Goal: Task Accomplishment & Management: Manage account settings

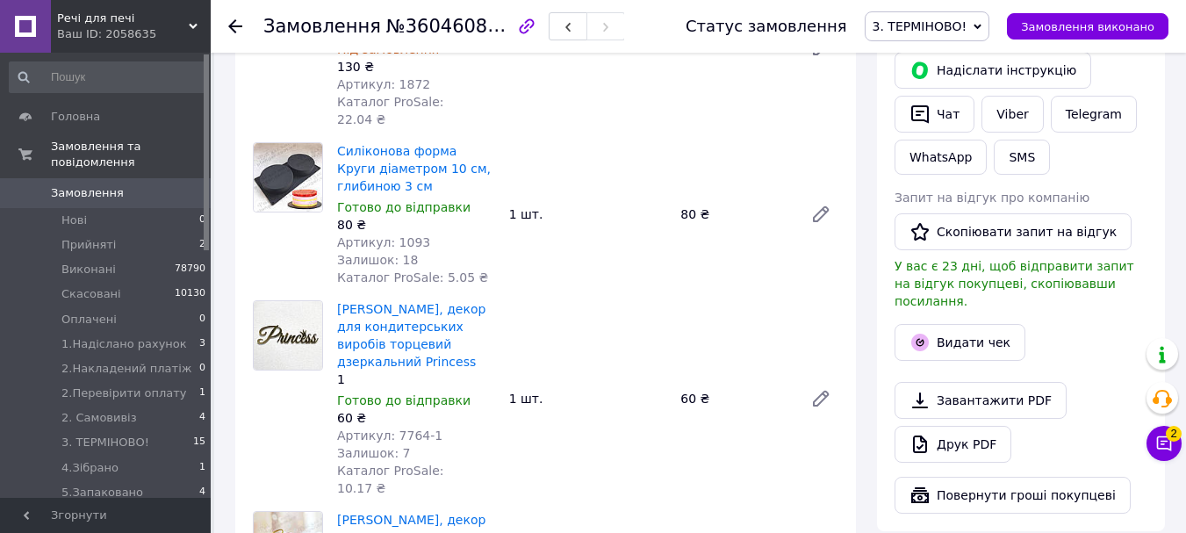
scroll to position [507, 0]
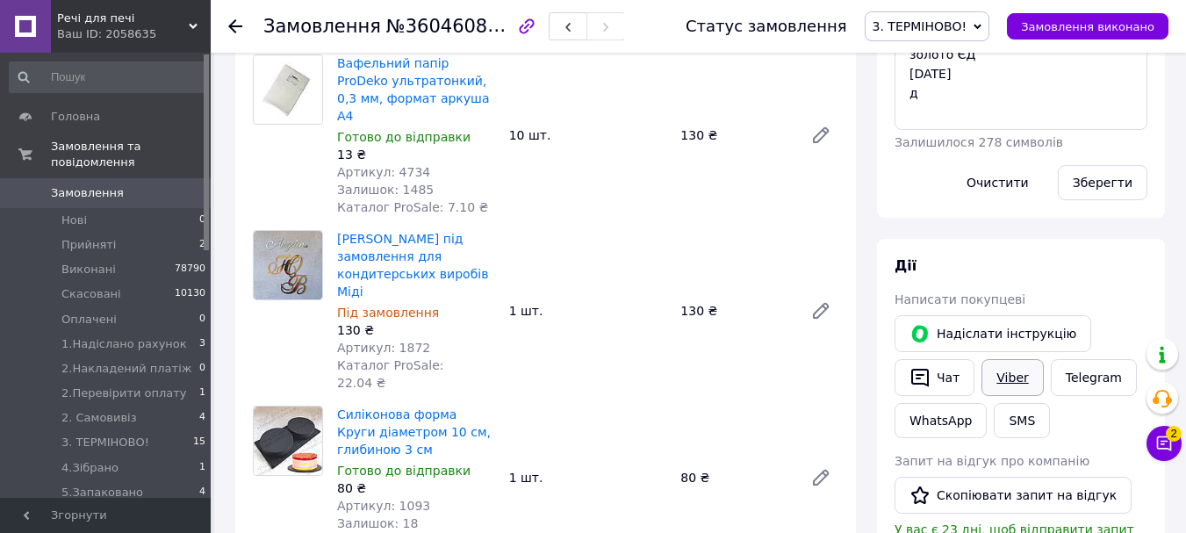
click at [999, 359] on link "Viber" at bounding box center [1011, 377] width 61 height 37
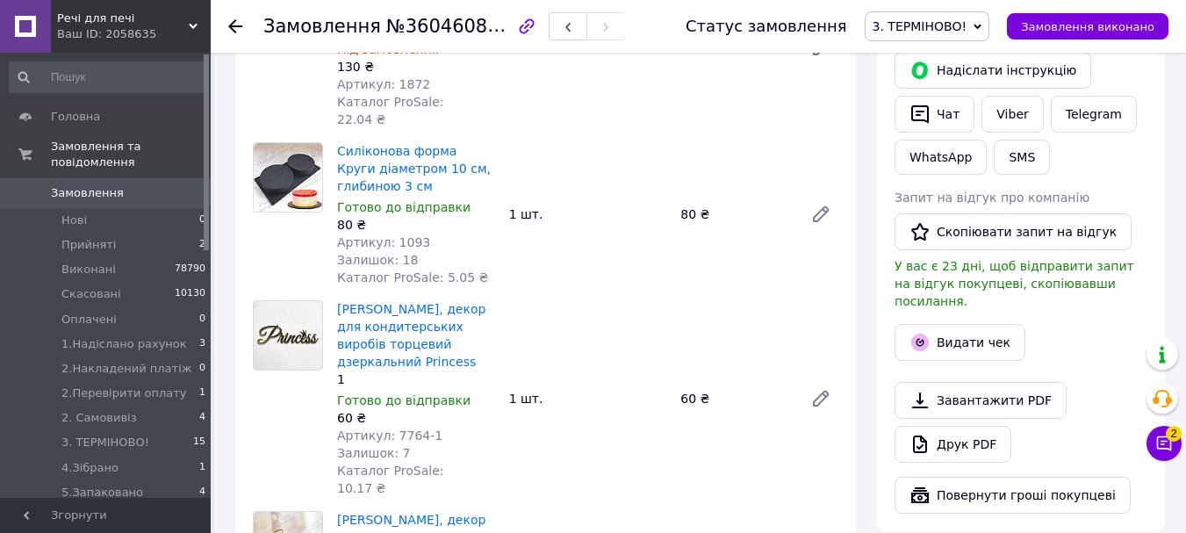
scroll to position [858, 0]
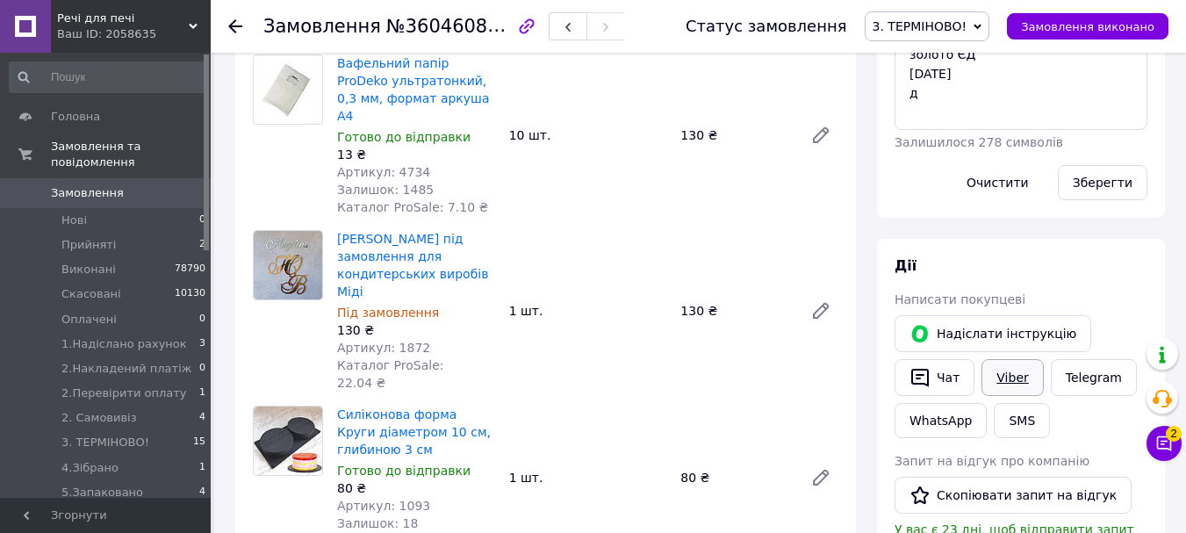
click at [1014, 359] on link "Viber" at bounding box center [1011, 377] width 61 height 37
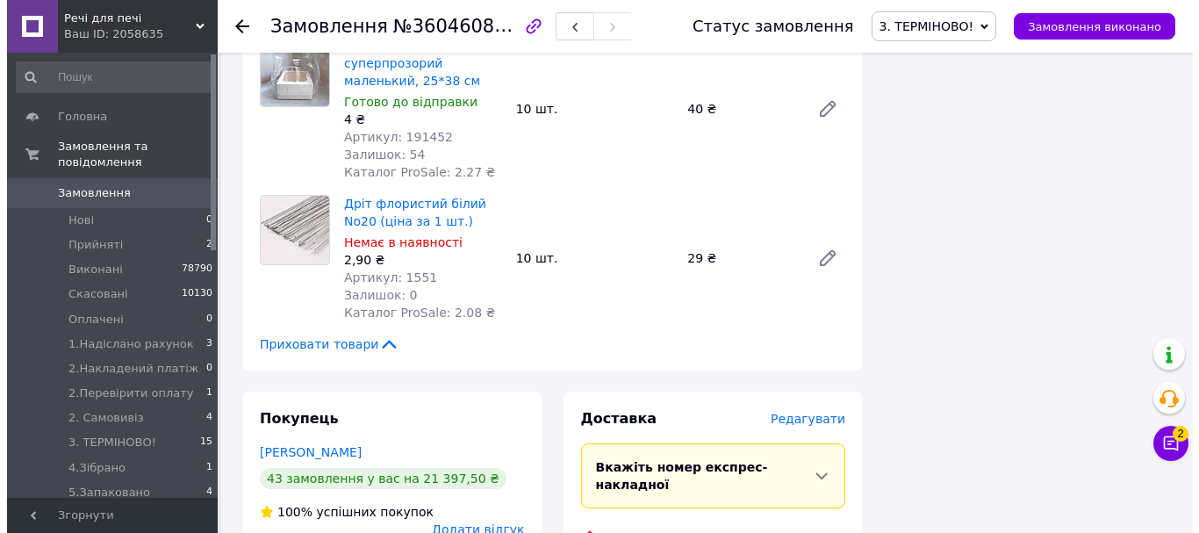
scroll to position [2526, 0]
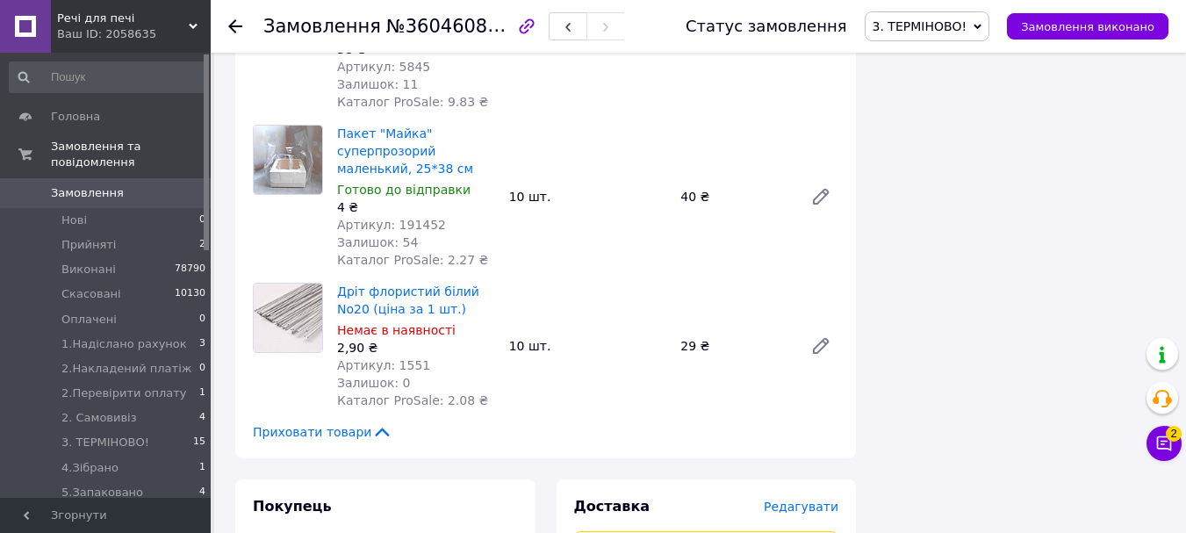
click at [824, 499] on span "Редагувати" at bounding box center [800, 506] width 75 height 14
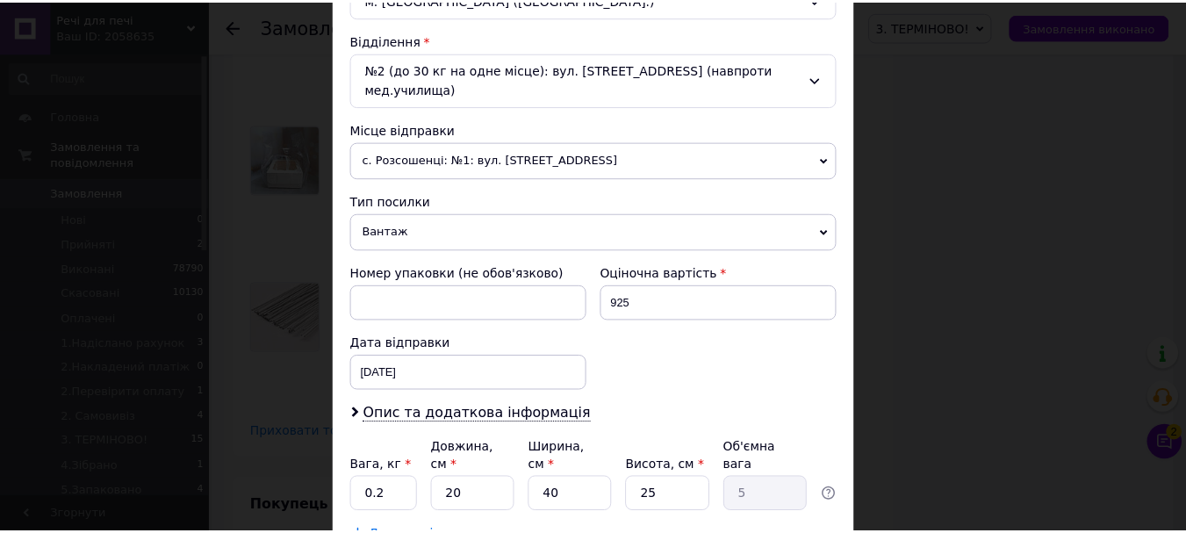
scroll to position [633, 0]
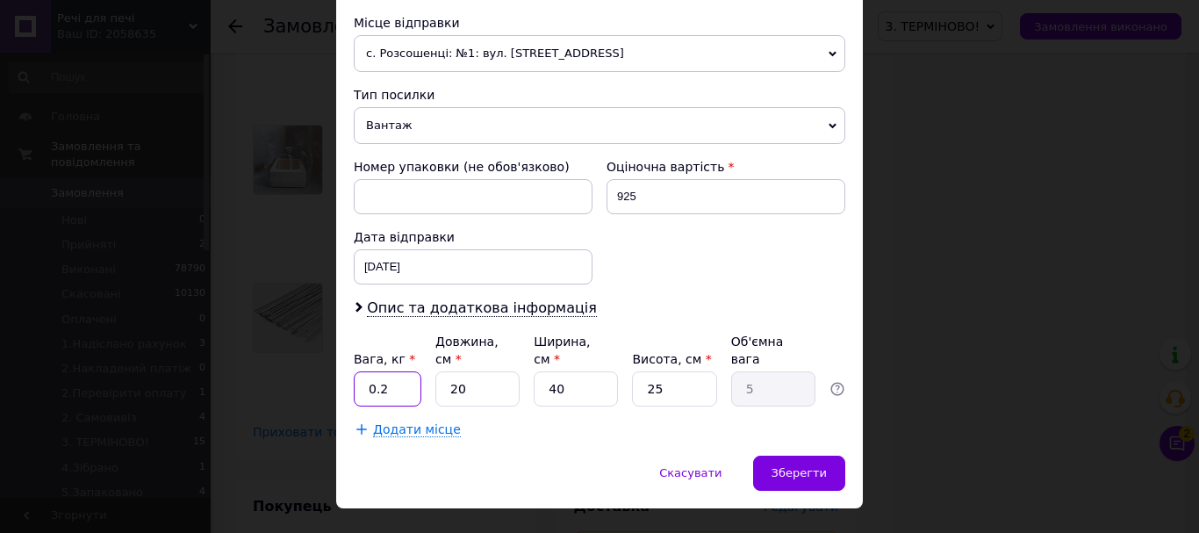
drag, startPoint x: 383, startPoint y: 359, endPoint x: 357, endPoint y: 352, distance: 27.2
click at [357, 371] on input "0.2" at bounding box center [388, 388] width 68 height 35
type input "0.5"
click at [429, 356] on div "Вага, кг * 0.5 Довжина, см * 20 Ширина, см * 40 Висота, см * 25 Об'ємна вага 5" at bounding box center [599, 370] width 491 height 74
type input "3"
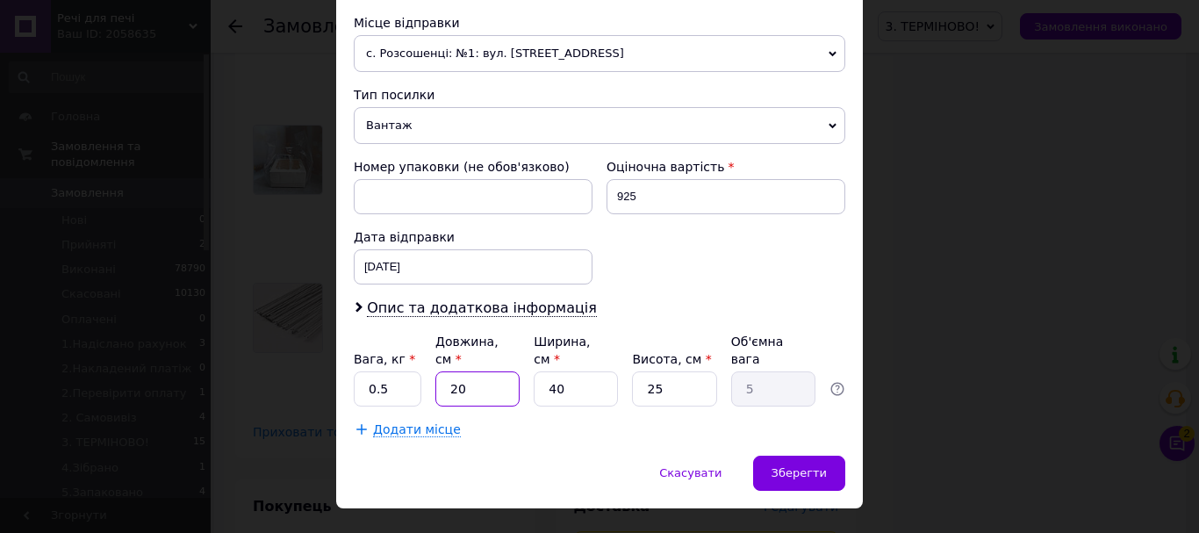
type input "0.75"
type input "33"
type input "8.25"
type input "33"
drag, startPoint x: 600, startPoint y: 350, endPoint x: 510, endPoint y: 354, distance: 90.5
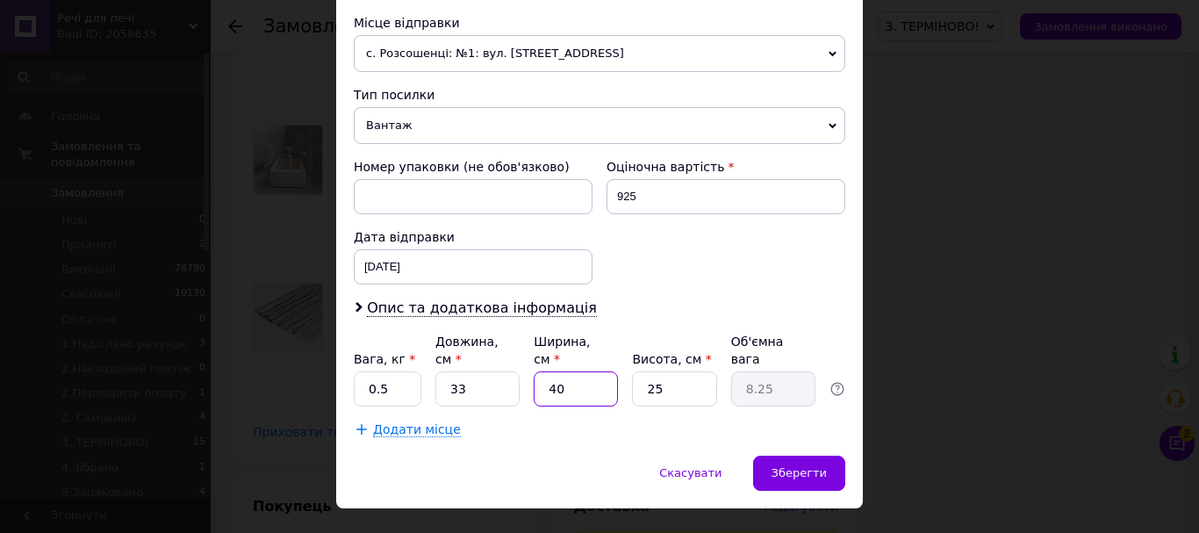
click at [510, 354] on div "Вага, кг * 0.5 Довжина, см * 33 Ширина, см * 40 Висота, см * 25 Об'ємна вага 8.…" at bounding box center [599, 370] width 491 height 74
type input "2"
type input "0.41"
type input "23"
type input "4.74"
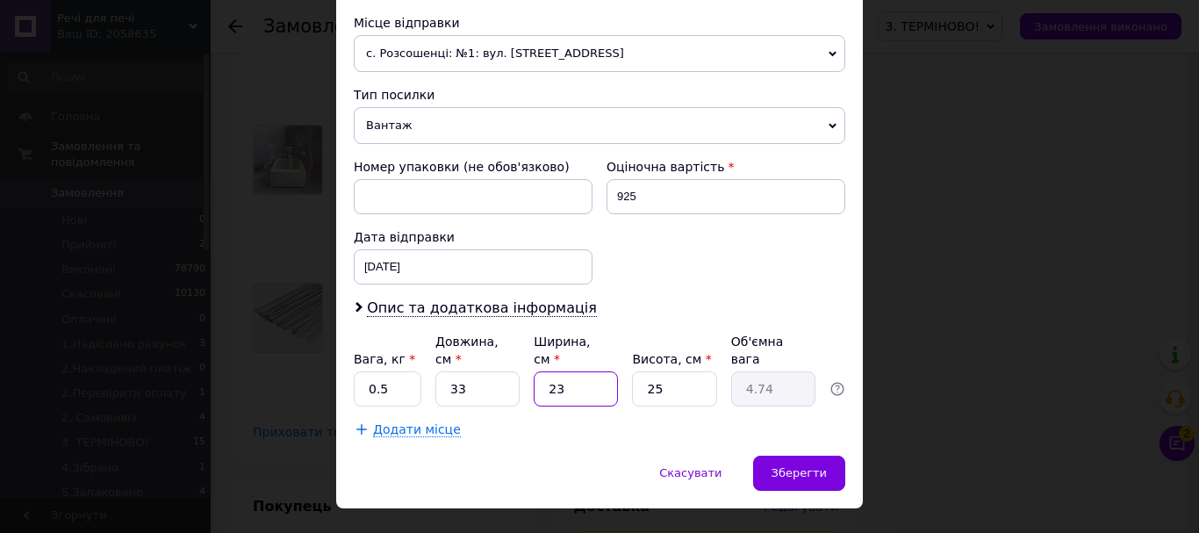
type input "23"
drag, startPoint x: 630, startPoint y: 355, endPoint x: 613, endPoint y: 359, distance: 17.9
click at [613, 359] on div "Вага, кг * 0.5 Довжина, см * 33 Ширина, см * 23 Висота, см * 25 Об'ємна вага 4.…" at bounding box center [599, 370] width 491 height 74
type input "5"
type input "0.95"
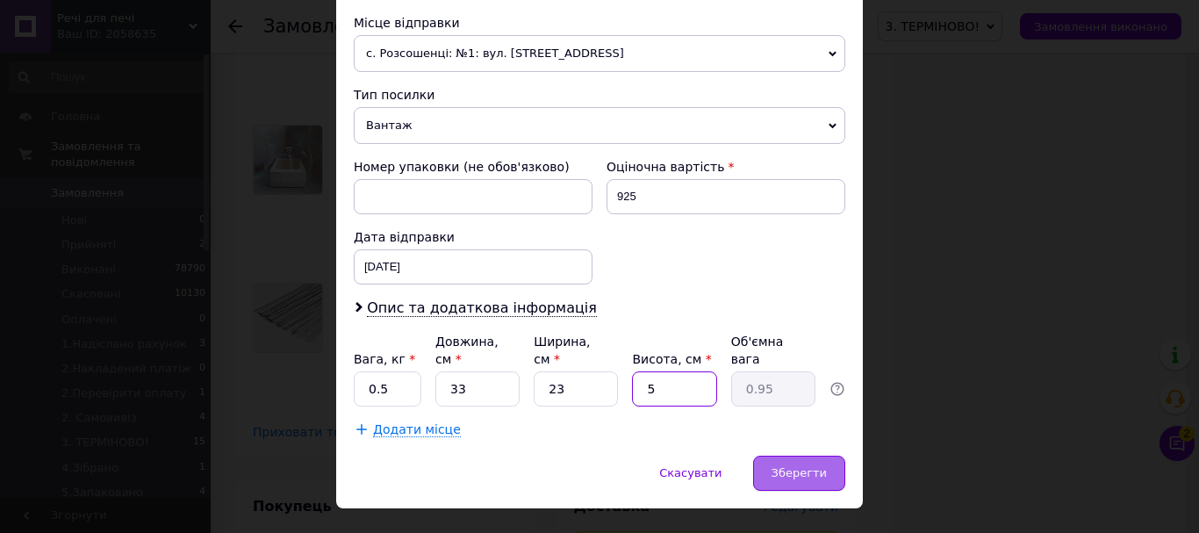
type input "5"
click at [797, 466] on span "Зберегти" at bounding box center [798, 472] width 55 height 13
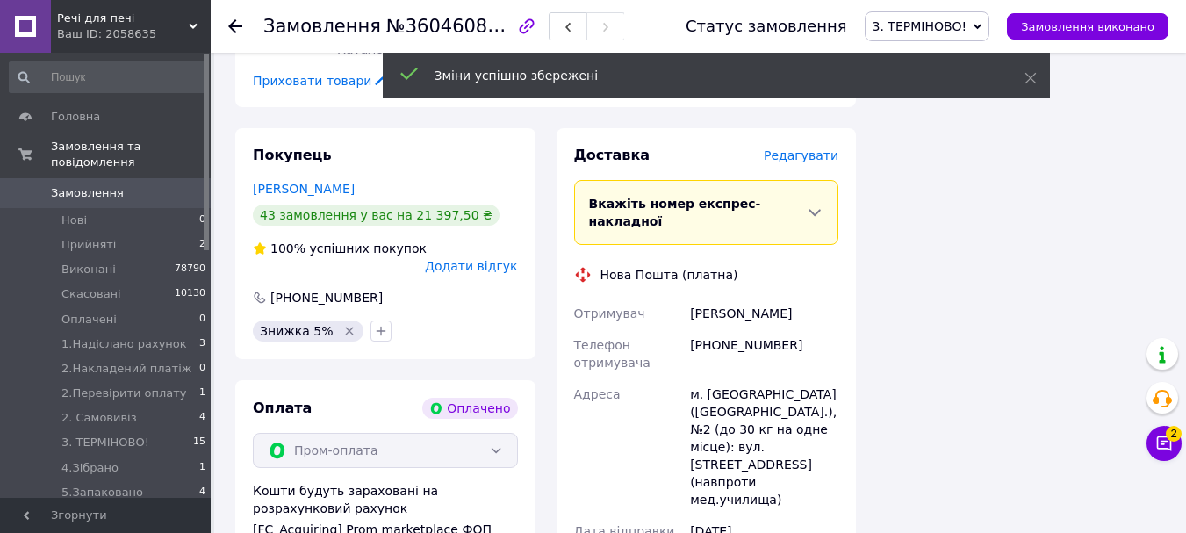
scroll to position [2964, 0]
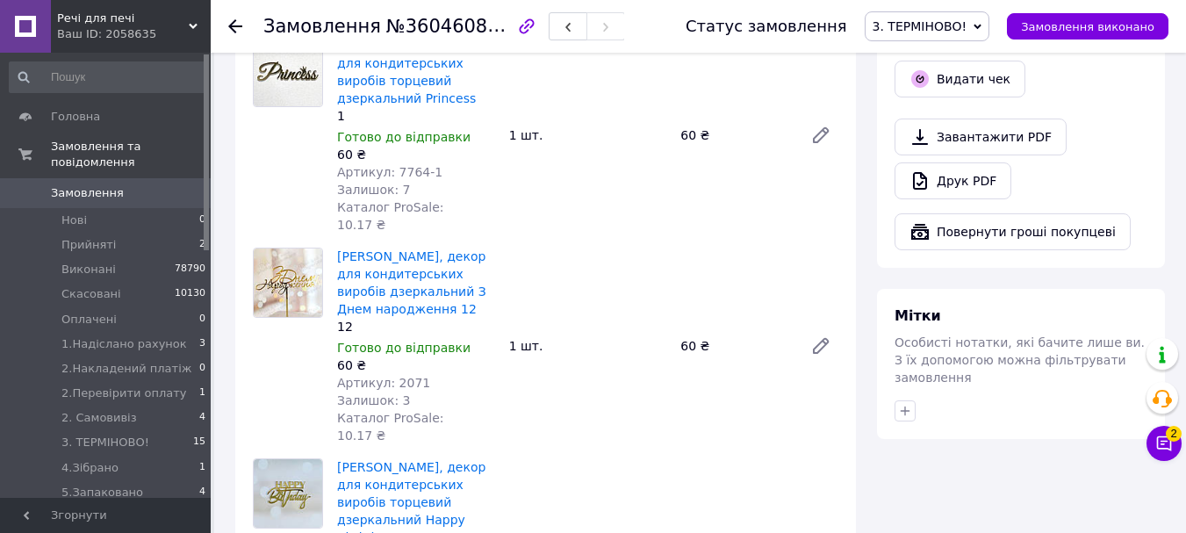
scroll to position [1209, 0]
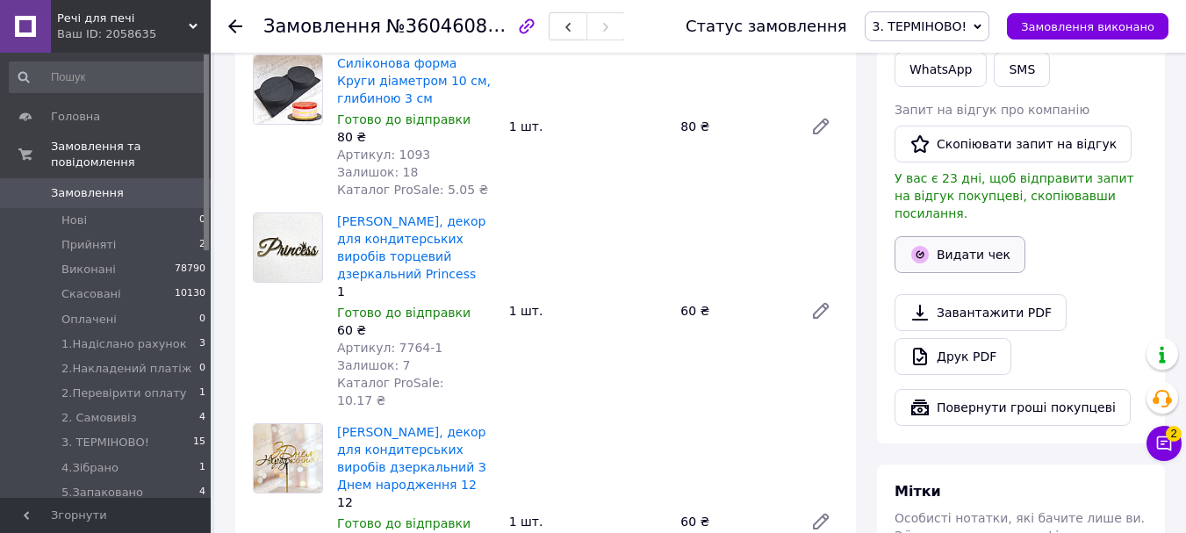
click at [968, 236] on button "Видати чек" at bounding box center [959, 254] width 131 height 37
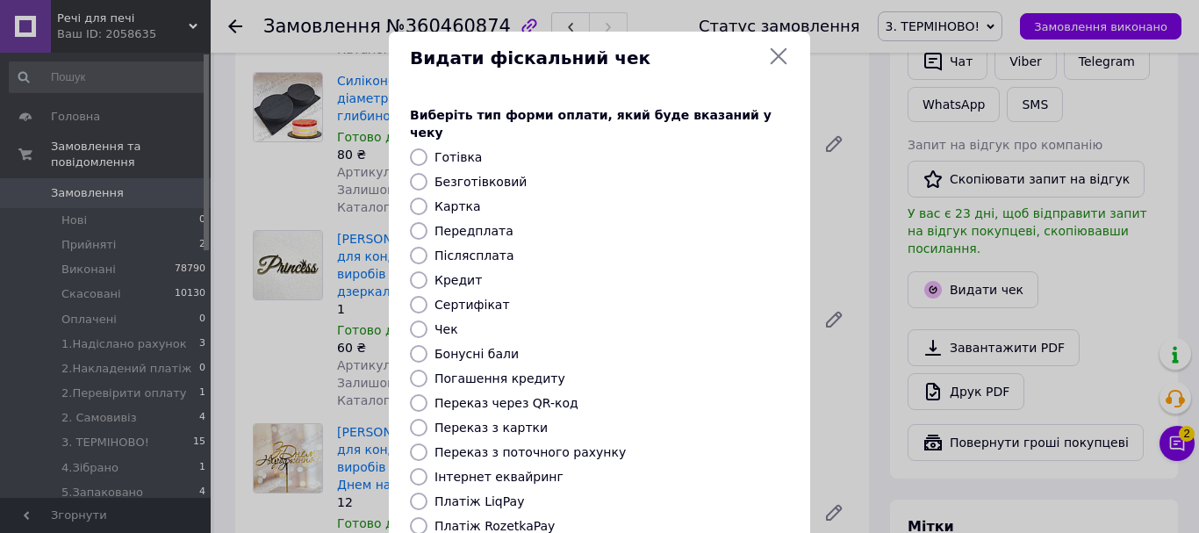
scroll to position [95, 0]
click at [414, 173] on input "Безготівковий" at bounding box center [419, 182] width 18 height 18
radio input "true"
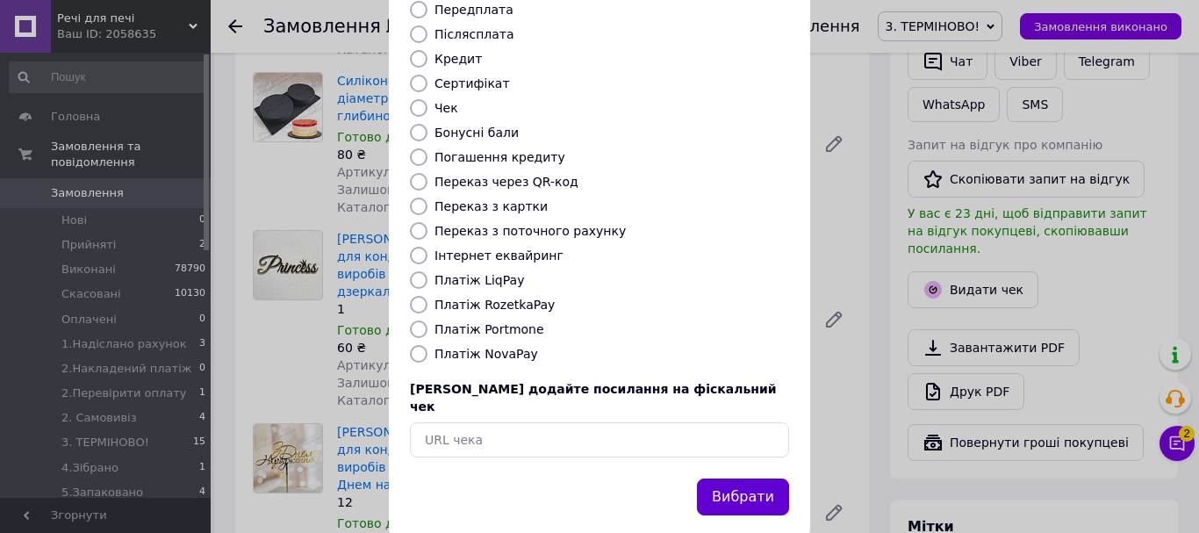
click at [733, 478] on button "Вибрати" at bounding box center [743, 497] width 92 height 38
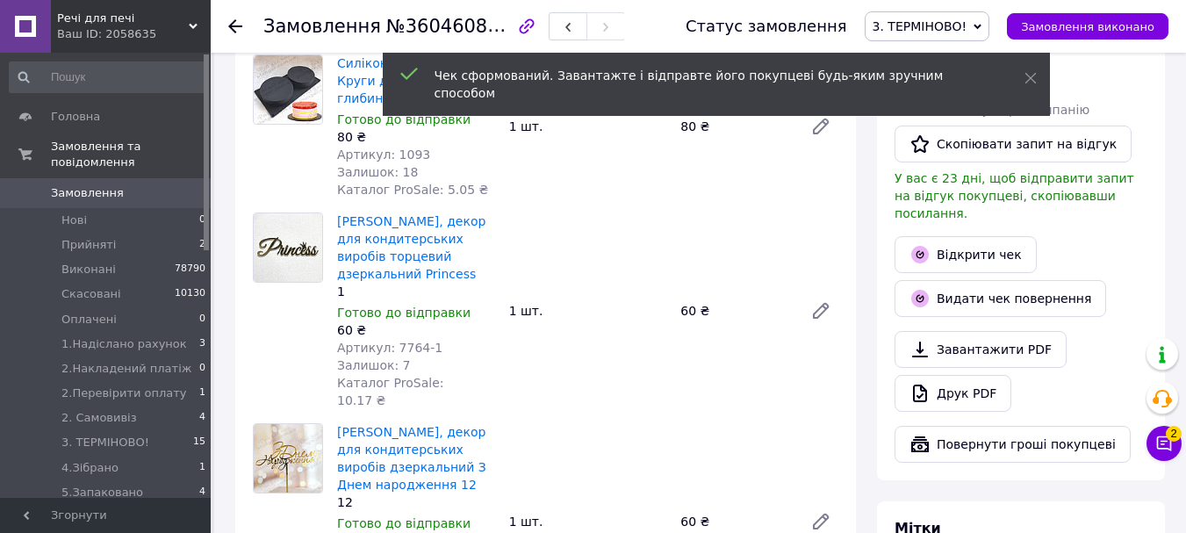
scroll to position [112, 0]
click at [1025, 80] on icon at bounding box center [1030, 78] width 12 height 12
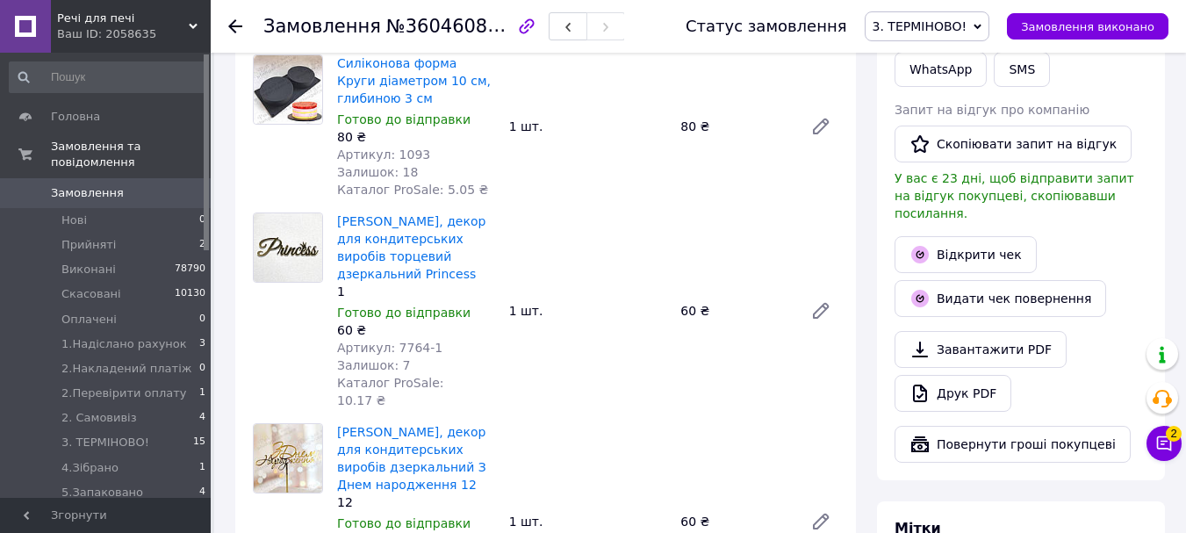
click at [959, 25] on span "3. ТЕРМІНОВО!" at bounding box center [919, 26] width 95 height 14
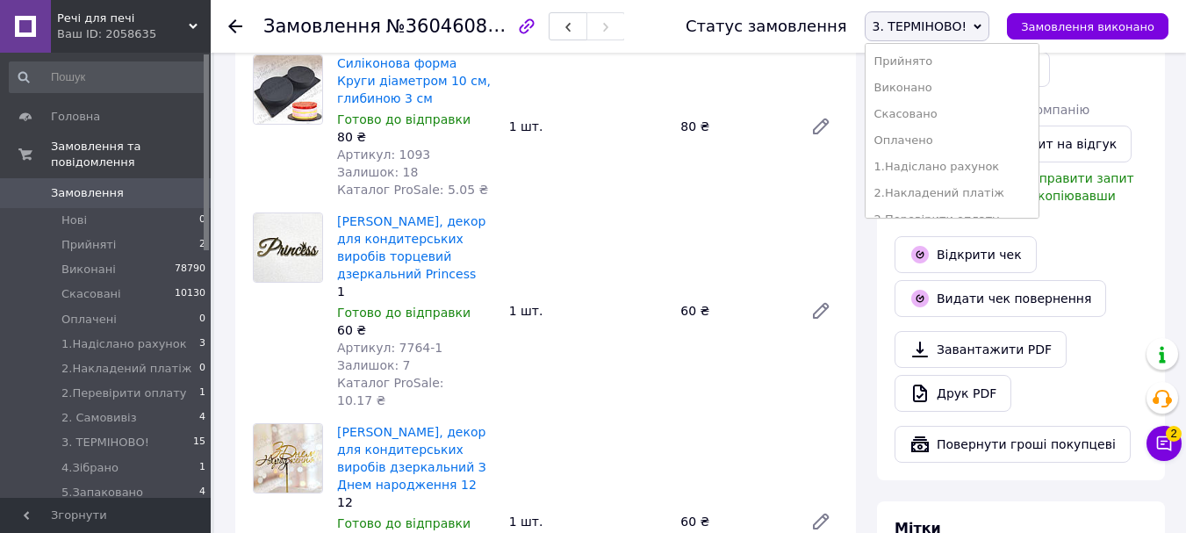
scroll to position [176, 0]
click at [991, 174] on li "7. Вівправлене наложкою" at bounding box center [951, 175] width 173 height 26
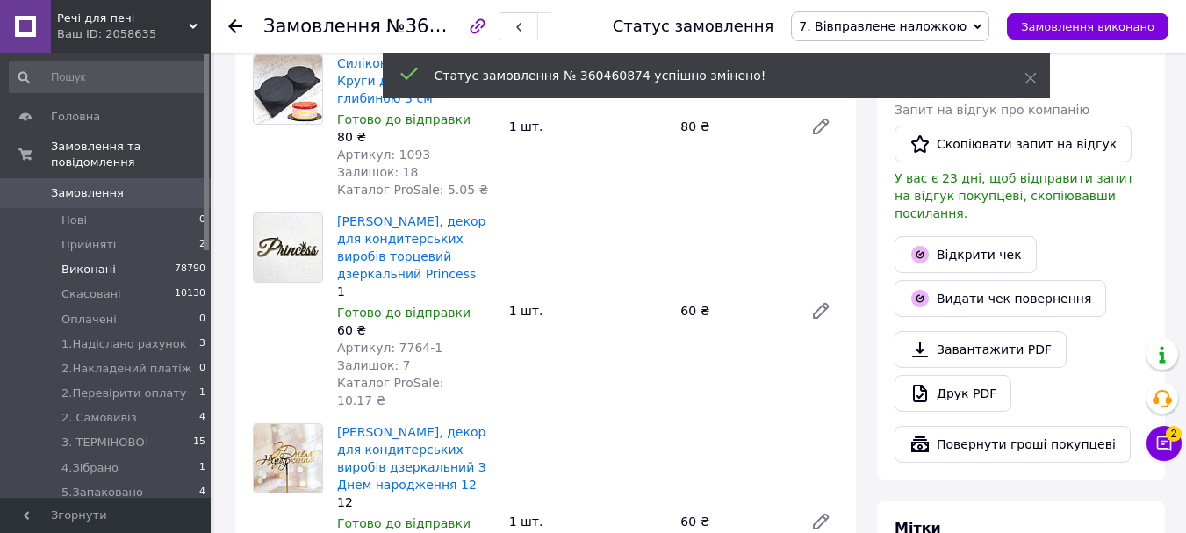
scroll to position [154, 0]
click at [111, 434] on span "3. ТЕРМІНОВО!" at bounding box center [105, 442] width 88 height 16
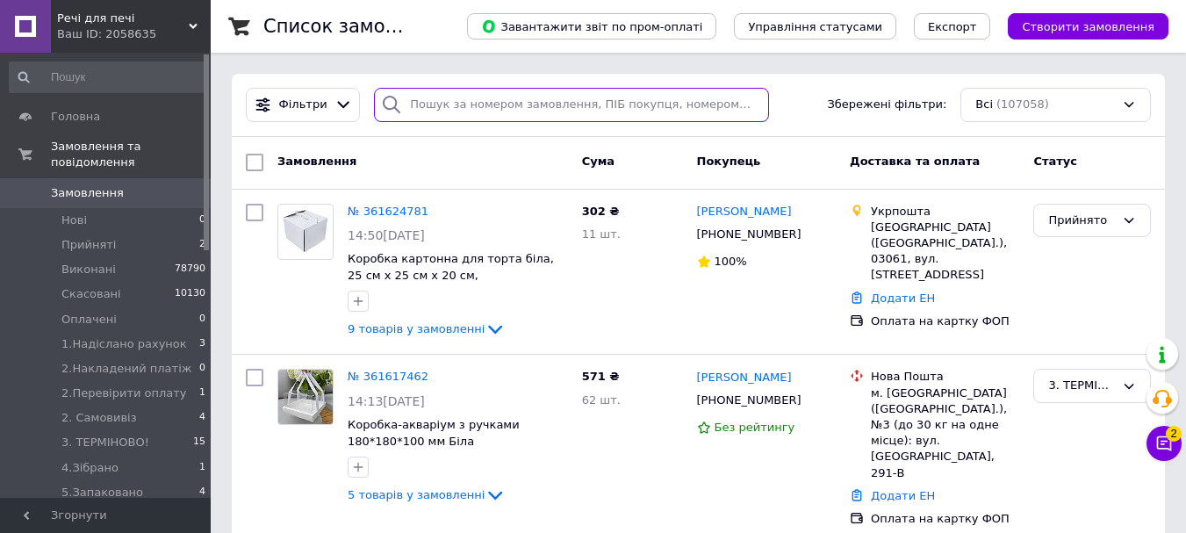
click at [456, 98] on input "search" at bounding box center [571, 105] width 394 height 34
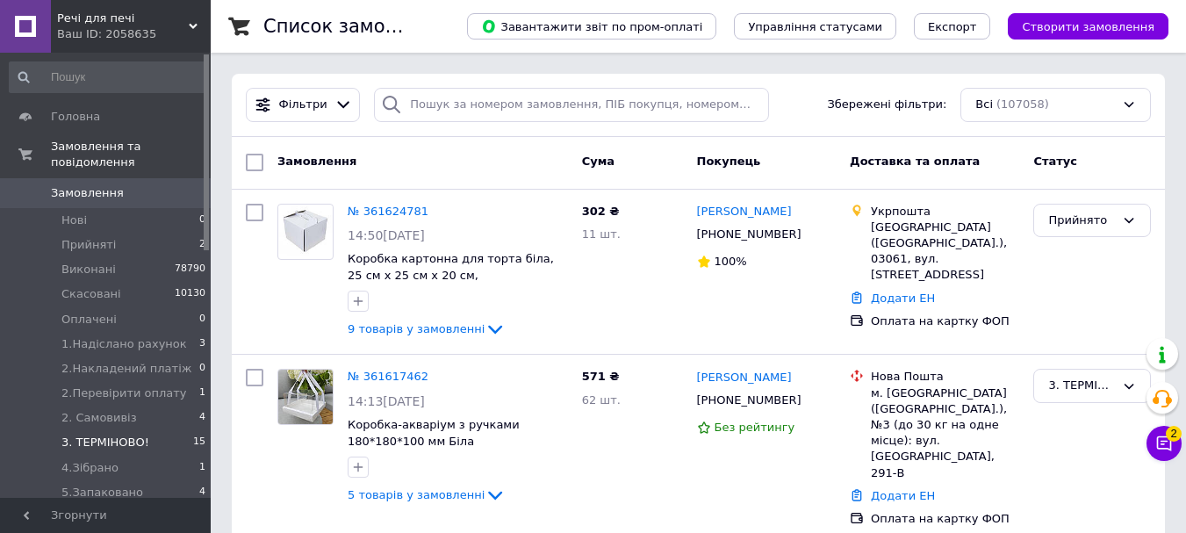
click at [128, 434] on span "3. ТЕРМІНОВО!" at bounding box center [105, 442] width 88 height 16
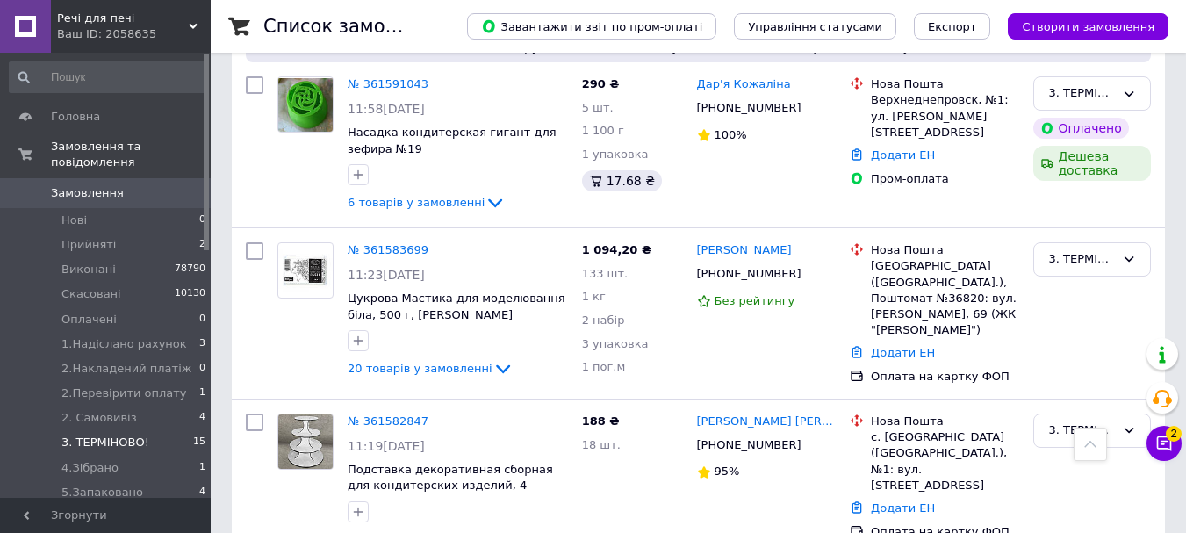
scroll to position [1404, 0]
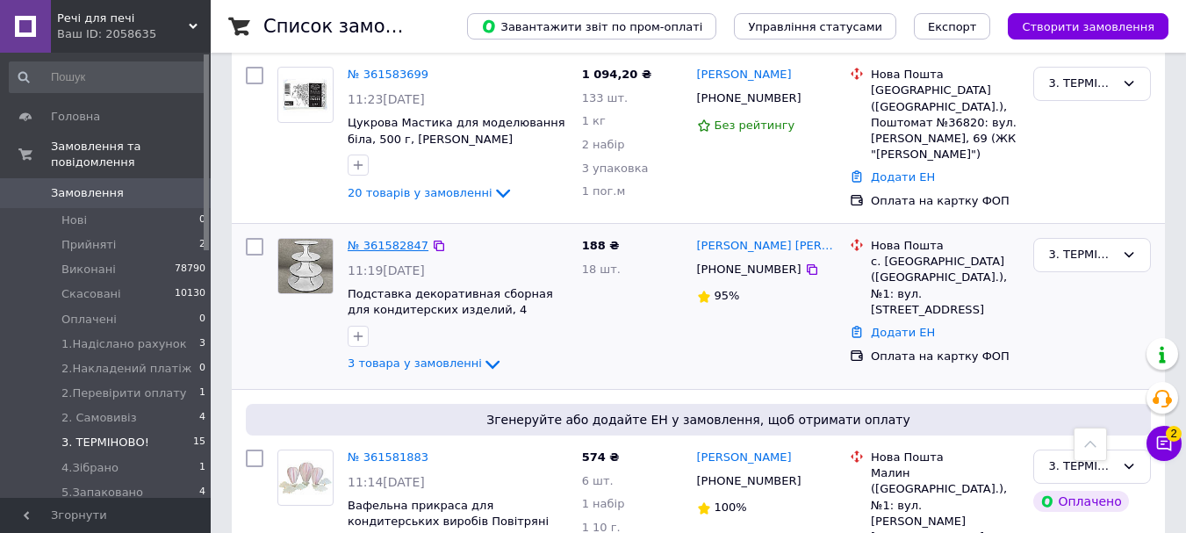
click at [405, 239] on link "№ 361582847" at bounding box center [388, 245] width 81 height 13
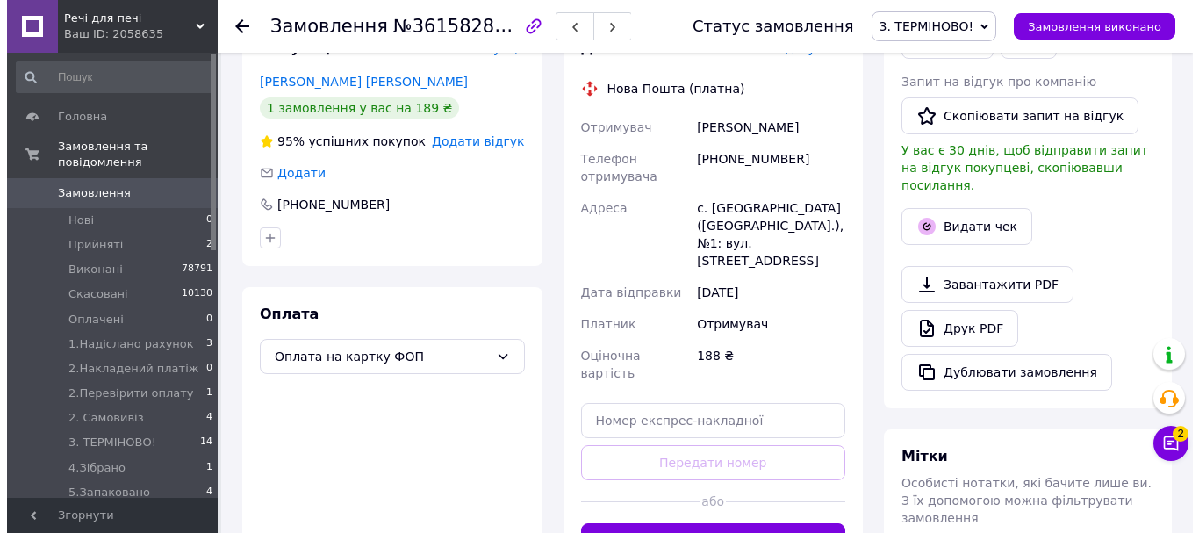
scroll to position [466, 0]
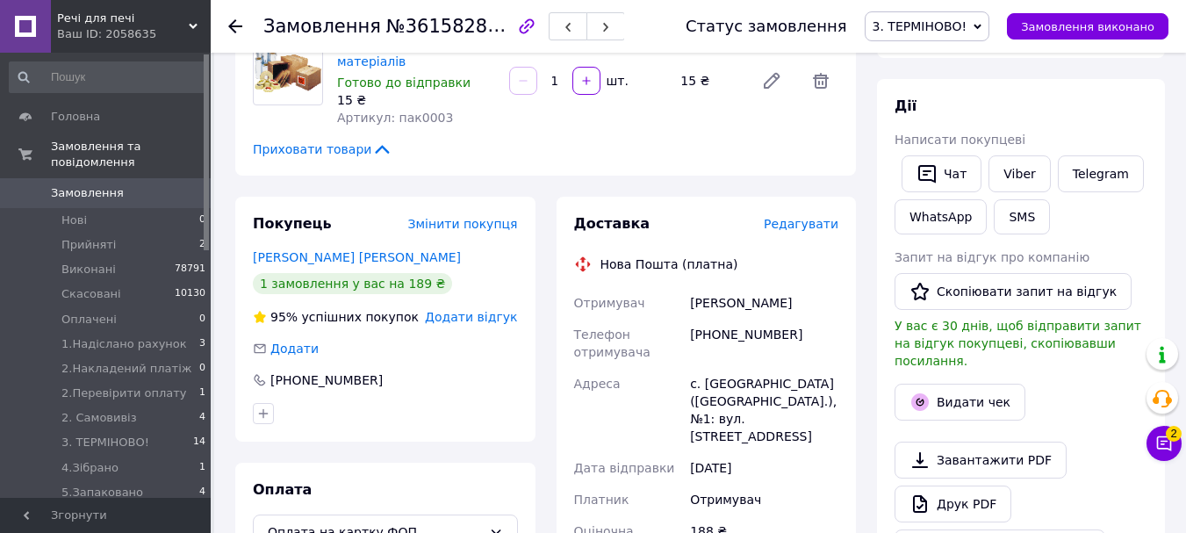
click at [814, 224] on span "Редагувати" at bounding box center [800, 224] width 75 height 14
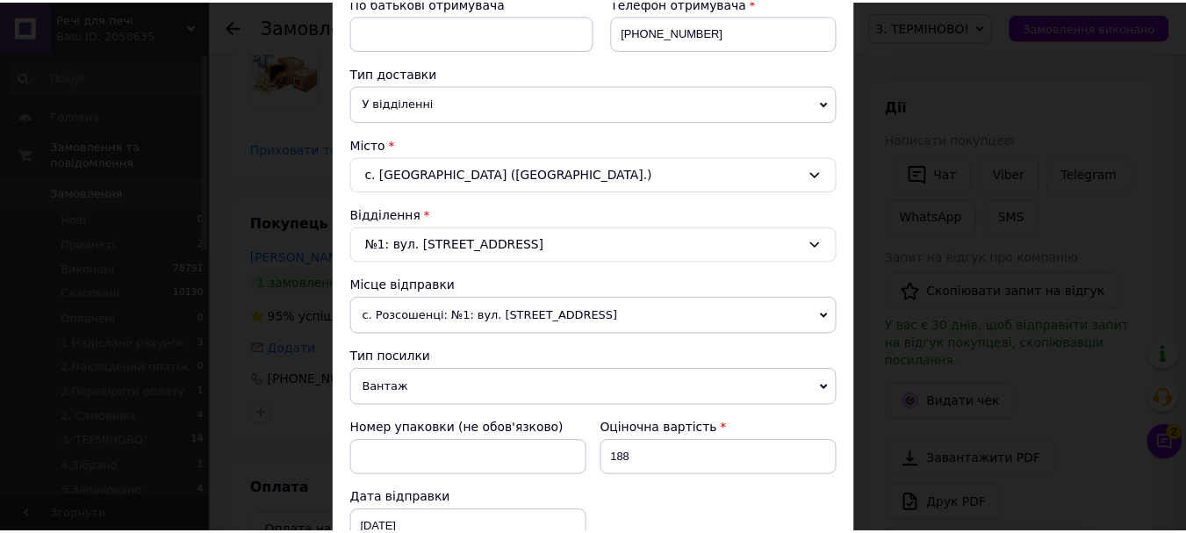
scroll to position [664, 0]
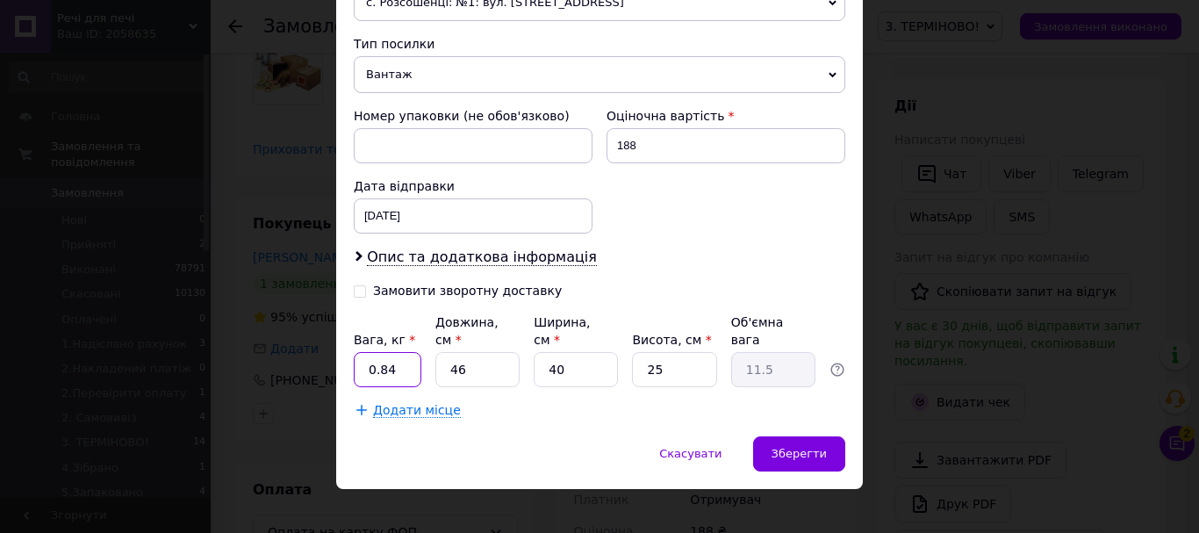
drag, startPoint x: 412, startPoint y: 355, endPoint x: 356, endPoint y: 367, distance: 57.5
click at [354, 363] on input "0.84" at bounding box center [388, 369] width 68 height 35
type input "0.5"
drag, startPoint x: 467, startPoint y: 350, endPoint x: 440, endPoint y: 358, distance: 28.3
click at [440, 358] on input "46" at bounding box center [477, 369] width 84 height 35
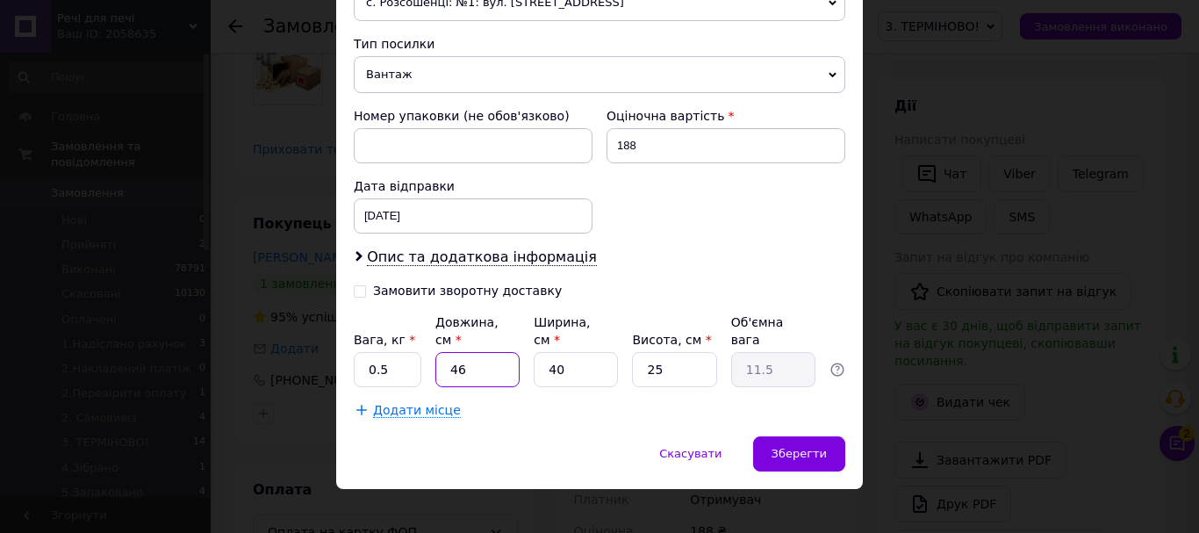
type input "3"
type input "0.75"
type input "35"
type input "8.75"
type input "35"
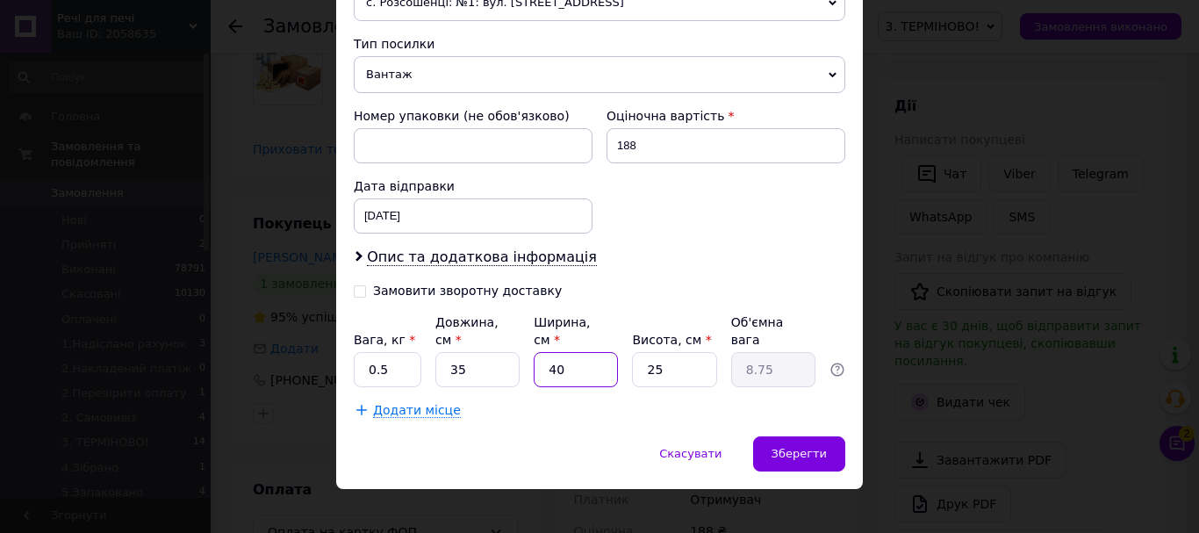
drag, startPoint x: 584, startPoint y: 353, endPoint x: 528, endPoint y: 360, distance: 55.7
click at [528, 360] on div "Вага, кг * 0.5 Довжина, см * 35 Ширина, см * 40 Висота, см * 25 Об'ємна вага 8.…" at bounding box center [599, 350] width 491 height 74
type input "3"
type input "0.66"
type input "35"
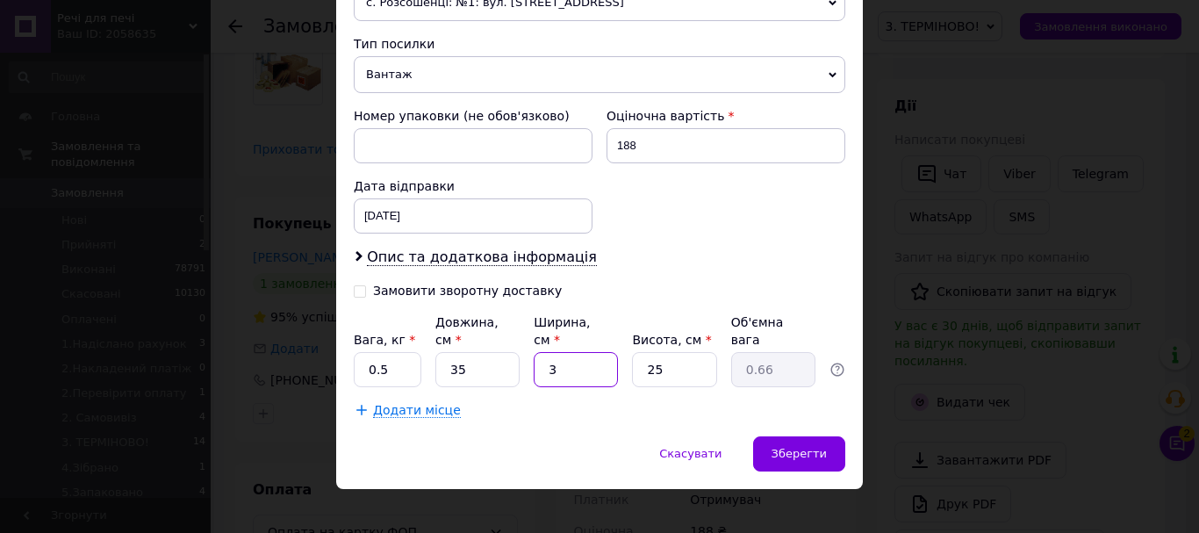
type input "7.66"
type input "35"
drag, startPoint x: 666, startPoint y: 355, endPoint x: 621, endPoint y: 361, distance: 45.1
click at [621, 361] on div "Вага, кг * 0.5 Довжина, см * 35 Ширина, см * 35 Висота, см * 25 Об'ємна вага 7.…" at bounding box center [599, 350] width 491 height 74
type input "1"
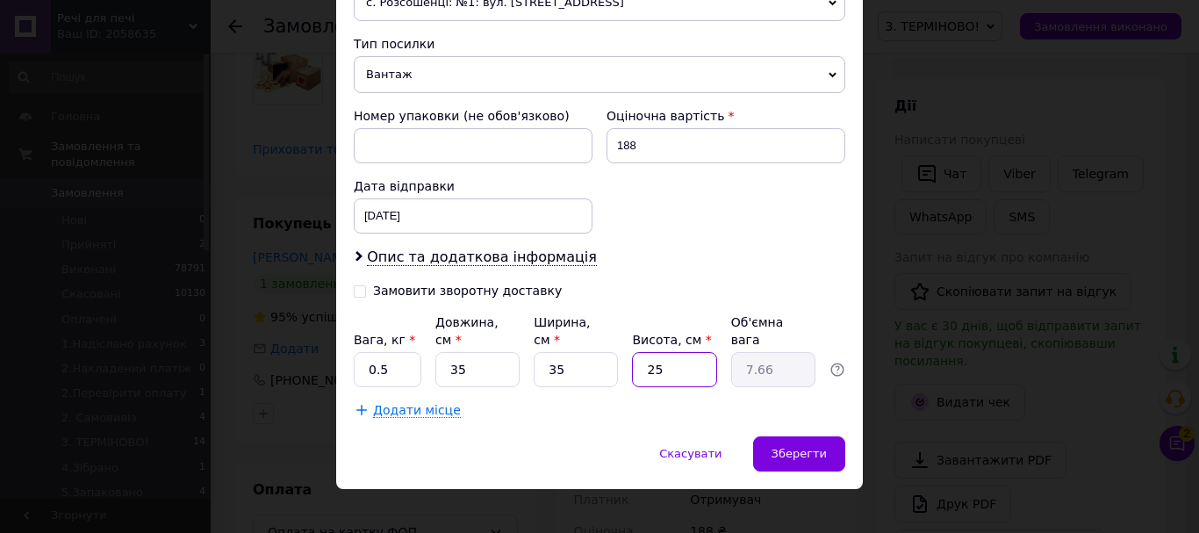
type input "0.31"
type input "10"
type input "3.06"
type input "10"
click at [825, 436] on div "Зберегти" at bounding box center [799, 453] width 92 height 35
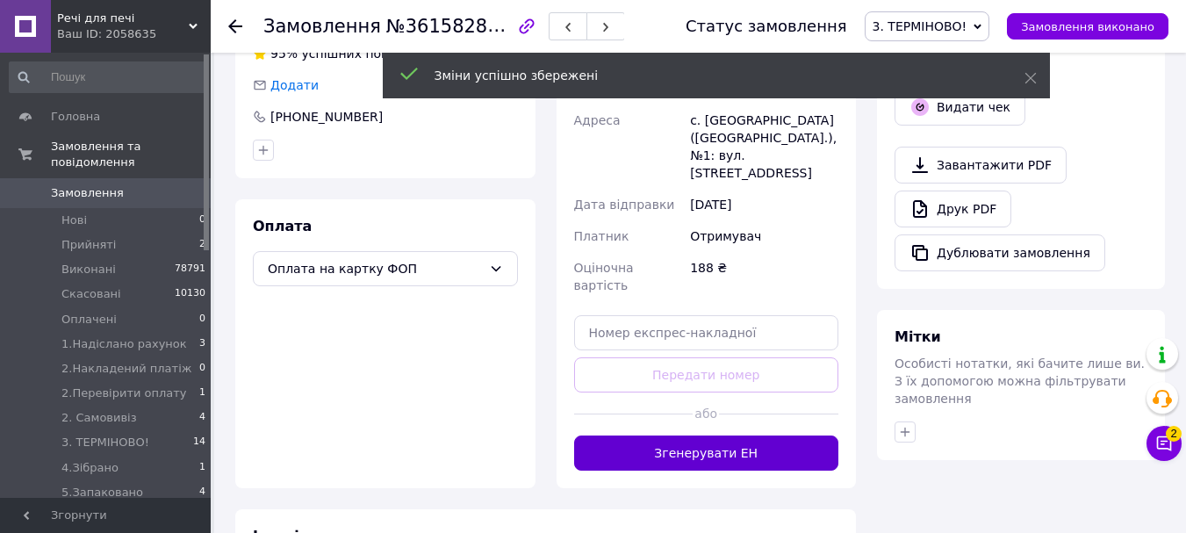
scroll to position [28, 0]
click at [792, 435] on button "Згенерувати ЕН" at bounding box center [706, 452] width 265 height 35
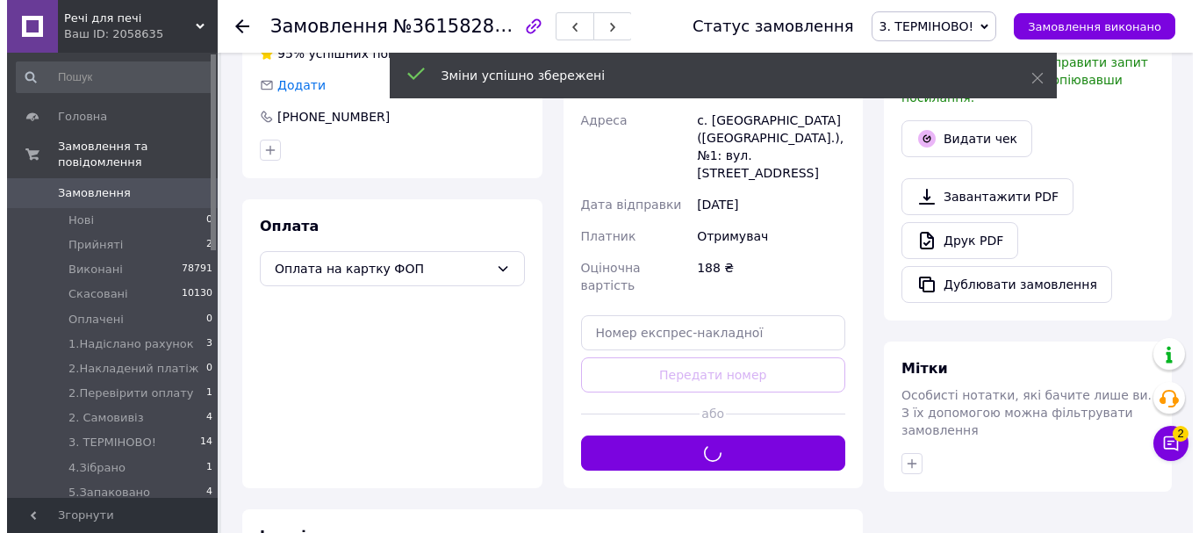
scroll to position [554, 0]
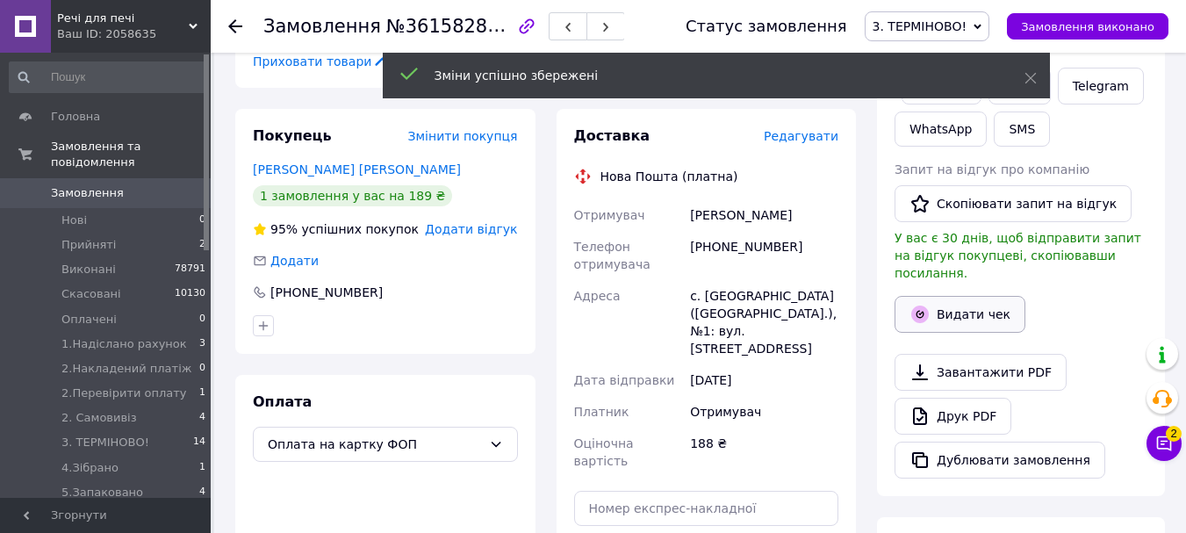
click at [978, 296] on button "Видати чек" at bounding box center [959, 314] width 131 height 37
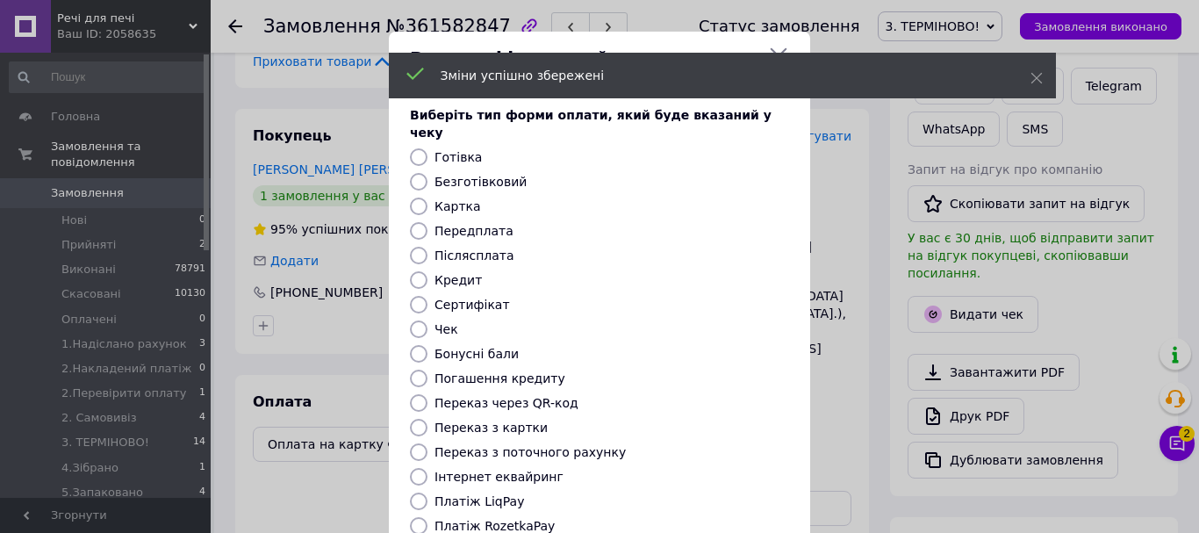
scroll to position [11, 0]
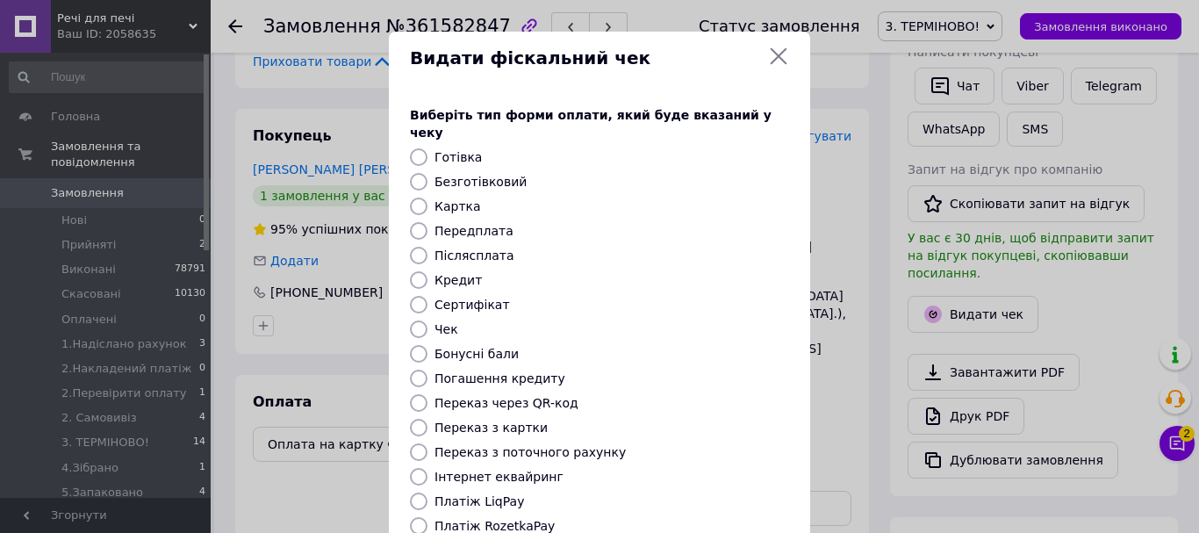
click at [414, 173] on input "Безготівковий" at bounding box center [419, 182] width 18 height 18
radio input "true"
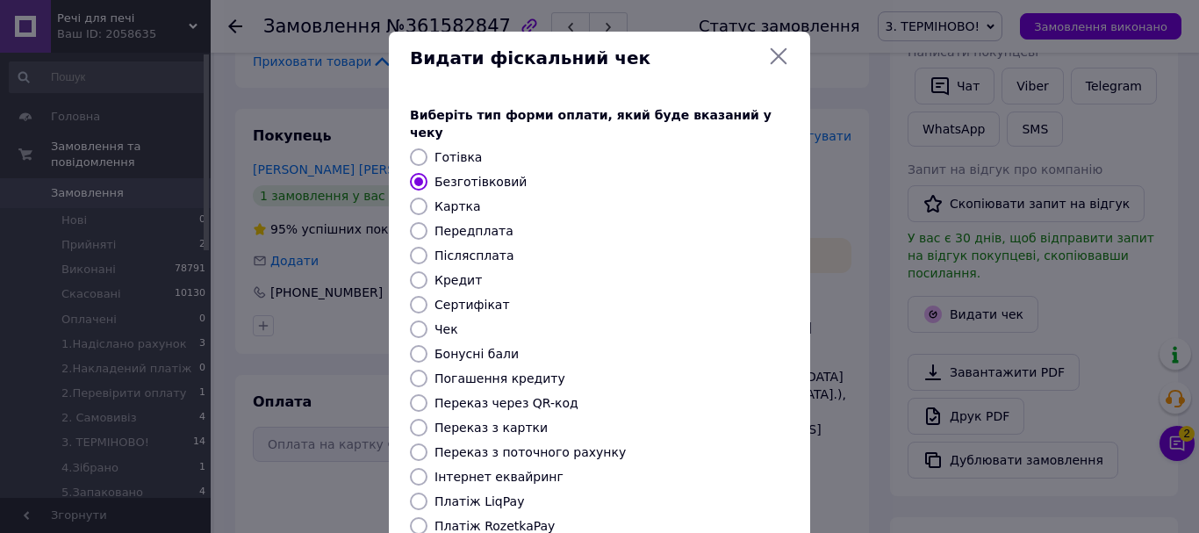
scroll to position [176, 0]
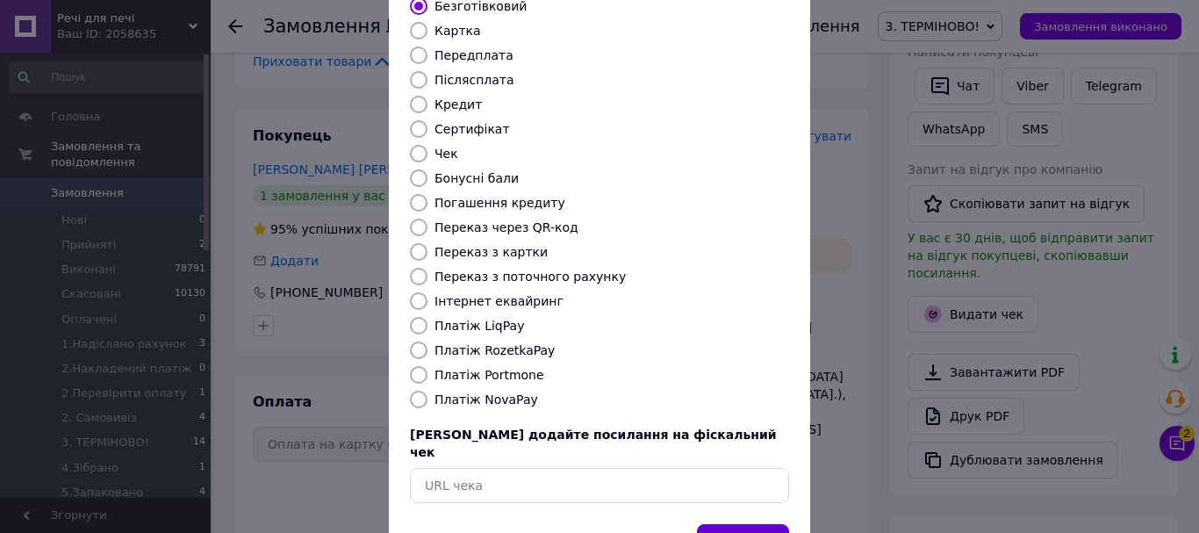
click at [743, 524] on button "Вибрати" at bounding box center [743, 543] width 92 height 38
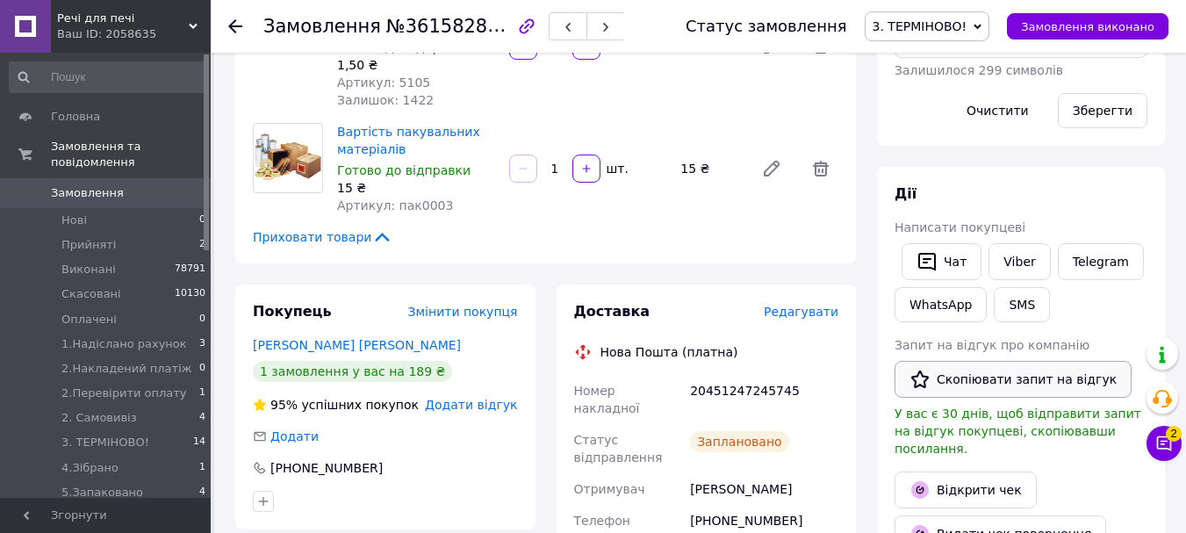
scroll to position [290, 0]
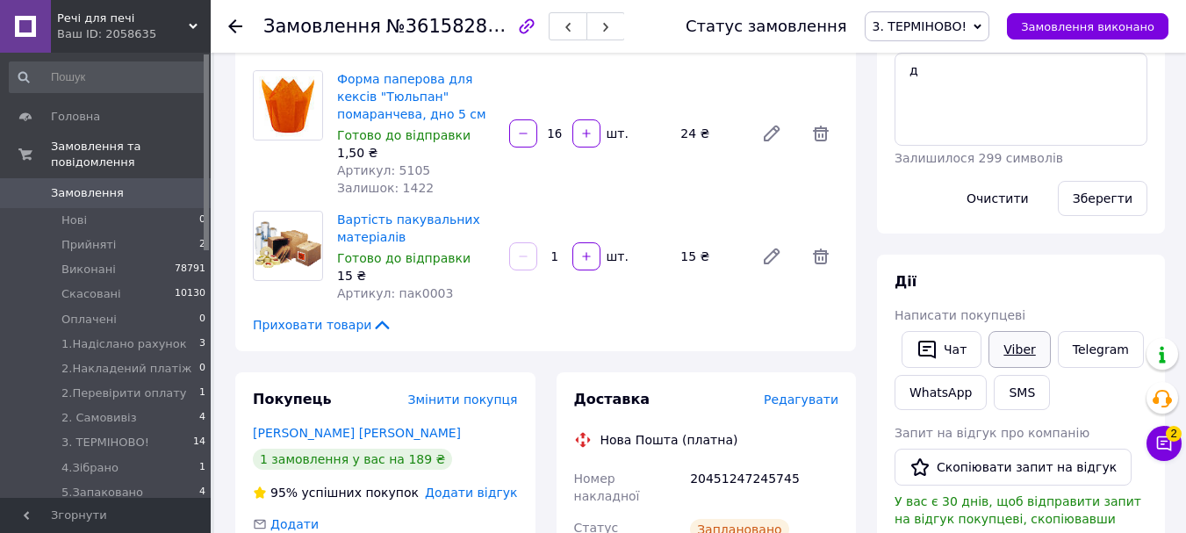
click at [1028, 357] on link "Viber" at bounding box center [1018, 349] width 61 height 37
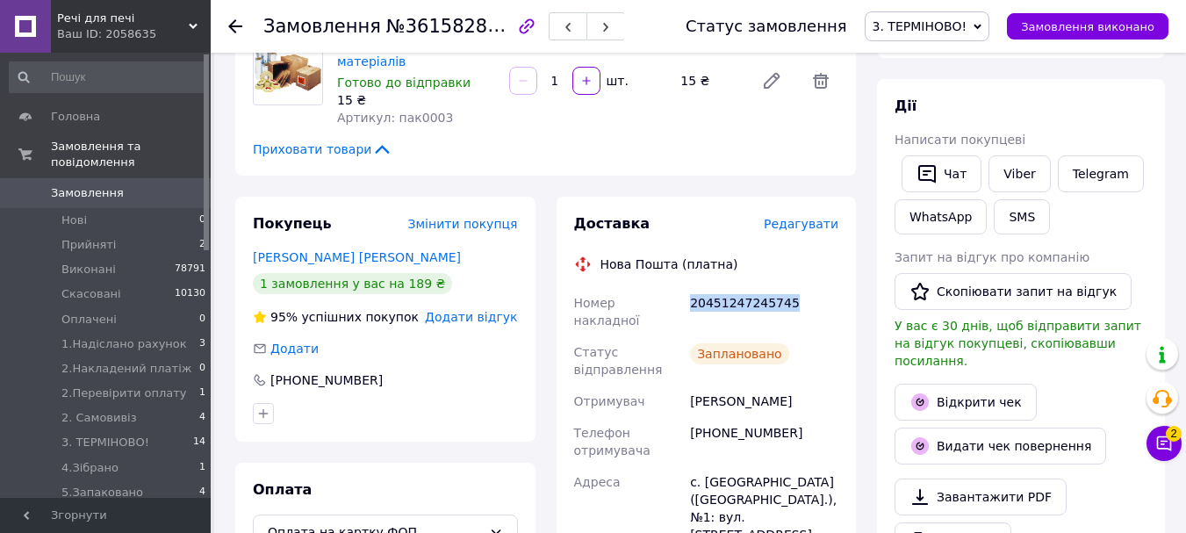
drag, startPoint x: 811, startPoint y: 293, endPoint x: 687, endPoint y: 308, distance: 124.6
click at [687, 308] on div "20451247245745" at bounding box center [763, 311] width 155 height 49
copy div "20451247245745"
click at [959, 30] on span "3. ТЕРМІНОВО!" at bounding box center [919, 26] width 95 height 14
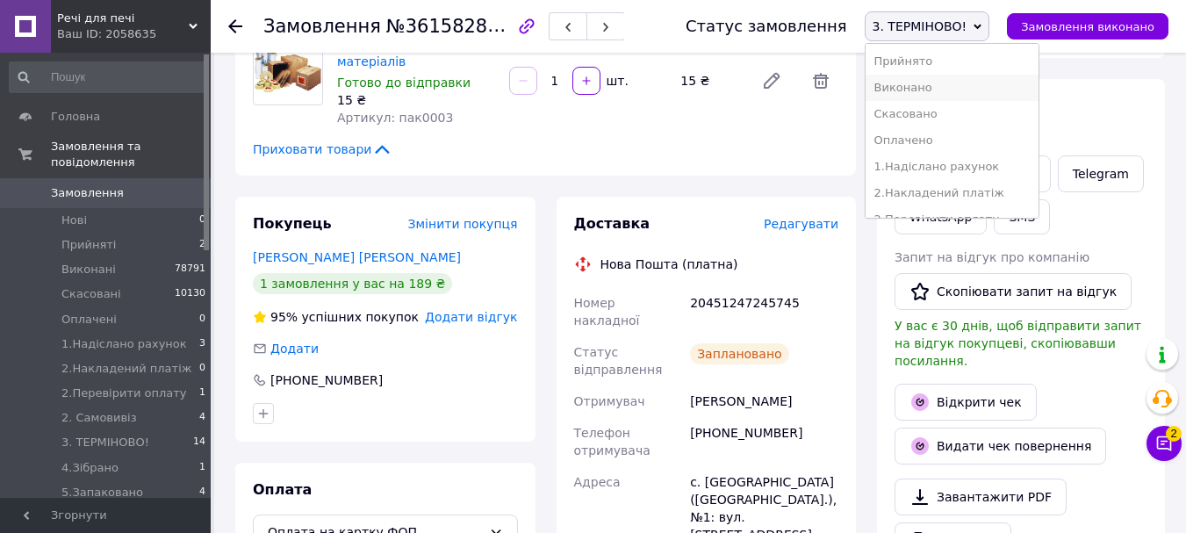
click at [958, 94] on li "Виконано" at bounding box center [951, 88] width 173 height 26
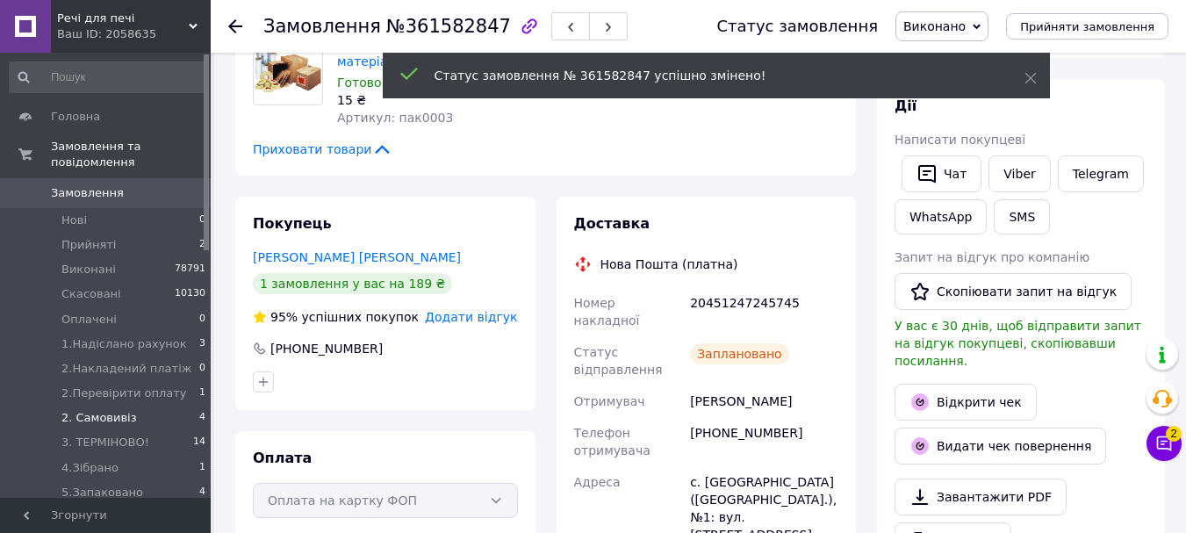
scroll to position [154, 0]
click at [113, 434] on span "3. ТЕРМІНОВО!" at bounding box center [105, 442] width 88 height 16
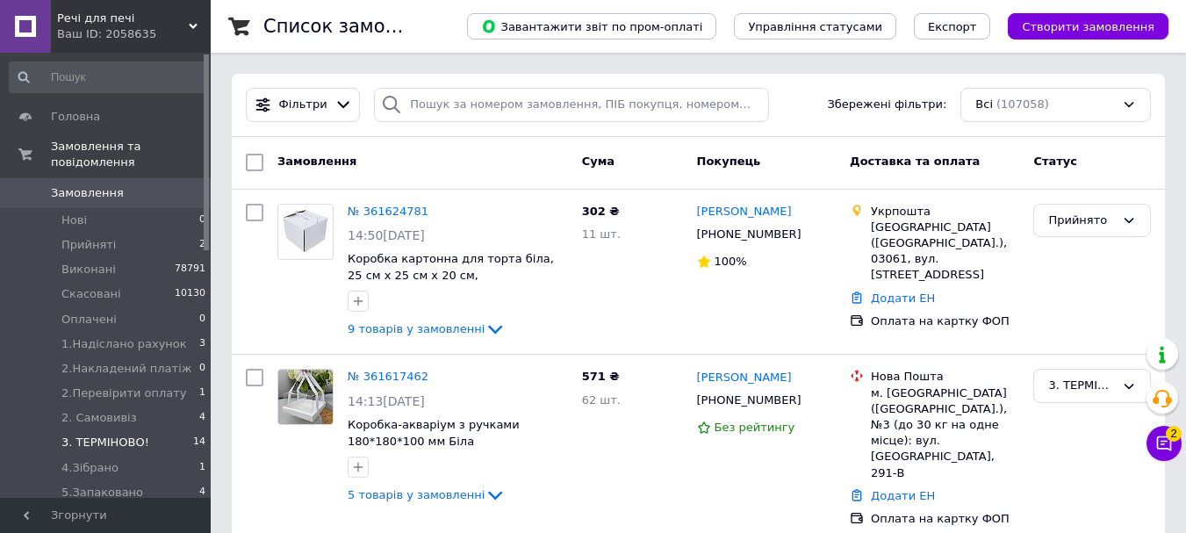
click at [117, 434] on span "3. ТЕРМІНОВО!" at bounding box center [105, 442] width 88 height 16
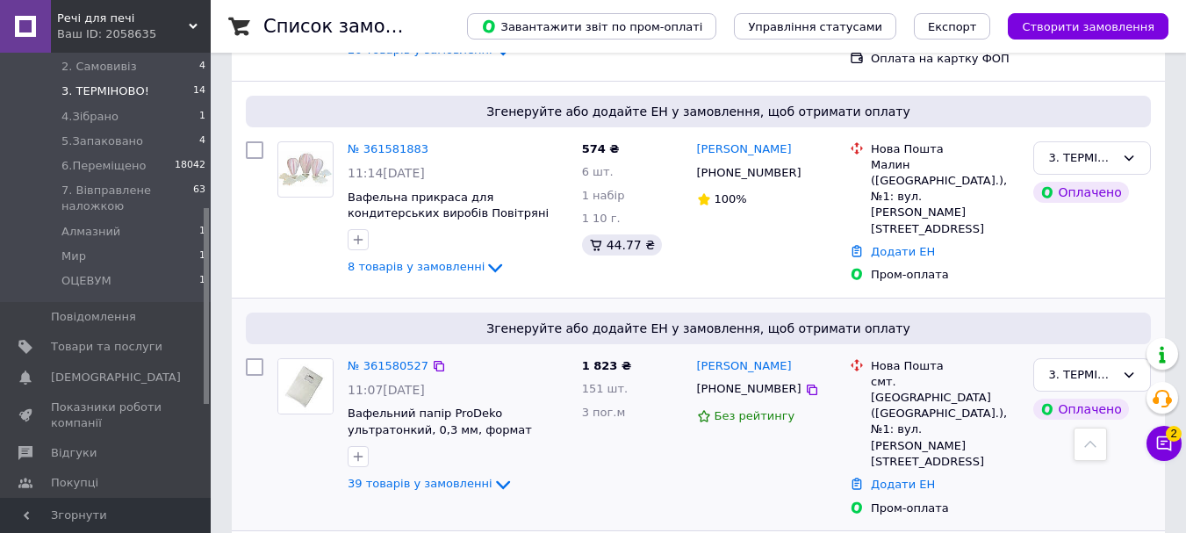
scroll to position [1264, 0]
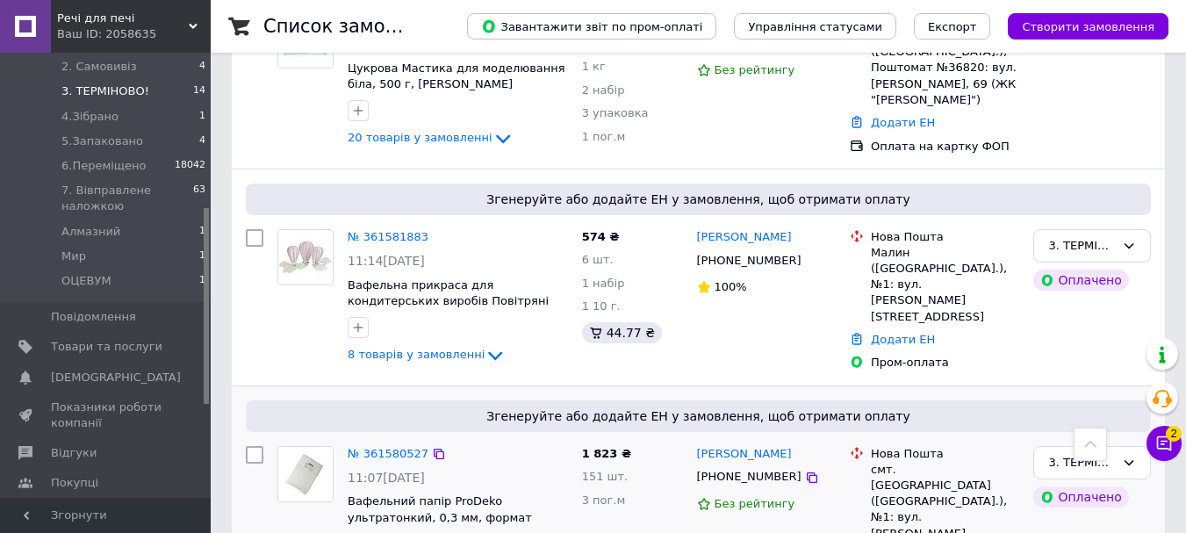
click at [390, 439] on div "№ 361580527 11:07, 12.09.2025 Вафельний папір ProDeko ультратонкий, 0,3 мм, фор…" at bounding box center [457, 514] width 234 height 151
click at [380, 447] on link "№ 361580527" at bounding box center [388, 453] width 81 height 13
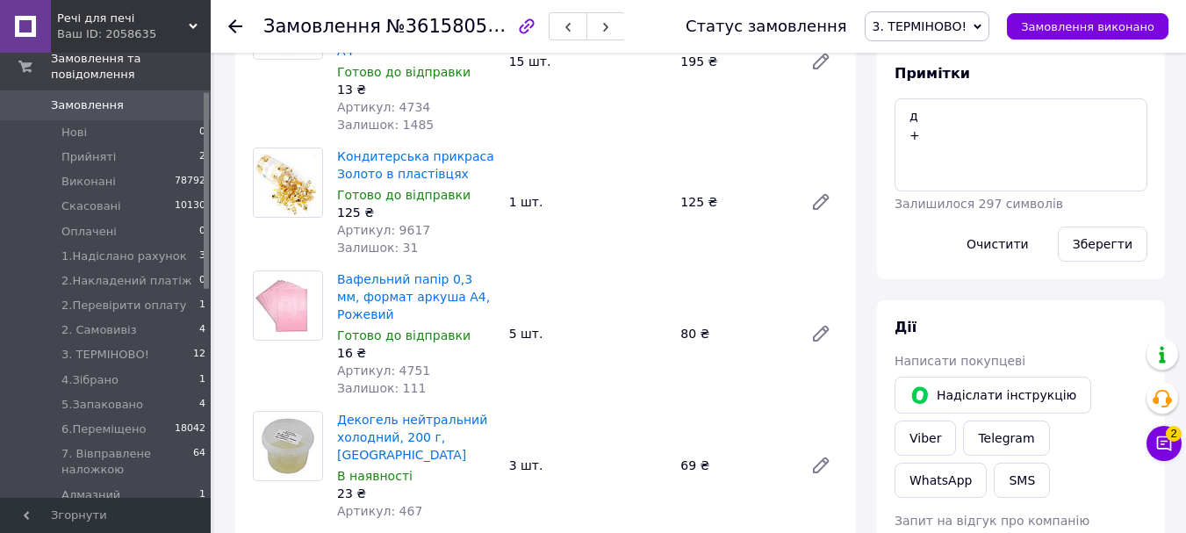
scroll to position [649, 0]
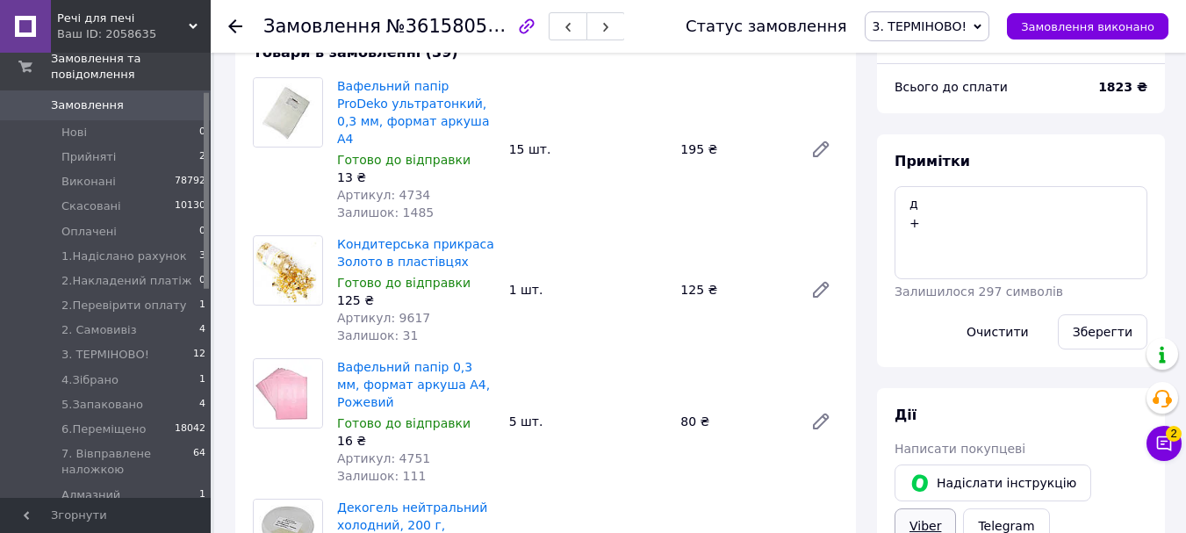
click at [956, 508] on link "Viber" at bounding box center [924, 525] width 61 height 35
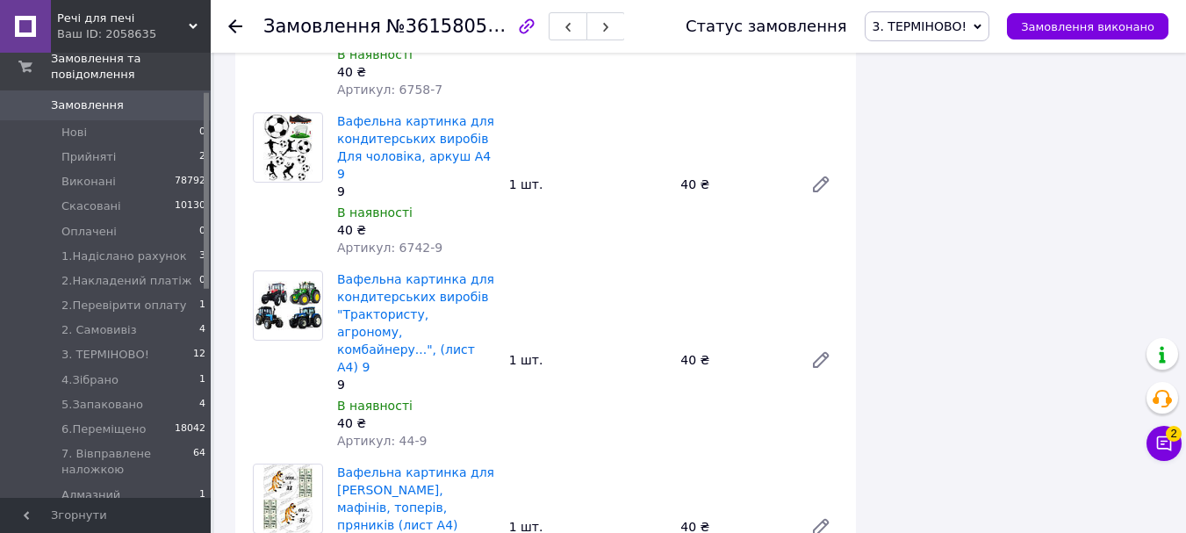
scroll to position [3633, 0]
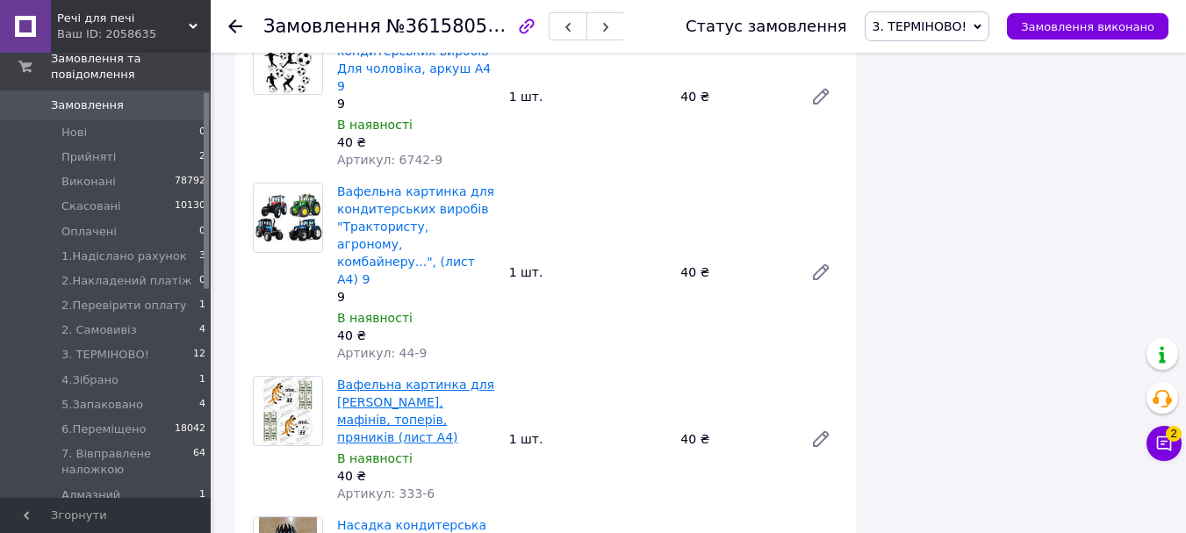
click at [371, 377] on link "Вафельна картинка для бенто, мафінів, топерів, пряників (лист А4)" at bounding box center [415, 410] width 157 height 67
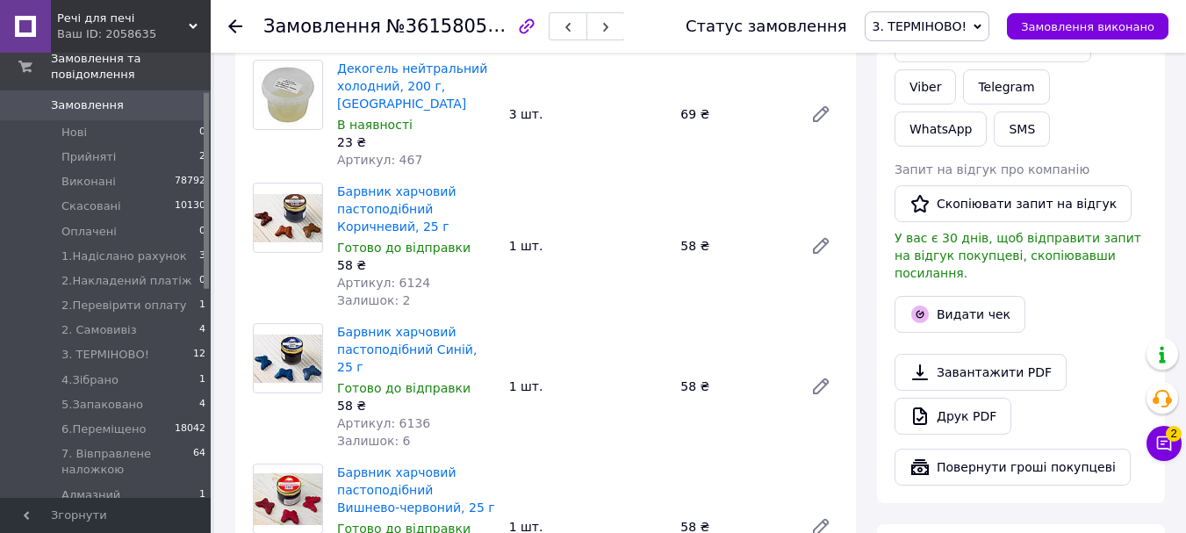
scroll to position [825, 0]
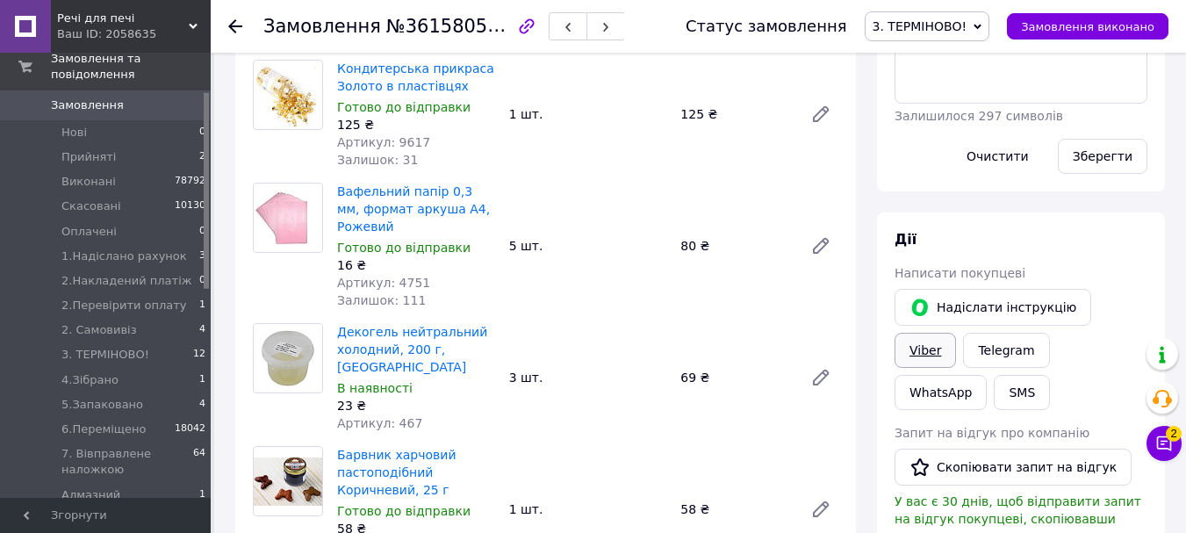
click at [956, 333] on link "Viber" at bounding box center [924, 350] width 61 height 35
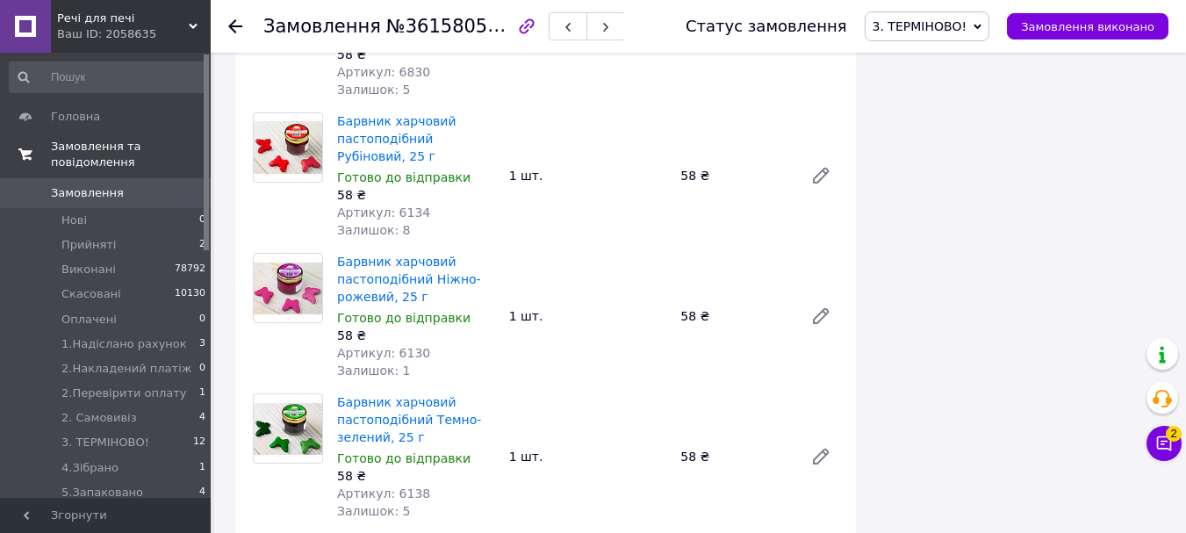
scroll to position [1966, 0]
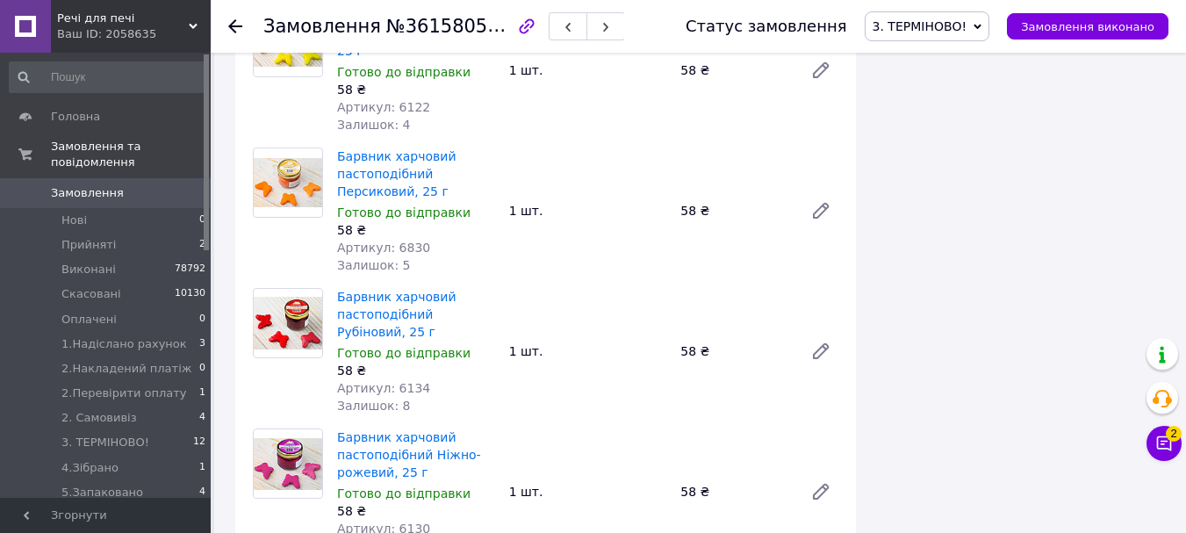
click at [82, 185] on span "Замовлення" at bounding box center [87, 193] width 73 height 16
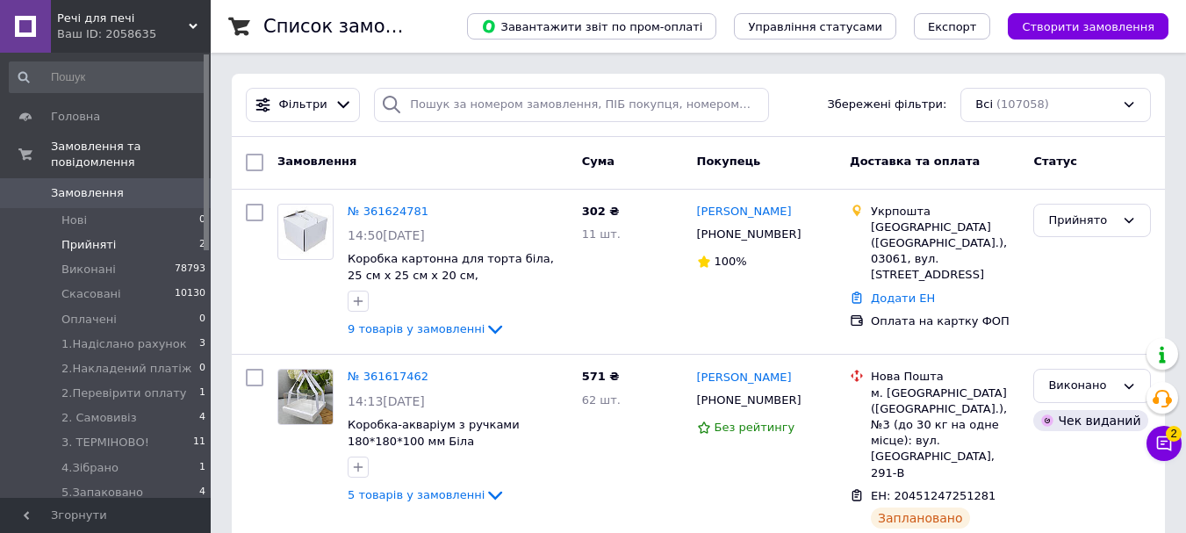
click at [92, 237] on span "Прийняті" at bounding box center [88, 245] width 54 height 16
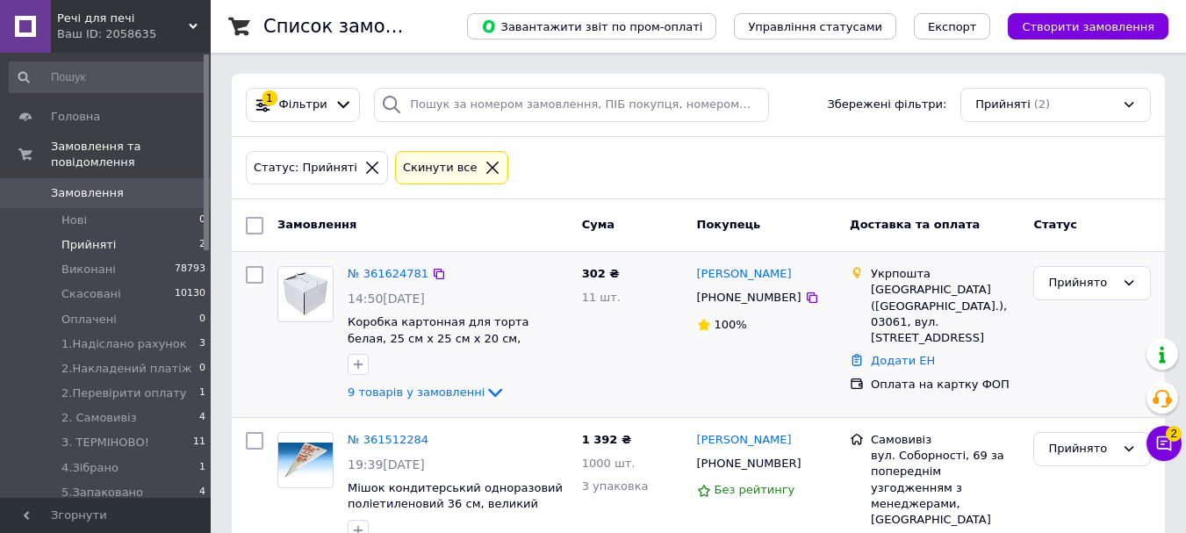
scroll to position [71, 0]
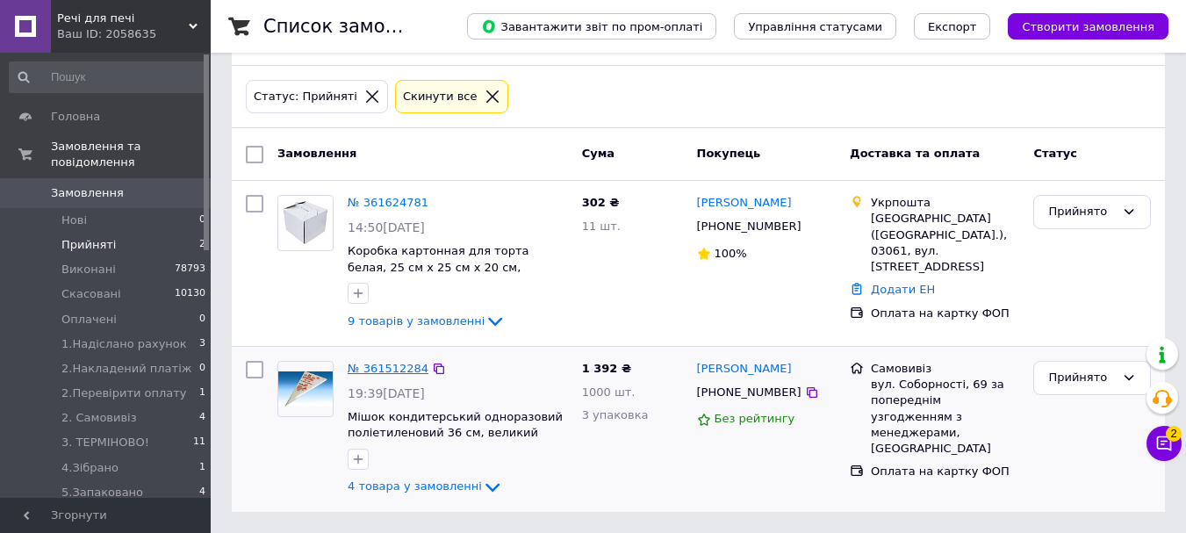
click at [385, 368] on link "№ 361512284" at bounding box center [388, 368] width 81 height 13
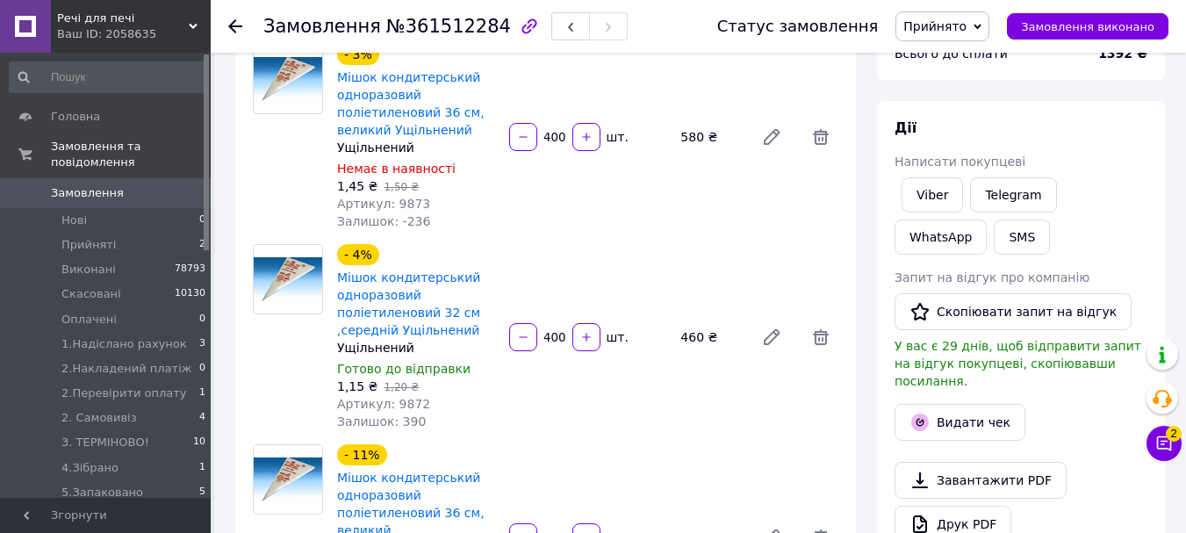
scroll to position [334, 0]
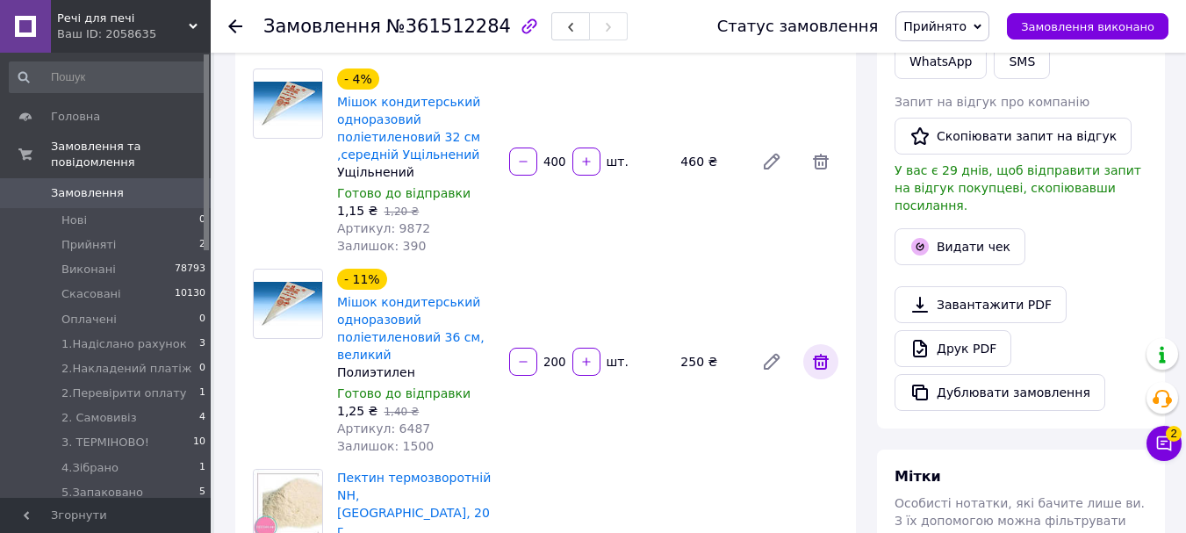
click at [820, 371] on icon at bounding box center [820, 361] width 21 height 21
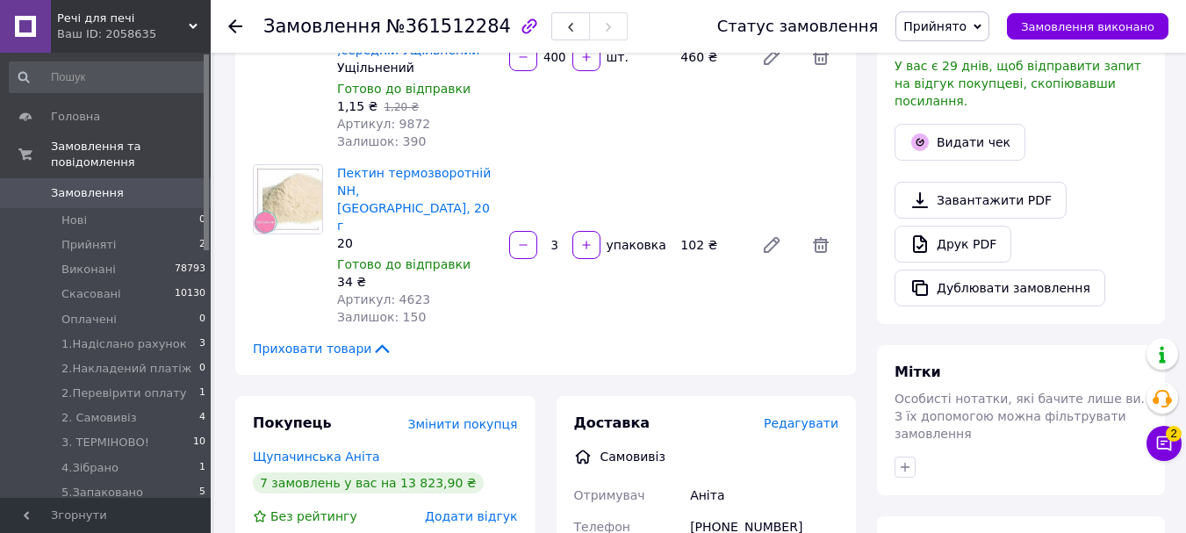
scroll to position [351, 0]
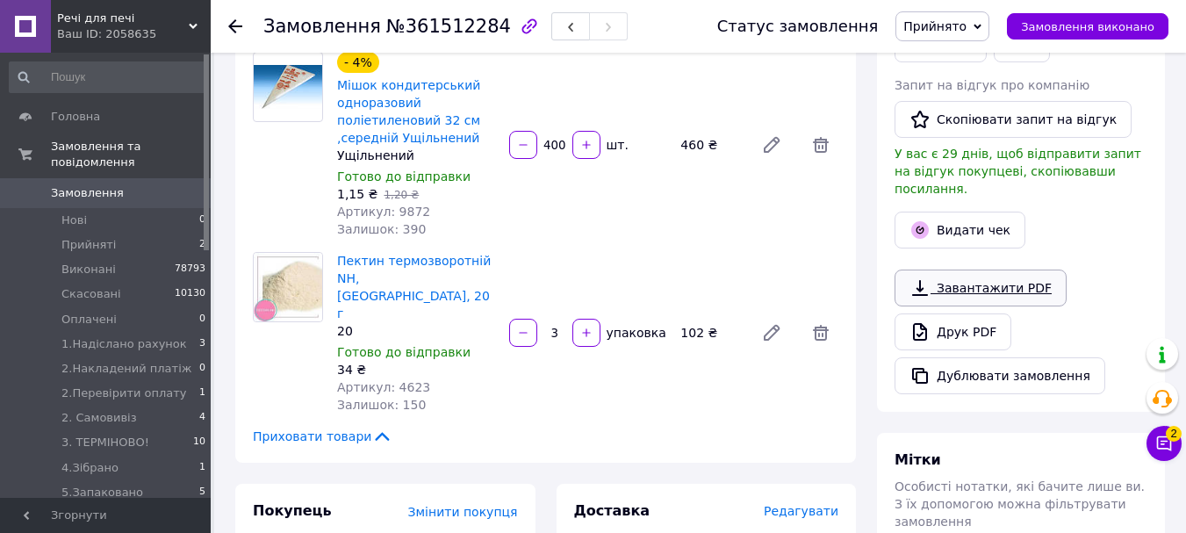
click at [980, 270] on link "Завантажити PDF" at bounding box center [980, 287] width 172 height 37
click at [1023, 272] on link "Завантажити PDF" at bounding box center [980, 287] width 172 height 37
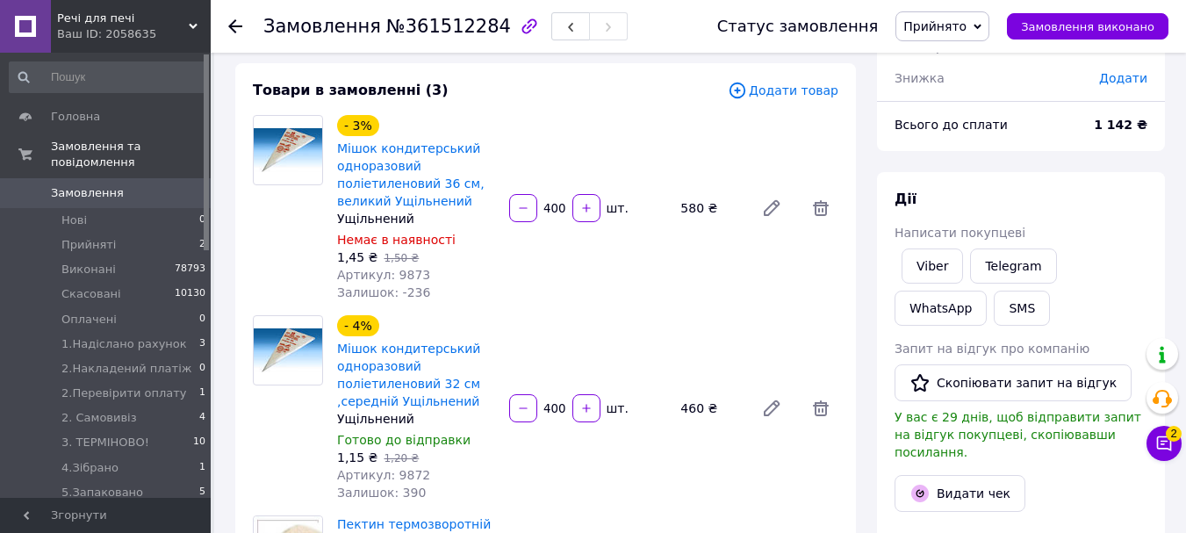
scroll to position [0, 0]
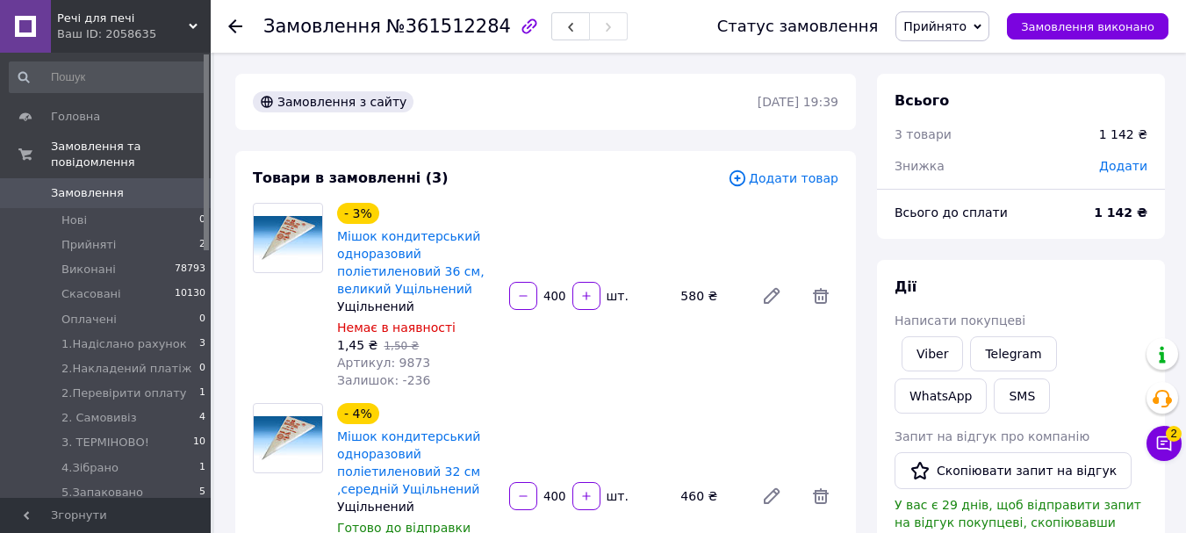
click at [1121, 176] on div "Додати" at bounding box center [1122, 166] width 69 height 39
click at [1113, 169] on span "Додати" at bounding box center [1123, 166] width 48 height 14
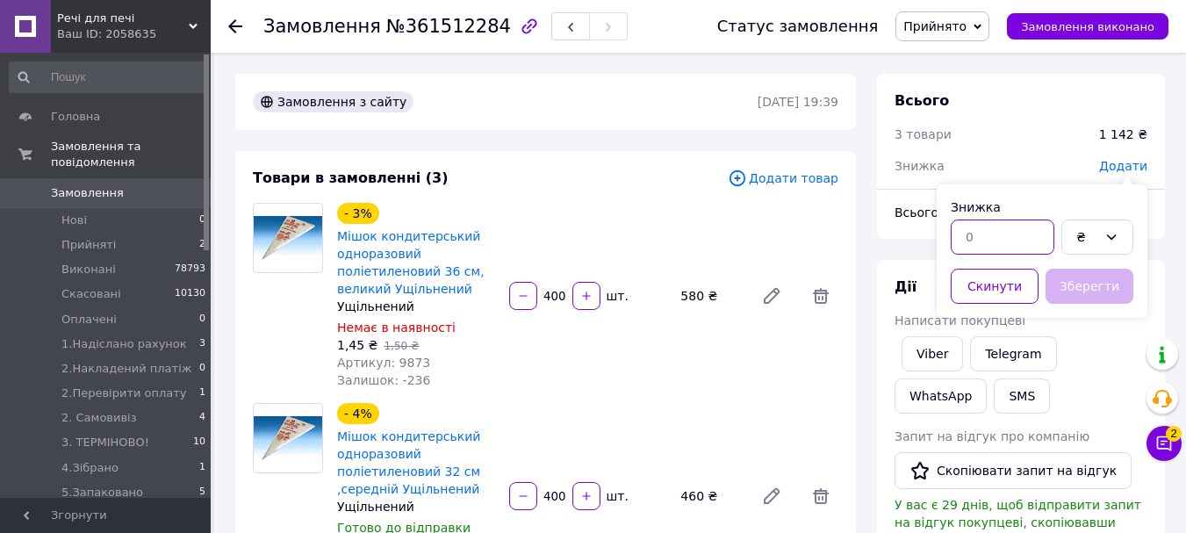
click at [1004, 243] on input "text" at bounding box center [1002, 236] width 104 height 35
type input "4"
click at [1064, 240] on div "₴" at bounding box center [1097, 236] width 72 height 35
click at [1100, 261] on li "₴" at bounding box center [1097, 274] width 70 height 33
click at [1096, 283] on button "Зберегти" at bounding box center [1089, 286] width 88 height 35
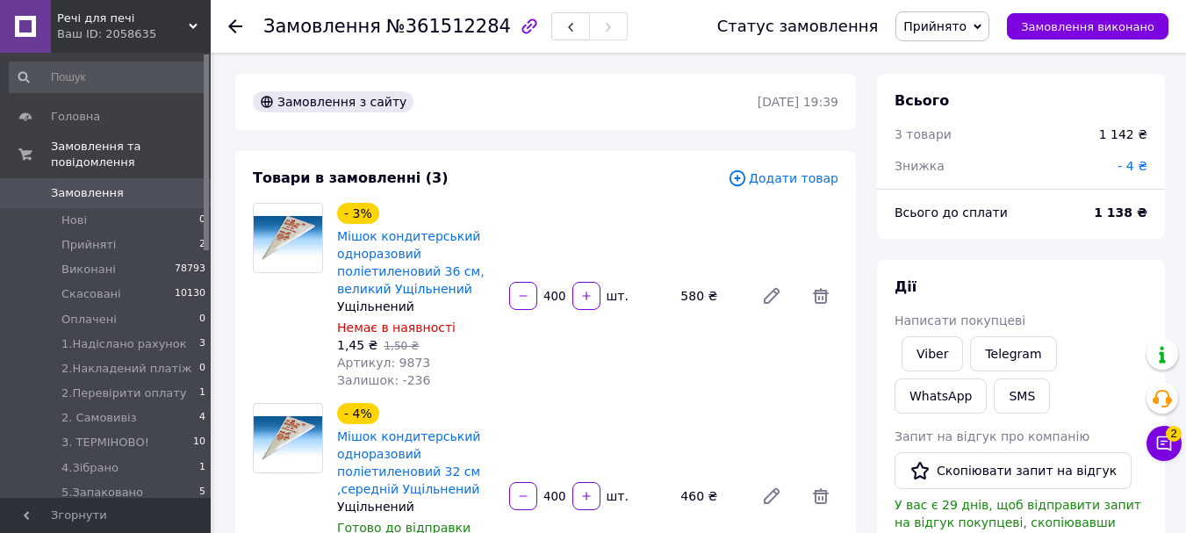
click at [807, 171] on span "Додати товар" at bounding box center [782, 177] width 111 height 19
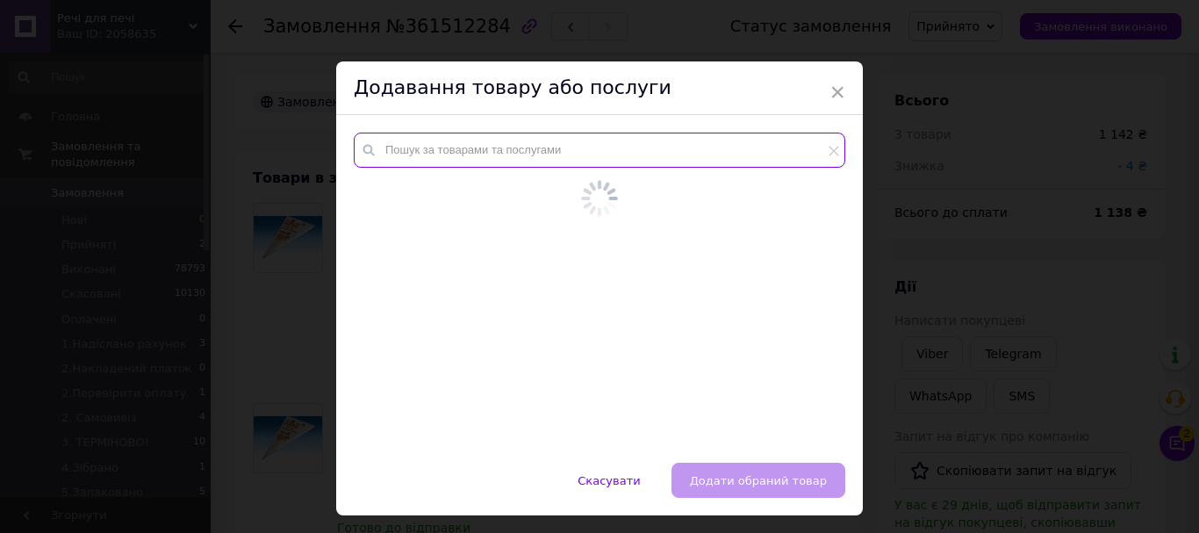
click at [498, 154] on input "text" at bounding box center [599, 150] width 491 height 35
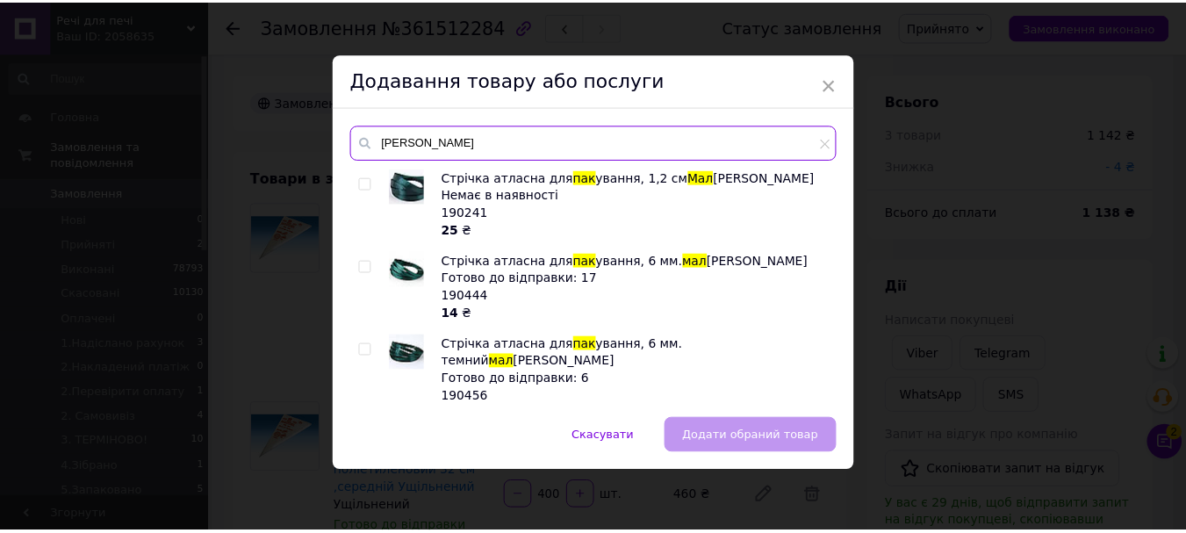
scroll to position [176, 0]
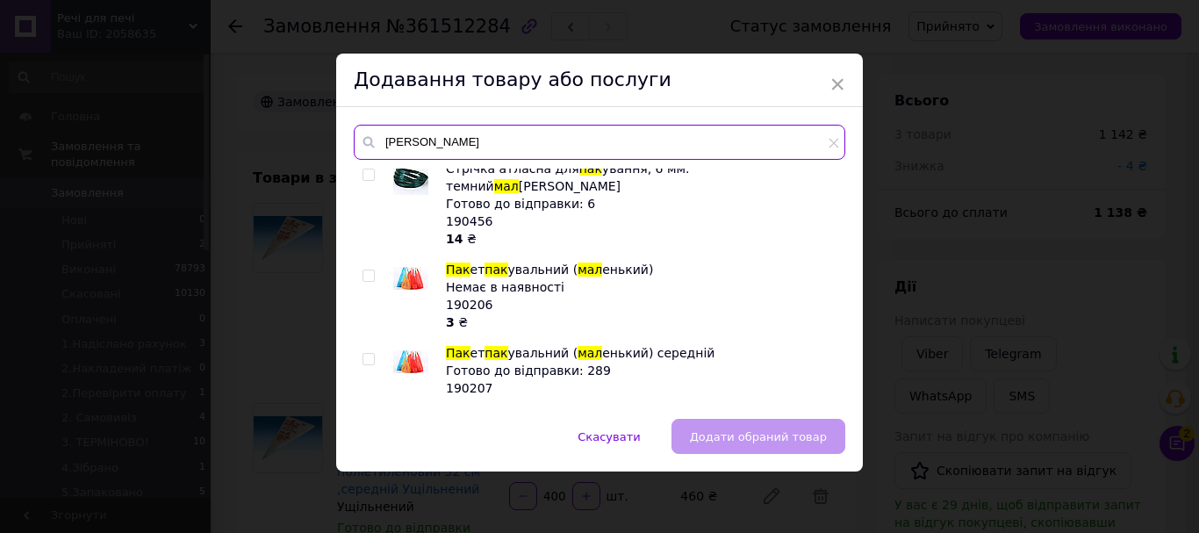
type input "пак мал"
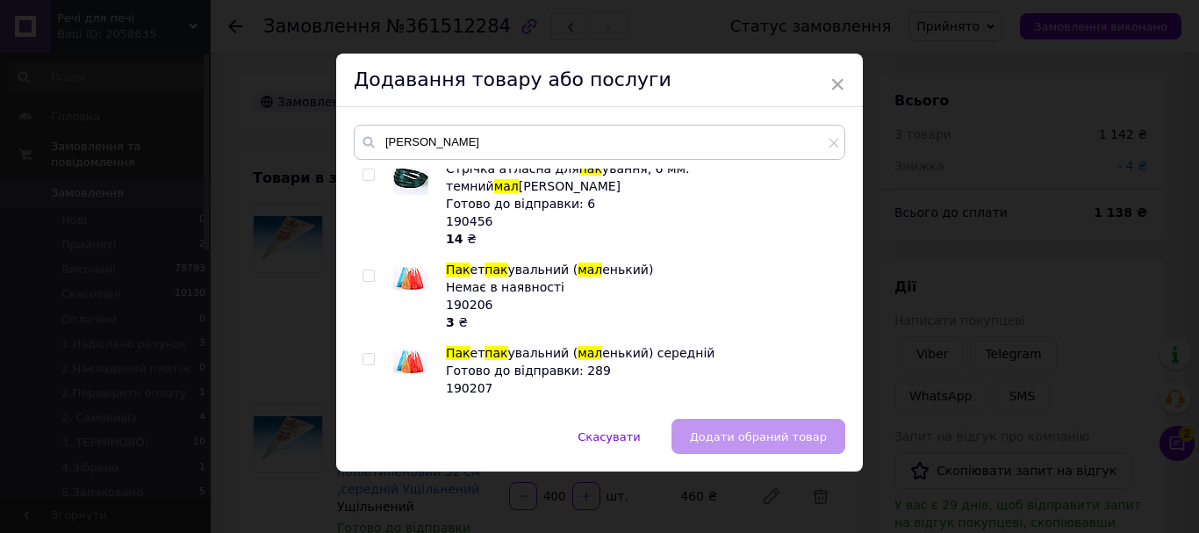
click at [365, 270] on input "checkbox" at bounding box center [367, 275] width 11 height 11
checkbox input "true"
click at [799, 434] on span "Додати обраний товар" at bounding box center [758, 436] width 137 height 13
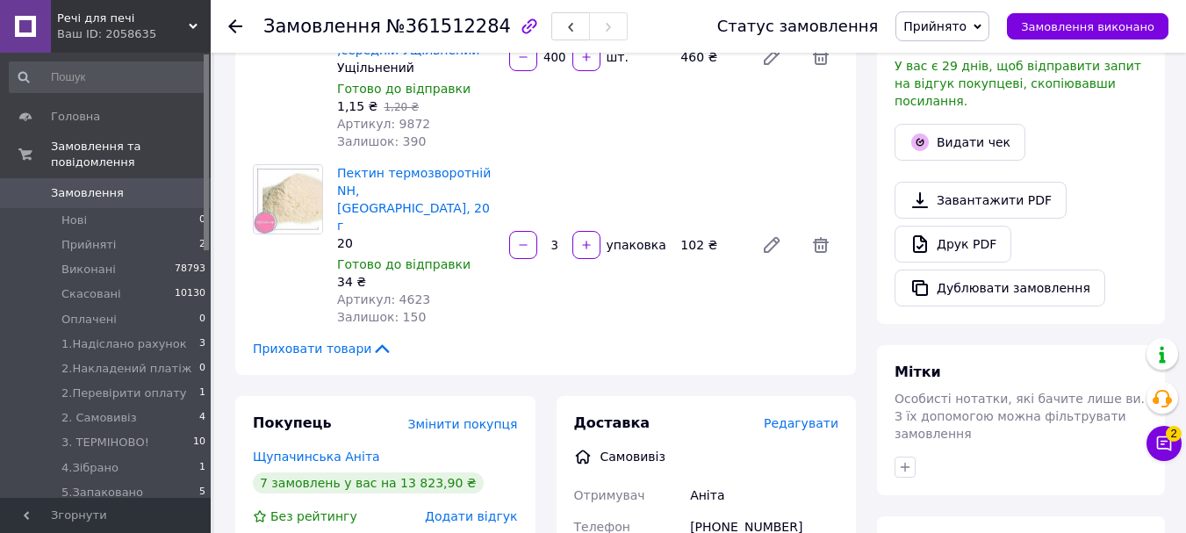
scroll to position [527, 0]
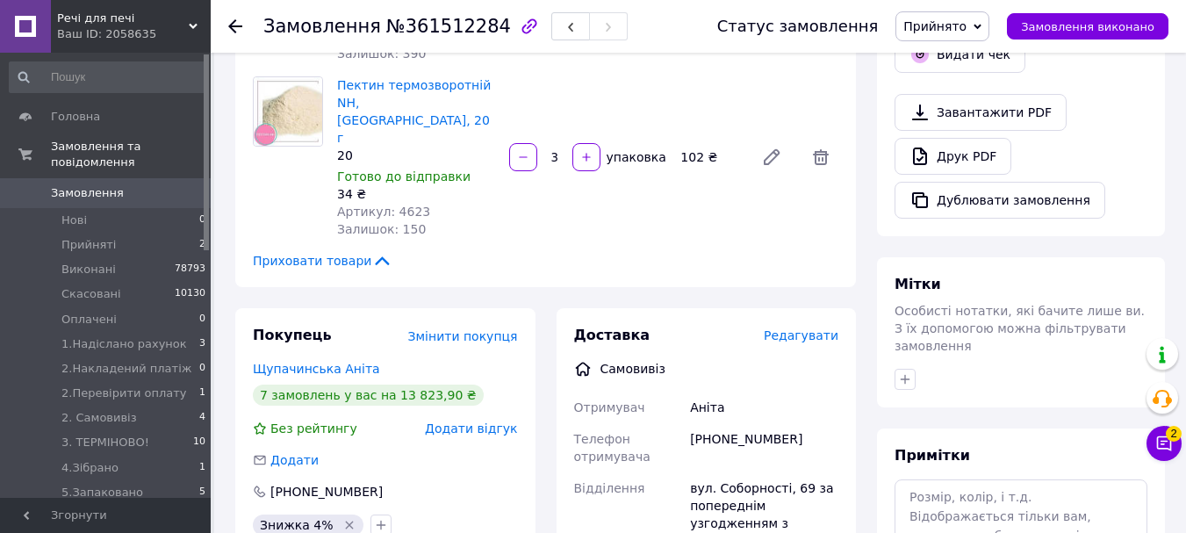
click at [958, 24] on span "Прийнято" at bounding box center [934, 26] width 63 height 14
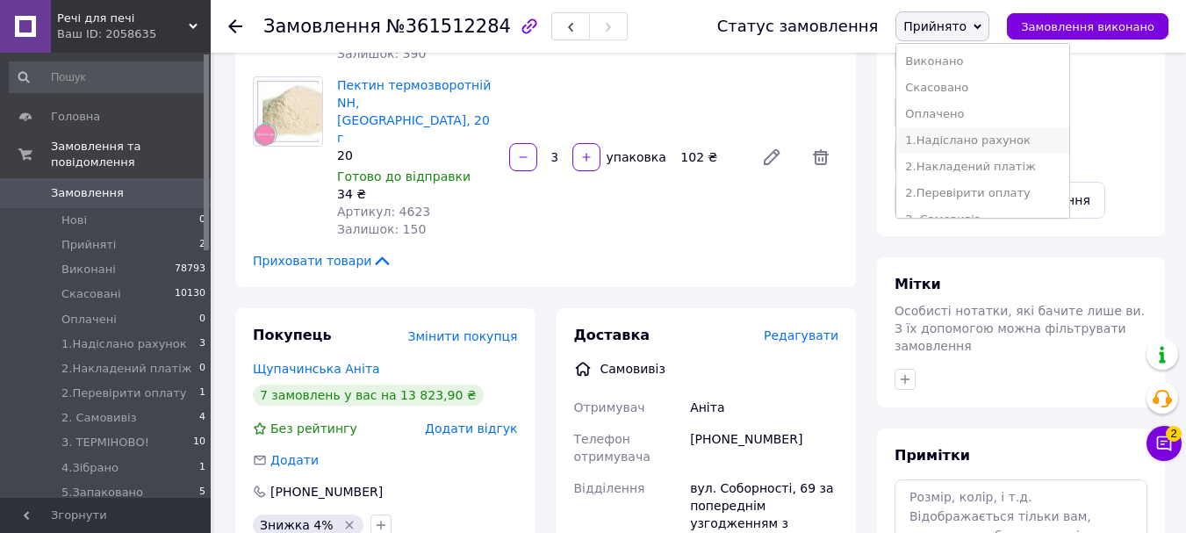
click at [978, 139] on li "1.Надіслано рахунок" at bounding box center [982, 140] width 173 height 26
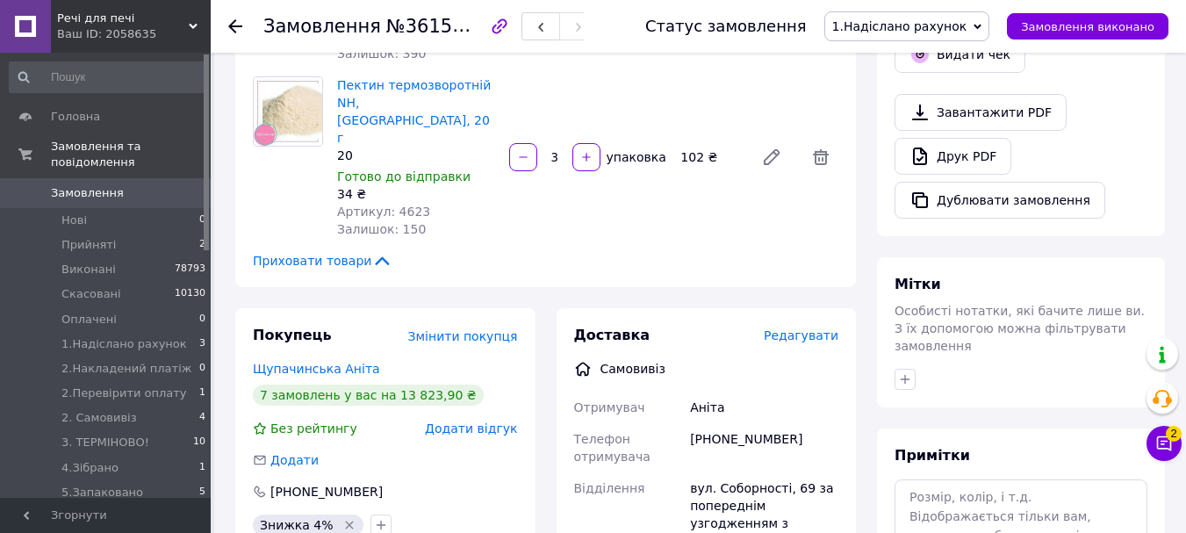
scroll to position [351, 0]
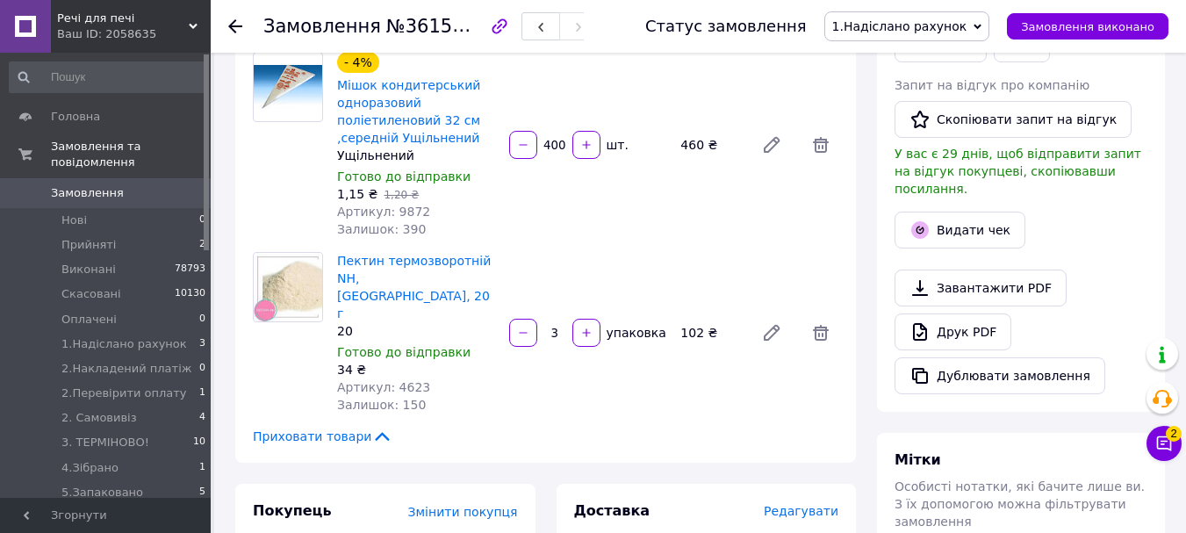
click at [68, 185] on span "Замовлення" at bounding box center [87, 193] width 73 height 16
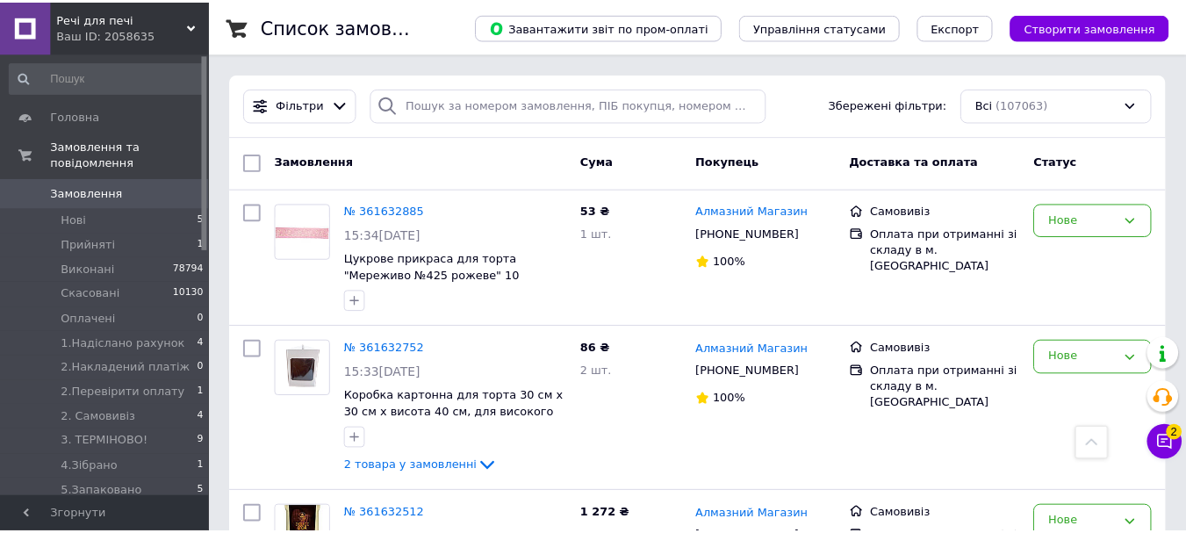
scroll to position [614, 0]
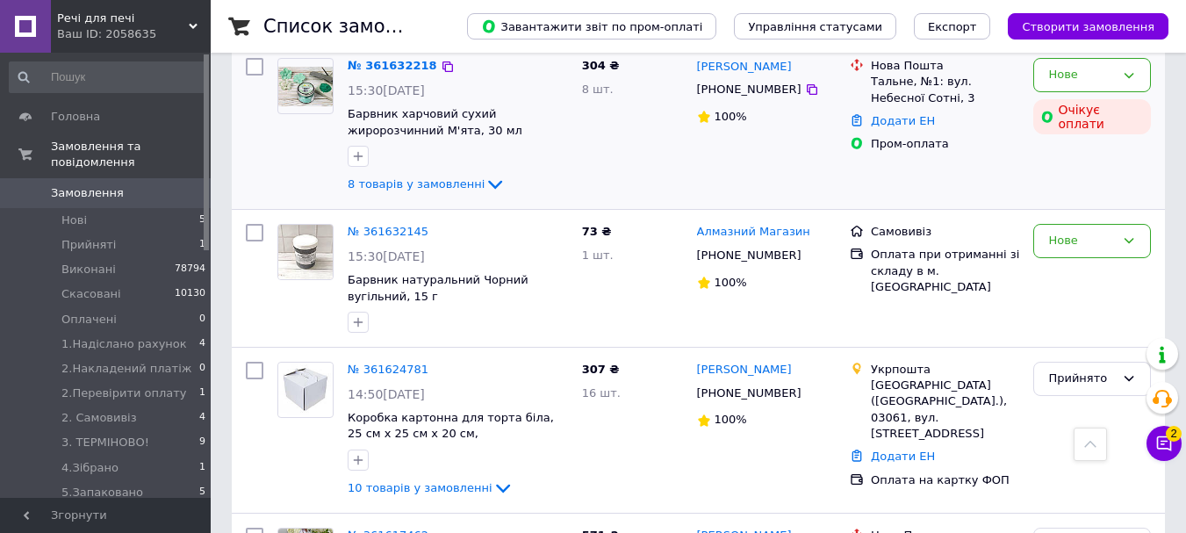
click at [1083, 162] on div "Нове Очікує оплати" at bounding box center [1092, 126] width 132 height 151
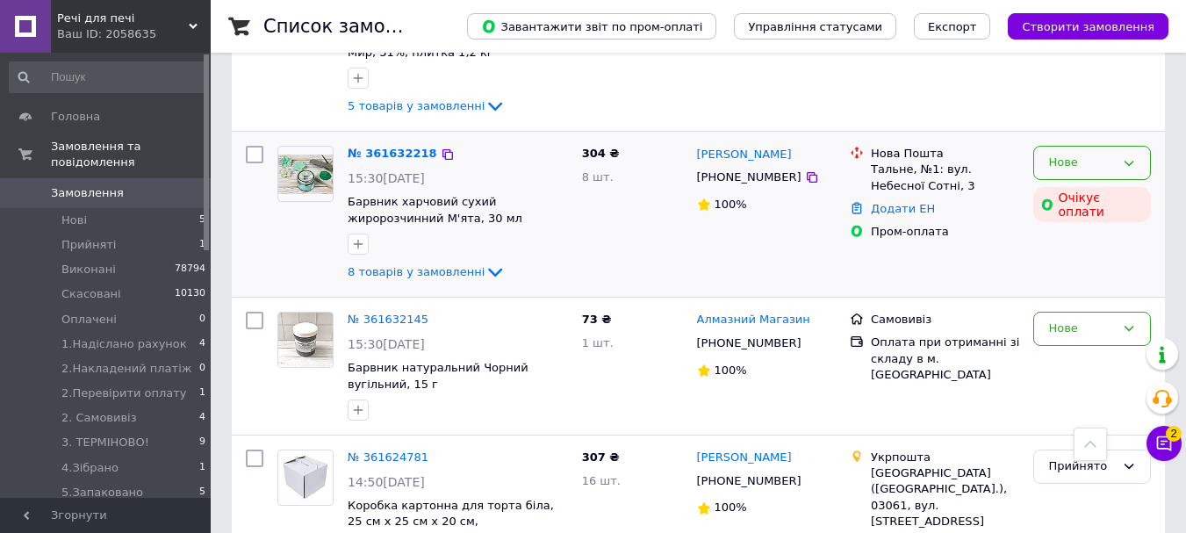
click at [1077, 167] on div "Нове" at bounding box center [1081, 163] width 67 height 18
click at [1080, 201] on li "Прийнято" at bounding box center [1092, 199] width 116 height 32
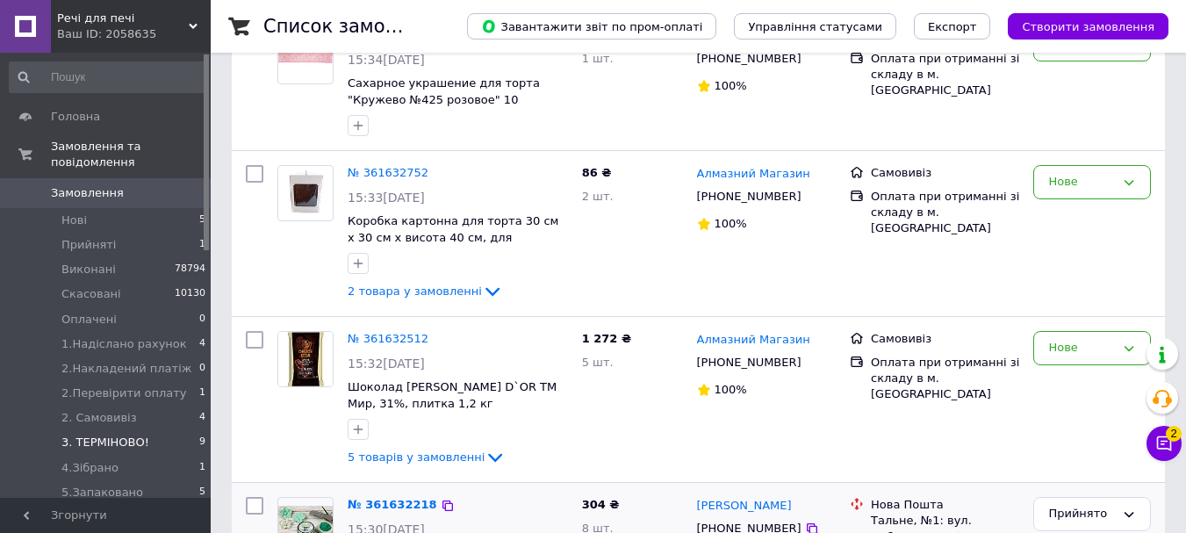
scroll to position [0, 0]
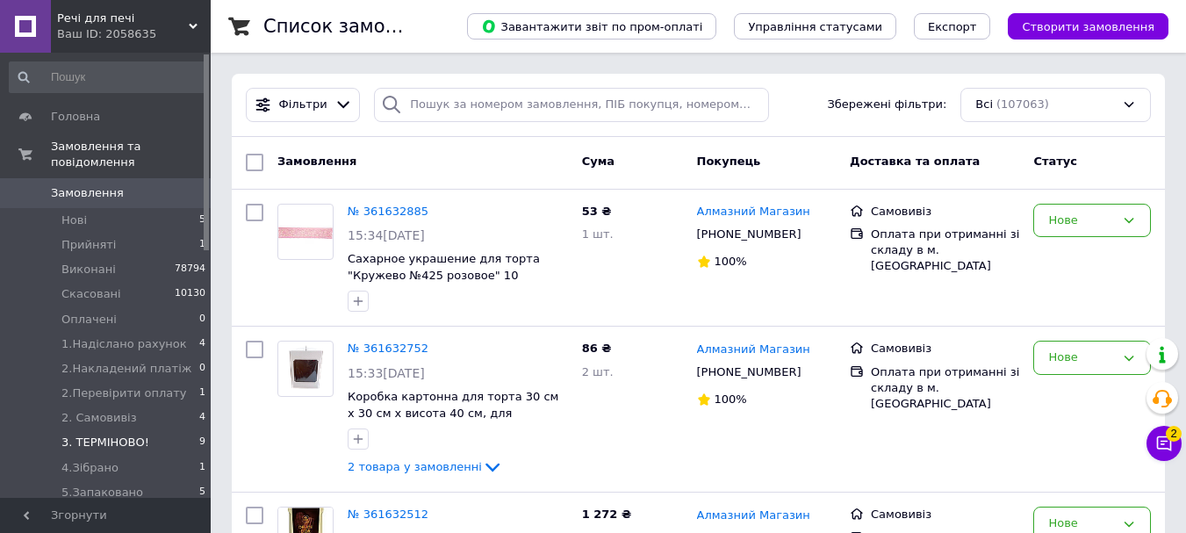
click at [98, 434] on span "3. ТЕРМІНОВО!" at bounding box center [105, 442] width 88 height 16
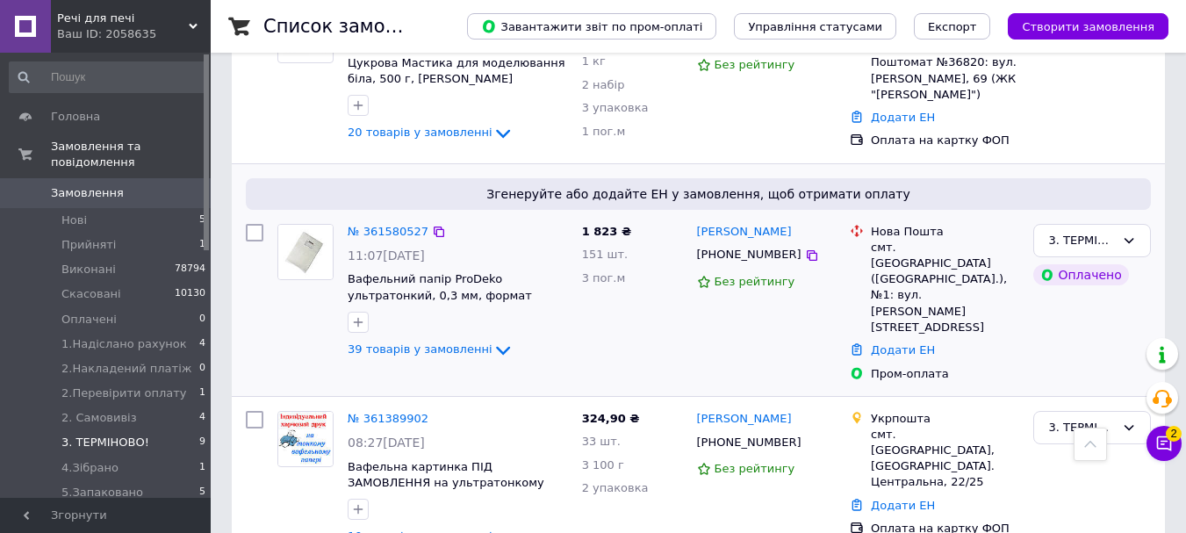
scroll to position [1170, 0]
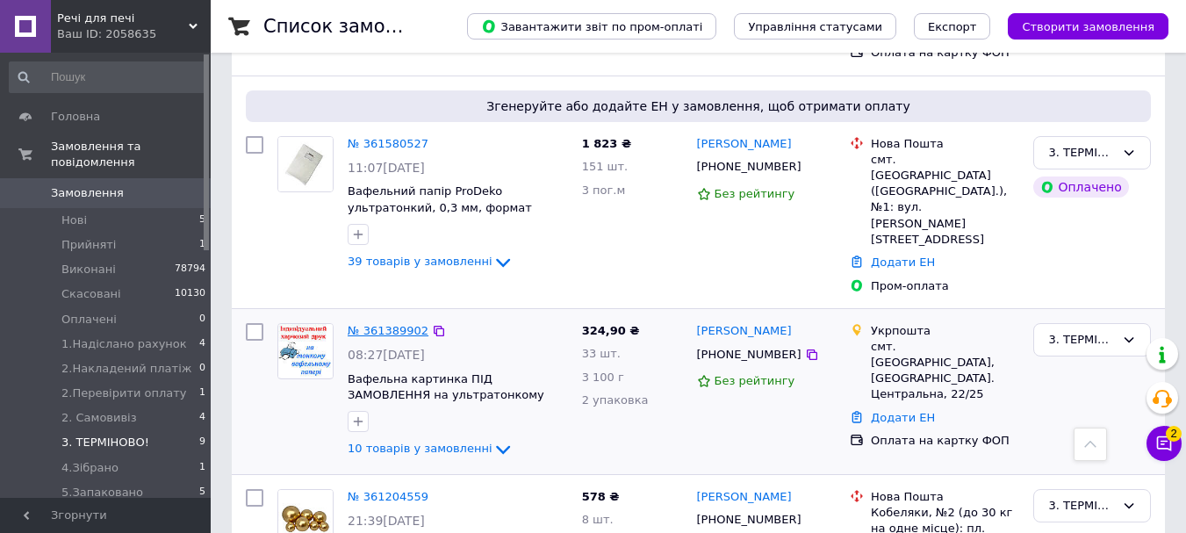
click at [376, 324] on link "№ 361389902" at bounding box center [388, 330] width 81 height 13
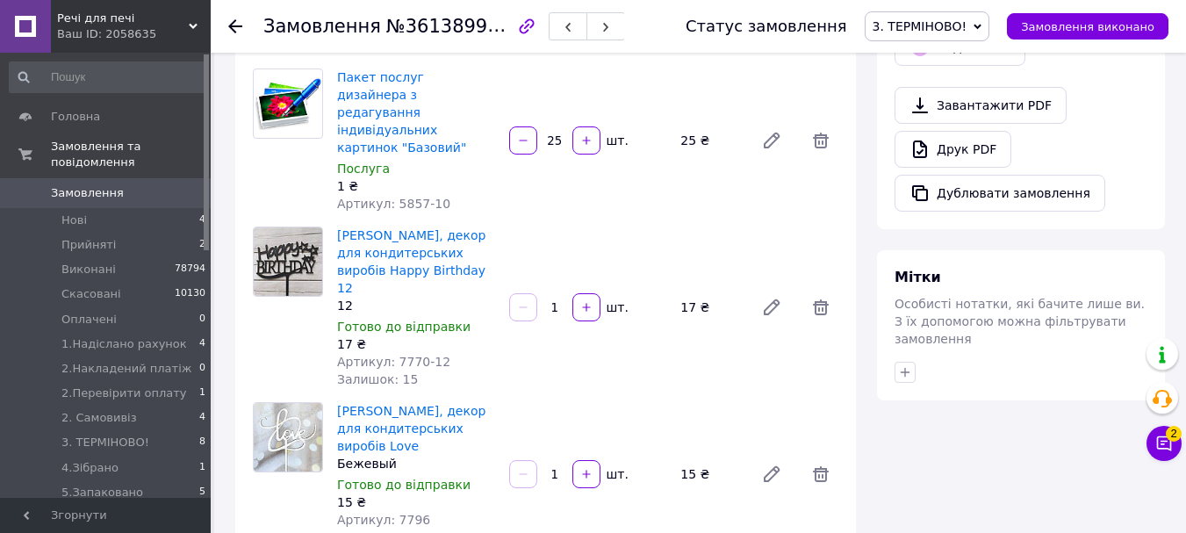
scroll to position [643, 0]
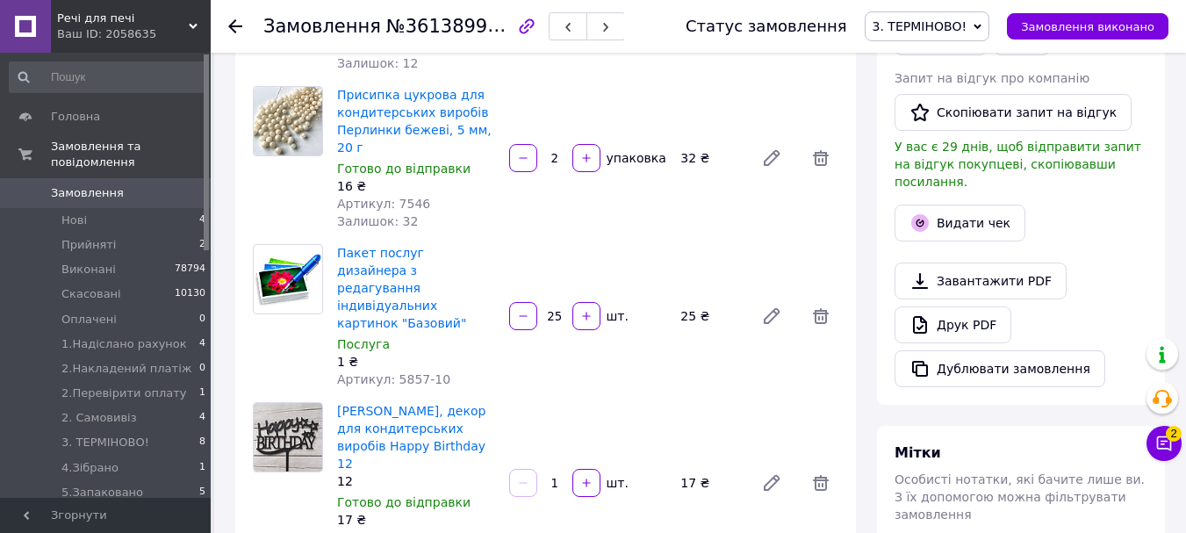
click at [73, 185] on span "Замовлення" at bounding box center [87, 193] width 73 height 16
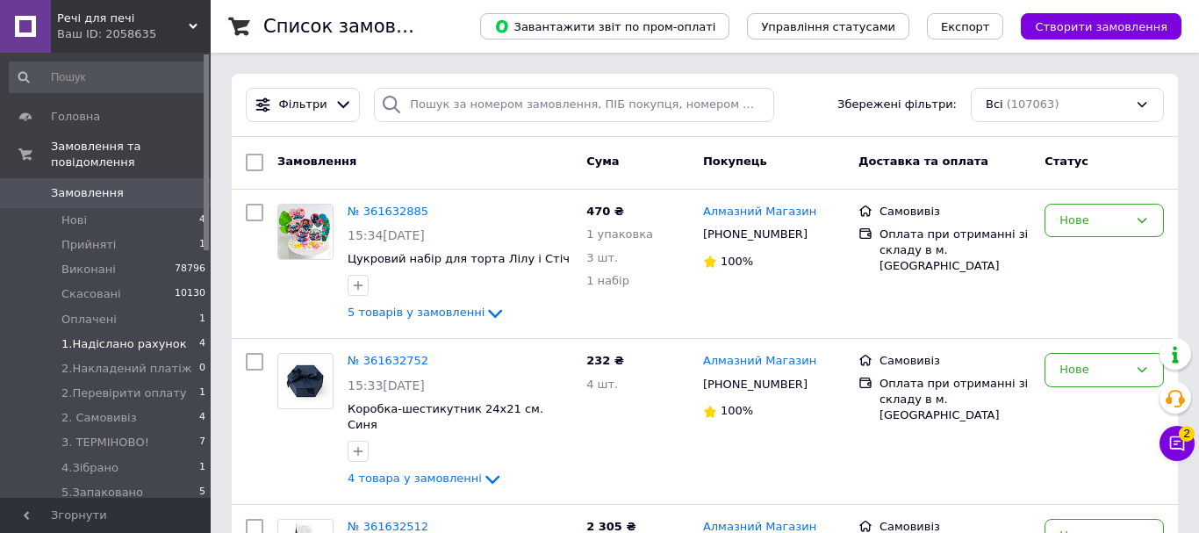
click at [135, 336] on span "1.Надіслано рахунок" at bounding box center [123, 344] width 125 height 16
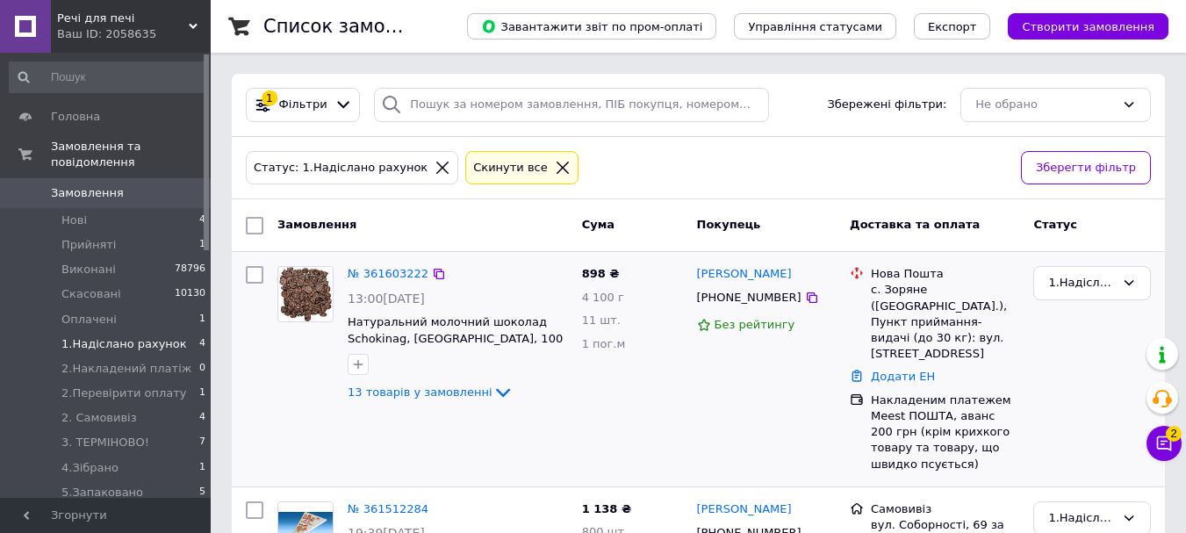
scroll to position [176, 0]
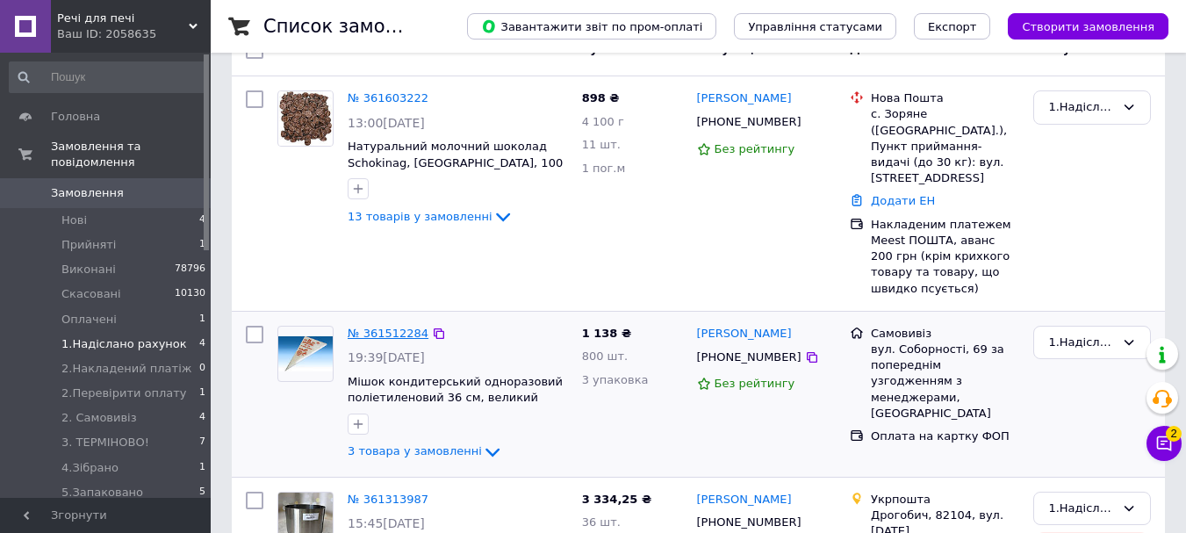
click at [357, 326] on link "№ 361512284" at bounding box center [388, 332] width 81 height 13
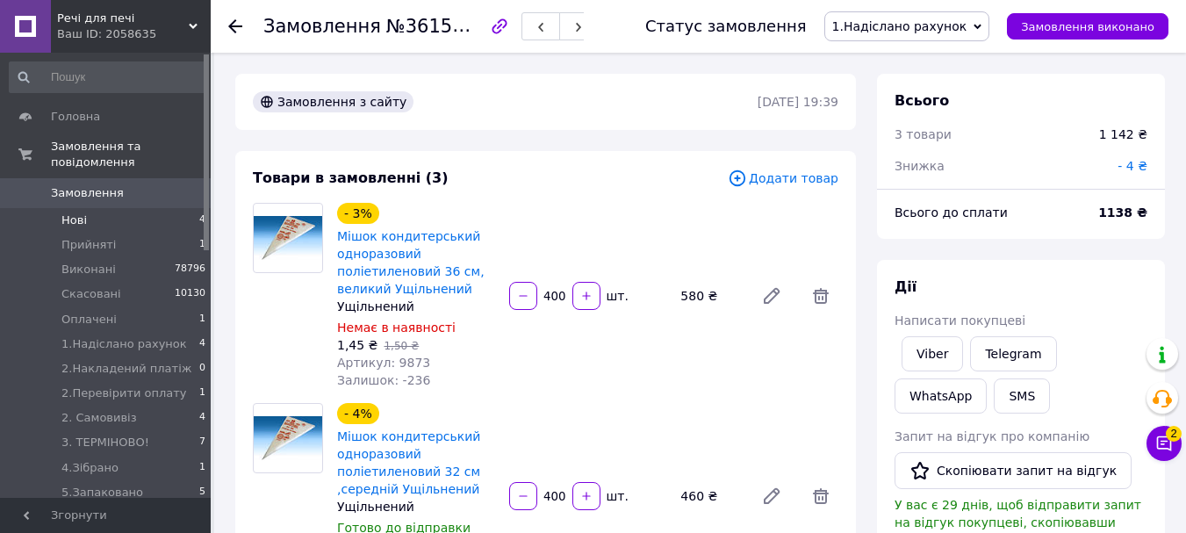
click at [87, 208] on li "Нові 4" at bounding box center [108, 220] width 216 height 25
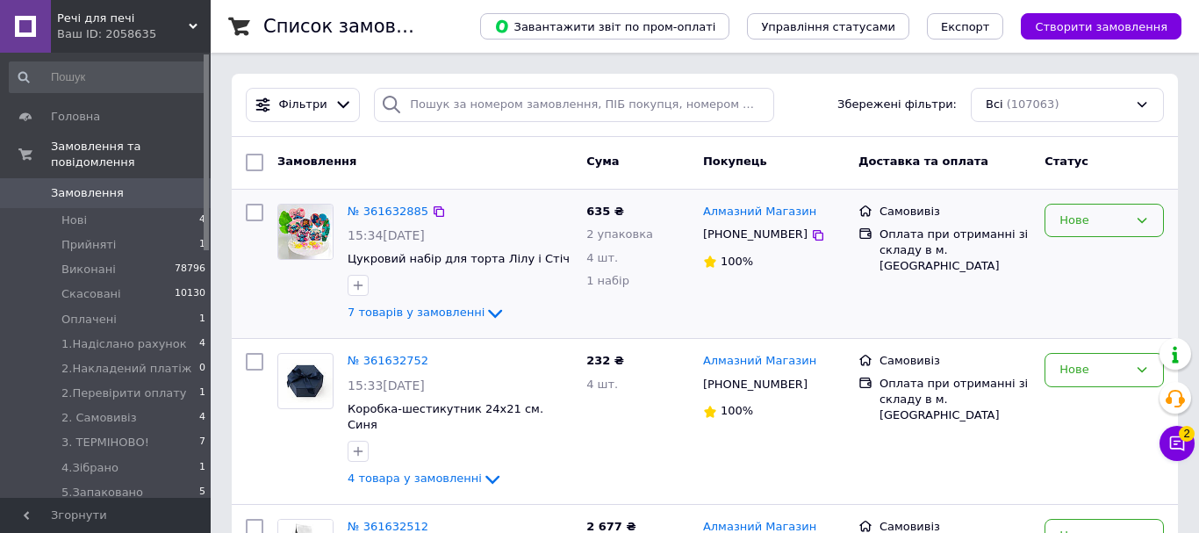
click at [1076, 211] on div "Нове" at bounding box center [1093, 220] width 68 height 18
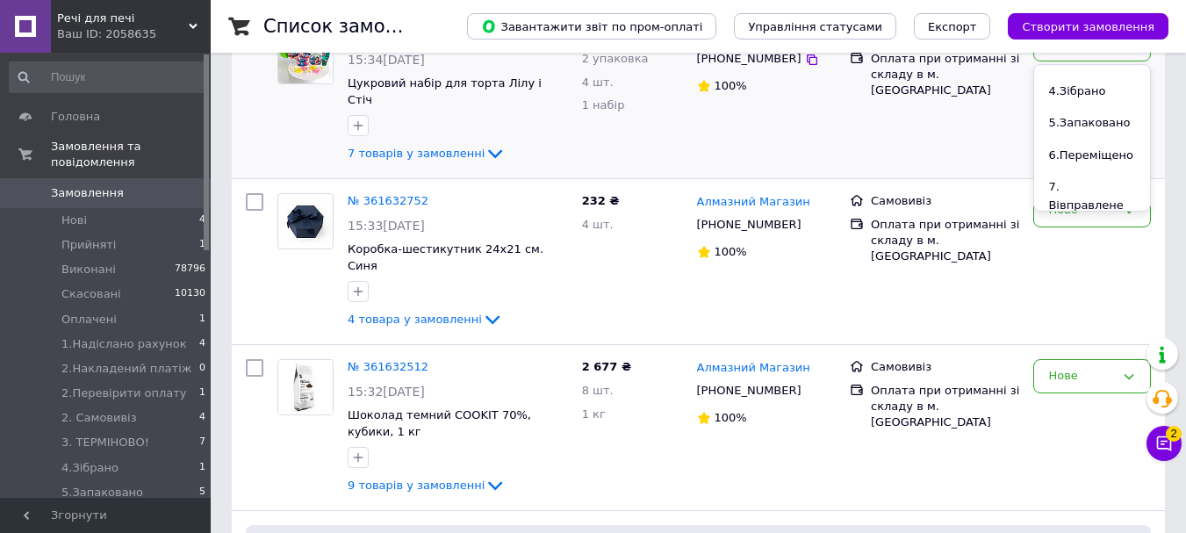
scroll to position [439, 0]
click at [1083, 152] on li "Алмазний" at bounding box center [1092, 168] width 116 height 32
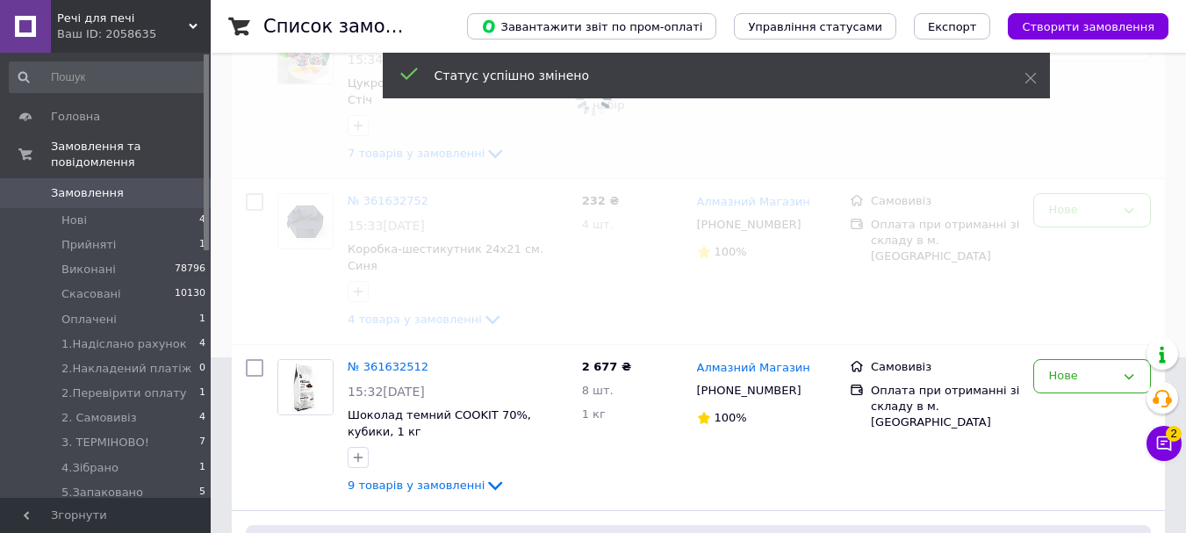
scroll to position [0, 0]
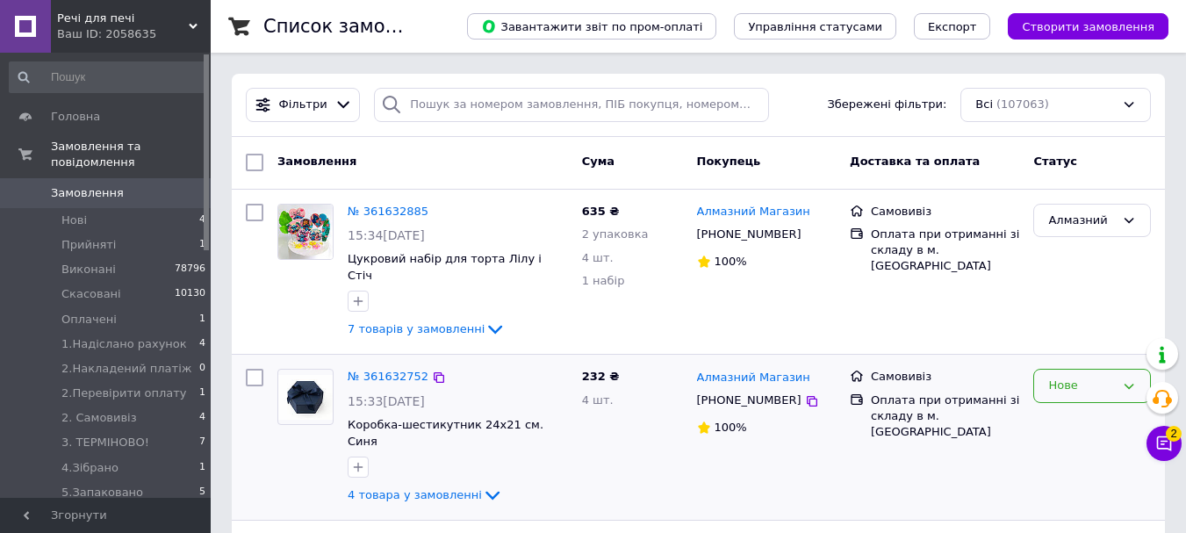
click at [1098, 376] on div "Нове" at bounding box center [1081, 385] width 67 height 18
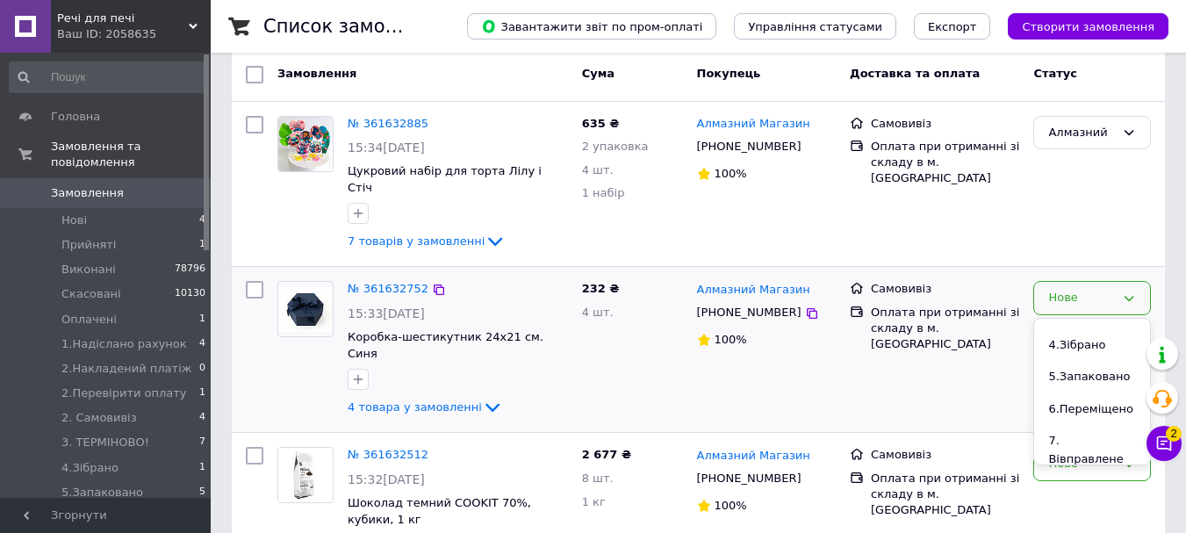
scroll to position [439, 0]
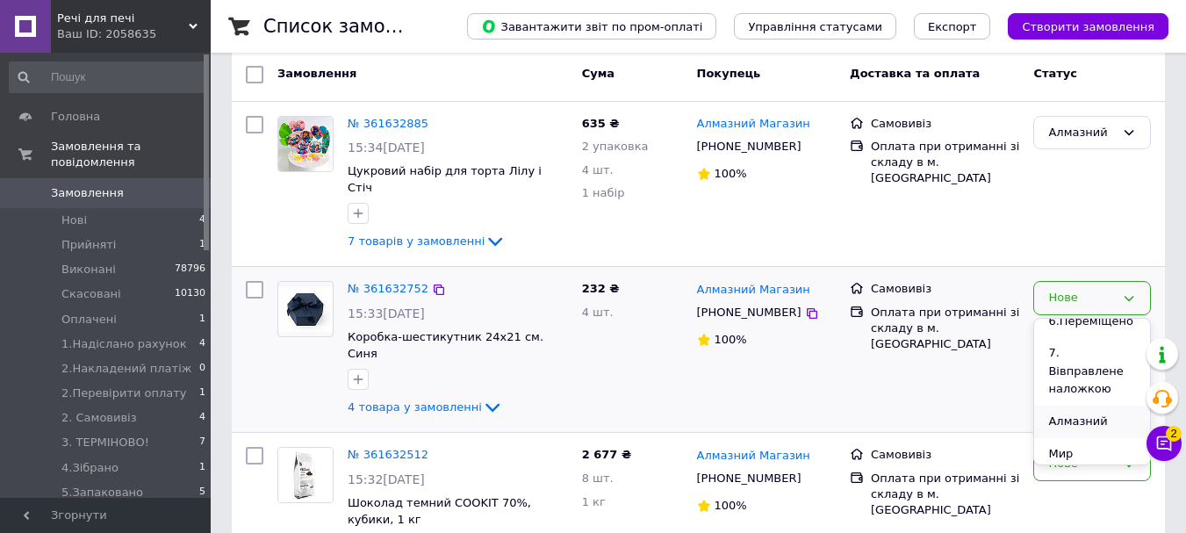
click at [1100, 405] on li "Алмазний" at bounding box center [1092, 421] width 116 height 32
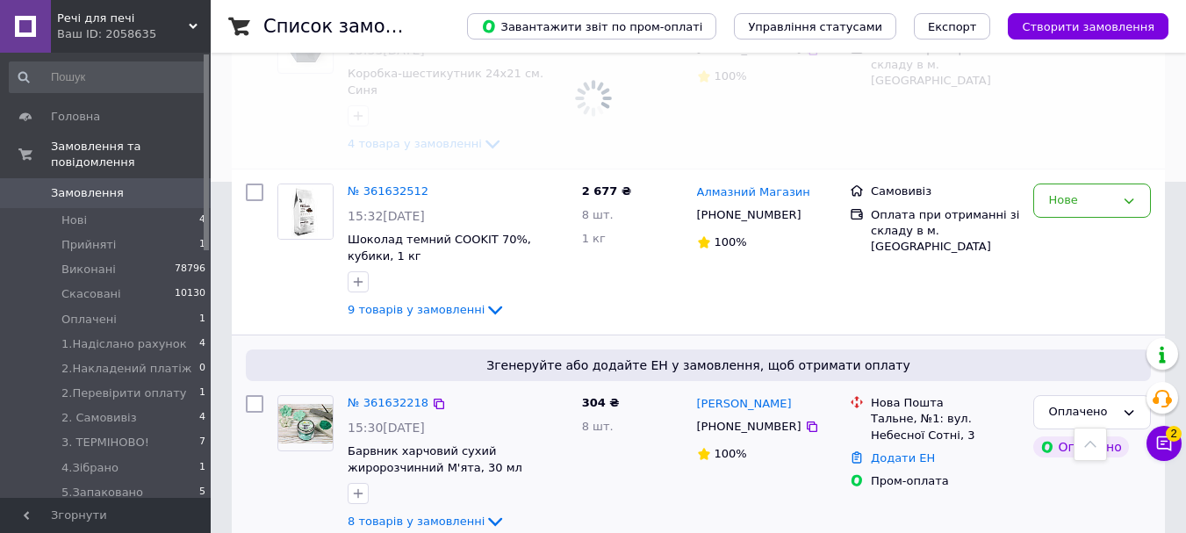
scroll to position [263, 0]
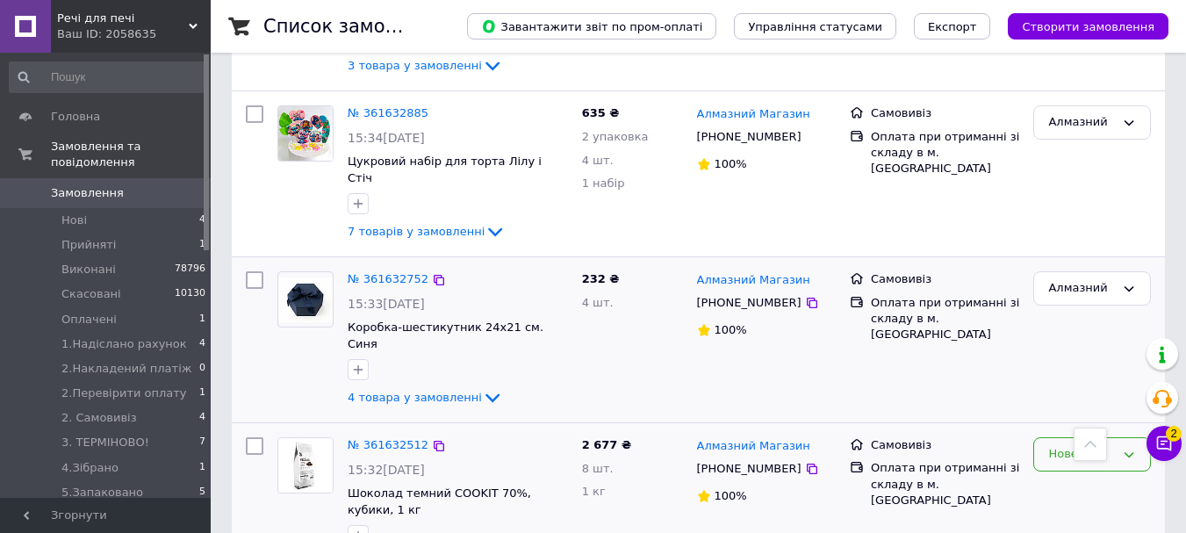
click at [1058, 445] on div "Нове" at bounding box center [1081, 454] width 67 height 18
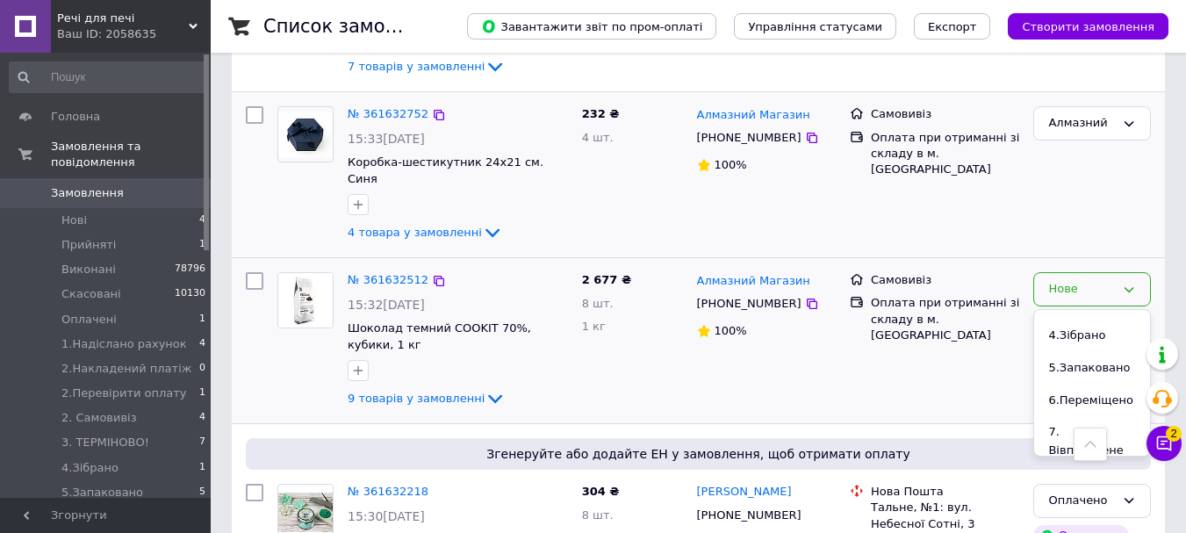
scroll to position [439, 0]
click at [1098, 397] on li "Алмазний" at bounding box center [1092, 413] width 116 height 32
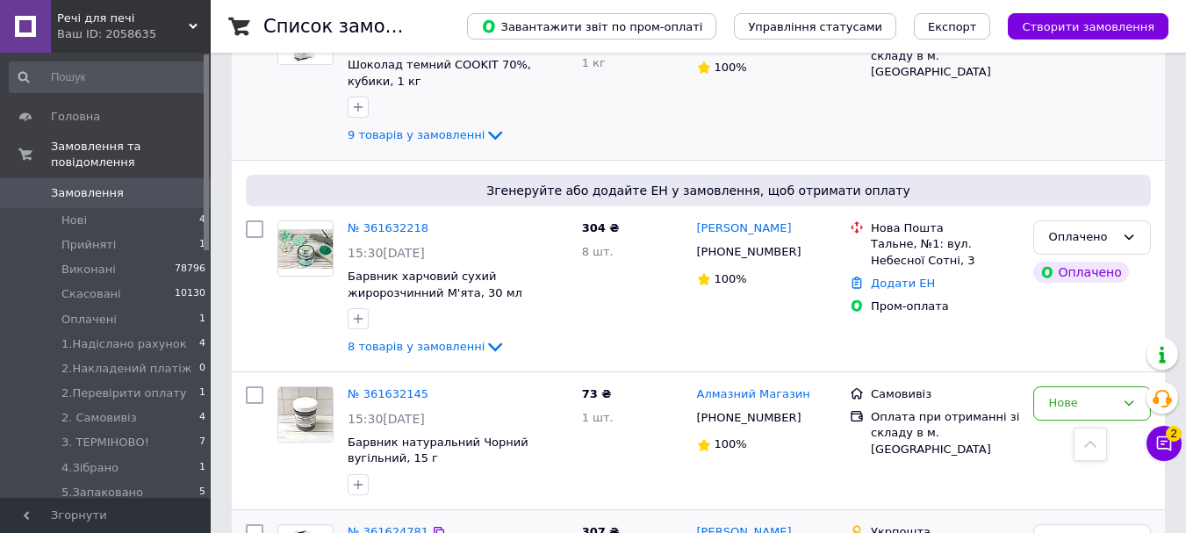
scroll to position [779, 0]
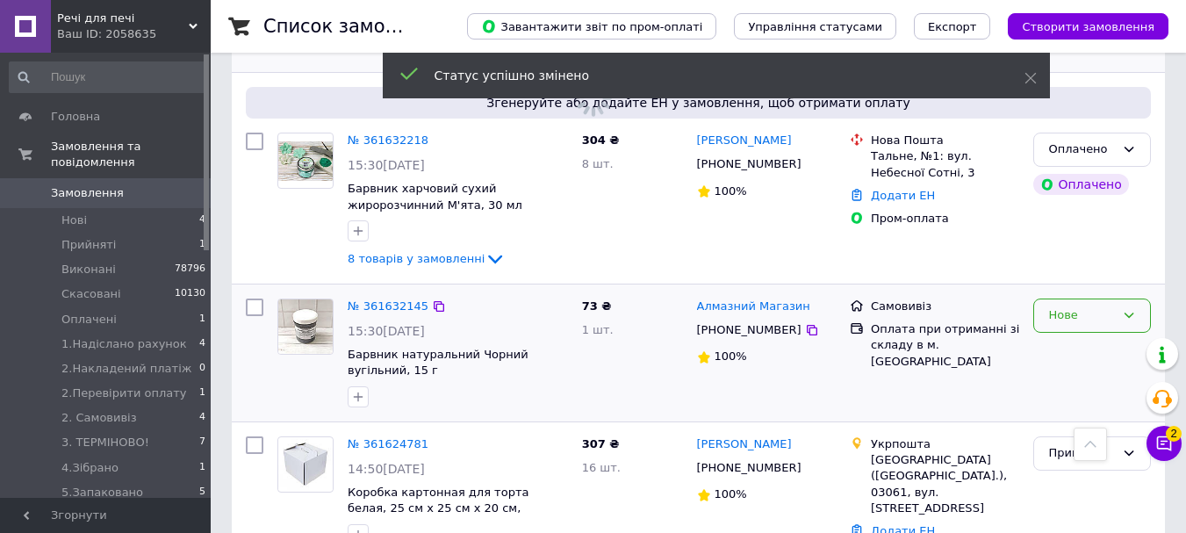
click at [1100, 306] on div "Нове" at bounding box center [1081, 315] width 67 height 18
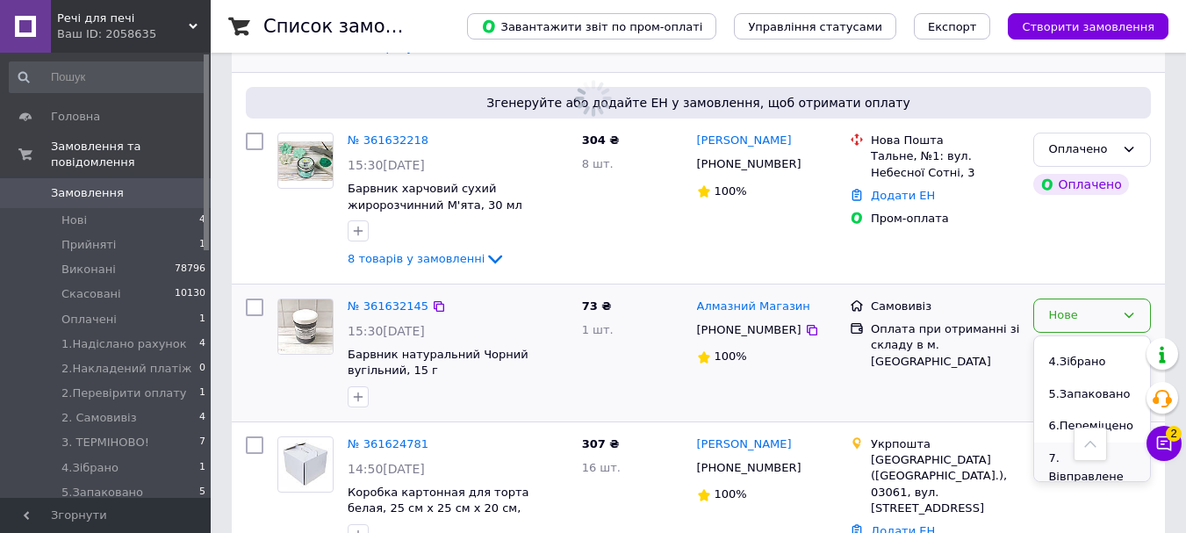
scroll to position [439, 0]
click at [1088, 423] on li "Алмазний" at bounding box center [1092, 439] width 116 height 32
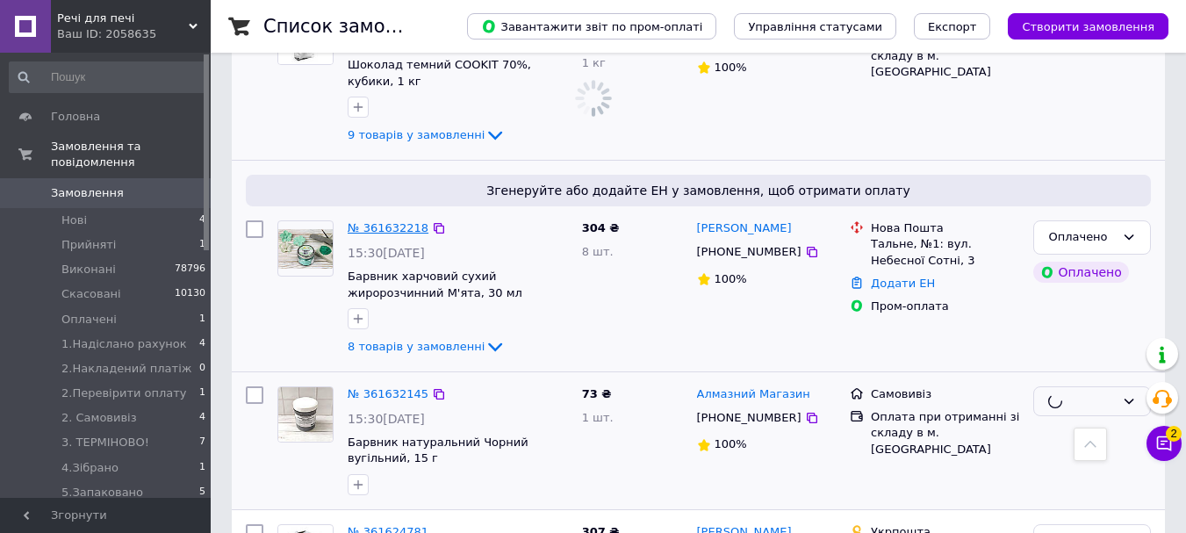
click at [395, 221] on link "№ 361632218" at bounding box center [388, 227] width 81 height 13
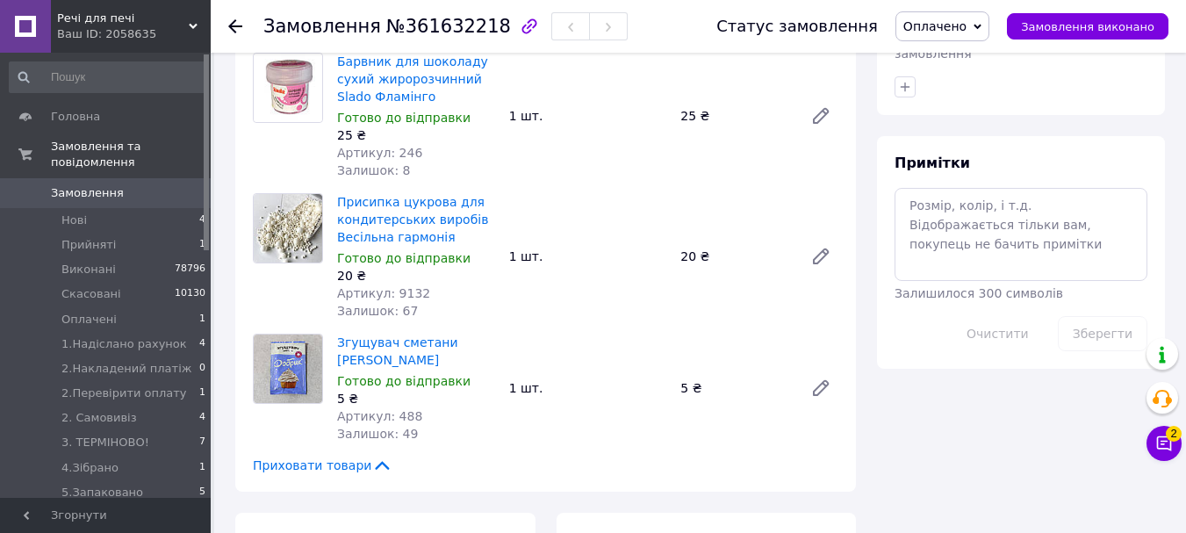
scroll to position [1218, 0]
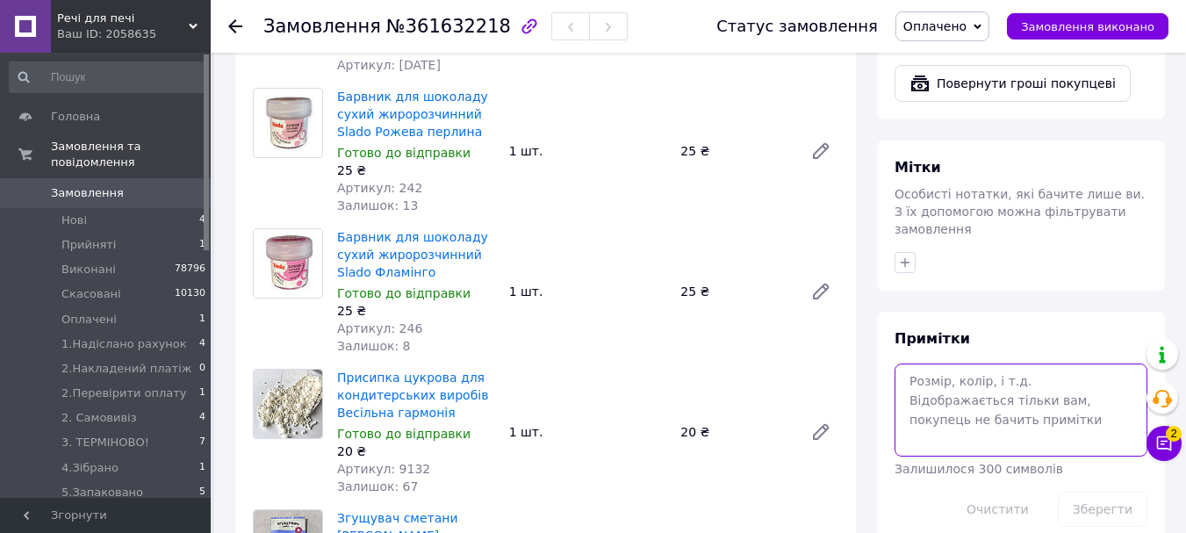
click at [981, 363] on textarea at bounding box center [1020, 409] width 253 height 93
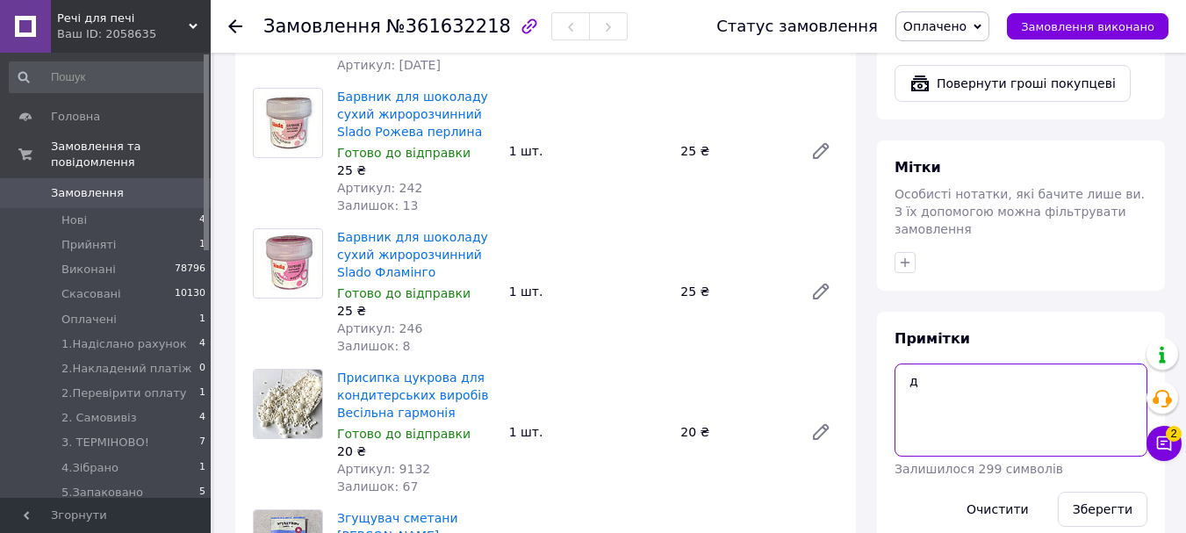
scroll to position [1394, 0]
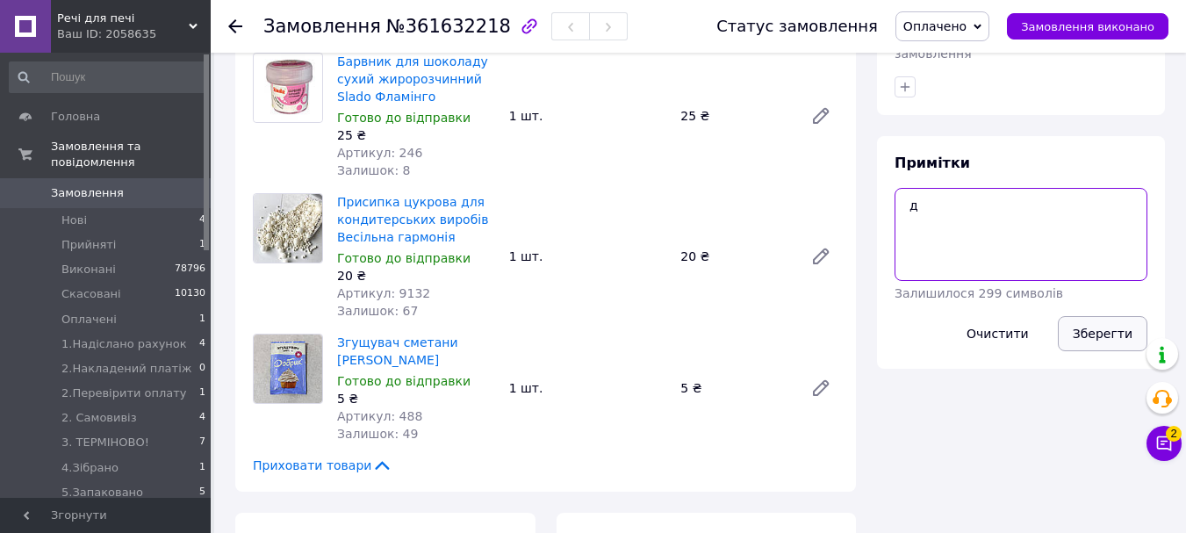
type textarea "д"
click at [1114, 316] on button "Зберегти" at bounding box center [1102, 333] width 90 height 35
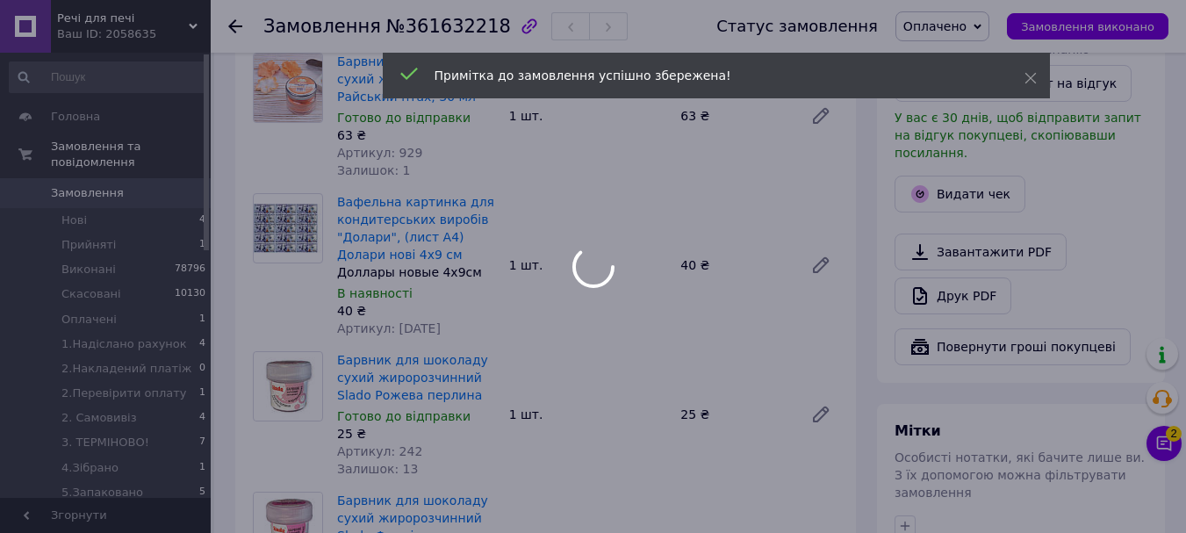
scroll to position [867, 0]
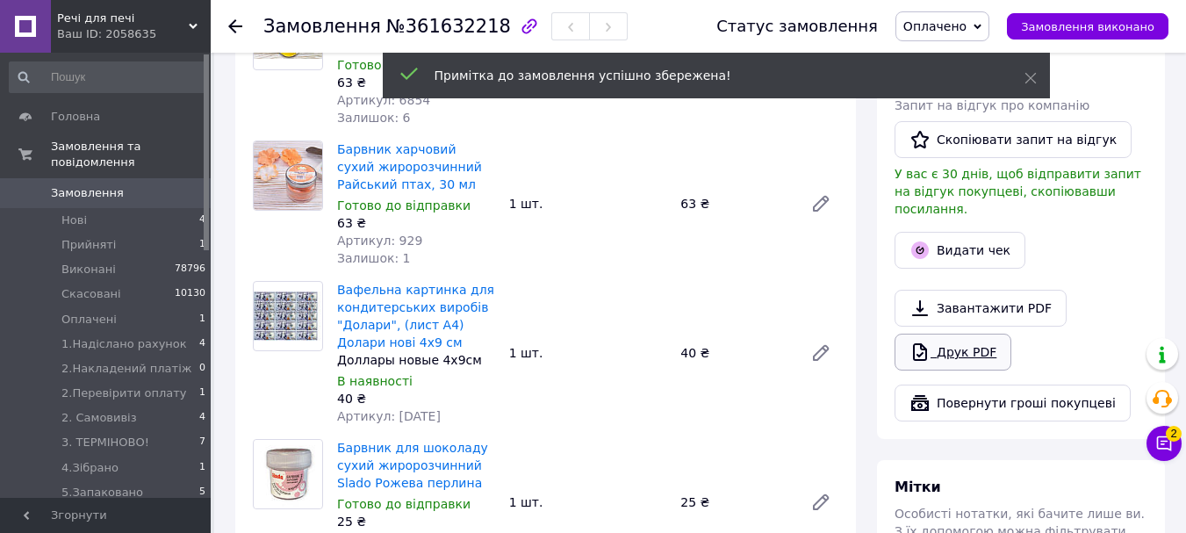
click at [974, 333] on link "Друк PDF" at bounding box center [952, 351] width 117 height 37
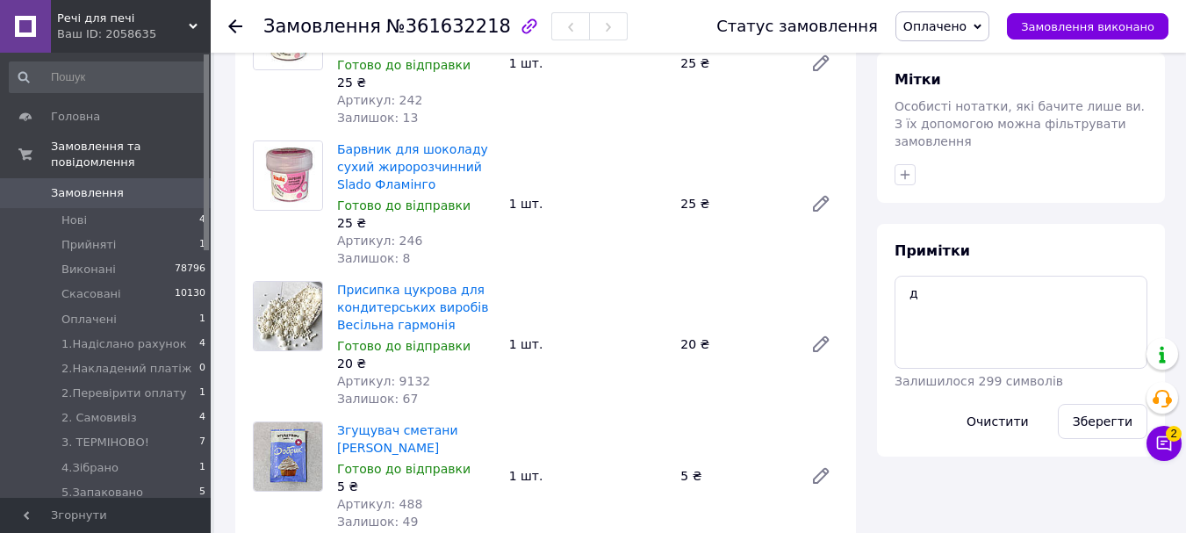
scroll to position [1481, 0]
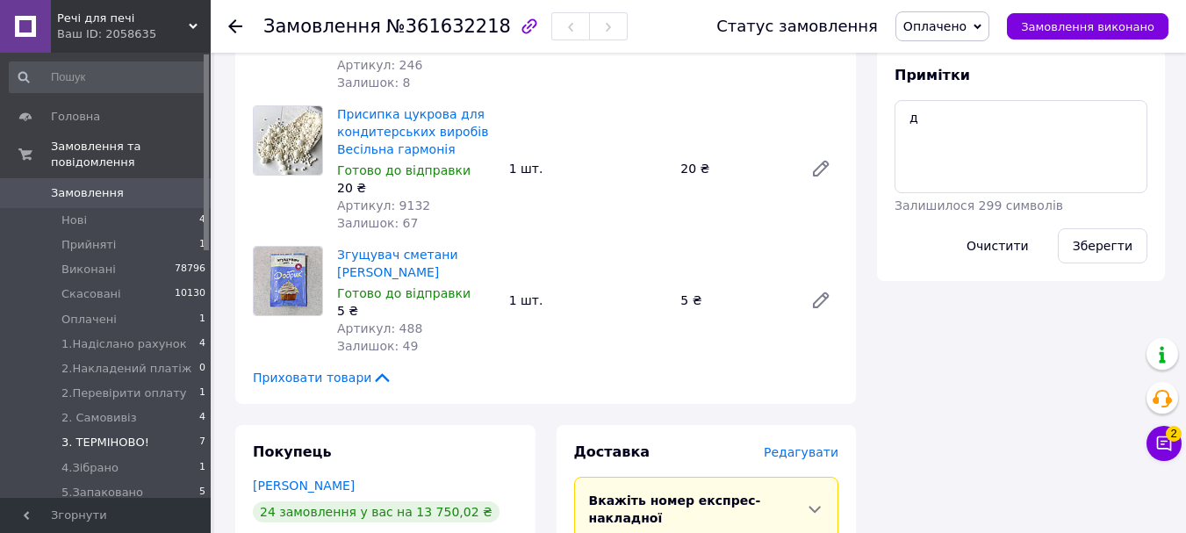
click at [137, 434] on span "3. ТЕРМІНОВО!" at bounding box center [105, 442] width 88 height 16
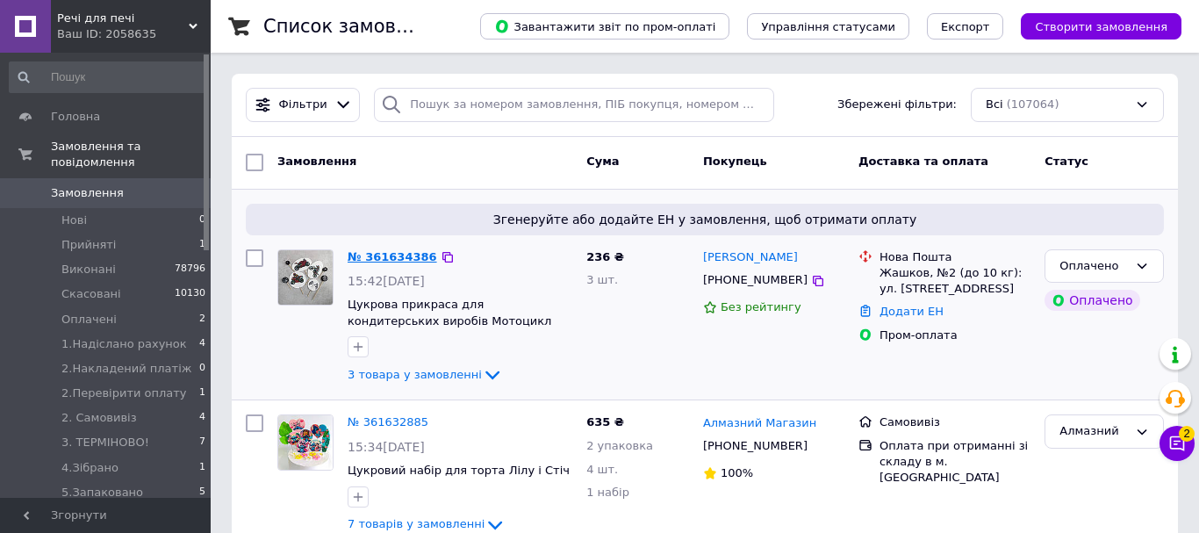
click at [395, 261] on link "№ 361634386" at bounding box center [393, 256] width 90 height 13
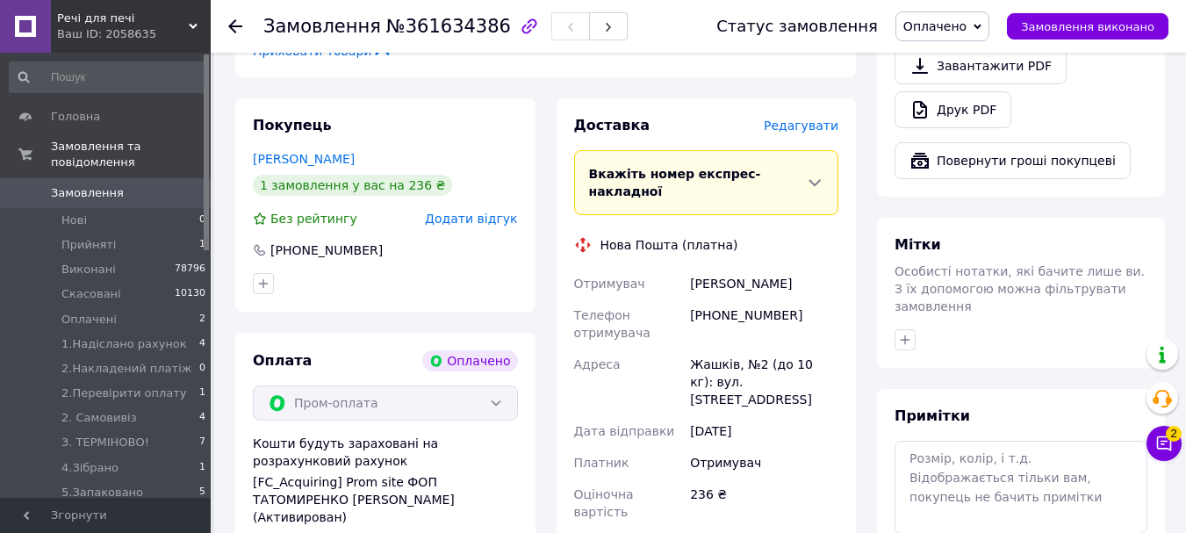
scroll to position [1229, 0]
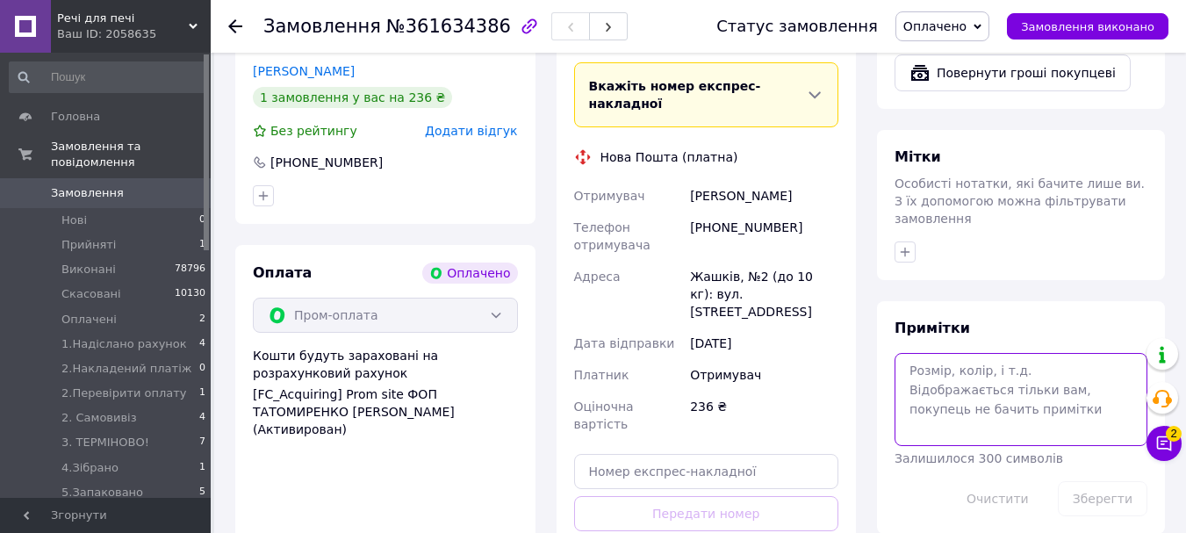
click at [971, 353] on textarea at bounding box center [1020, 399] width 253 height 93
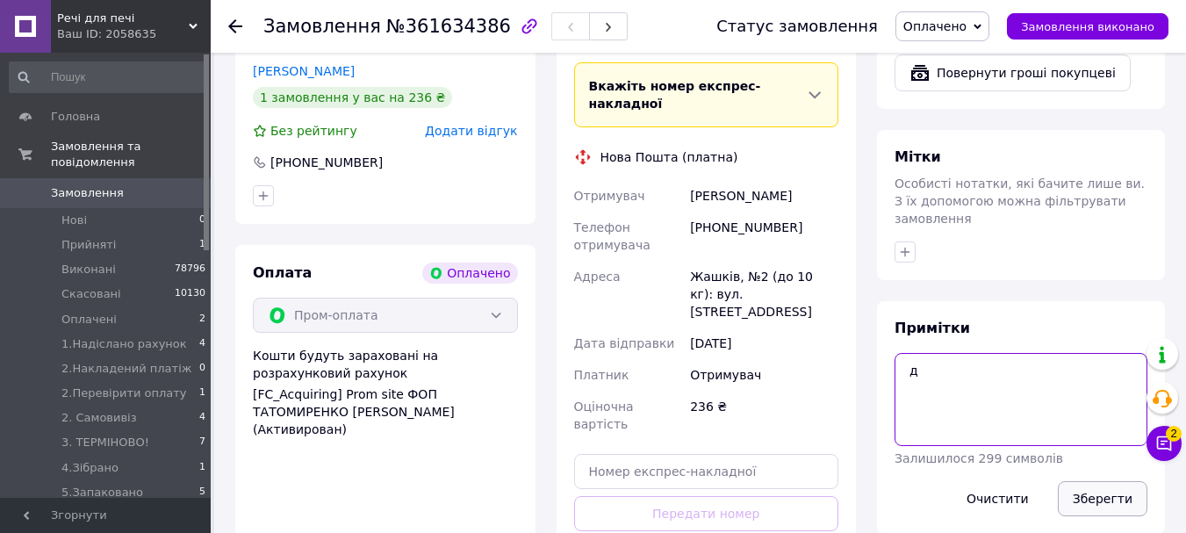
type textarea "д"
click at [1100, 481] on button "Зберегти" at bounding box center [1102, 498] width 90 height 35
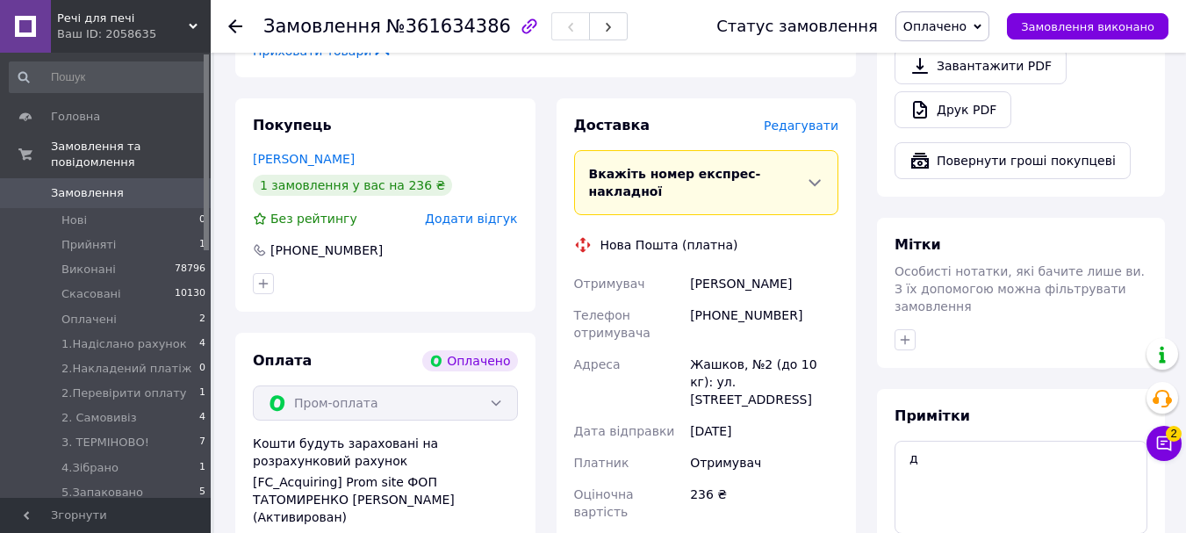
scroll to position [878, 0]
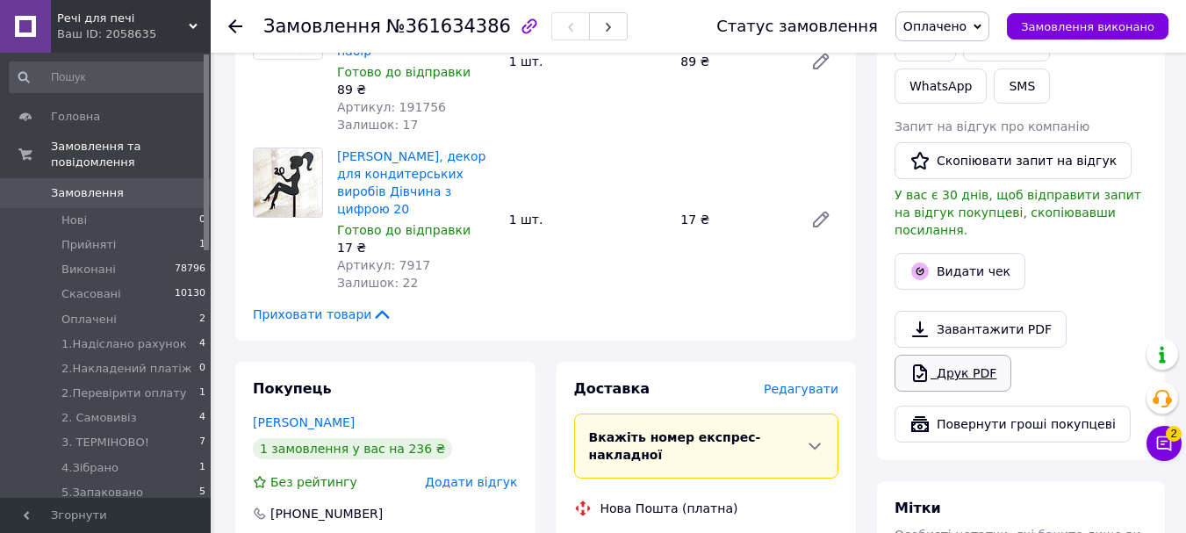
click at [946, 355] on link "Друк PDF" at bounding box center [952, 373] width 117 height 37
click at [137, 434] on span "3. ТЕРМІНОВО!" at bounding box center [105, 442] width 88 height 16
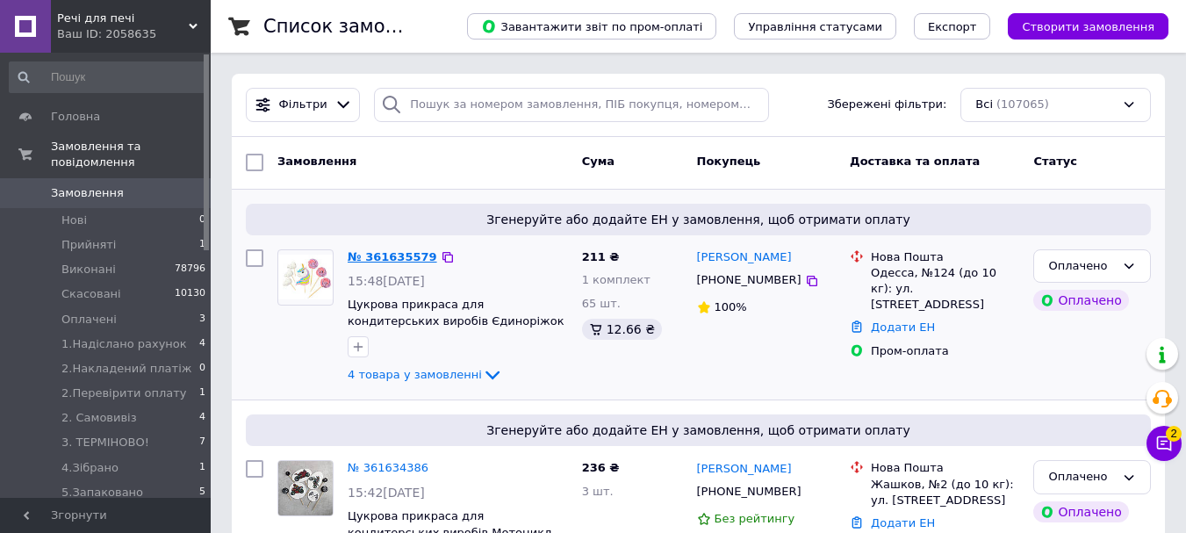
click at [380, 261] on link "№ 361635579" at bounding box center [393, 256] width 90 height 13
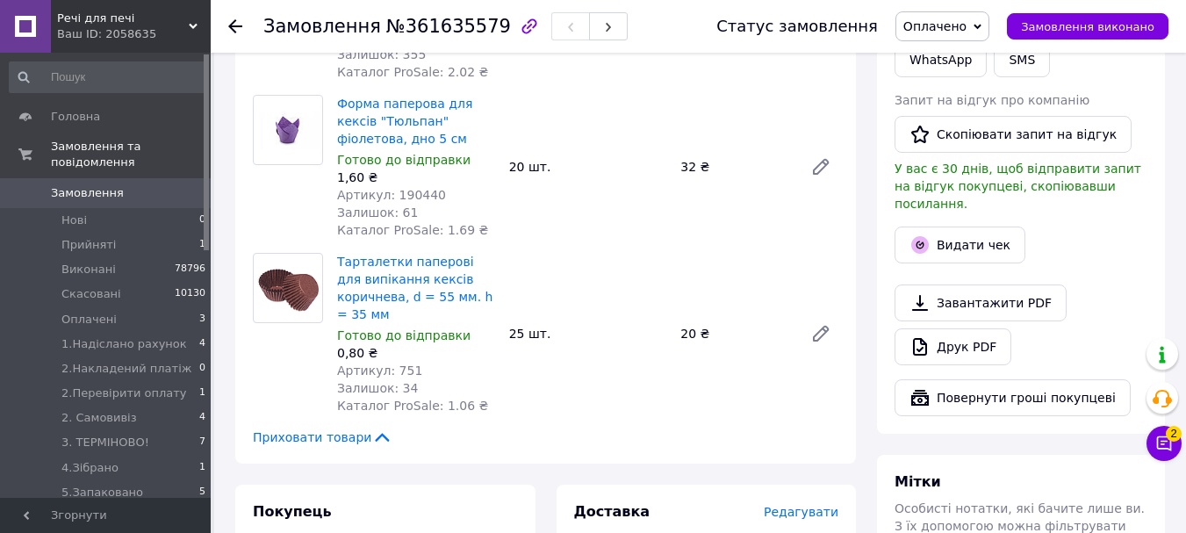
scroll to position [1229, 0]
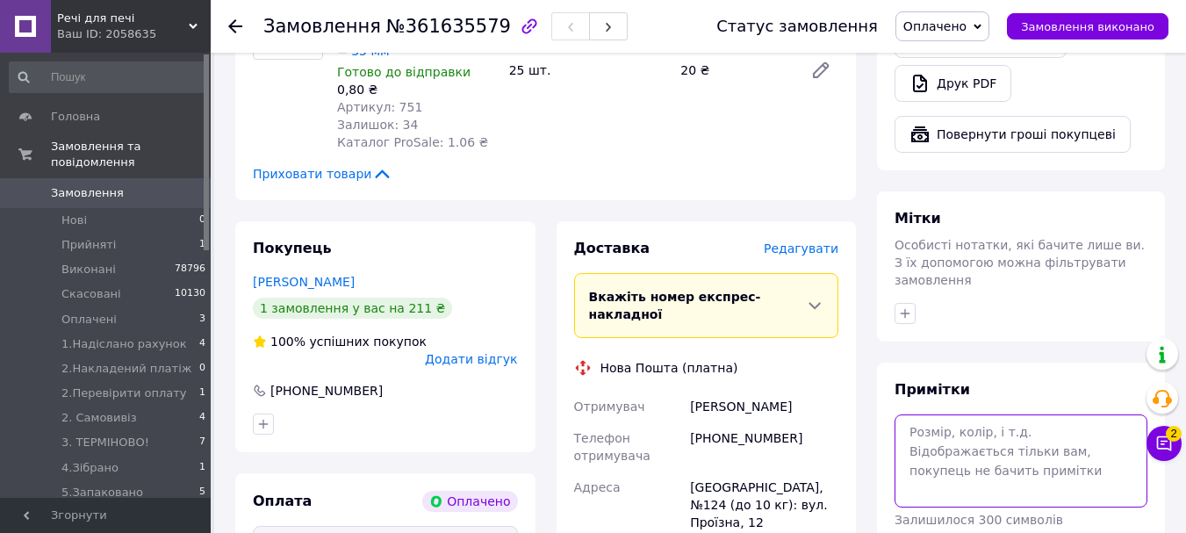
click at [939, 426] on textarea at bounding box center [1020, 460] width 253 height 93
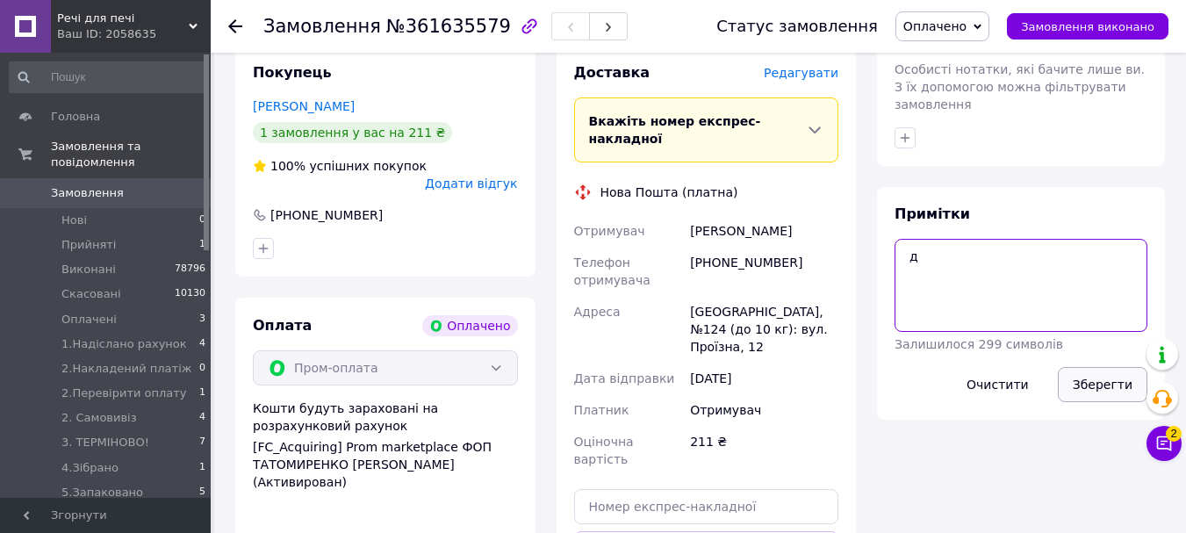
type textarea "д"
click at [1102, 367] on button "Зберегти" at bounding box center [1102, 384] width 90 height 35
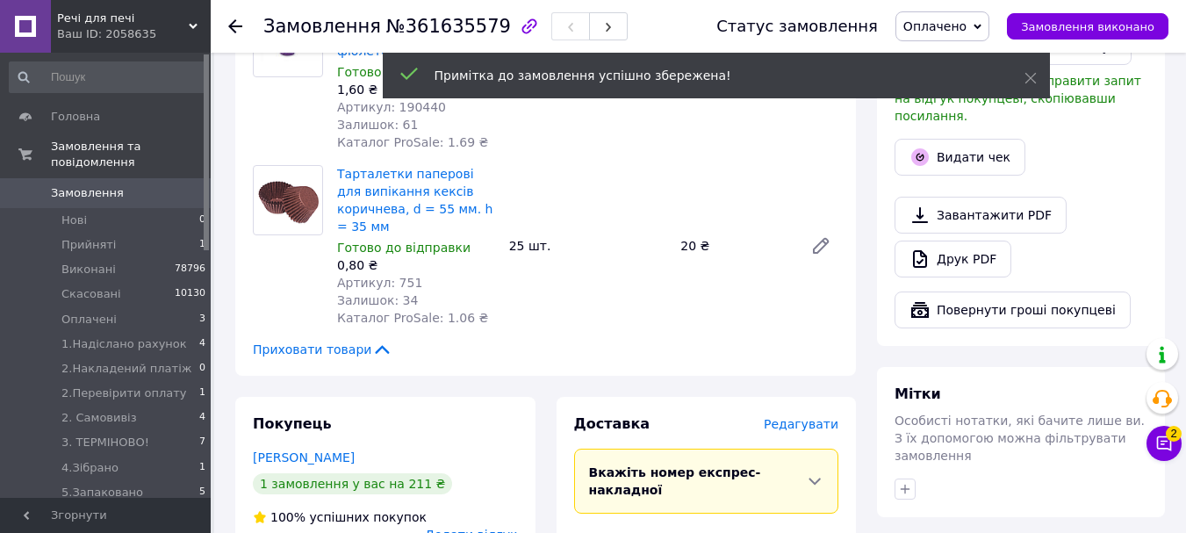
scroll to position [878, 0]
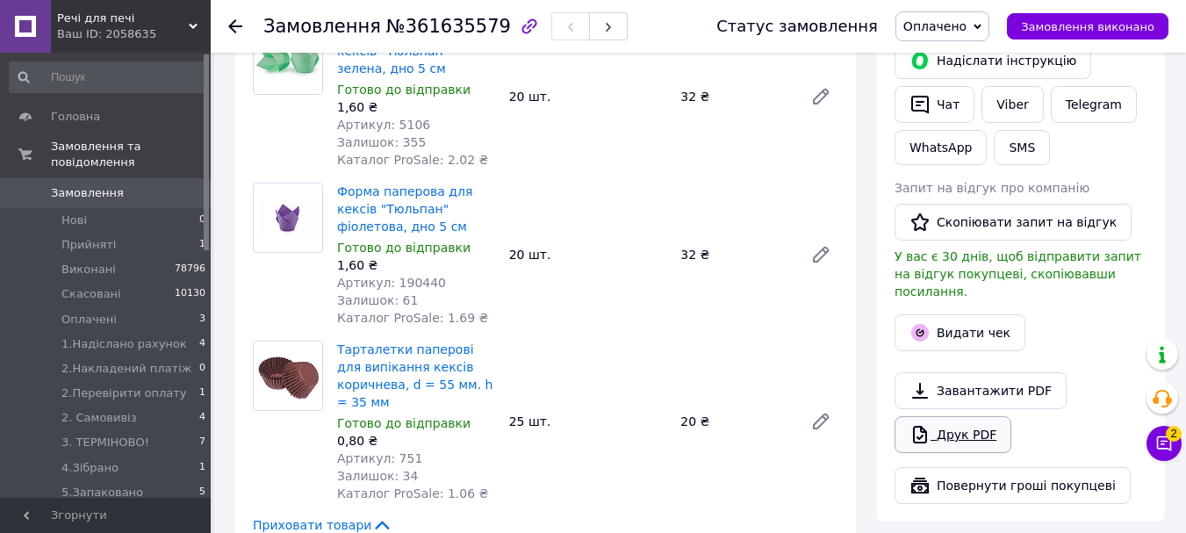
click at [962, 416] on link "Друк PDF" at bounding box center [952, 434] width 117 height 37
drag, startPoint x: 121, startPoint y: 418, endPoint x: 255, endPoint y: 371, distance: 142.1
click at [121, 430] on li "3. ТЕРМІНОВО! 7" at bounding box center [108, 442] width 216 height 25
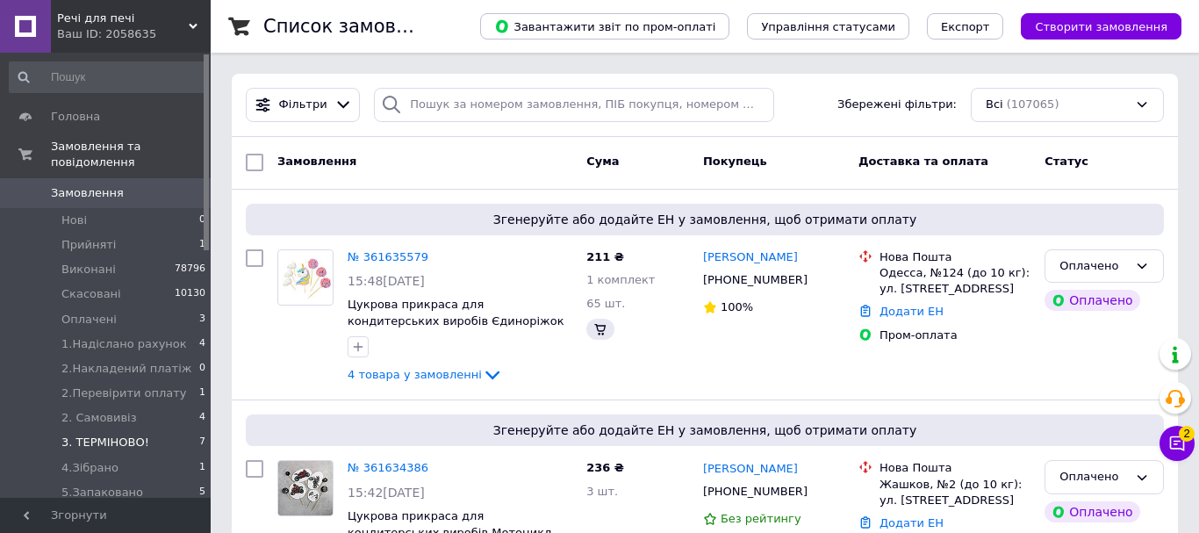
click at [126, 434] on span "3. ТЕРМІНОВО!" at bounding box center [105, 442] width 88 height 16
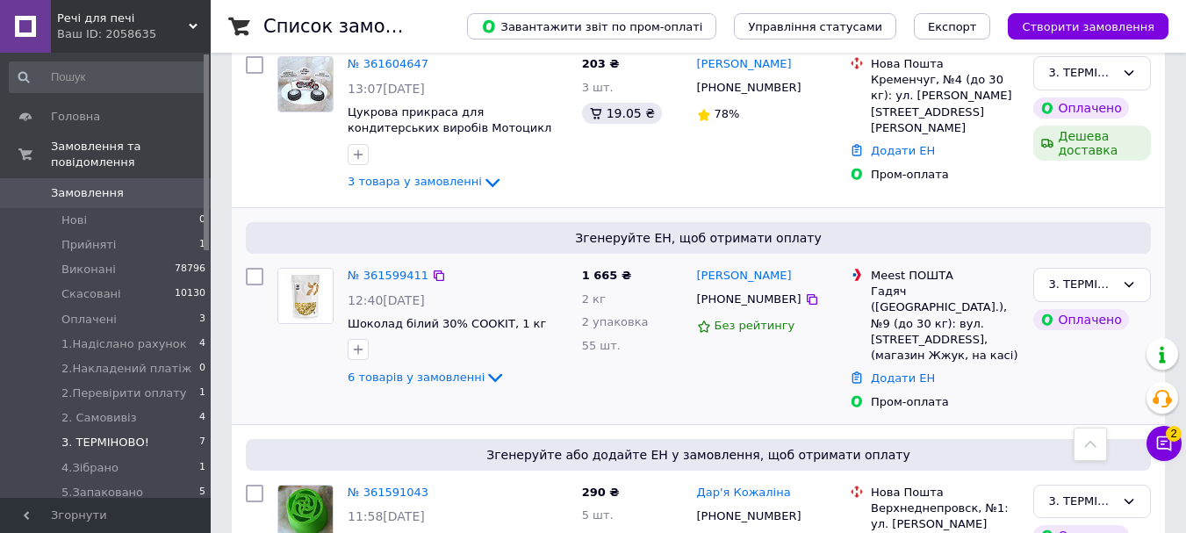
scroll to position [614, 0]
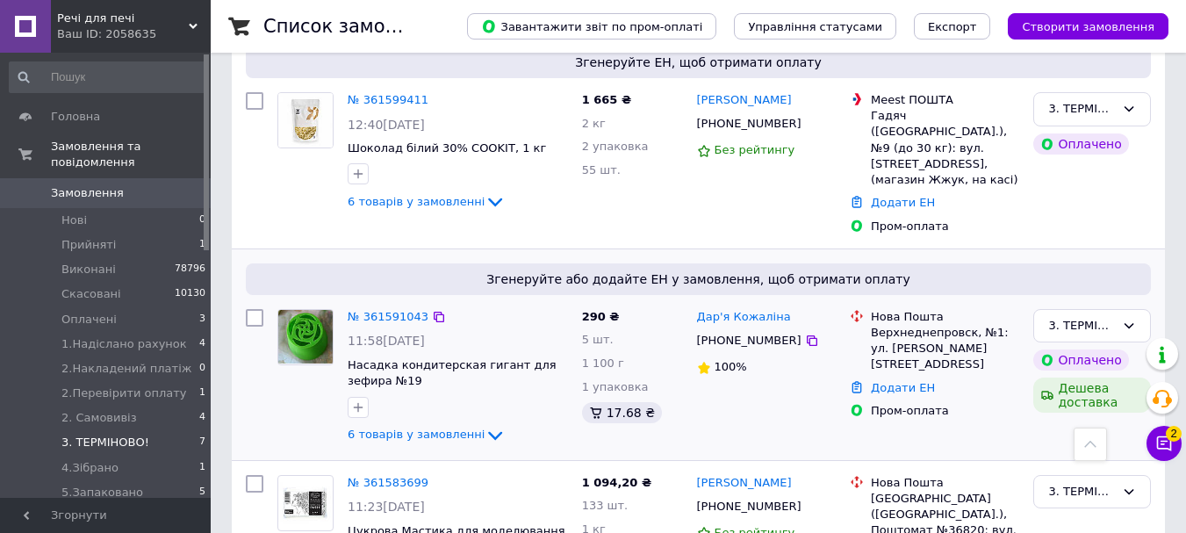
click at [412, 308] on div "№ 361591043" at bounding box center [388, 317] width 84 height 20
click at [400, 310] on link "№ 361591043" at bounding box center [388, 316] width 81 height 13
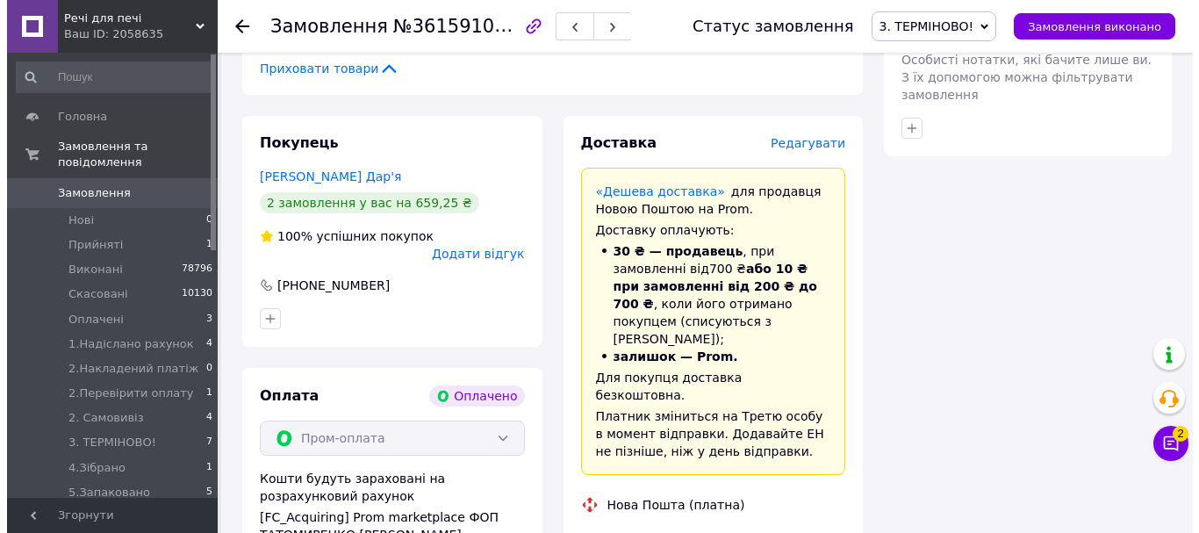
scroll to position [1580, 0]
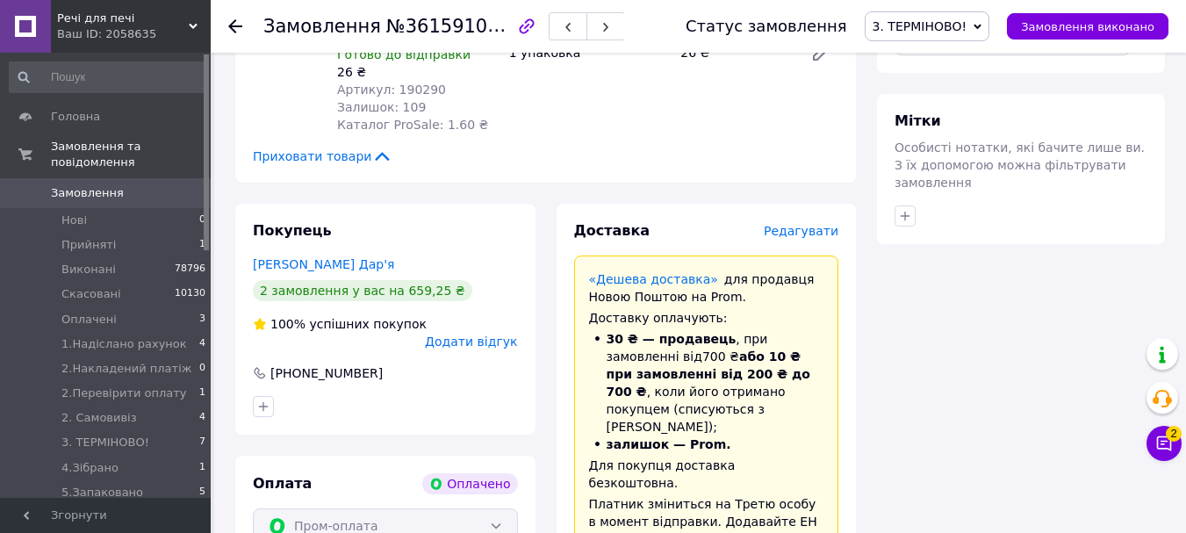
click at [796, 224] on span "Редагувати" at bounding box center [800, 231] width 75 height 14
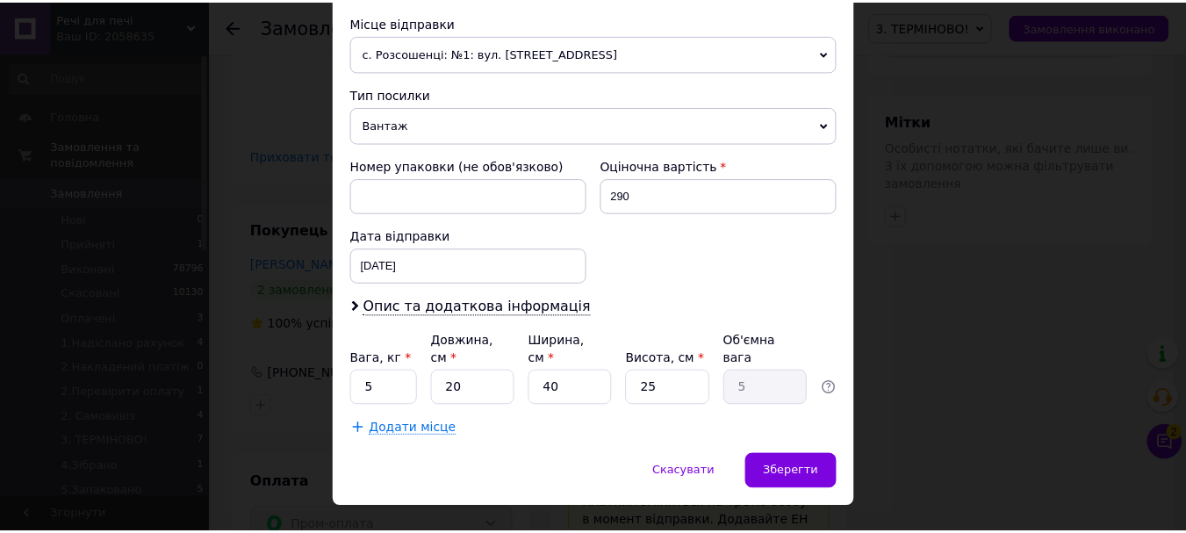
scroll to position [633, 0]
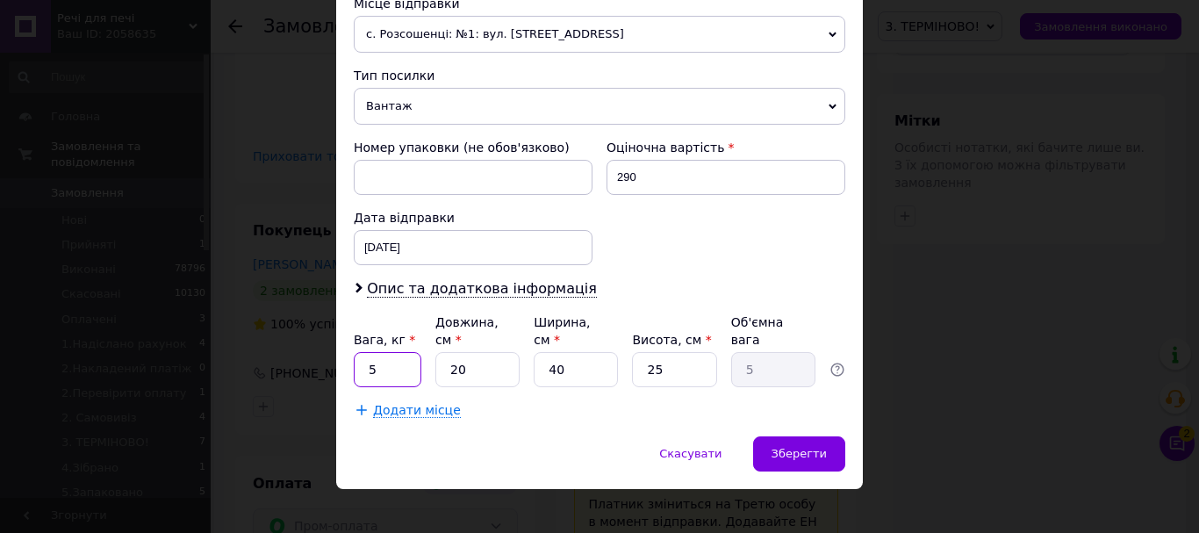
drag, startPoint x: 377, startPoint y: 352, endPoint x: 350, endPoint y: 357, distance: 27.7
type input "0.5"
drag, startPoint x: 456, startPoint y: 351, endPoint x: 431, endPoint y: 352, distance: 25.5
click at [431, 352] on div "Вага, кг * 0.5 Довжина, см * 20 Ширина, см * 40 Висота, см * 25 Об'ємна вага 5" at bounding box center [599, 350] width 491 height 74
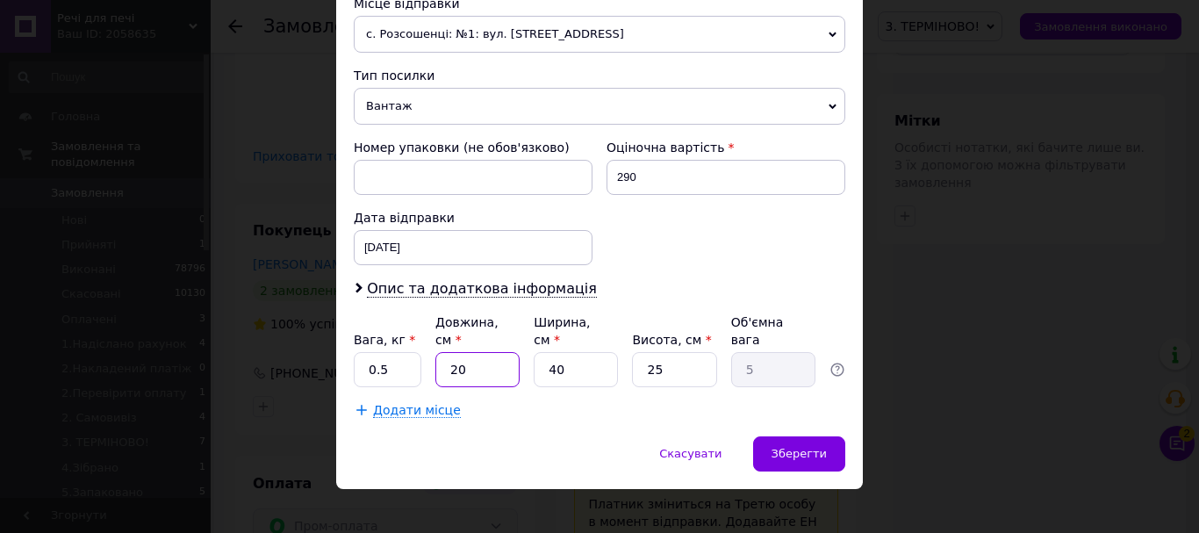
type input "3"
type input "0.75"
type input "35"
type input "8.75"
type input "35"
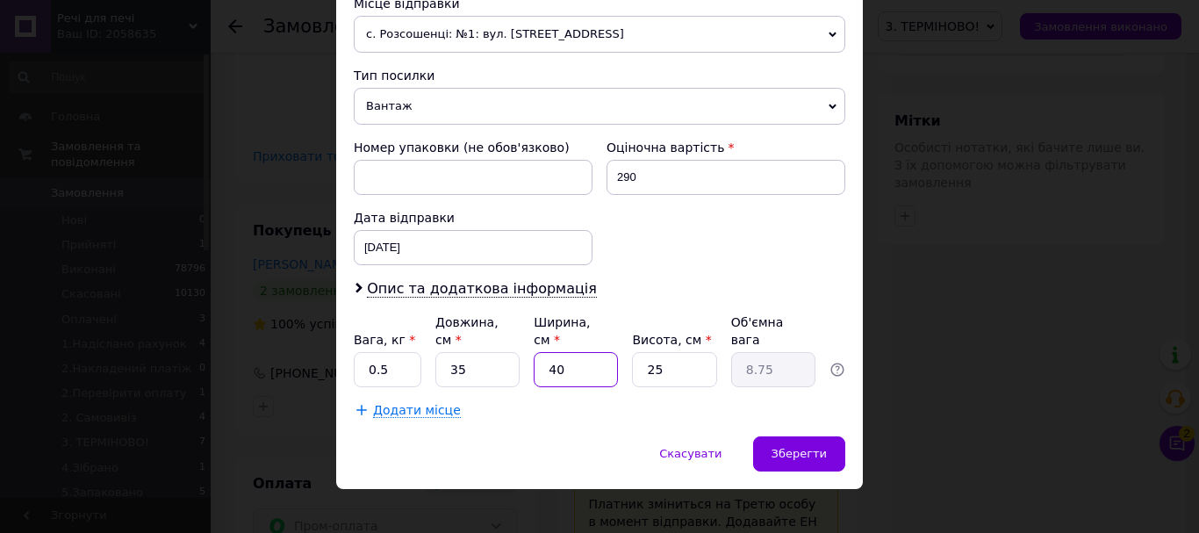
drag, startPoint x: 558, startPoint y: 352, endPoint x: 548, endPoint y: 349, distance: 10.9
click at [548, 352] on input "40" at bounding box center [576, 369] width 84 height 35
type input "3"
type input "0.66"
type input "35"
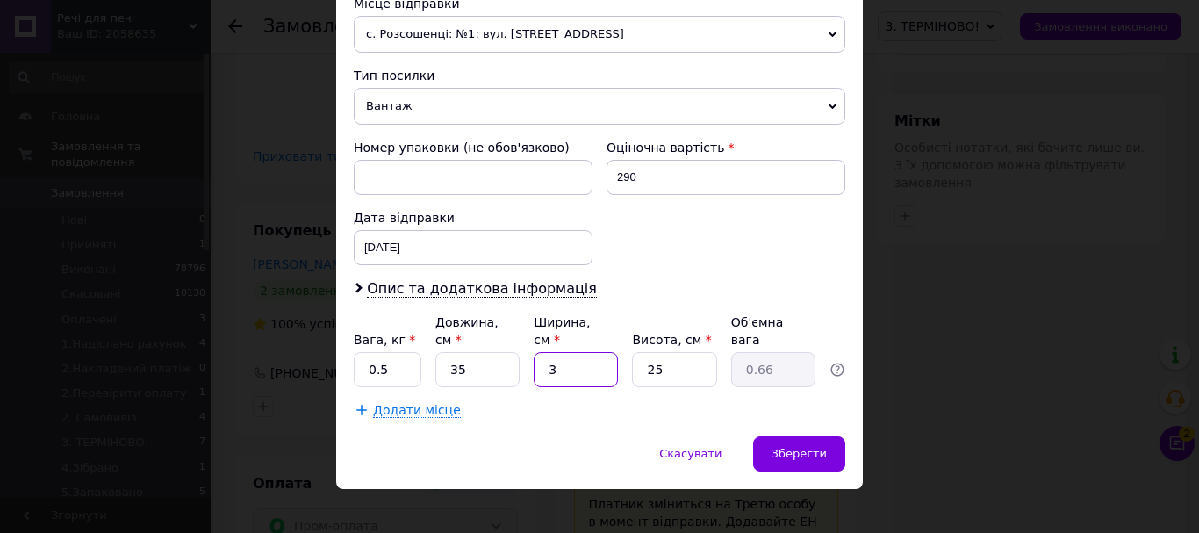
type input "7.66"
type input "35"
drag, startPoint x: 667, startPoint y: 351, endPoint x: 636, endPoint y: 351, distance: 30.7
click at [636, 352] on input "25" at bounding box center [674, 369] width 84 height 35
type input "8"
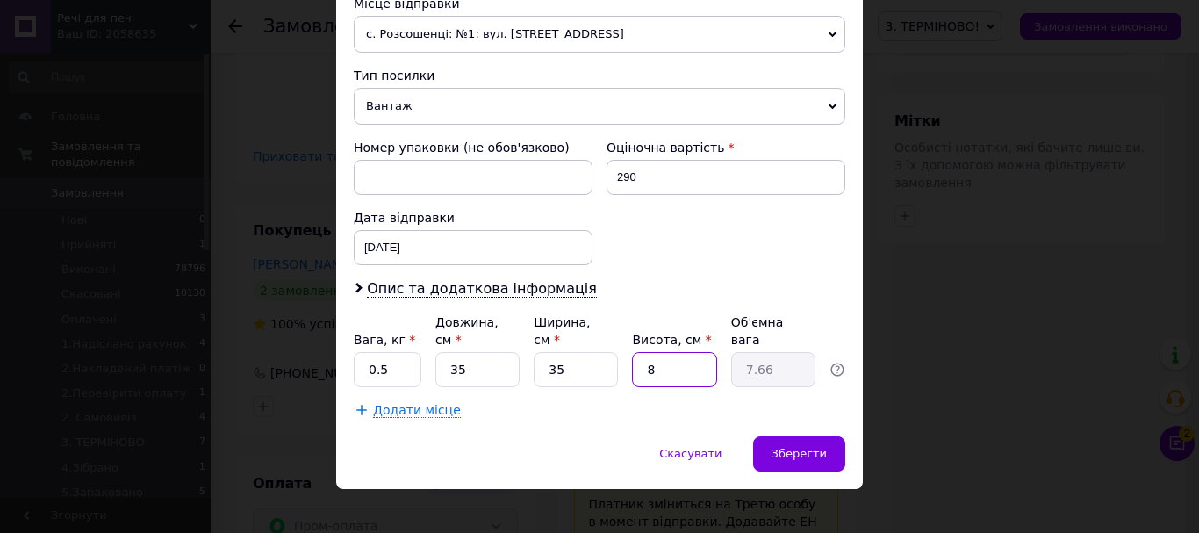
type input "2.45"
type input "8"
click at [829, 436] on div "Зберегти" at bounding box center [799, 453] width 92 height 35
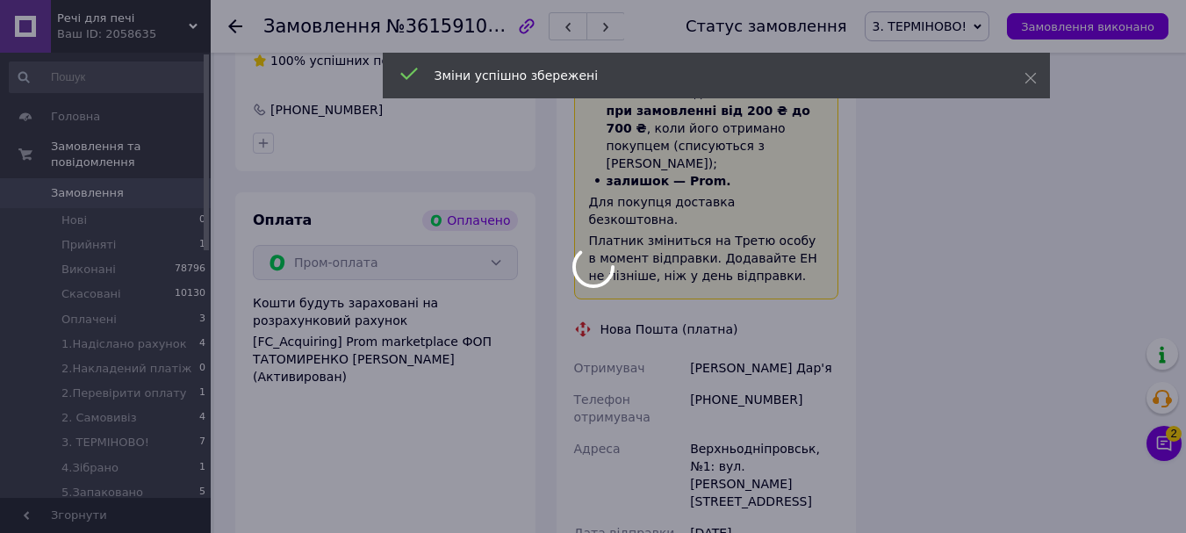
scroll to position [2018, 0]
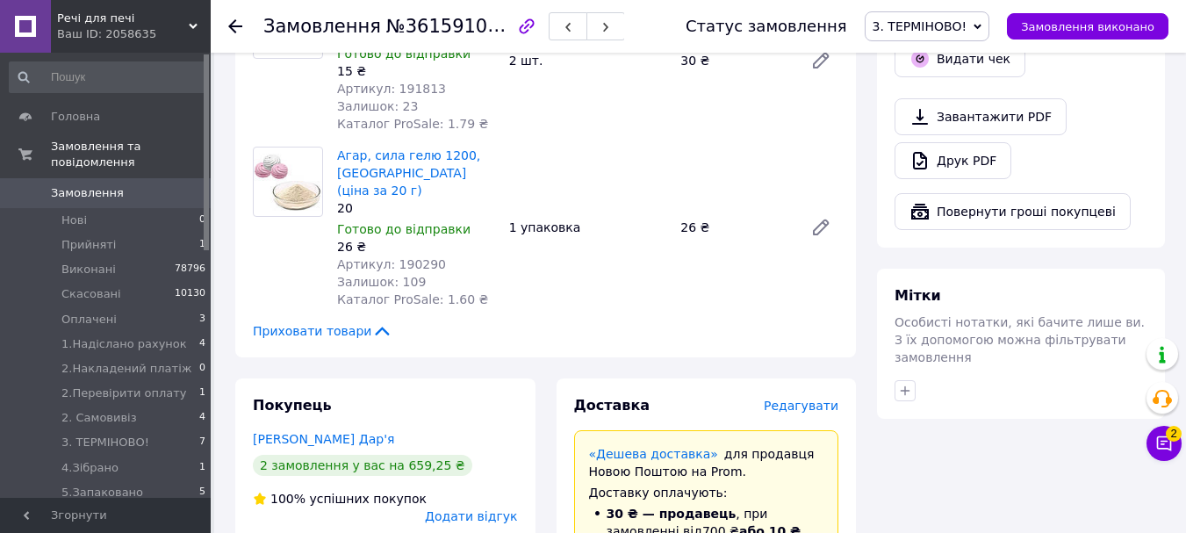
scroll to position [1085, 0]
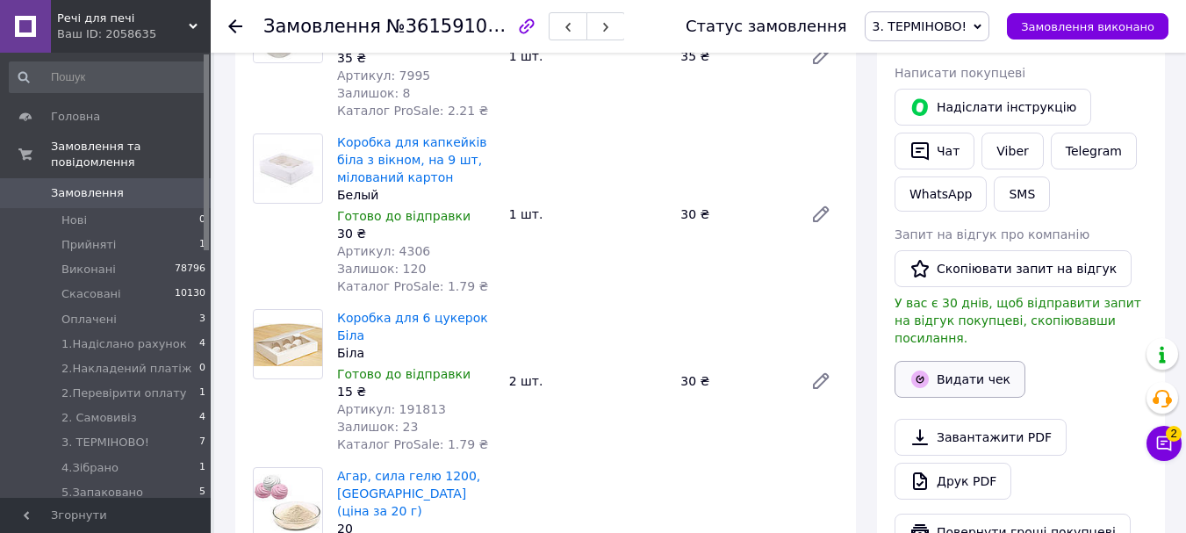
click at [946, 361] on button "Видати чек" at bounding box center [959, 379] width 131 height 37
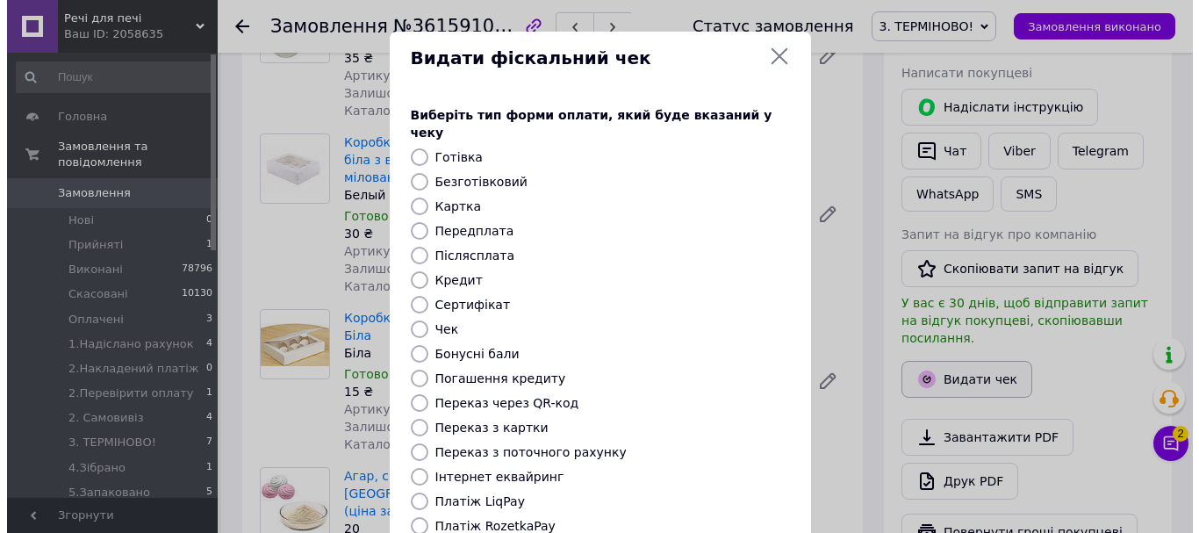
scroll to position [1067, 0]
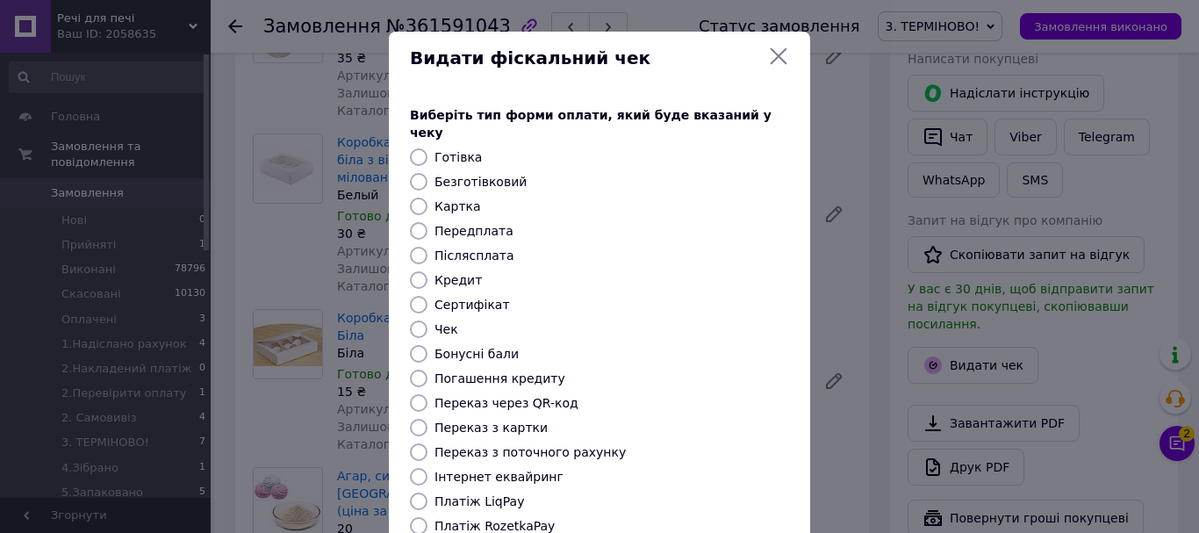
click at [410, 173] on input "Безготівковий" at bounding box center [419, 182] width 18 height 18
radio input "true"
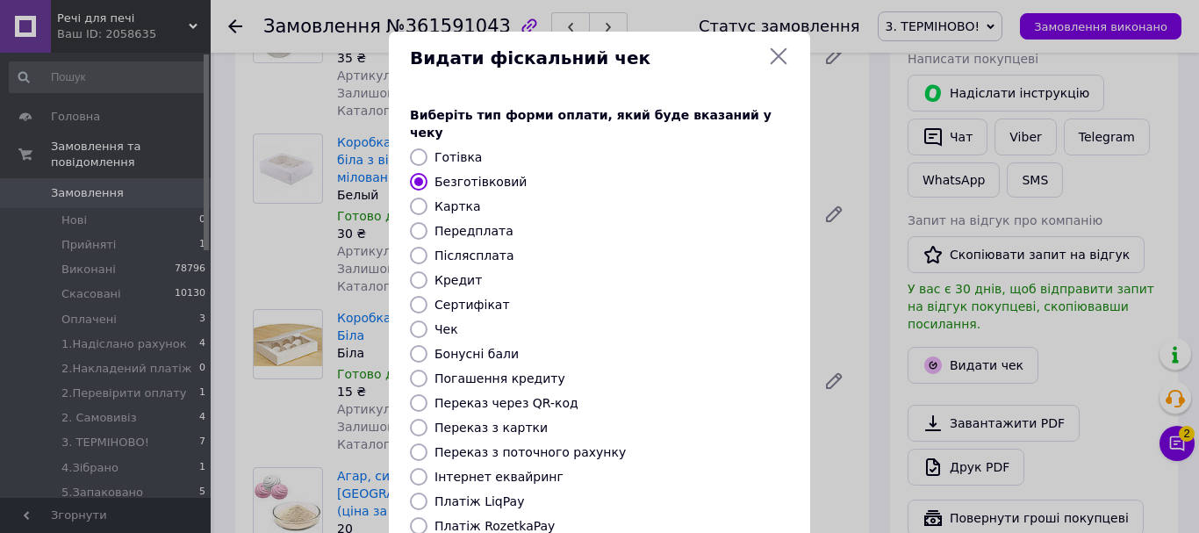
scroll to position [221, 0]
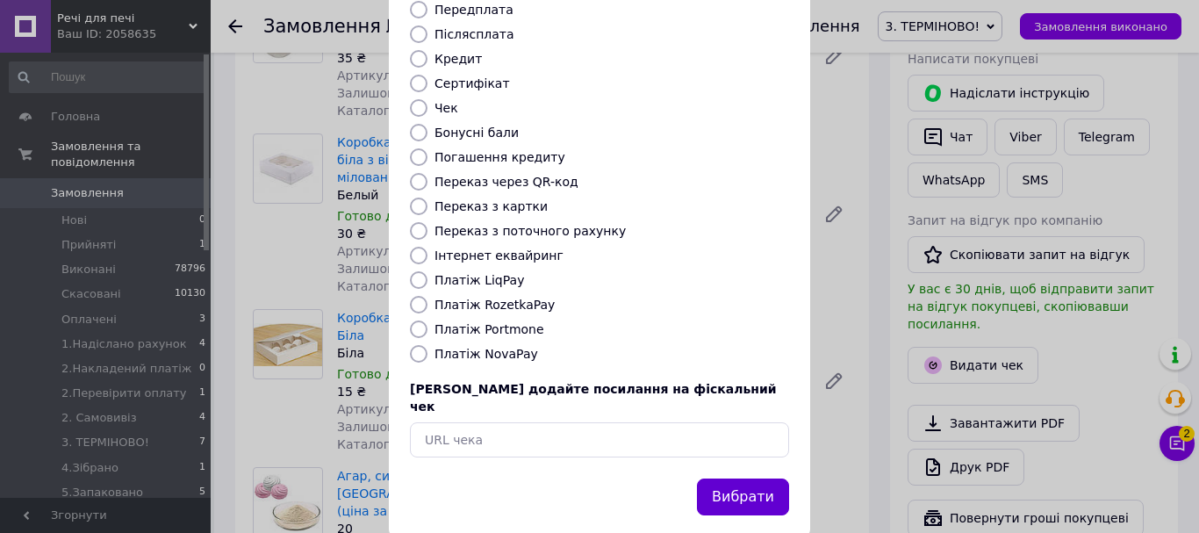
click at [735, 478] on button "Вибрати" at bounding box center [743, 497] width 92 height 38
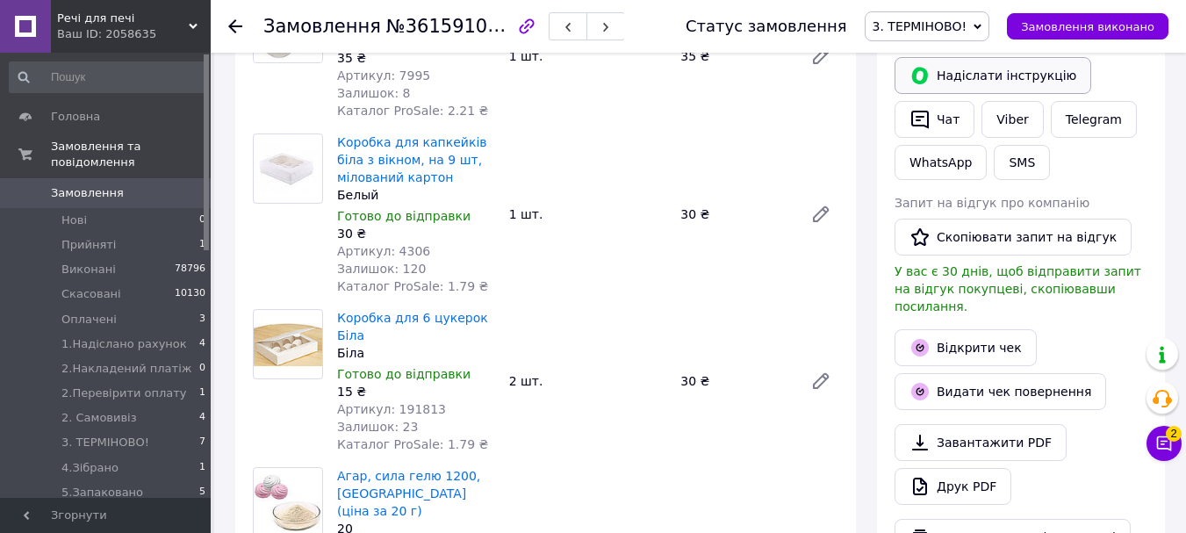
scroll to position [909, 0]
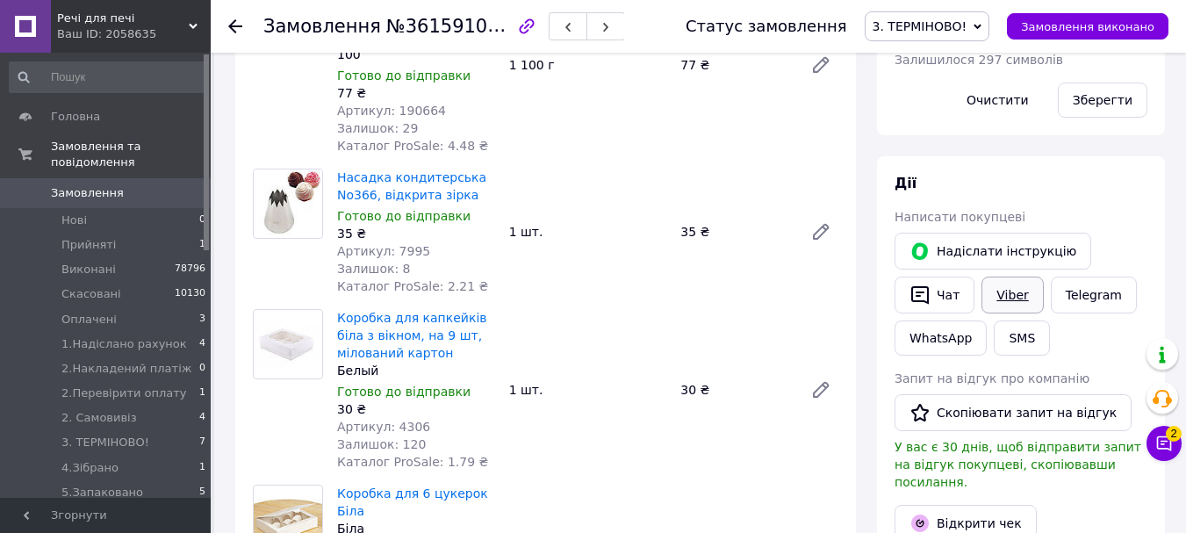
click at [1005, 276] on link "Viber" at bounding box center [1011, 294] width 61 height 37
click at [967, 28] on span "3. ТЕРМІНОВО!" at bounding box center [919, 26] width 95 height 14
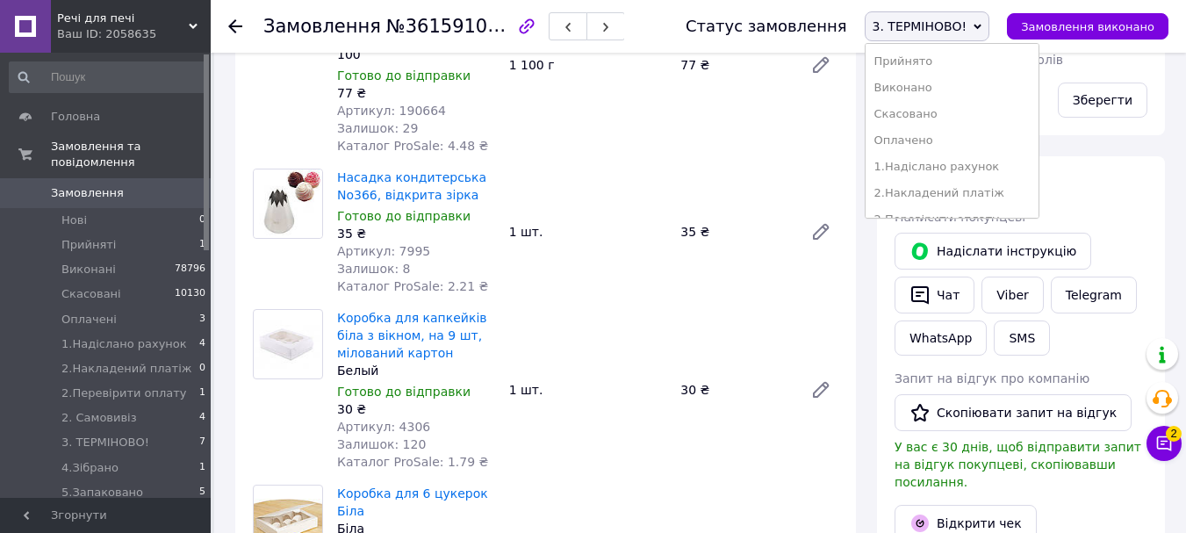
scroll to position [176, 0]
click at [973, 170] on li "7. Вівправлене наложкою" at bounding box center [951, 175] width 173 height 26
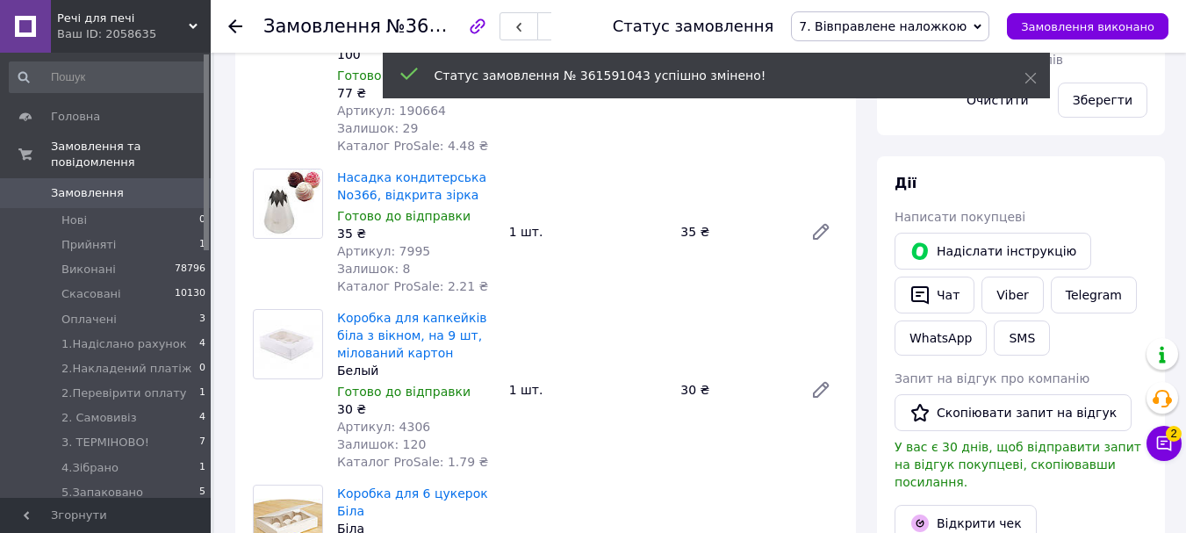
drag, startPoint x: 119, startPoint y: 429, endPoint x: 256, endPoint y: 20, distance: 431.2
click at [120, 434] on span "3. ТЕРМІНОВО!" at bounding box center [105, 442] width 88 height 16
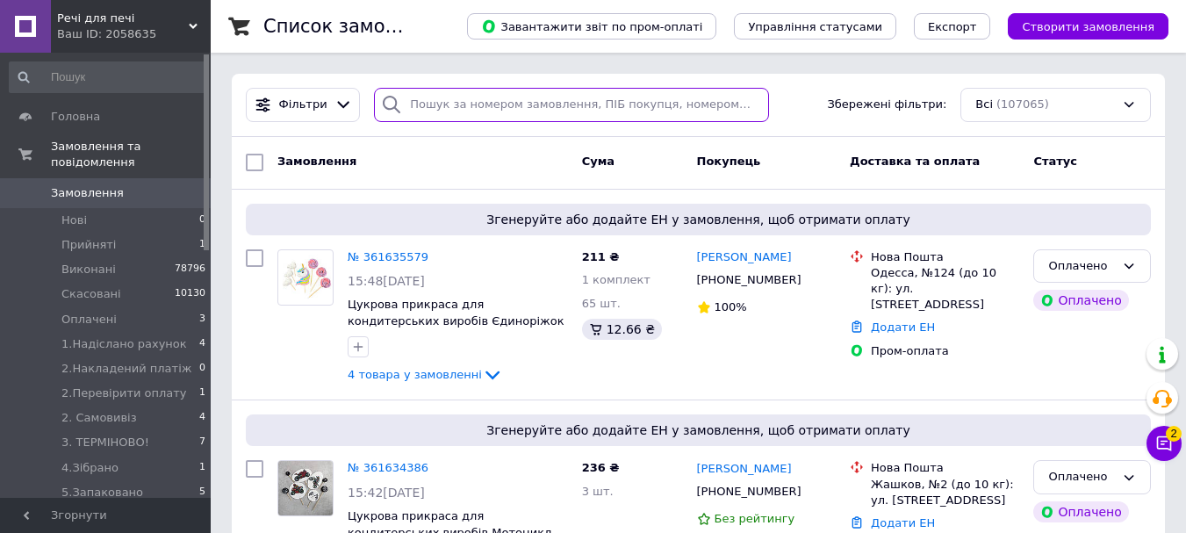
click at [422, 120] on input "search" at bounding box center [571, 105] width 394 height 34
type input "драч"
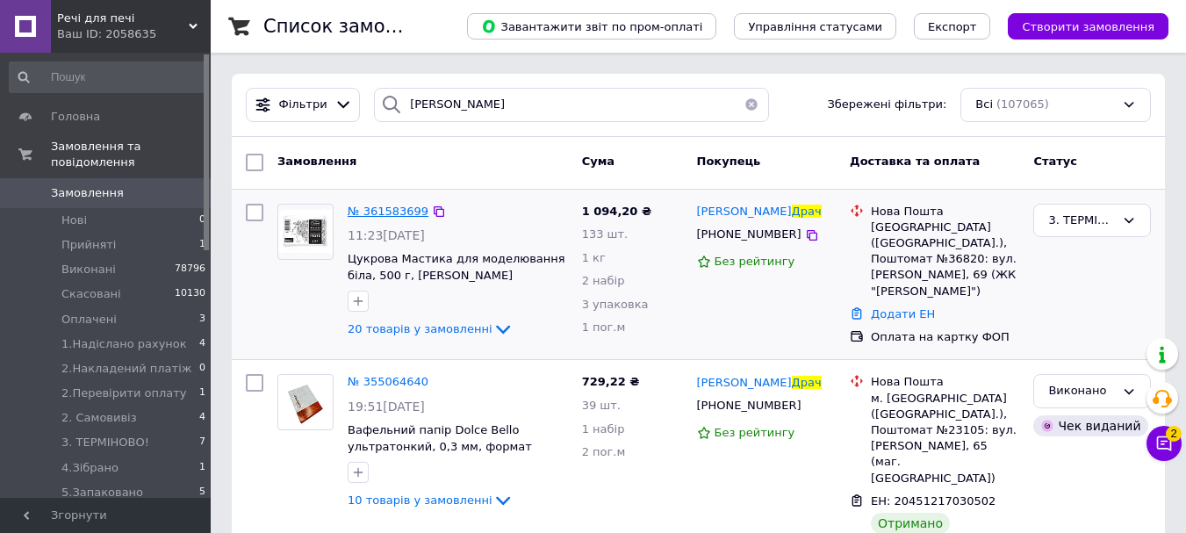
click at [382, 205] on span "№ 361583699" at bounding box center [388, 210] width 81 height 13
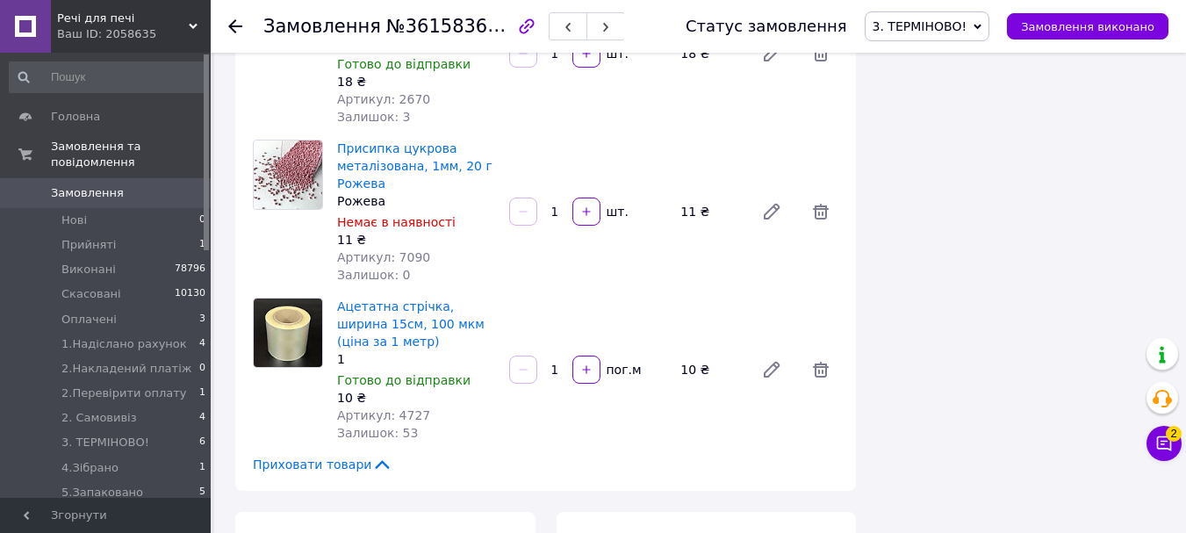
scroll to position [2984, 0]
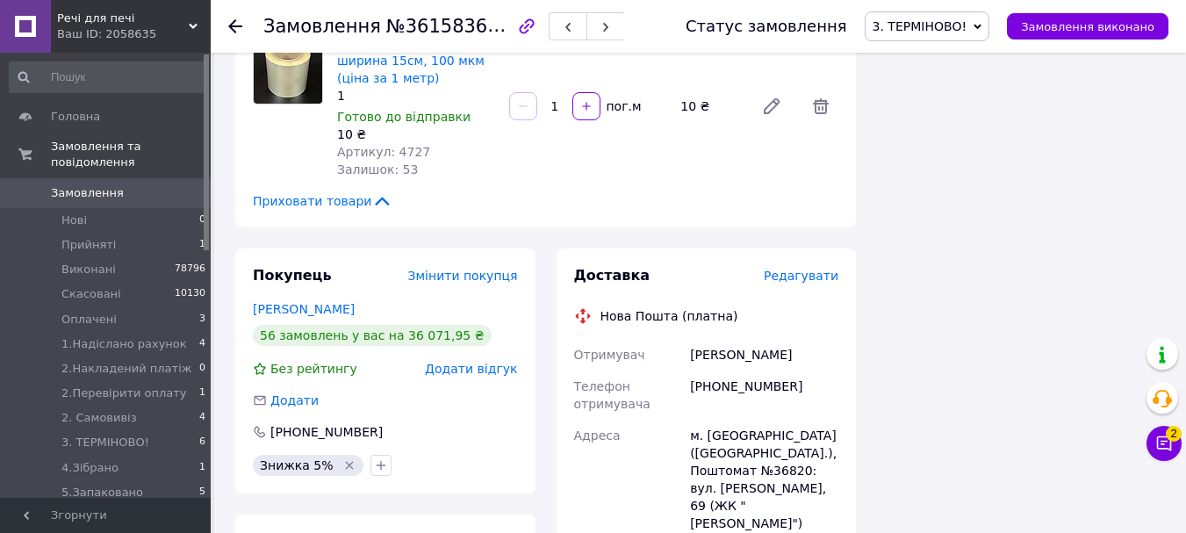
click at [806, 269] on span "Редагувати" at bounding box center [800, 276] width 75 height 14
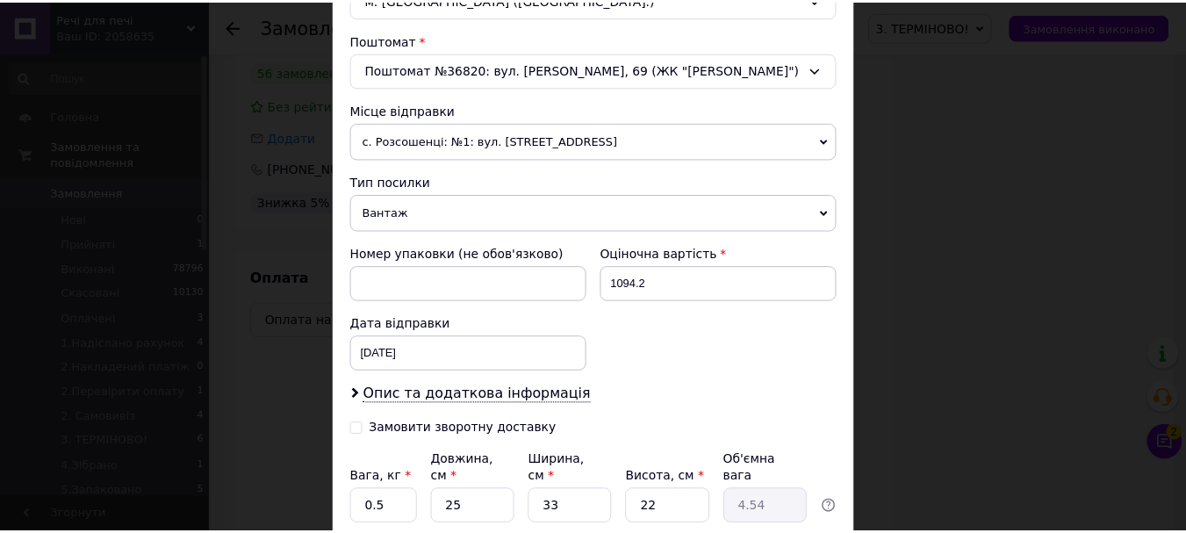
scroll to position [664, 0]
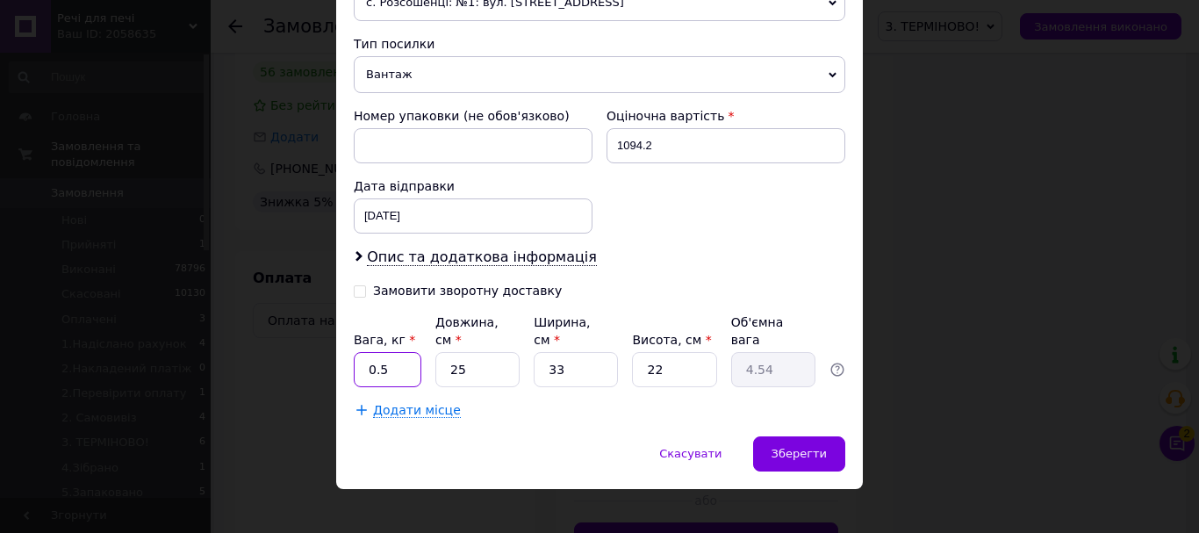
drag, startPoint x: 386, startPoint y: 359, endPoint x: 353, endPoint y: 357, distance: 33.4
click at [354, 357] on input "0.5" at bounding box center [388, 369] width 68 height 35
type input "2"
click at [431, 350] on div "Вага, кг * 2 Довжина, см * 25 Ширина, см * 33 Висота, см * 22 Об'ємна вага 4.54" at bounding box center [599, 350] width 491 height 74
type input "3"
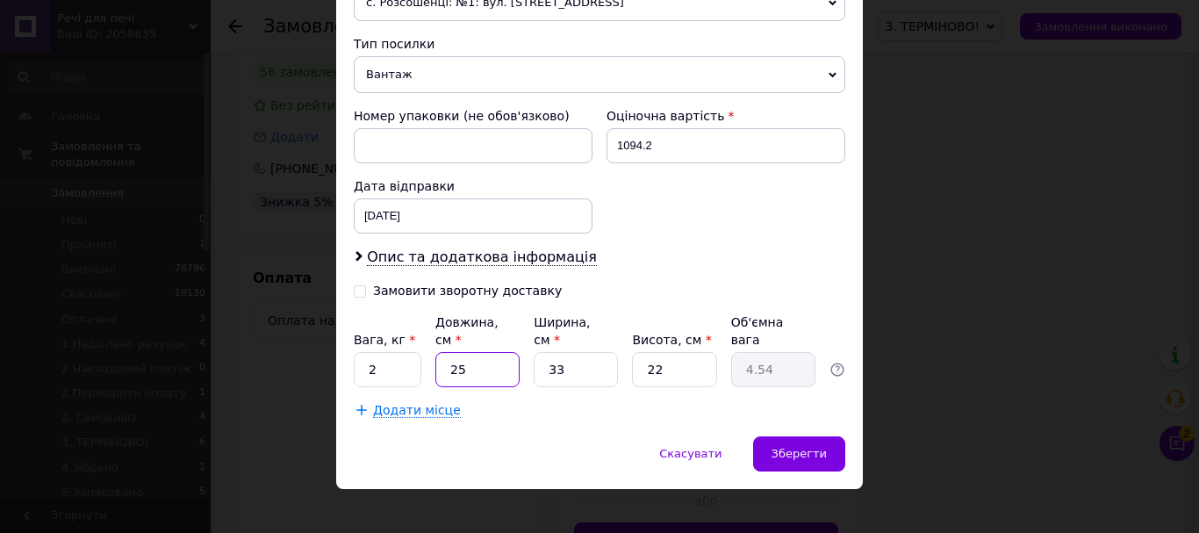
type input "0.54"
type input "30"
type input "5.45"
type input "30"
drag, startPoint x: 602, startPoint y: 353, endPoint x: 526, endPoint y: 354, distance: 76.4
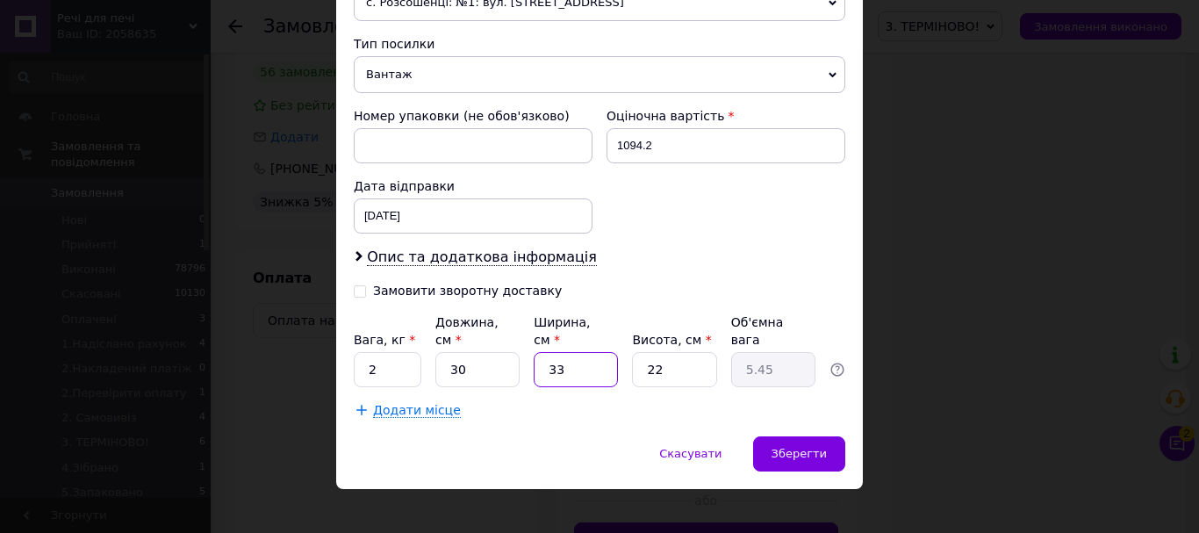
click at [526, 354] on div "Вага, кг * 2 Довжина, см * 30 Ширина, см * 33 Висота, см * 22 Об'ємна вага 5.45" at bounding box center [599, 350] width 491 height 74
type input "1"
type input "0.17"
type input "18"
type input "2.97"
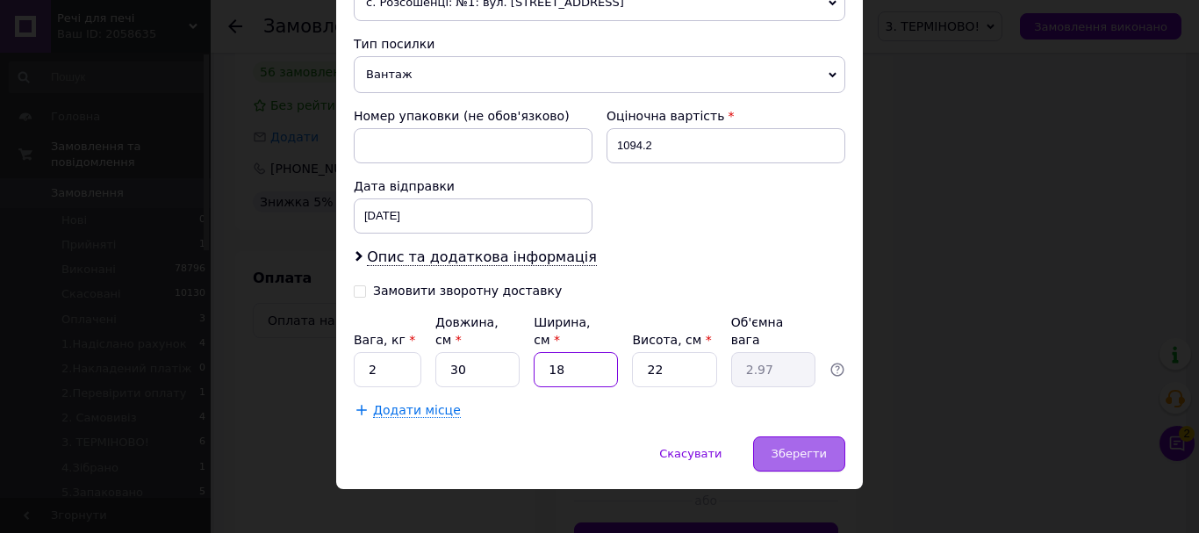
type input "18"
click at [793, 447] on span "Зберегти" at bounding box center [798, 453] width 55 height 13
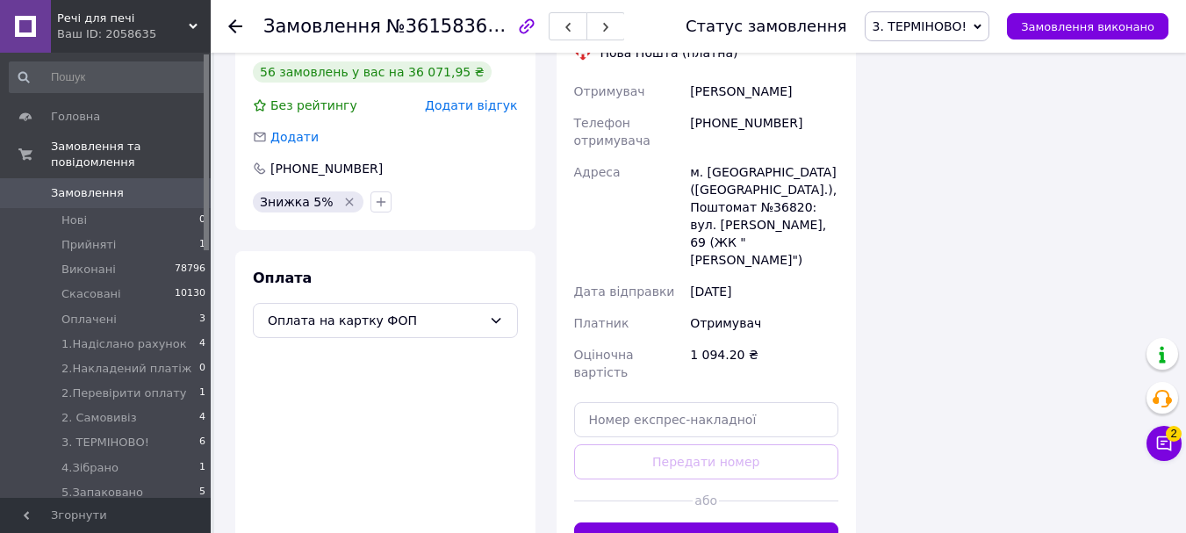
scroll to position [70, 0]
click at [763, 522] on button "Згенерувати ЕН" at bounding box center [706, 539] width 265 height 35
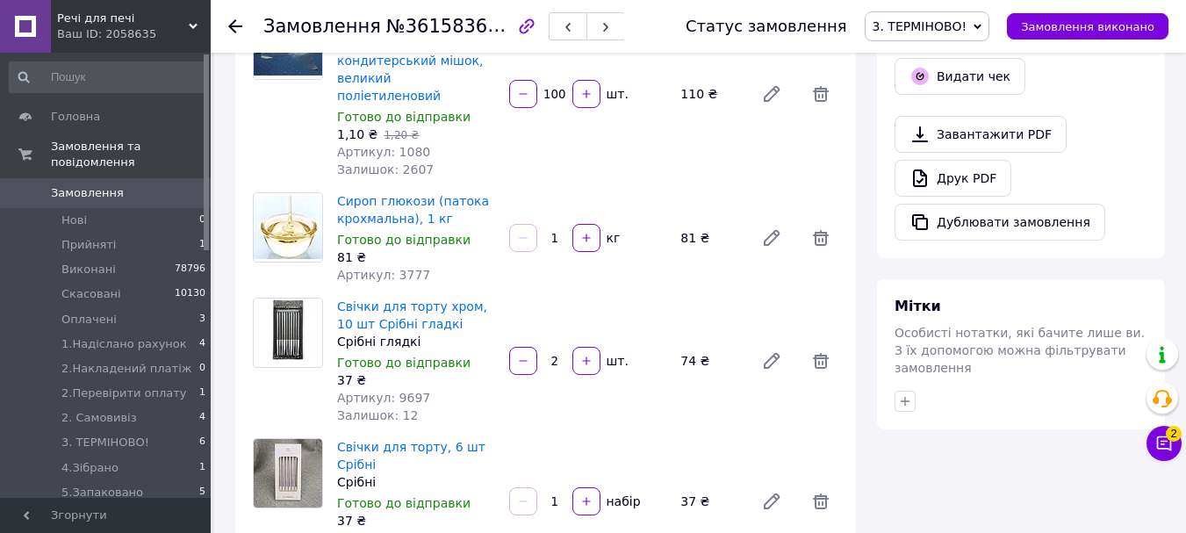
scroll to position [527, 0]
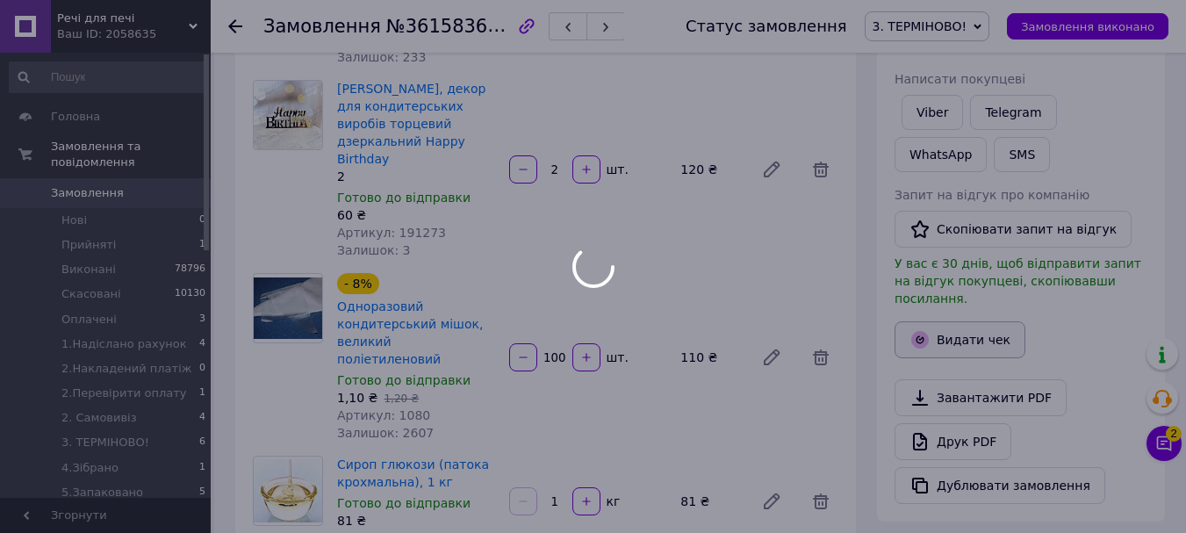
click at [967, 310] on div at bounding box center [593, 266] width 1186 height 533
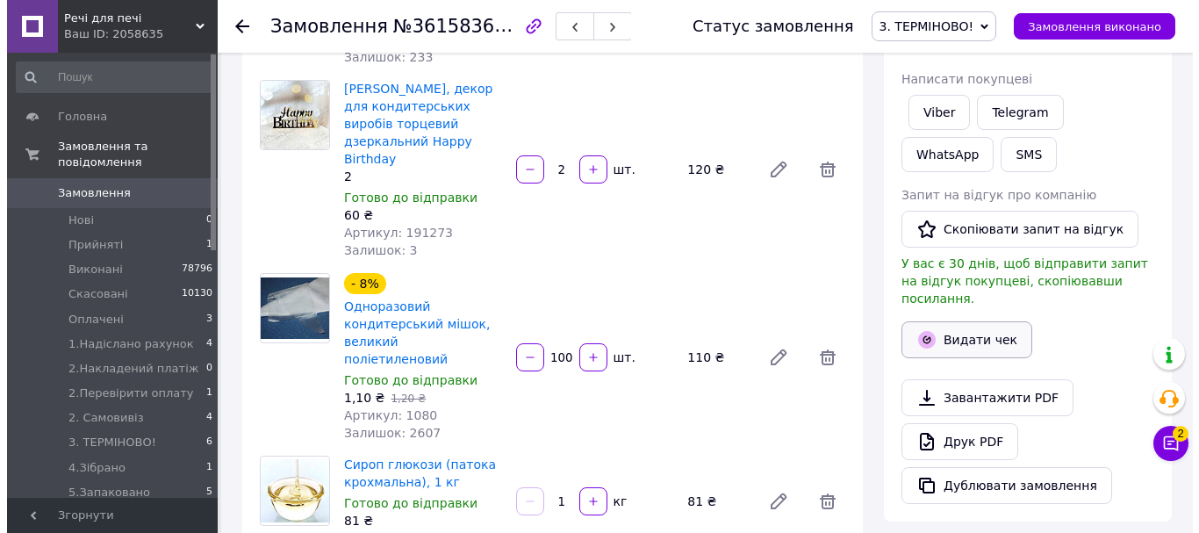
scroll to position [112, 0]
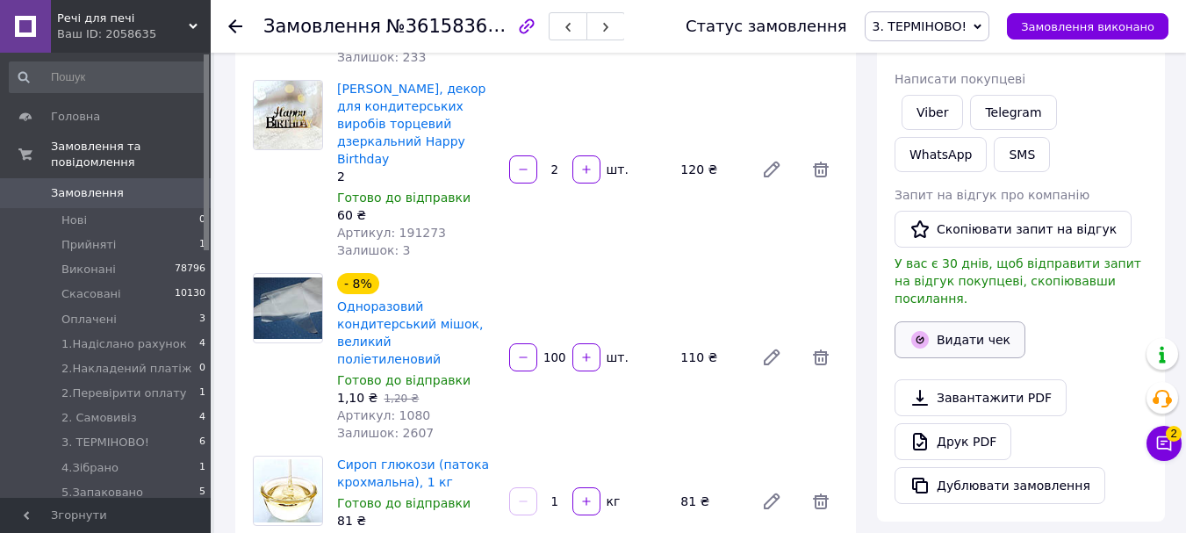
click at [957, 322] on button "Видати чек" at bounding box center [959, 339] width 131 height 37
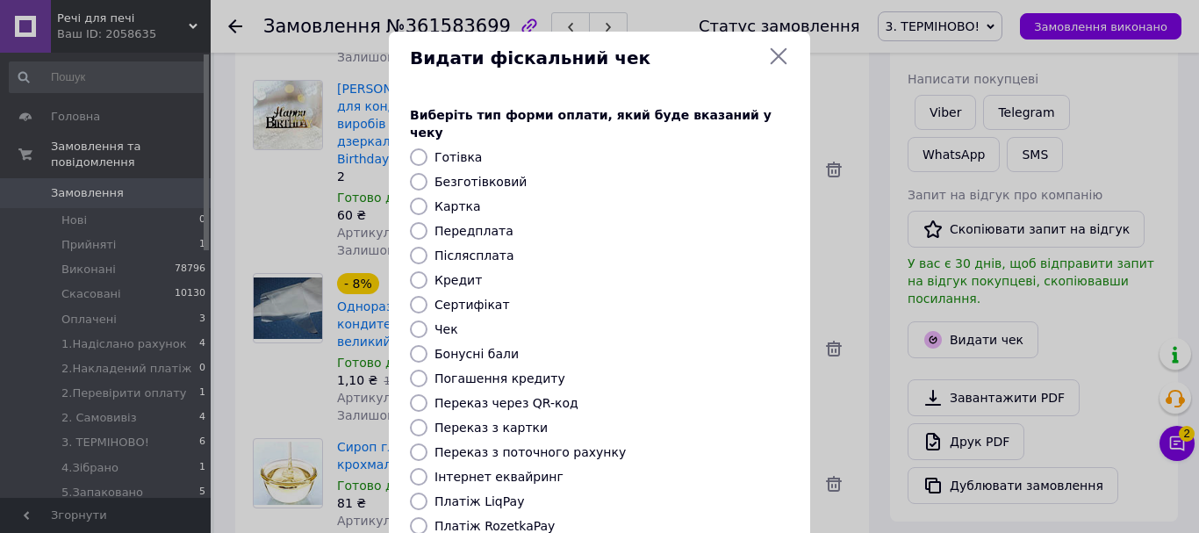
click at [410, 173] on input "Безготівковий" at bounding box center [419, 182] width 18 height 18
radio input "true"
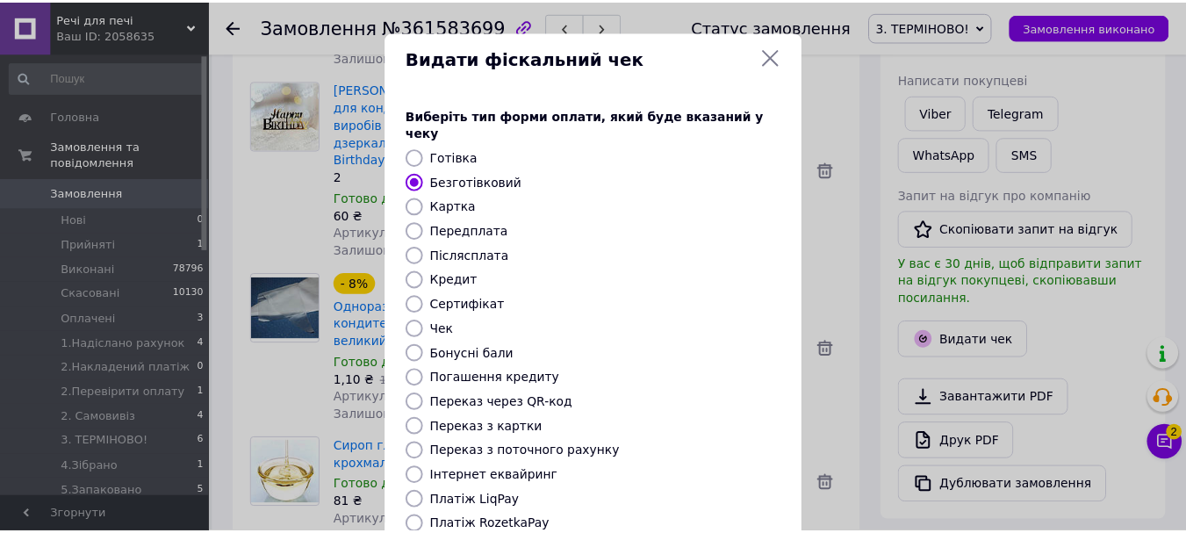
scroll to position [221, 0]
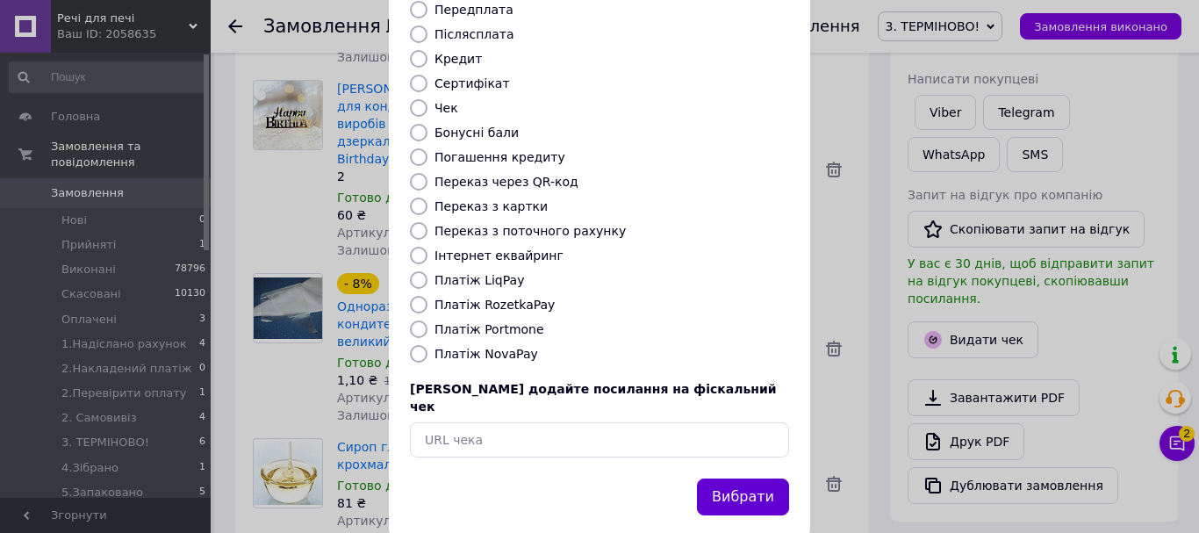
click at [756, 478] on button "Вибрати" at bounding box center [743, 497] width 92 height 38
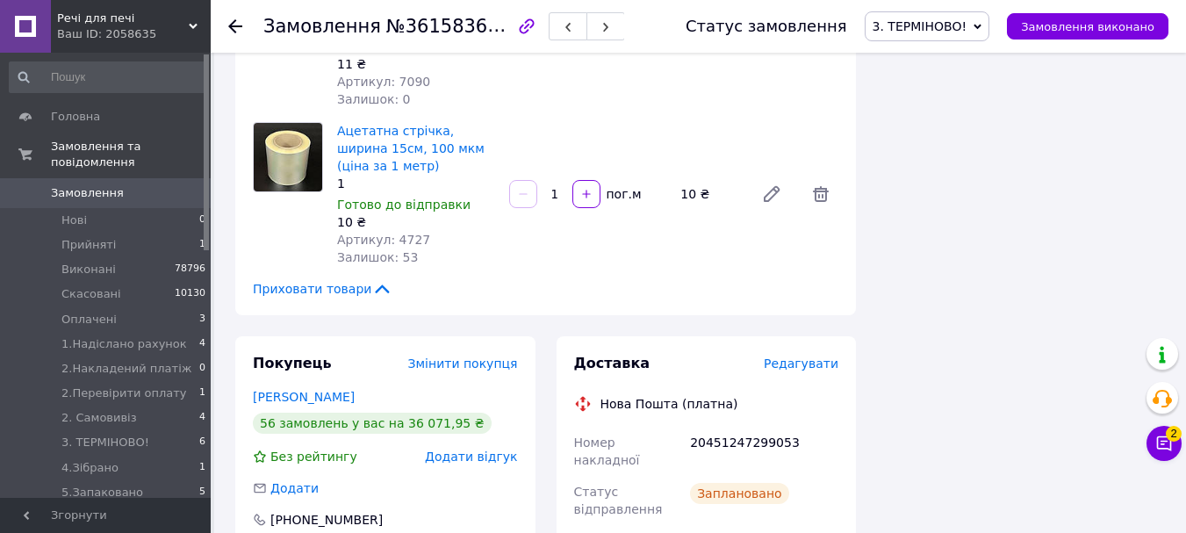
scroll to position [2633, 0]
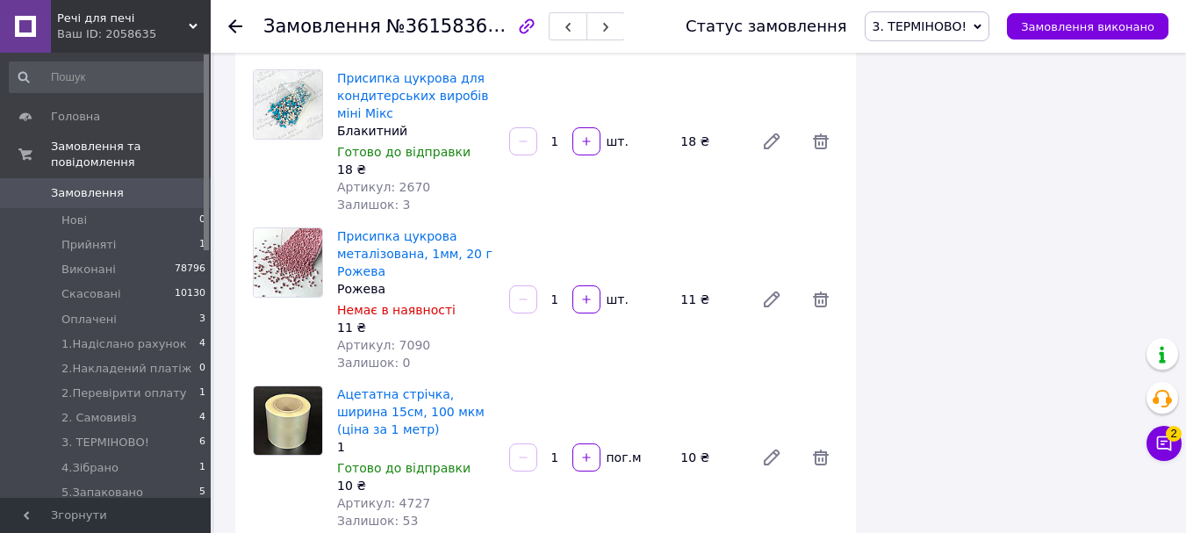
click at [946, 19] on span "3. ТЕРМІНОВО!" at bounding box center [919, 26] width 95 height 14
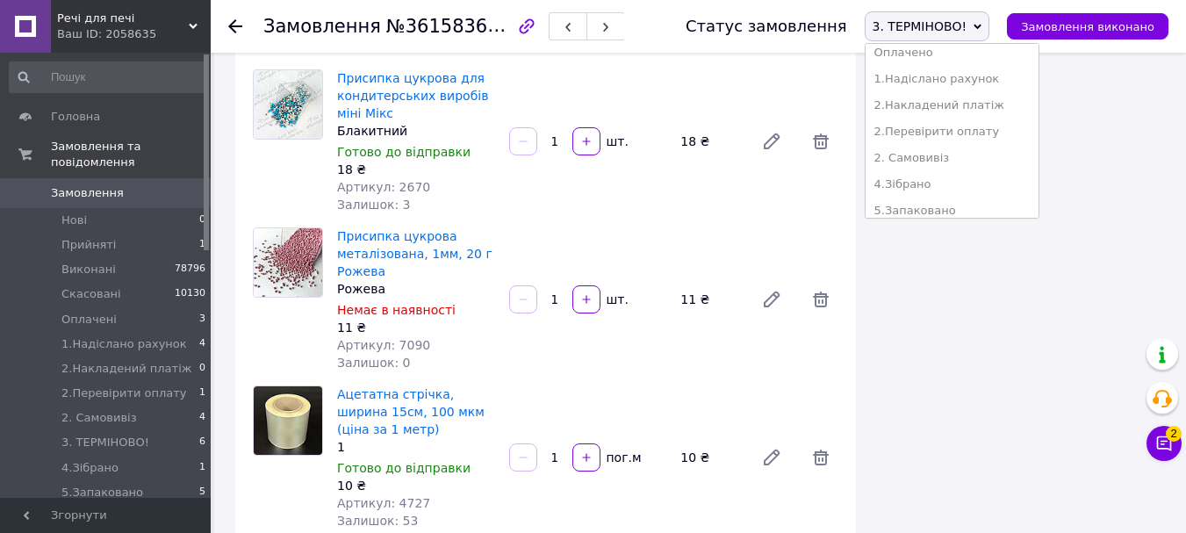
scroll to position [230, 0]
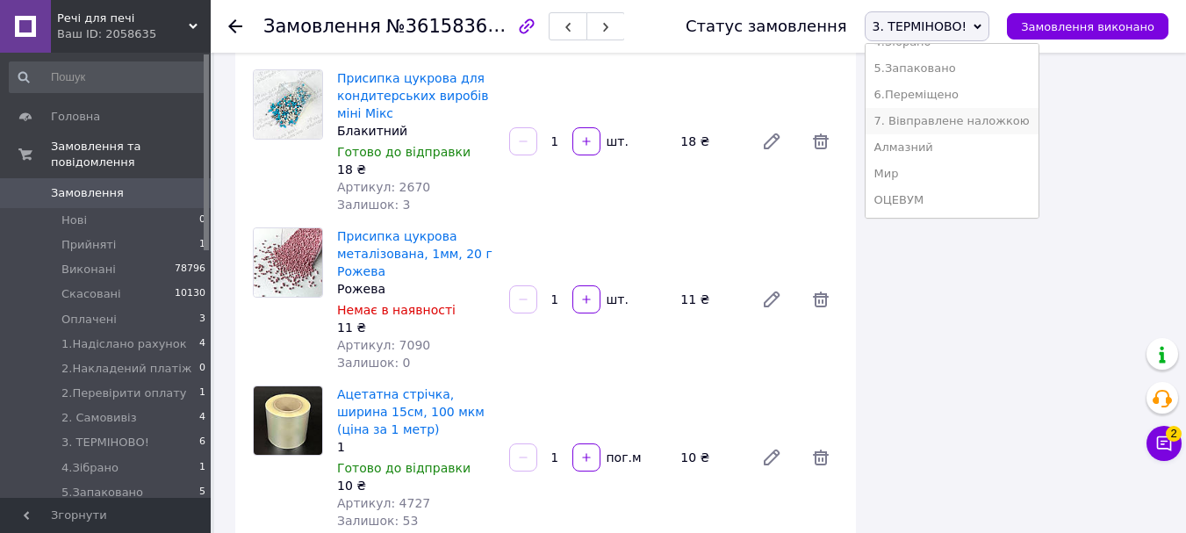
click at [1014, 125] on li "7. Вівправлене наложкою" at bounding box center [951, 121] width 173 height 26
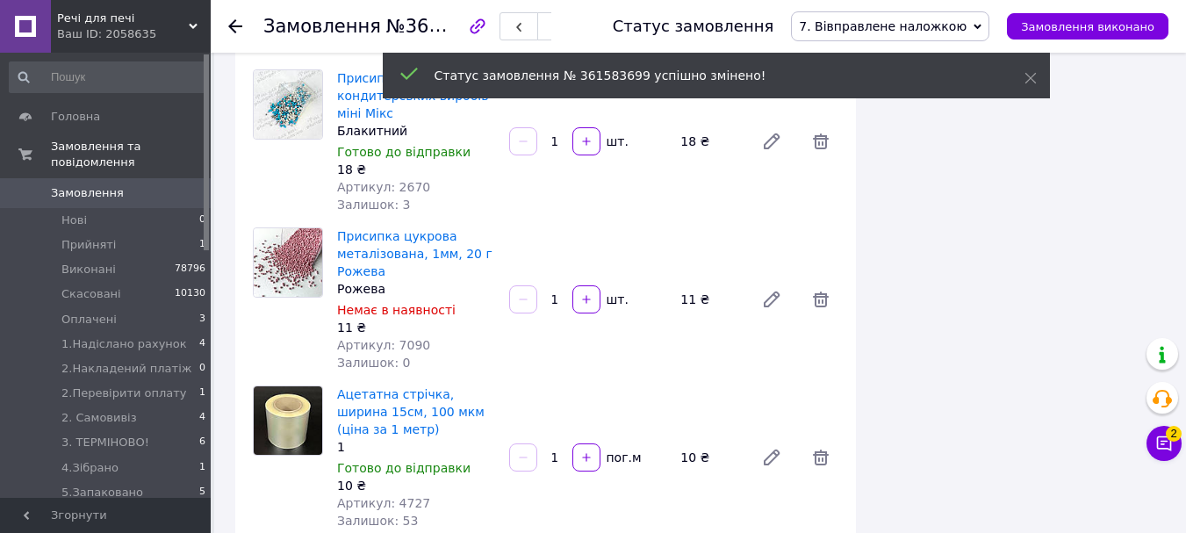
scroll to position [197, 0]
click at [98, 185] on span "Замовлення" at bounding box center [87, 193] width 73 height 16
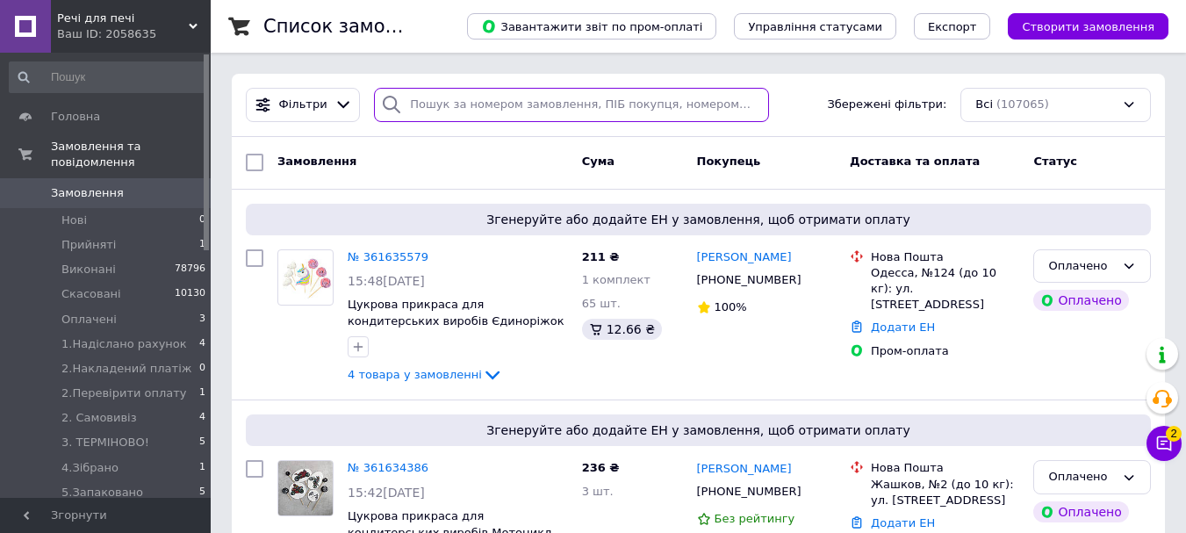
click at [451, 107] on input "search" at bounding box center [571, 105] width 394 height 34
paste input "[PHONE_NUMBER]"
type input "[PHONE_NUMBER]"
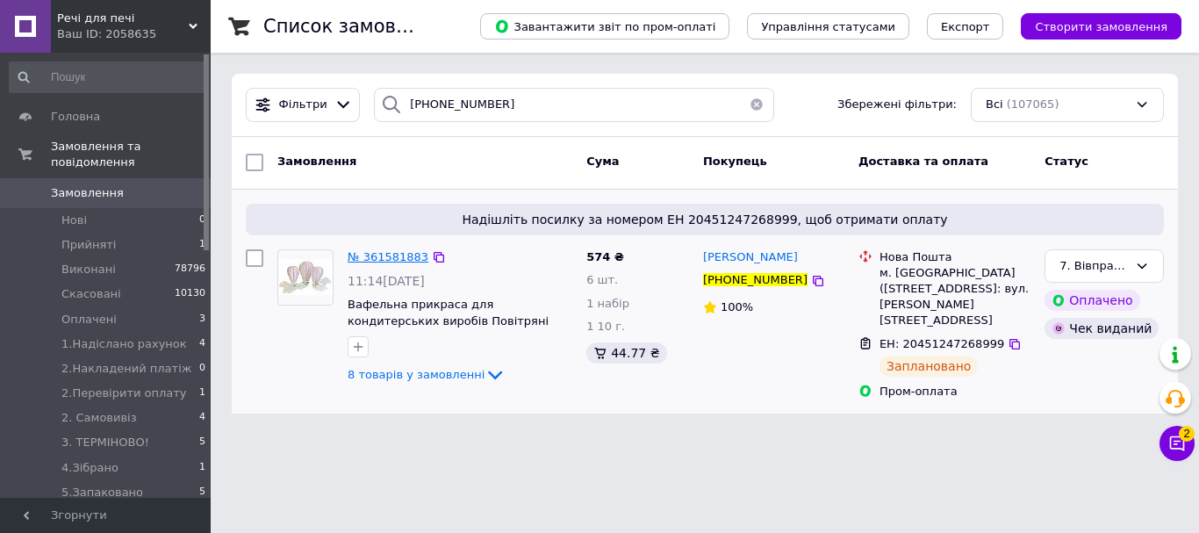
click at [404, 256] on span "№ 361581883" at bounding box center [388, 256] width 81 height 13
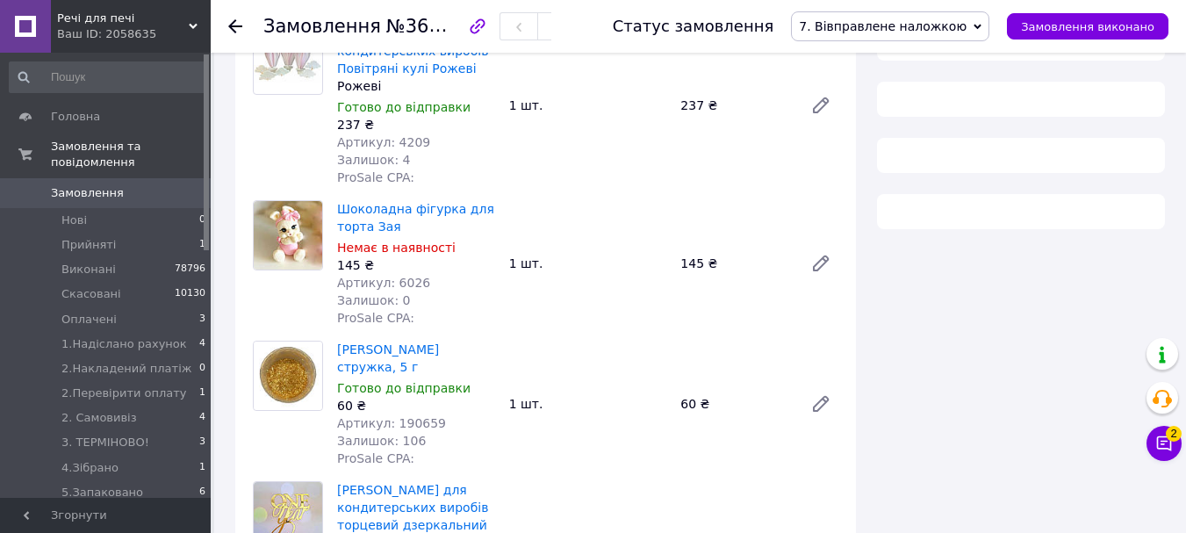
scroll to position [790, 0]
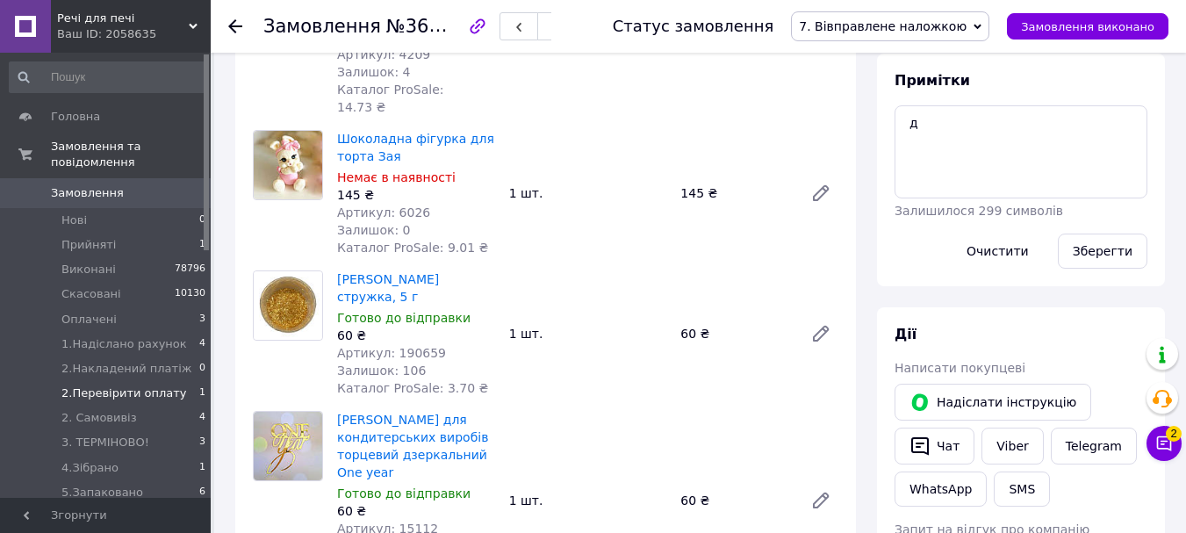
click at [84, 385] on span "2.Перевірити оплату" at bounding box center [123, 393] width 125 height 16
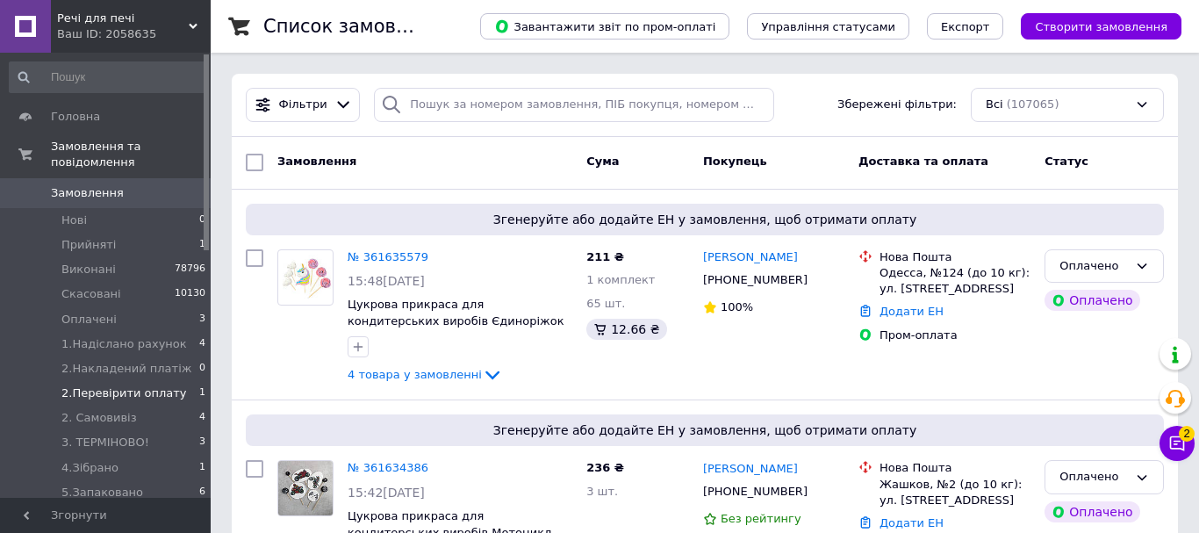
click at [152, 385] on span "2.Перевірити оплату" at bounding box center [123, 393] width 125 height 16
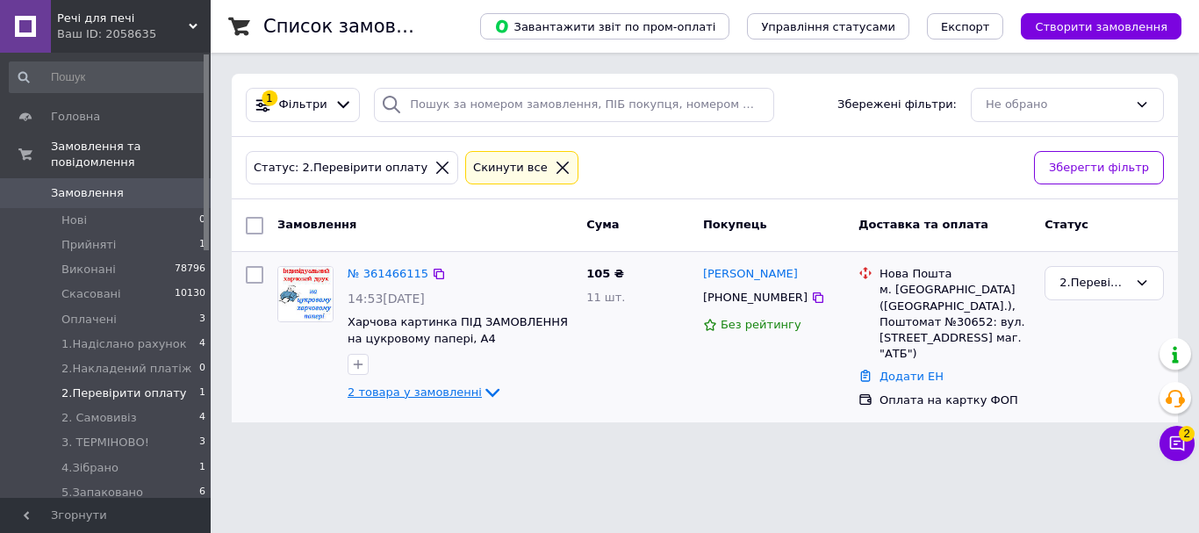
click at [411, 387] on span "2 товара у замовленні" at bounding box center [415, 391] width 134 height 13
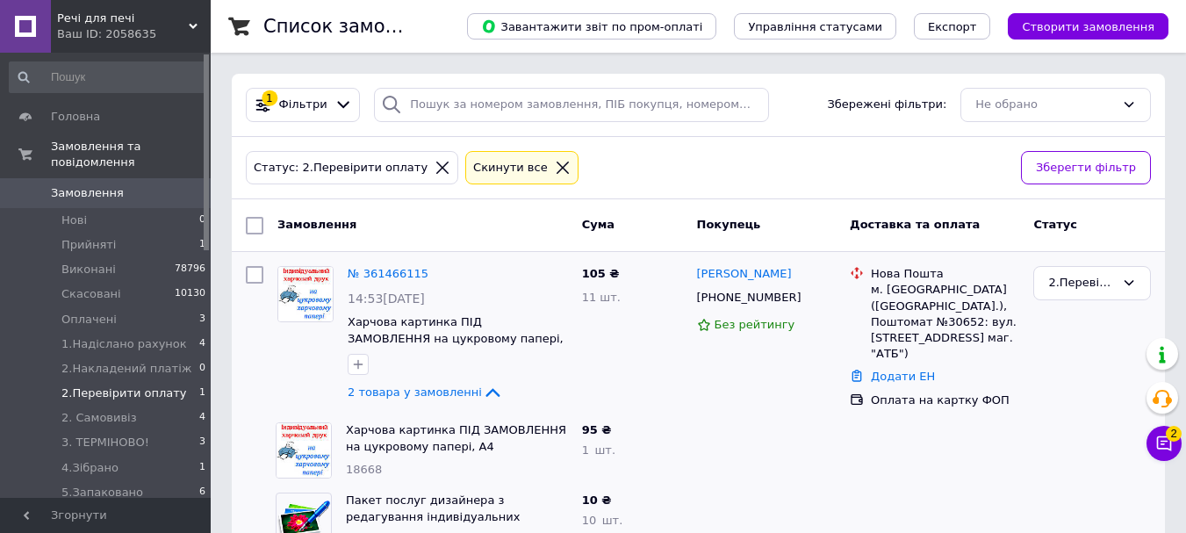
scroll to position [47, 0]
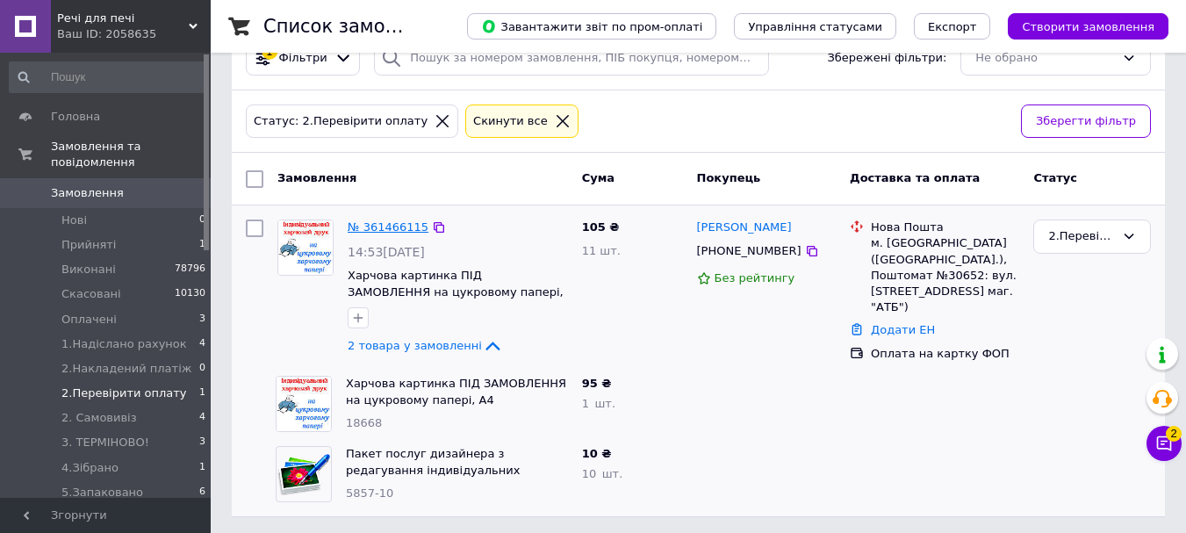
click at [417, 226] on link "№ 361466115" at bounding box center [388, 226] width 81 height 13
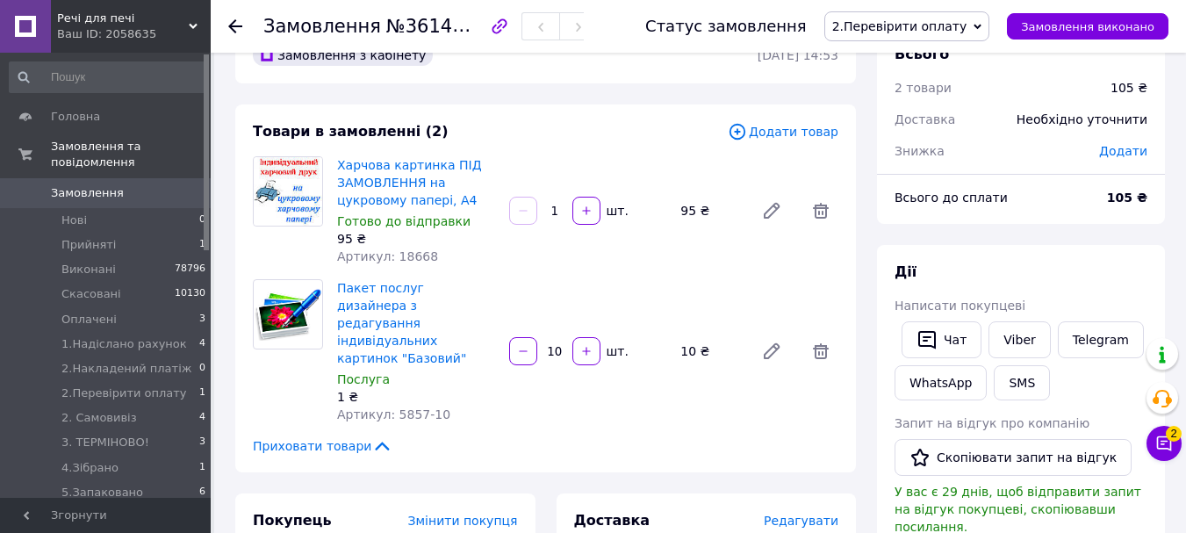
click at [935, 16] on span "2.Перевірити оплату" at bounding box center [907, 26] width 166 height 30
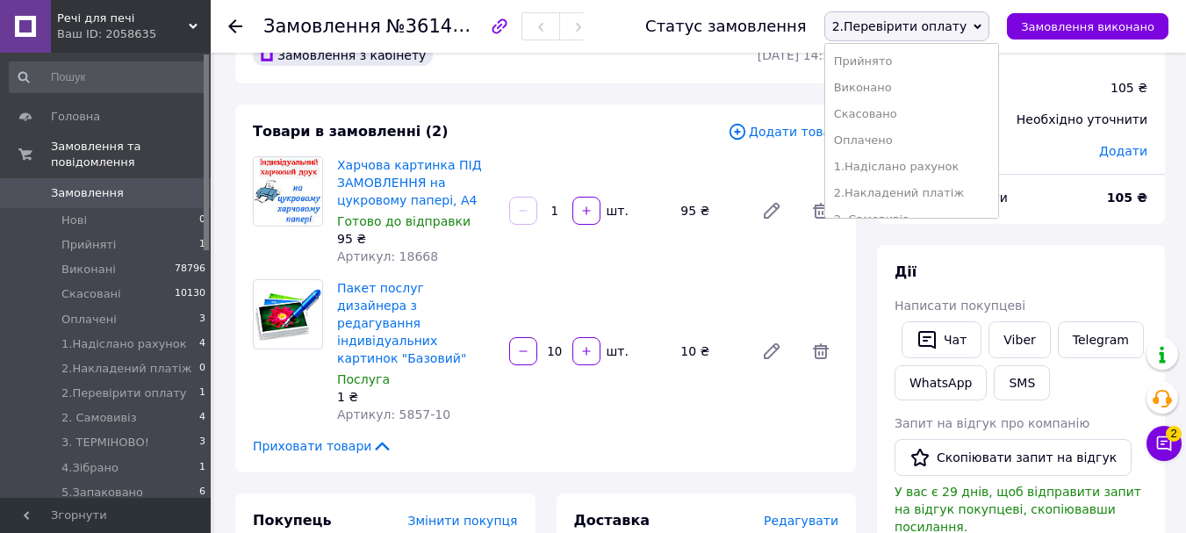
scroll to position [176, 0]
click at [949, 59] on li "3. ТЕРМІНОВО!" at bounding box center [911, 70] width 173 height 26
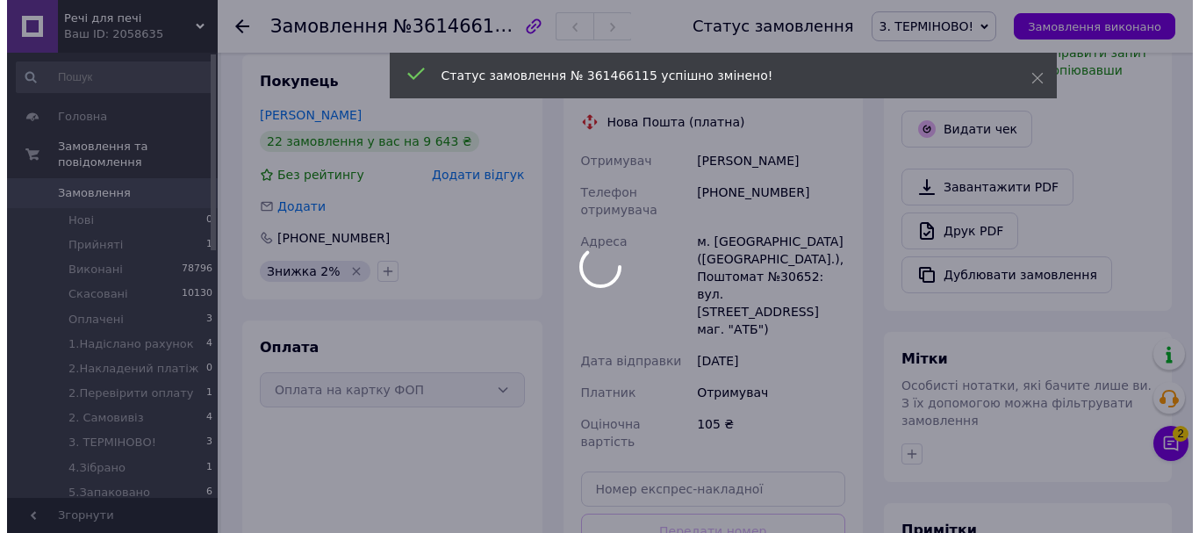
scroll to position [310, 0]
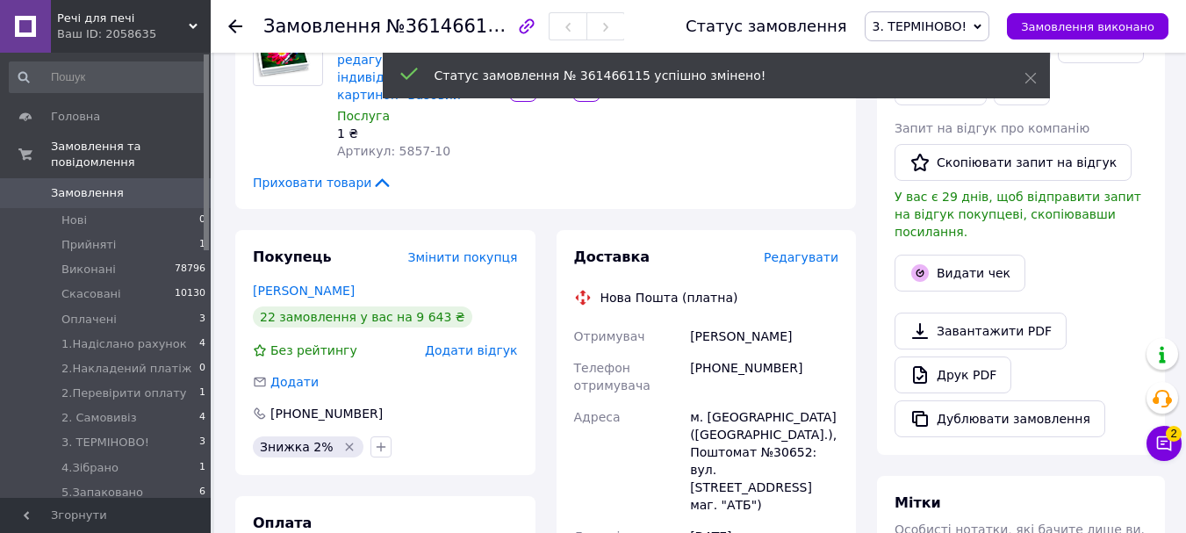
click at [799, 250] on span "Редагувати" at bounding box center [800, 257] width 75 height 14
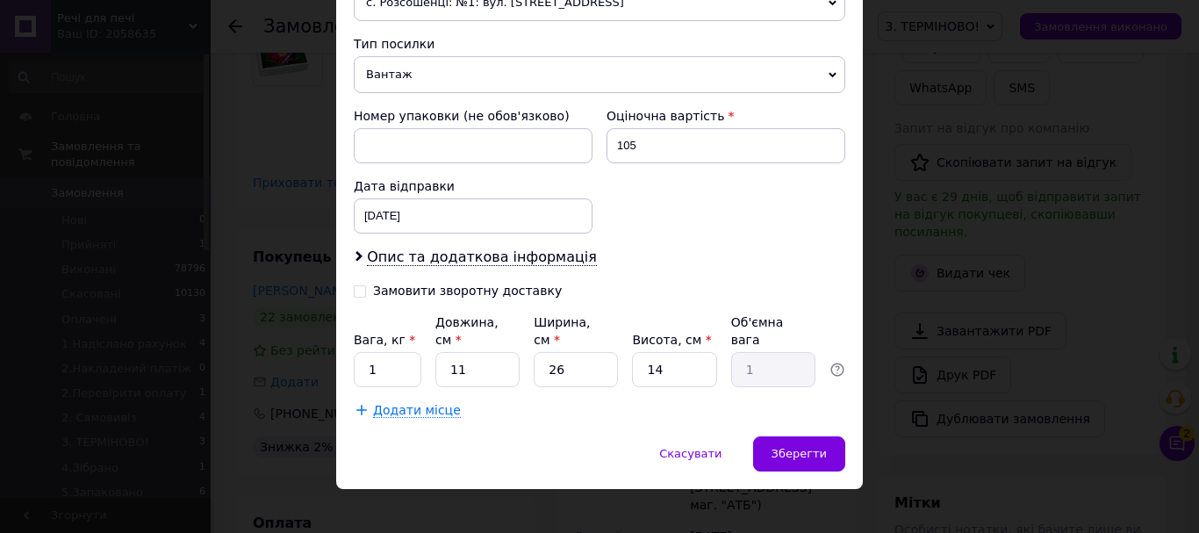
scroll to position [489, 0]
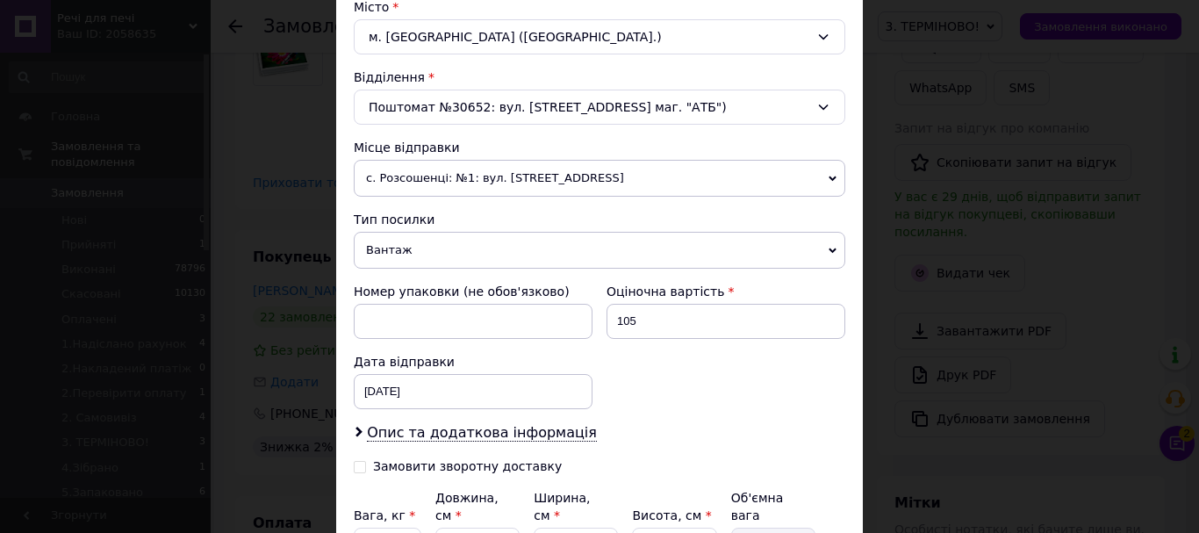
click at [457, 250] on span "Вантаж" at bounding box center [599, 250] width 491 height 37
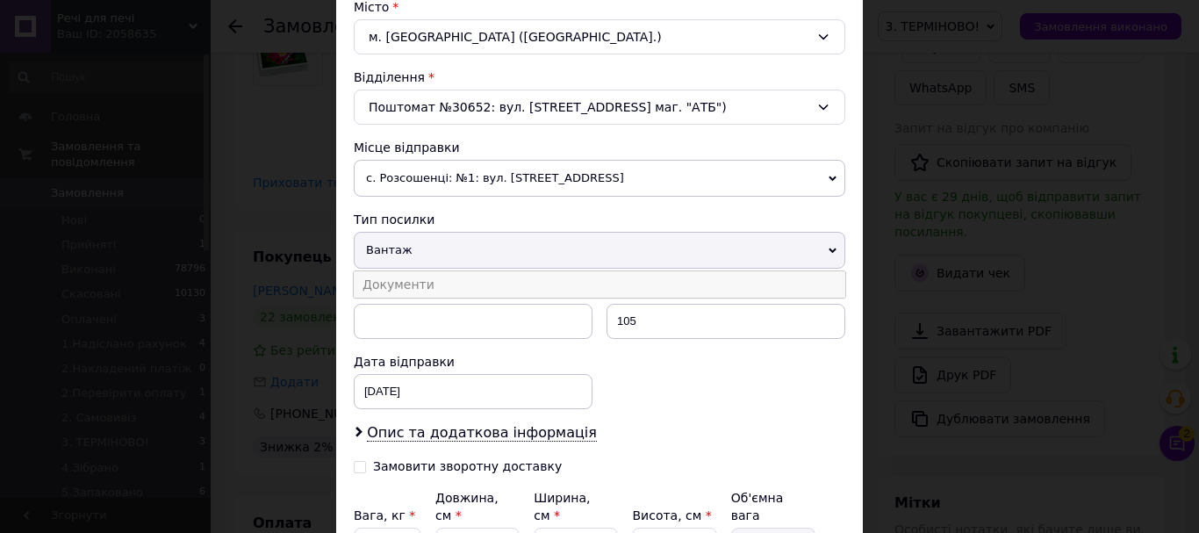
click at [449, 278] on li "Документи" at bounding box center [599, 284] width 491 height 26
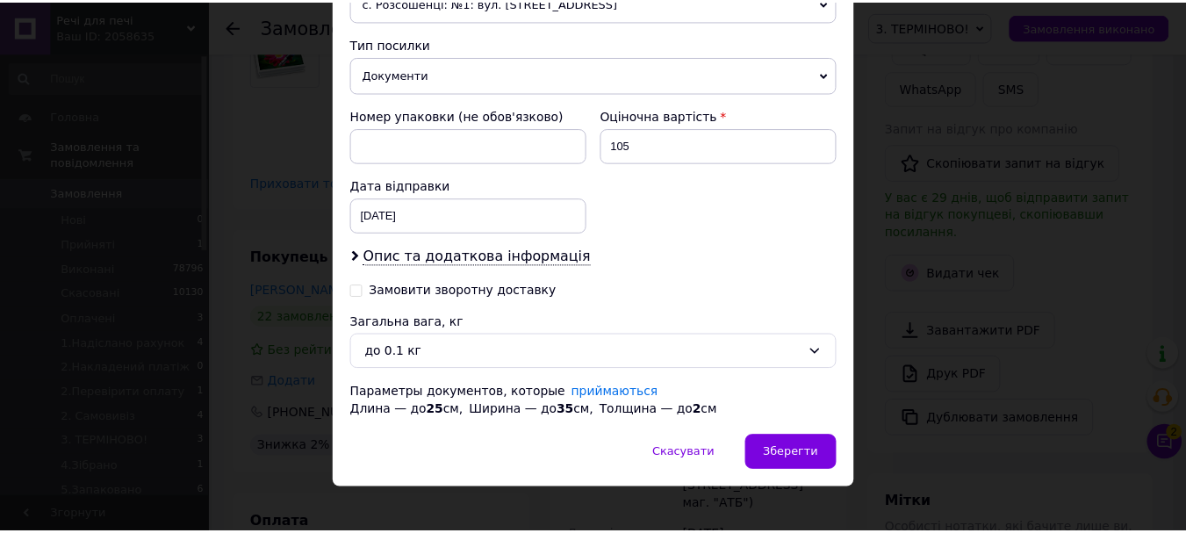
scroll to position [682, 0]
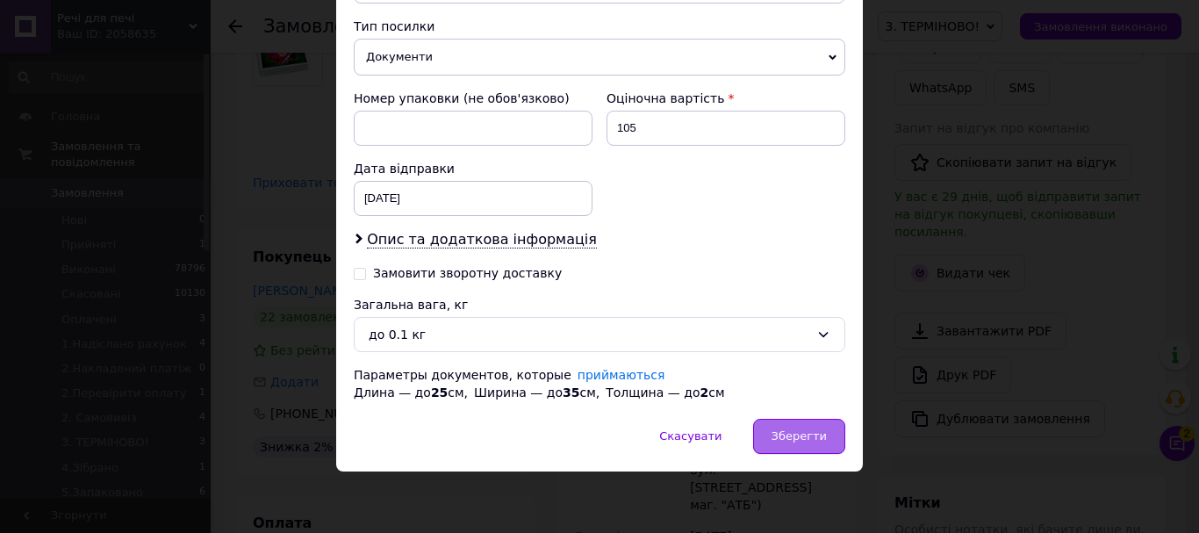
click at [800, 426] on div "Зберегти" at bounding box center [799, 436] width 92 height 35
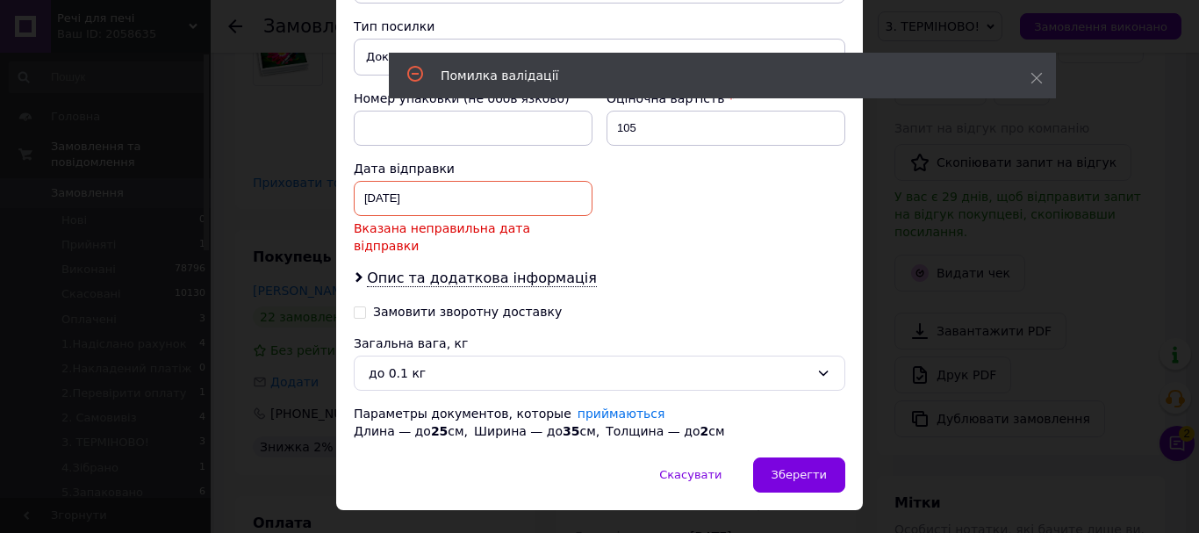
click at [527, 209] on div "09.09.2025 < 2025 > < Сентябрь > Пн Вт Ср Чт Пт Сб Вс 1 2 3 4 5 6 7 8 9 10 11 1…" at bounding box center [473, 198] width 239 height 35
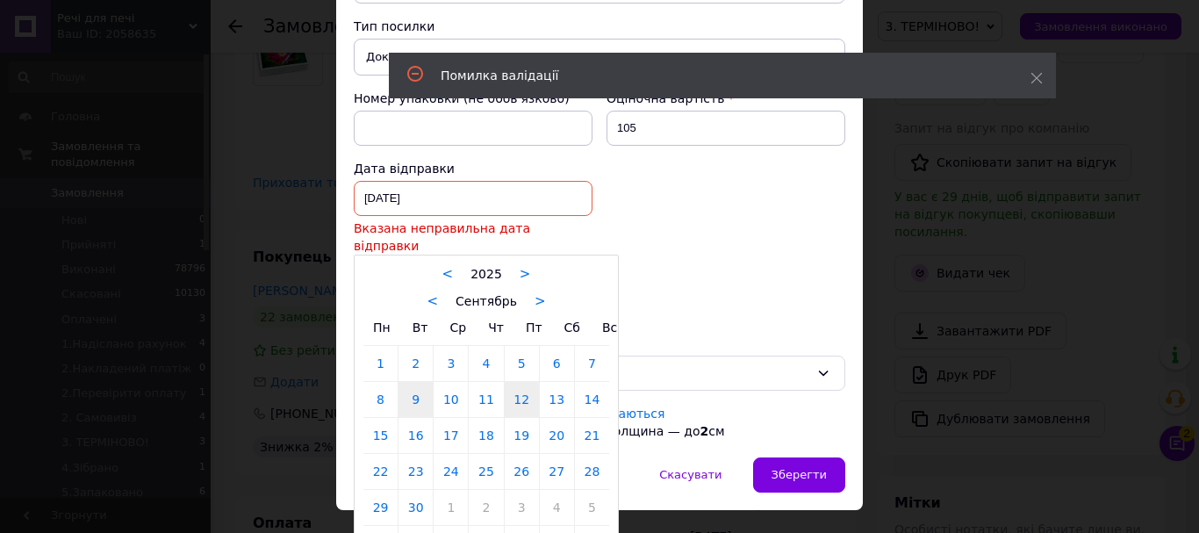
click at [522, 383] on link "12" at bounding box center [522, 399] width 34 height 35
type input "12.09.2025"
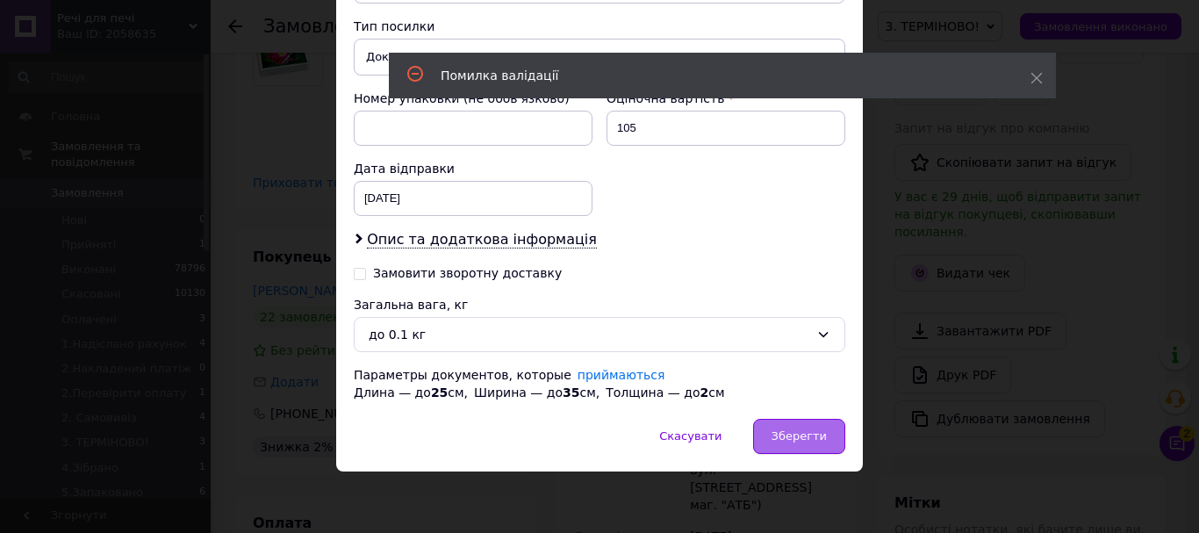
click at [778, 441] on span "Зберегти" at bounding box center [798, 435] width 55 height 13
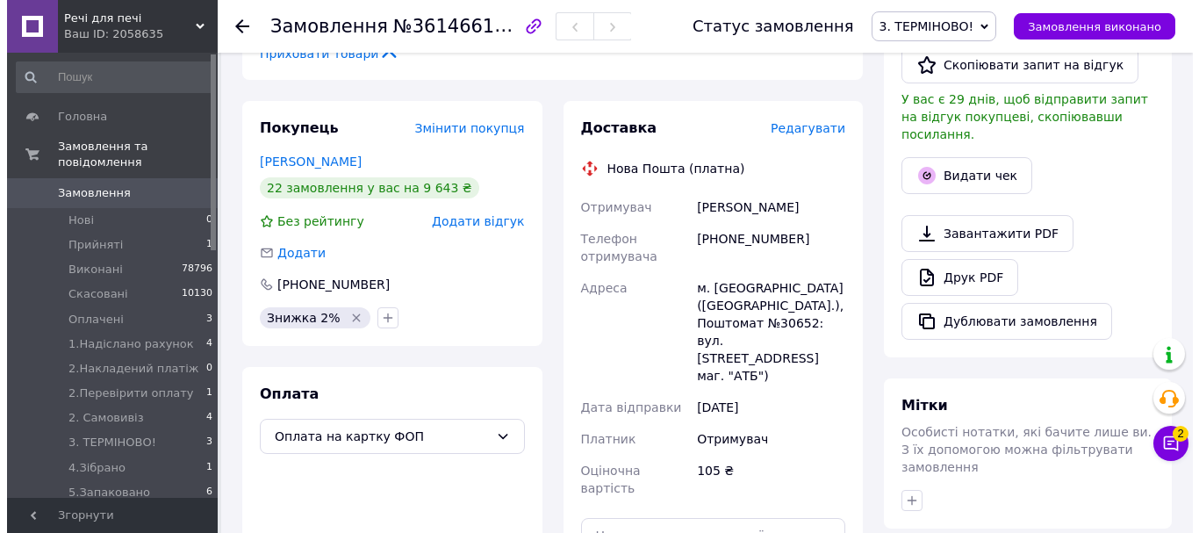
scroll to position [527, 0]
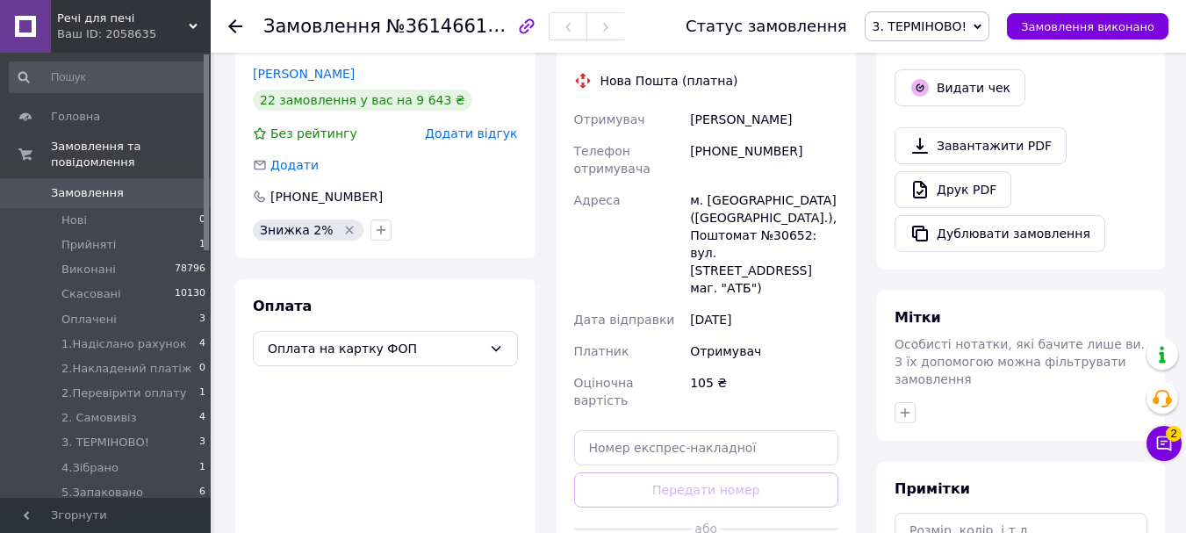
click at [978, 76] on button "Видати чек" at bounding box center [959, 87] width 131 height 37
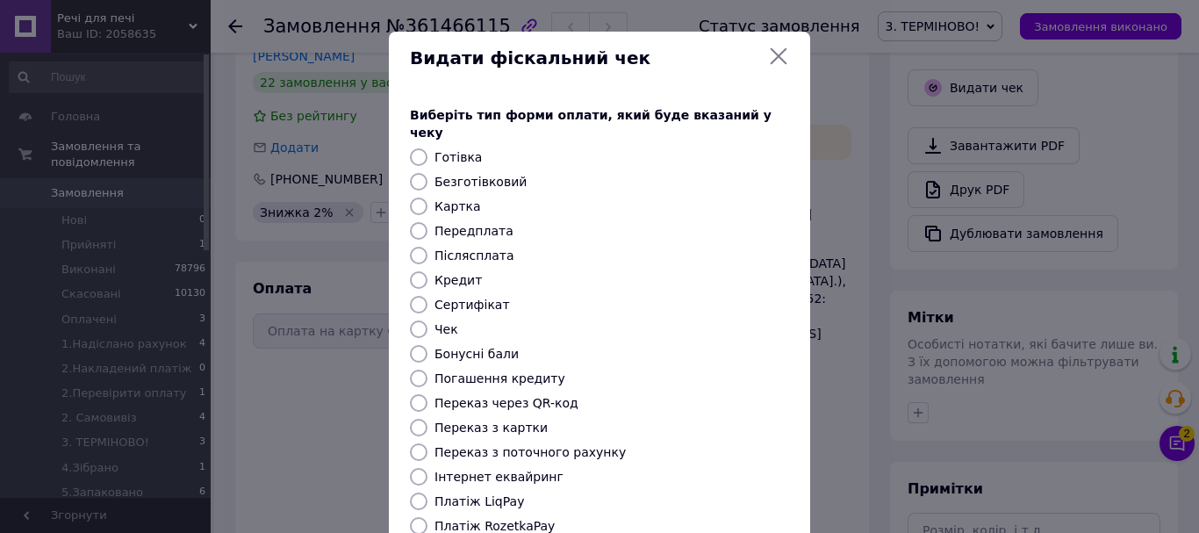
click at [410, 173] on input "Безготівковий" at bounding box center [419, 182] width 18 height 18
radio input "true"
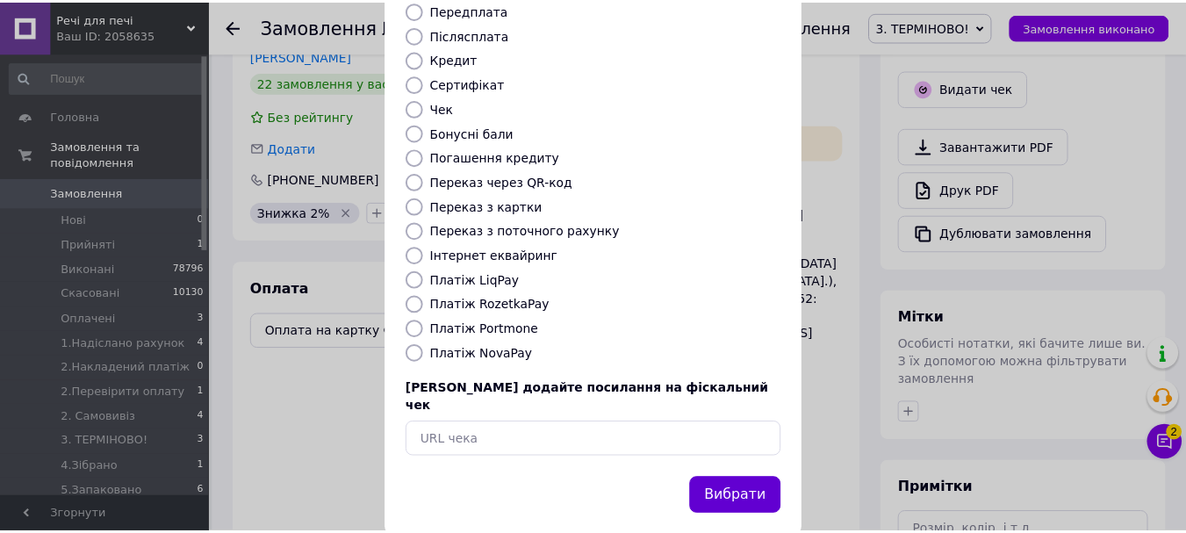
scroll to position [42, 0]
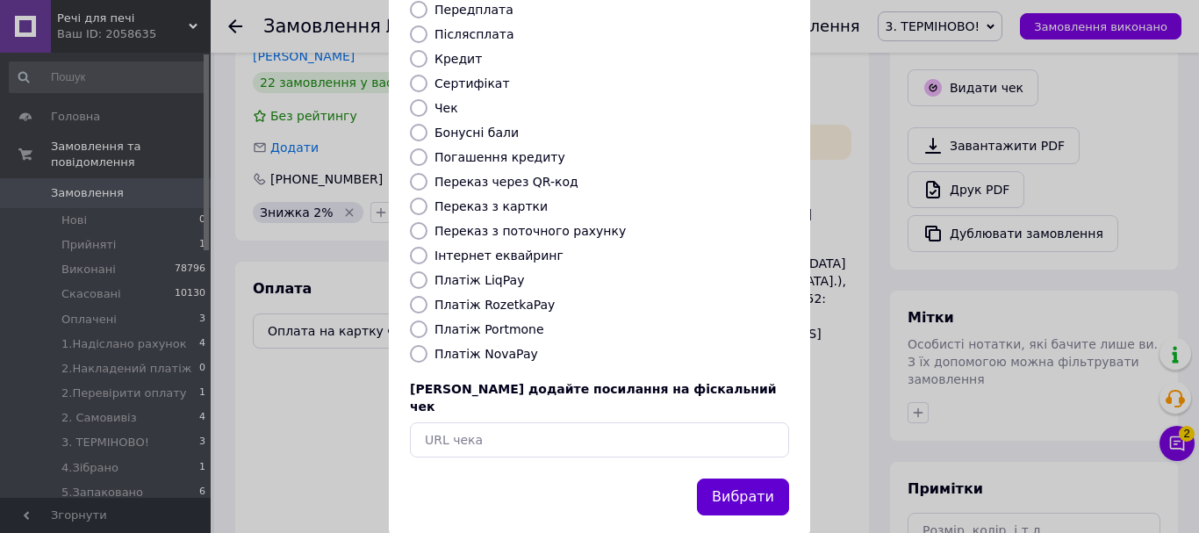
click at [733, 478] on button "Вибрати" at bounding box center [743, 497] width 92 height 38
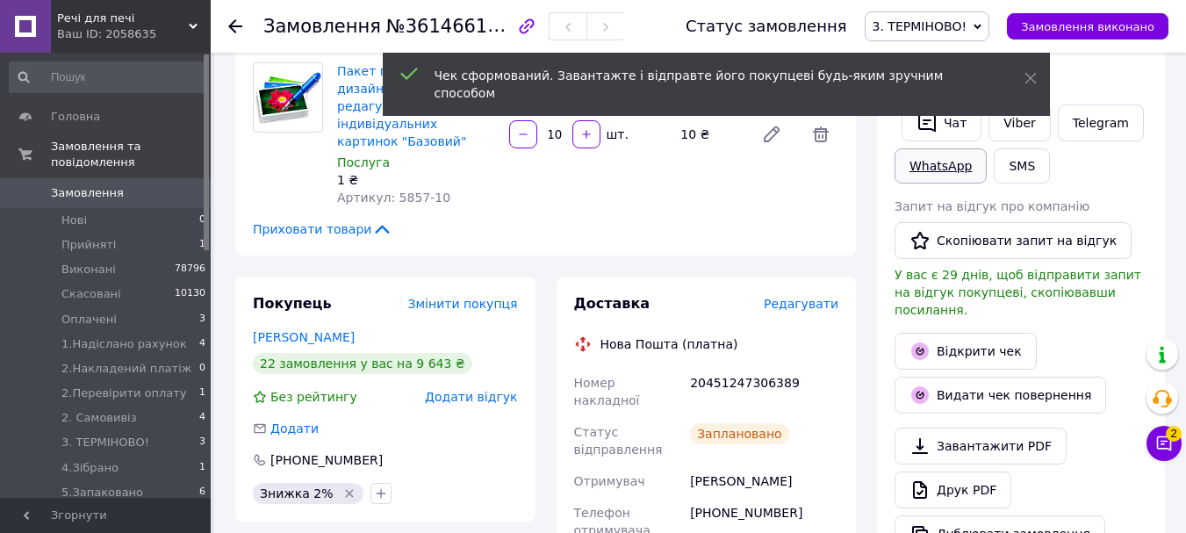
scroll to position [176, 0]
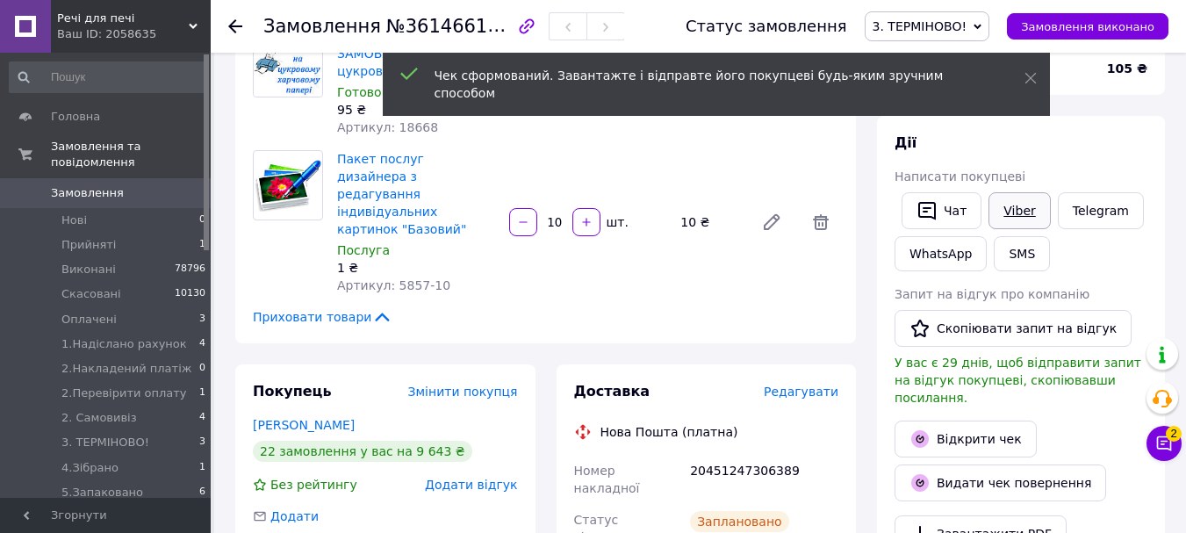
click at [1018, 210] on link "Viber" at bounding box center [1018, 210] width 61 height 37
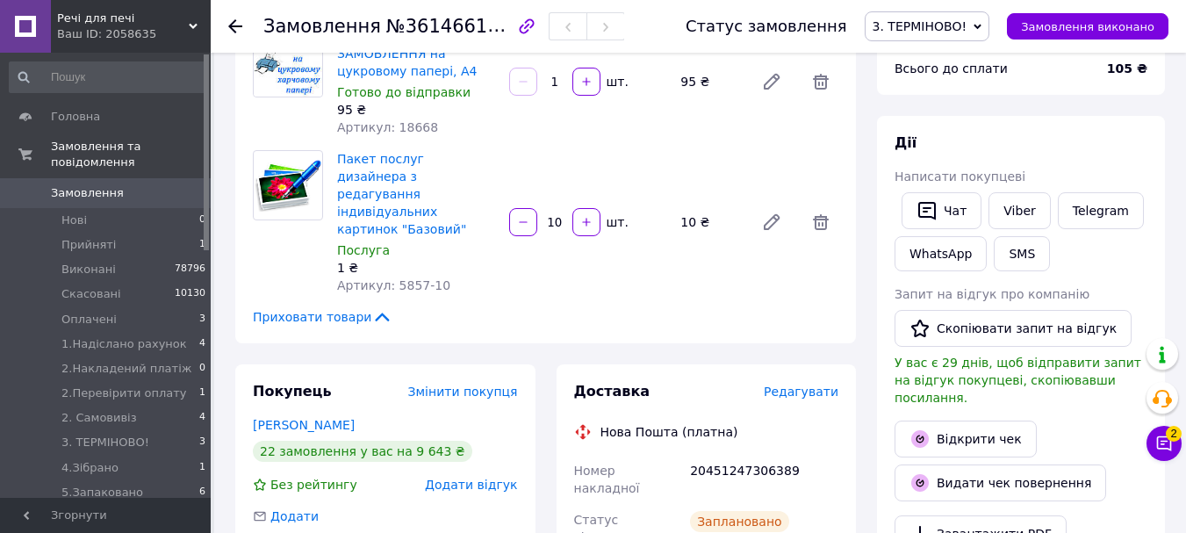
scroll to position [263, 0]
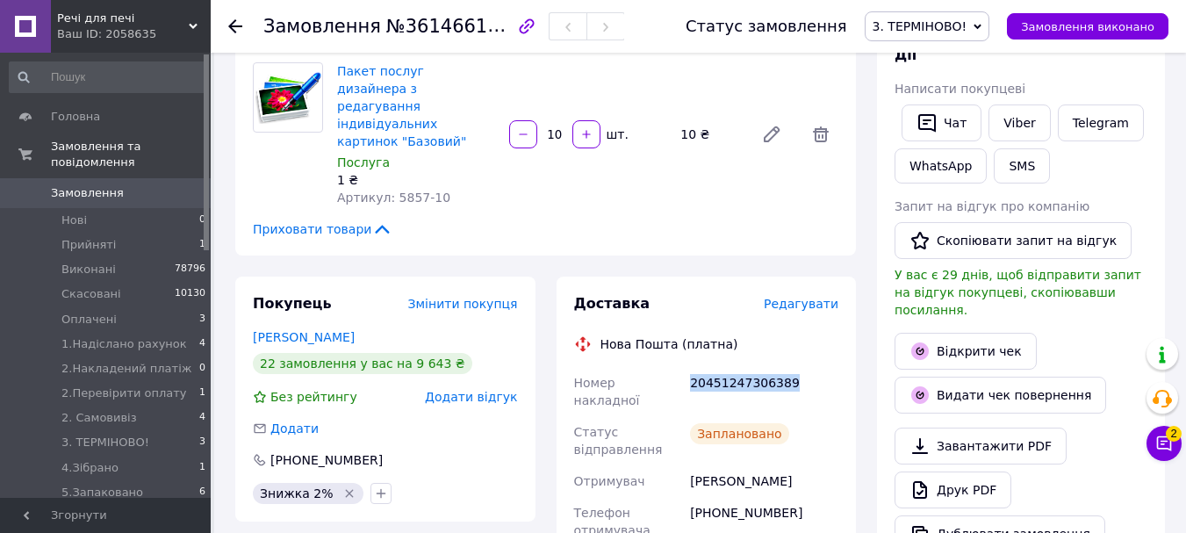
drag, startPoint x: 820, startPoint y: 323, endPoint x: 681, endPoint y: 349, distance: 141.1
copy div "Номер накладної 20451247306389"
click at [917, 30] on span "3. ТЕРМІНОВО!" at bounding box center [919, 26] width 95 height 14
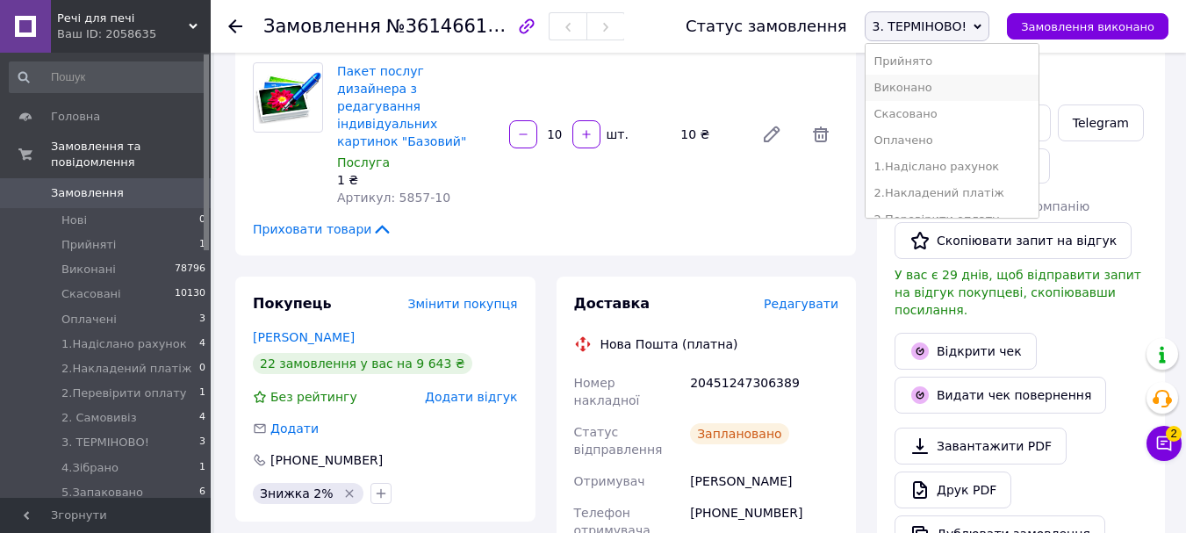
click at [939, 92] on li "Виконано" at bounding box center [951, 88] width 173 height 26
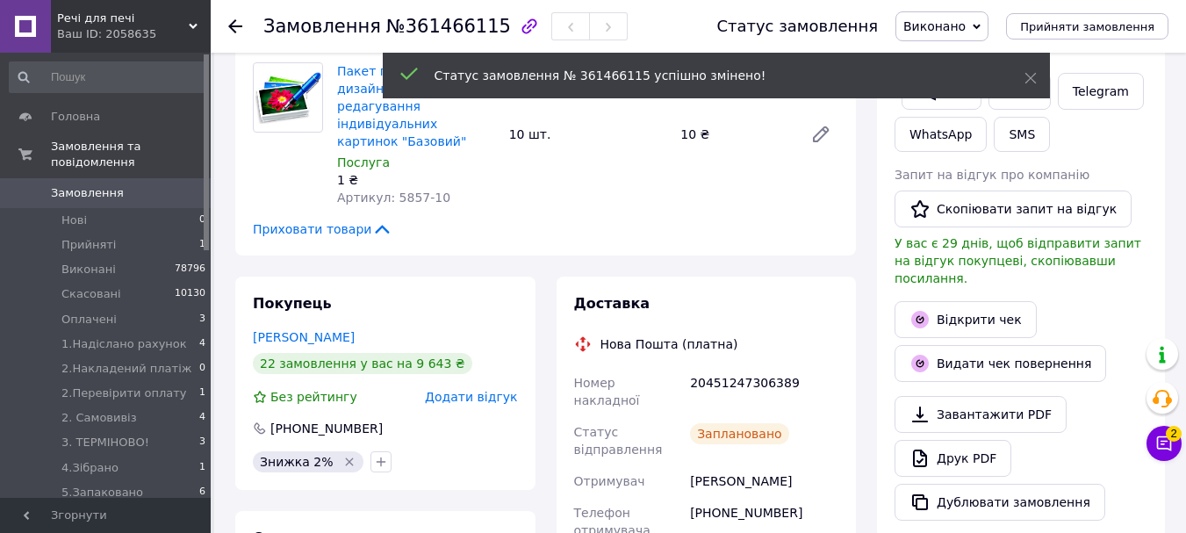
scroll to position [126, 0]
click at [109, 185] on span "Замовлення" at bounding box center [87, 193] width 73 height 16
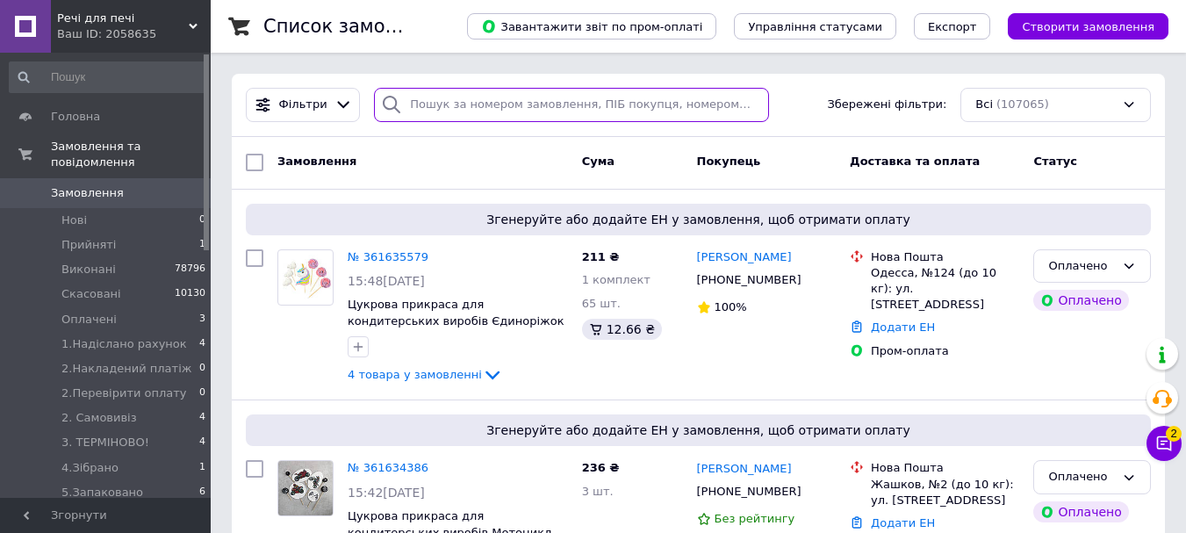
click at [446, 103] on input "search" at bounding box center [571, 105] width 394 height 34
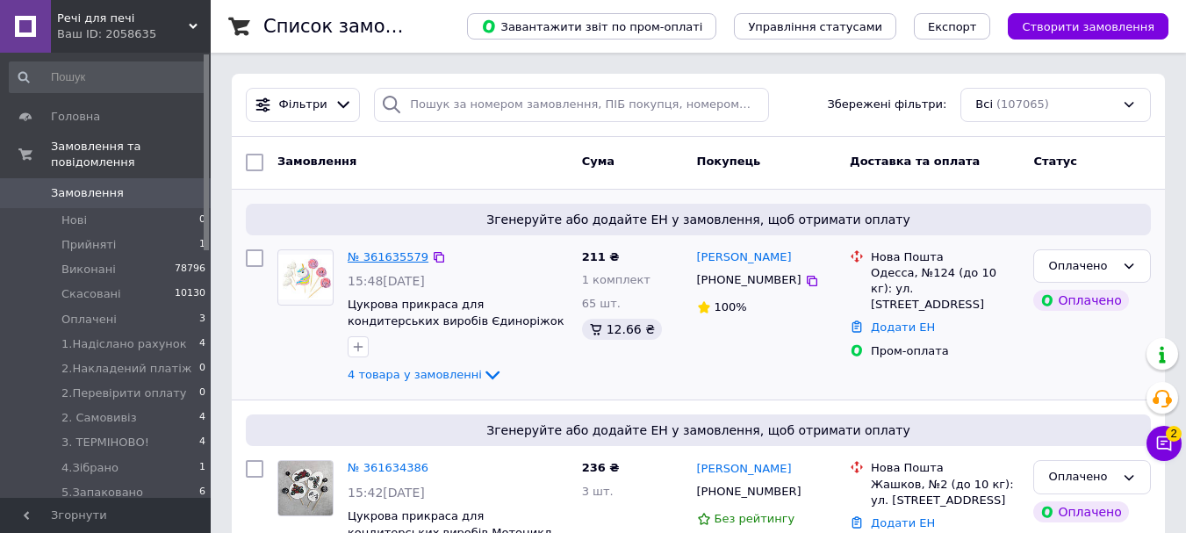
click at [396, 256] on link "№ 361635579" at bounding box center [388, 256] width 81 height 13
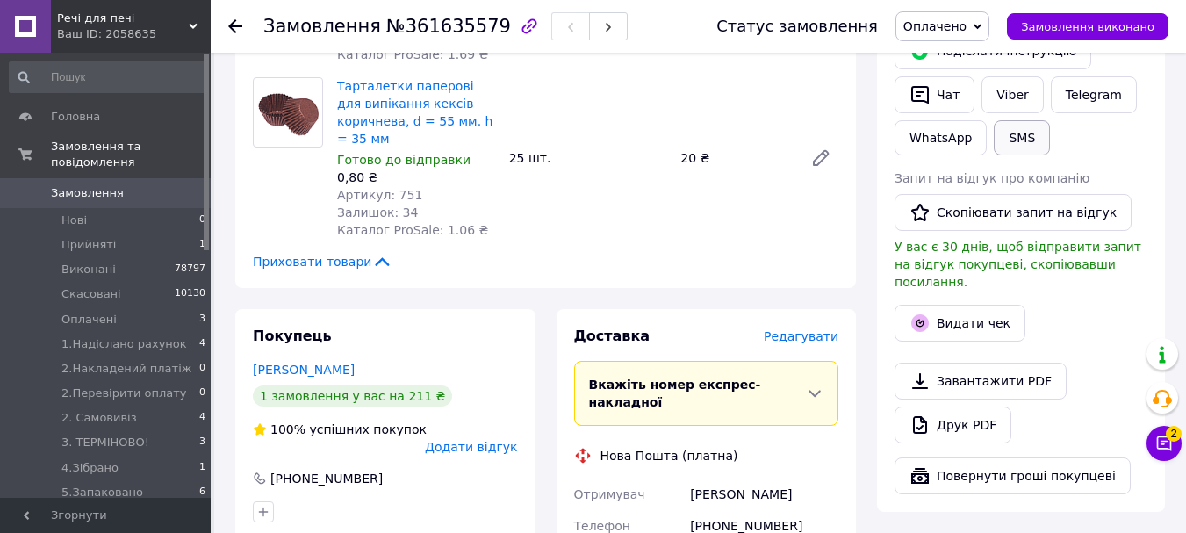
scroll to position [965, 0]
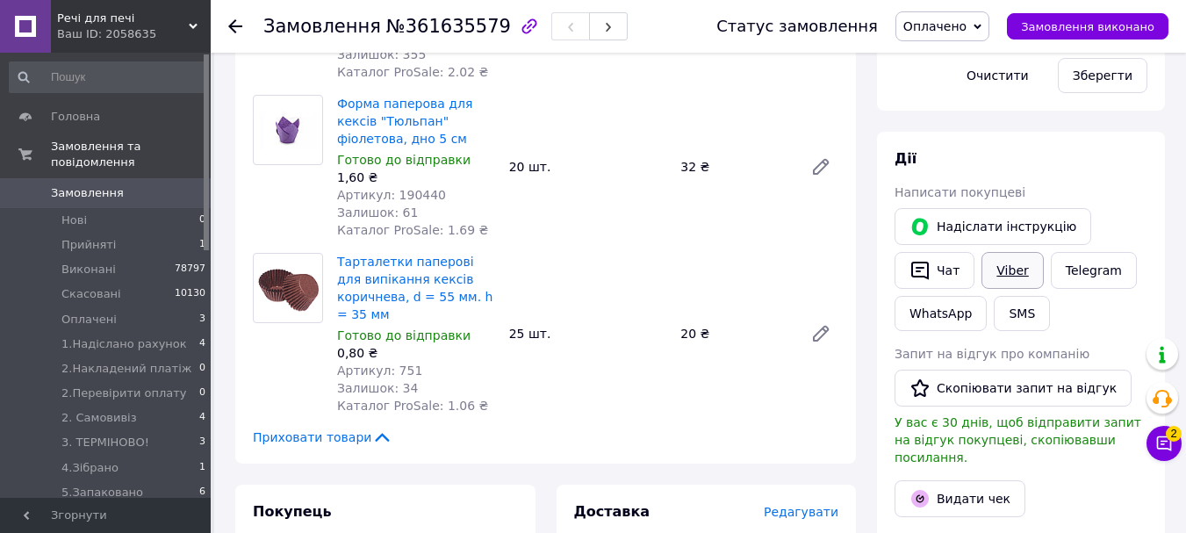
click at [1014, 256] on link "Viber" at bounding box center [1011, 270] width 61 height 37
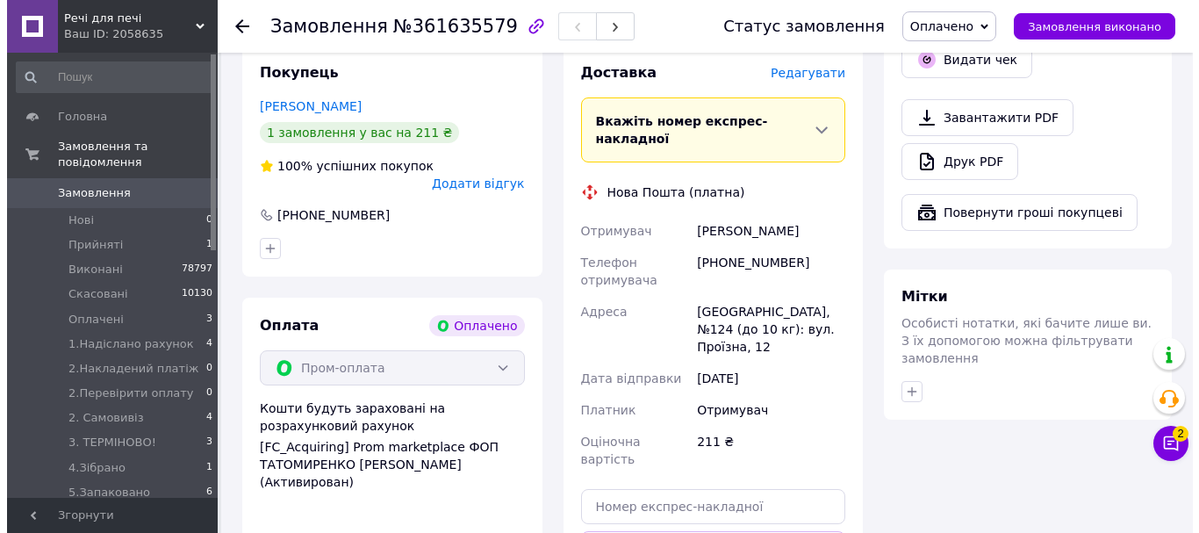
scroll to position [1316, 0]
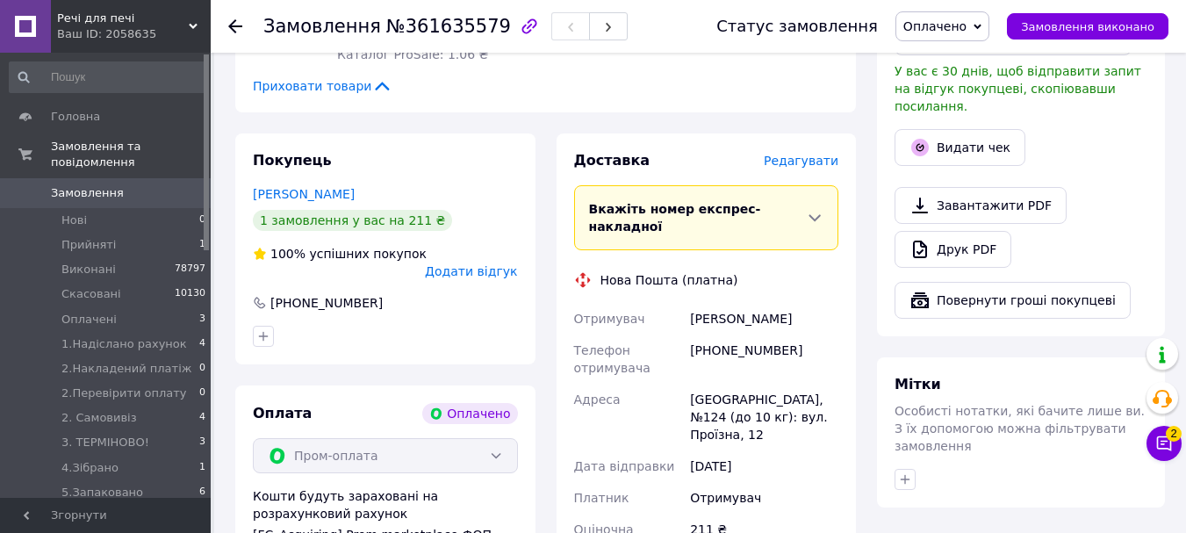
click at [813, 154] on span "Редагувати" at bounding box center [800, 161] width 75 height 14
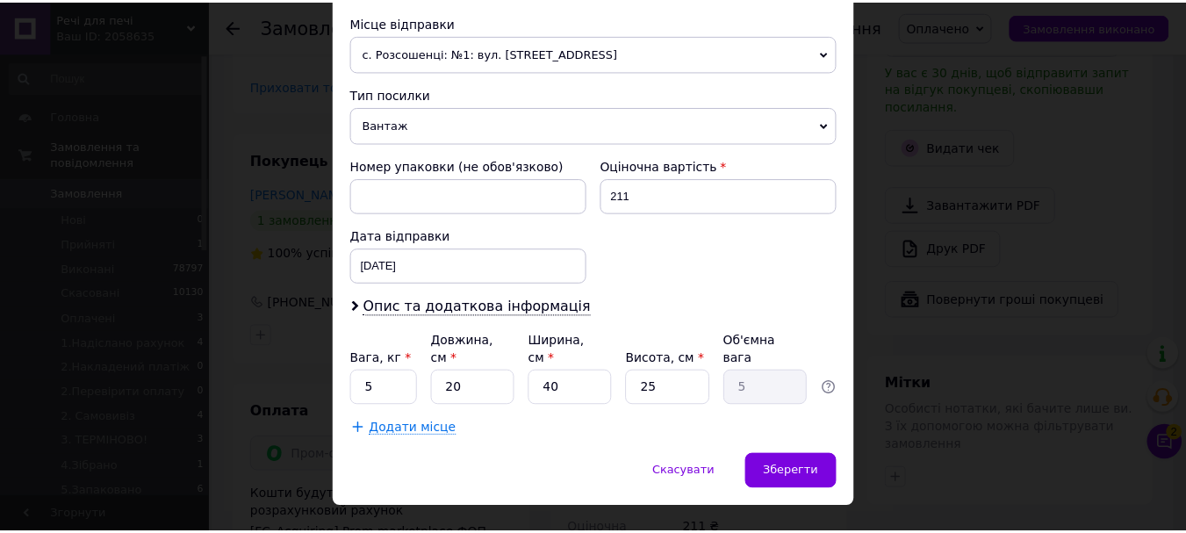
scroll to position [633, 0]
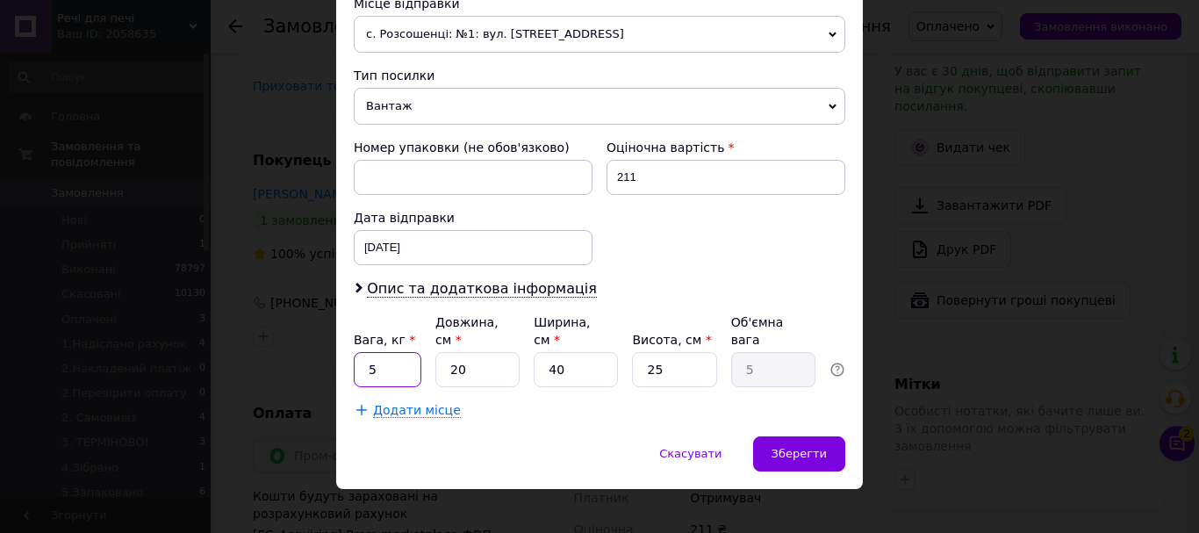
drag, startPoint x: 380, startPoint y: 355, endPoint x: 355, endPoint y: 356, distance: 25.5
click at [355, 356] on input "5" at bounding box center [388, 369] width 68 height 35
type input "0.2"
click at [413, 357] on div "Вага, кг * 0.2 Довжина, см * 20 Ширина, см * 40 Висота, см * 25 Об'ємна вага 5" at bounding box center [599, 350] width 491 height 74
type input "2"
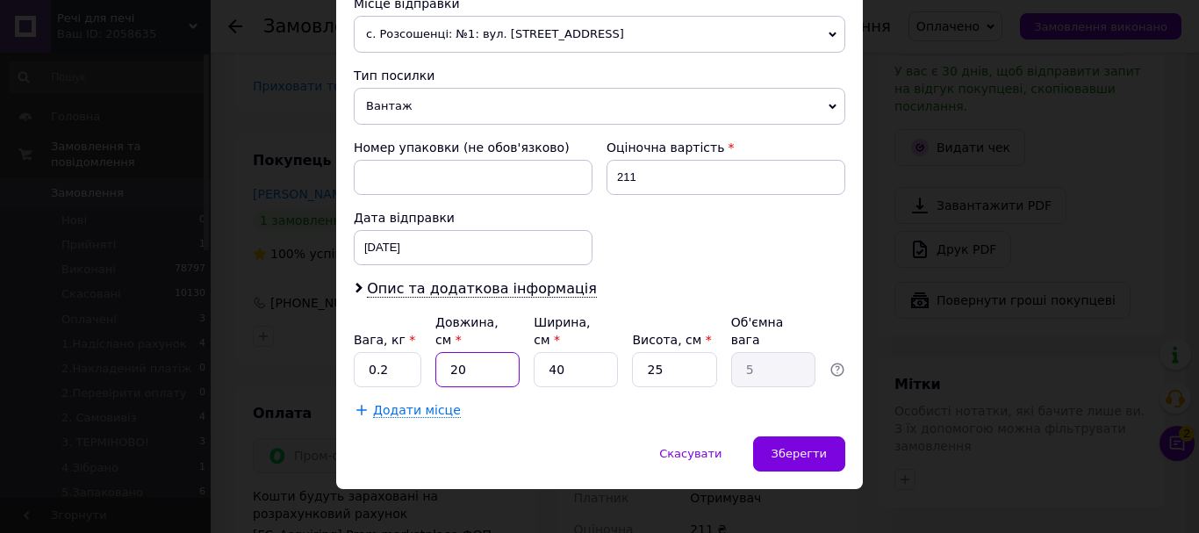
type input "0.5"
type input "27"
type input "6.75"
type input "27"
drag, startPoint x: 536, startPoint y: 351, endPoint x: 520, endPoint y: 351, distance: 16.7
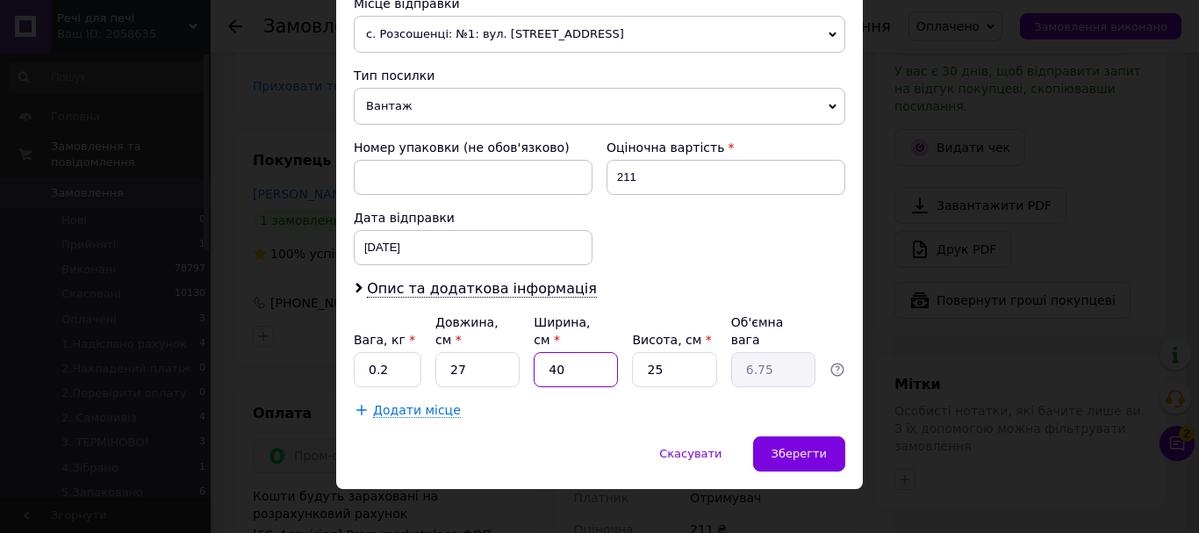
click at [520, 351] on div "Вага, кг * 0.2 Довжина, см * 27 Ширина, см * 40 Висота, см * 25 Об'ємна вага 6.…" at bounding box center [599, 350] width 491 height 74
type input "2"
type input "0.34"
type input "20"
type input "3.38"
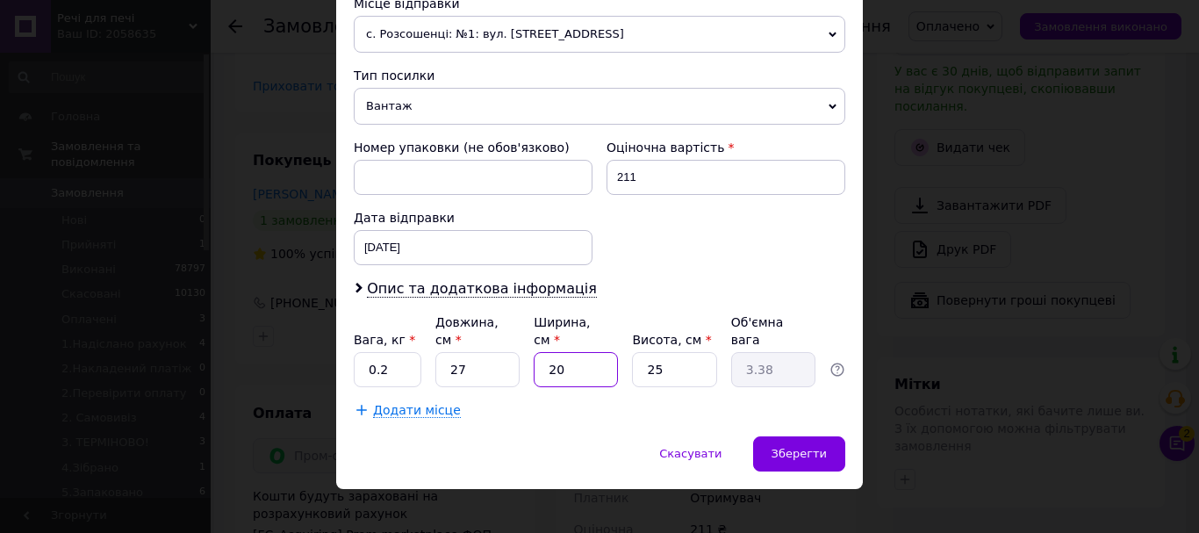
type input "20"
drag, startPoint x: 663, startPoint y: 340, endPoint x: 625, endPoint y: 344, distance: 38.8
click at [625, 344] on div "Вага, кг * 0.2 Довжина, см * 27 Ширина, см * 20 Висота, см * 25 Об'ємна вага 3.…" at bounding box center [599, 350] width 491 height 74
type input "1"
type input "0.14"
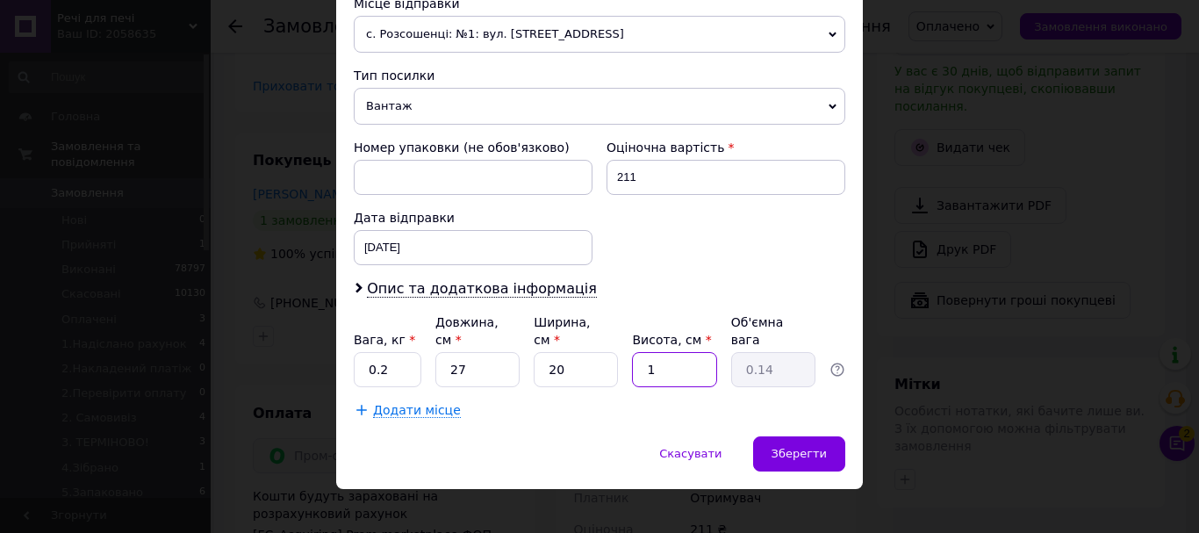
type input "12"
type input "1.62"
type input "12"
click at [794, 447] on span "Зберегти" at bounding box center [798, 453] width 55 height 13
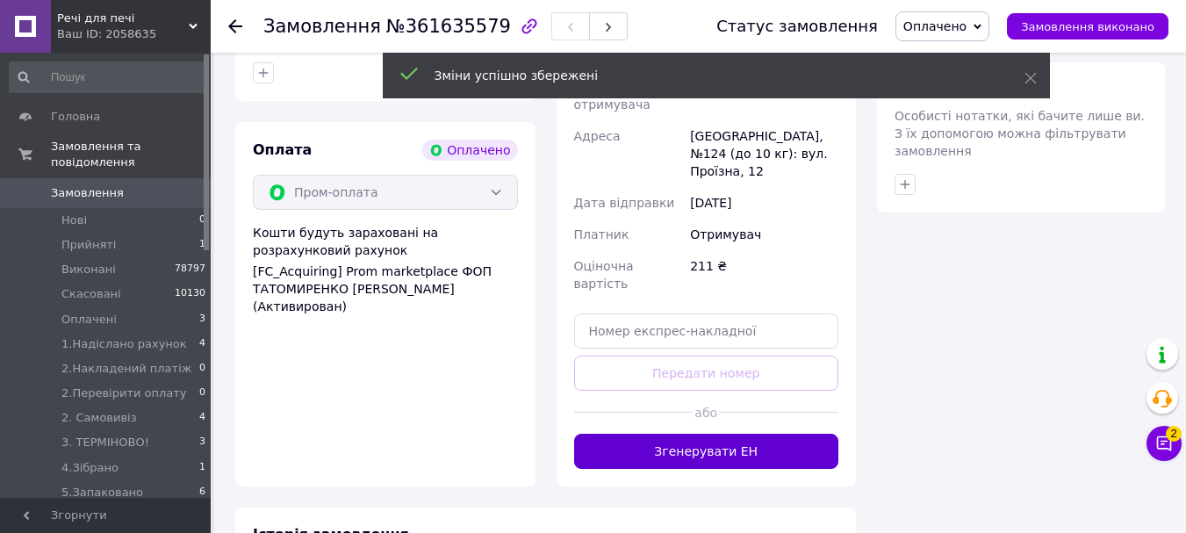
click at [807, 434] on button "Згенерувати ЕН" at bounding box center [706, 451] width 265 height 35
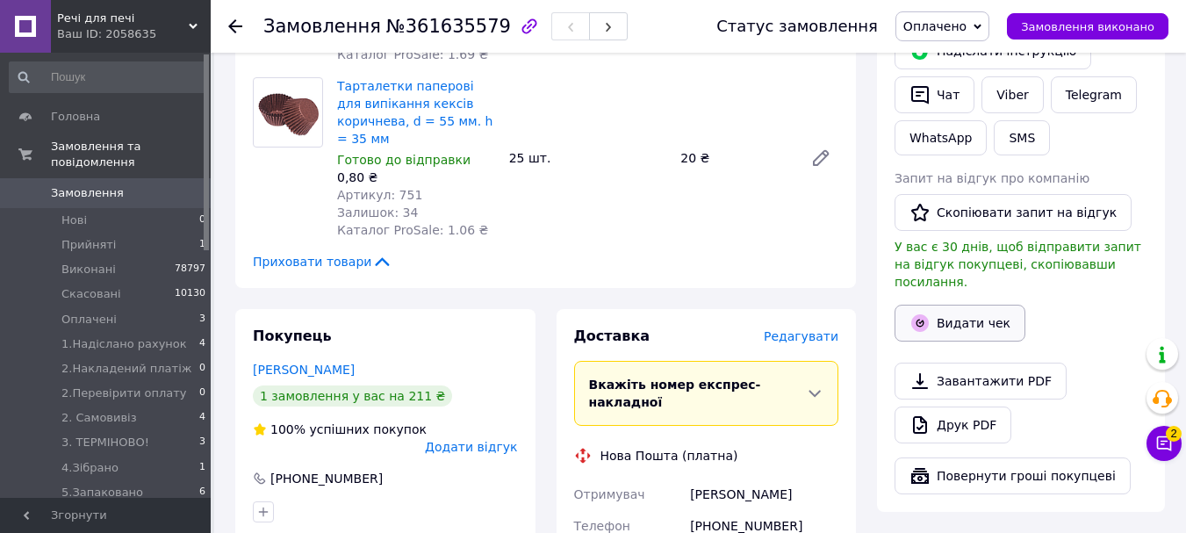
click at [985, 305] on button "Видати чек" at bounding box center [959, 323] width 131 height 37
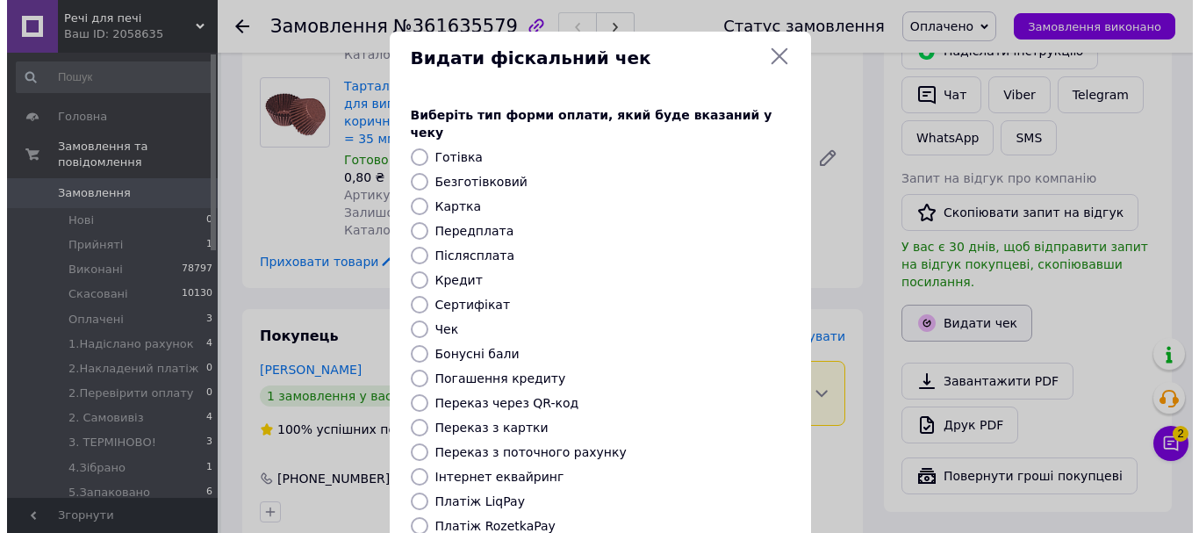
scroll to position [1123, 0]
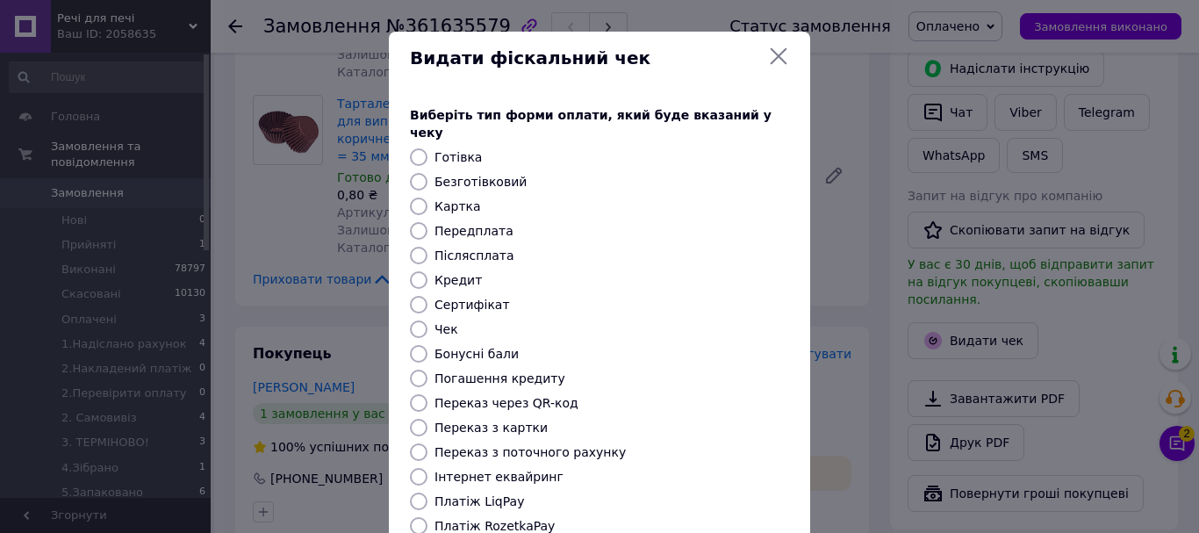
click at [415, 173] on input "Безготівковий" at bounding box center [419, 182] width 18 height 18
radio input "true"
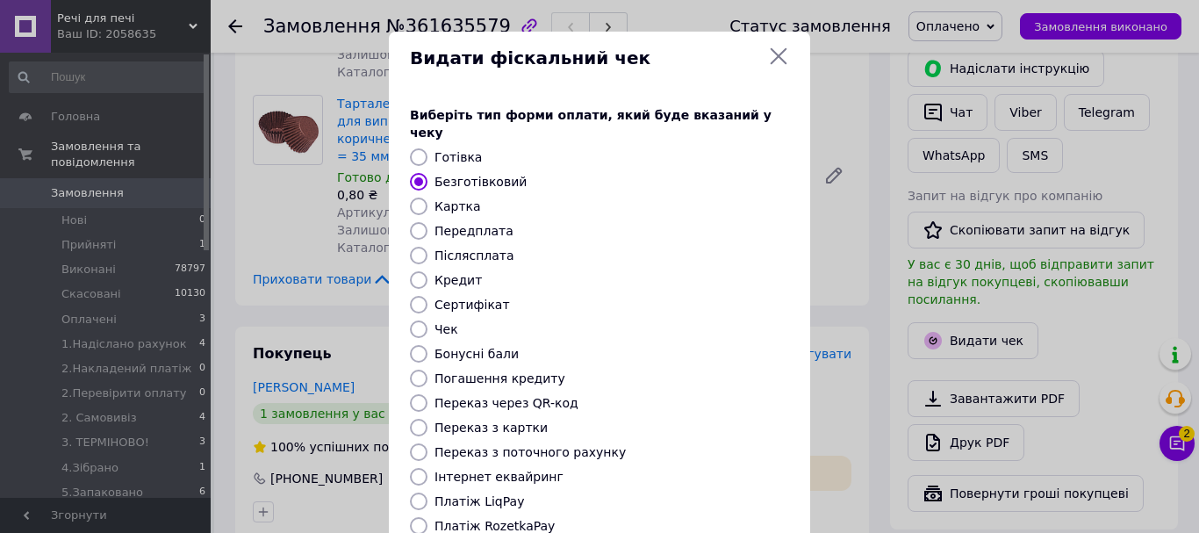
scroll to position [176, 0]
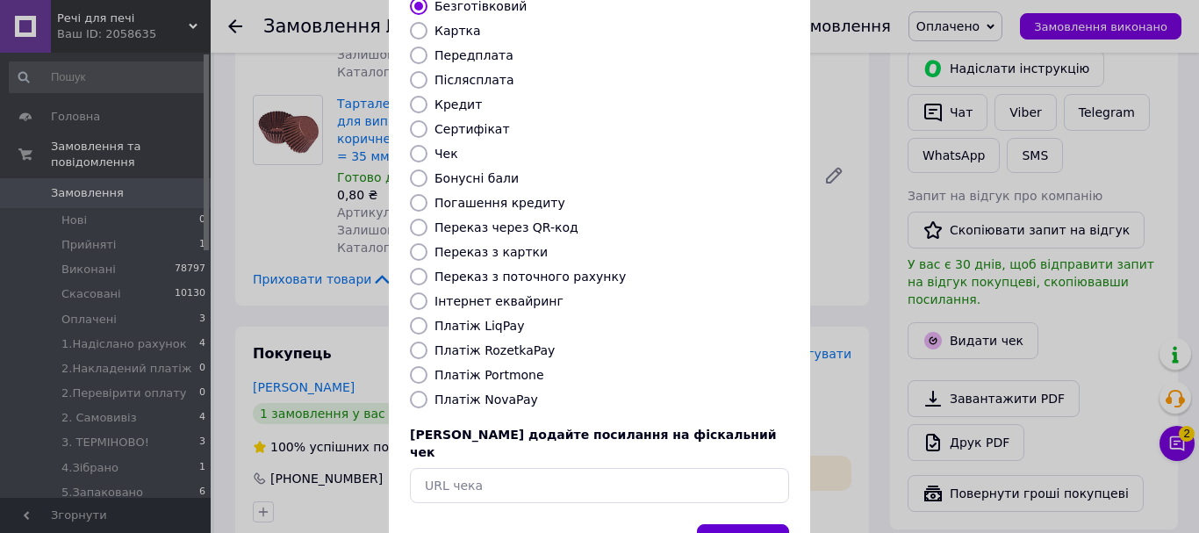
click at [754, 524] on button "Вибрати" at bounding box center [743, 543] width 92 height 38
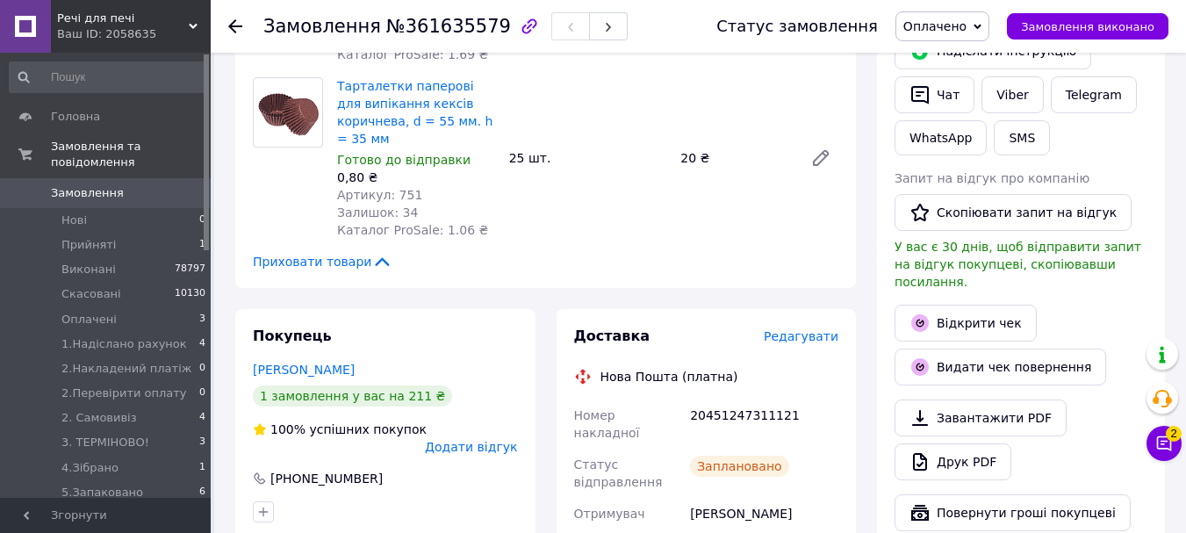
scroll to position [878, 0]
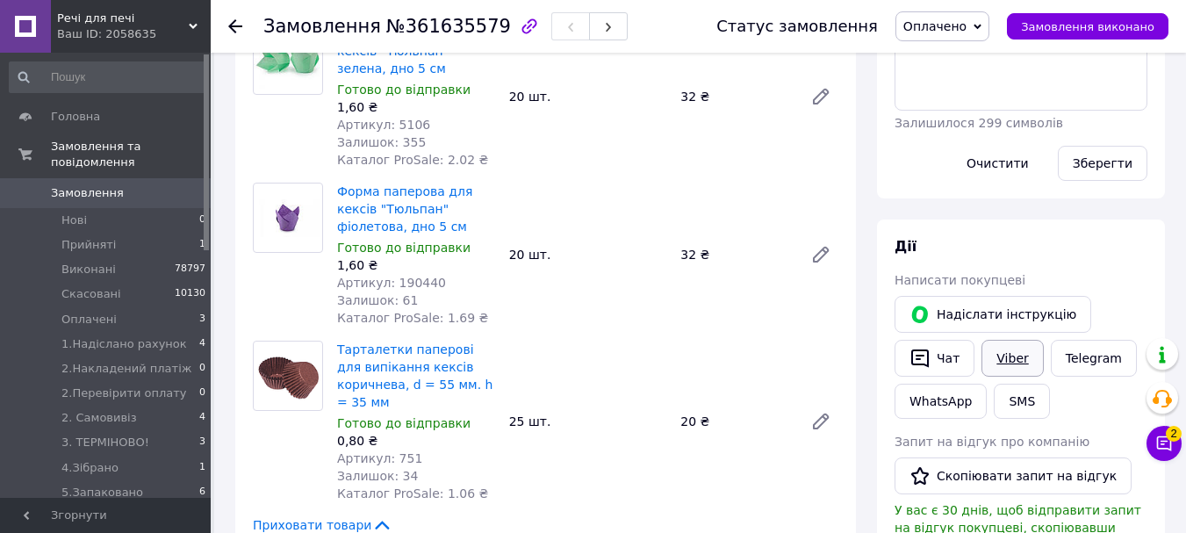
click at [1011, 340] on link "Viber" at bounding box center [1011, 358] width 61 height 37
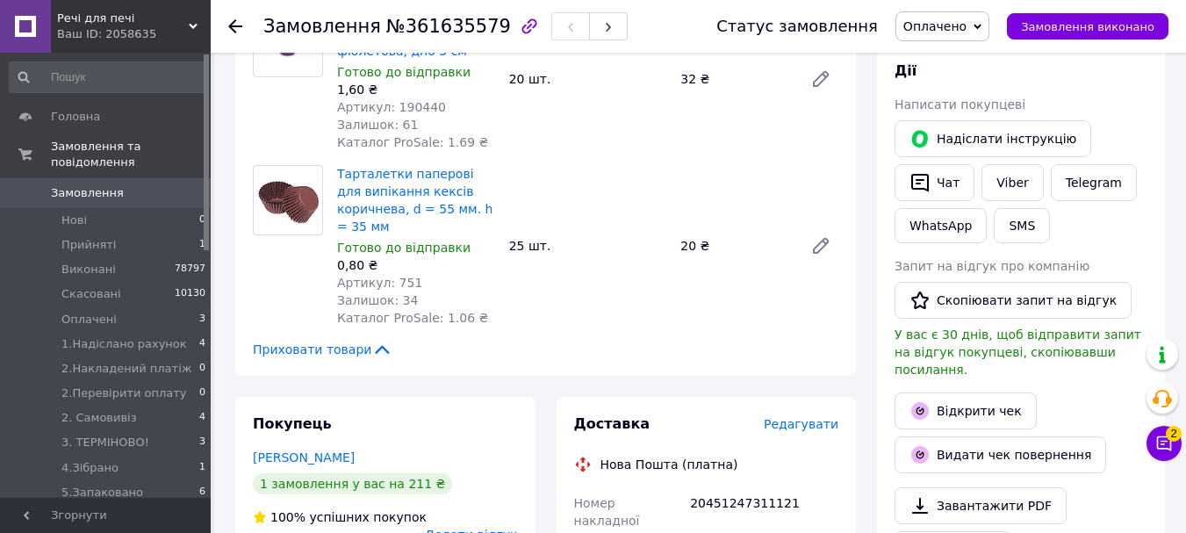
scroll to position [1316, 0]
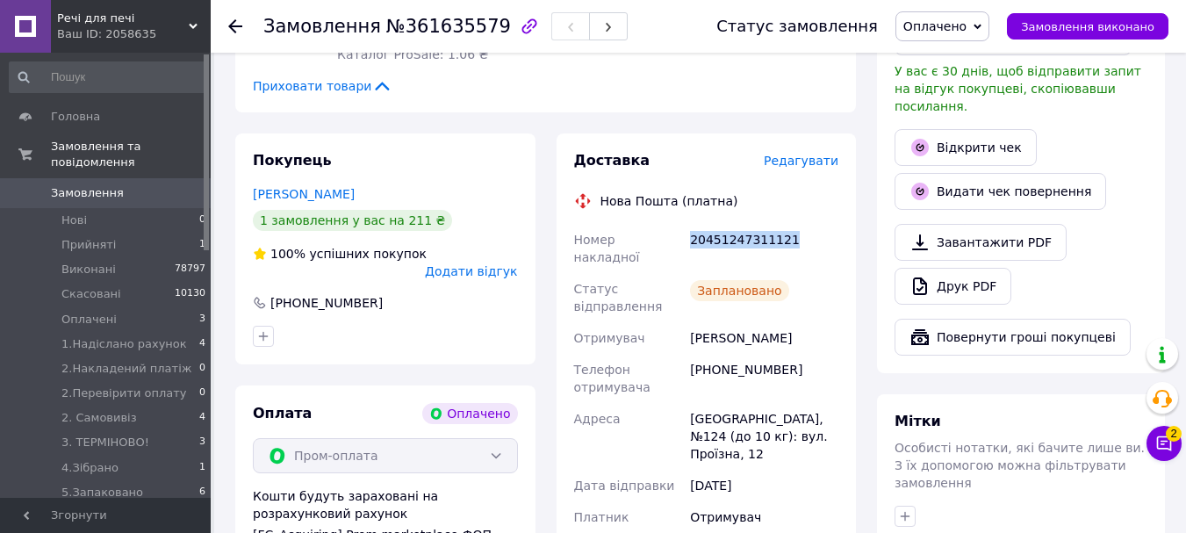
drag, startPoint x: 776, startPoint y: 185, endPoint x: 679, endPoint y: 194, distance: 96.9
click at [679, 224] on div "Номер накладної 20451247311121 Статус відправлення Заплановано Отримувач Кравцо…" at bounding box center [706, 427] width 272 height 407
copy div "Номер накладної 20451247311121"
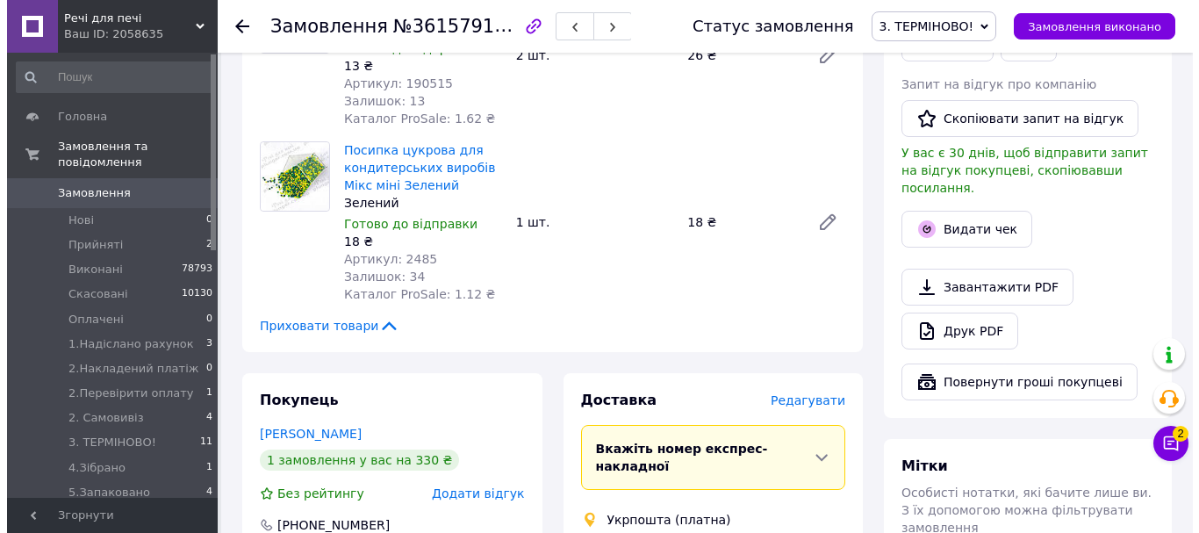
scroll to position [1410, 0]
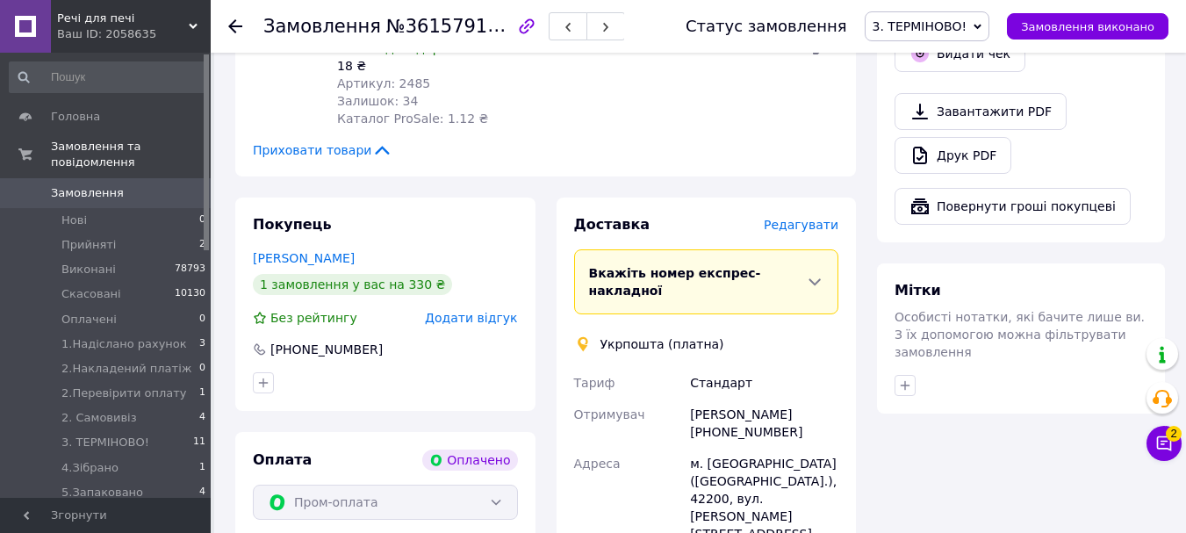
click at [802, 218] on span "Редагувати" at bounding box center [800, 225] width 75 height 14
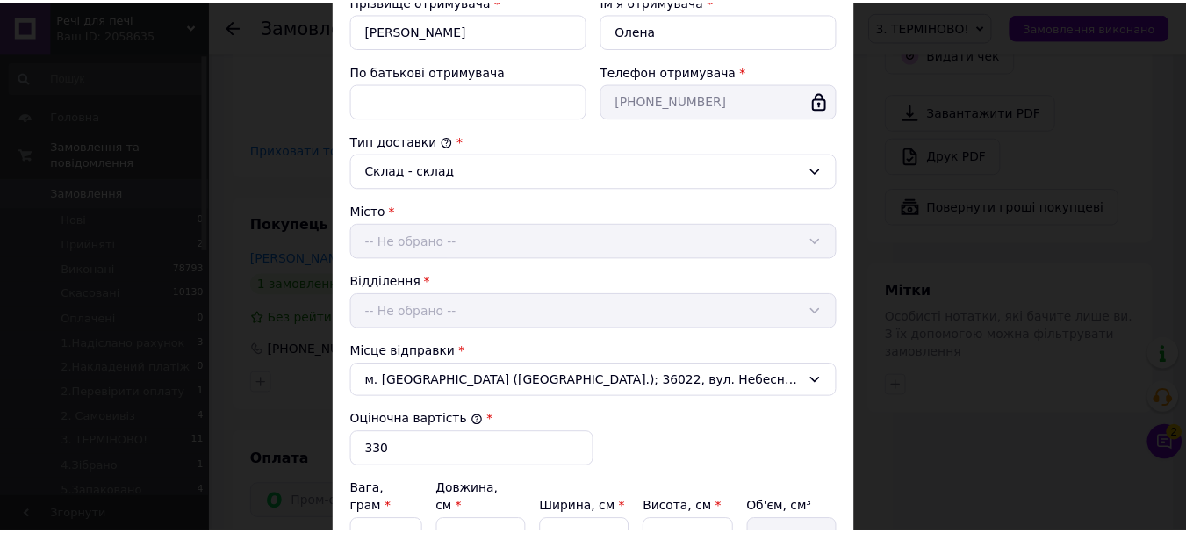
scroll to position [565, 0]
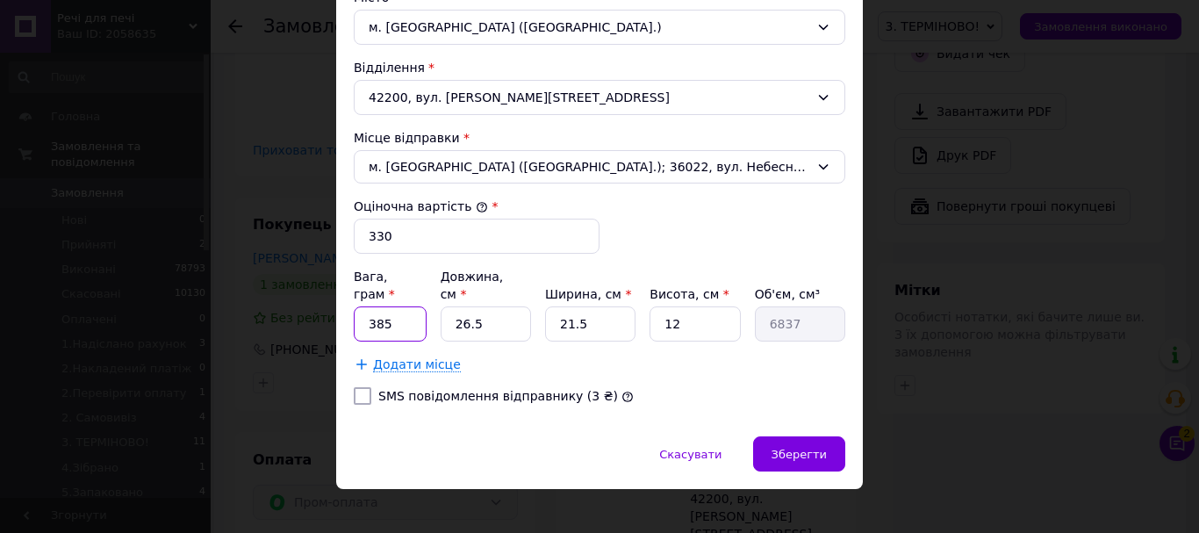
drag, startPoint x: 400, startPoint y: 307, endPoint x: 356, endPoint y: 317, distance: 44.9
click at [356, 317] on input "385" at bounding box center [390, 323] width 73 height 35
type input "620"
click at [446, 306] on input "26.5" at bounding box center [486, 323] width 90 height 35
type input "2"
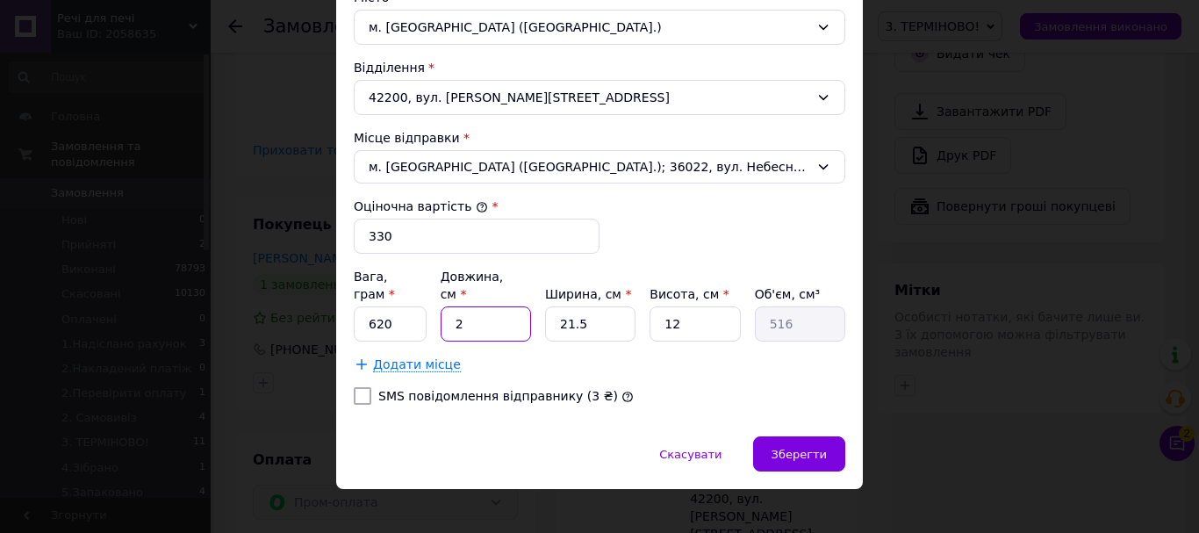
type input "516"
type input "25"
type input "6450"
type input "25"
drag, startPoint x: 591, startPoint y: 300, endPoint x: 529, endPoint y: 309, distance: 62.1
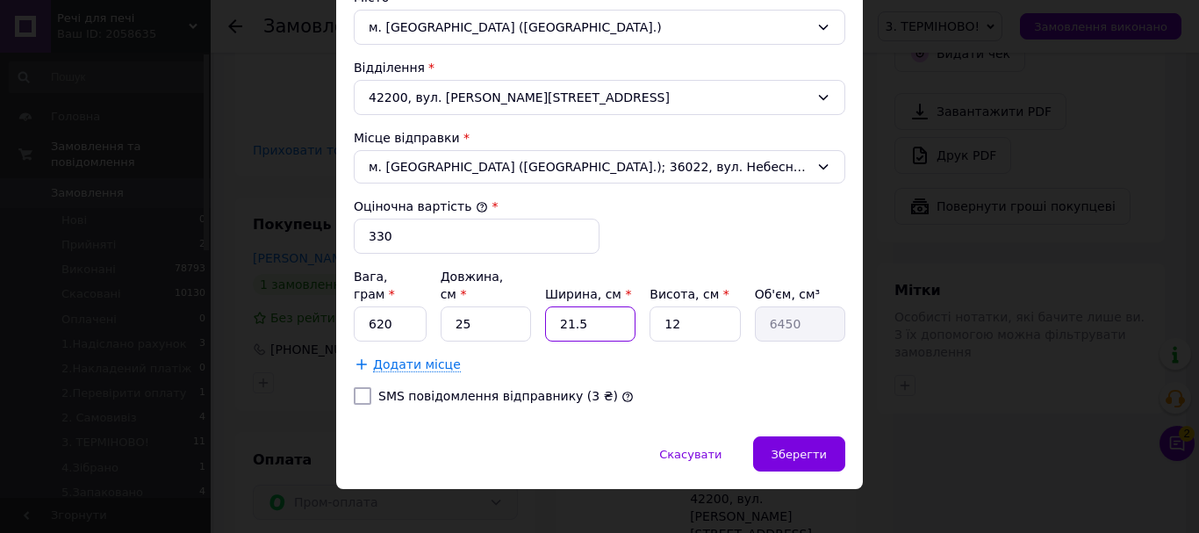
click at [529, 309] on div "Вага, грам * 620 Довжина, см * 25 Ширина, см * 21.5 Висота, см * 12 Об'єм, см³ …" at bounding box center [599, 305] width 491 height 74
type input "2"
type input "600"
type input "25"
type input "7500"
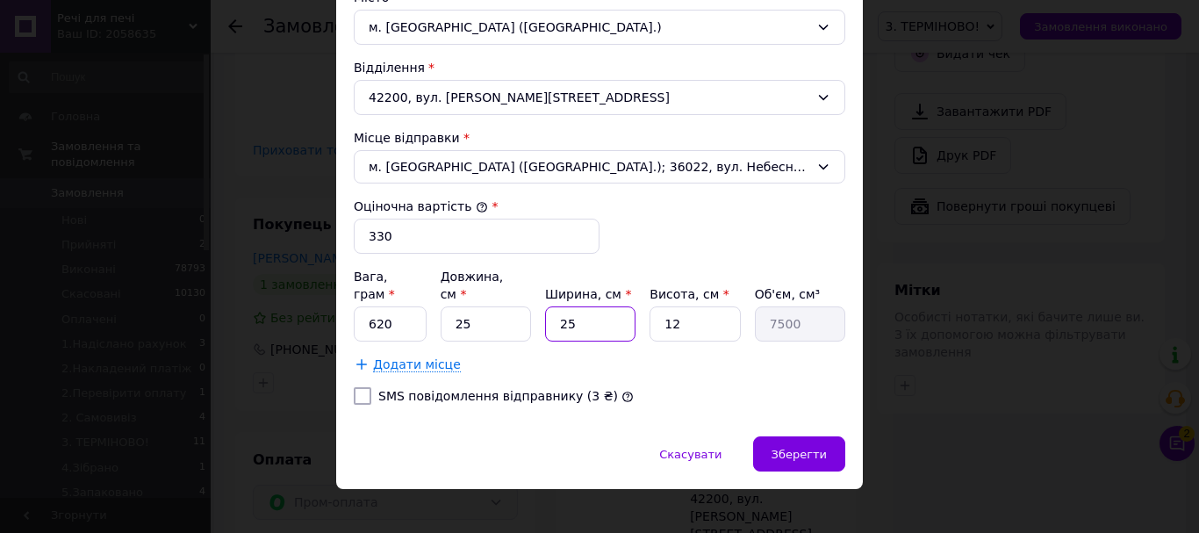
type input "25"
drag, startPoint x: 678, startPoint y: 310, endPoint x: 640, endPoint y: 310, distance: 38.6
click at [640, 310] on div "Вага, грам * 620 Довжина, см * 25 Ширина, см * 25 Висота, см * 12 Об'єм, см³ 75…" at bounding box center [599, 305] width 491 height 74
type input "1"
type input "625"
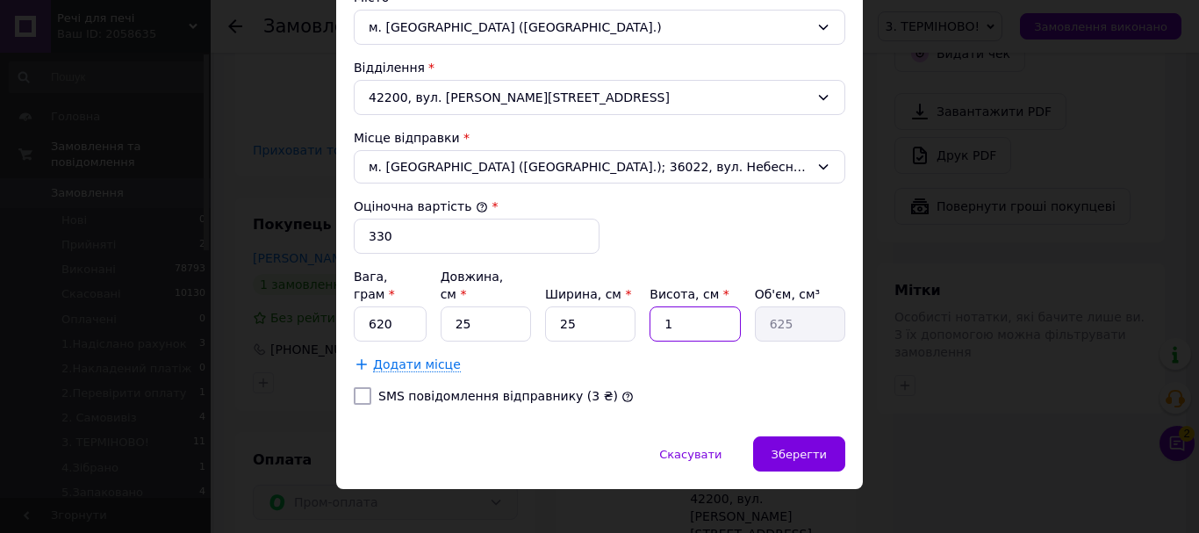
type input "10"
type input "6250"
type input "10"
click at [806, 445] on div "Зберегти" at bounding box center [799, 453] width 92 height 35
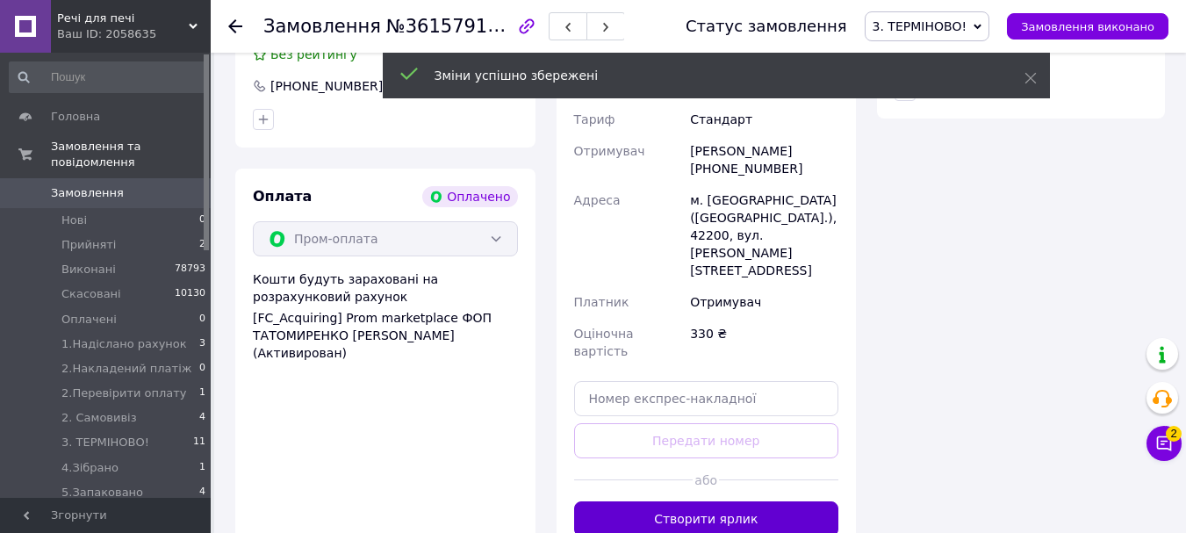
click at [725, 501] on button "Створити ярлик" at bounding box center [706, 518] width 265 height 35
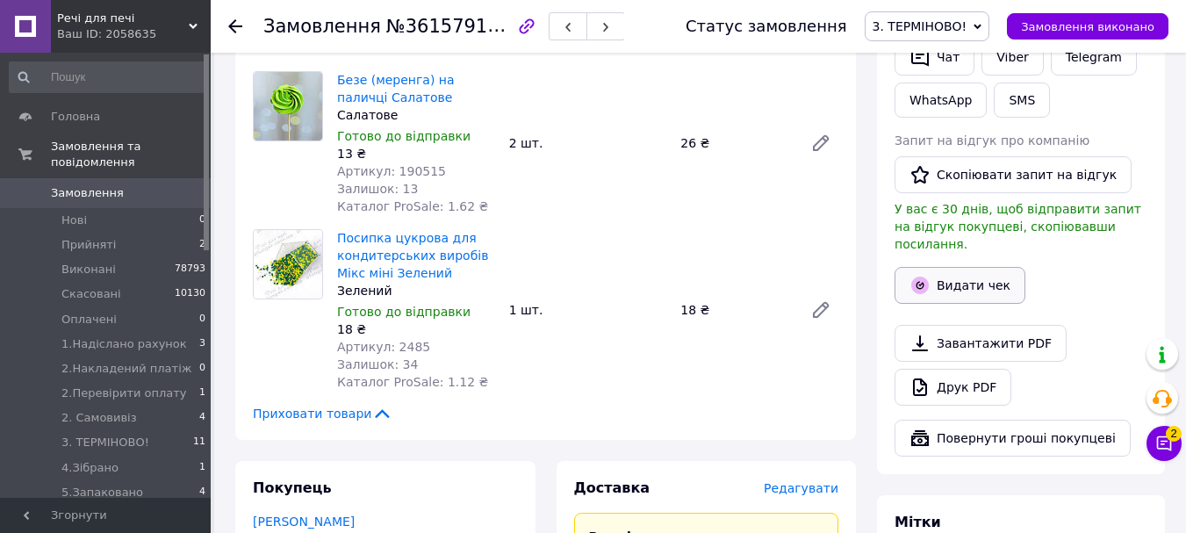
click at [995, 267] on button "Видати чек" at bounding box center [959, 285] width 131 height 37
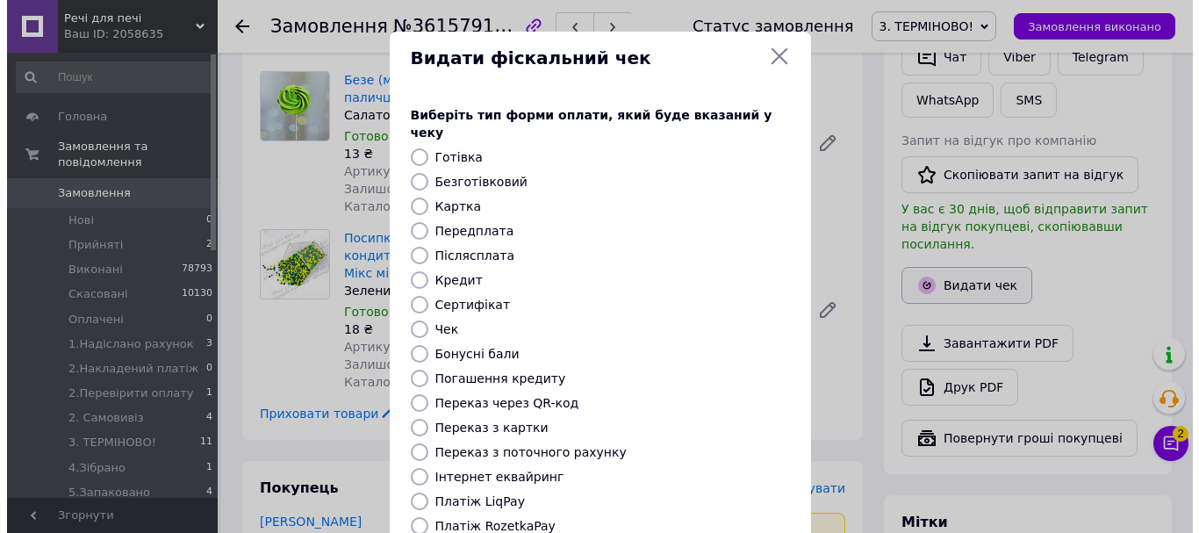
scroll to position [1129, 0]
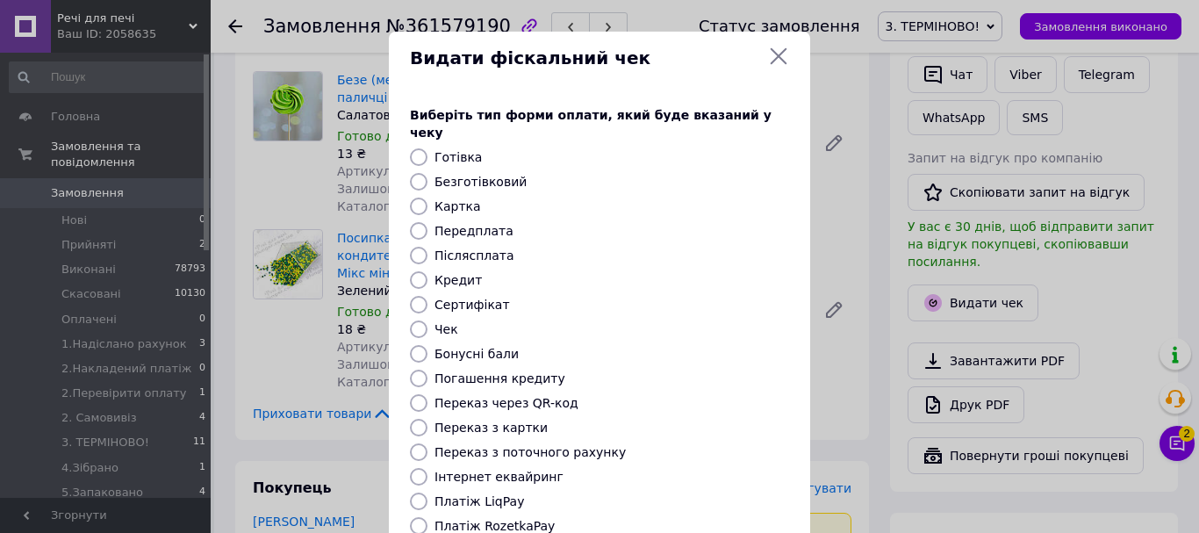
click at [413, 173] on input "Безготівковий" at bounding box center [419, 182] width 18 height 18
radio input "true"
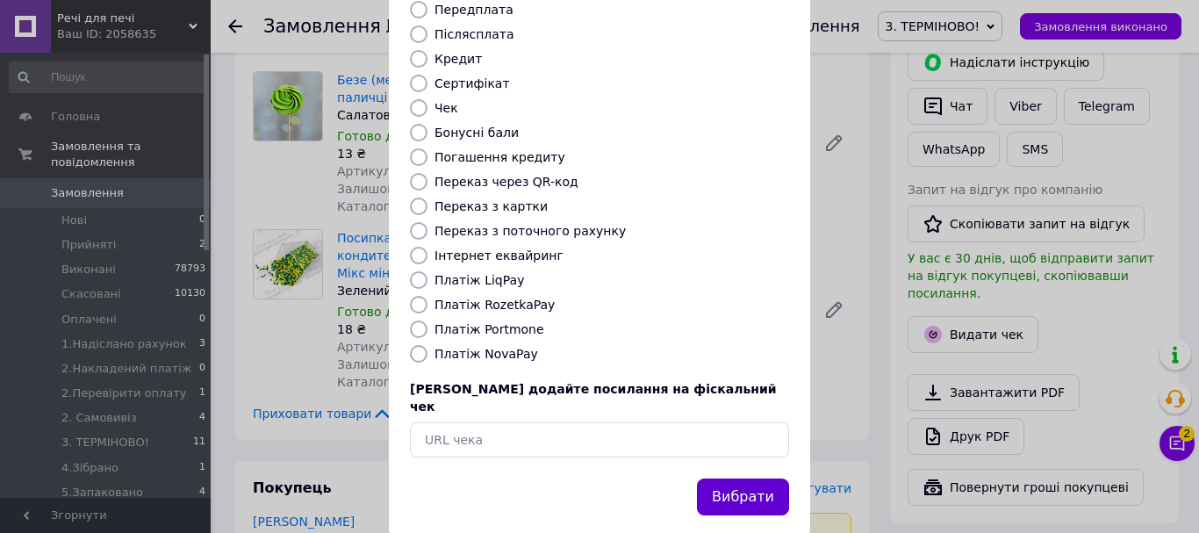
click at [725, 478] on button "Вибрати" at bounding box center [743, 497] width 92 height 38
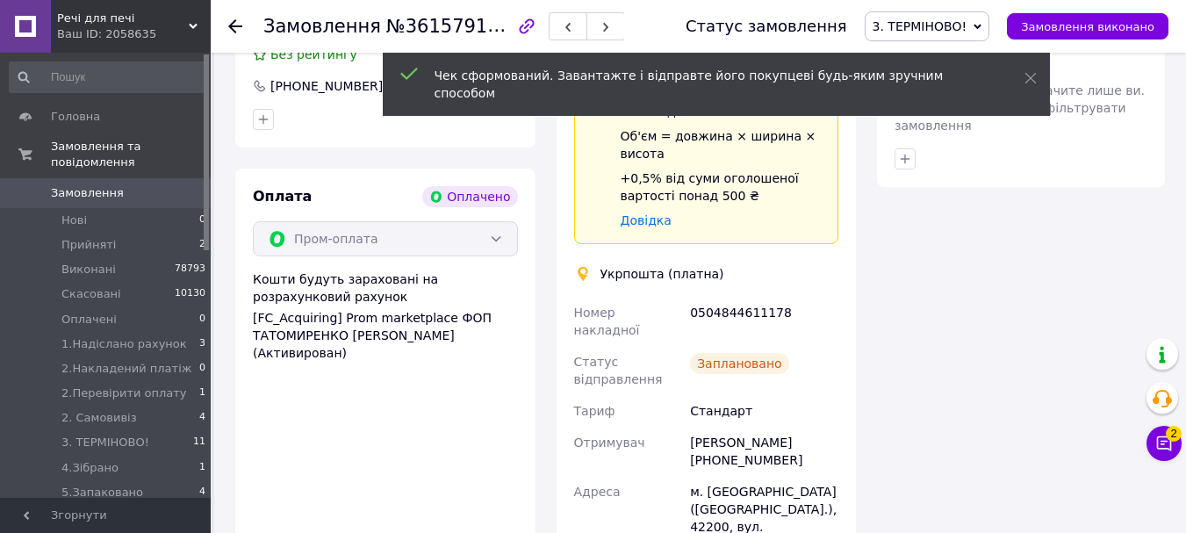
scroll to position [1849, 0]
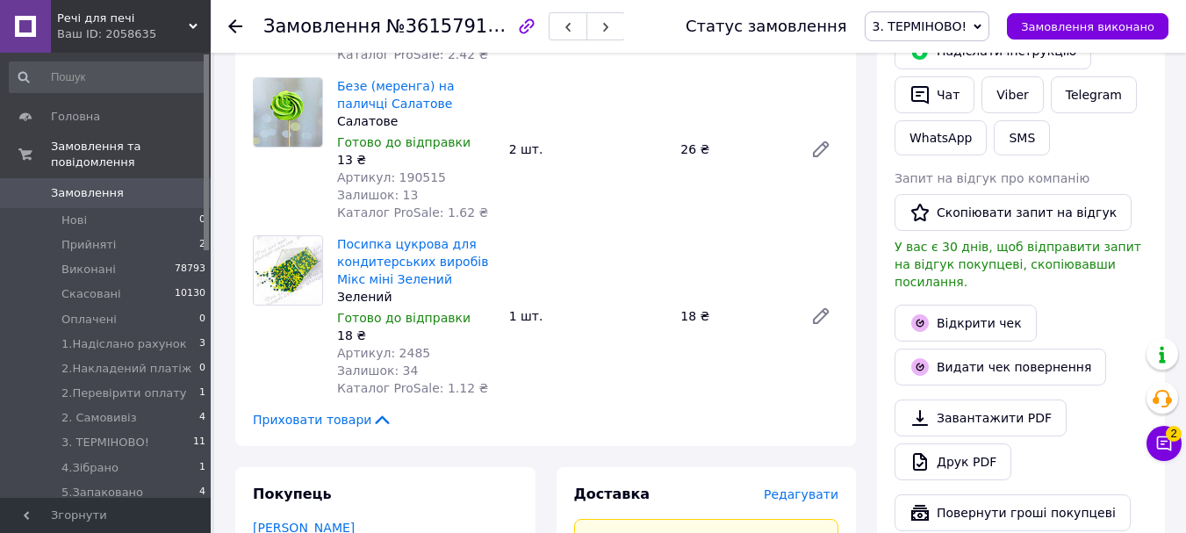
scroll to position [1316, 0]
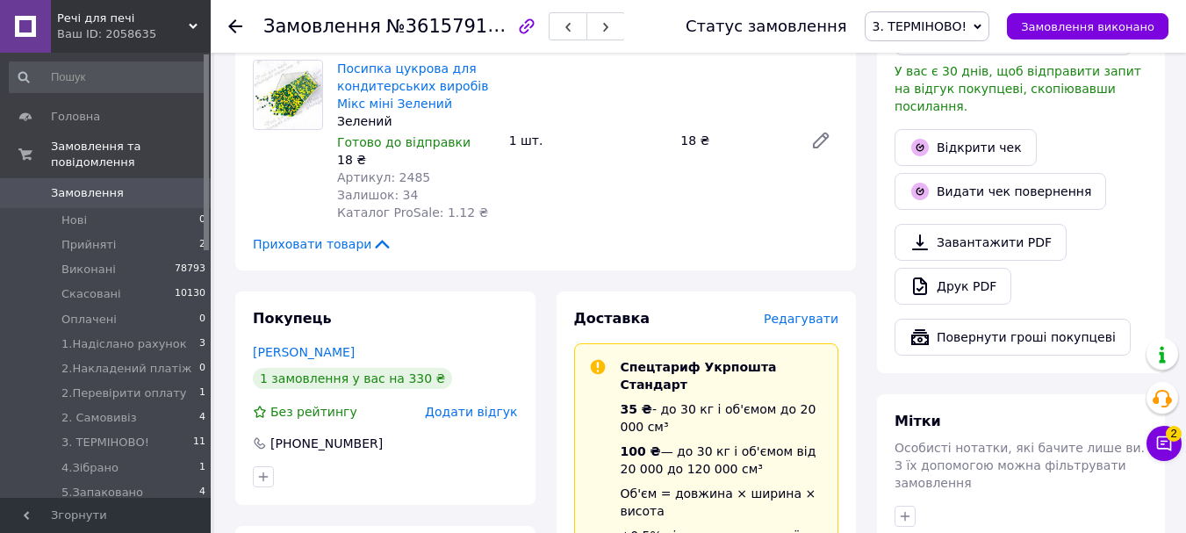
click at [951, 26] on span "3. ТЕРМІНОВО!" at bounding box center [919, 26] width 95 height 14
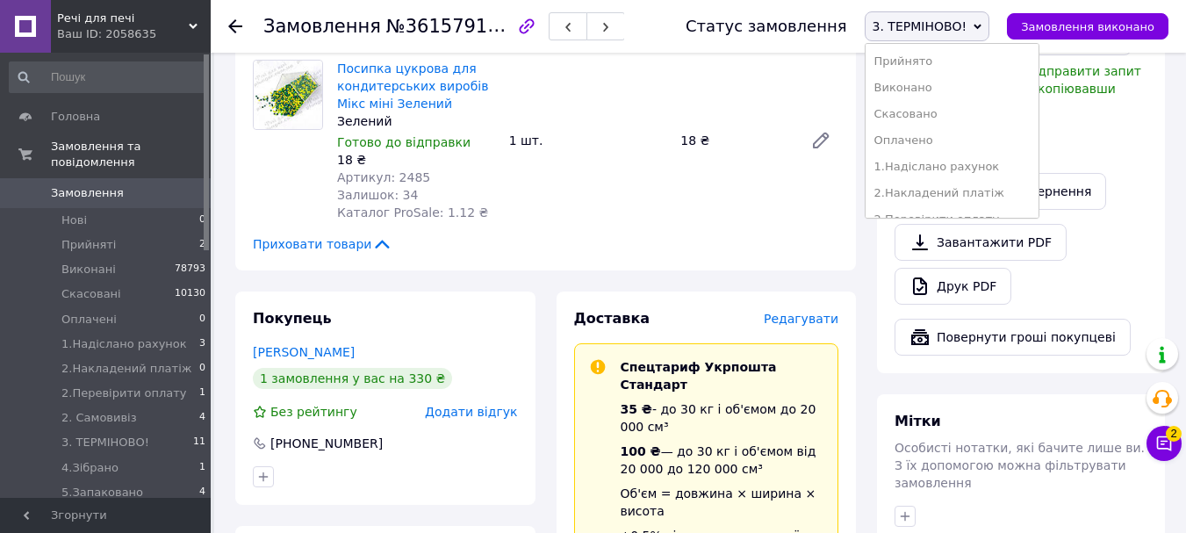
scroll to position [176, 0]
click at [979, 124] on li "5.Запаковано" at bounding box center [951, 123] width 173 height 26
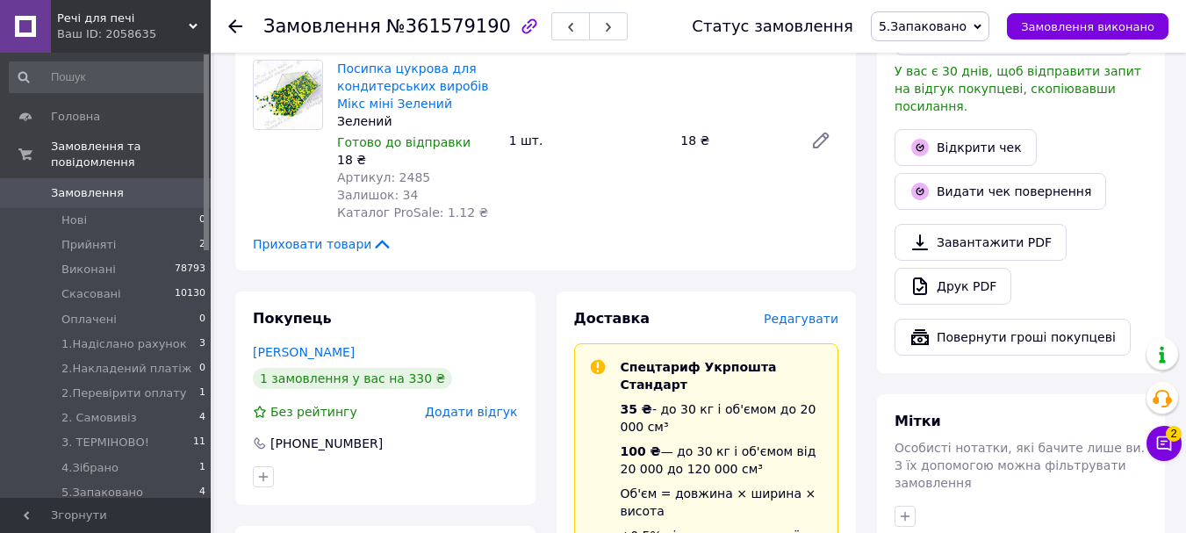
click at [100, 185] on span "Замовлення" at bounding box center [87, 193] width 73 height 16
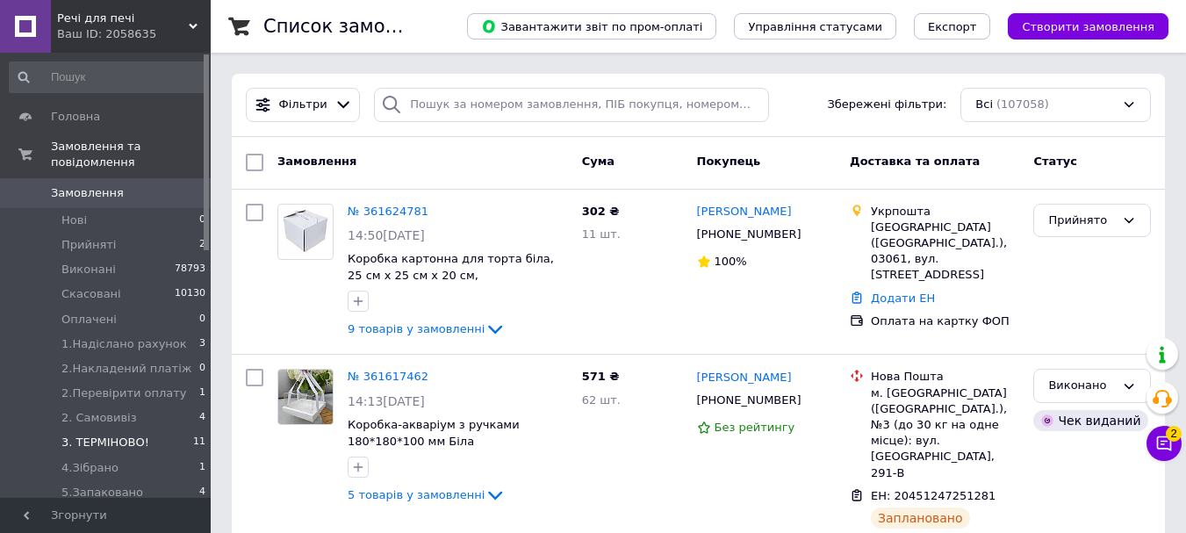
click at [113, 434] on span "3. ТЕРМІНОВО!" at bounding box center [105, 442] width 88 height 16
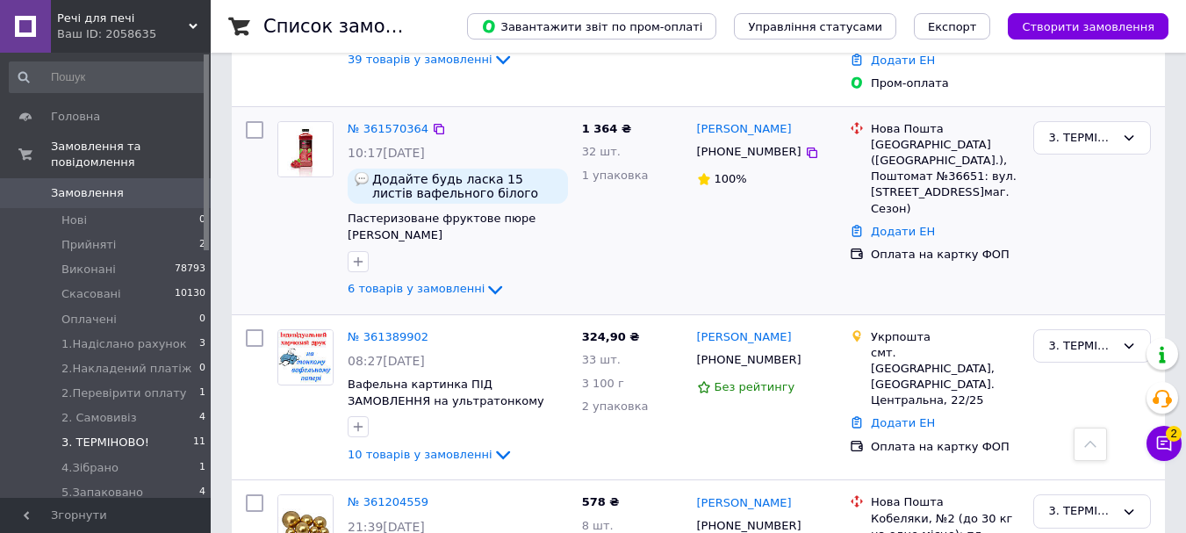
scroll to position [1413, 0]
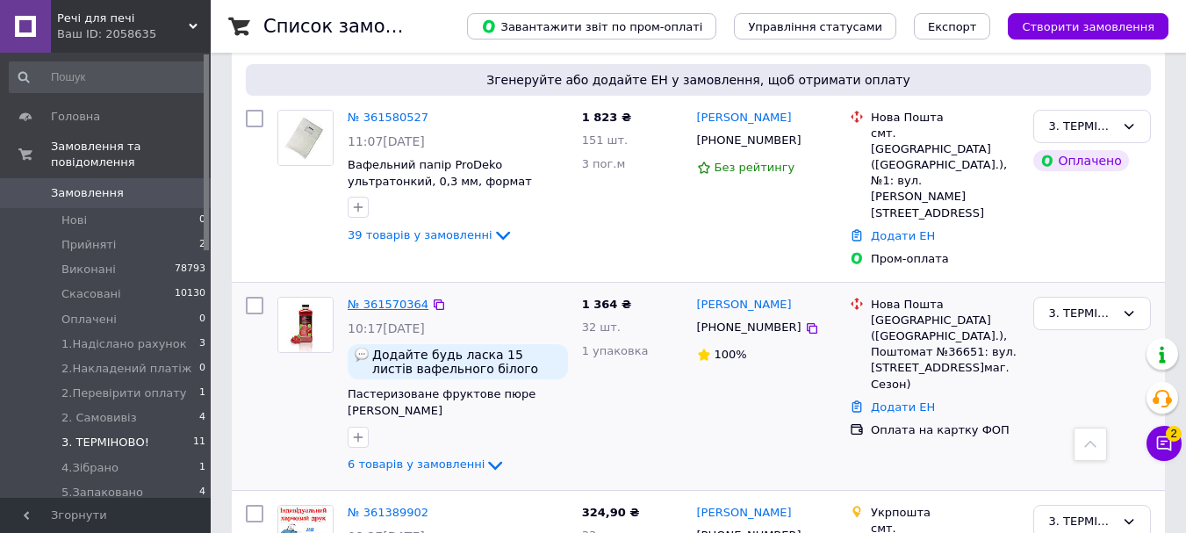
click at [362, 297] on link "№ 361570364" at bounding box center [388, 303] width 81 height 13
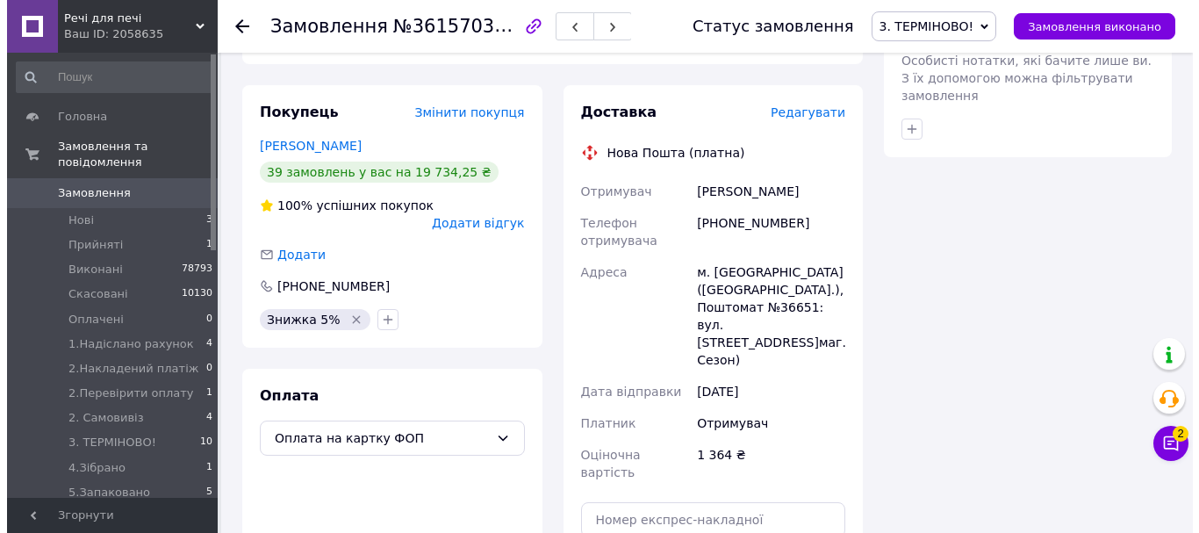
scroll to position [886, 0]
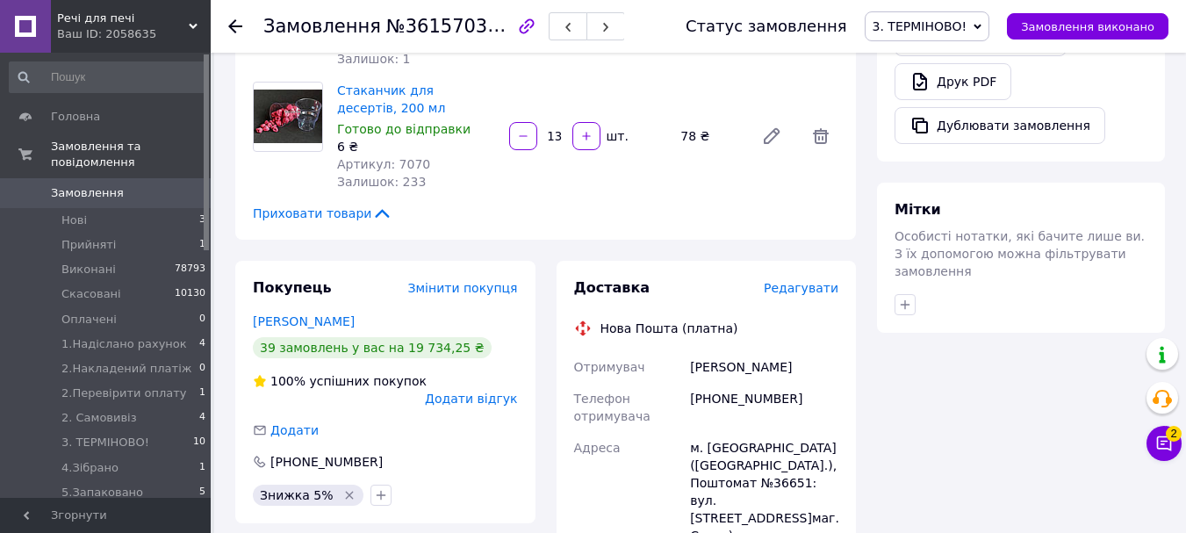
click at [801, 281] on span "Редагувати" at bounding box center [800, 288] width 75 height 14
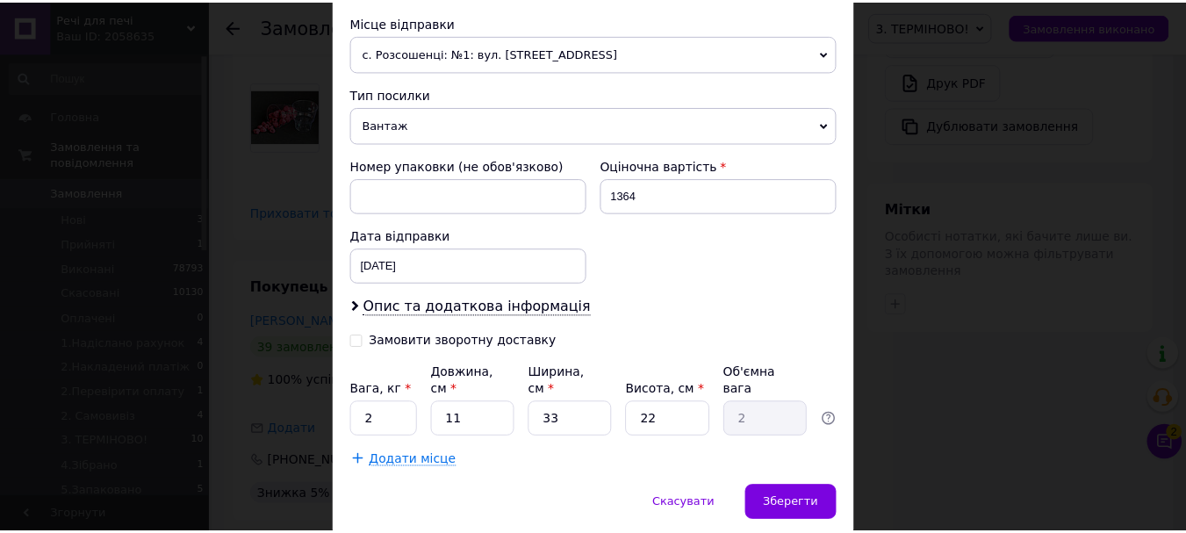
scroll to position [664, 0]
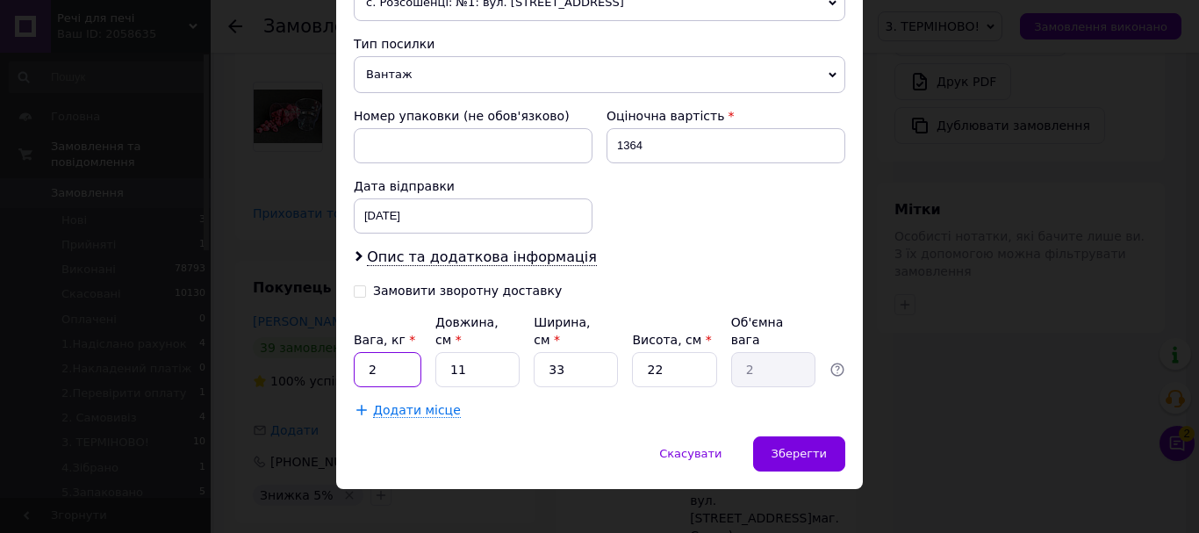
drag, startPoint x: 386, startPoint y: 362, endPoint x: 360, endPoint y: 355, distance: 27.5
click at [360, 355] on input "2" at bounding box center [388, 369] width 68 height 35
type input "3"
drag, startPoint x: 468, startPoint y: 355, endPoint x: 439, endPoint y: 349, distance: 29.6
click at [439, 352] on input "11" at bounding box center [477, 369] width 84 height 35
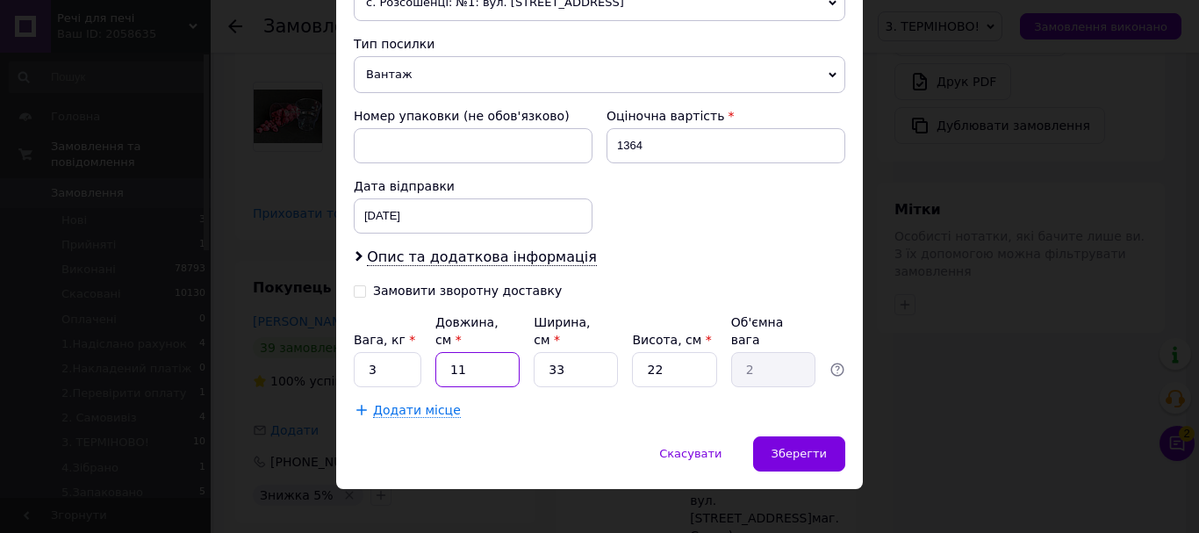
type input "3"
type input "0.54"
type input "30"
type input "5.45"
type input "30"
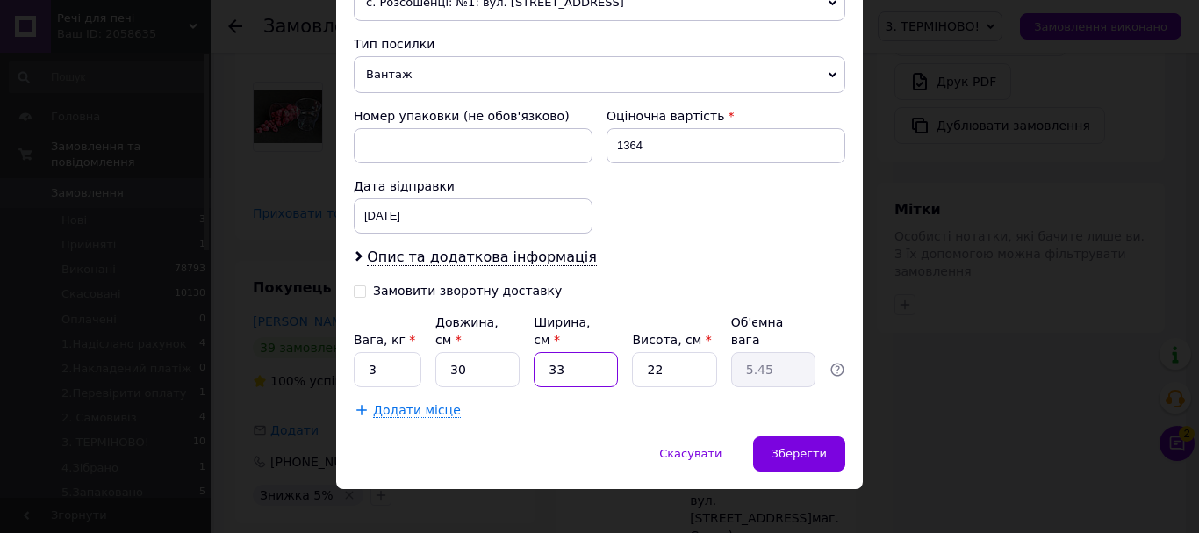
drag, startPoint x: 562, startPoint y: 355, endPoint x: 535, endPoint y: 344, distance: 28.7
click at [535, 352] on input "33" at bounding box center [576, 369] width 84 height 35
type input "3"
type input "0.5"
type input "30"
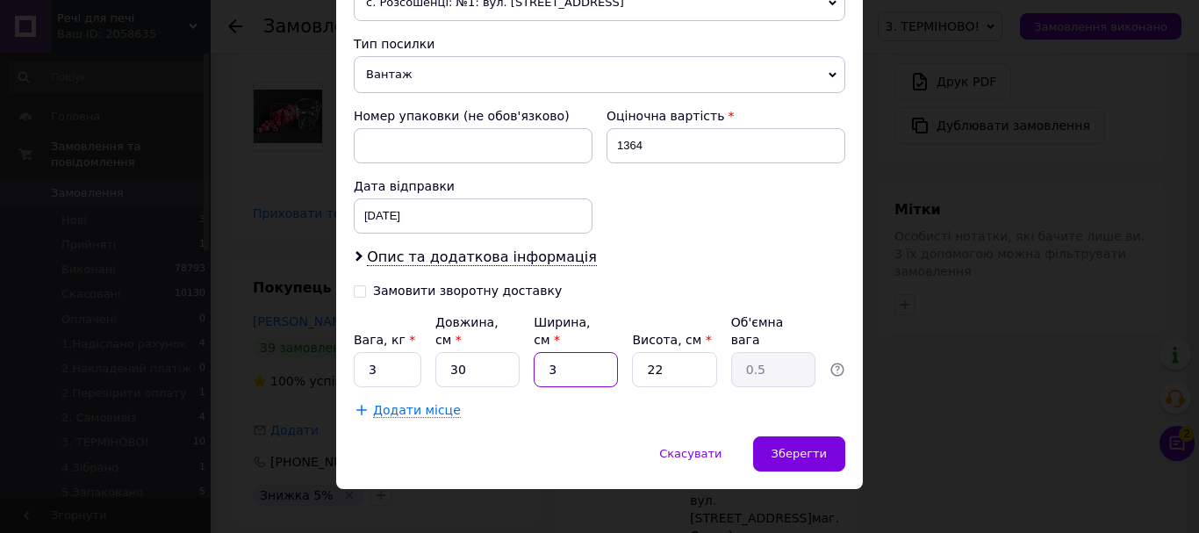
type input "4.95"
type input "30"
drag, startPoint x: 662, startPoint y: 349, endPoint x: 617, endPoint y: 358, distance: 45.6
click at [617, 358] on div "Вага, кг * 3 Довжина, см * 30 Ширина, см * 30 Висота, см * 22 Об'ємна вага 4.95" at bounding box center [599, 350] width 491 height 74
type input "1"
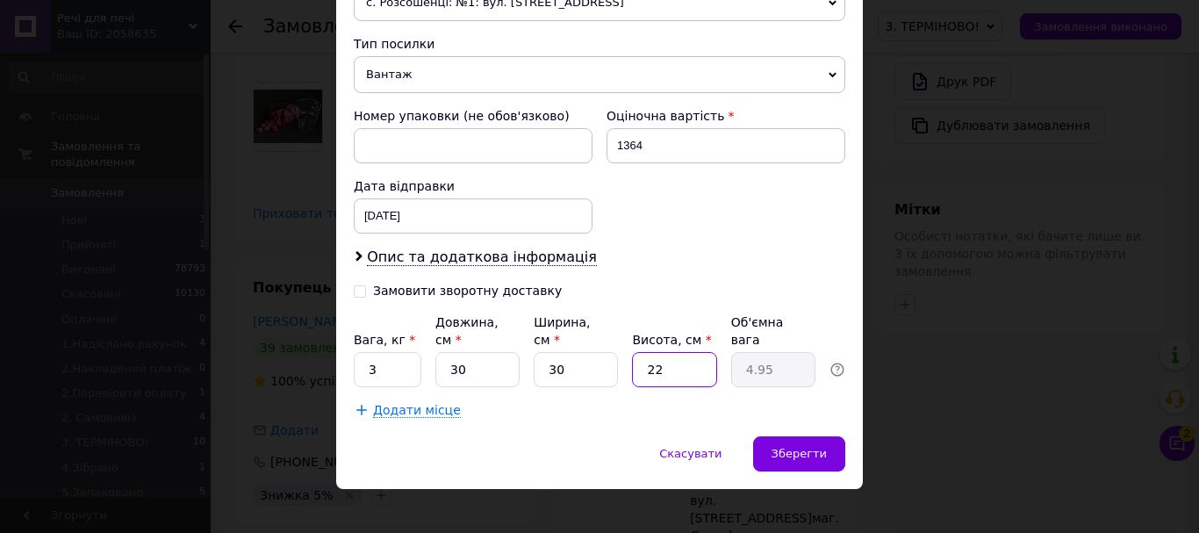
type input "0.23"
type input "10"
type input "2.25"
type input "10"
click at [814, 436] on div "Зберегти" at bounding box center [799, 453] width 92 height 35
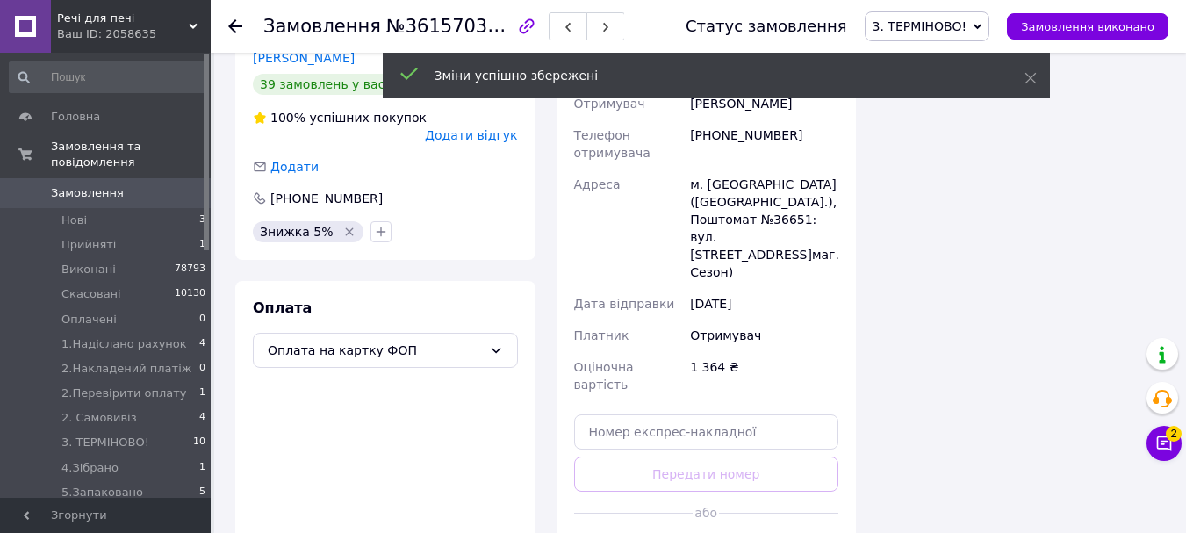
scroll to position [190, 0]
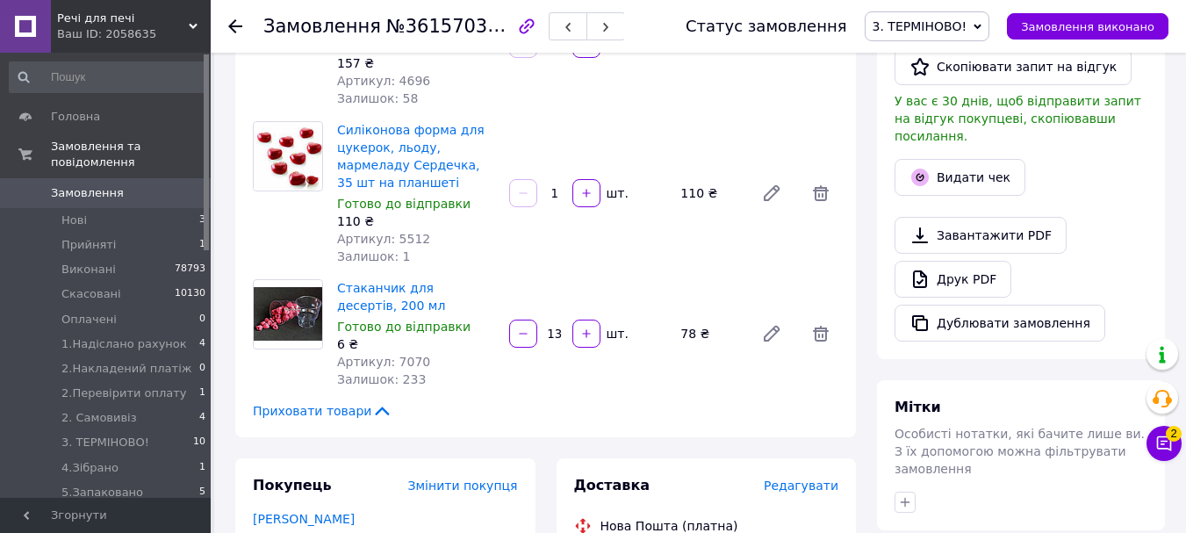
scroll to position [649, 0]
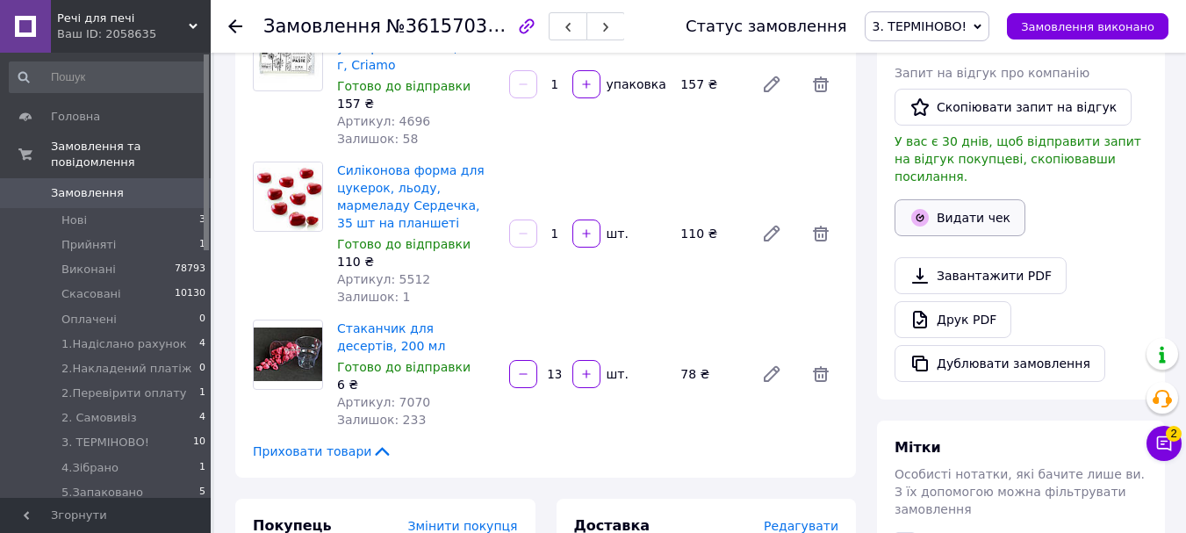
scroll to position [232, 0]
click at [985, 207] on button "Видати чек" at bounding box center [959, 217] width 131 height 37
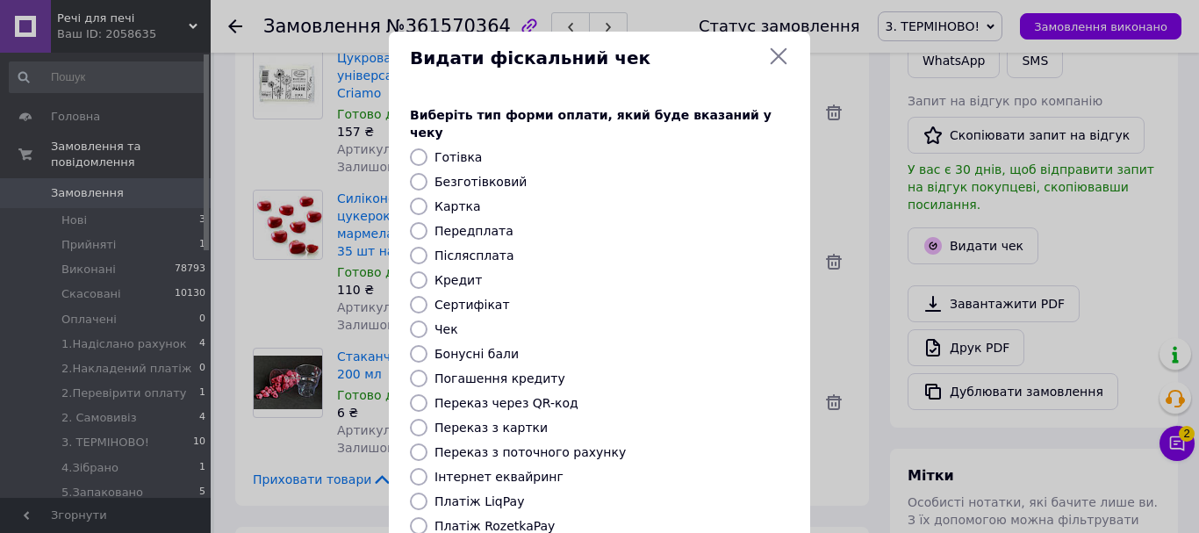
scroll to position [214, 0]
click at [412, 173] on input "Безготівковий" at bounding box center [419, 182] width 18 height 18
radio input "true"
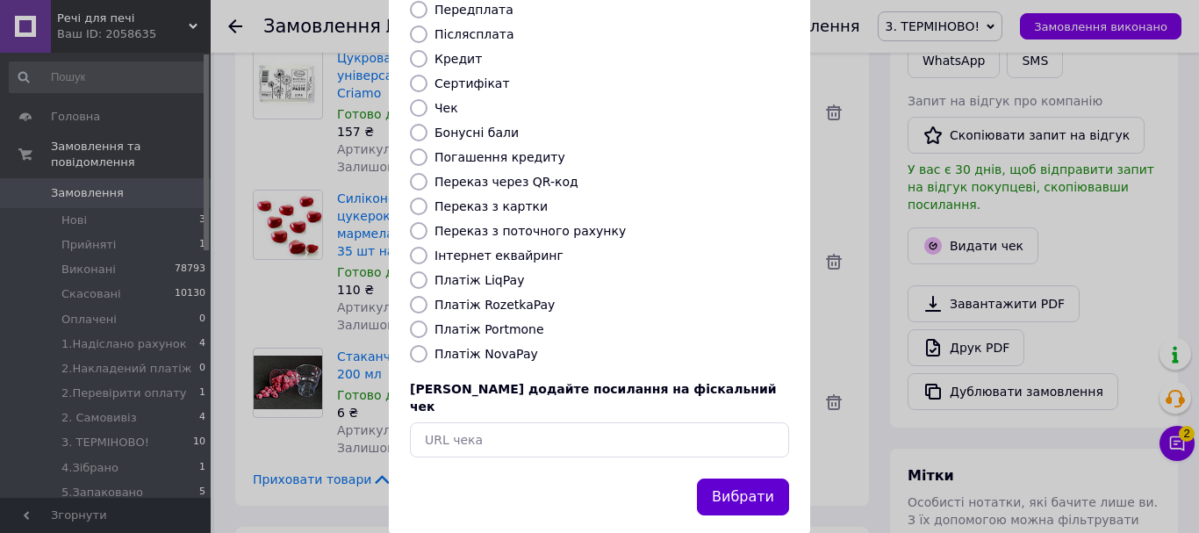
click at [721, 478] on button "Вибрати" at bounding box center [743, 497] width 92 height 38
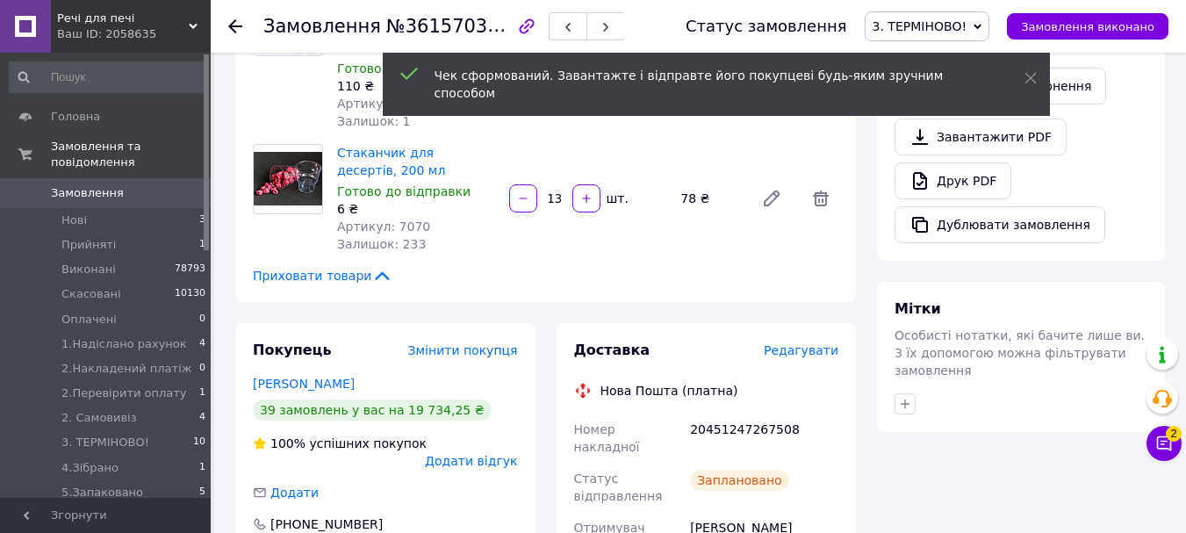
scroll to position [649, 0]
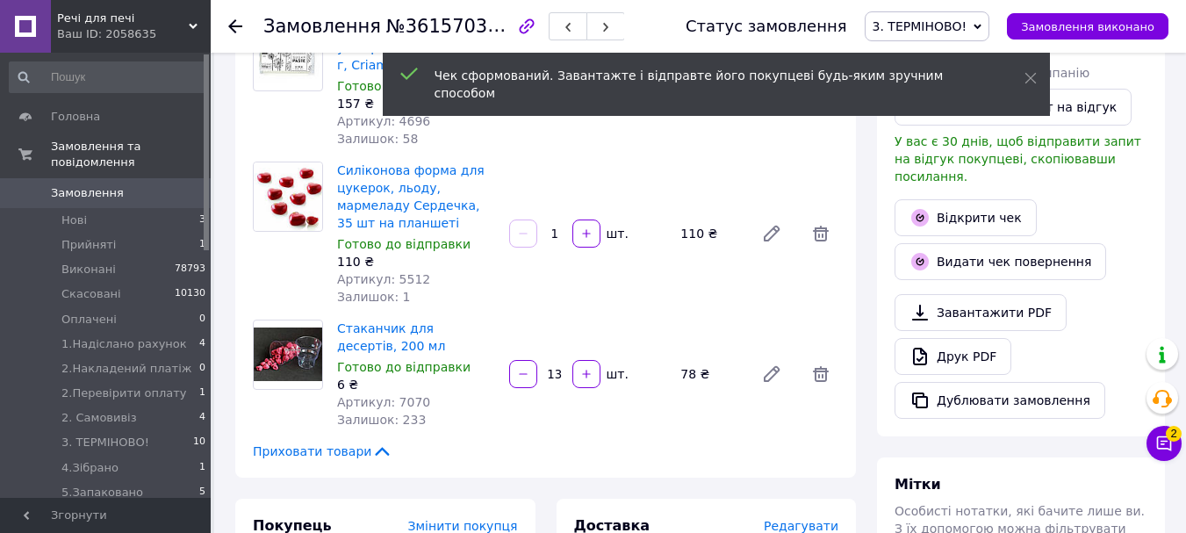
click at [967, 32] on span "3. ТЕРМІНОВО!" at bounding box center [919, 26] width 95 height 14
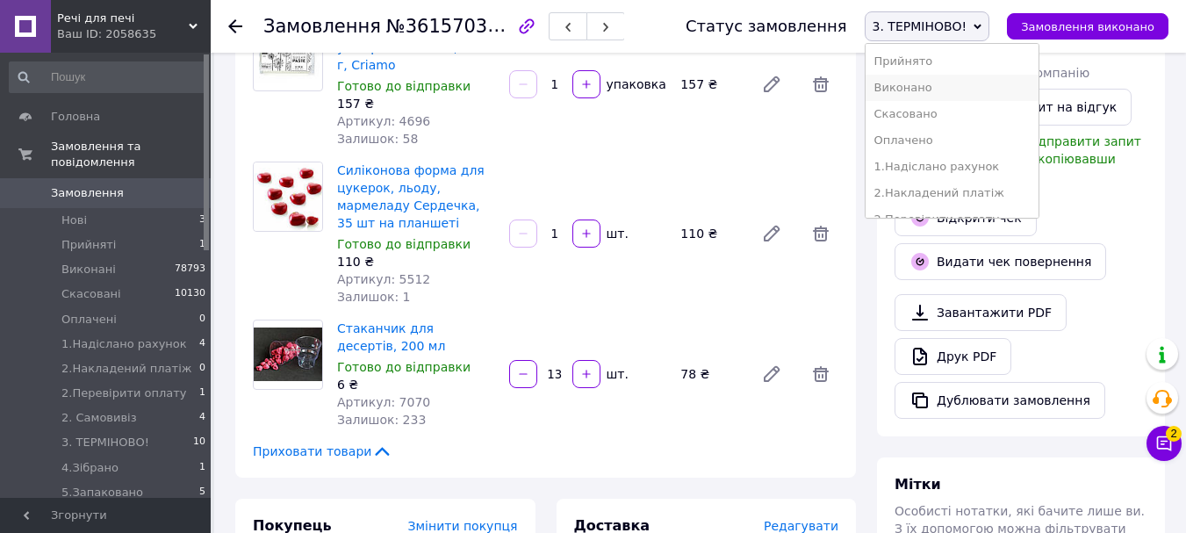
click at [935, 91] on li "Виконано" at bounding box center [951, 88] width 173 height 26
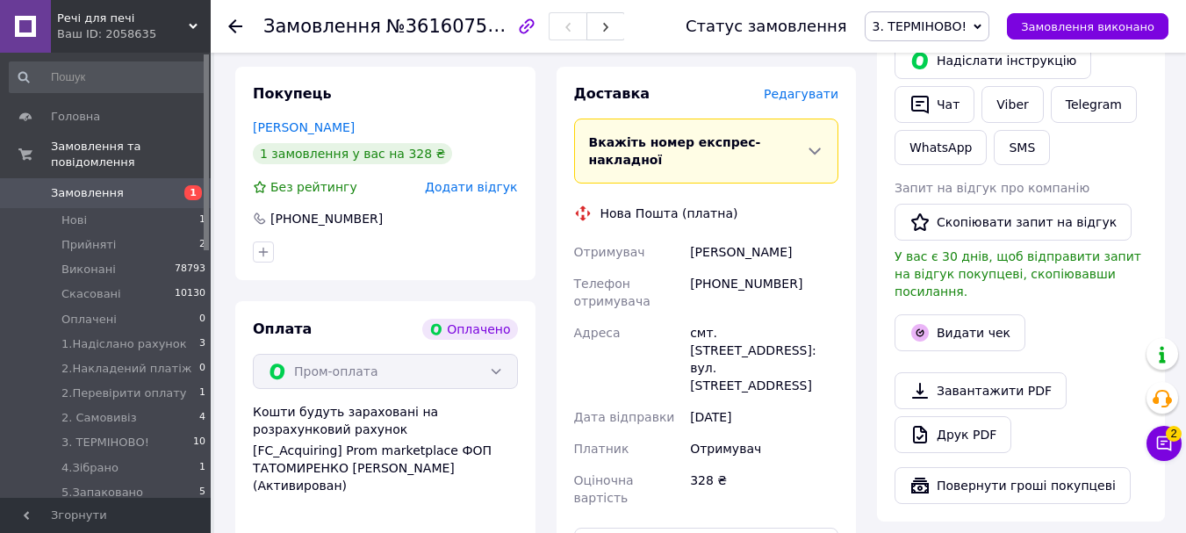
scroll to position [1229, 0]
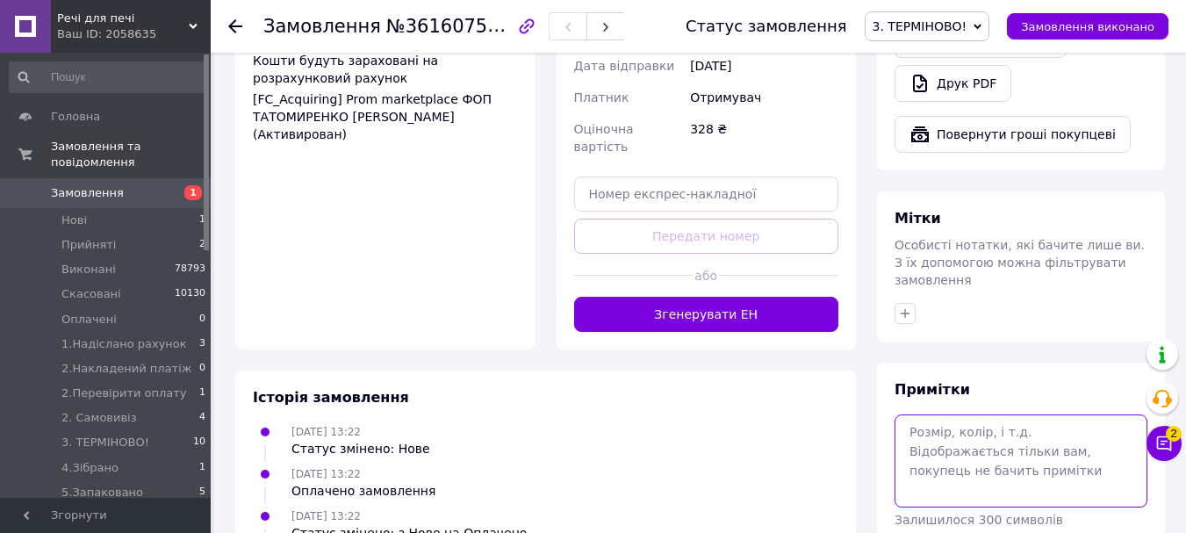
click at [957, 414] on textarea at bounding box center [1020, 460] width 253 height 93
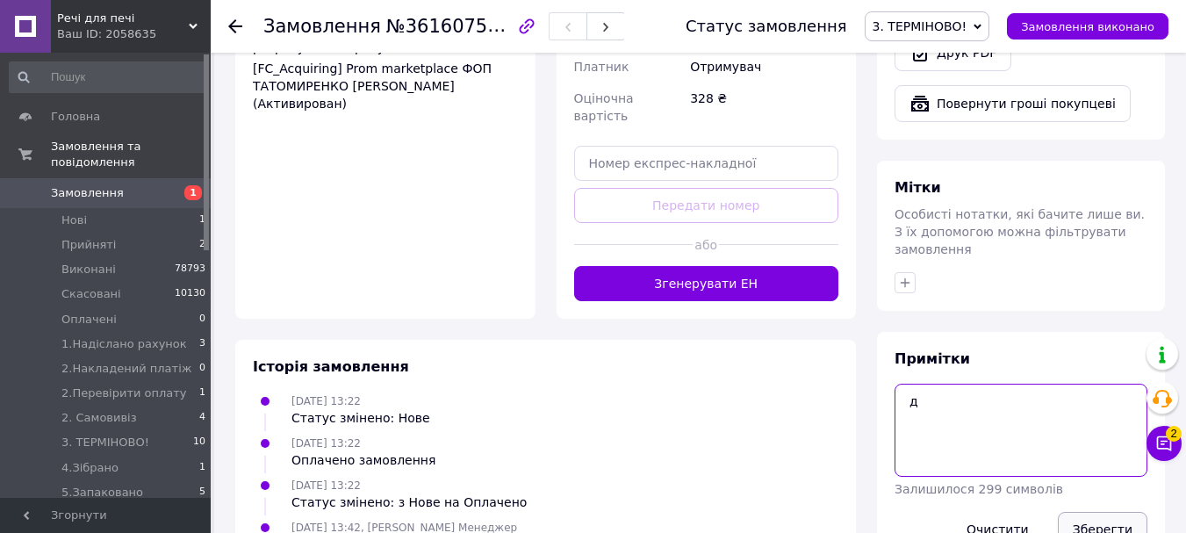
type textarea "д"
click at [1103, 512] on button "Зберегти" at bounding box center [1102, 529] width 90 height 35
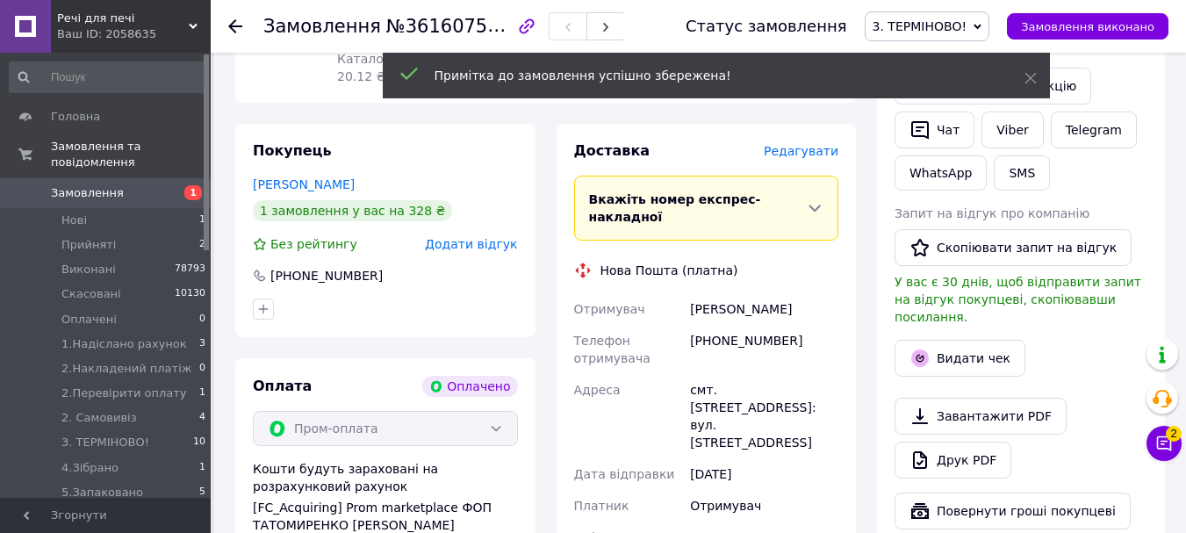
scroll to position [908, 0]
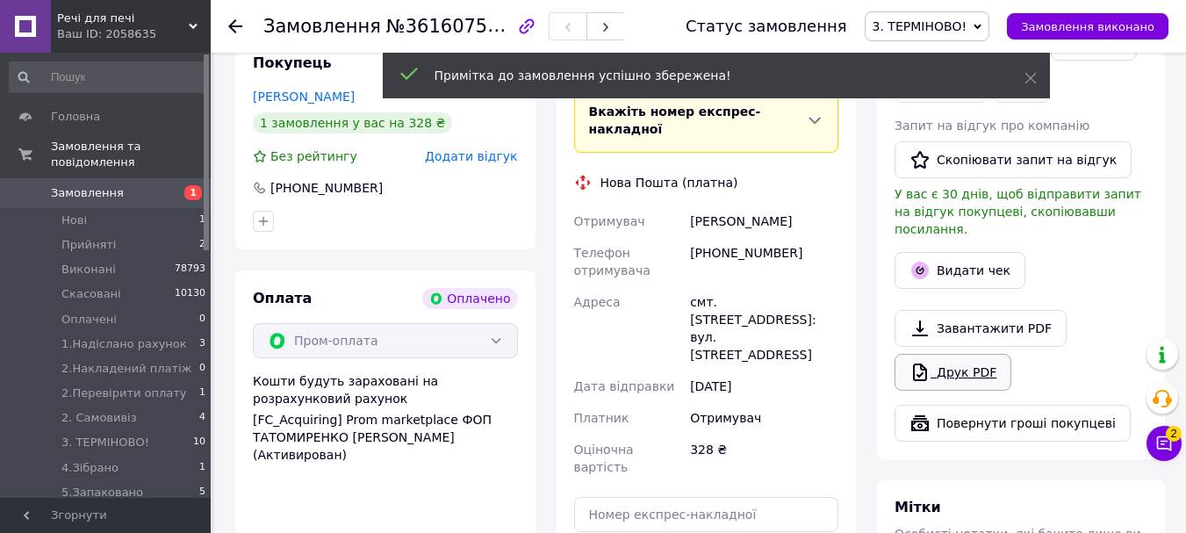
click at [991, 337] on div "Завантажити PDF   Друк PDF" at bounding box center [1020, 350] width 253 height 81
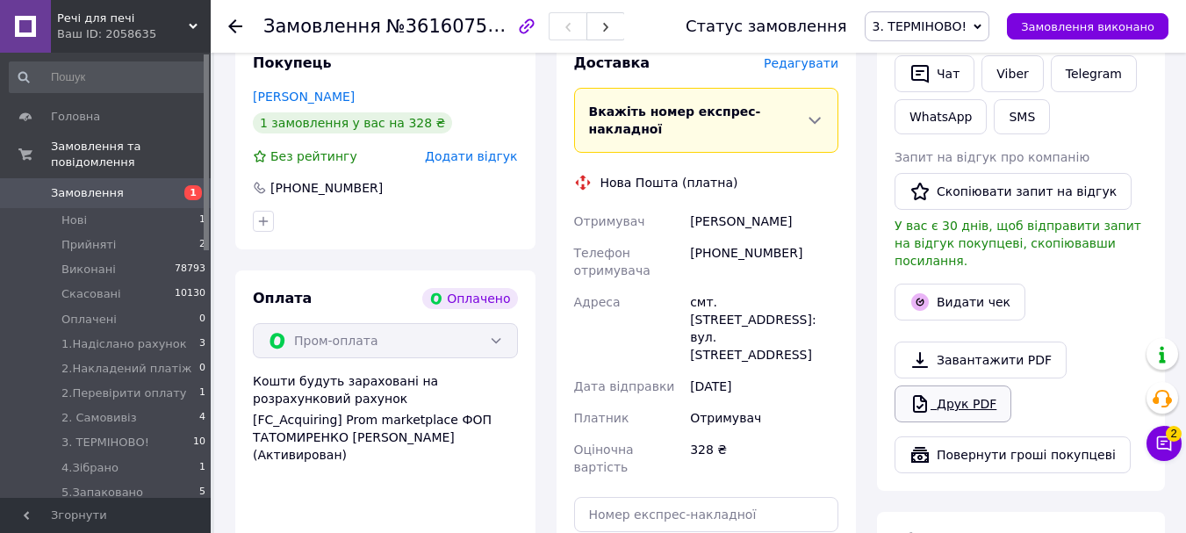
click at [964, 385] on link "Друк PDF" at bounding box center [952, 403] width 117 height 37
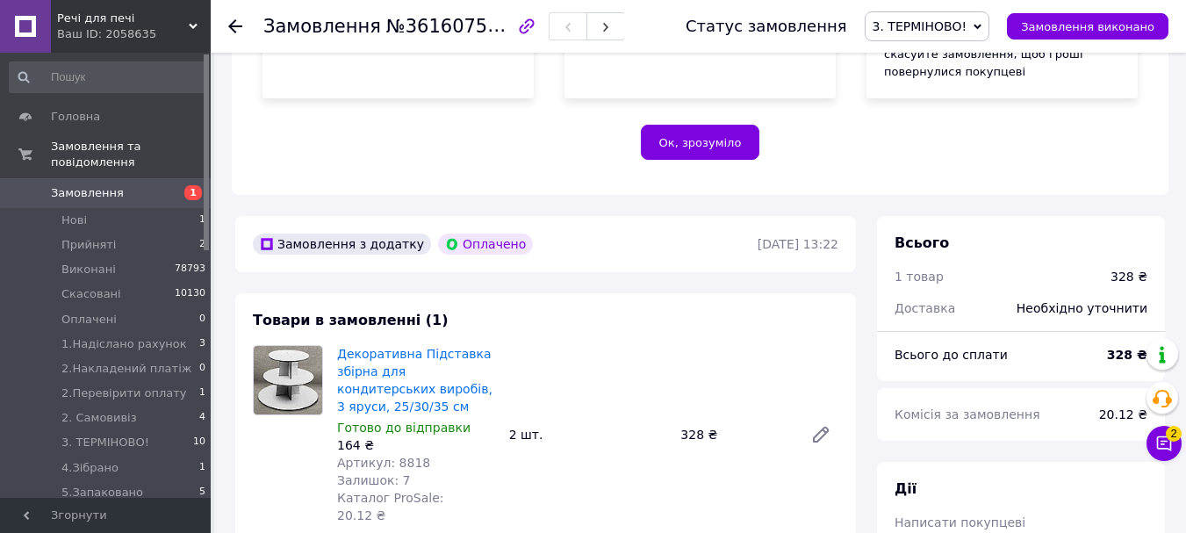
scroll to position [206, 0]
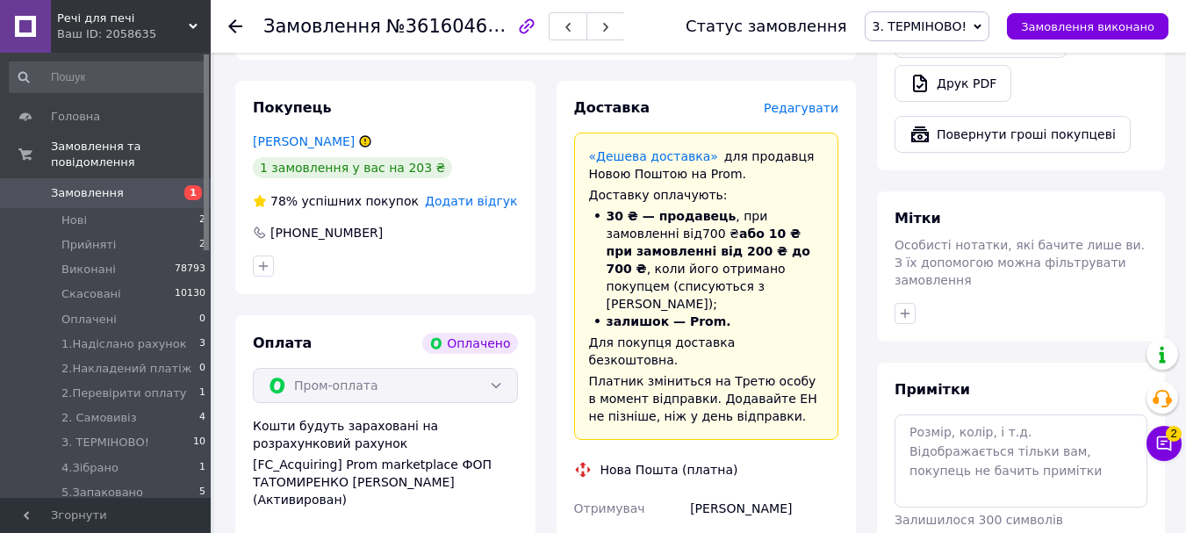
scroll to position [1316, 0]
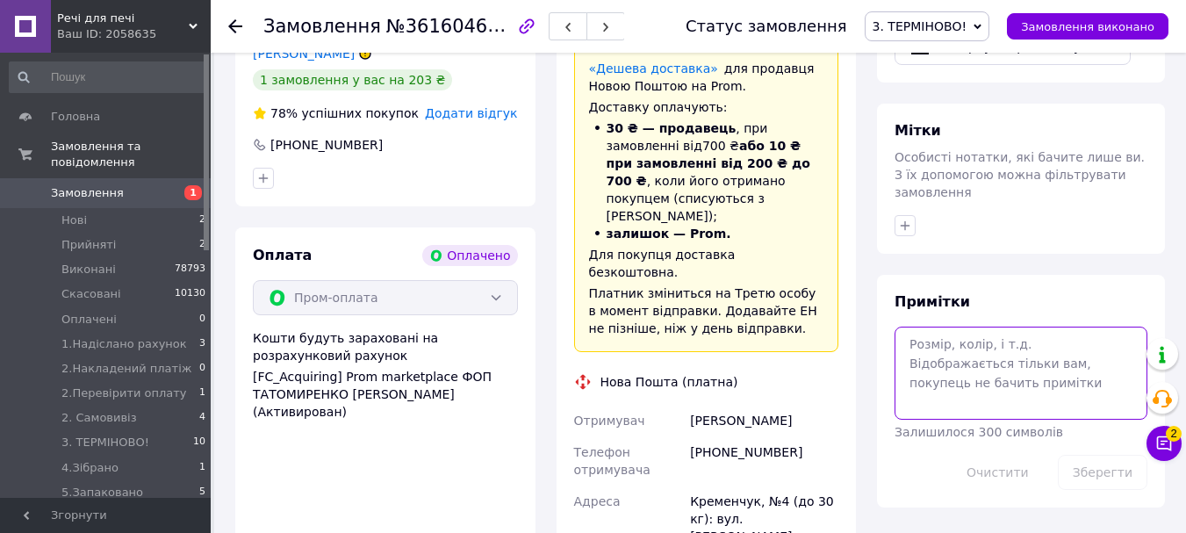
click at [952, 326] on textarea at bounding box center [1020, 372] width 253 height 93
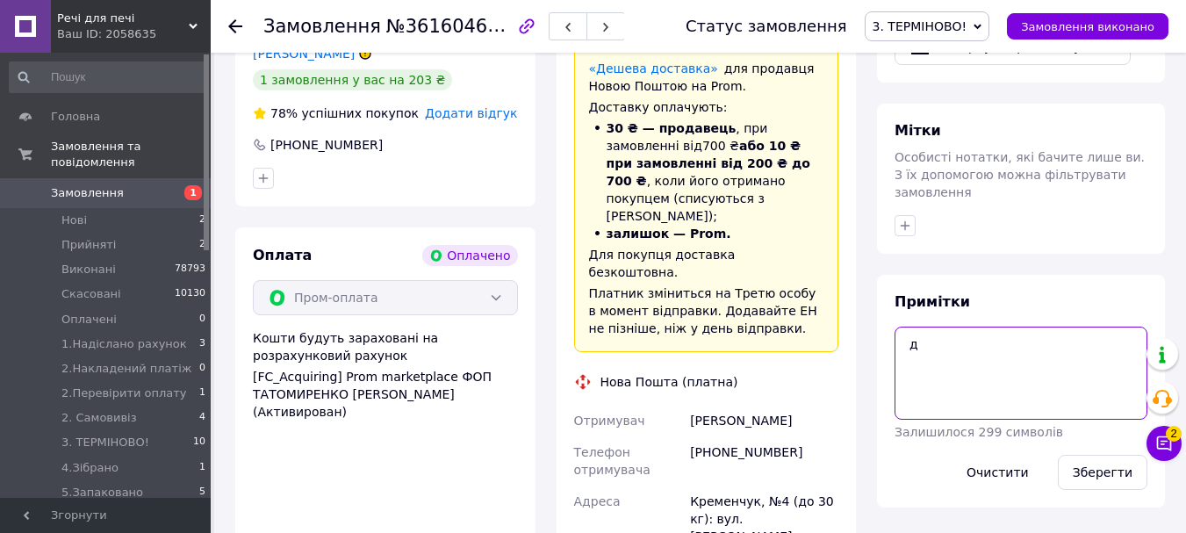
scroll to position [1492, 0]
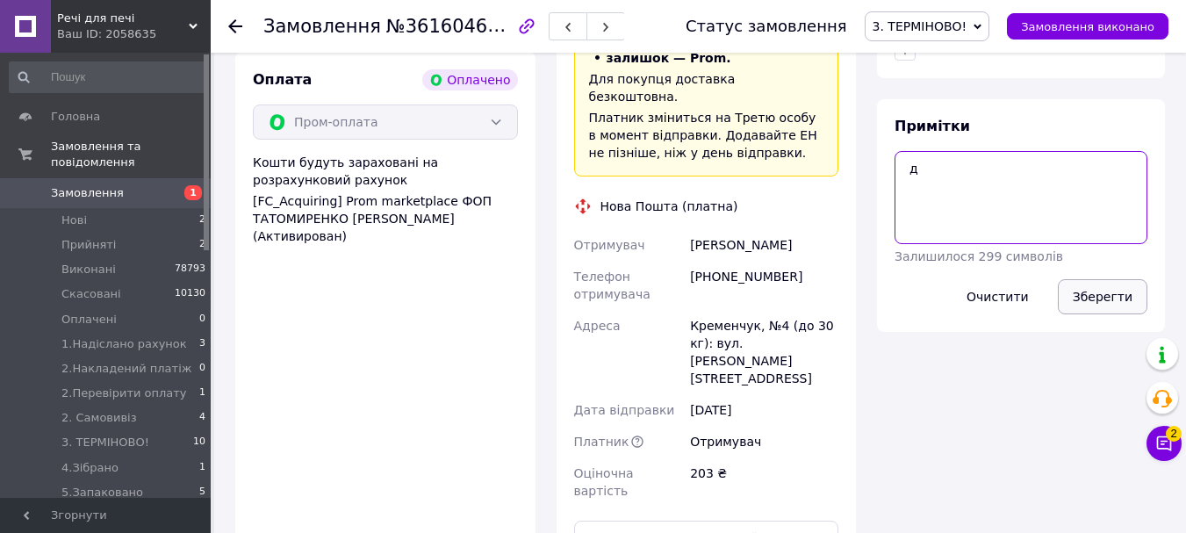
type textarea "д"
click at [1125, 279] on button "Зберегти" at bounding box center [1102, 296] width 90 height 35
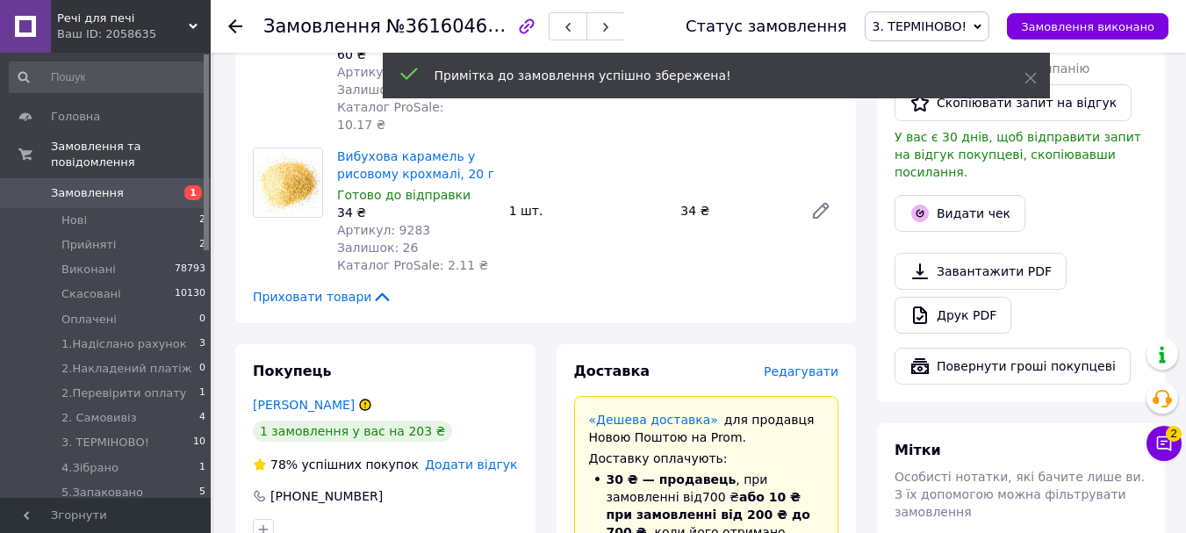
scroll to position [1053, 0]
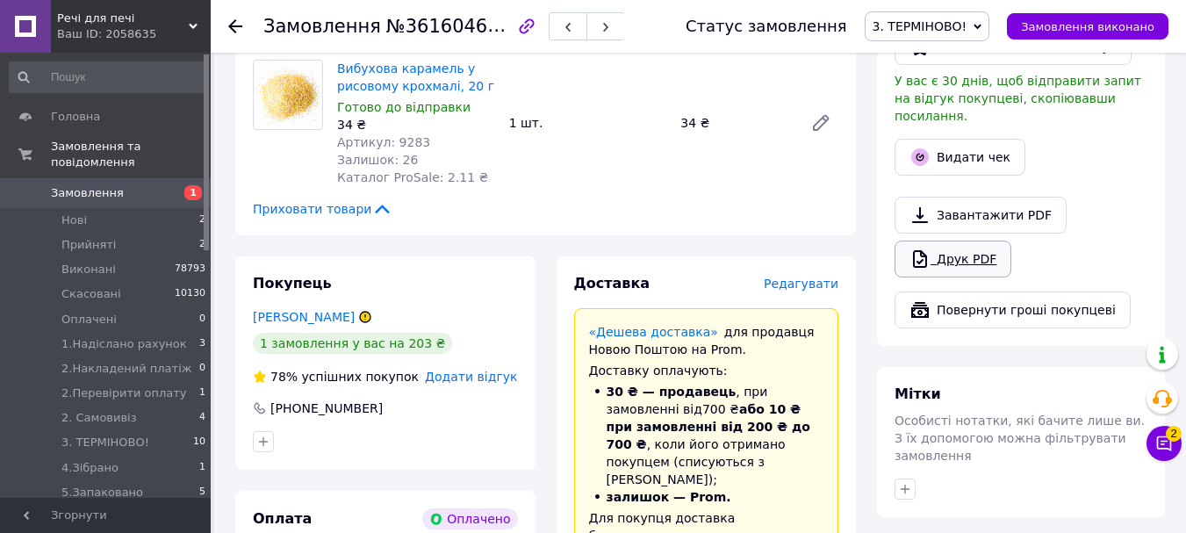
click at [971, 240] on link "Друк PDF" at bounding box center [952, 258] width 117 height 37
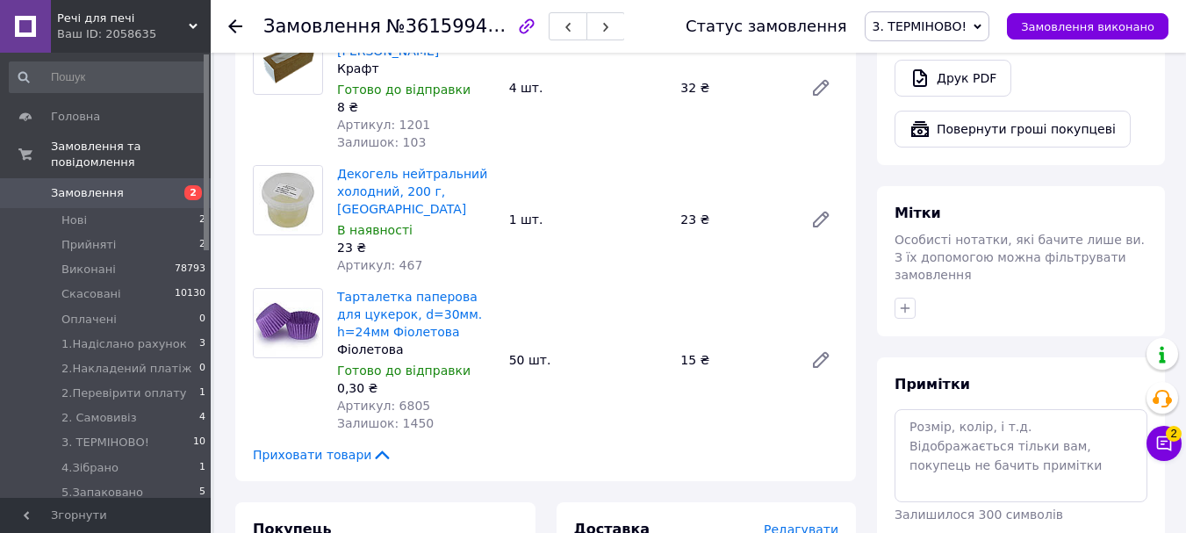
scroll to position [1316, 0]
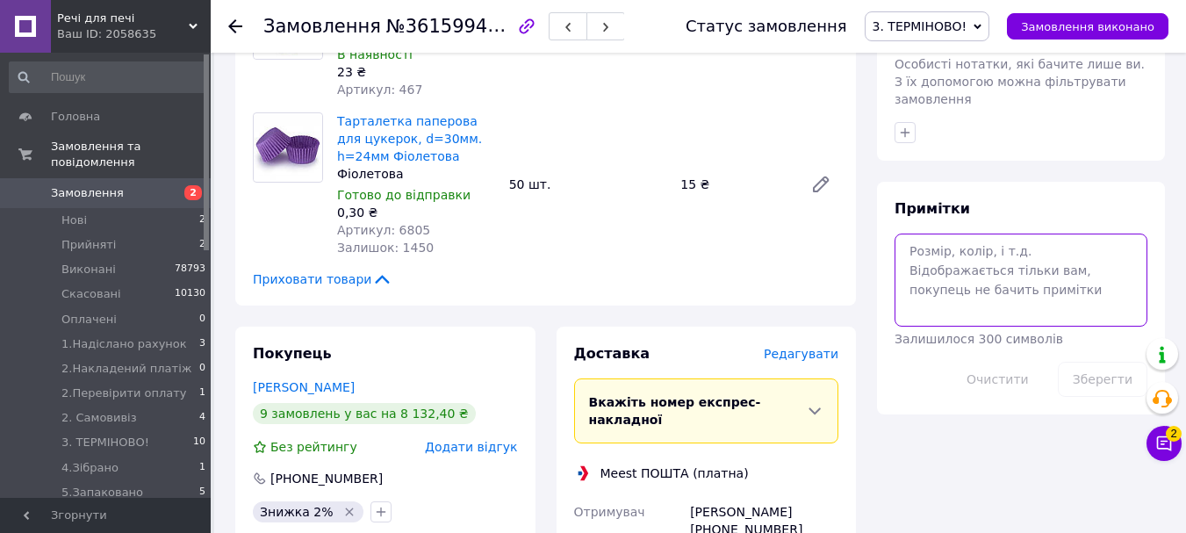
click at [996, 233] on textarea at bounding box center [1020, 279] width 253 height 93
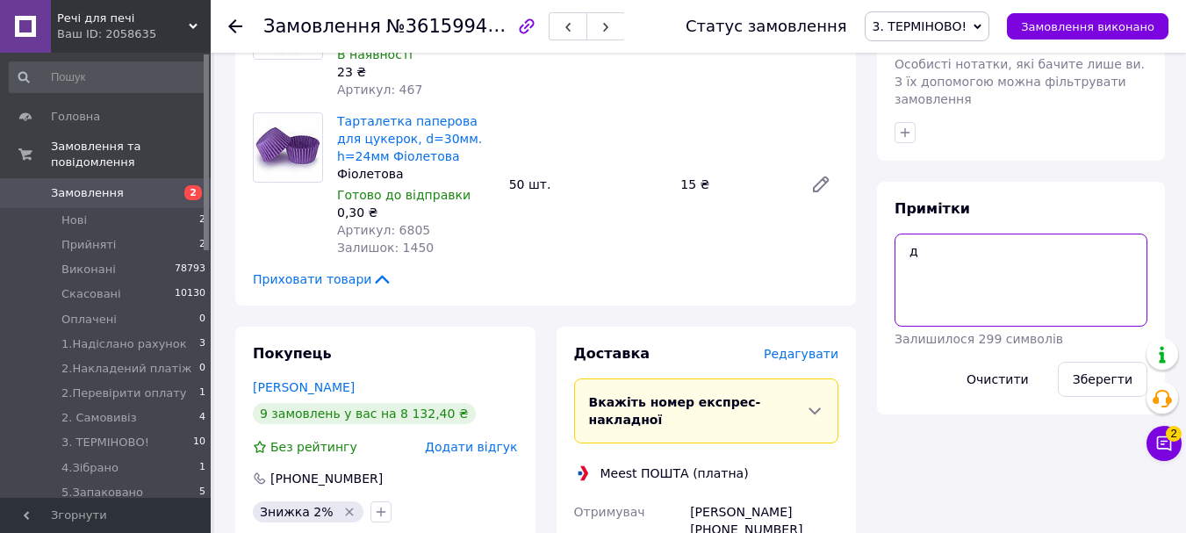
scroll to position [1404, 0]
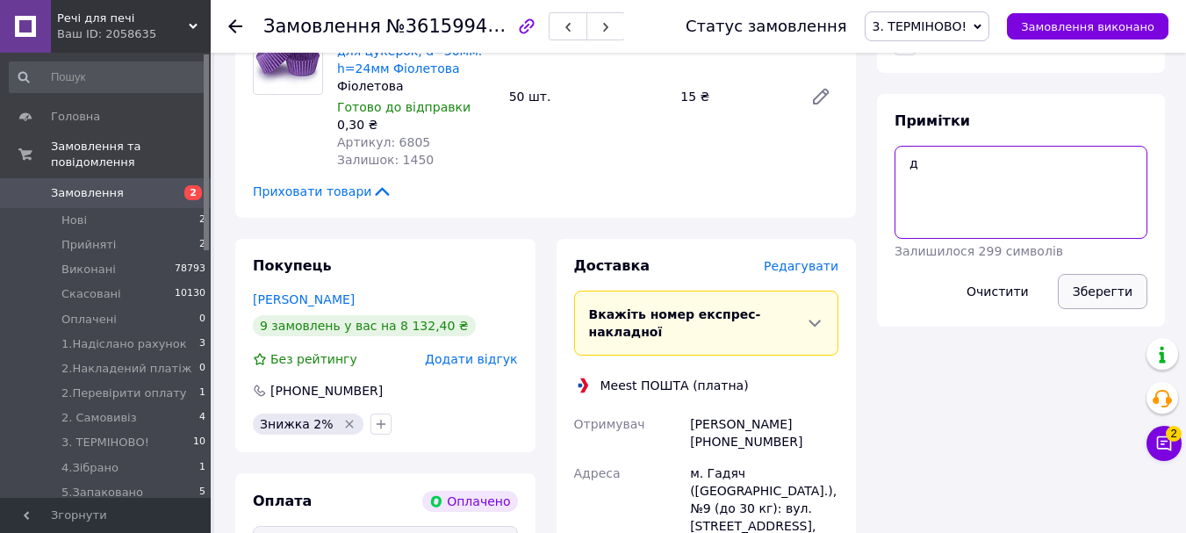
type textarea "д"
click at [1094, 274] on button "Зберегти" at bounding box center [1102, 291] width 90 height 35
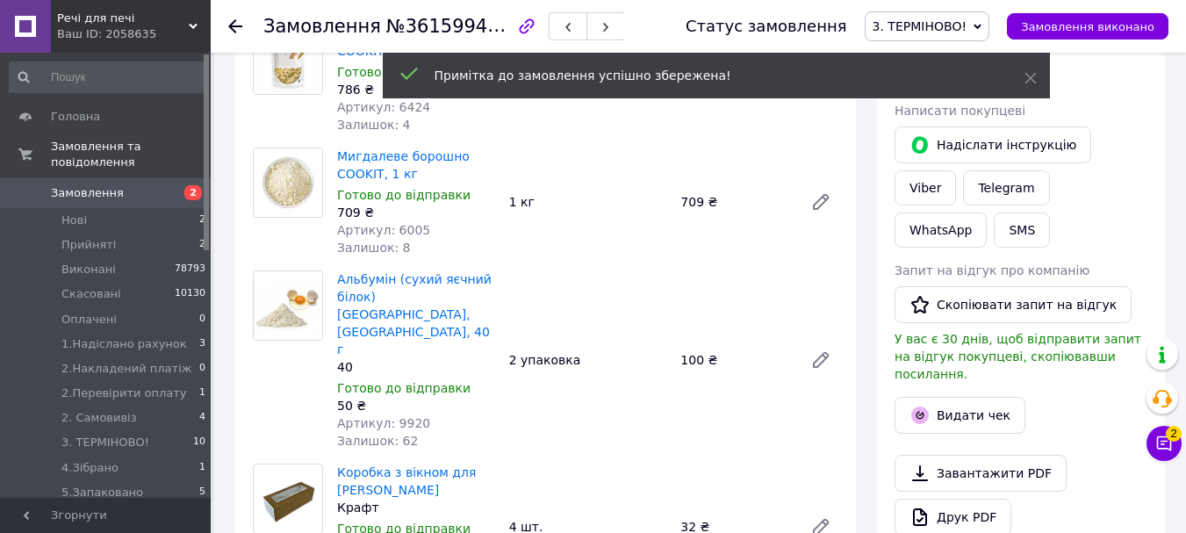
scroll to position [790, 0]
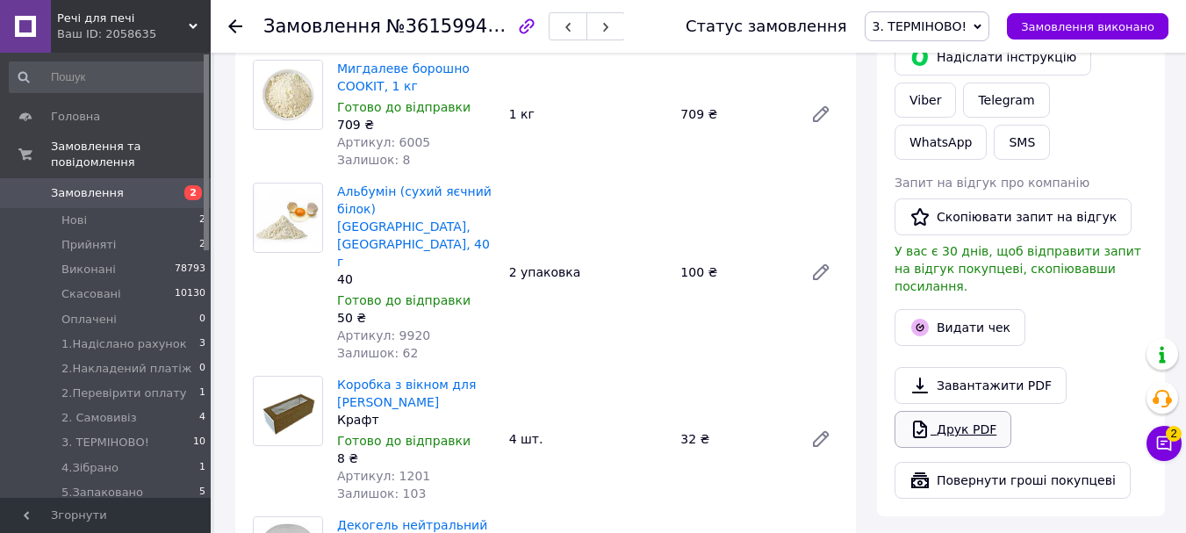
click at [963, 411] on link "Друк PDF" at bounding box center [952, 429] width 117 height 37
click at [75, 185] on span "Замовлення" at bounding box center [87, 193] width 73 height 16
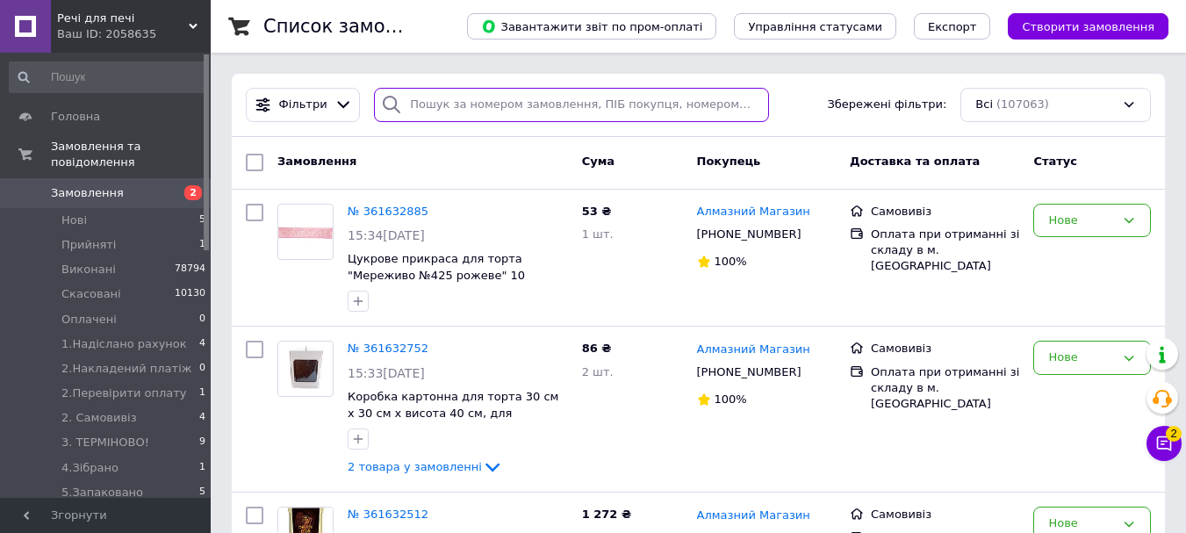
click at [419, 99] on input "search" at bounding box center [571, 105] width 394 height 34
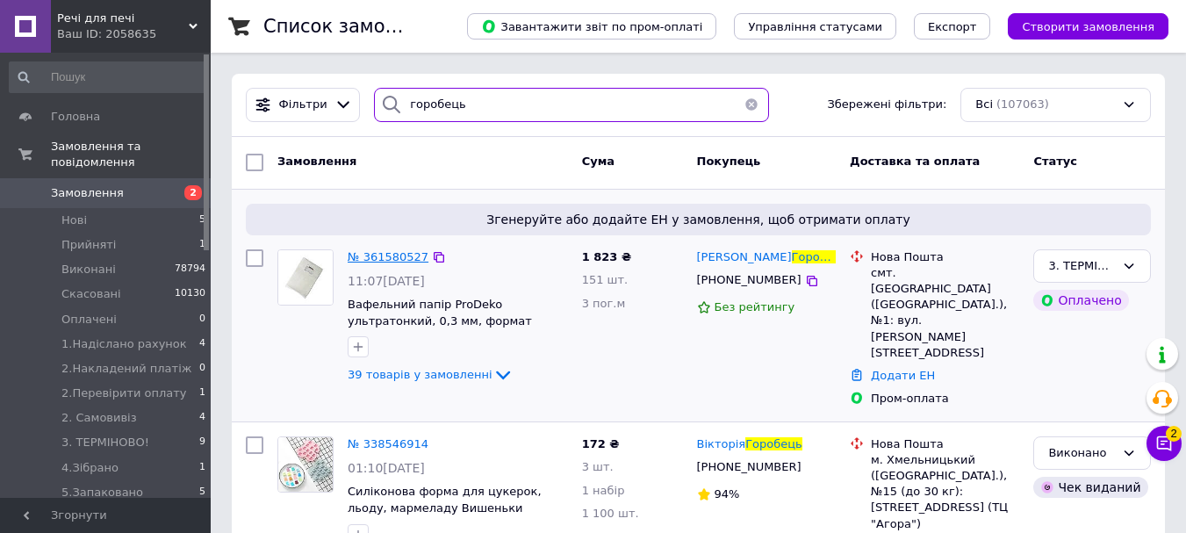
type input "горобець"
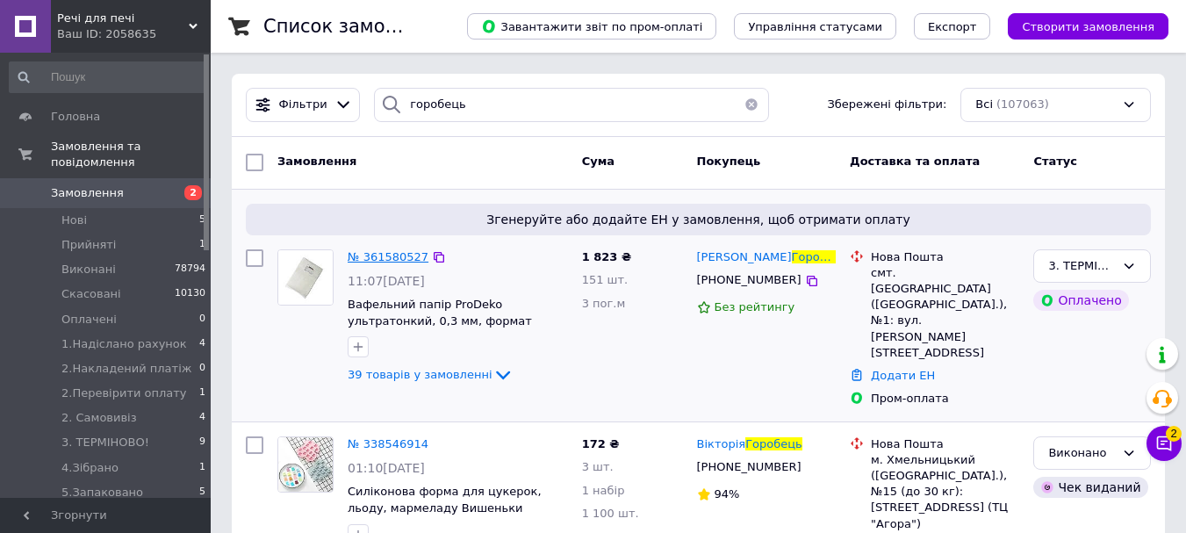
click at [391, 258] on span "№ 361580527" at bounding box center [388, 256] width 81 height 13
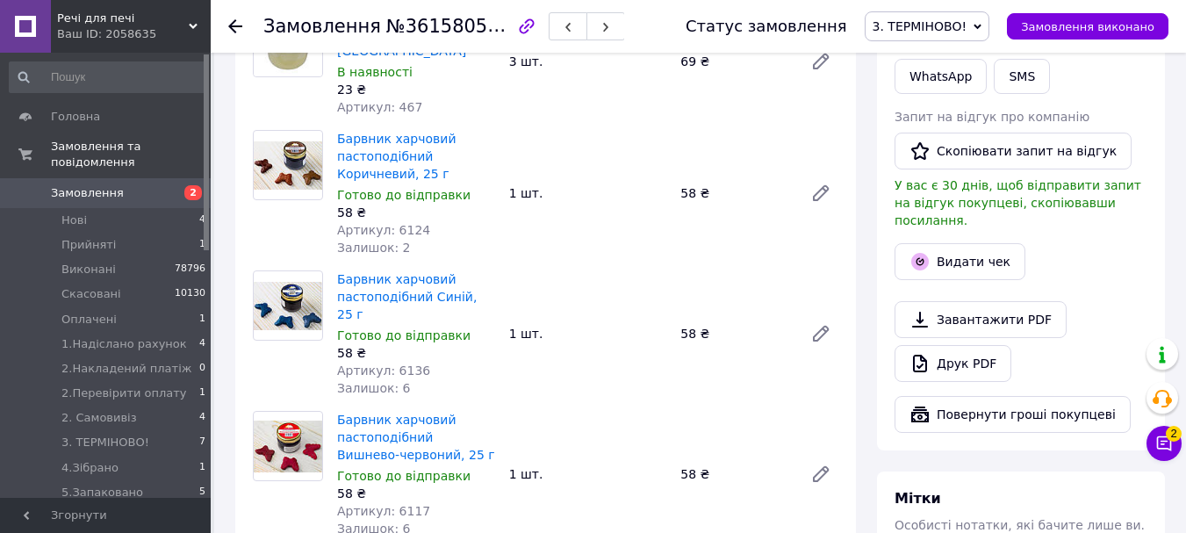
scroll to position [878, 0]
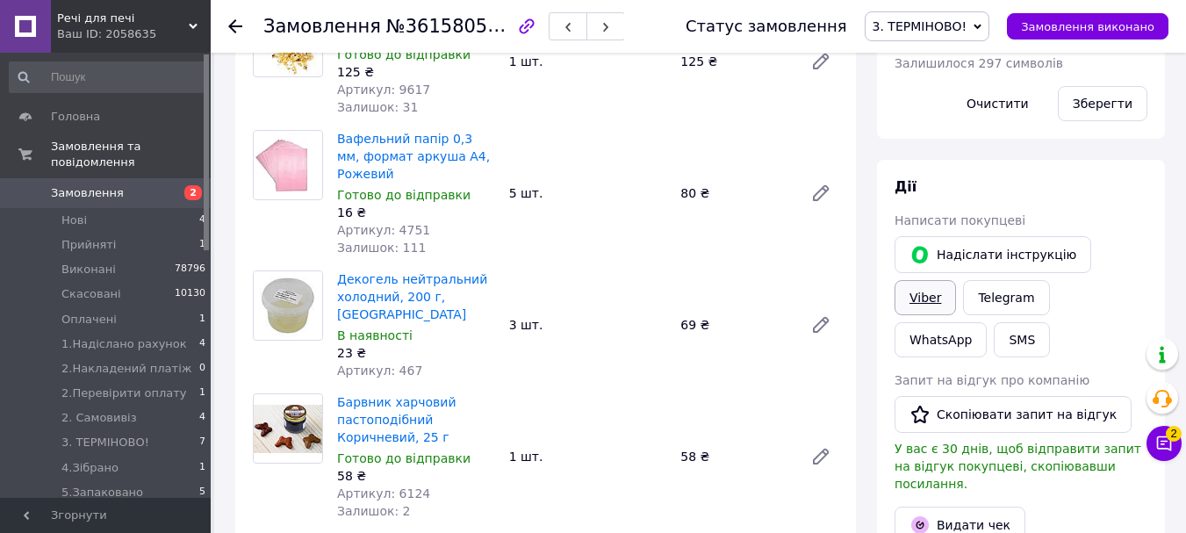
click at [956, 280] on link "Viber" at bounding box center [924, 297] width 61 height 35
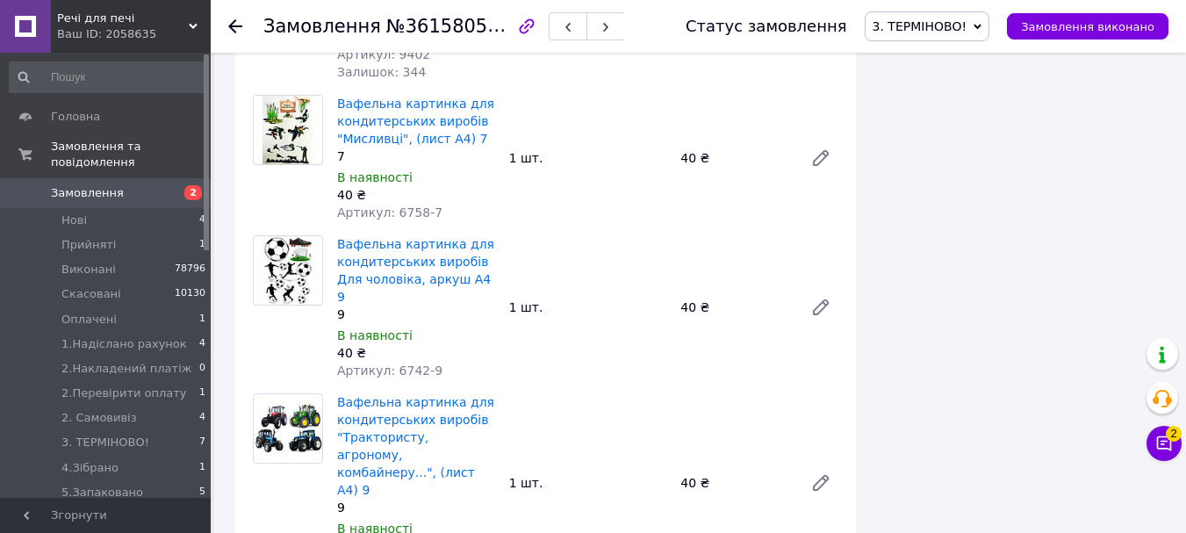
scroll to position [3598, 0]
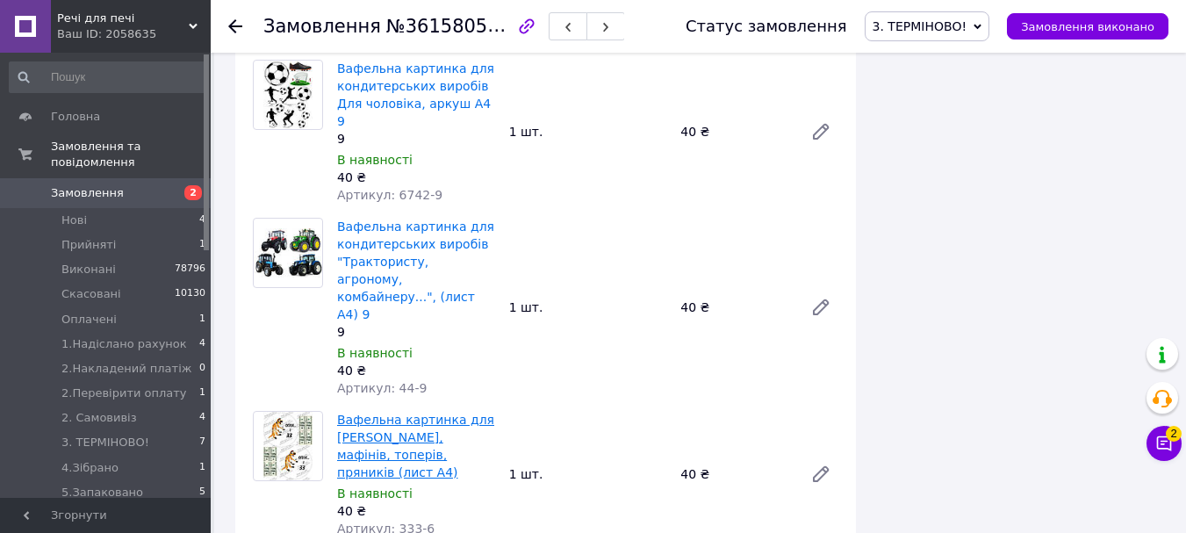
click at [396, 412] on link "Вафельна картинка для бенто, мафінів, топерів, пряників (лист А4)" at bounding box center [415, 445] width 157 height 67
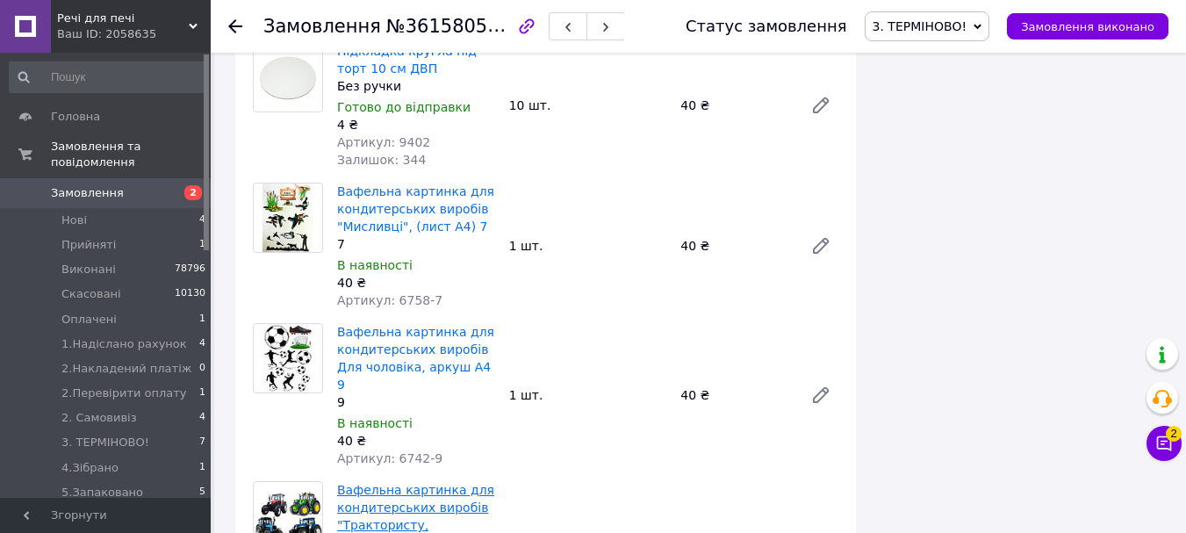
scroll to position [3071, 0]
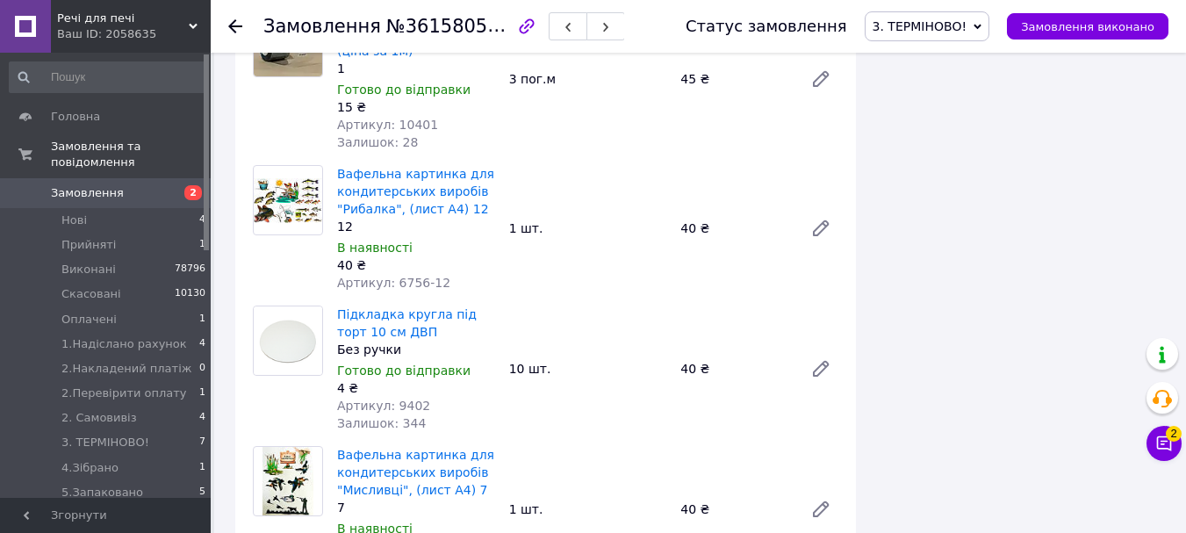
click at [82, 185] on span "Замовлення" at bounding box center [87, 193] width 73 height 16
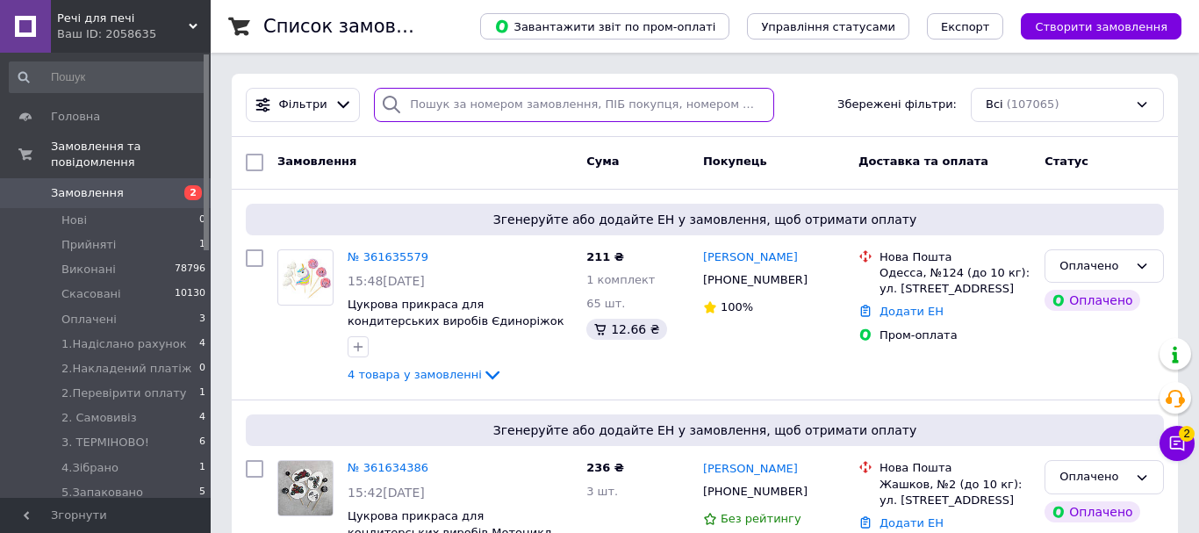
click at [473, 116] on input "search" at bounding box center [574, 105] width 400 height 34
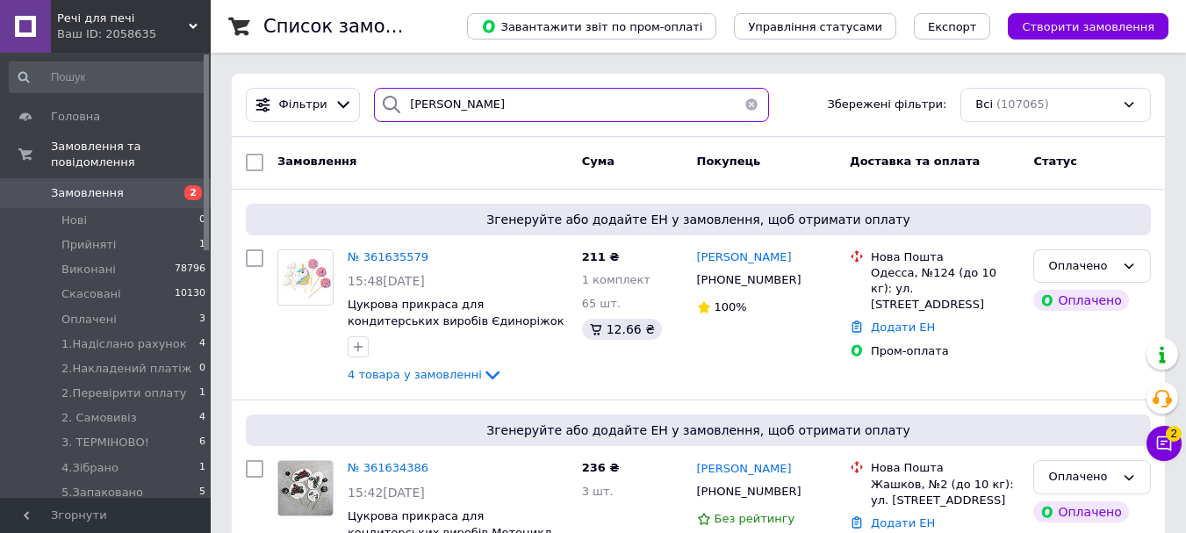
click at [512, 115] on input "петренко" at bounding box center [571, 105] width 394 height 34
type input "петренко"
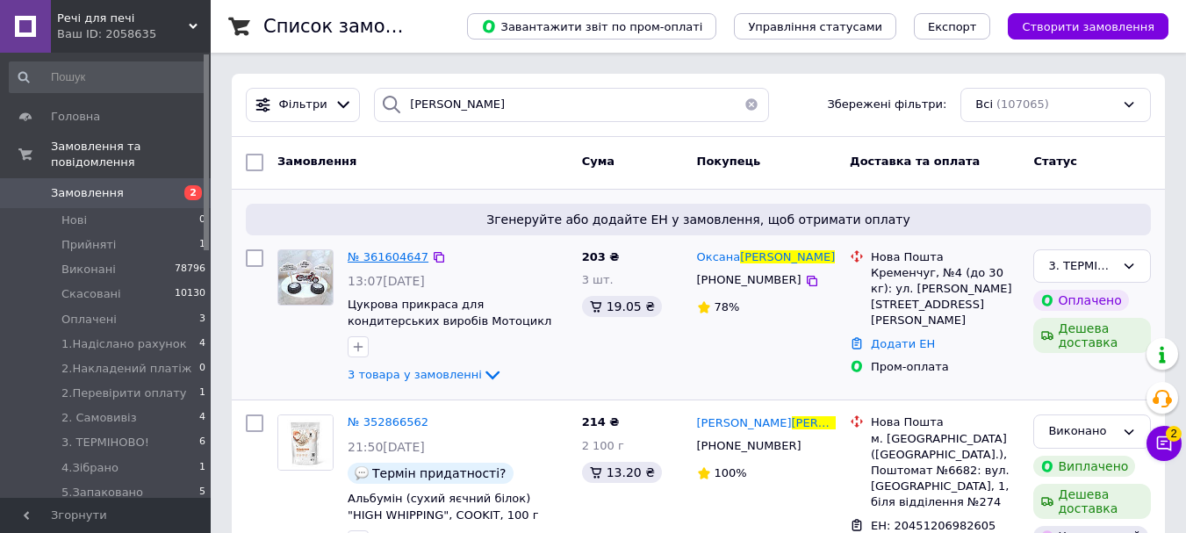
click at [398, 257] on span "№ 361604647" at bounding box center [388, 256] width 81 height 13
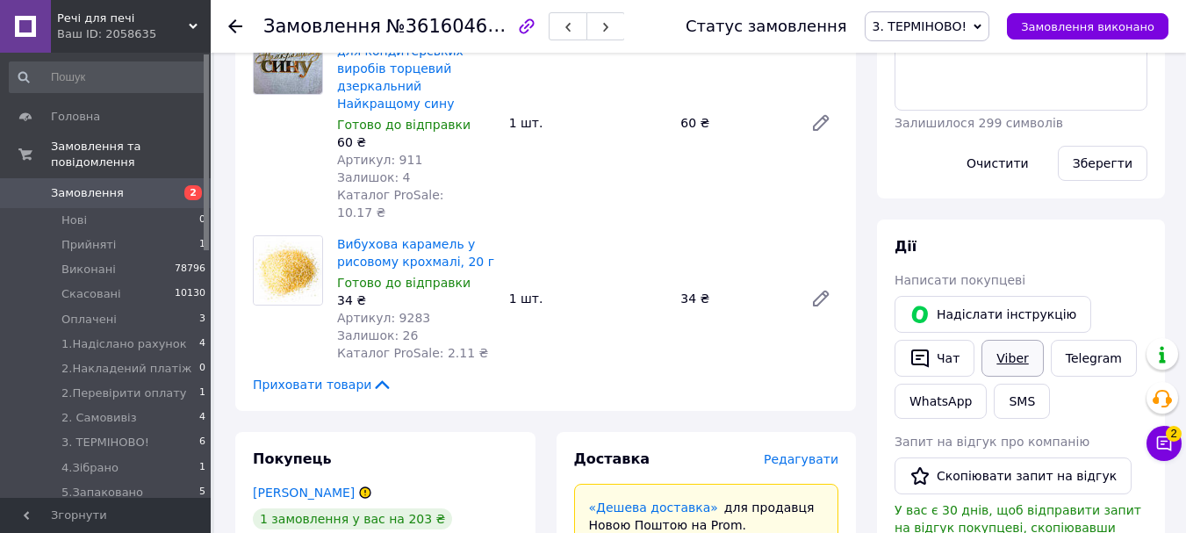
click at [1012, 341] on link "Viber" at bounding box center [1011, 358] width 61 height 37
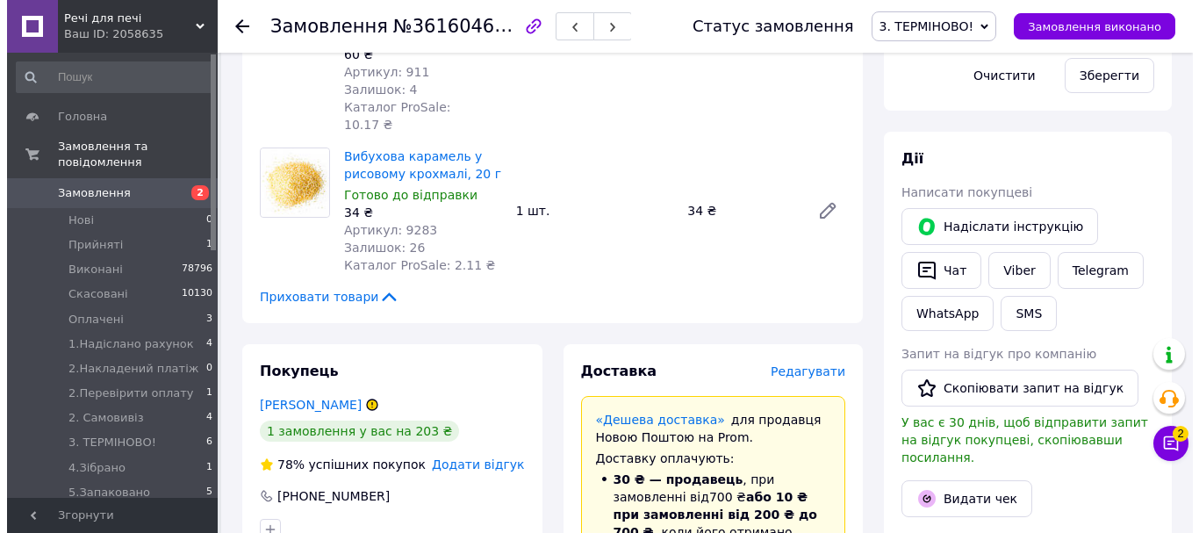
scroll to position [1053, 0]
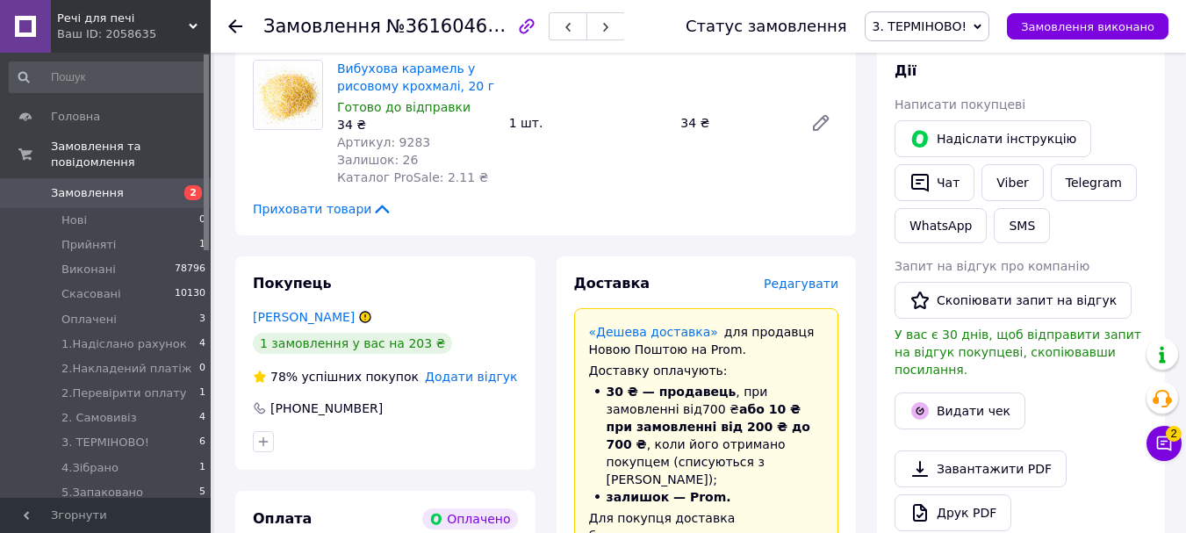
click at [813, 276] on span "Редагувати" at bounding box center [800, 283] width 75 height 14
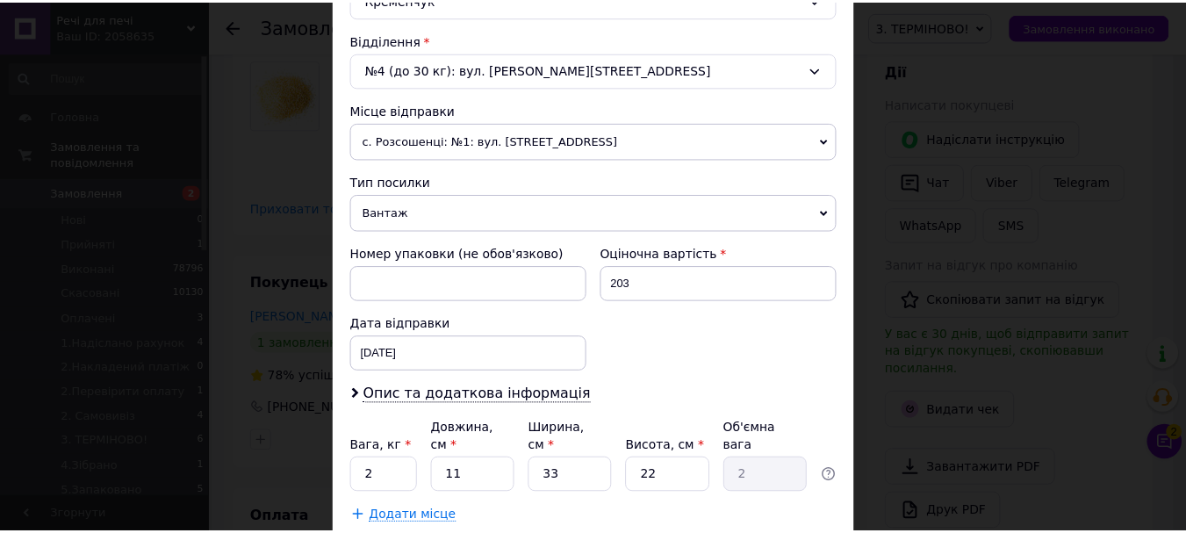
scroll to position [633, 0]
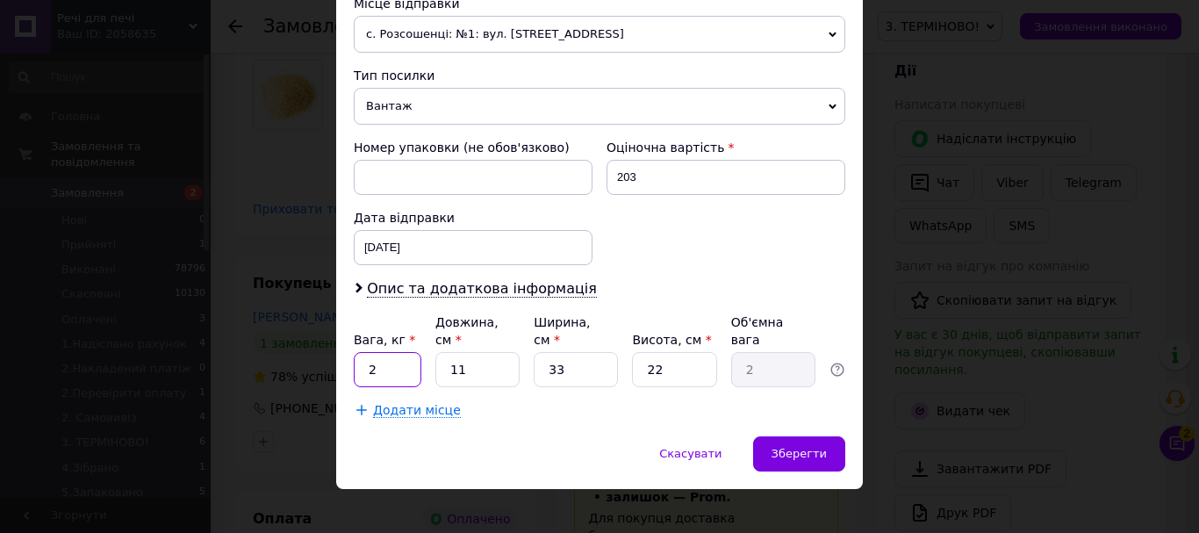
drag, startPoint x: 381, startPoint y: 337, endPoint x: 361, endPoint y: 344, distance: 21.4
click at [361, 352] on input "2" at bounding box center [388, 369] width 68 height 35
type input "0.2"
drag, startPoint x: 471, startPoint y: 343, endPoint x: 433, endPoint y: 346, distance: 38.7
click at [435, 352] on input "11" at bounding box center [477, 369] width 84 height 35
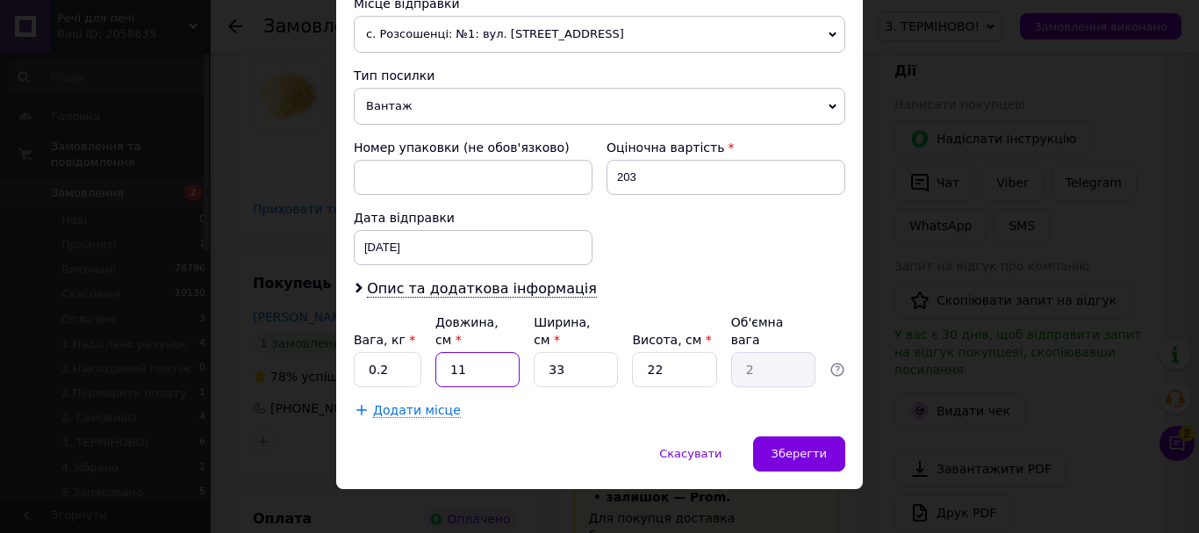
type input "2"
type input "0.36"
type input "20"
type input "3.63"
type input "20"
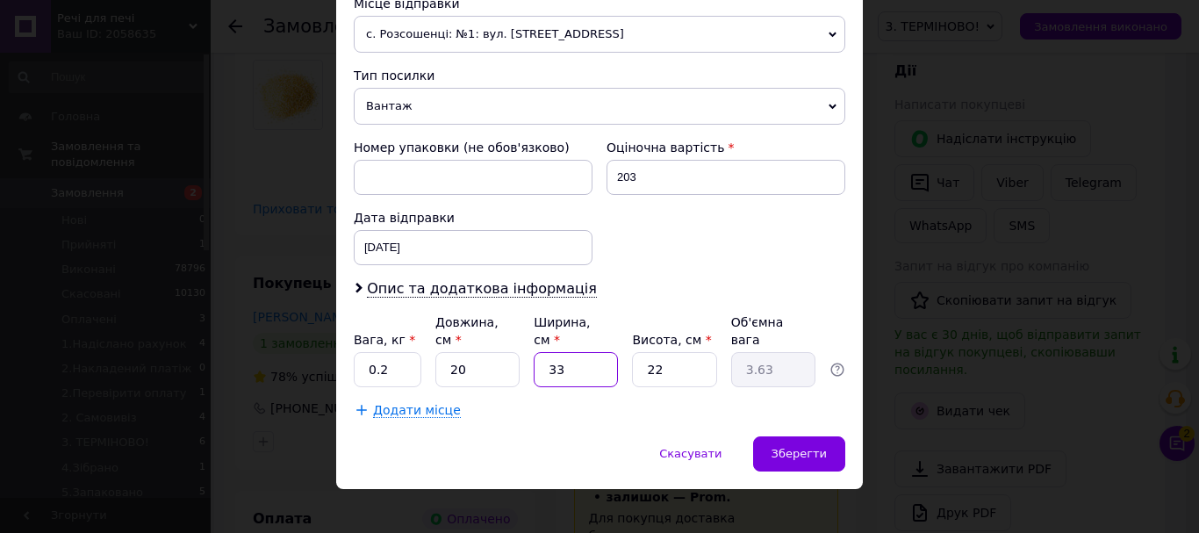
drag, startPoint x: 553, startPoint y: 350, endPoint x: 531, endPoint y: 351, distance: 22.0
click at [534, 352] on input "33" at bounding box center [576, 369] width 84 height 35
type input "1"
type input "0.11"
type input "15"
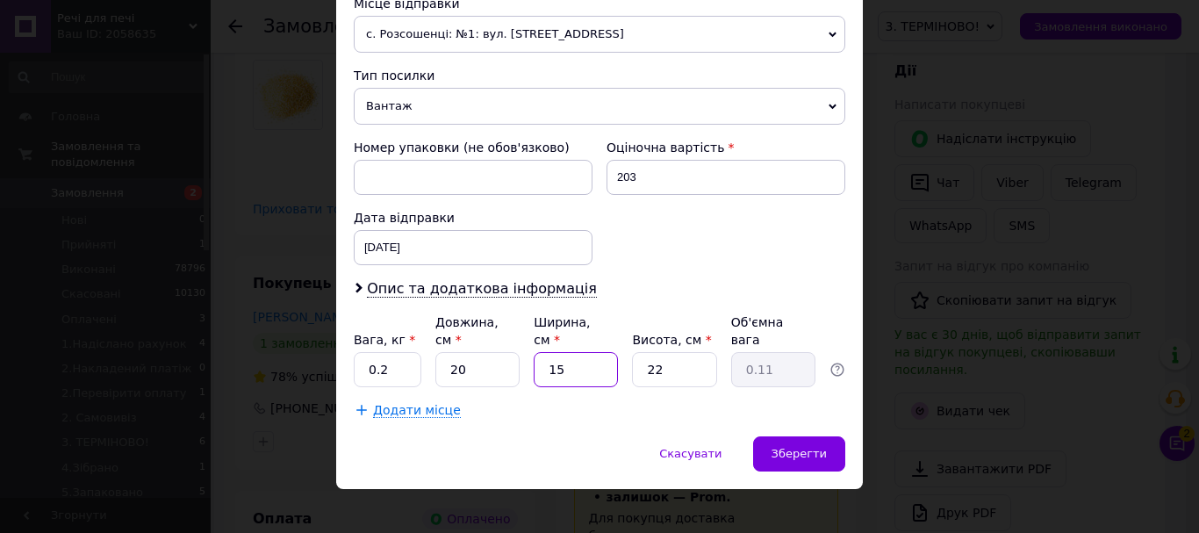
type input "1.65"
type input "15"
drag, startPoint x: 657, startPoint y: 358, endPoint x: 635, endPoint y: 360, distance: 22.0
click at [635, 360] on input "22" at bounding box center [674, 369] width 84 height 35
type input "1"
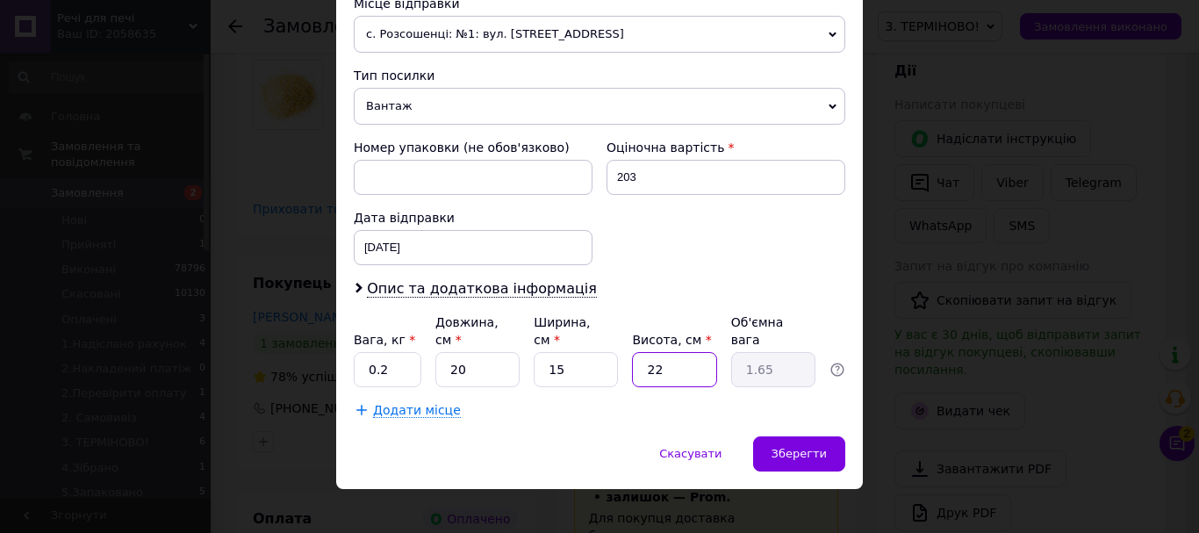
type input "0.1"
type input "10"
type input "0.75"
type input "10"
click at [816, 447] on span "Зберегти" at bounding box center [798, 453] width 55 height 13
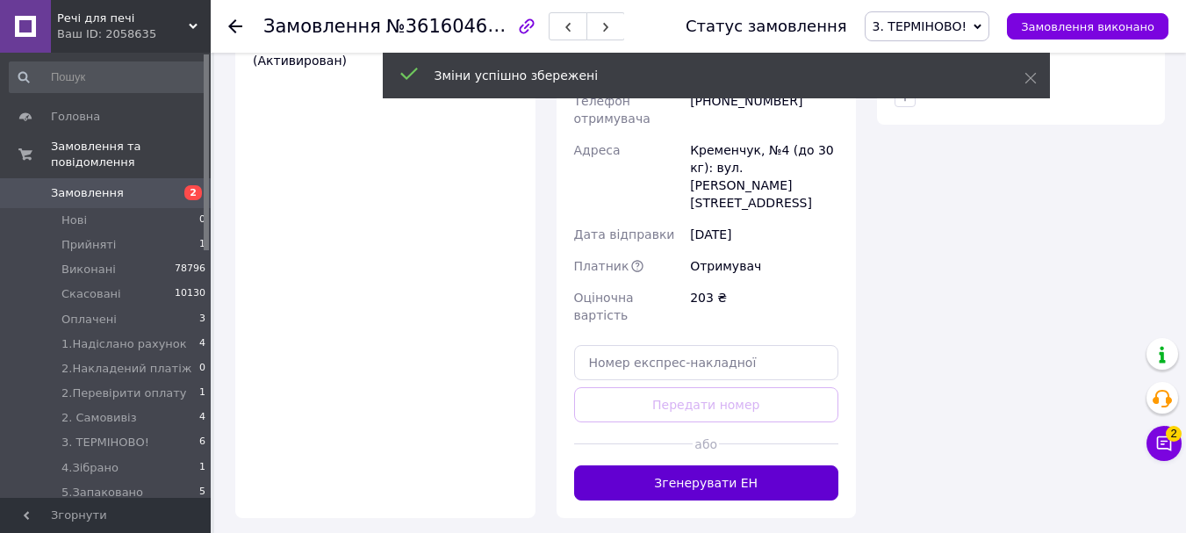
click at [784, 465] on button "Згенерувати ЕН" at bounding box center [706, 482] width 265 height 35
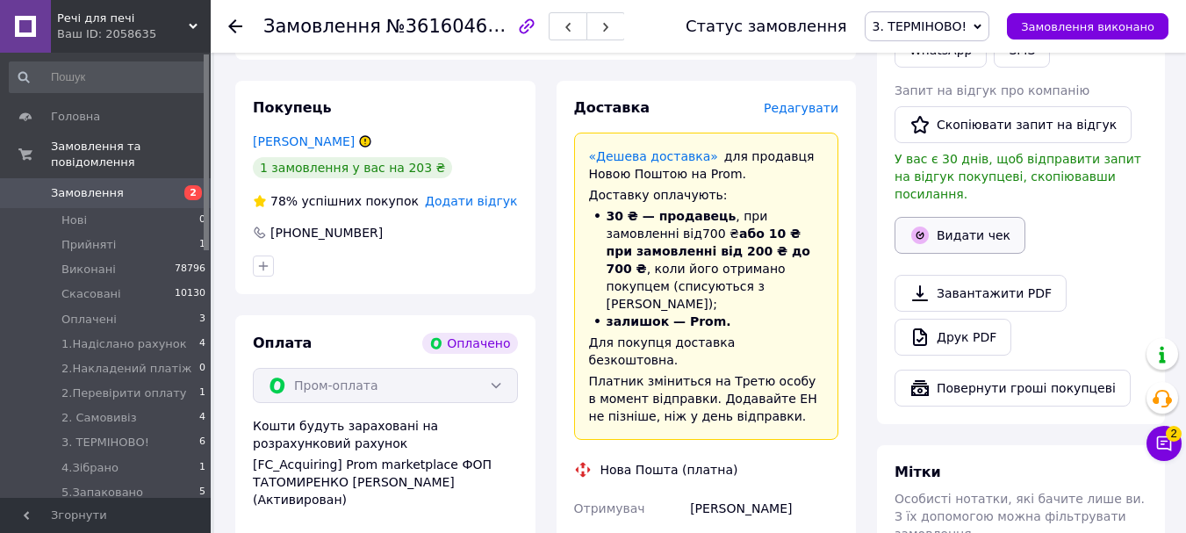
click at [977, 217] on button "Видати чек" at bounding box center [959, 235] width 131 height 37
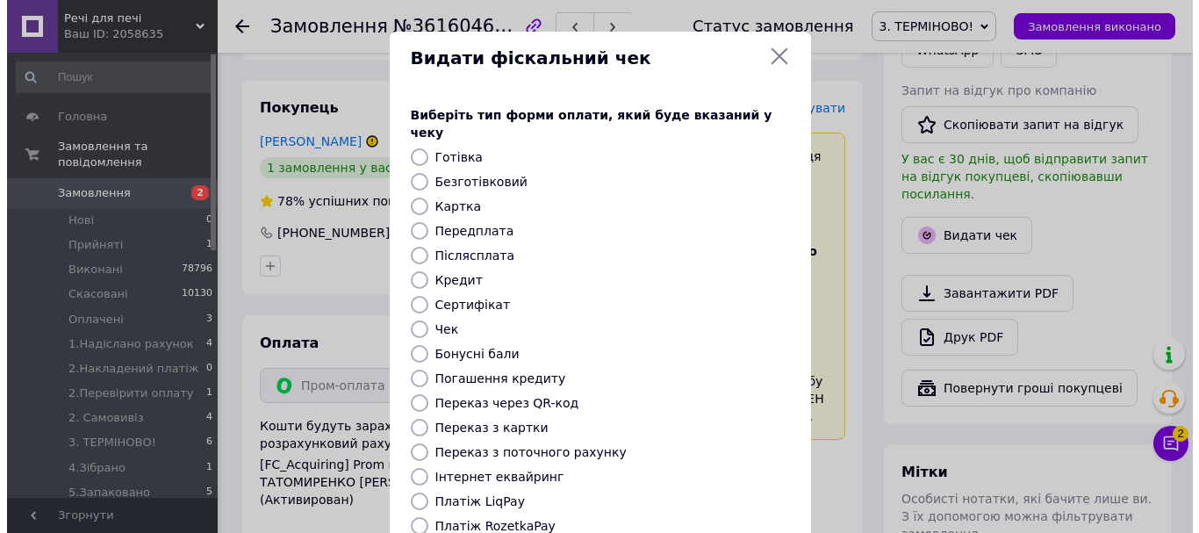
scroll to position [1211, 0]
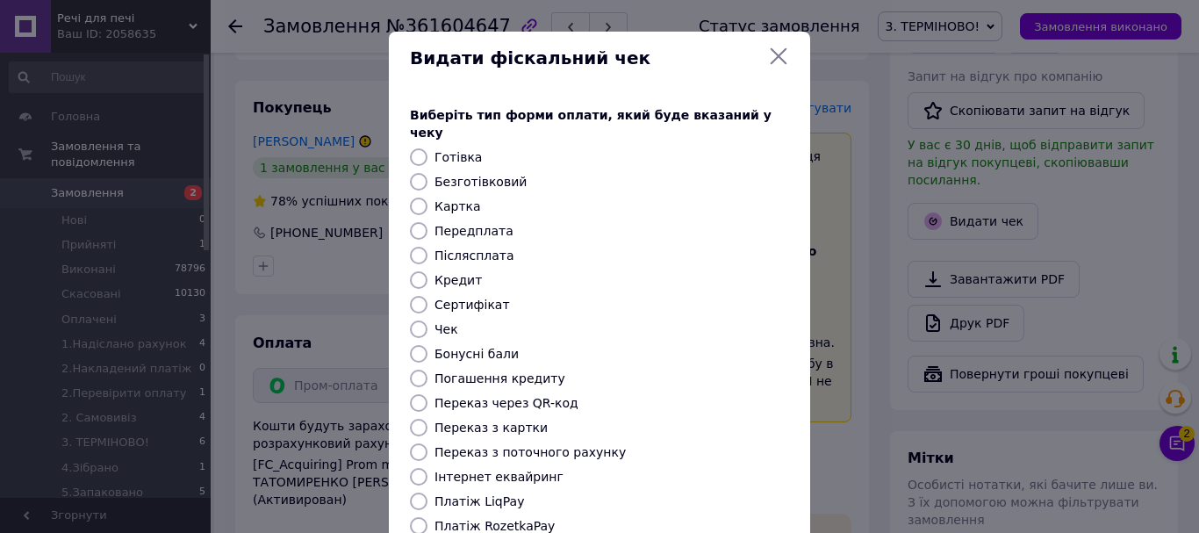
click at [419, 173] on input "Безготівковий" at bounding box center [419, 182] width 18 height 18
radio input "true"
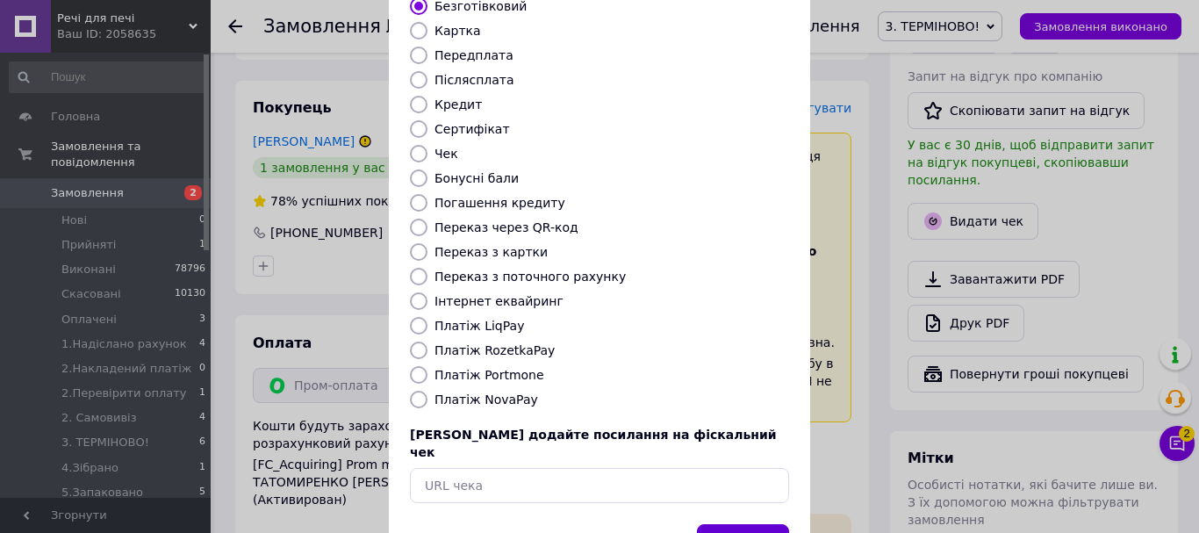
click at [735, 524] on button "Вибрати" at bounding box center [743, 543] width 92 height 38
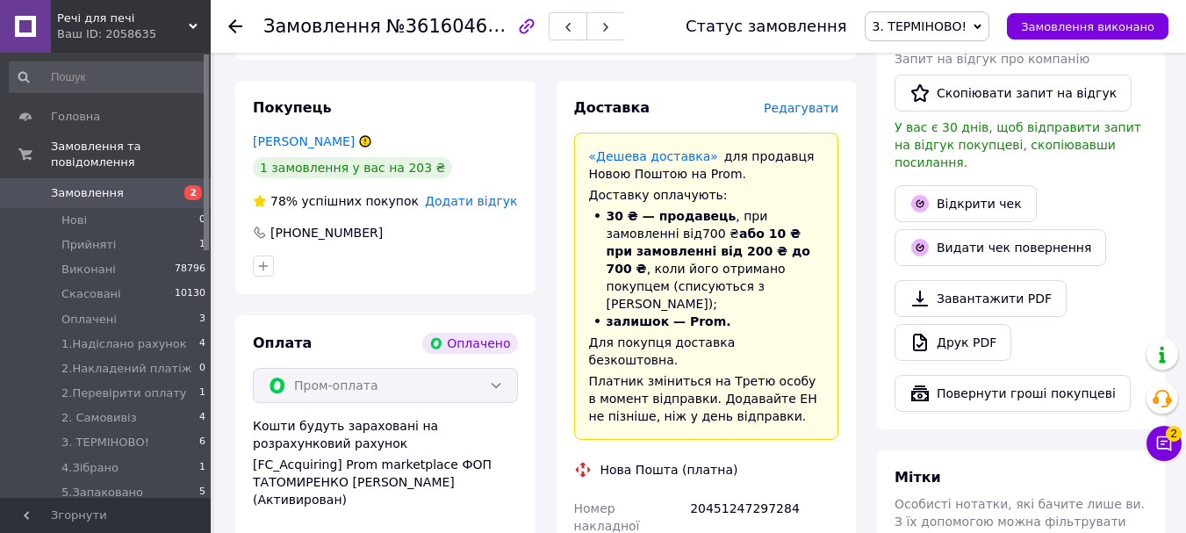
scroll to position [1316, 0]
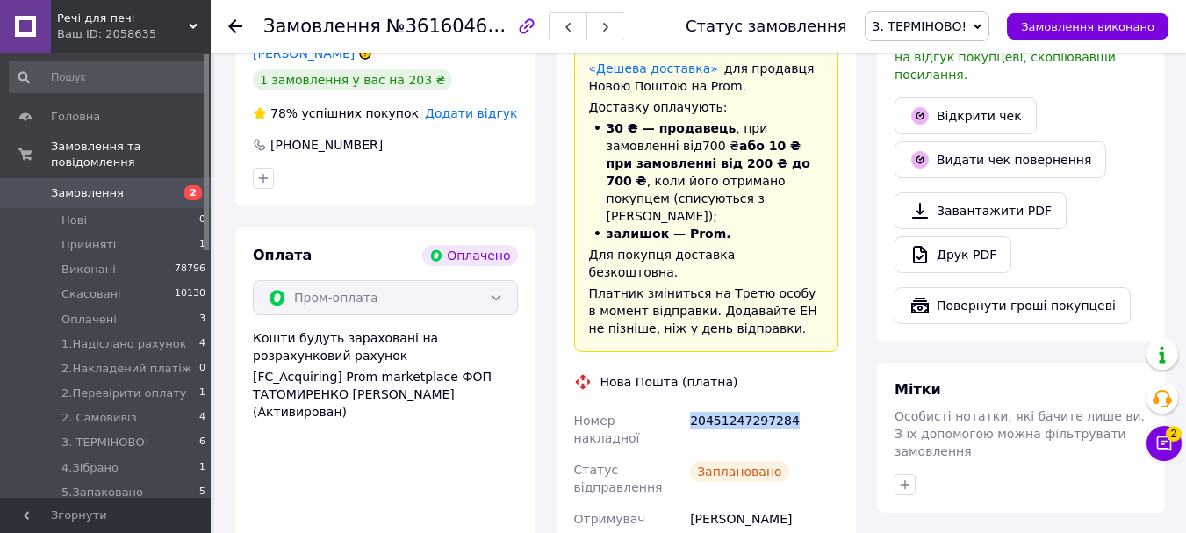
drag, startPoint x: 802, startPoint y: 328, endPoint x: 684, endPoint y: 336, distance: 118.7
copy div "Номер накладної 20451247297284"
click at [962, 27] on span "3. ТЕРМІНОВО!" at bounding box center [919, 26] width 95 height 14
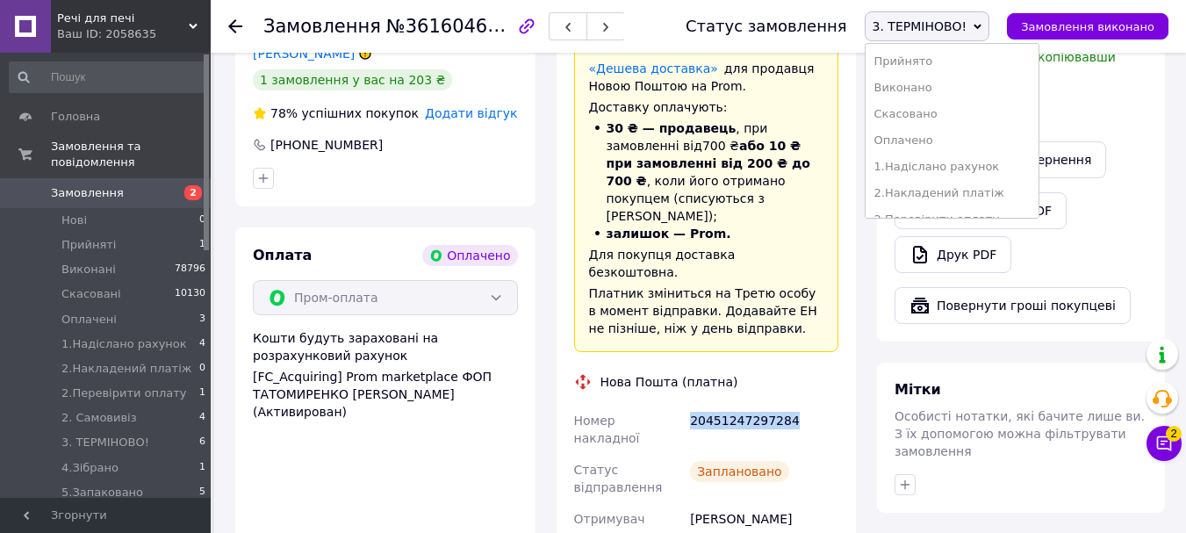
scroll to position [176, 0]
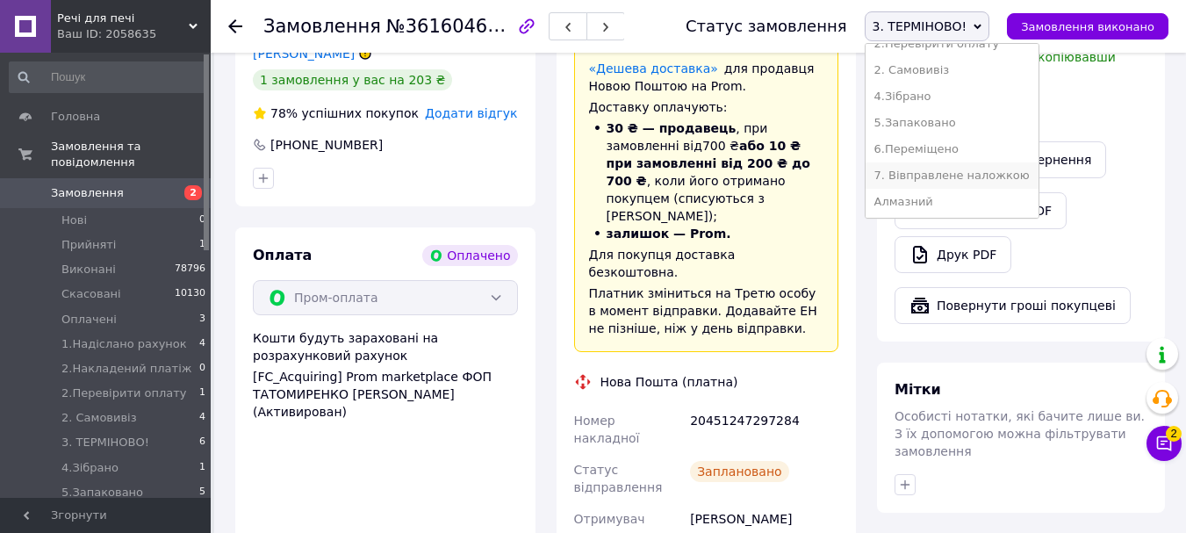
click at [998, 166] on li "7. Вівправлене наложкою" at bounding box center [951, 175] width 173 height 26
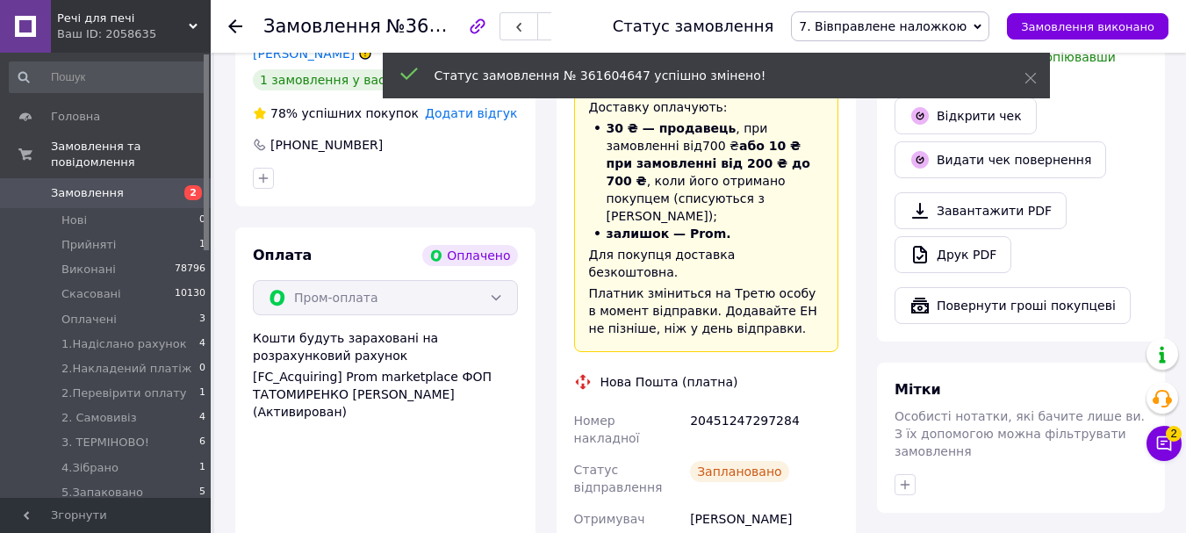
click at [107, 185] on span "Замовлення" at bounding box center [87, 193] width 73 height 16
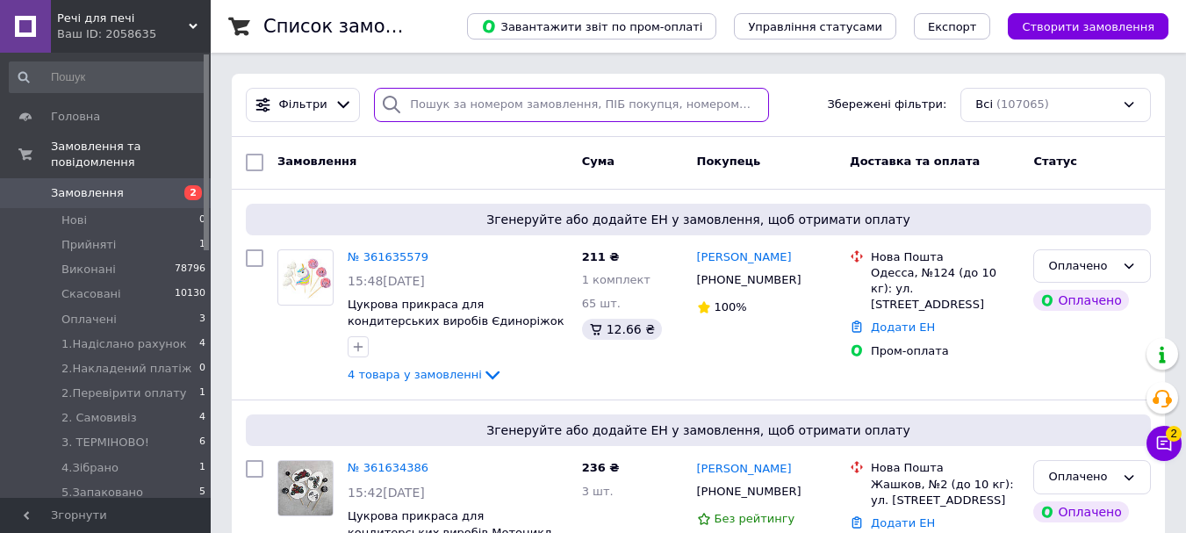
click at [416, 104] on input "search" at bounding box center [571, 105] width 394 height 34
type input "гусар"
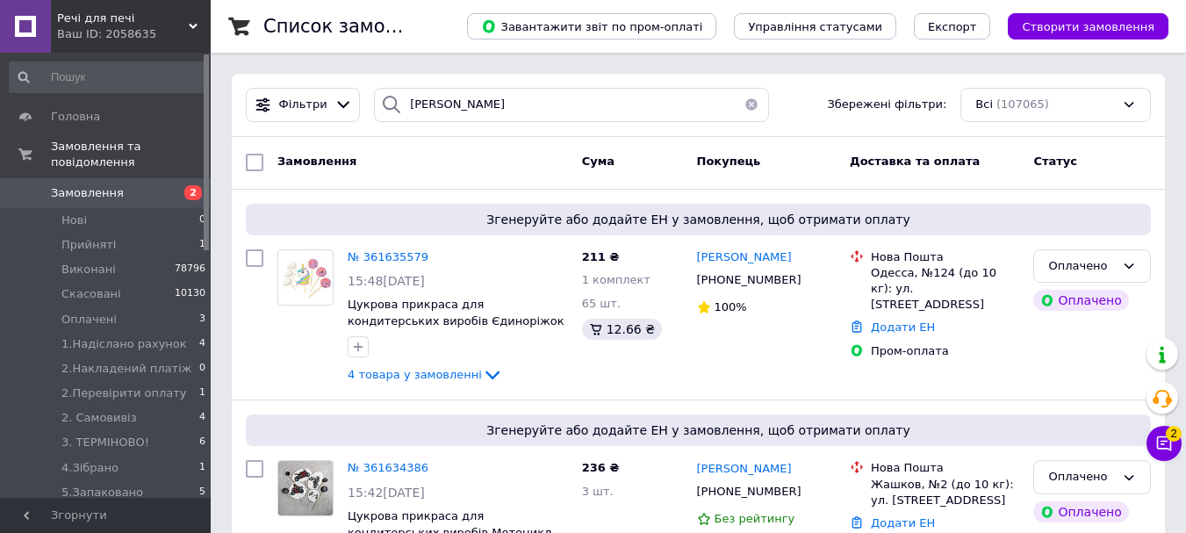
click at [434, 86] on div "Фільтри гусар Збережені фільтри: Всі (107065)" at bounding box center [698, 105] width 933 height 63
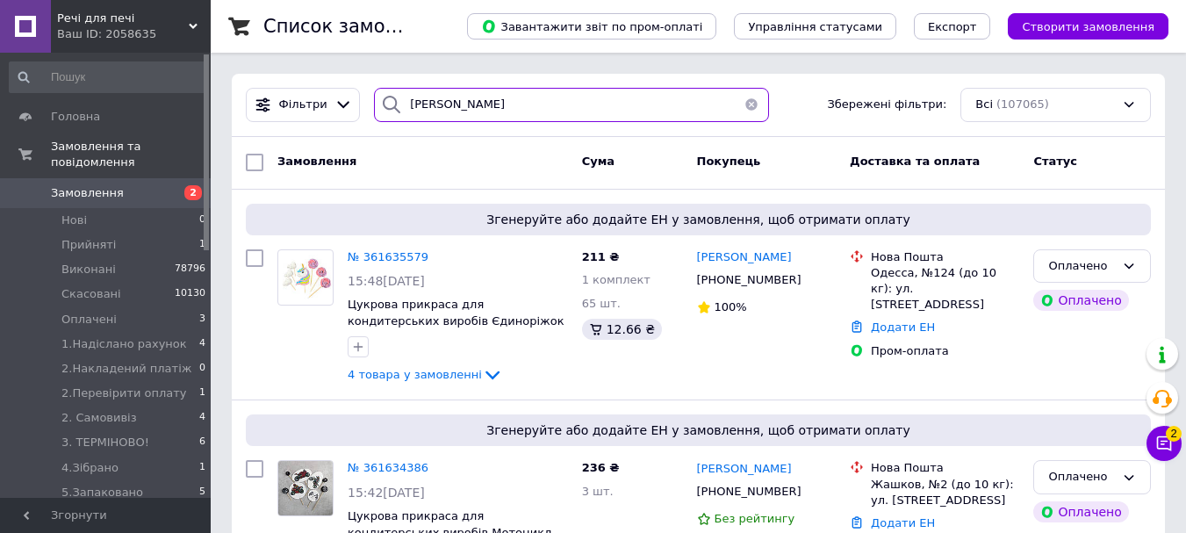
click at [443, 105] on input "гусар" at bounding box center [571, 105] width 394 height 34
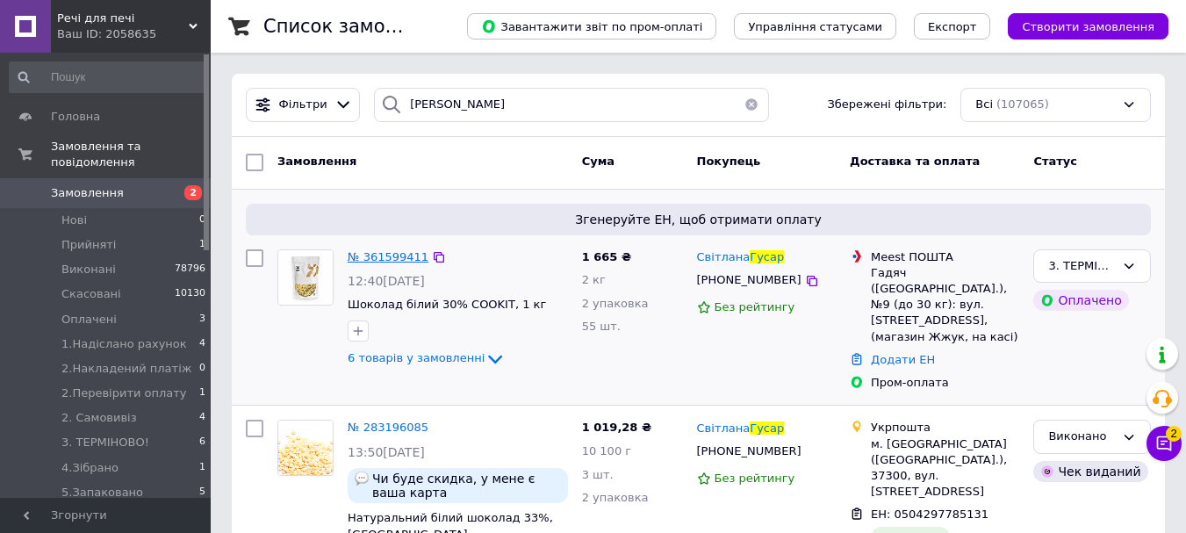
click at [390, 262] on span "№ 361599411" at bounding box center [388, 256] width 81 height 13
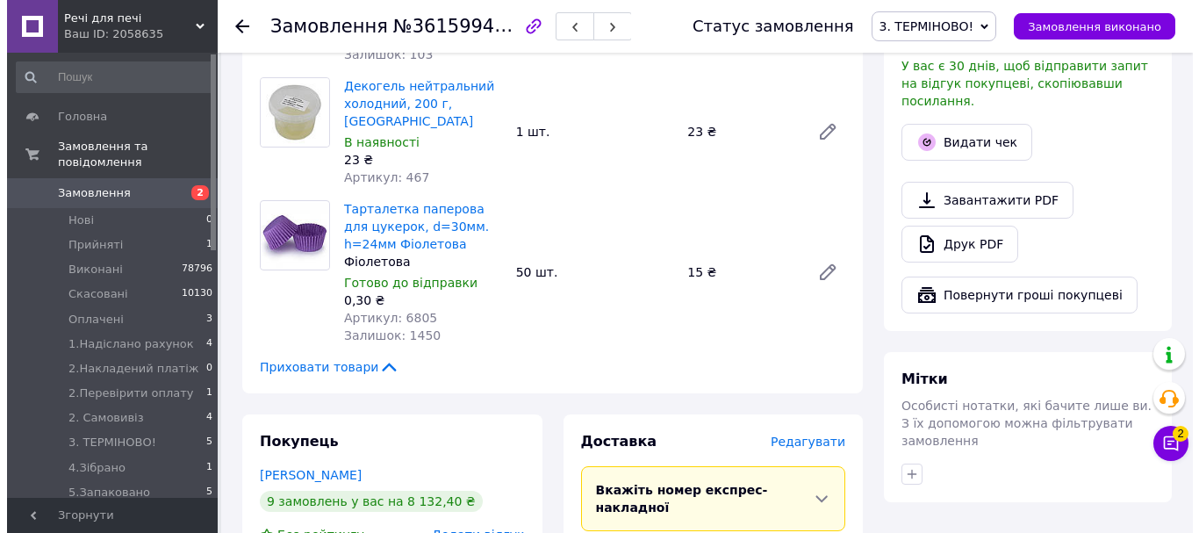
scroll to position [1404, 0]
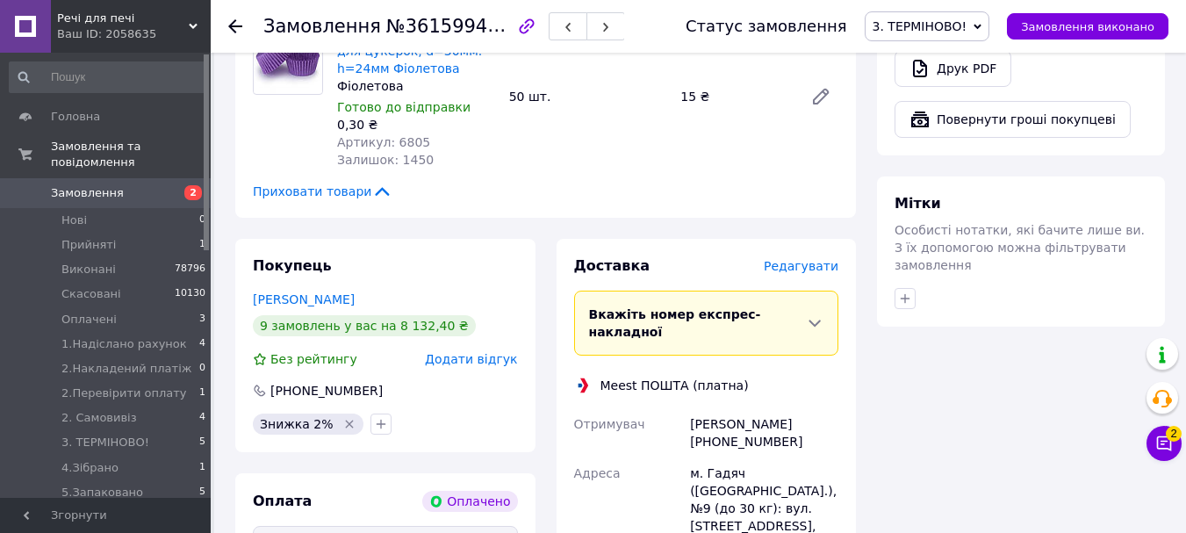
click at [820, 259] on span "Редагувати" at bounding box center [800, 266] width 75 height 14
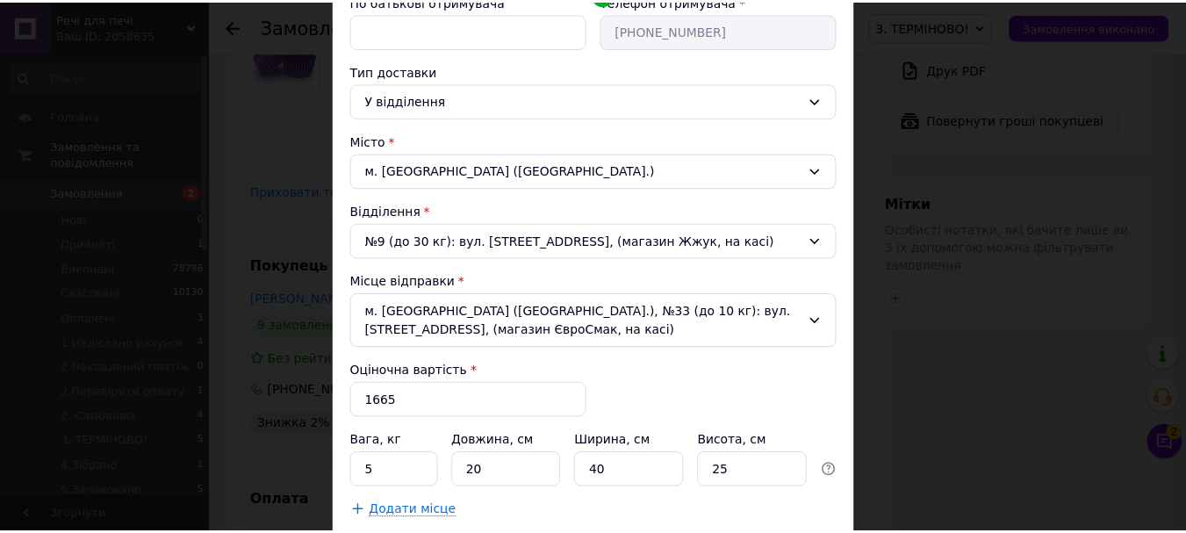
scroll to position [470, 0]
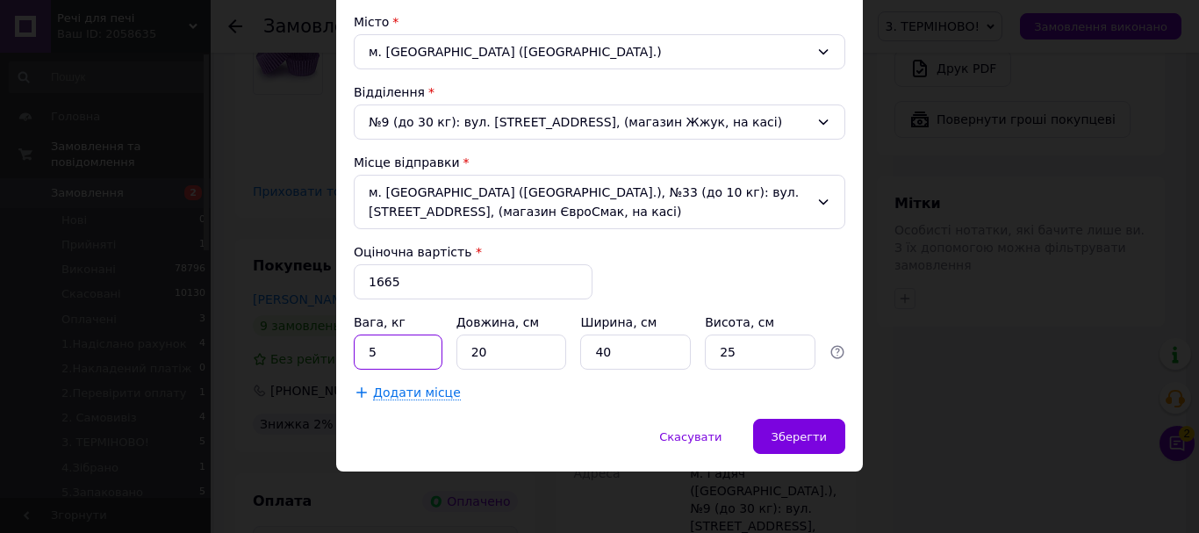
click at [348, 352] on div "Спосіб доставки Meest ПОШТА (платна) Платник Отримувач Прізвище отримувача * Гу…" at bounding box center [599, 32] width 527 height 774
type input "2"
drag, startPoint x: 488, startPoint y: 350, endPoint x: 439, endPoint y: 344, distance: 49.5
click at [440, 345] on div "Вага, кг 2 Довжина, см 20 Ширина, см 40 Висота, см 25" at bounding box center [599, 341] width 491 height 56
type input "25"
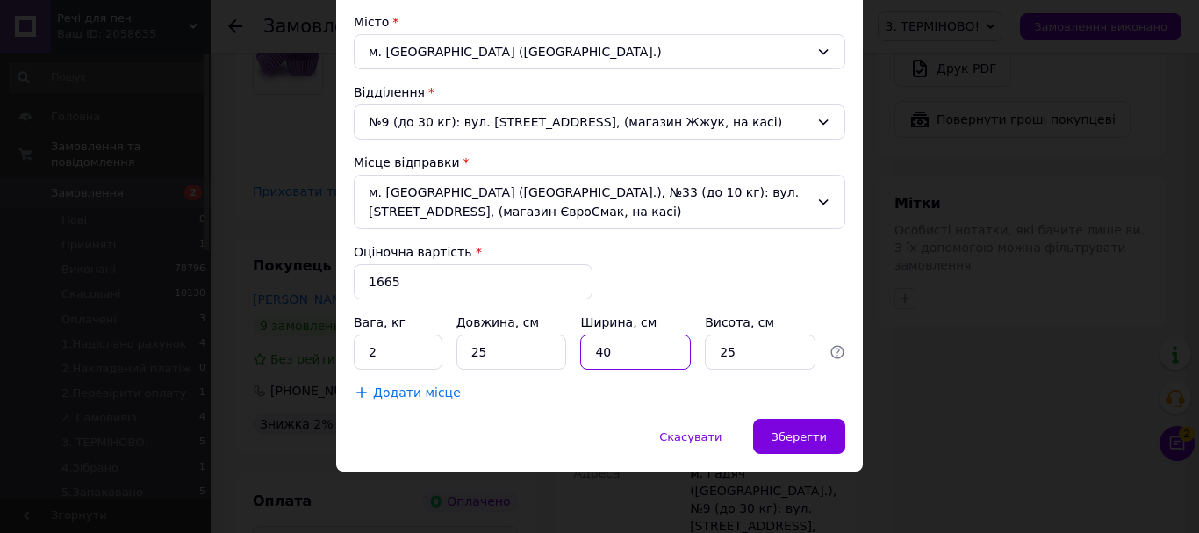
drag, startPoint x: 598, startPoint y: 347, endPoint x: 577, endPoint y: 344, distance: 20.4
click at [580, 344] on input "40" at bounding box center [635, 351] width 111 height 35
type input "25"
drag, startPoint x: 739, startPoint y: 355, endPoint x: 686, endPoint y: 356, distance: 52.7
click at [687, 356] on div "Вага, кг 2 Довжина, см 25 Ширина, см 25 Висота, см 25" at bounding box center [599, 341] width 491 height 56
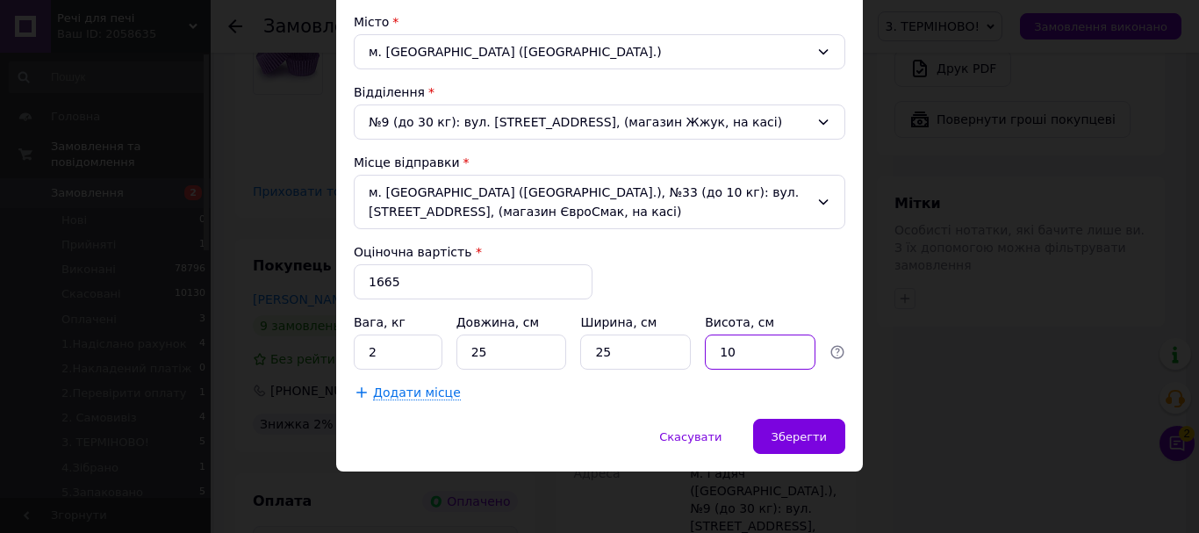
type input "10"
click at [584, 416] on div "Спосіб доставки Meest ПОШТА (платна) Платник Отримувач Прізвище отримувача * Гу…" at bounding box center [599, 32] width 527 height 774
click at [804, 431] on span "Зберегти" at bounding box center [798, 436] width 55 height 13
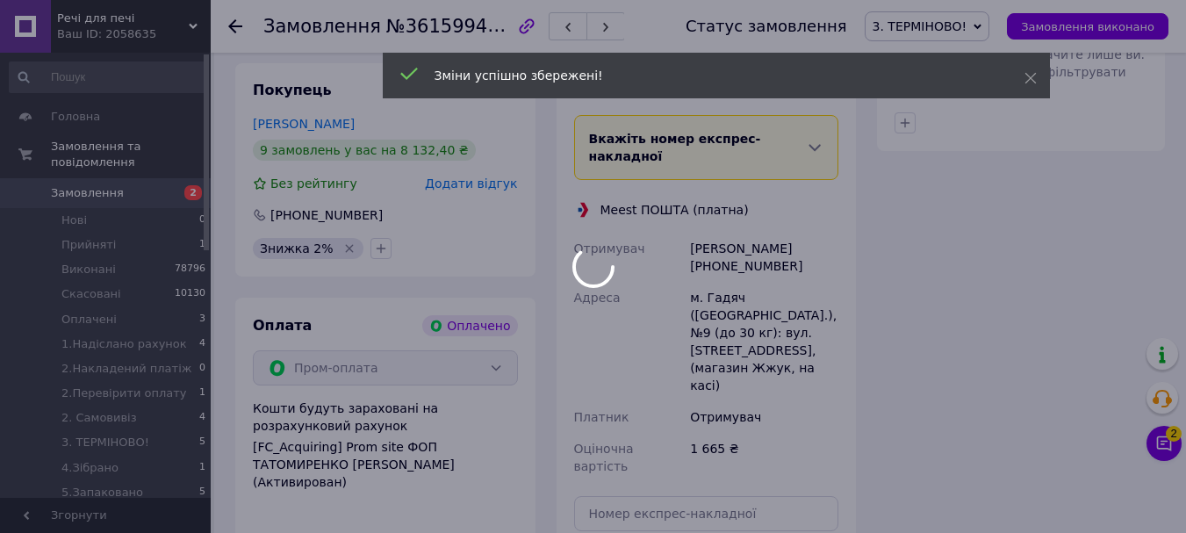
scroll to position [1667, 0]
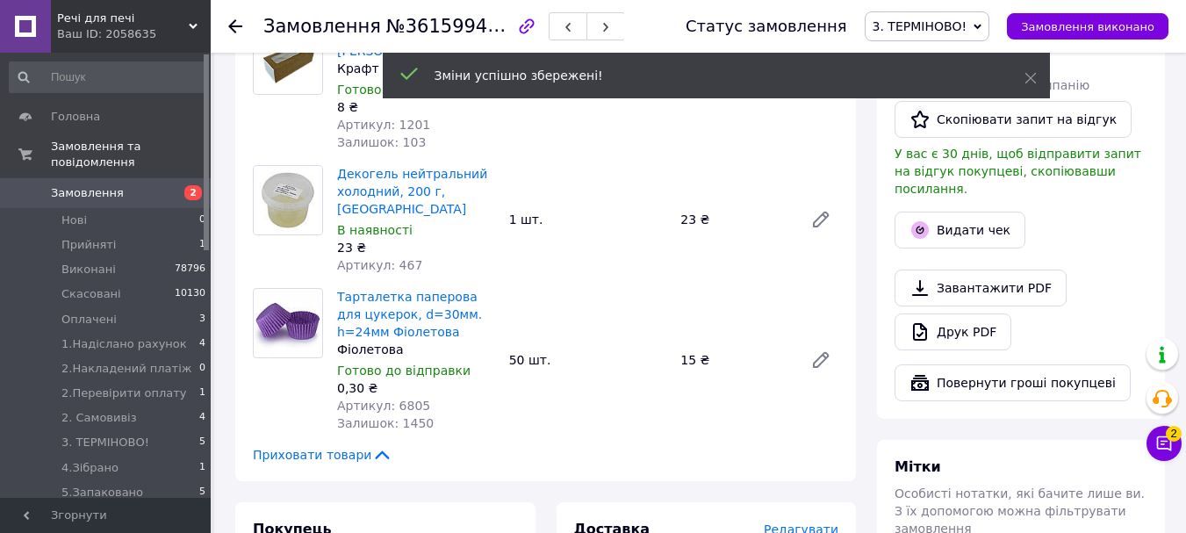
scroll to position [878, 0]
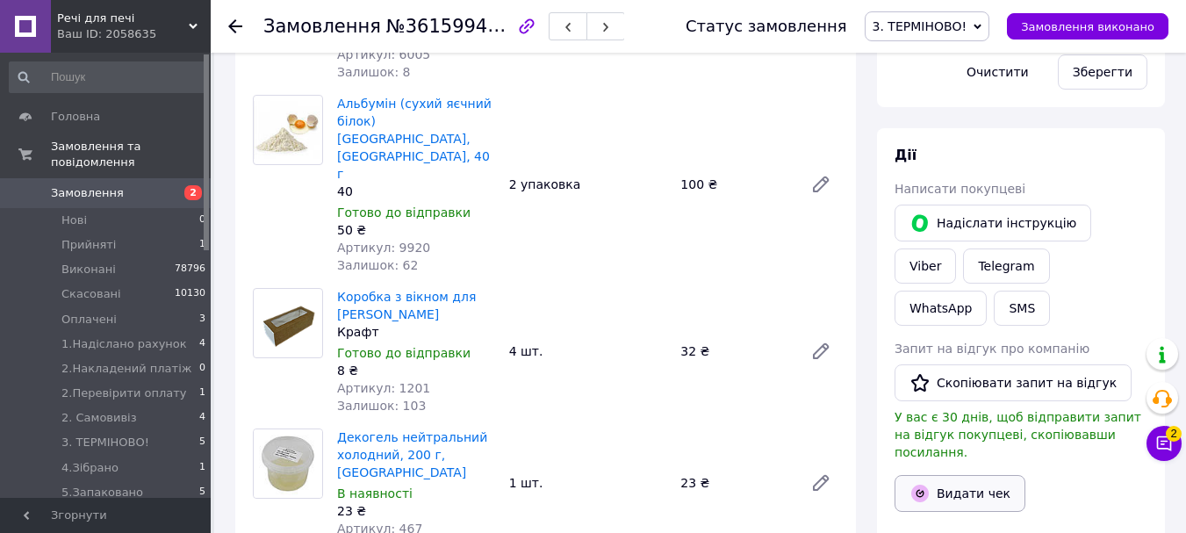
click at [960, 475] on button "Видати чек" at bounding box center [959, 493] width 131 height 37
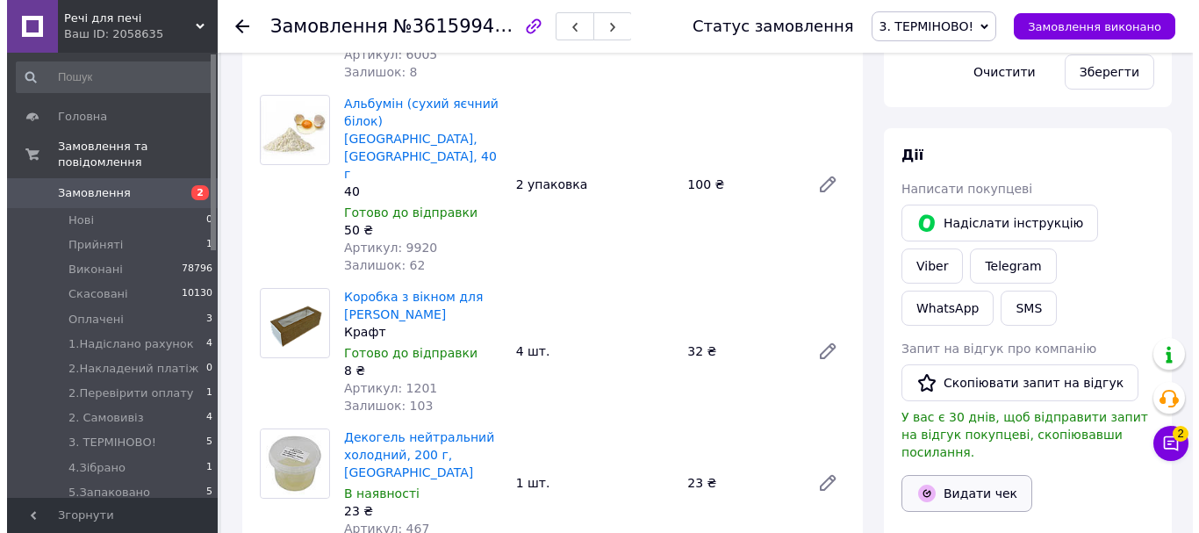
scroll to position [860, 0]
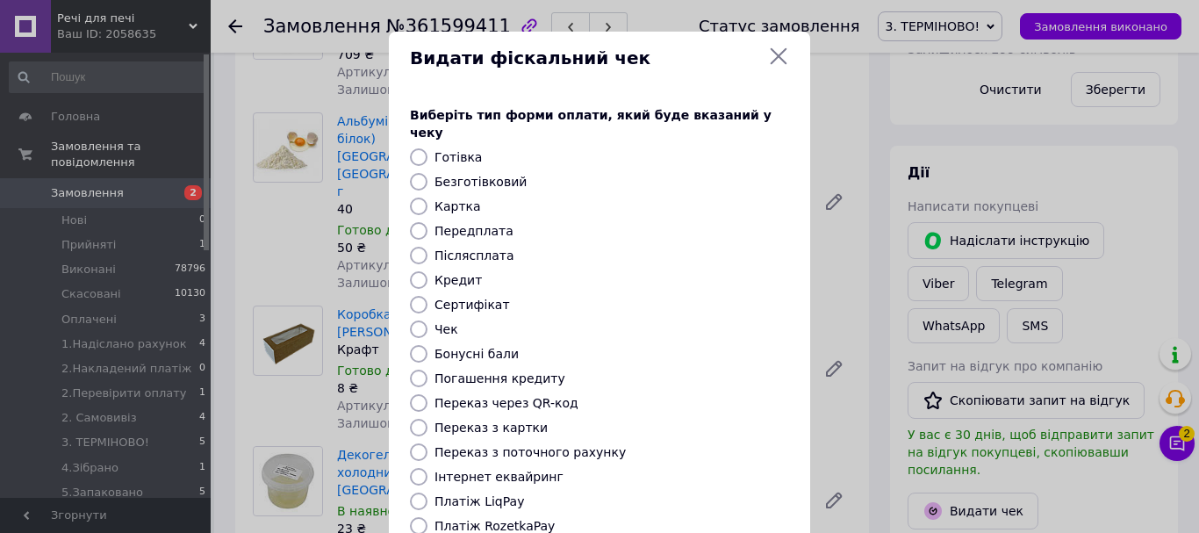
click at [410, 173] on input "Безготівковий" at bounding box center [419, 182] width 18 height 18
radio input "true"
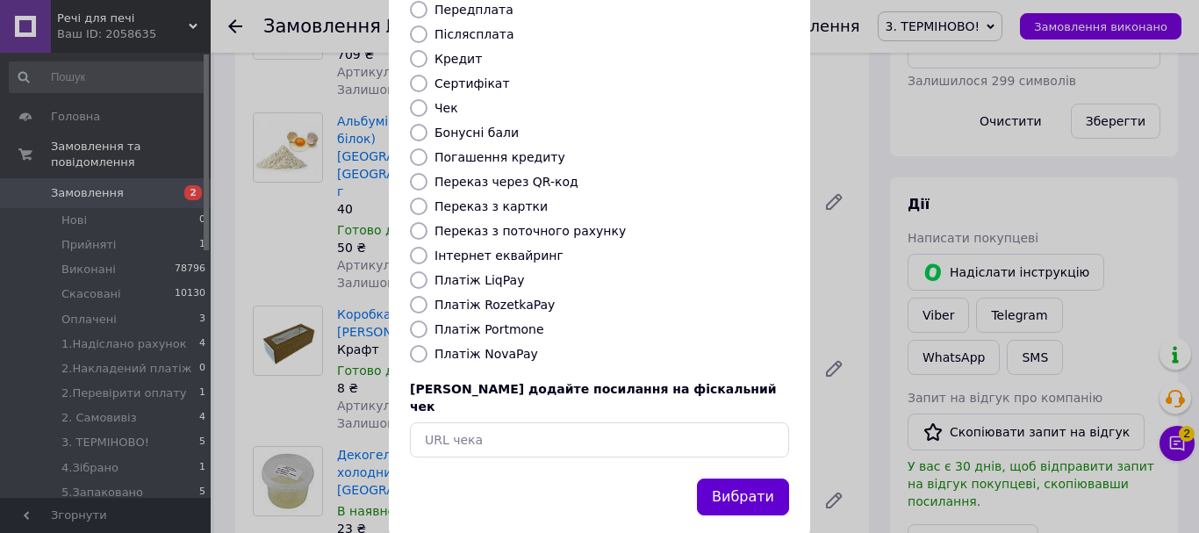
click at [743, 478] on button "Вибрати" at bounding box center [743, 497] width 92 height 38
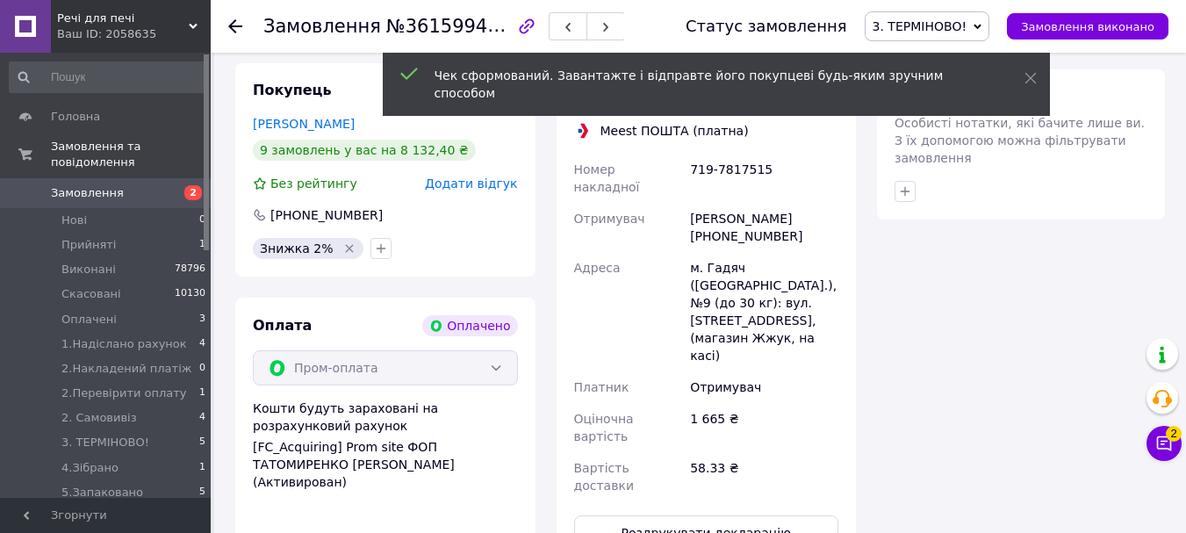
scroll to position [1667, 0]
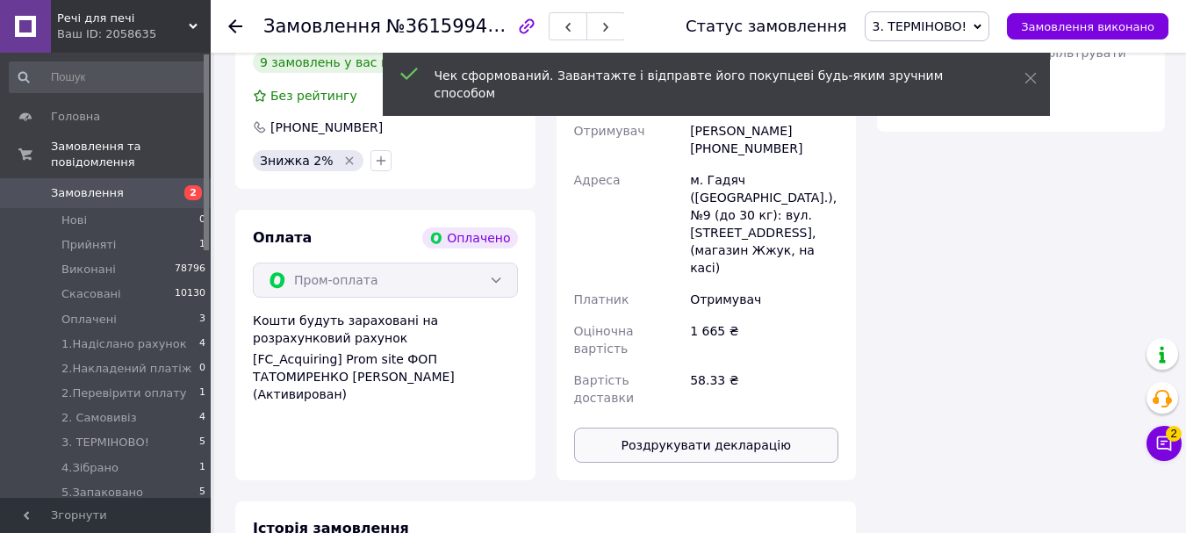
click at [748, 427] on button "Роздрукувати декларацію" at bounding box center [706, 444] width 265 height 35
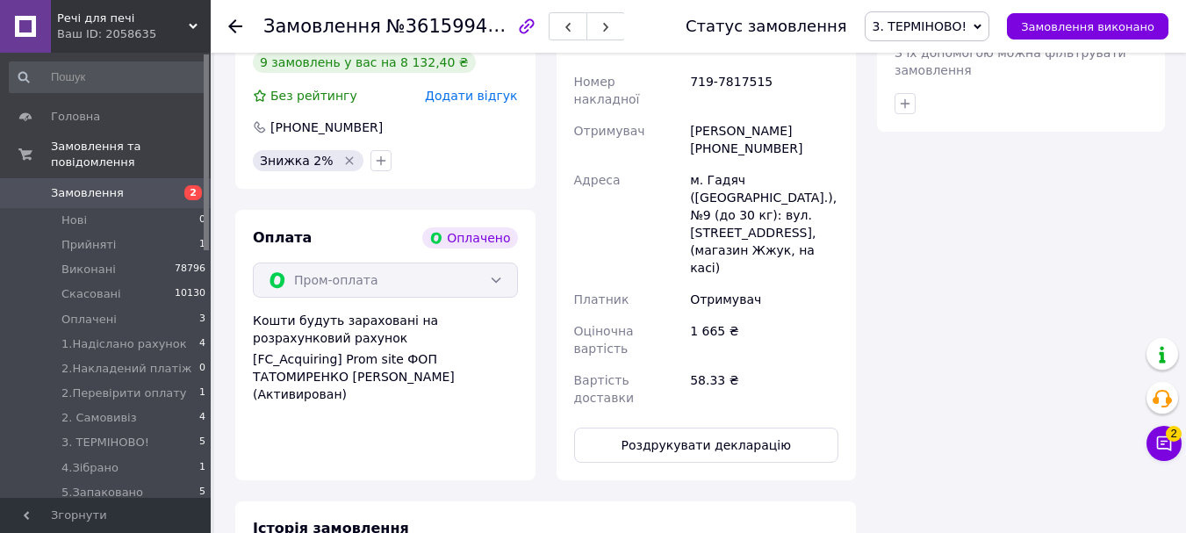
click at [930, 28] on span "3. ТЕРМІНОВО!" at bounding box center [919, 26] width 95 height 14
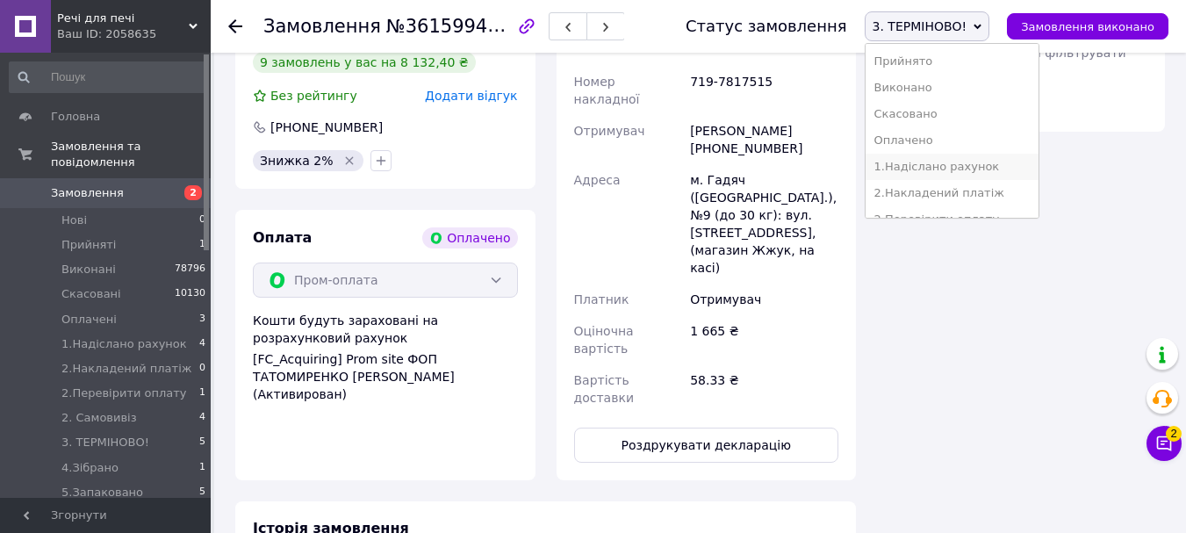
scroll to position [88, 0]
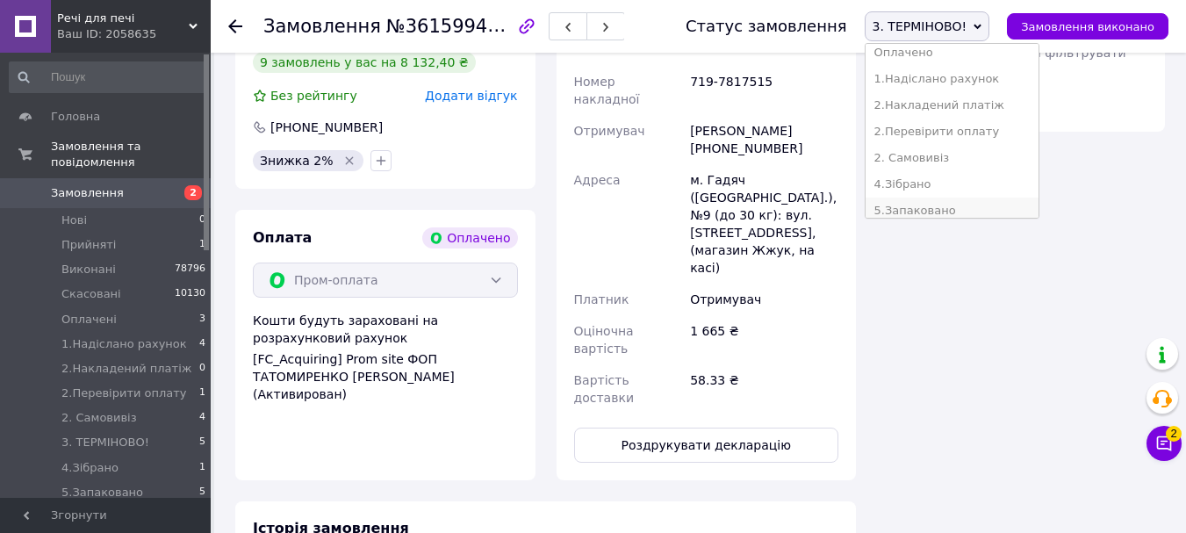
click at [973, 210] on li "5.Запаковано" at bounding box center [951, 210] width 173 height 26
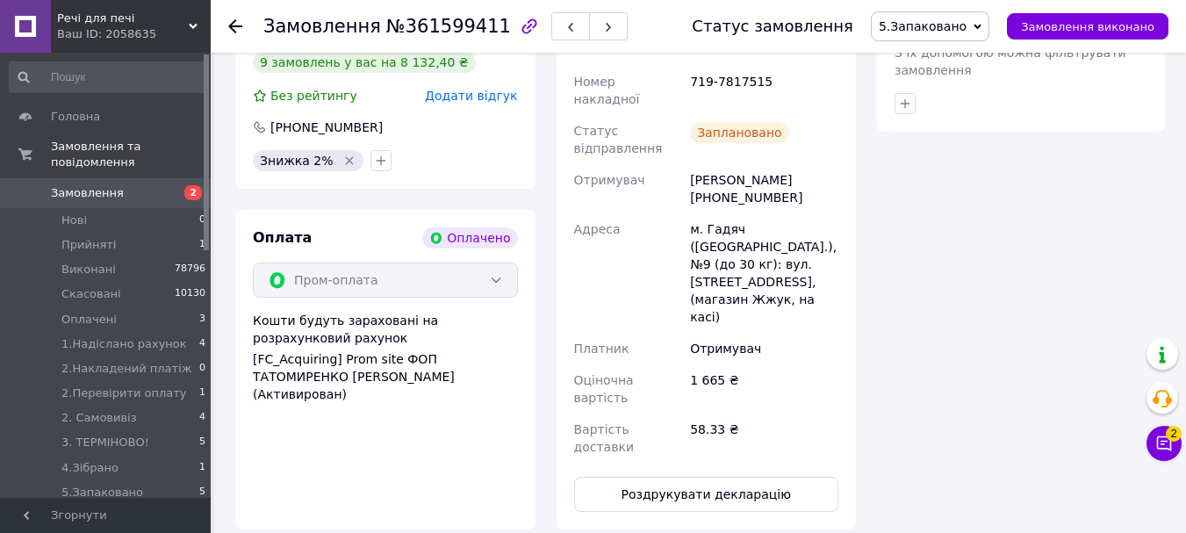
click at [101, 185] on span "Замовлення" at bounding box center [87, 193] width 73 height 16
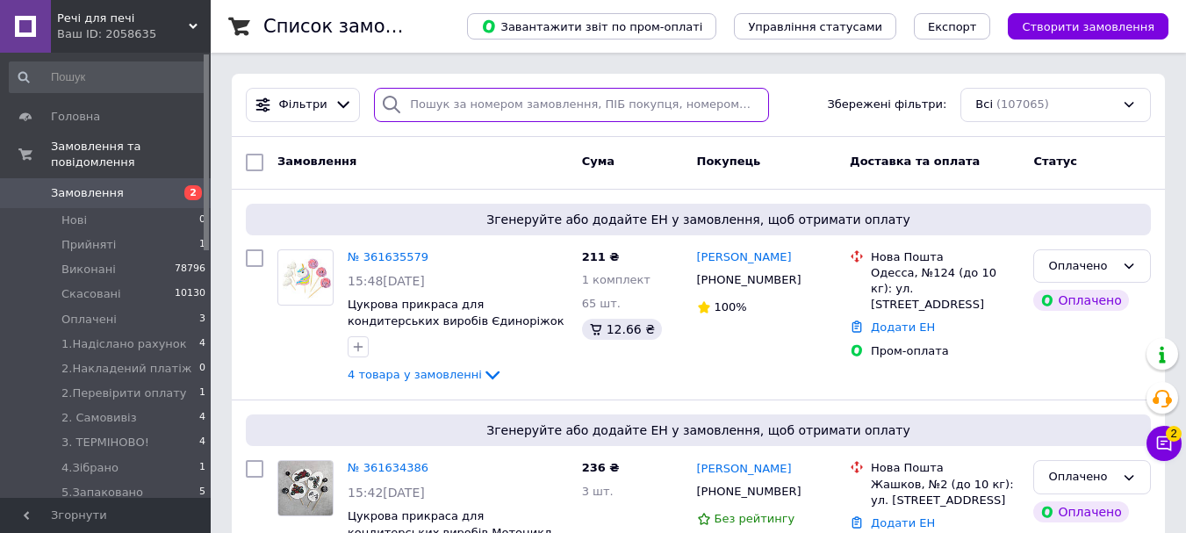
click at [418, 114] on input "search" at bounding box center [571, 105] width 394 height 34
type input "новожук"
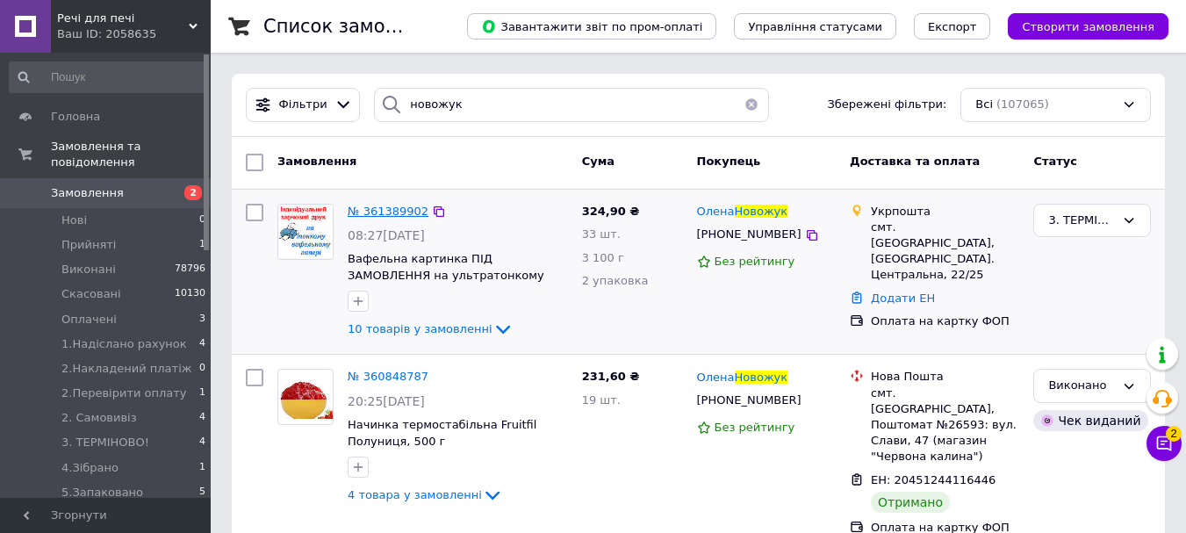
click at [391, 213] on span "№ 361389902" at bounding box center [388, 210] width 81 height 13
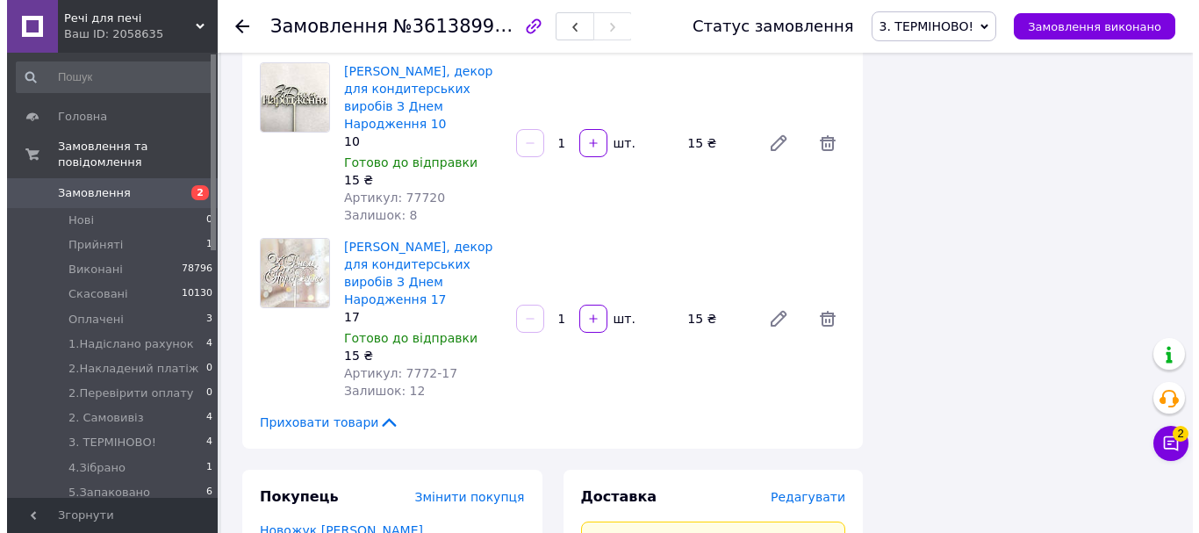
scroll to position [1492, 0]
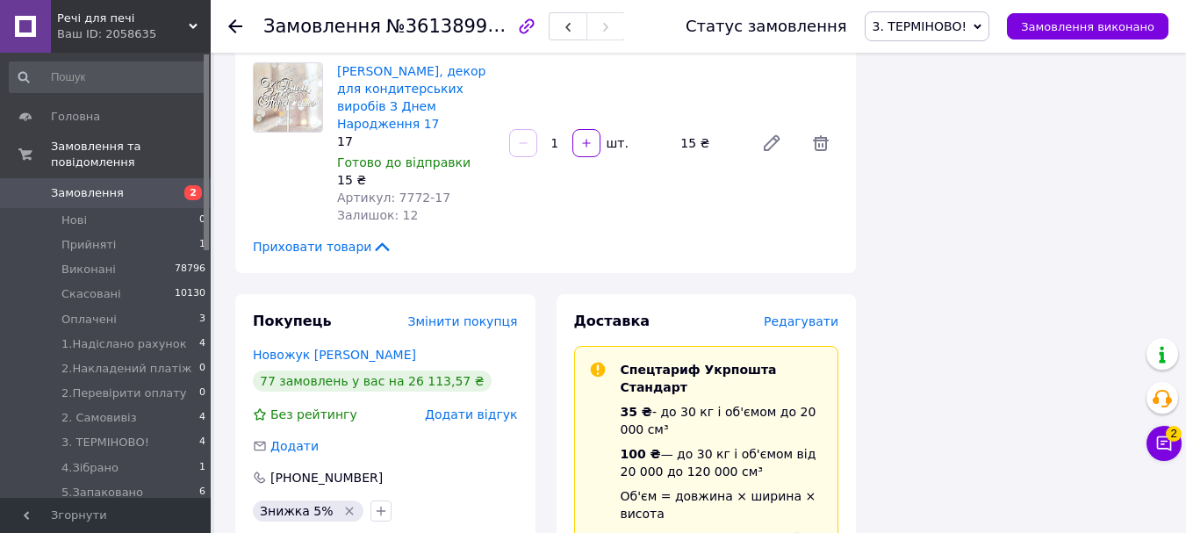
click at [825, 314] on span "Редагувати" at bounding box center [800, 321] width 75 height 14
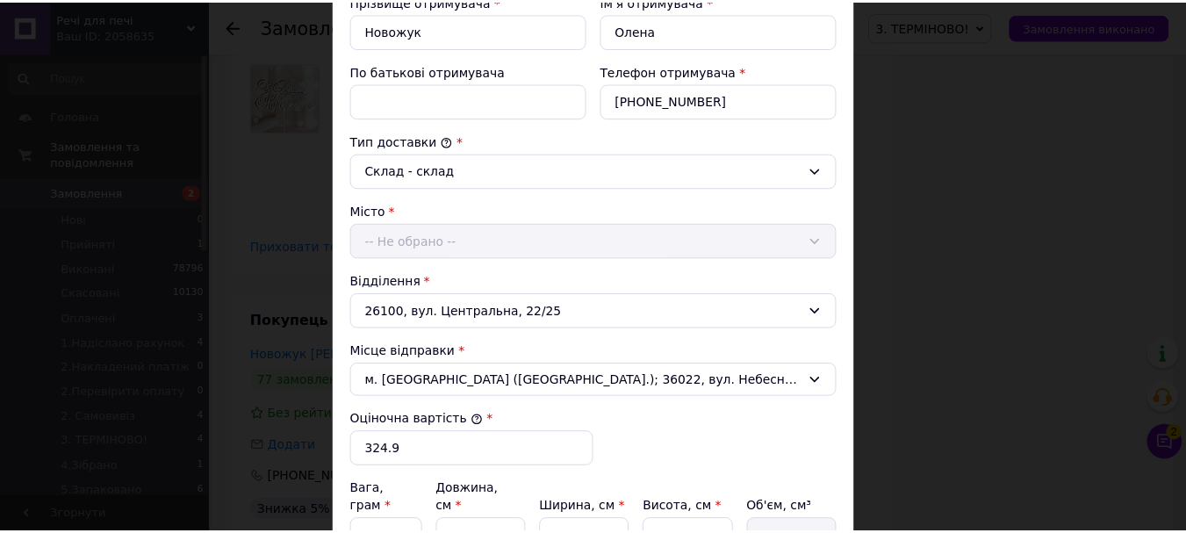
scroll to position [628, 0]
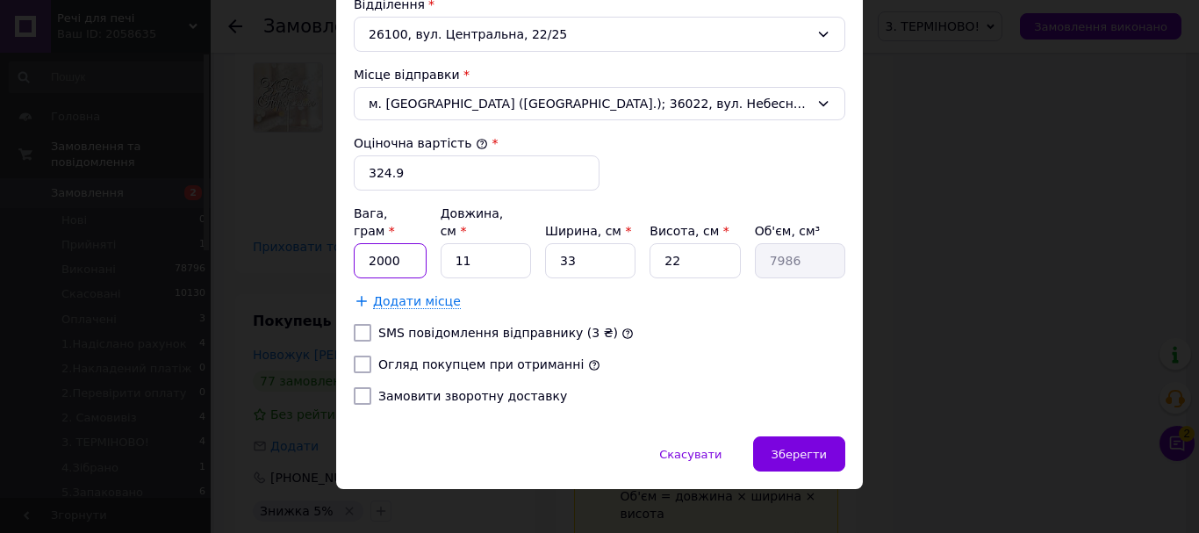
drag, startPoint x: 397, startPoint y: 247, endPoint x: 353, endPoint y: 252, distance: 44.1
click at [354, 252] on input "2000" at bounding box center [390, 260] width 73 height 35
type input "640"
drag, startPoint x: 470, startPoint y: 250, endPoint x: 442, endPoint y: 254, distance: 28.3
click at [442, 254] on input "11" at bounding box center [486, 260] width 90 height 35
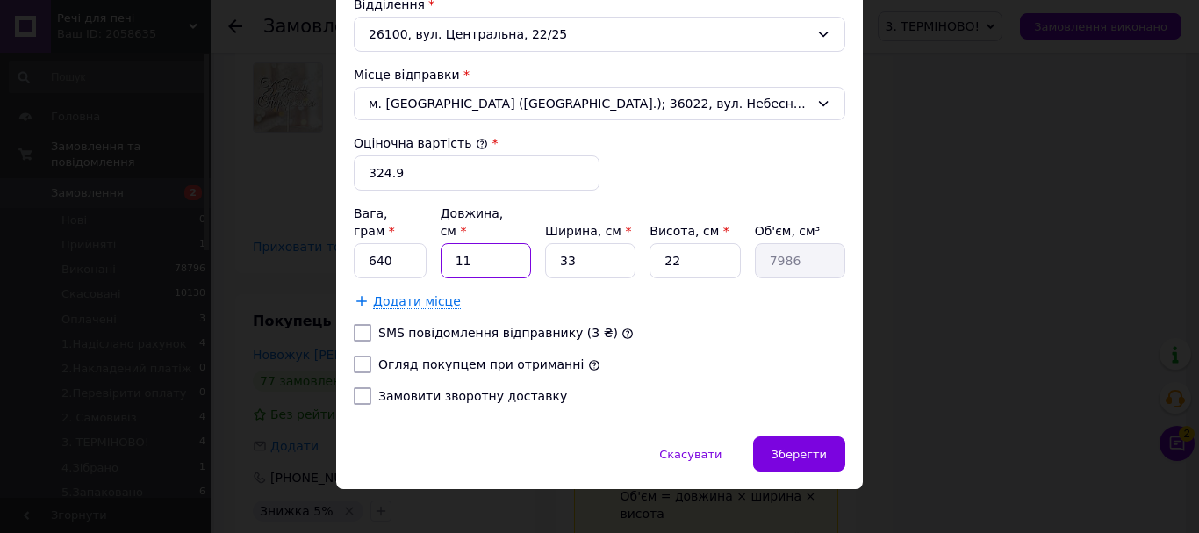
type input "3"
type input "2178"
type input "33"
type input "23958"
type input "33"
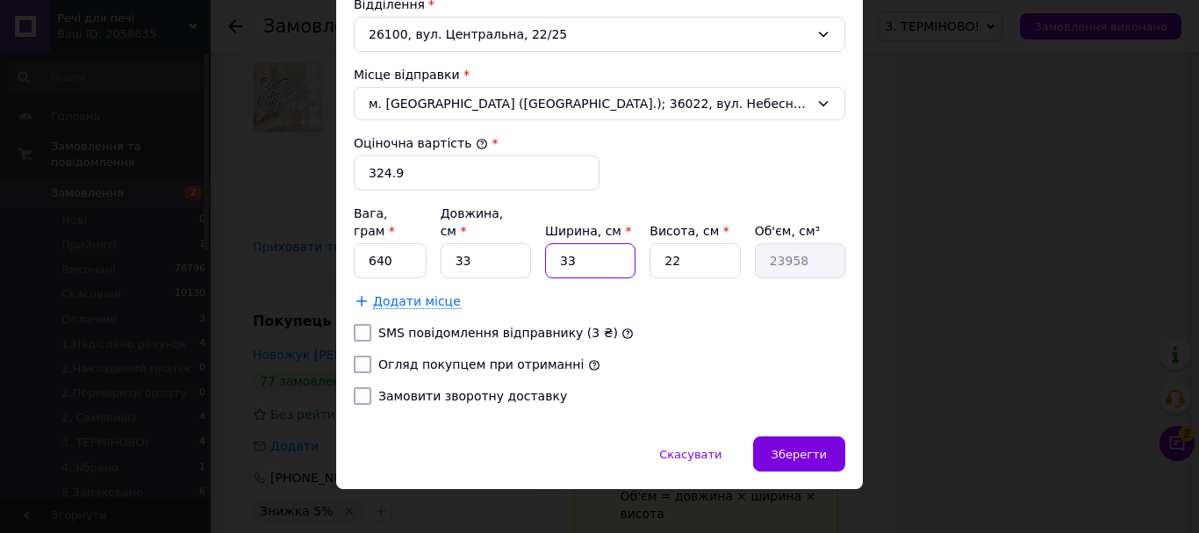
drag, startPoint x: 577, startPoint y: 233, endPoint x: 530, endPoint y: 240, distance: 47.0
click at [530, 240] on div "Вага, грам * 640 Довжина, см * 33 Ширина, см * 33 Висота, см * 22 Об'єм, см³ 23…" at bounding box center [599, 241] width 491 height 74
type input "3"
type input "2178"
type input "2"
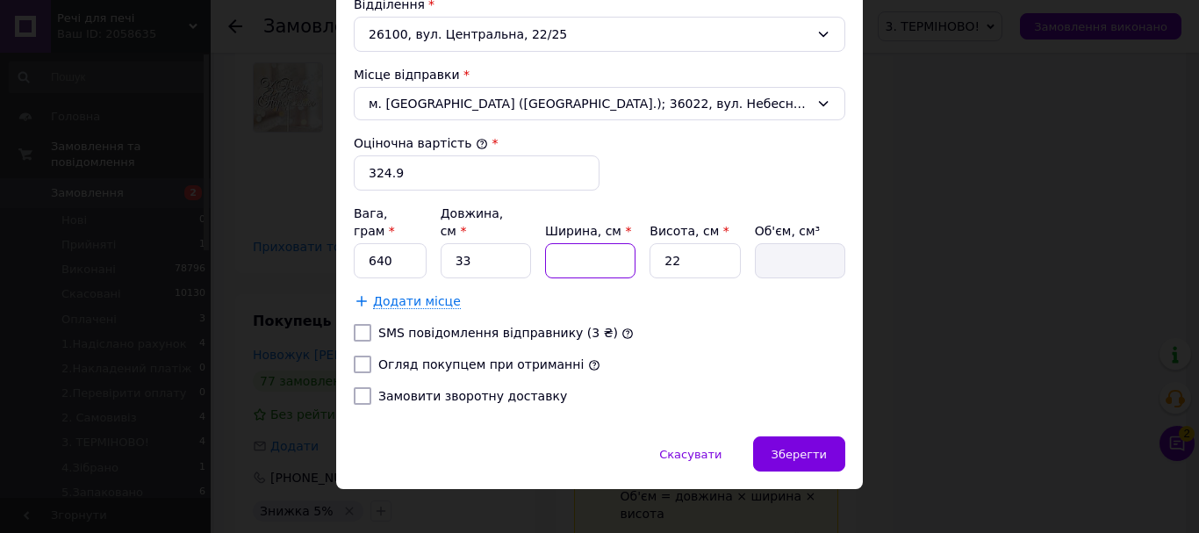
type input "1452"
type input "23"
type input "16698"
type input "23"
drag, startPoint x: 682, startPoint y: 236, endPoint x: 637, endPoint y: 242, distance: 45.2
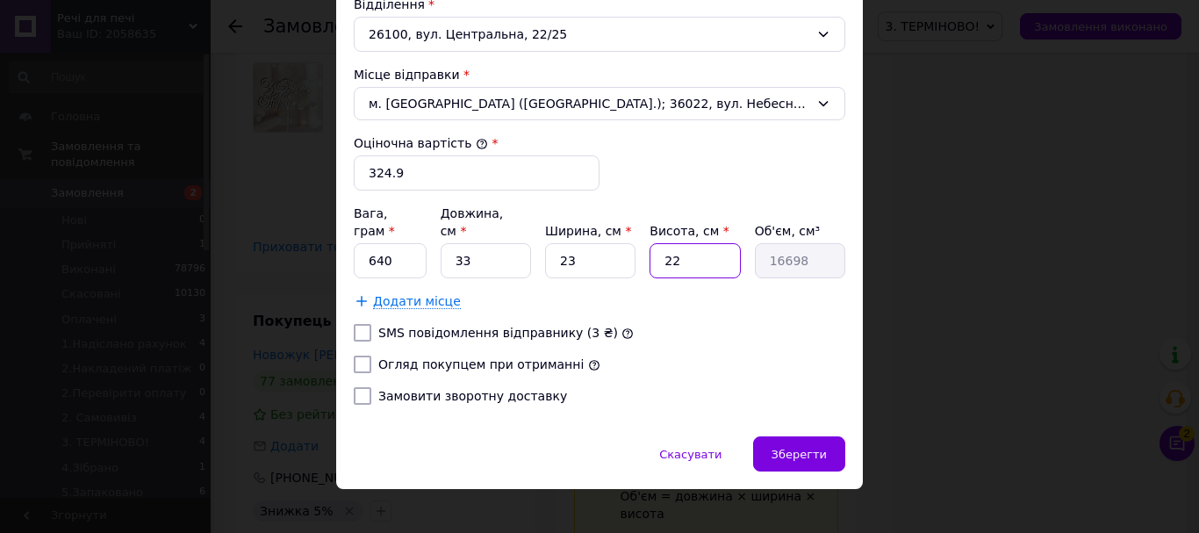
click at [637, 242] on div "Вага, грам * 640 Довжина, см * 33 Ширина, см * 23 Висота, см * 22 Об'єм, см³ 16…" at bounding box center [599, 241] width 491 height 74
type input "5"
type input "3795"
type input "5"
click at [355, 355] on input "Огляд покупцем при отриманні" at bounding box center [363, 364] width 18 height 18
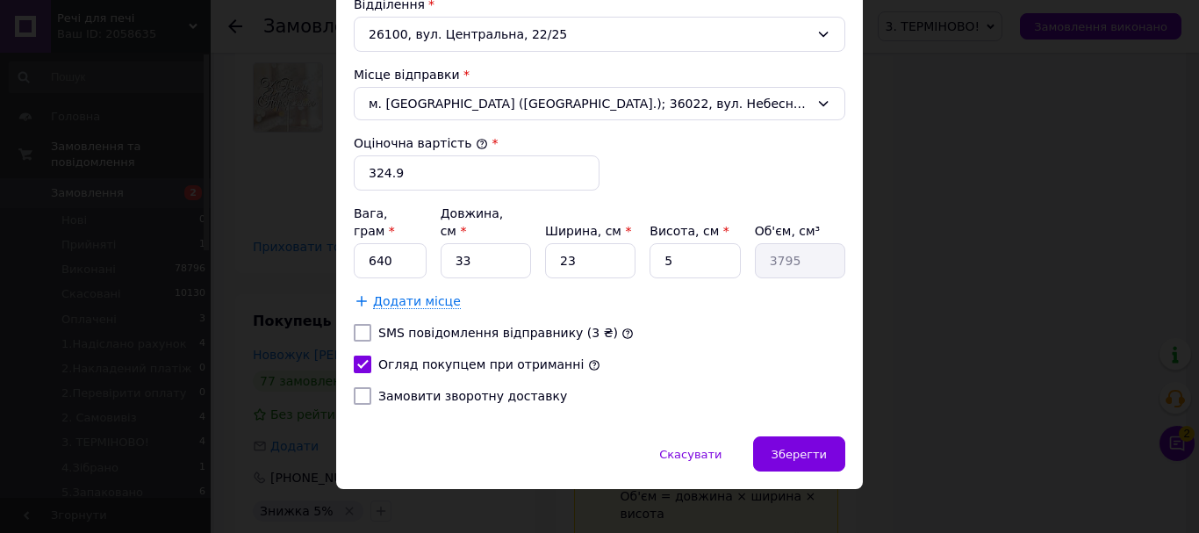
checkbox input "true"
click at [772, 436] on div "Зберегти" at bounding box center [799, 453] width 92 height 35
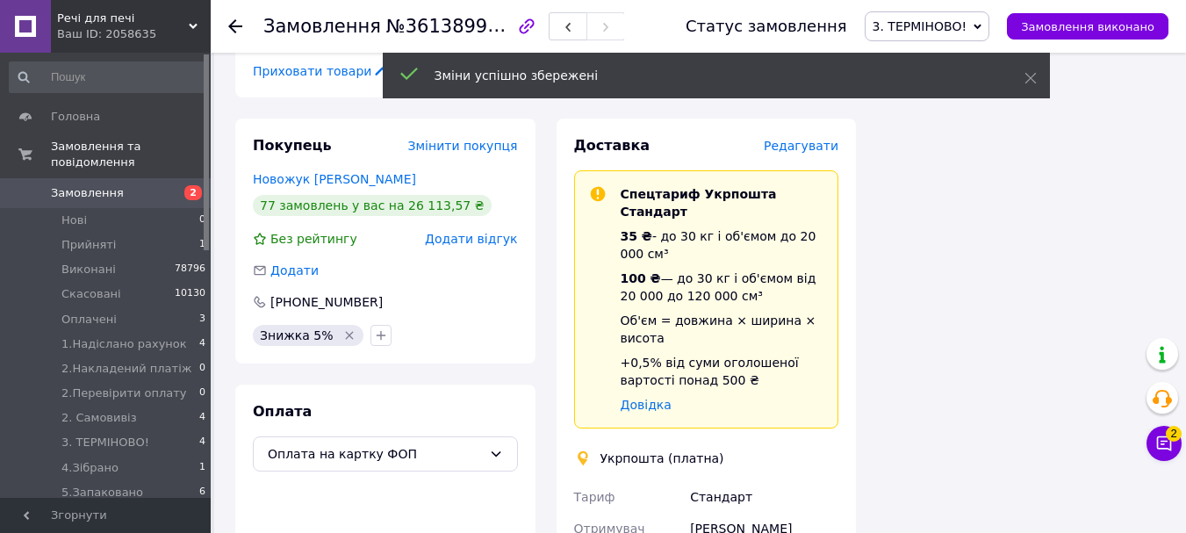
scroll to position [186, 0]
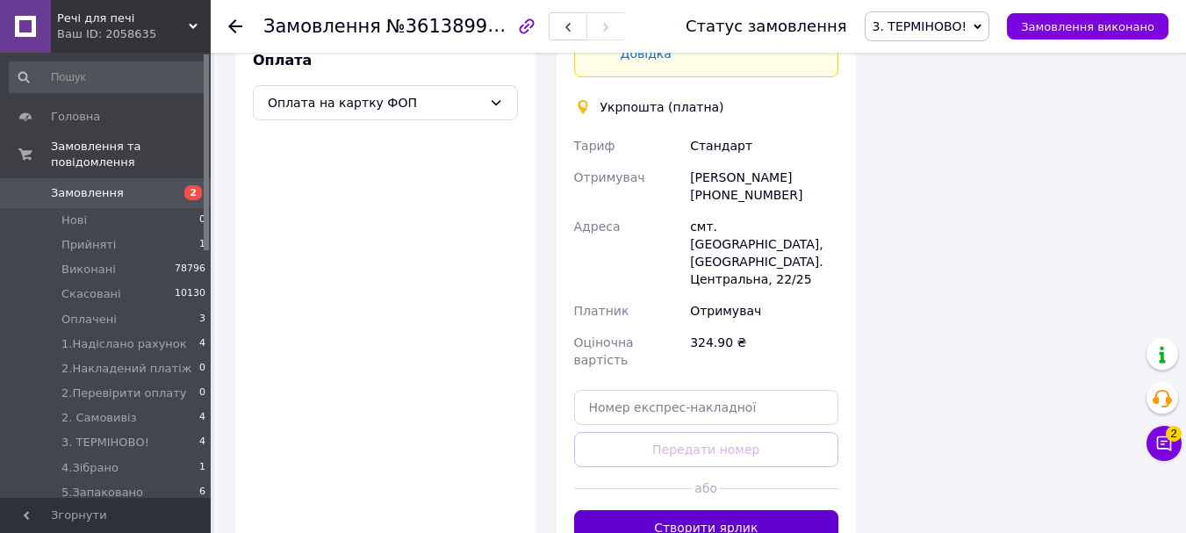
click at [817, 510] on button "Створити ярлик" at bounding box center [706, 527] width 265 height 35
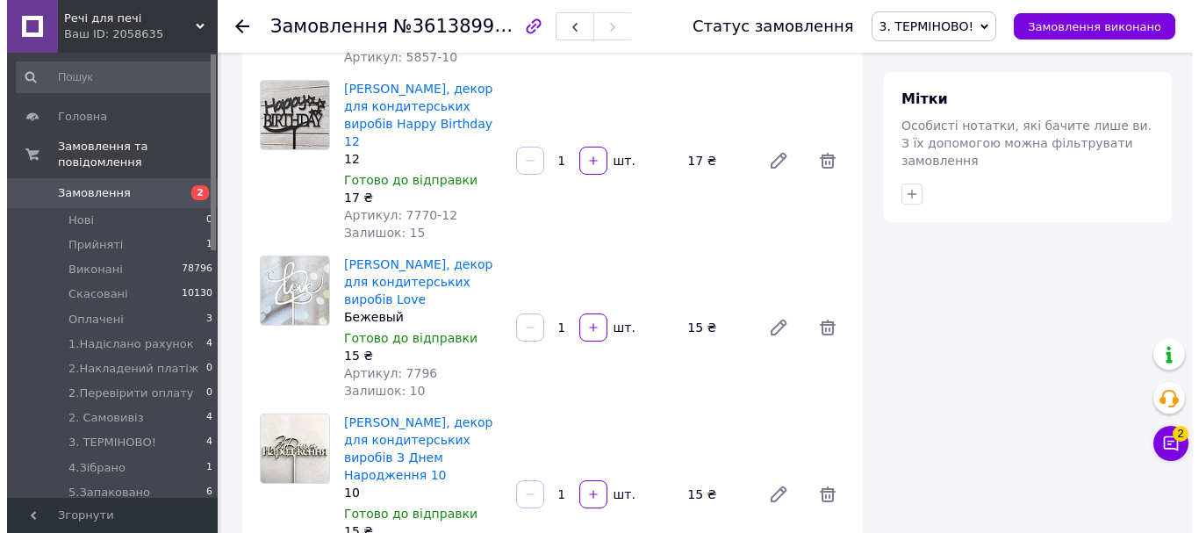
scroll to position [702, 0]
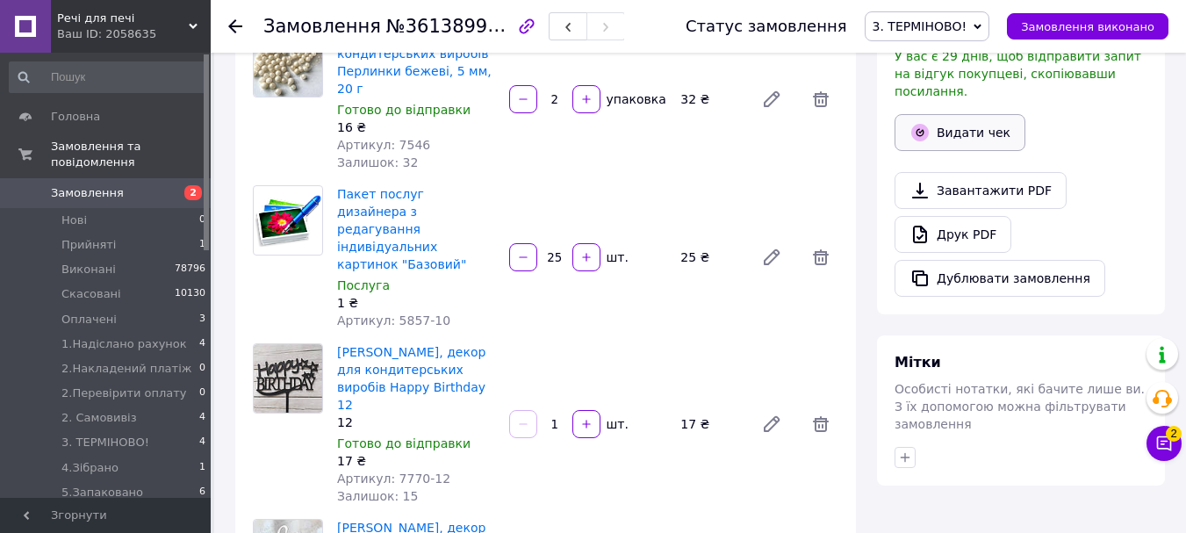
click at [966, 114] on button "Видати чек" at bounding box center [959, 132] width 131 height 37
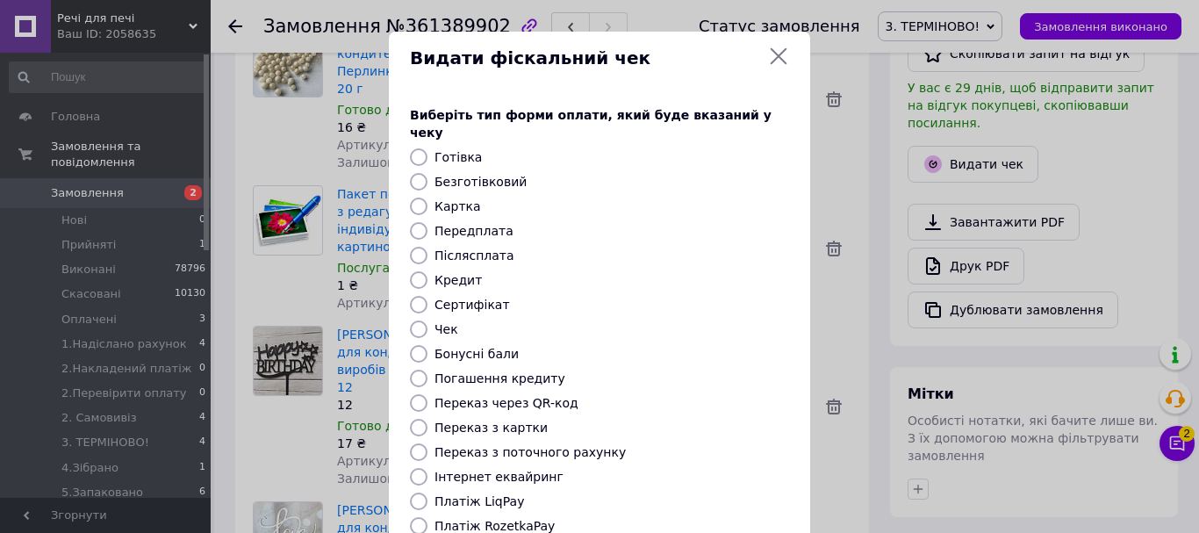
click at [412, 173] on input "Безготівковий" at bounding box center [419, 182] width 18 height 18
radio input "true"
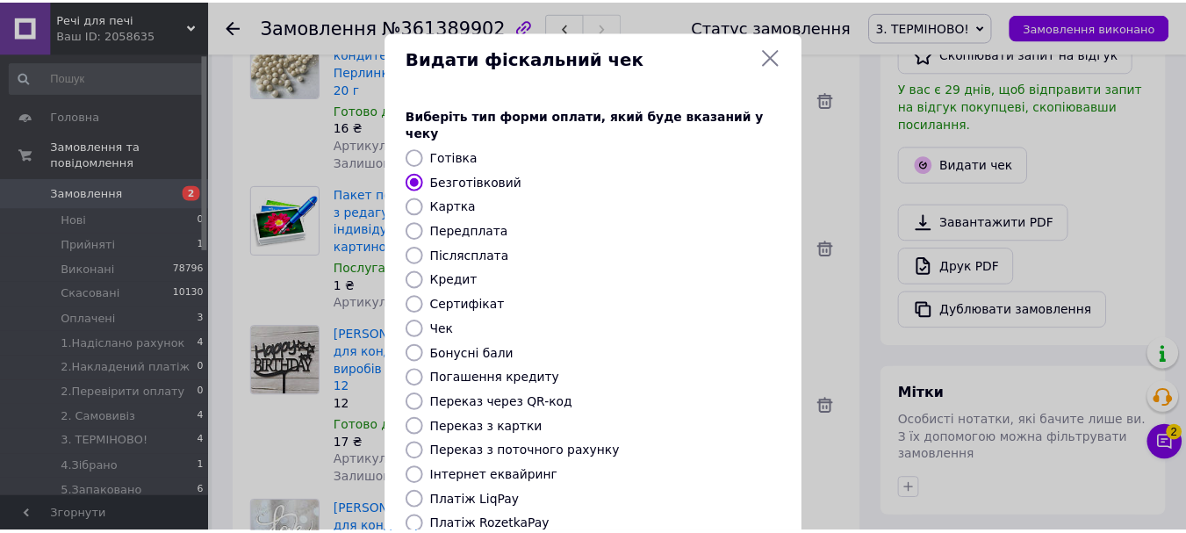
scroll to position [221, 0]
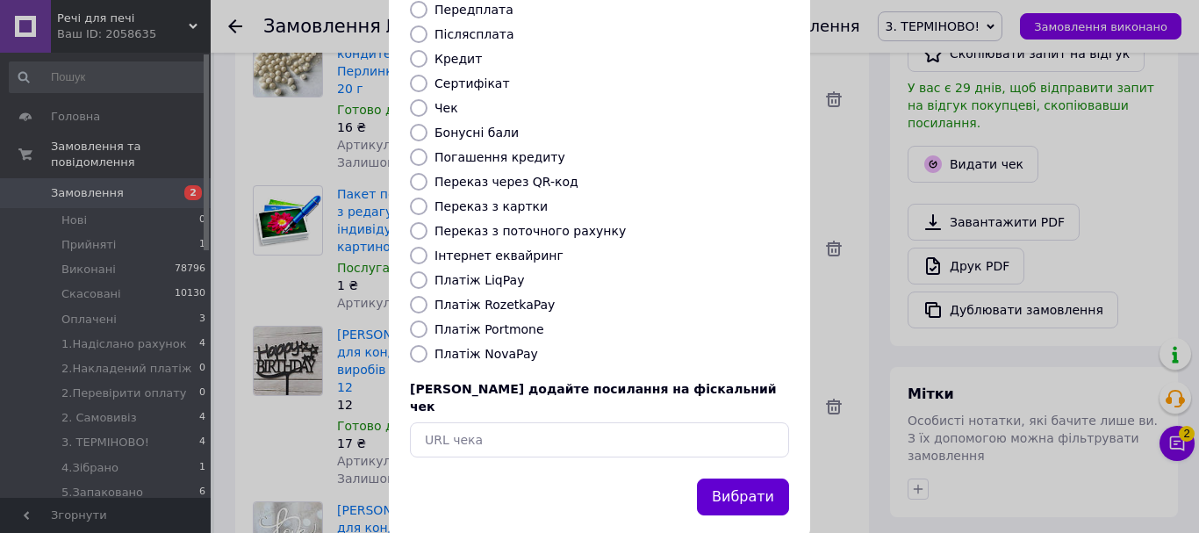
click at [714, 478] on button "Вибрати" at bounding box center [743, 497] width 92 height 38
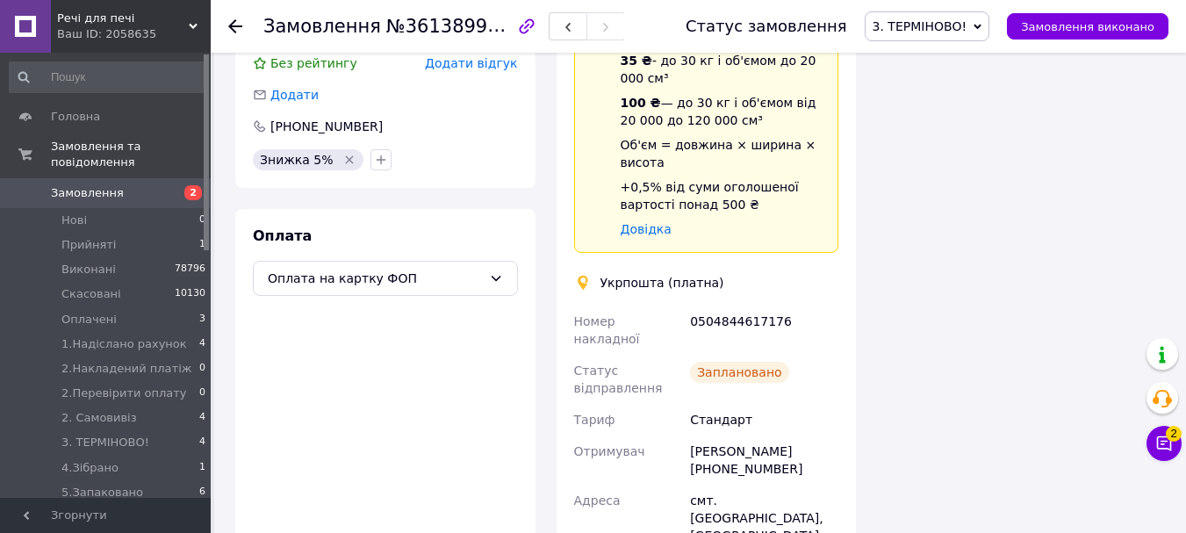
scroll to position [2018, 0]
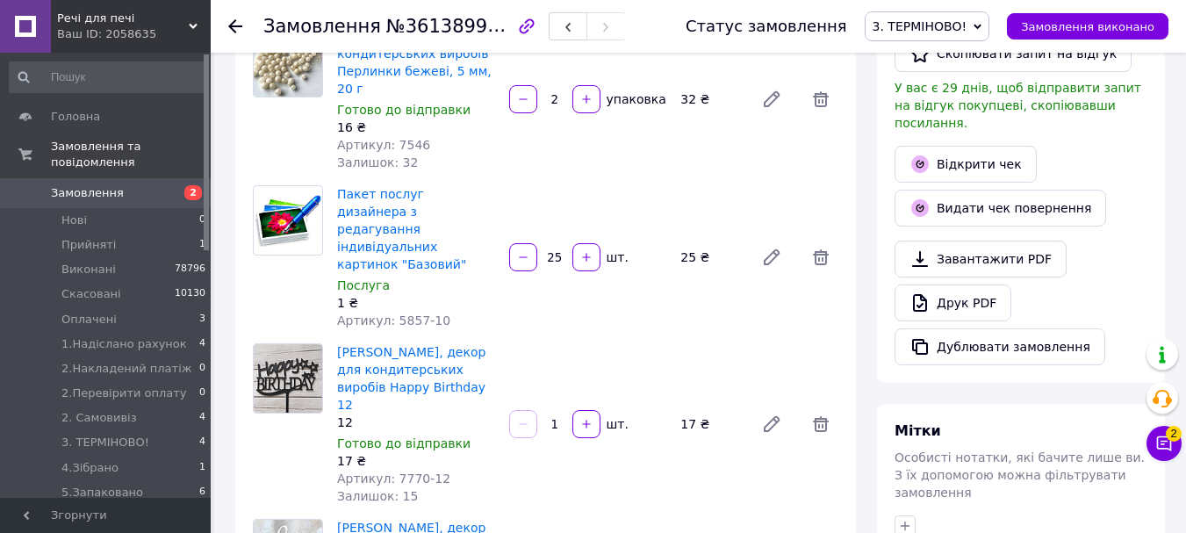
scroll to position [614, 0]
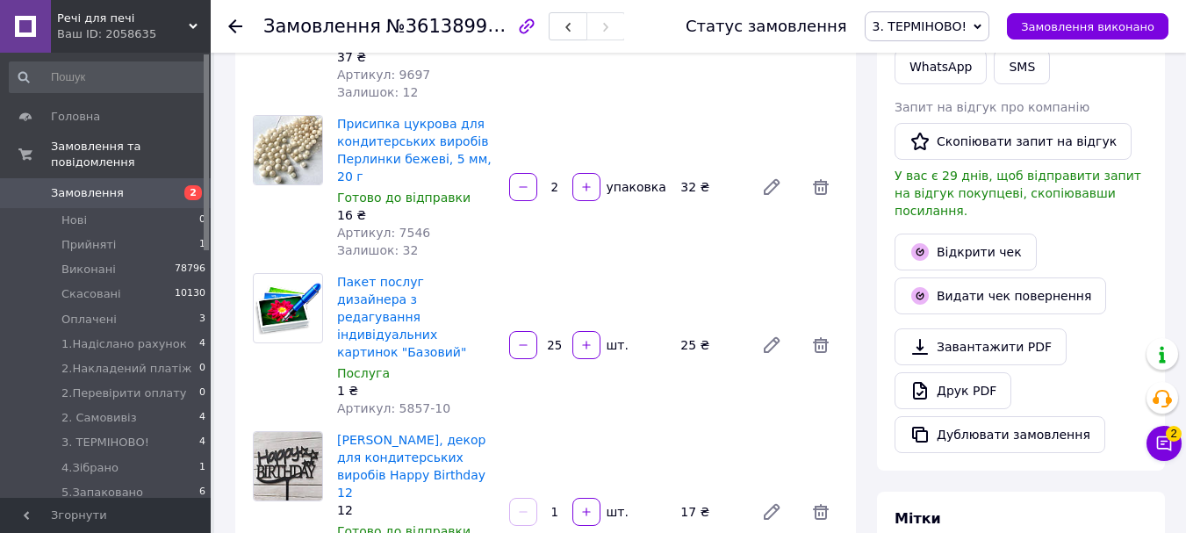
click at [937, 32] on span "3. ТЕРМІНОВО!" at bounding box center [919, 26] width 95 height 14
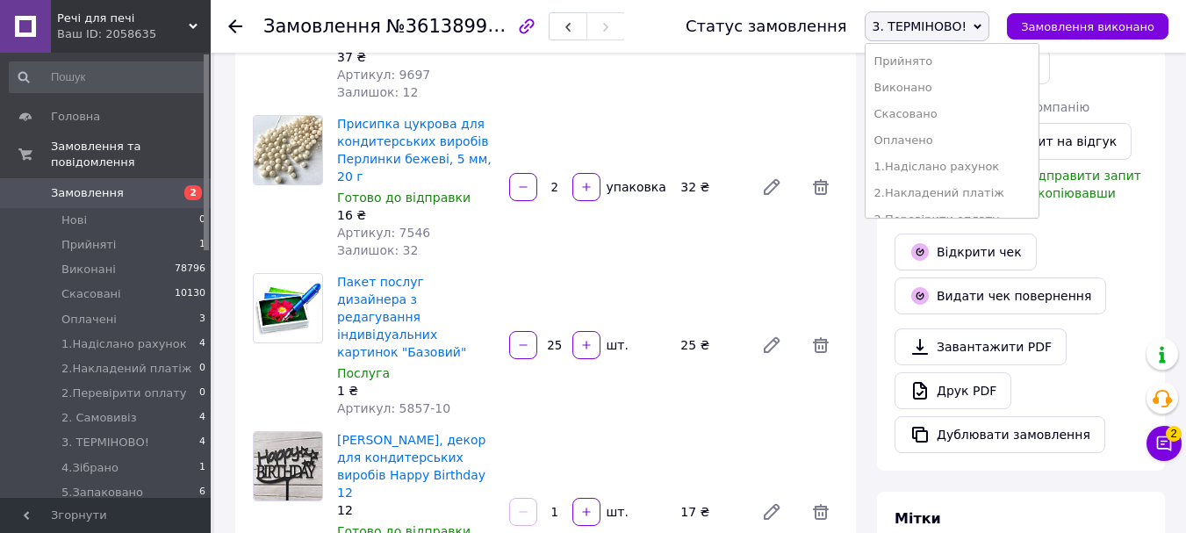
scroll to position [176, 0]
click at [956, 116] on li "5.Запаковано" at bounding box center [951, 123] width 173 height 26
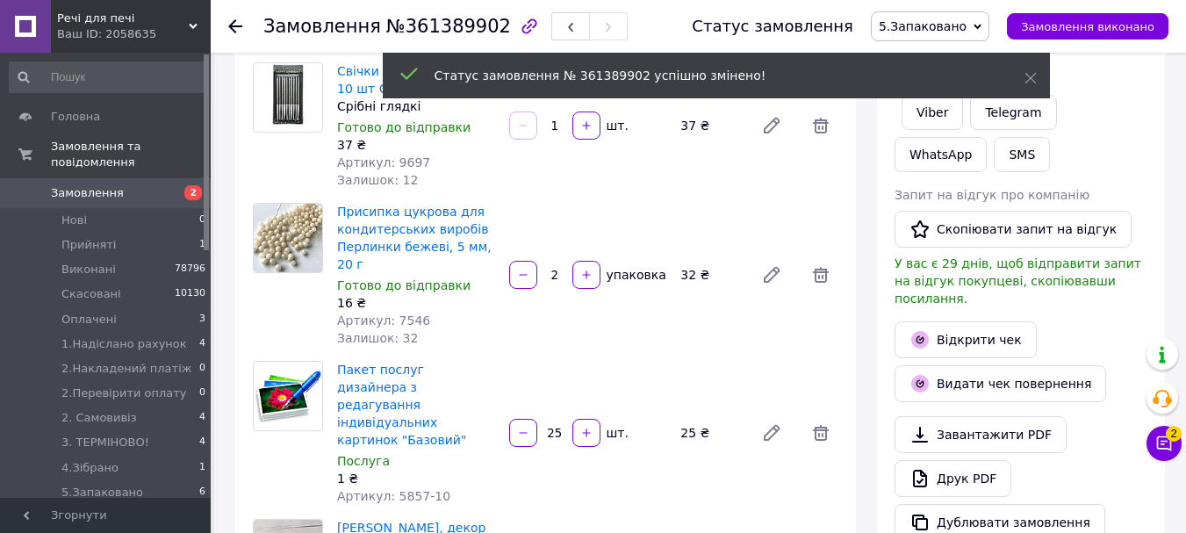
scroll to position [312, 0]
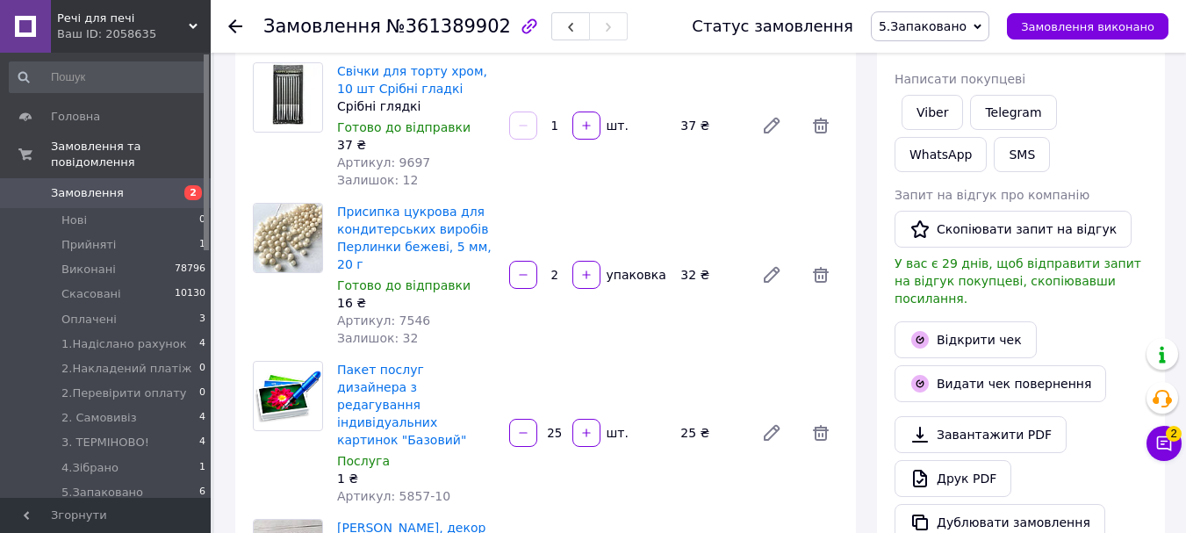
click at [104, 185] on span "Замовлення" at bounding box center [87, 193] width 73 height 16
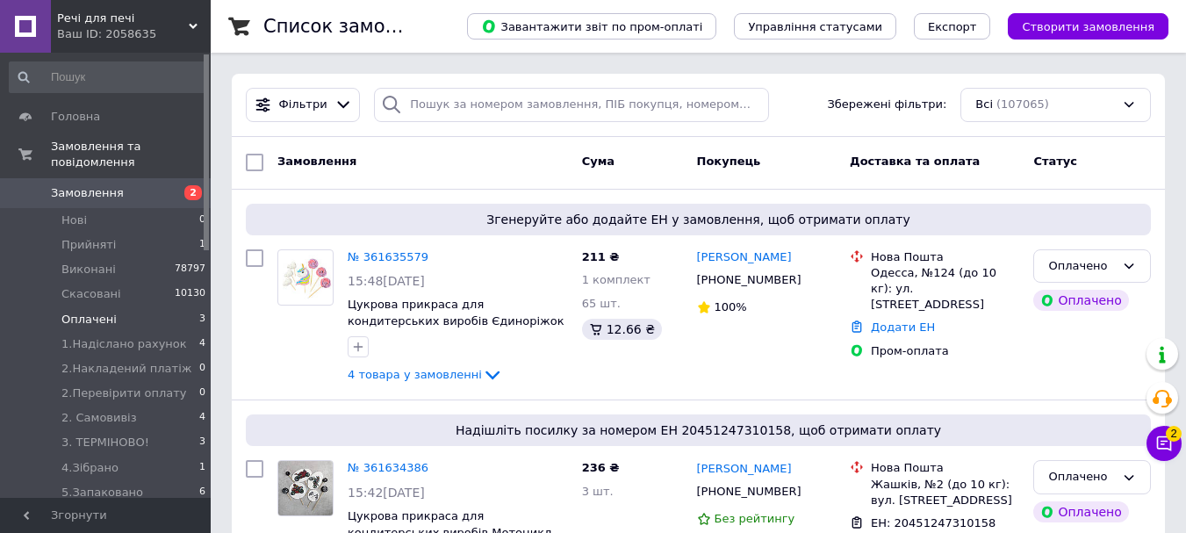
click at [104, 312] on span "Оплачені" at bounding box center [88, 320] width 55 height 16
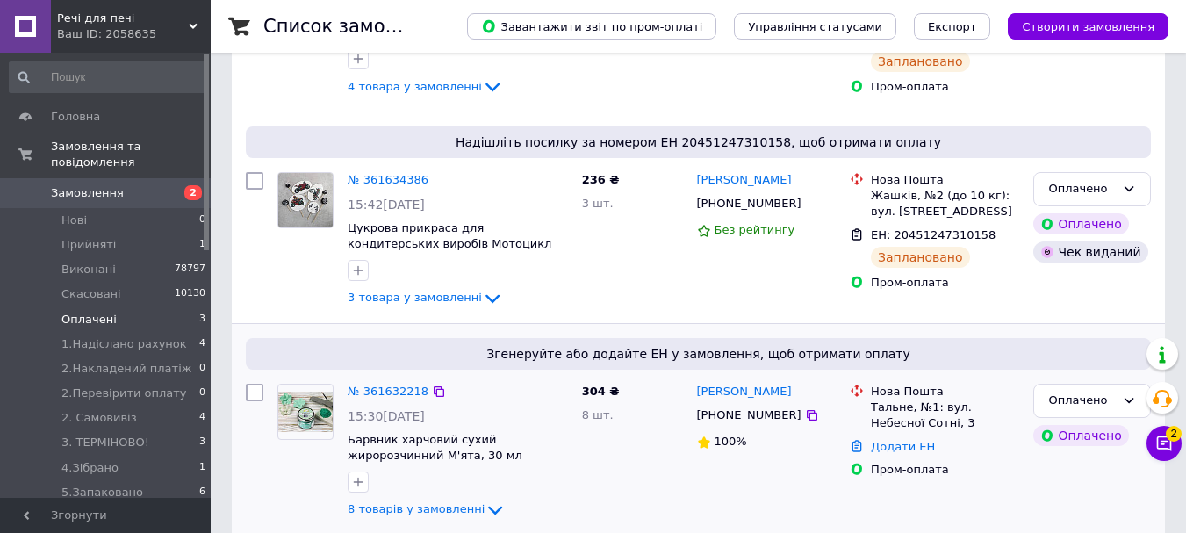
scroll to position [263, 0]
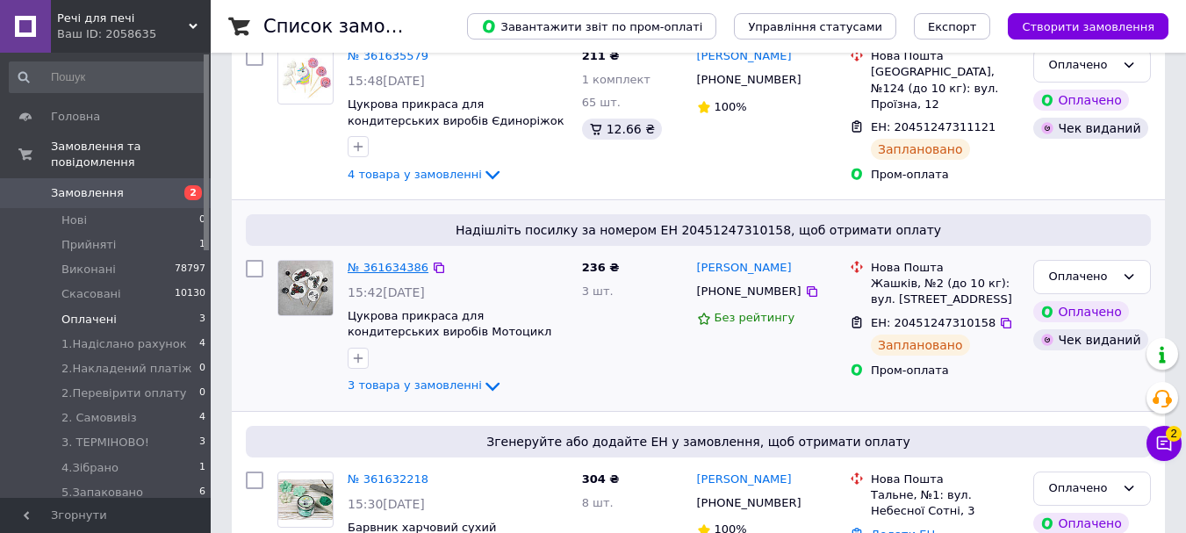
click at [366, 264] on link "№ 361634386" at bounding box center [388, 267] width 81 height 13
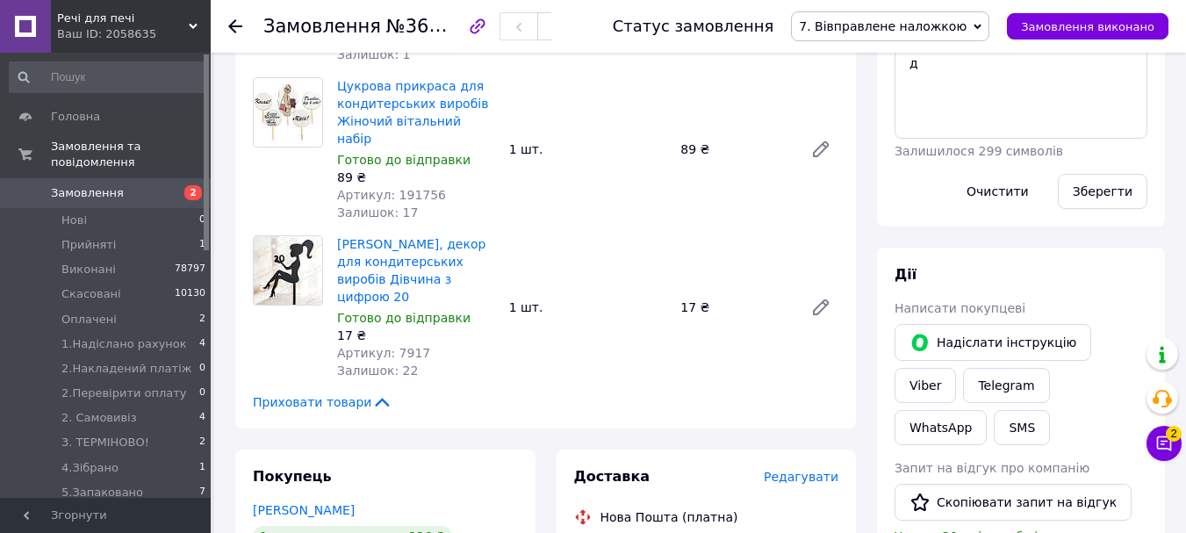
scroll to position [1053, 0]
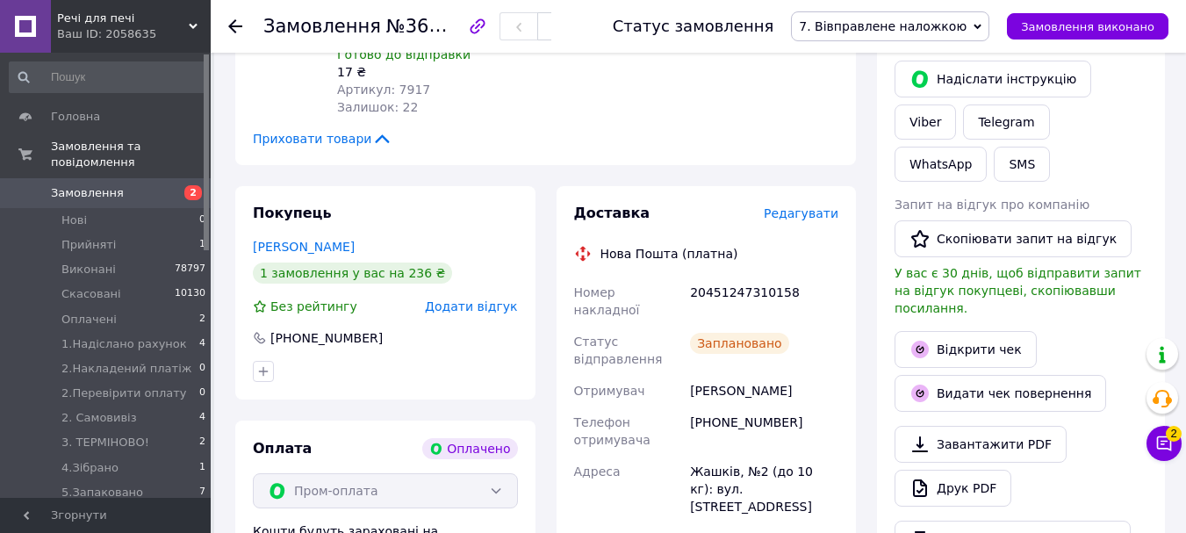
click at [83, 185] on span "Замовлення" at bounding box center [87, 193] width 73 height 16
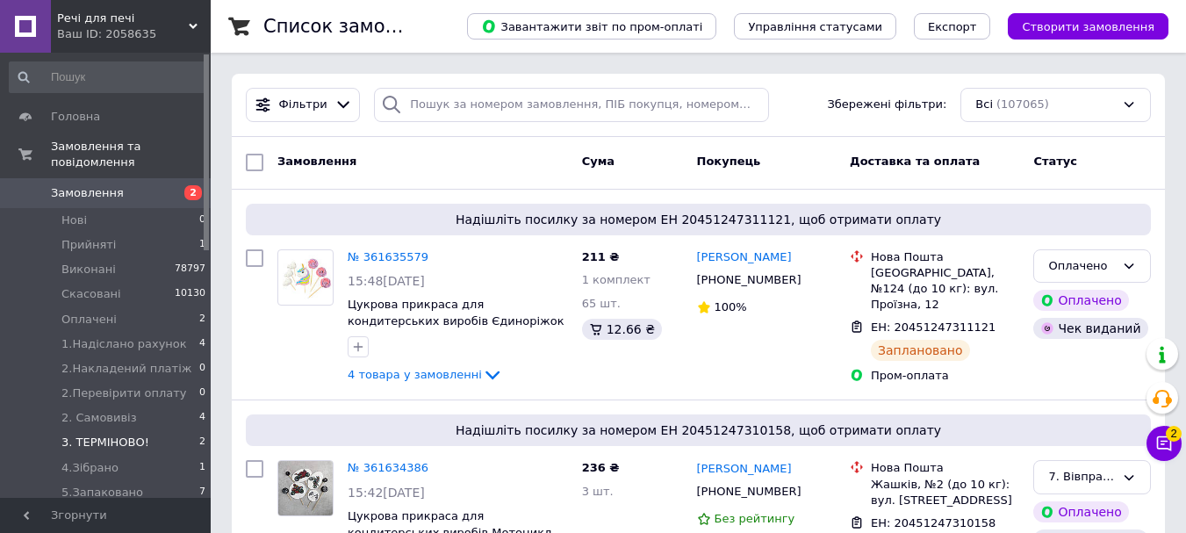
click at [120, 434] on span "3. ТЕРМІНОВО!" at bounding box center [105, 442] width 88 height 16
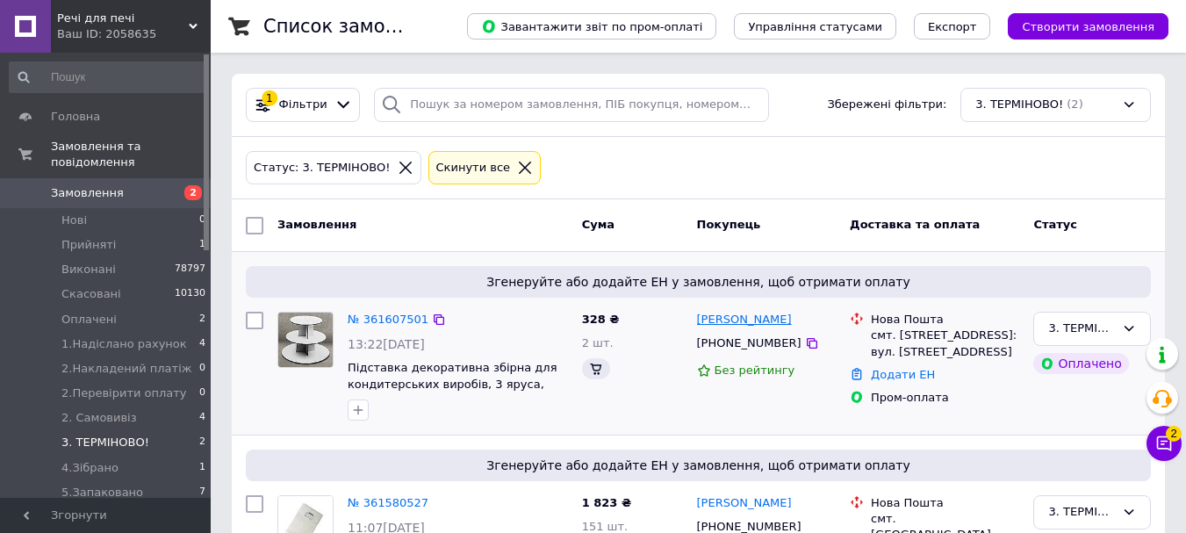
scroll to position [134, 0]
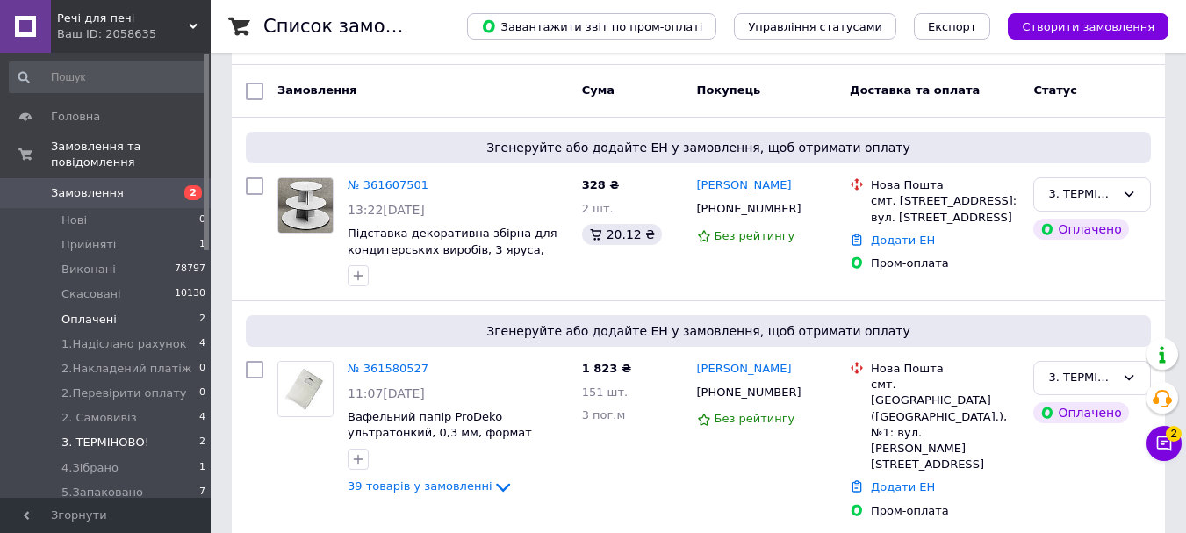
click at [105, 312] on span "Оплачені" at bounding box center [88, 320] width 55 height 16
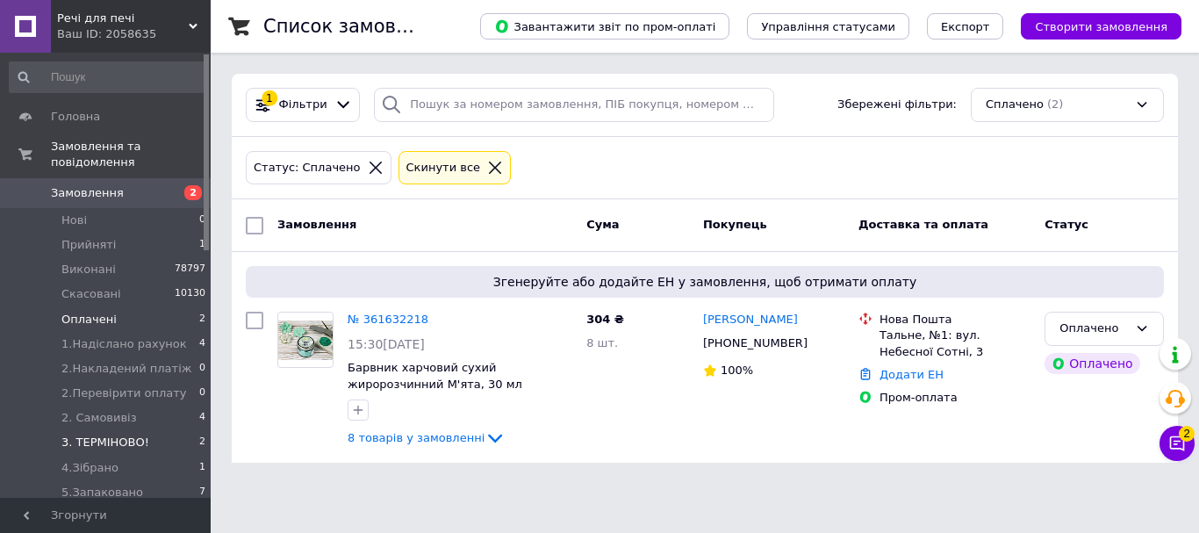
click at [98, 434] on span "3. ТЕРМІНОВО!" at bounding box center [105, 442] width 88 height 16
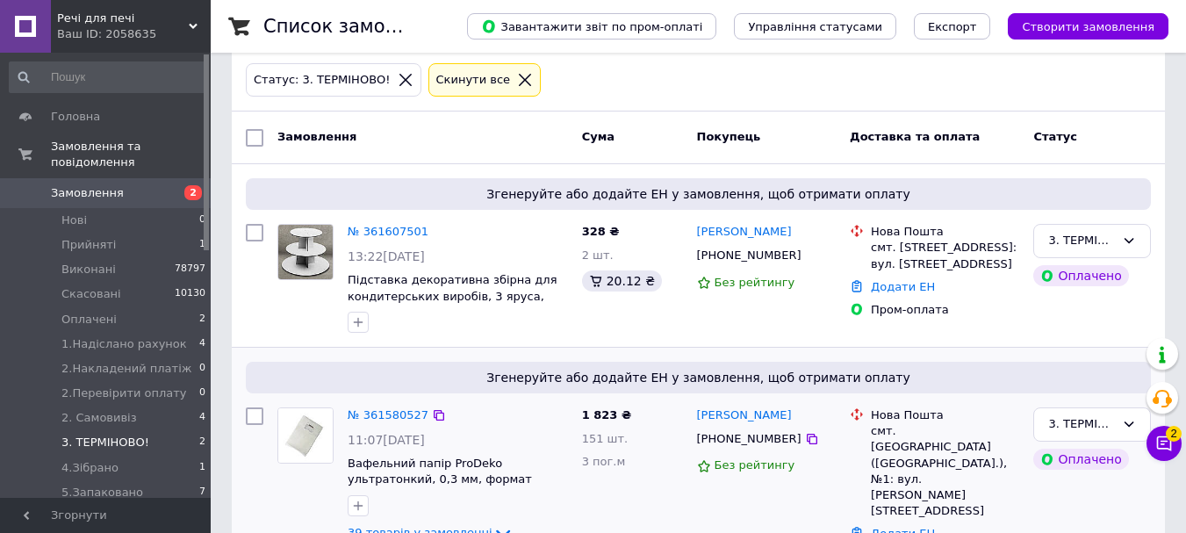
scroll to position [134, 0]
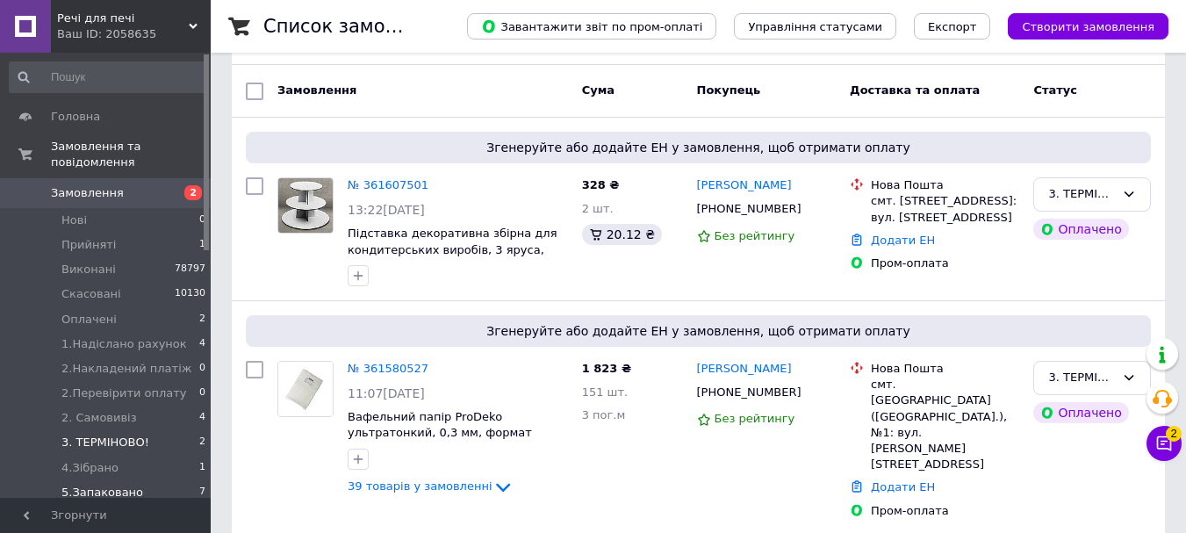
click at [107, 484] on span "5.Запаковано" at bounding box center [102, 492] width 82 height 16
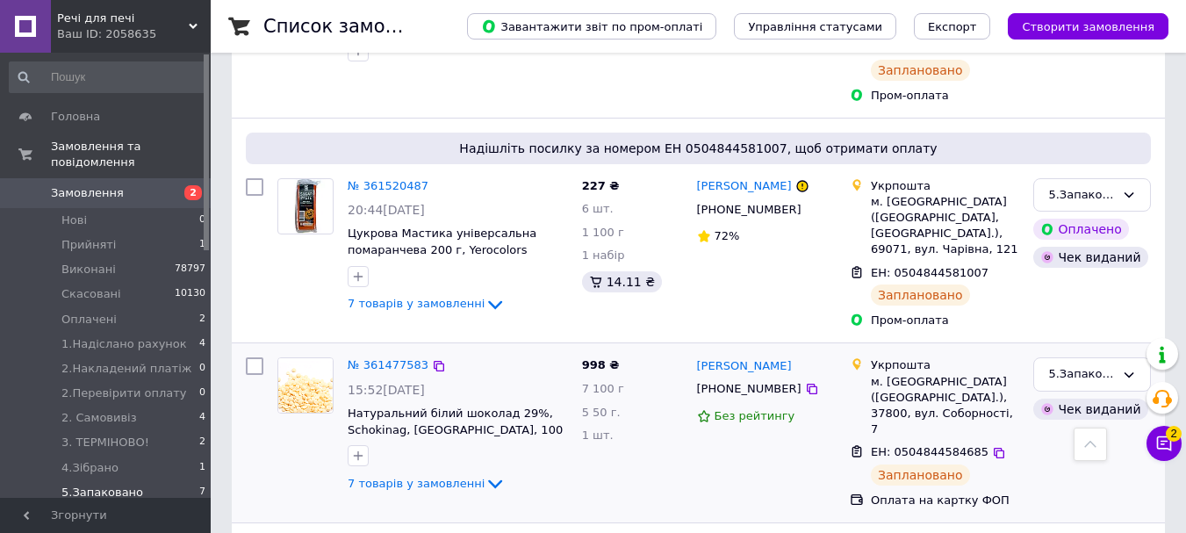
scroll to position [1107, 0]
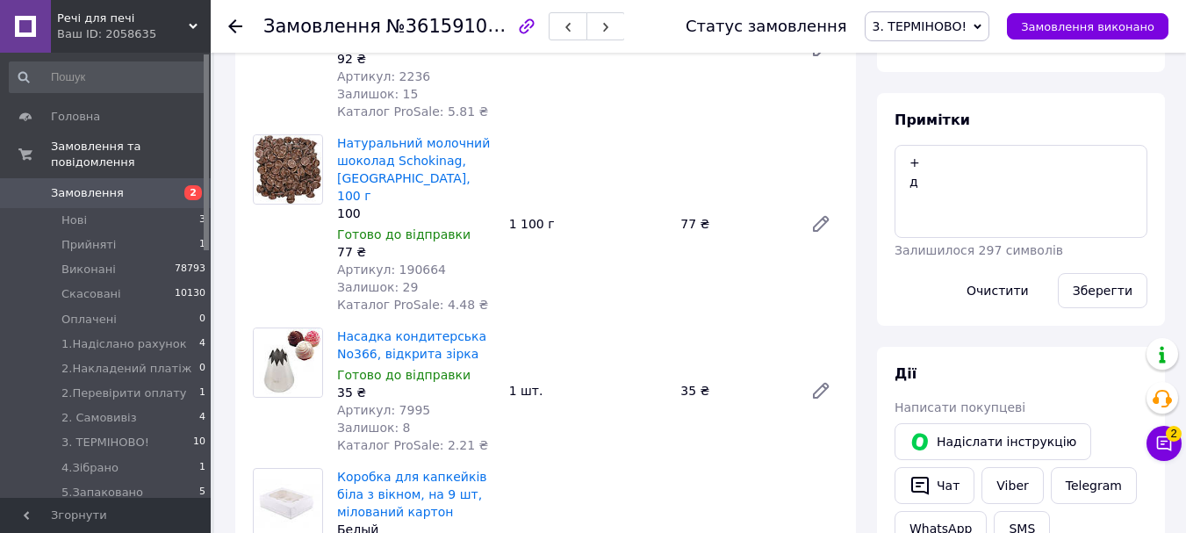
scroll to position [575, 0]
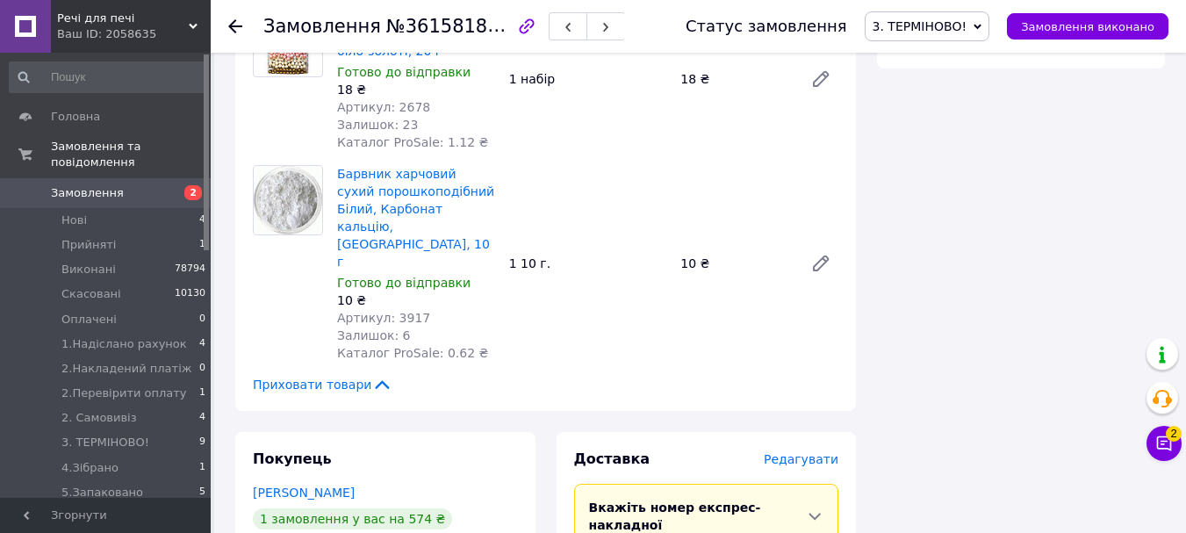
scroll to position [1843, 0]
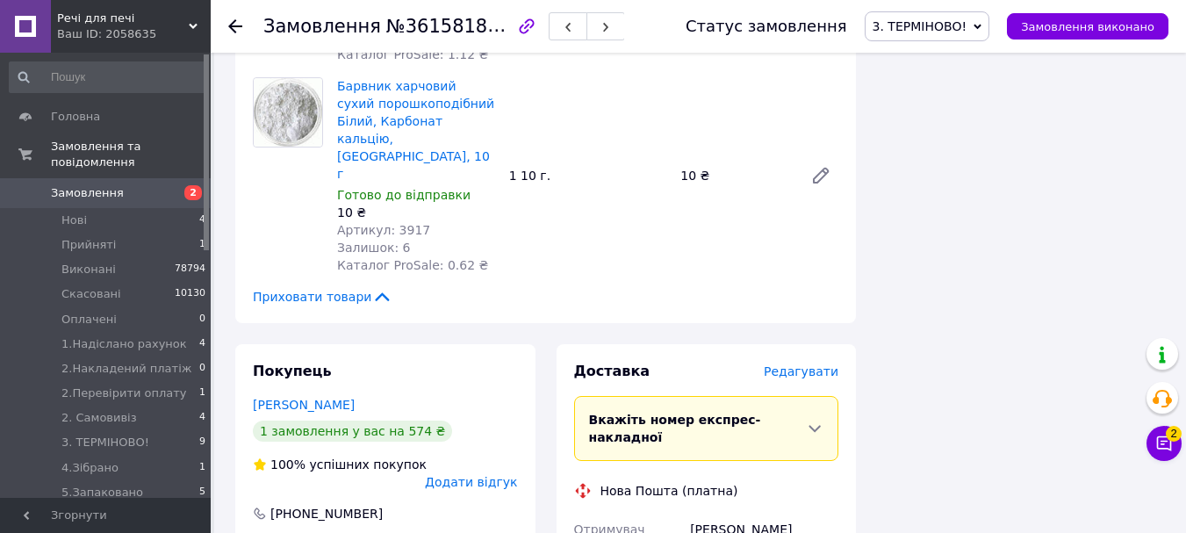
click at [805, 364] on span "Редагувати" at bounding box center [800, 371] width 75 height 14
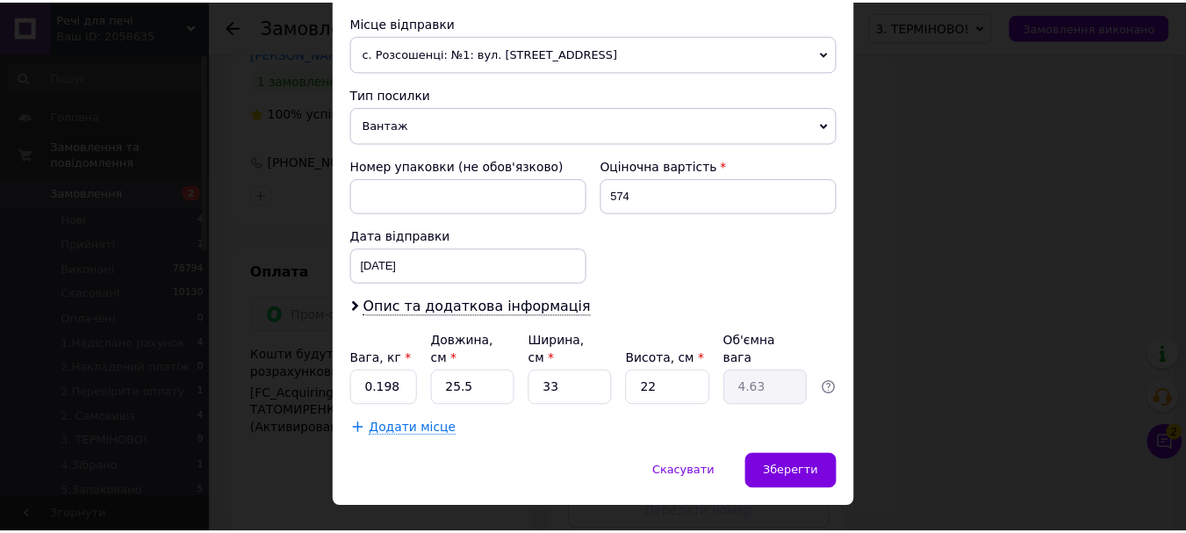
scroll to position [633, 0]
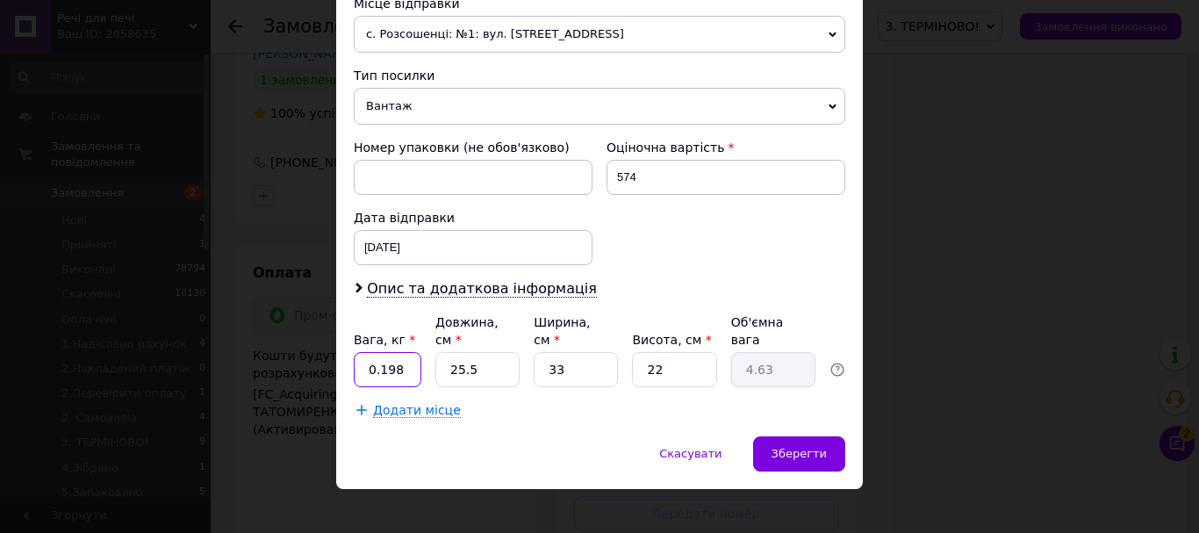
drag, startPoint x: 383, startPoint y: 346, endPoint x: 359, endPoint y: 350, distance: 24.1
click at [359, 352] on input "0.198" at bounding box center [388, 369] width 68 height 35
type input "0.5"
drag, startPoint x: 553, startPoint y: 358, endPoint x: 529, endPoint y: 358, distance: 23.7
click at [529, 358] on div "Вага, кг * 0.5 Довжина, см * 25.5 Ширина, см * 33 Висота, см * 22 Об'ємна вага …" at bounding box center [599, 350] width 491 height 74
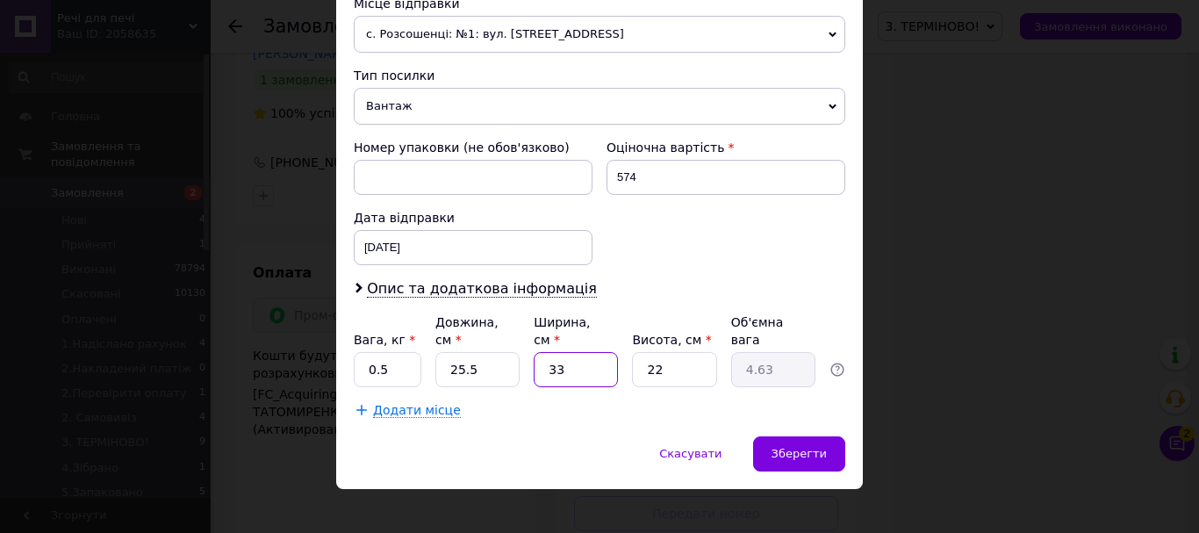
type input "2"
type input "0.28"
type input "25"
type input "3.51"
type input "25"
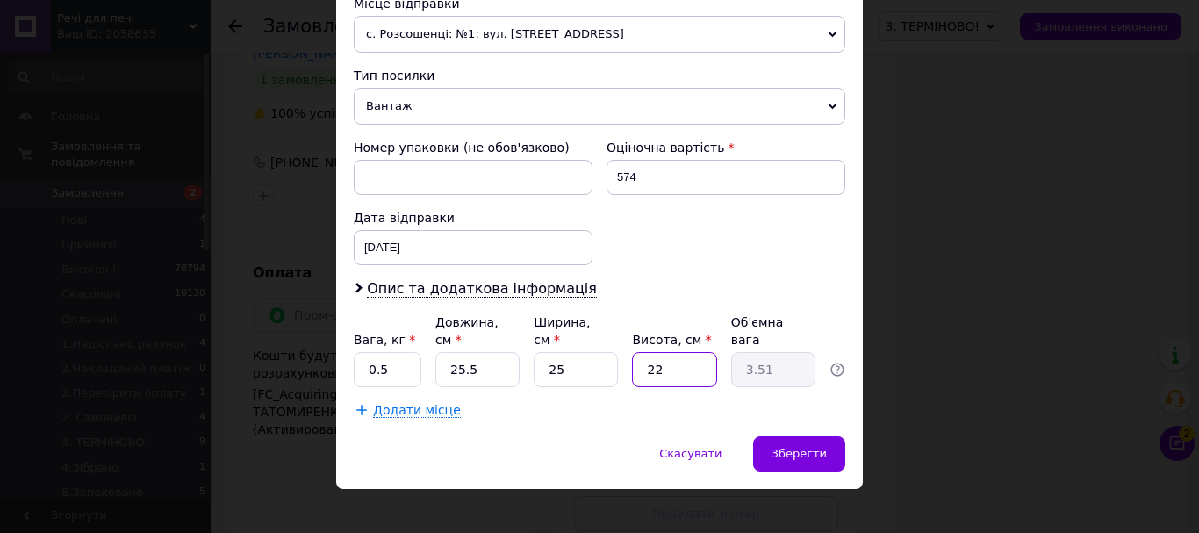
drag, startPoint x: 641, startPoint y: 348, endPoint x: 631, endPoint y: 348, distance: 10.5
click at [632, 352] on input "22" at bounding box center [674, 369] width 84 height 35
type input "1"
type input "0.16"
type input "10"
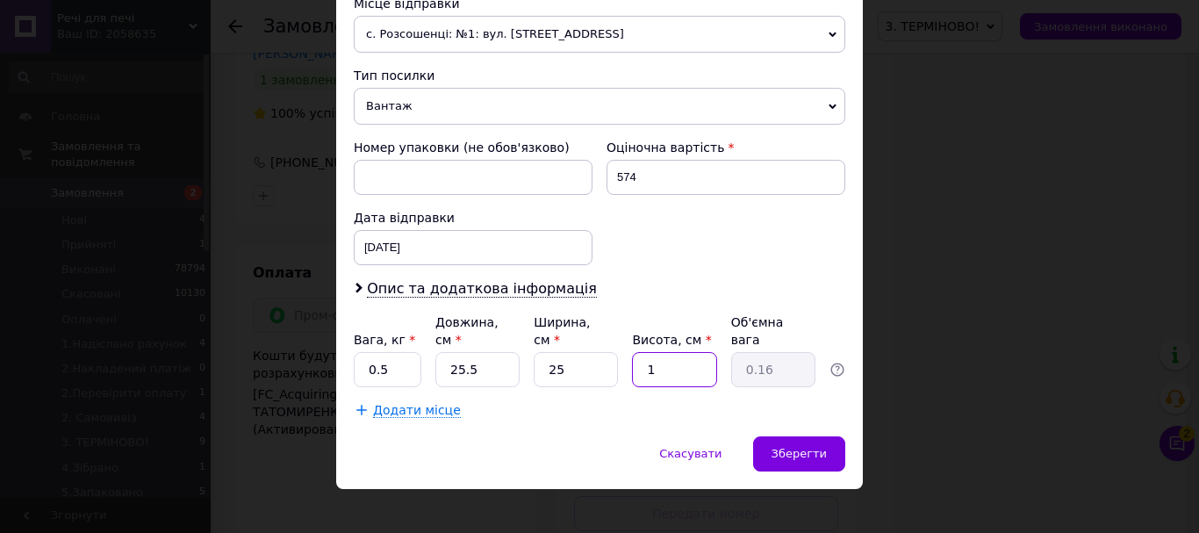
type input "1.59"
type input "10"
click at [802, 447] on span "Зберегти" at bounding box center [798, 453] width 55 height 13
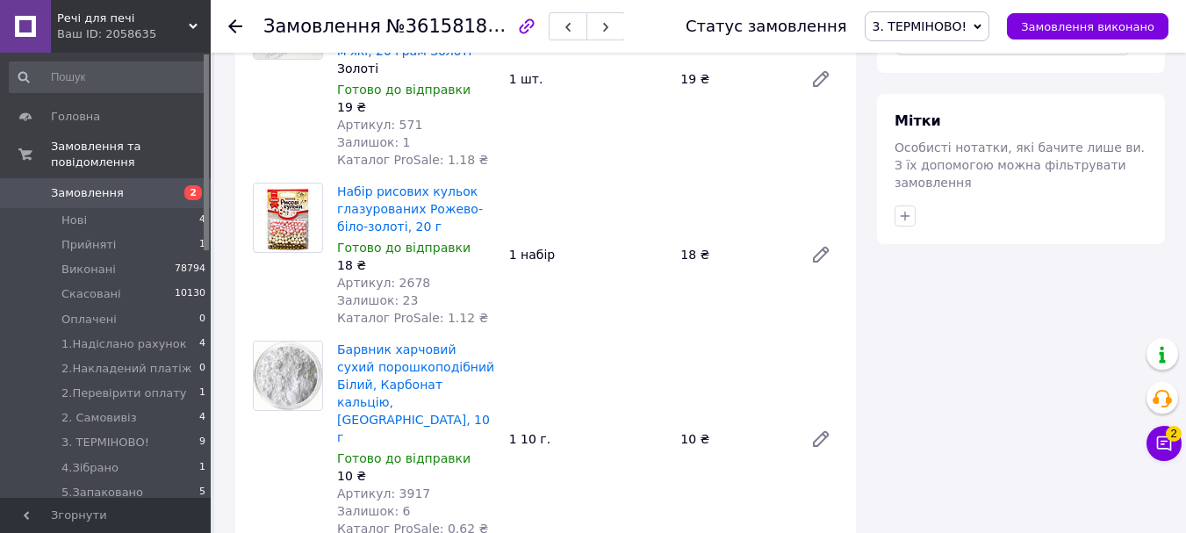
scroll to position [1316, 0]
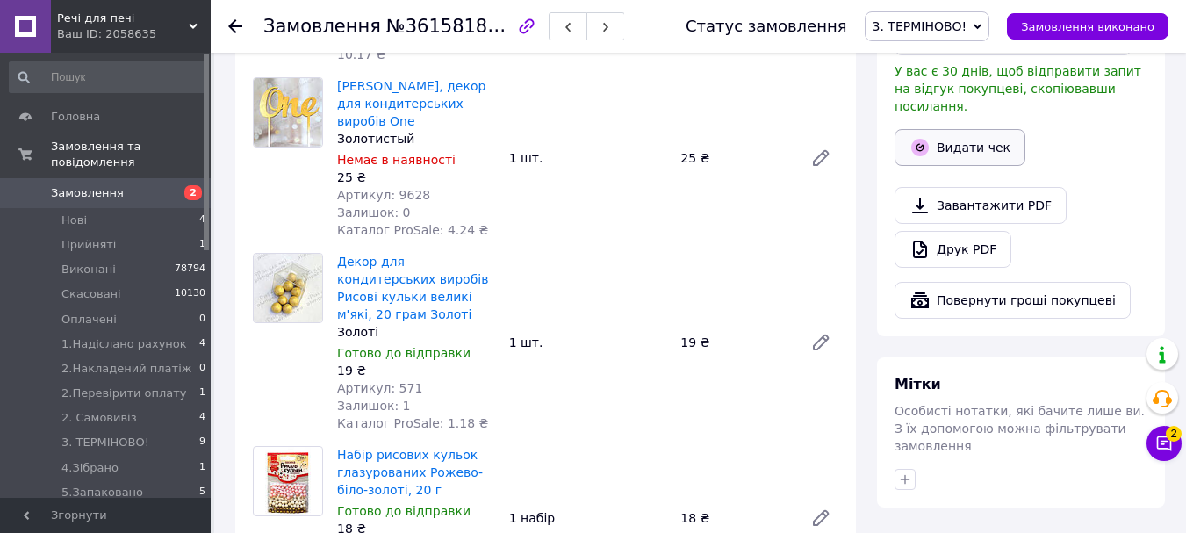
click at [988, 129] on button "Видати чек" at bounding box center [959, 147] width 131 height 37
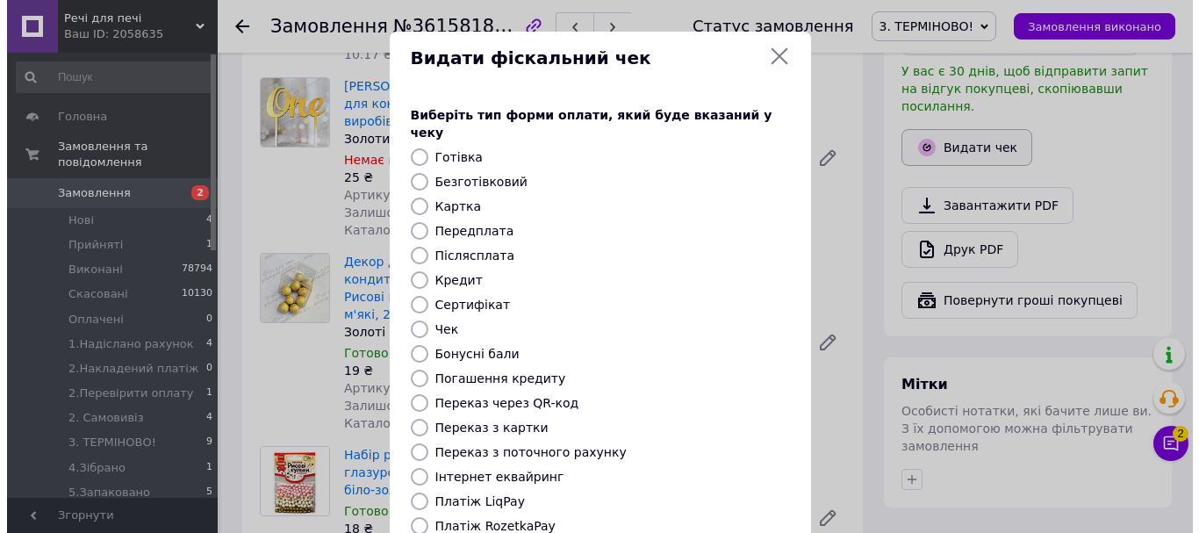
scroll to position [1299, 0]
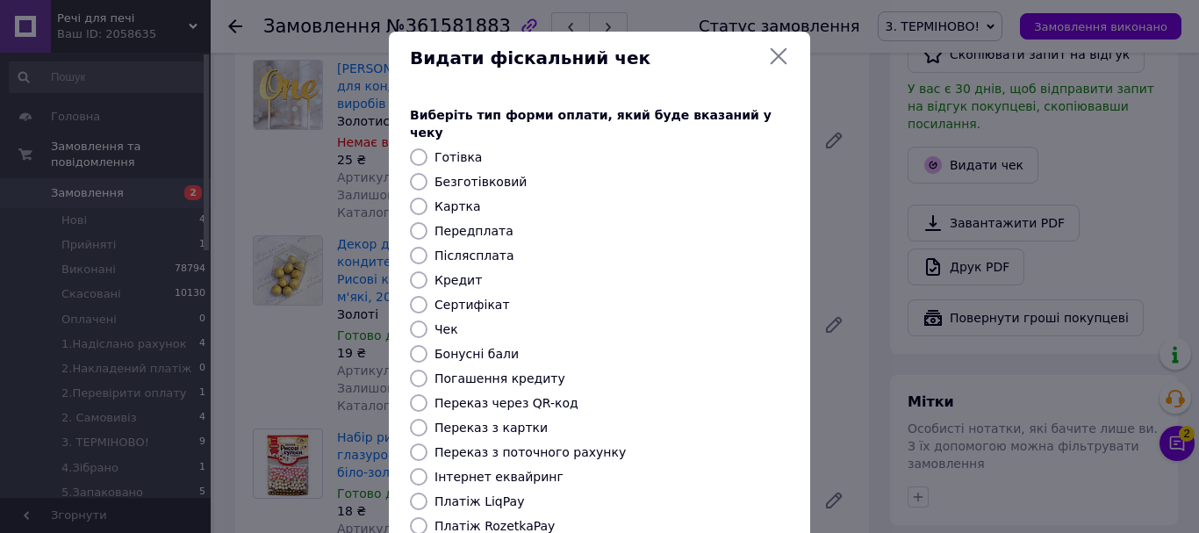
click at [417, 173] on input "Безготівковий" at bounding box center [419, 182] width 18 height 18
radio input "true"
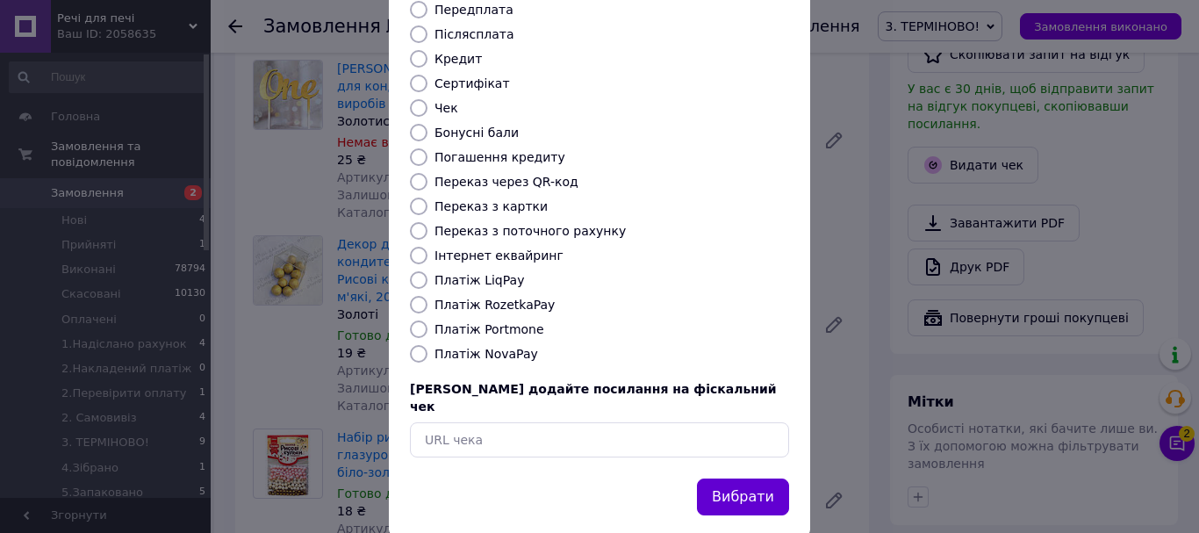
click at [732, 478] on button "Вибрати" at bounding box center [743, 497] width 92 height 38
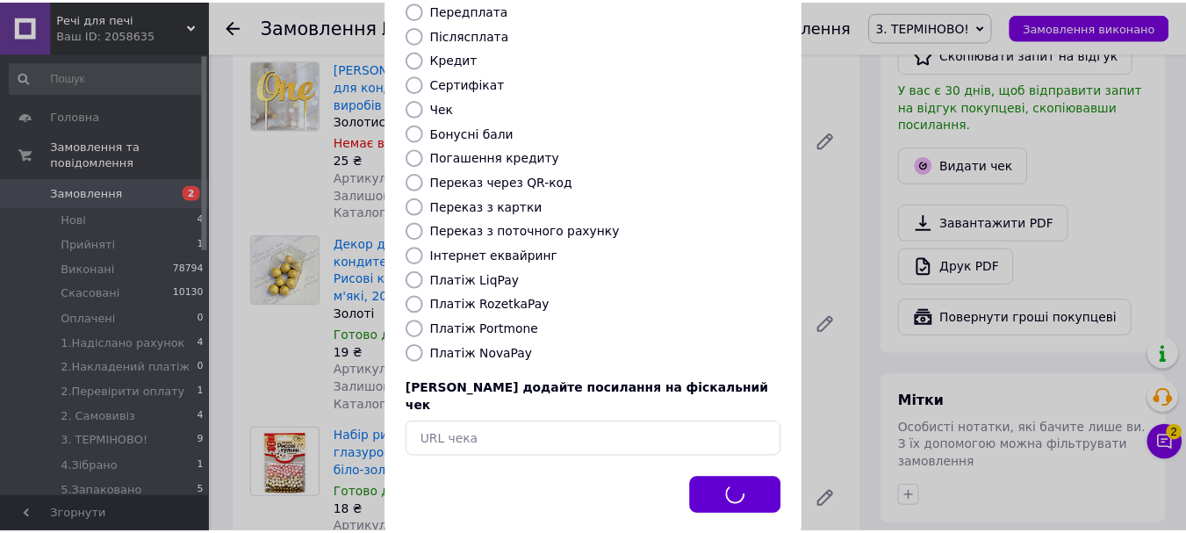
scroll to position [1316, 0]
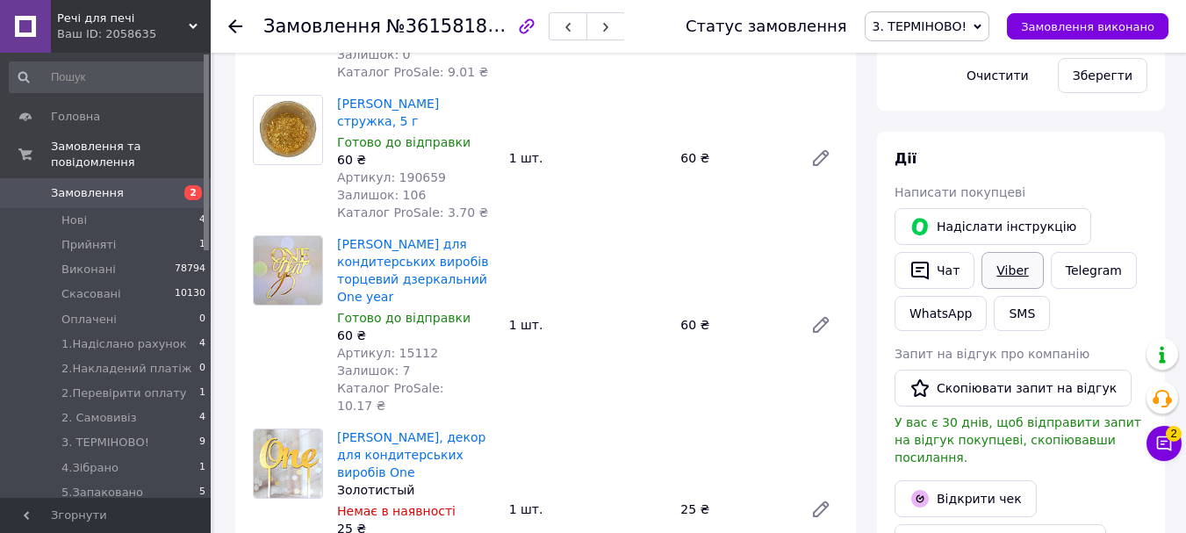
click at [1003, 252] on link "Viber" at bounding box center [1011, 270] width 61 height 37
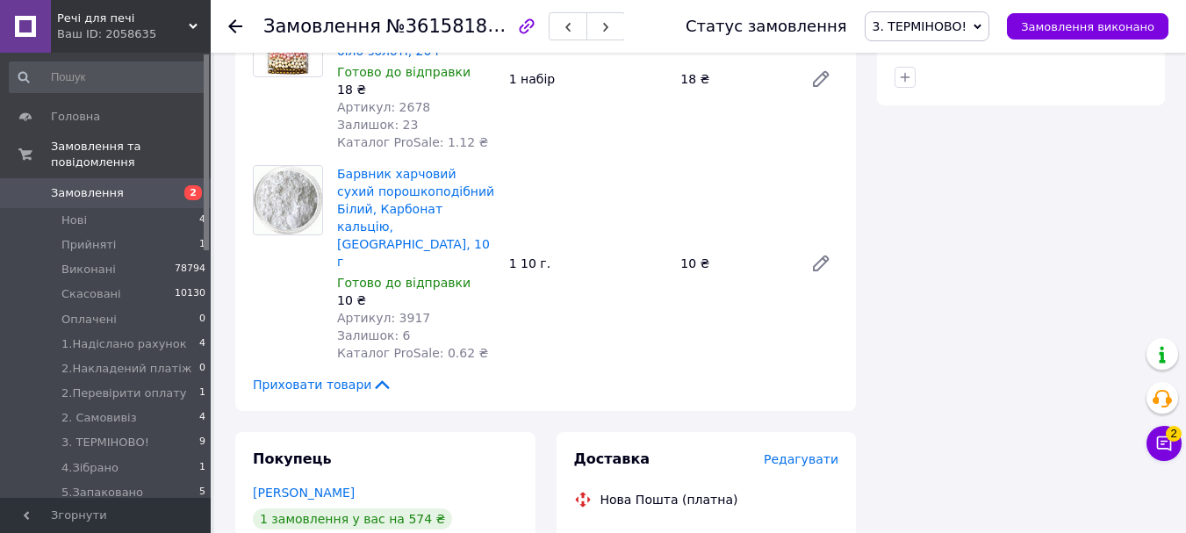
scroll to position [1931, 0]
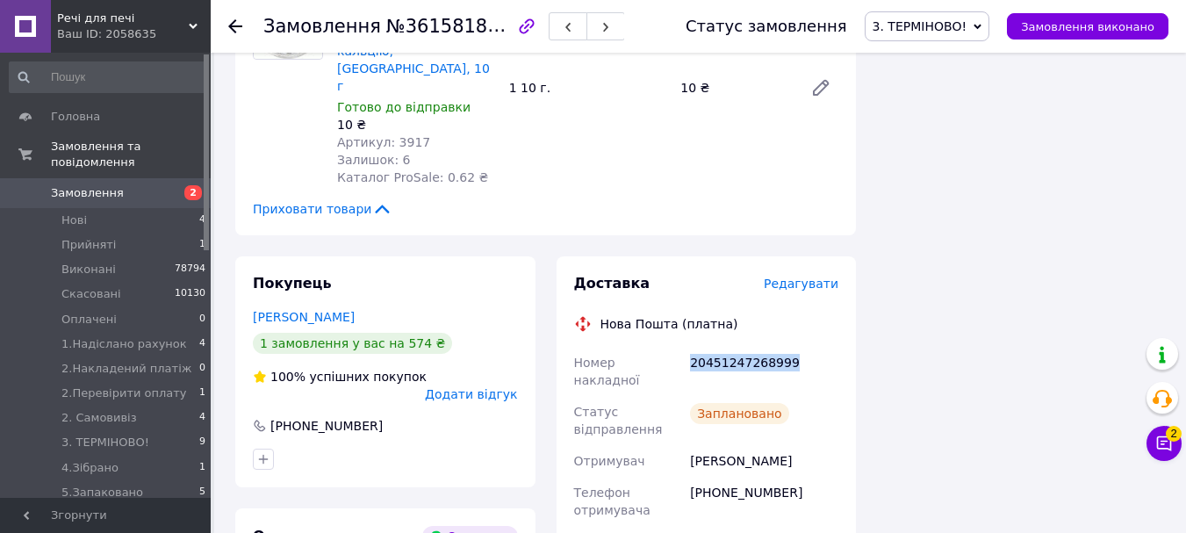
drag, startPoint x: 800, startPoint y: 207, endPoint x: 684, endPoint y: 220, distance: 116.6
copy div "Номер накладної 20451247268999"
click at [923, 22] on span "3. ТЕРМІНОВО!" at bounding box center [919, 26] width 95 height 14
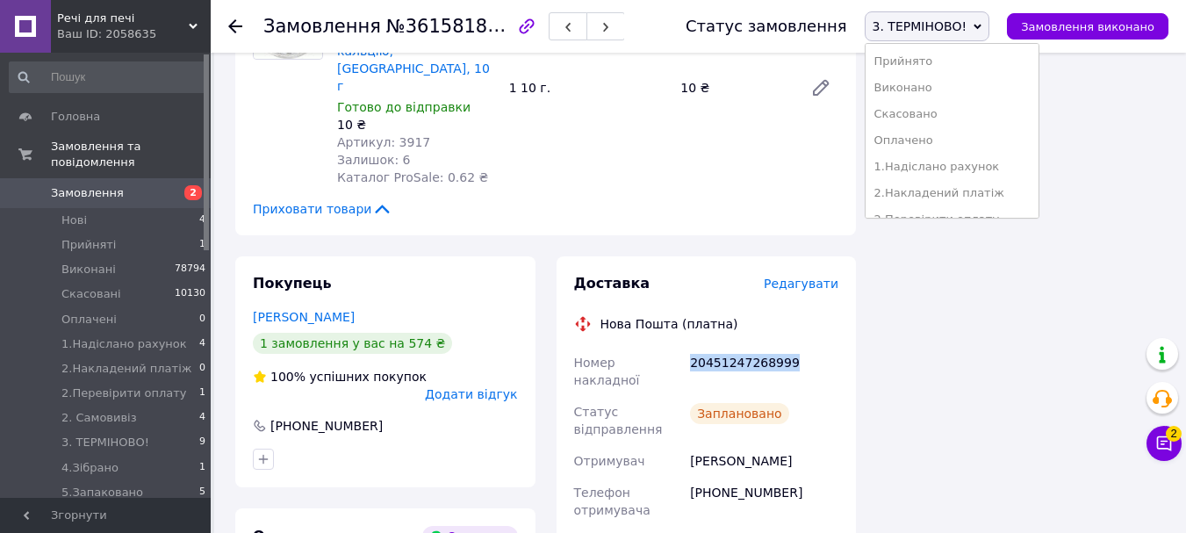
scroll to position [176, 0]
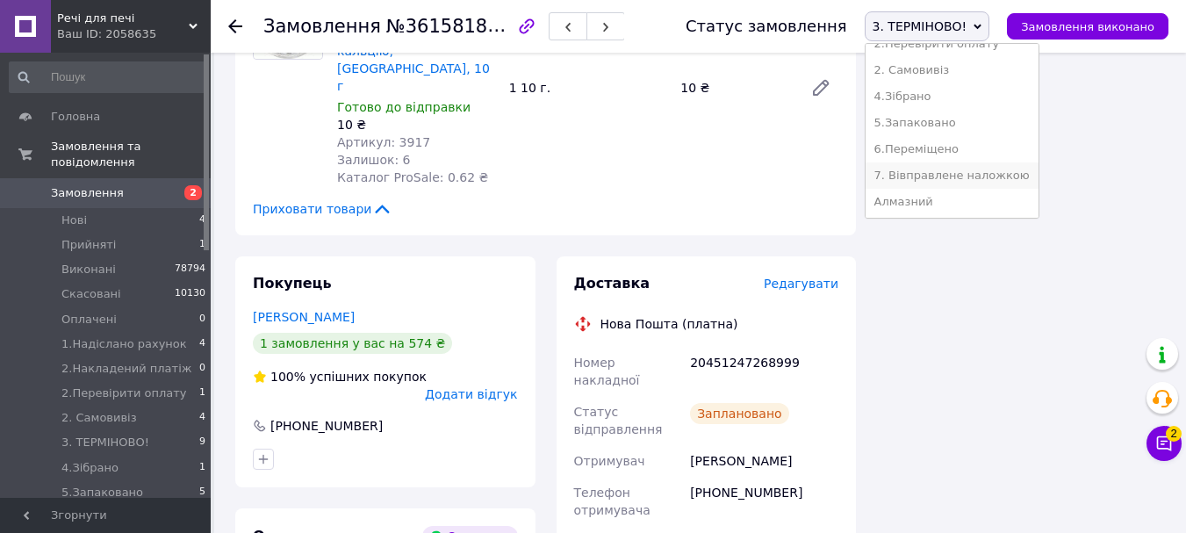
click at [994, 162] on li "7. Вівправлене наложкою" at bounding box center [951, 175] width 173 height 26
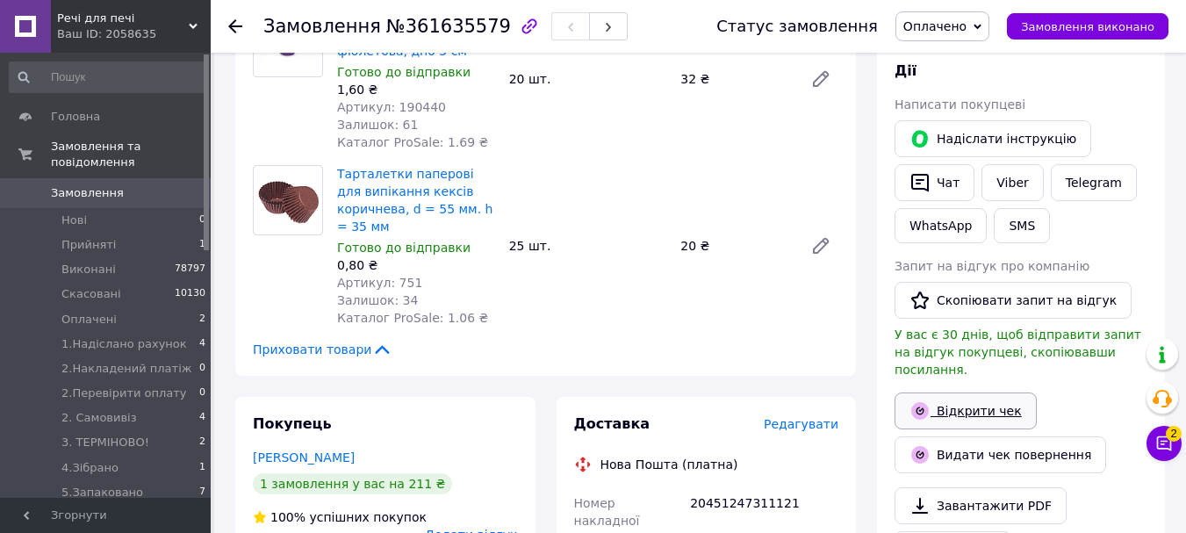
scroll to position [1316, 0]
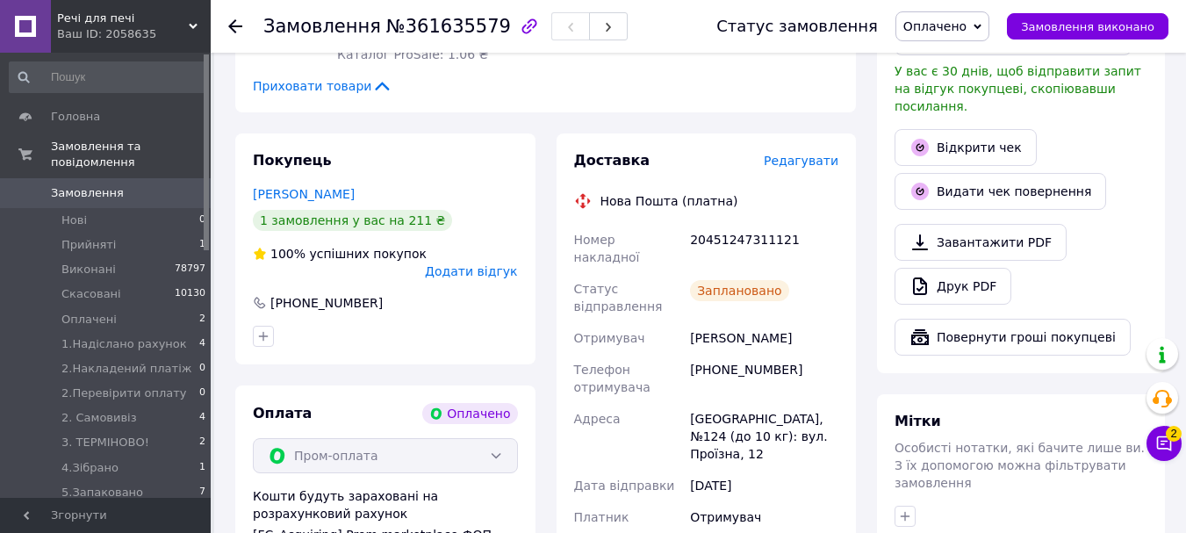
click at [966, 19] on span "Оплачено" at bounding box center [934, 26] width 63 height 14
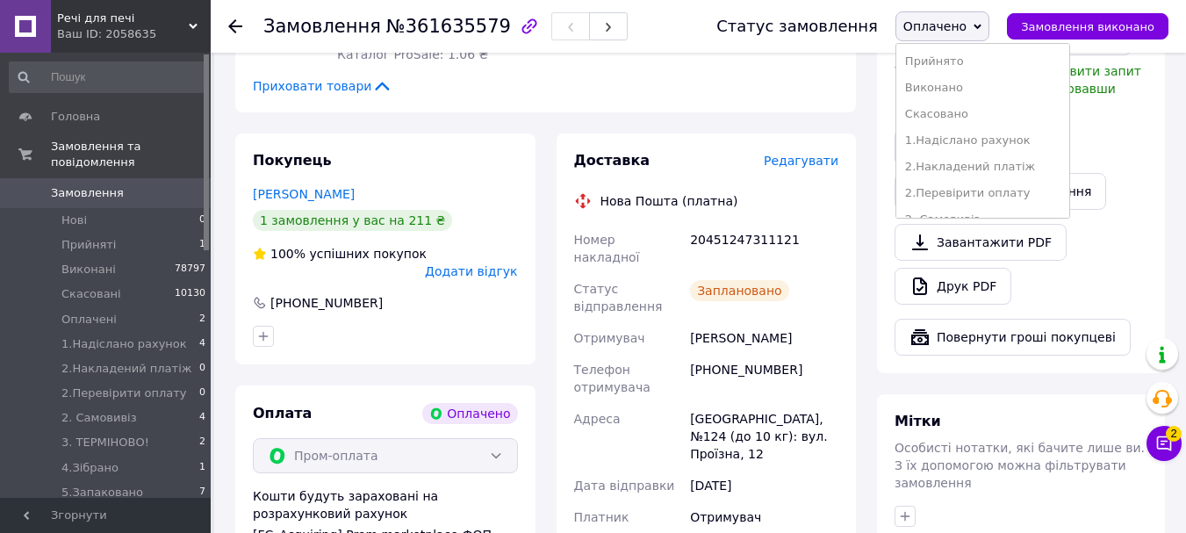
scroll to position [176, 0]
click at [992, 171] on li "7. Вівправлене наложкою" at bounding box center [982, 175] width 173 height 26
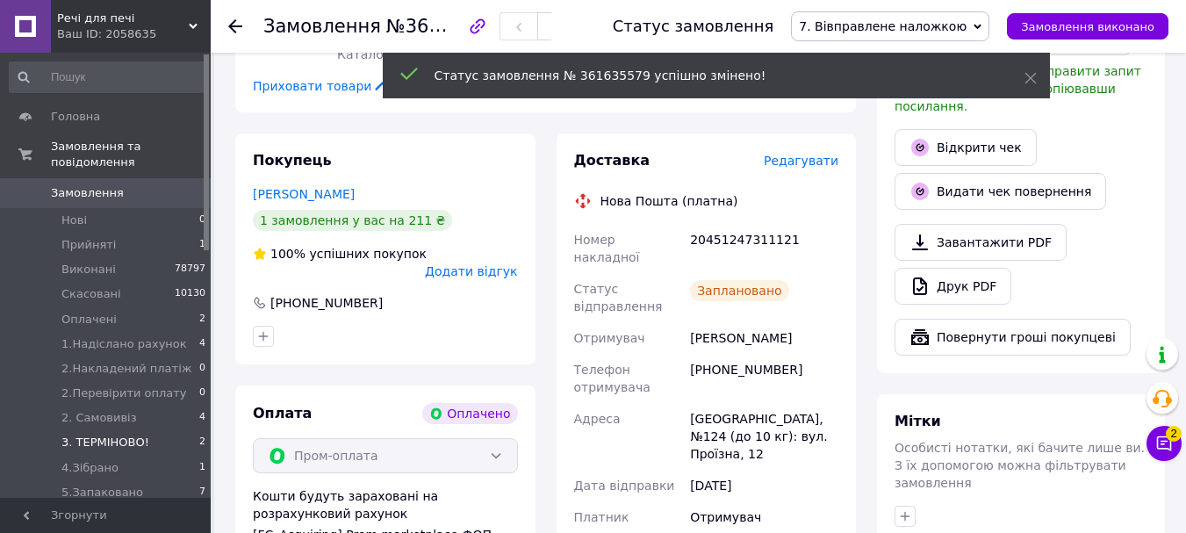
click at [128, 434] on span "3. ТЕРМІНОВО!" at bounding box center [105, 442] width 88 height 16
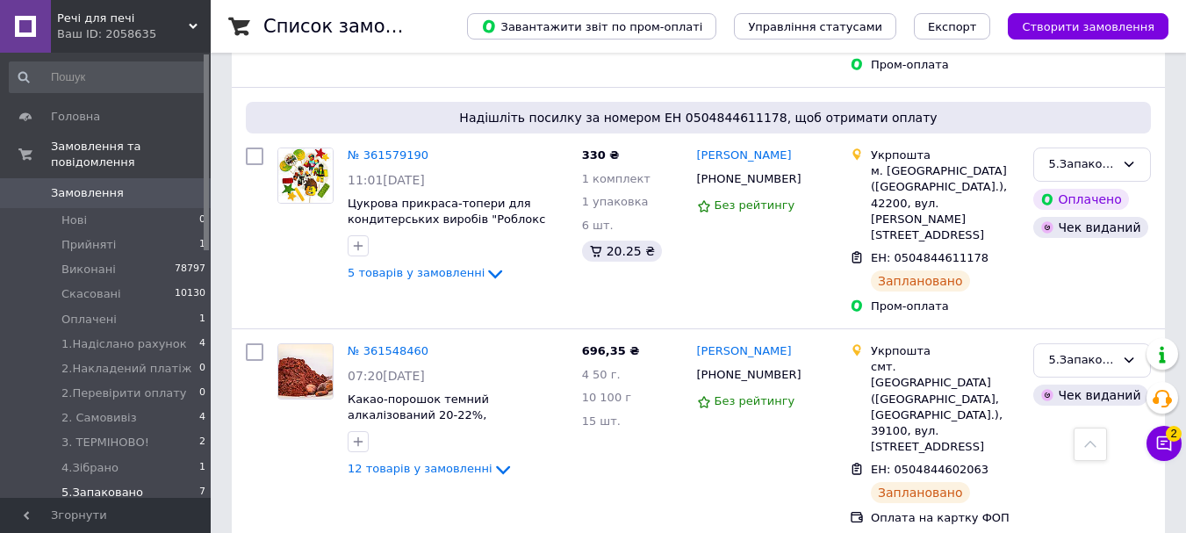
scroll to position [230, 0]
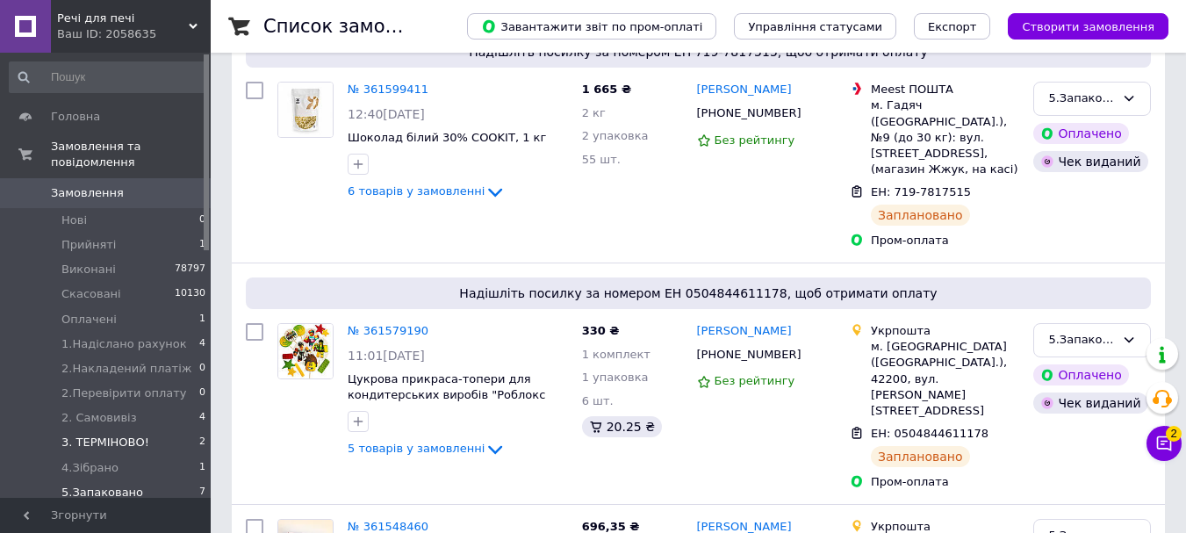
click at [124, 434] on span "3. ТЕРМІНОВО!" at bounding box center [105, 442] width 88 height 16
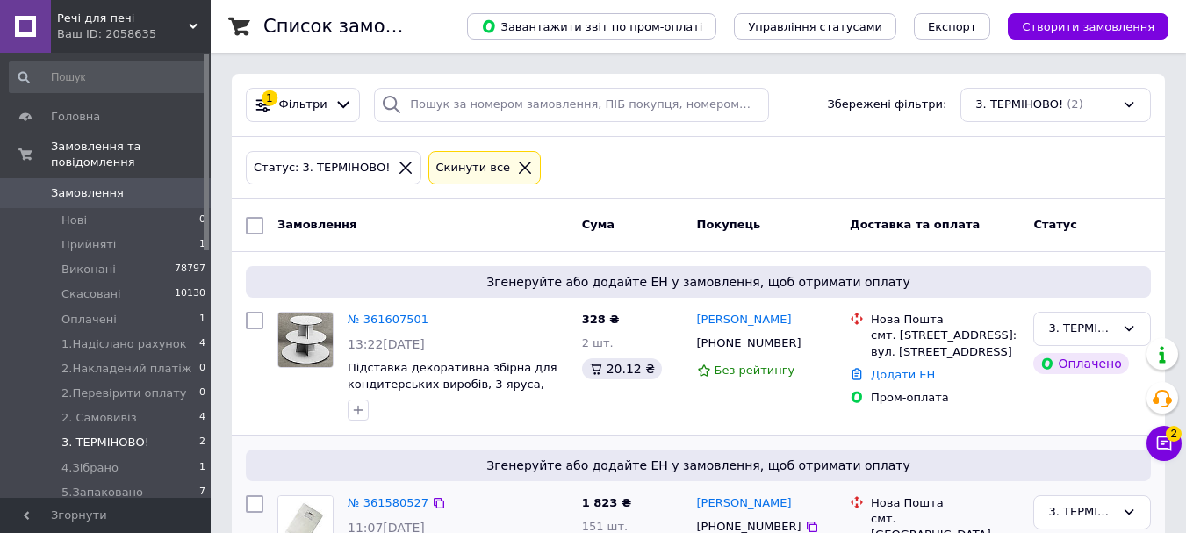
scroll to position [134, 0]
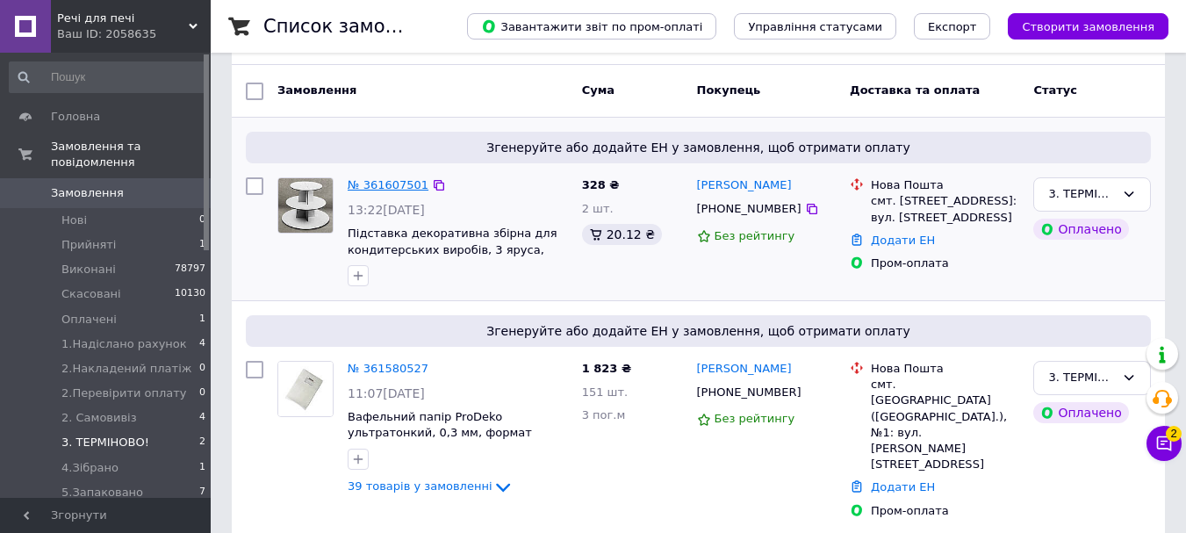
click at [378, 183] on link "№ 361607501" at bounding box center [388, 184] width 81 height 13
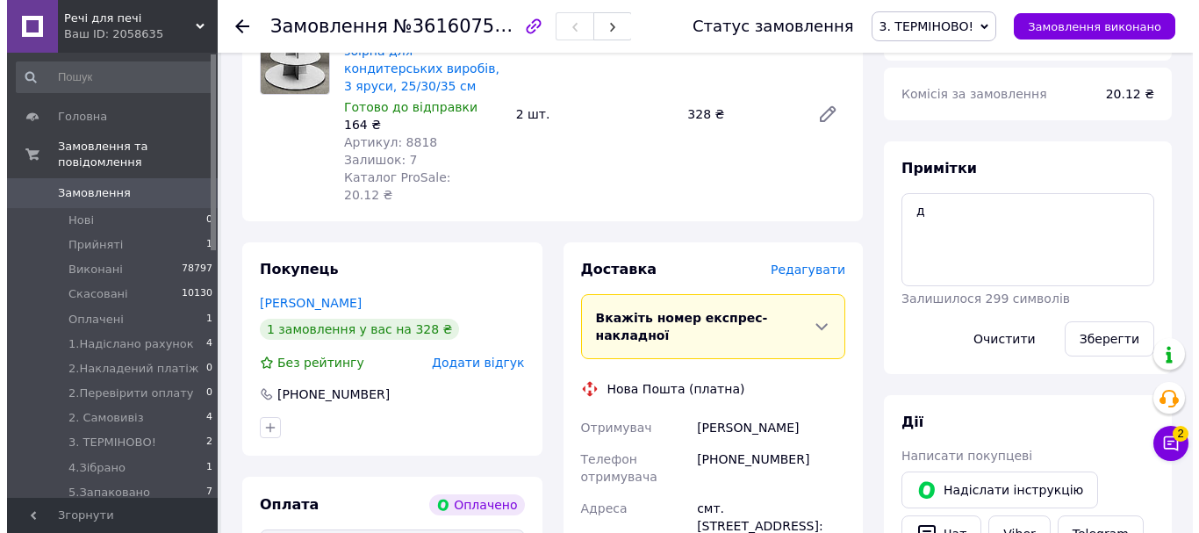
scroll to position [790, 0]
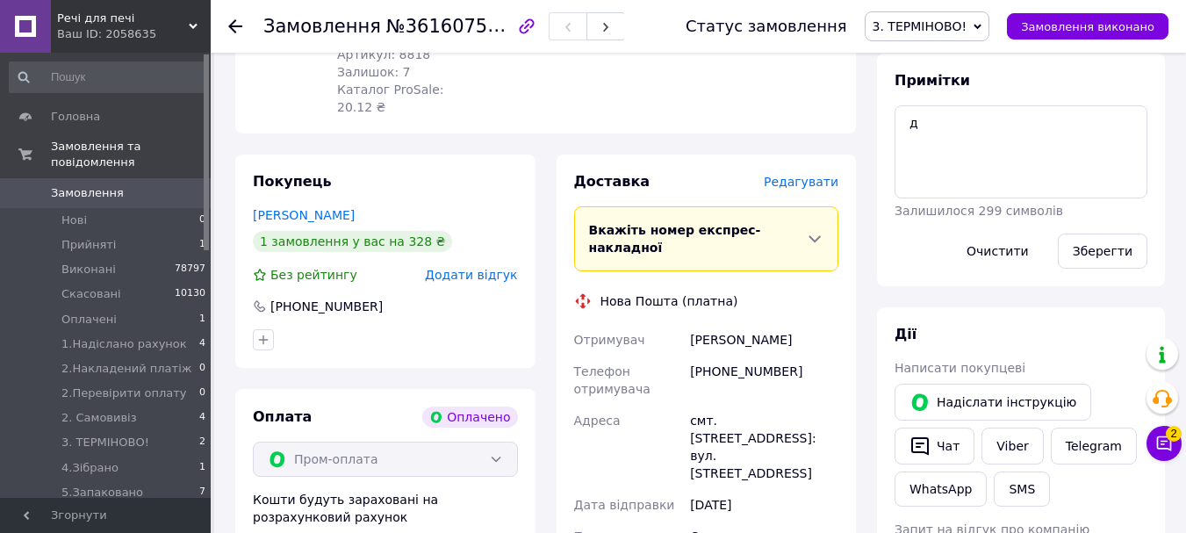
click at [801, 175] on span "Редагувати" at bounding box center [800, 182] width 75 height 14
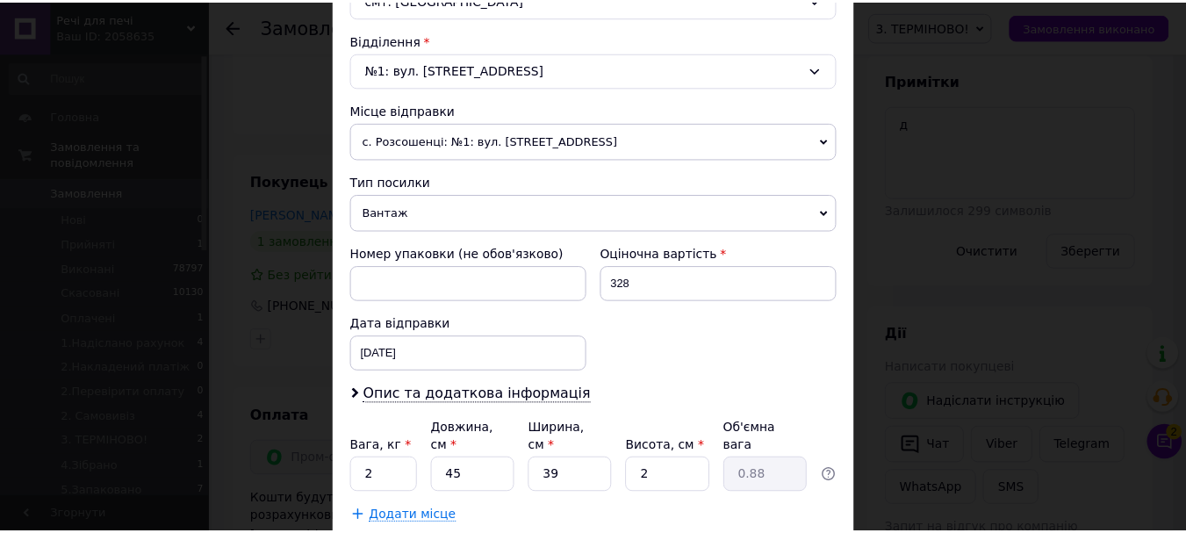
scroll to position [633, 0]
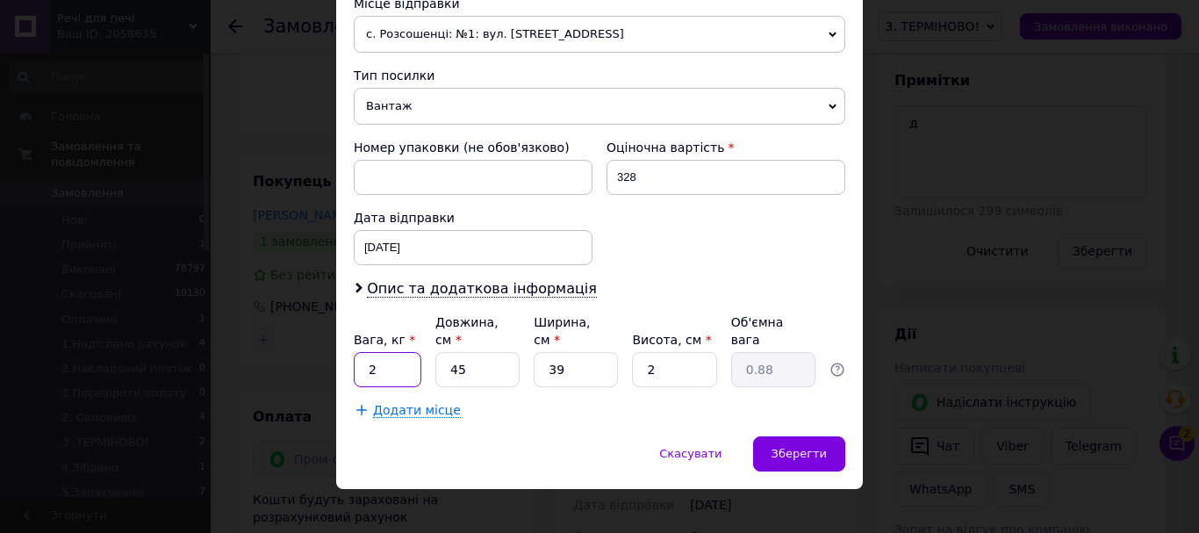
drag, startPoint x: 376, startPoint y: 339, endPoint x: 340, endPoint y: 348, distance: 38.1
type input "1.7"
drag, startPoint x: 580, startPoint y: 340, endPoint x: 534, endPoint y: 343, distance: 46.6
click at [534, 352] on input "39" at bounding box center [576, 369] width 84 height 35
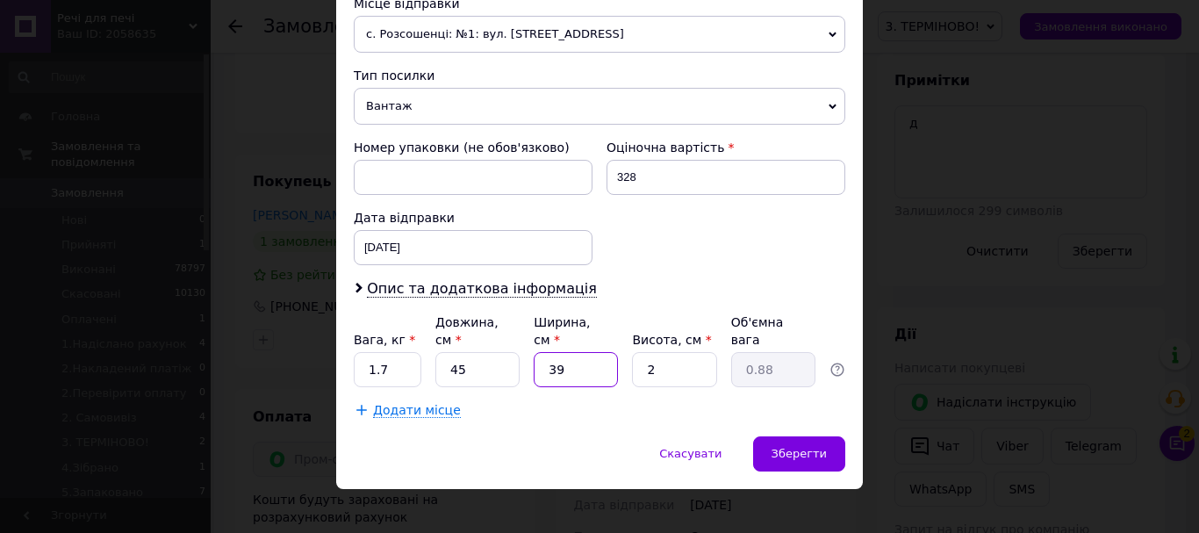
type input "4"
type input "0.1"
type input "45"
type input "1.01"
type input "45"
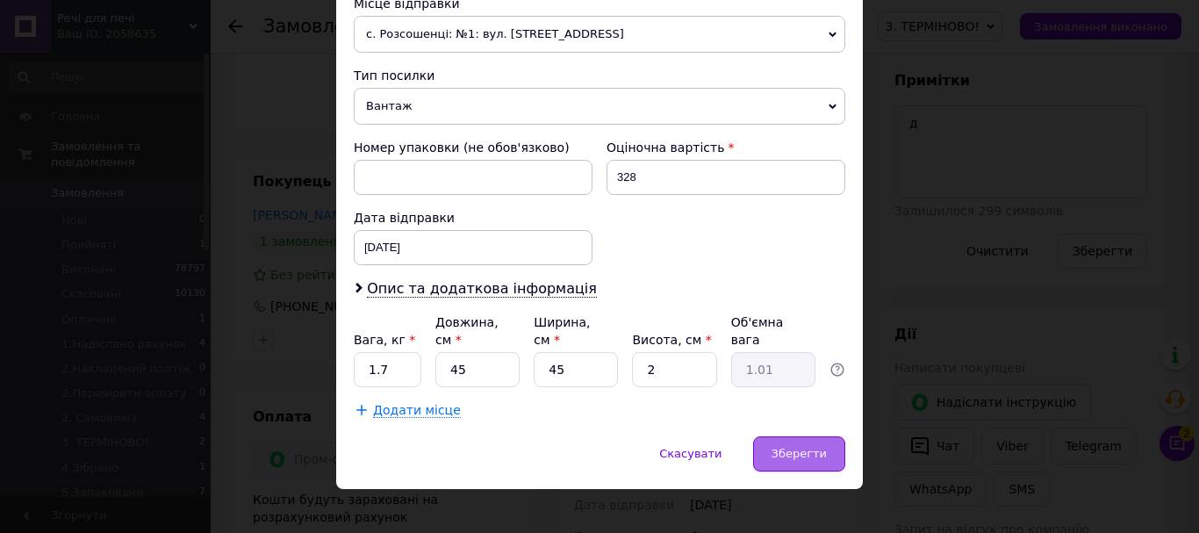
click at [784, 447] on span "Зберегти" at bounding box center [798, 453] width 55 height 13
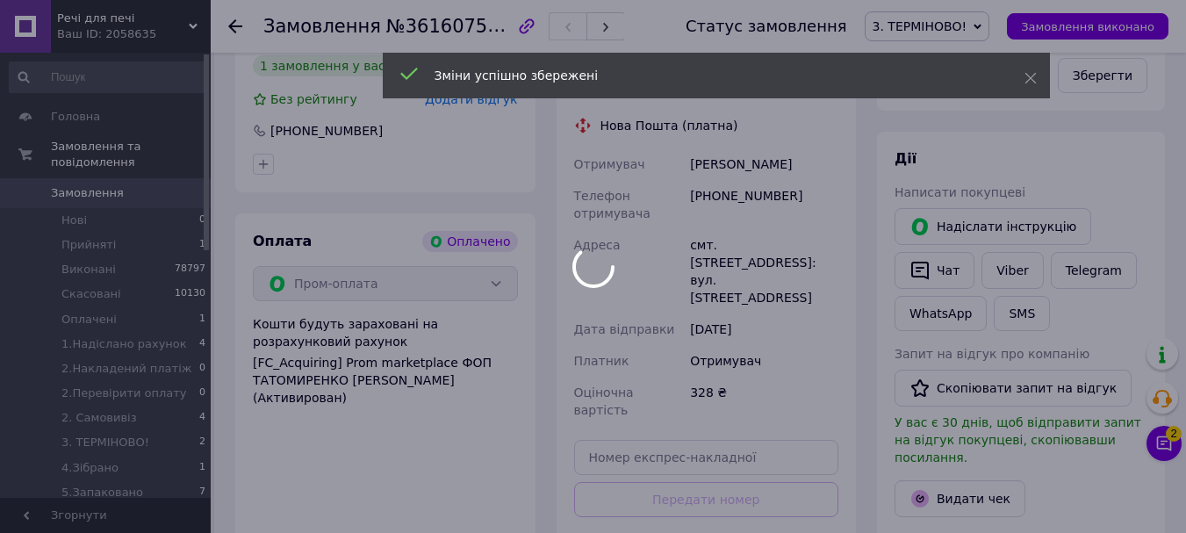
scroll to position [1053, 0]
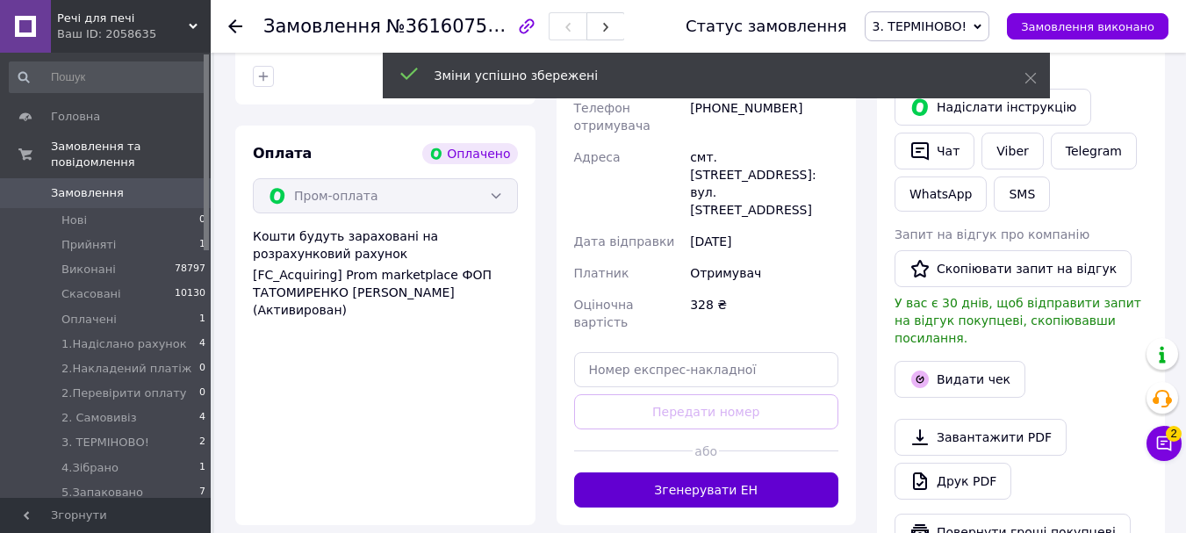
click at [744, 472] on button "Згенерувати ЕН" at bounding box center [706, 489] width 265 height 35
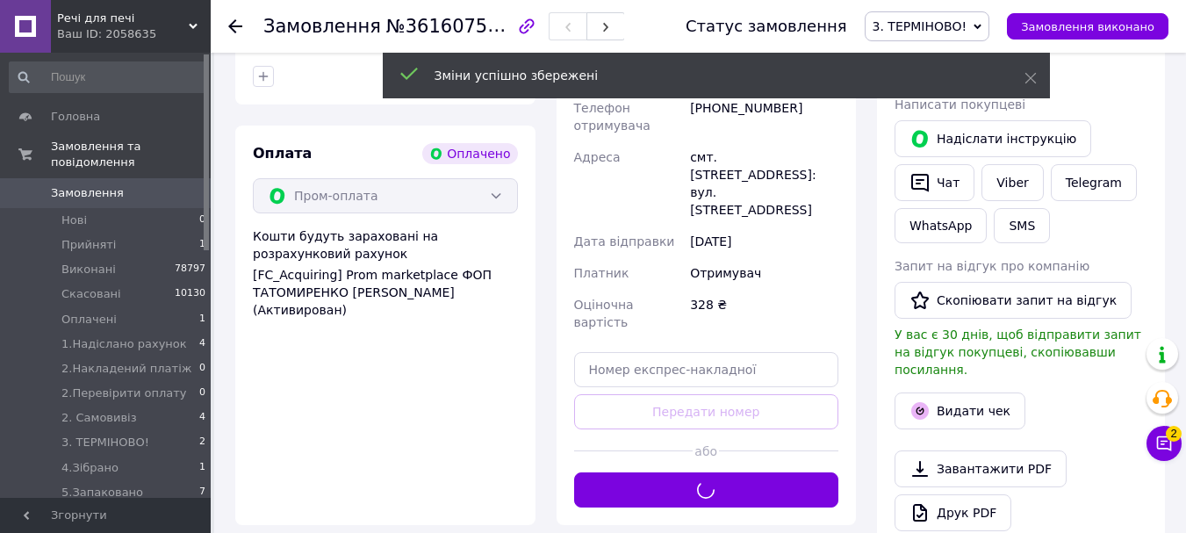
click at [974, 351] on div "Дії Написати покупцеві   Надіслати інструкцію   Чат Viber Telegram WhatsApp SMS…" at bounding box center [1020, 321] width 253 height 520
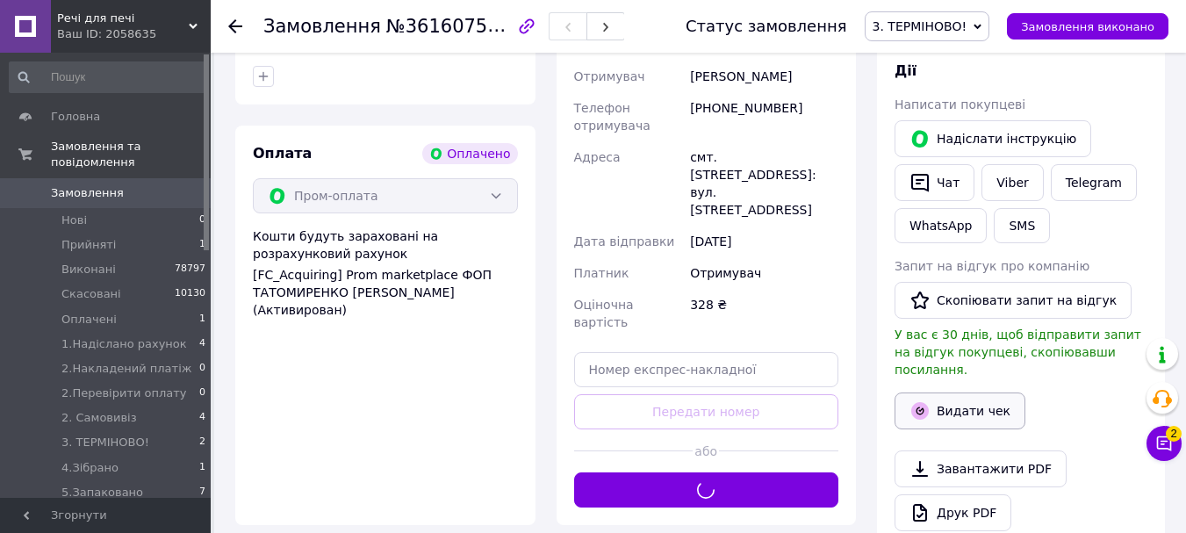
click at [972, 392] on button "Видати чек" at bounding box center [959, 410] width 131 height 37
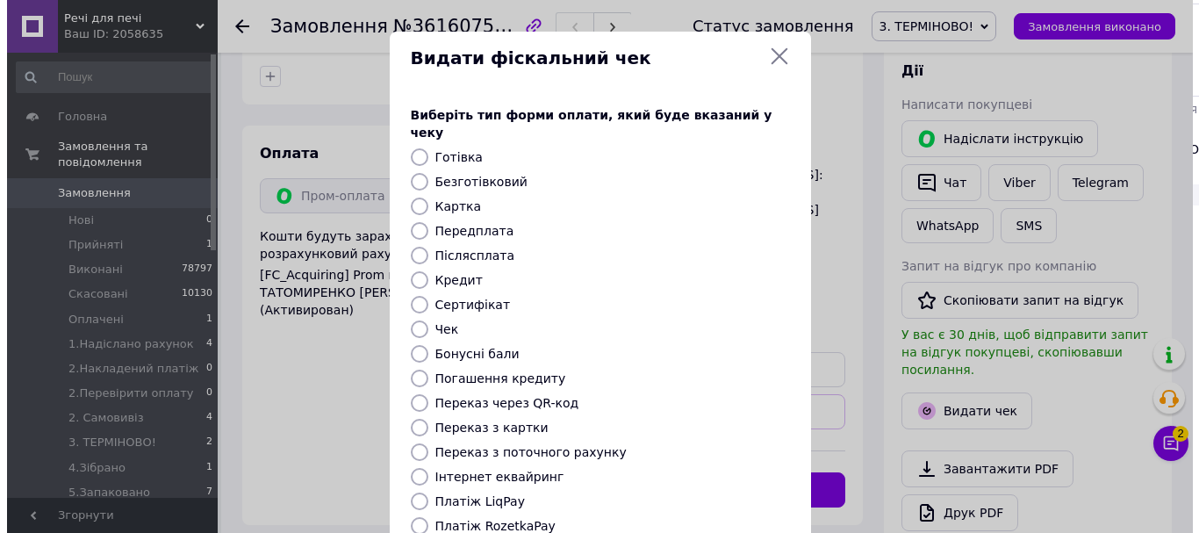
scroll to position [1035, 0]
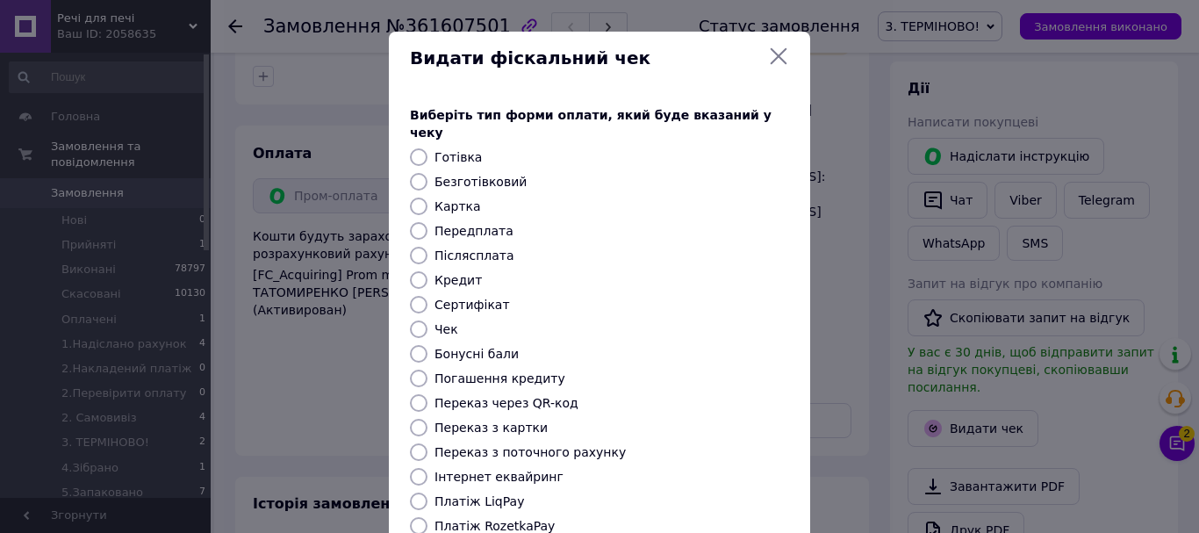
click at [412, 173] on input "Безготівковий" at bounding box center [419, 182] width 18 height 18
radio input "true"
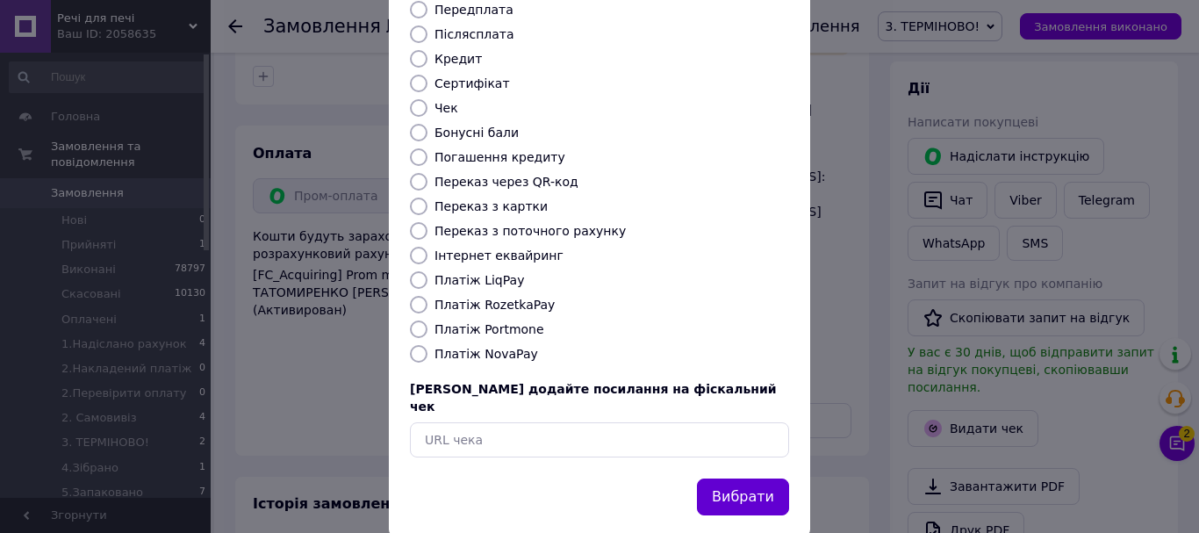
click at [756, 478] on button "Вибрати" at bounding box center [743, 497] width 92 height 38
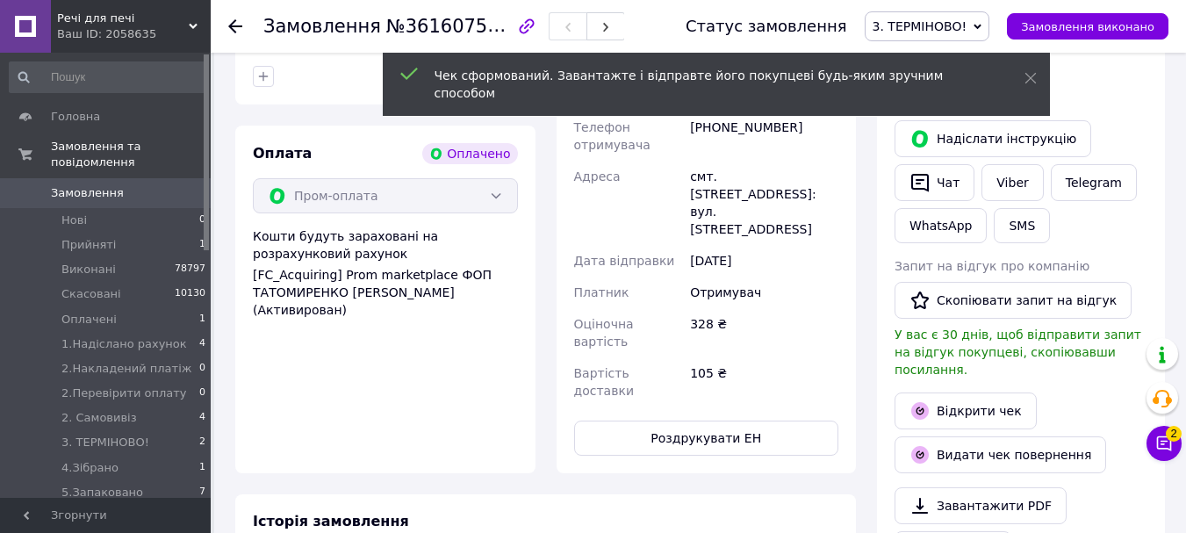
scroll to position [790, 0]
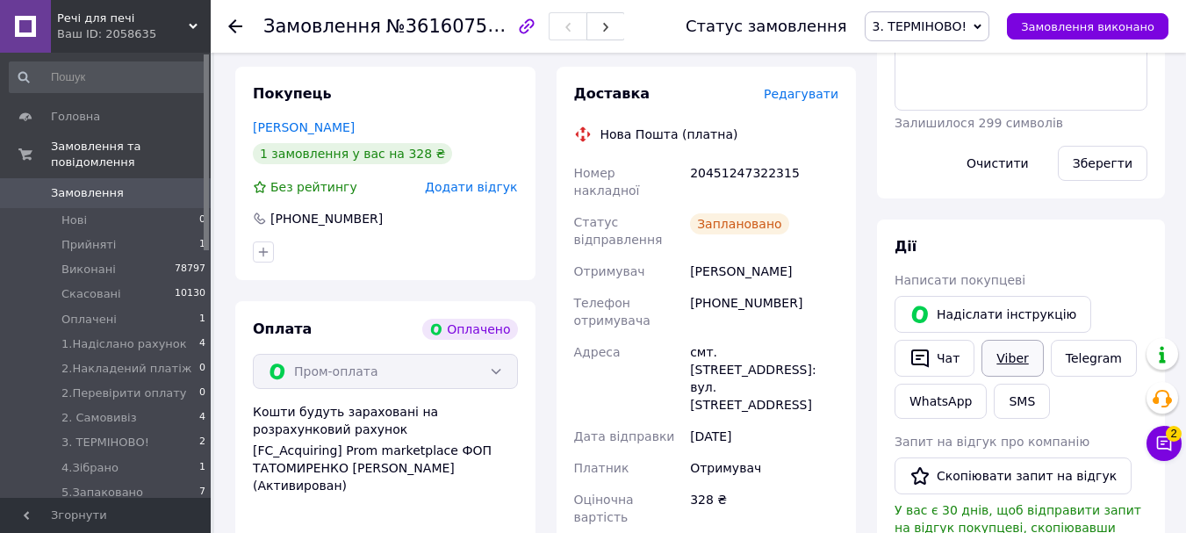
click at [1002, 347] on link "Viber" at bounding box center [1011, 358] width 61 height 37
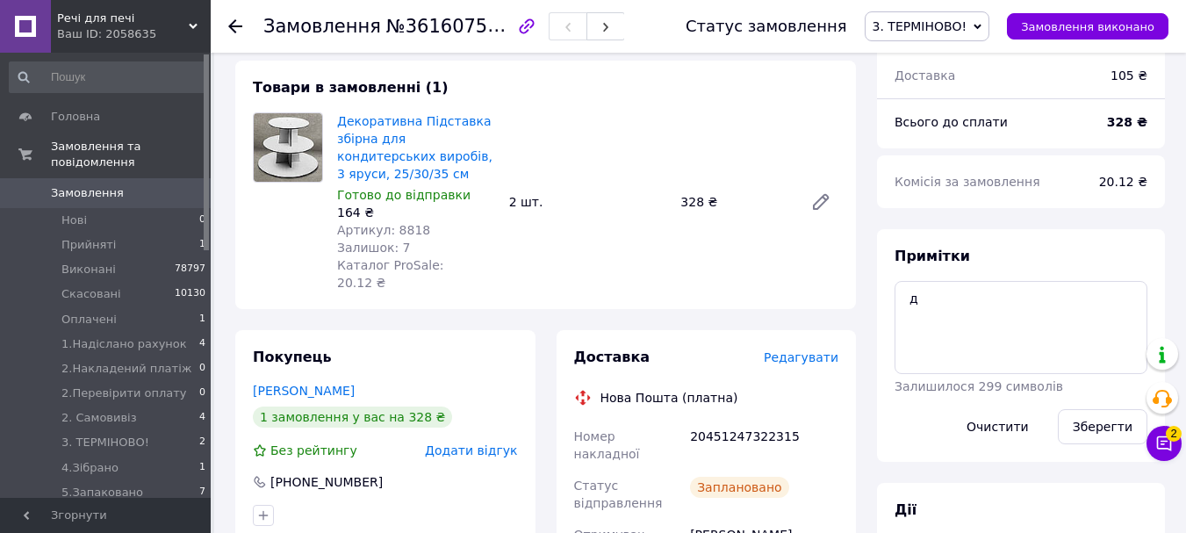
scroll to position [702, 0]
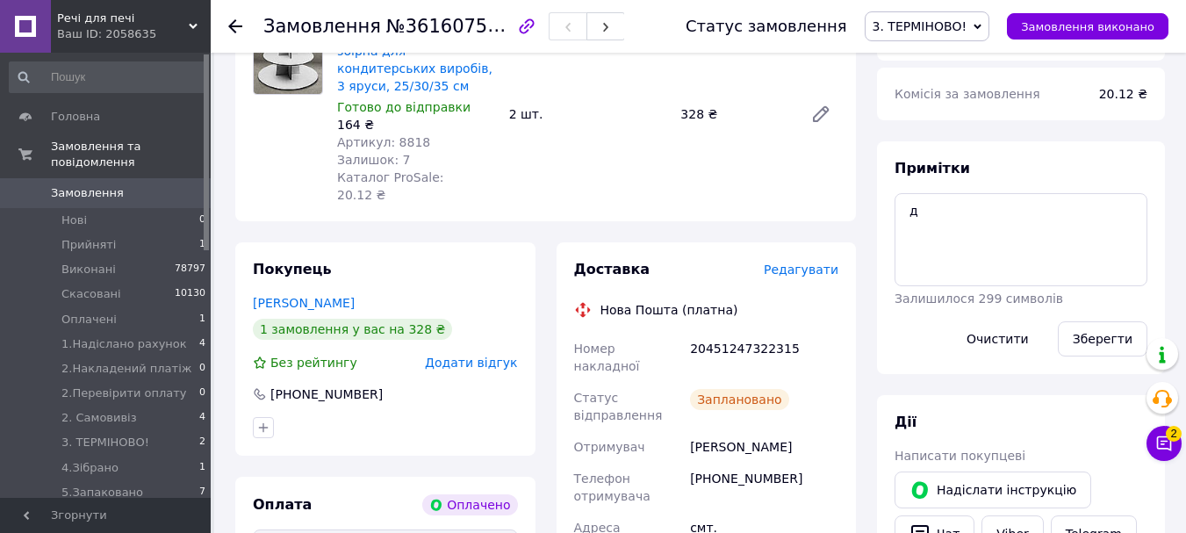
drag, startPoint x: 795, startPoint y: 391, endPoint x: 692, endPoint y: 383, distance: 103.0
click at [722, 382] on div "Заплановано" at bounding box center [763, 406] width 155 height 49
drag, startPoint x: 742, startPoint y: 318, endPoint x: 679, endPoint y: 326, distance: 62.8
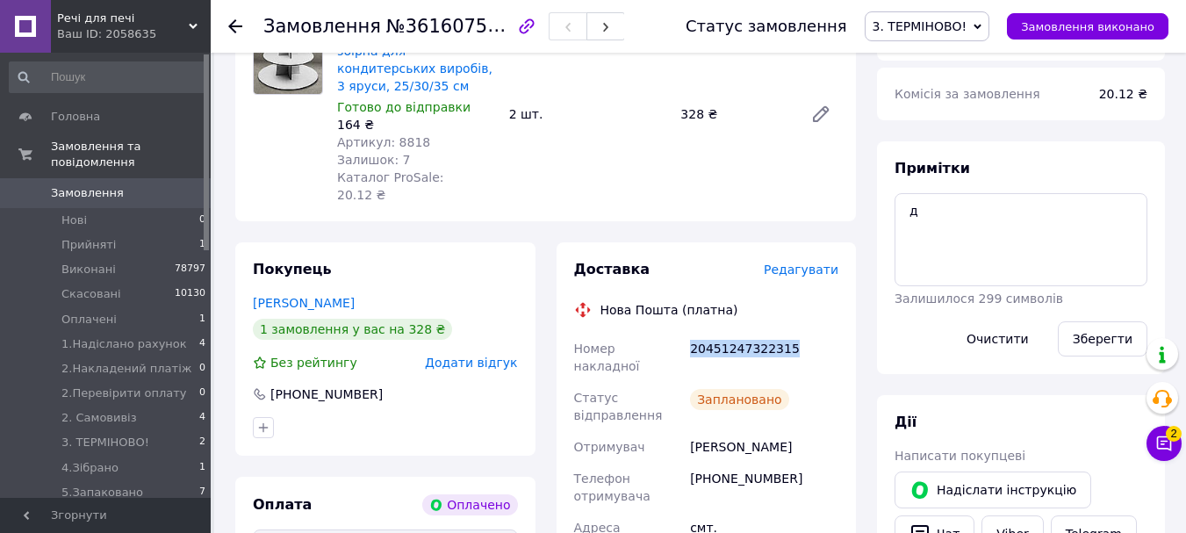
copy div "Номер накладної 20451247322315"
click at [912, 27] on span "3. ТЕРМІНОВО!" at bounding box center [919, 26] width 95 height 14
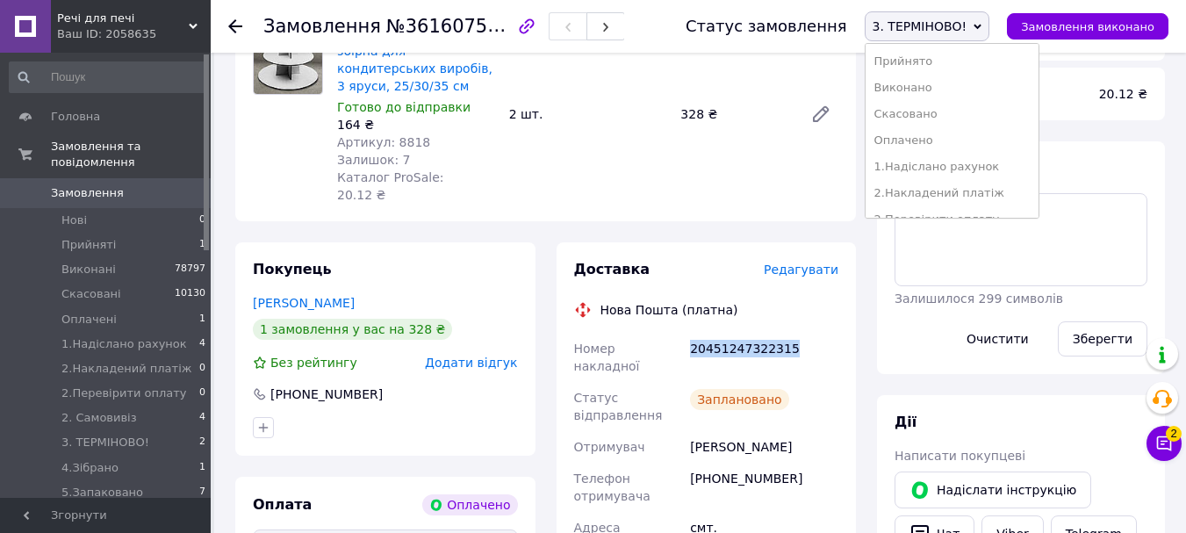
scroll to position [176, 0]
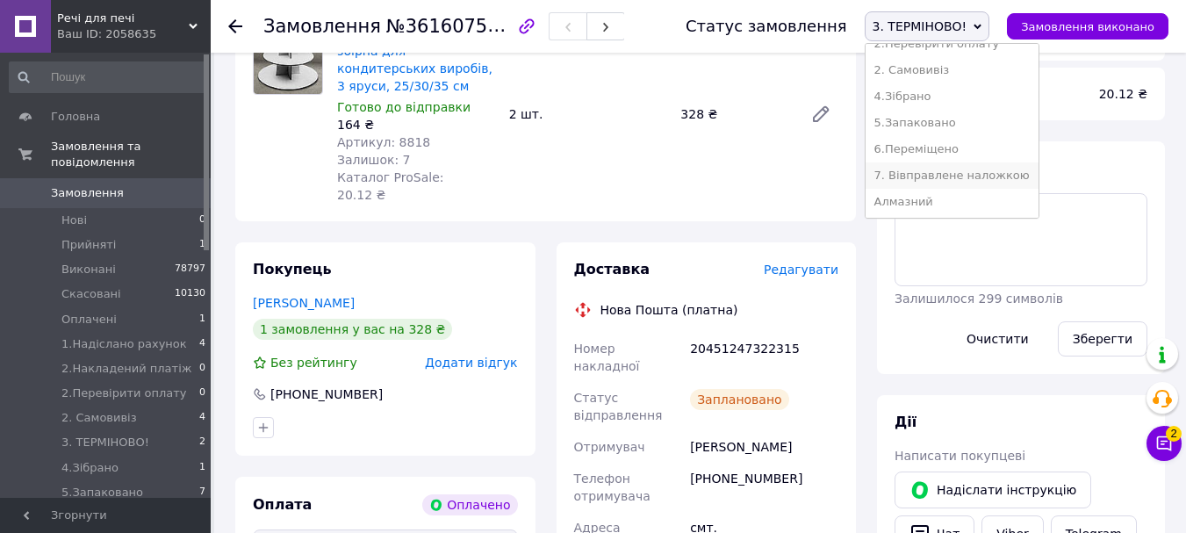
click at [994, 165] on li "7. Вівправлене наложкою" at bounding box center [951, 175] width 173 height 26
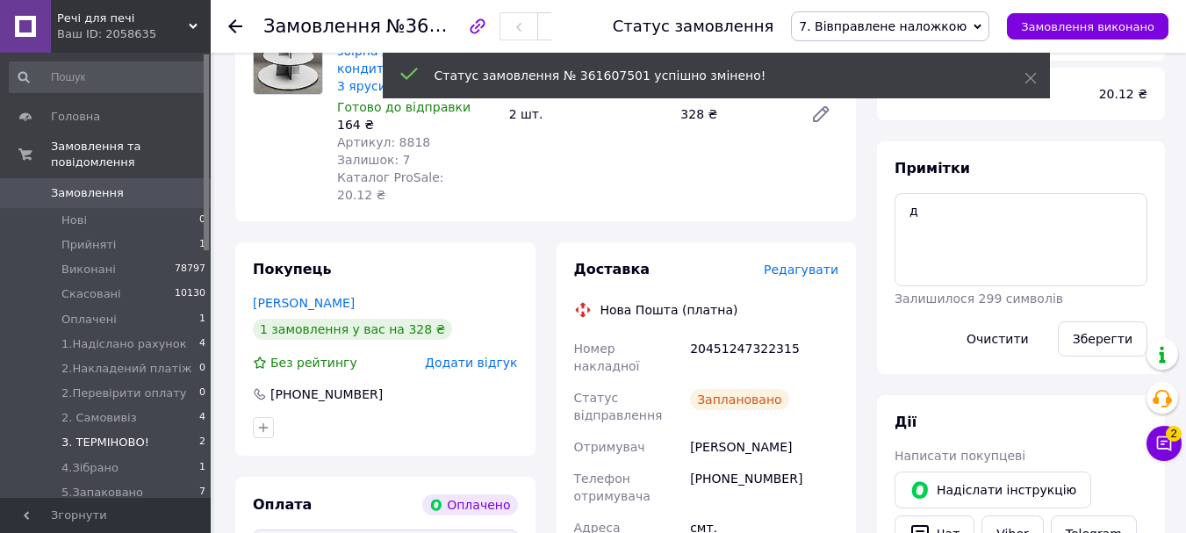
click at [109, 434] on span "3. ТЕРМІНОВО!" at bounding box center [105, 442] width 88 height 16
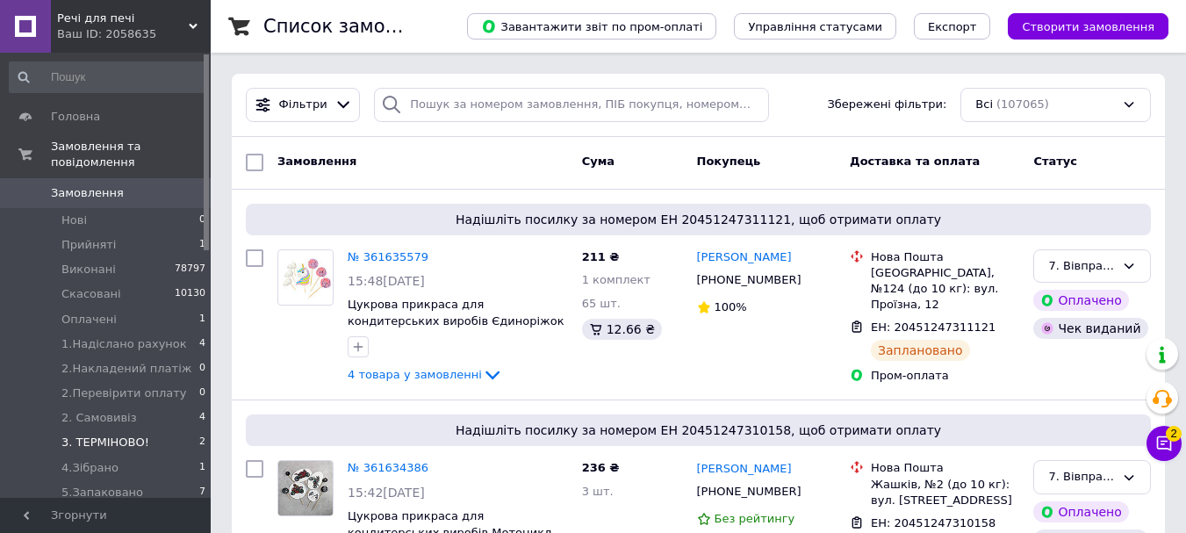
click at [108, 434] on span "3. ТЕРМІНОВО!" at bounding box center [105, 442] width 88 height 16
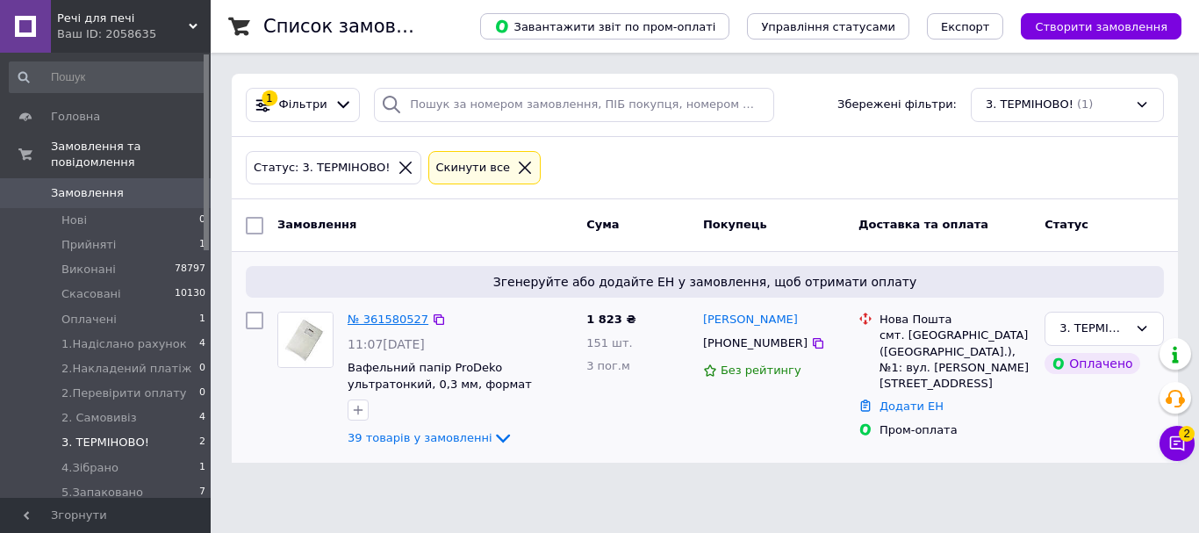
click at [401, 315] on link "№ 361580527" at bounding box center [388, 318] width 81 height 13
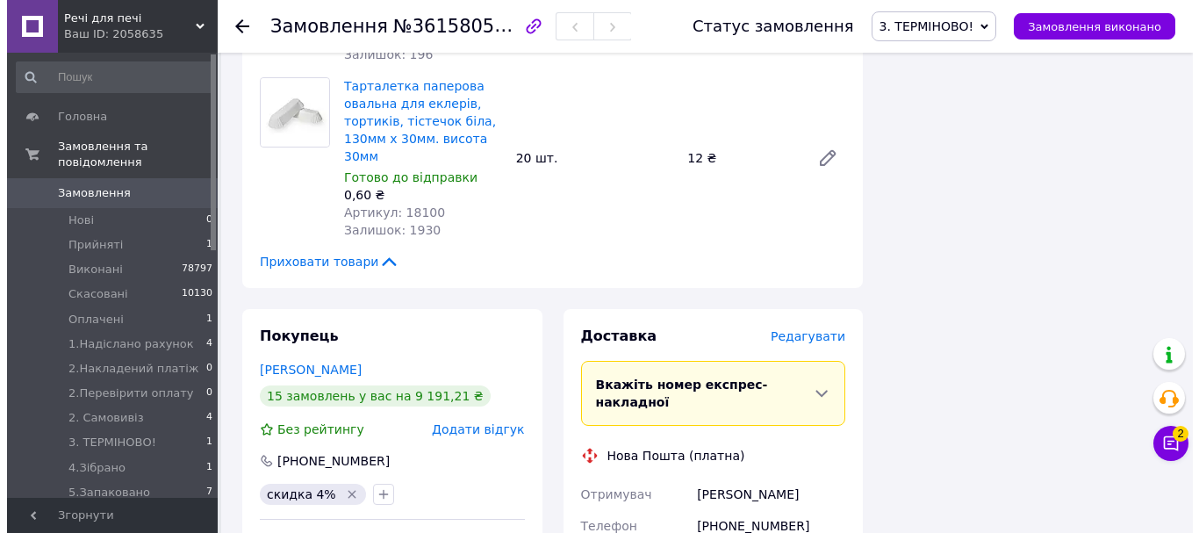
scroll to position [5792, 0]
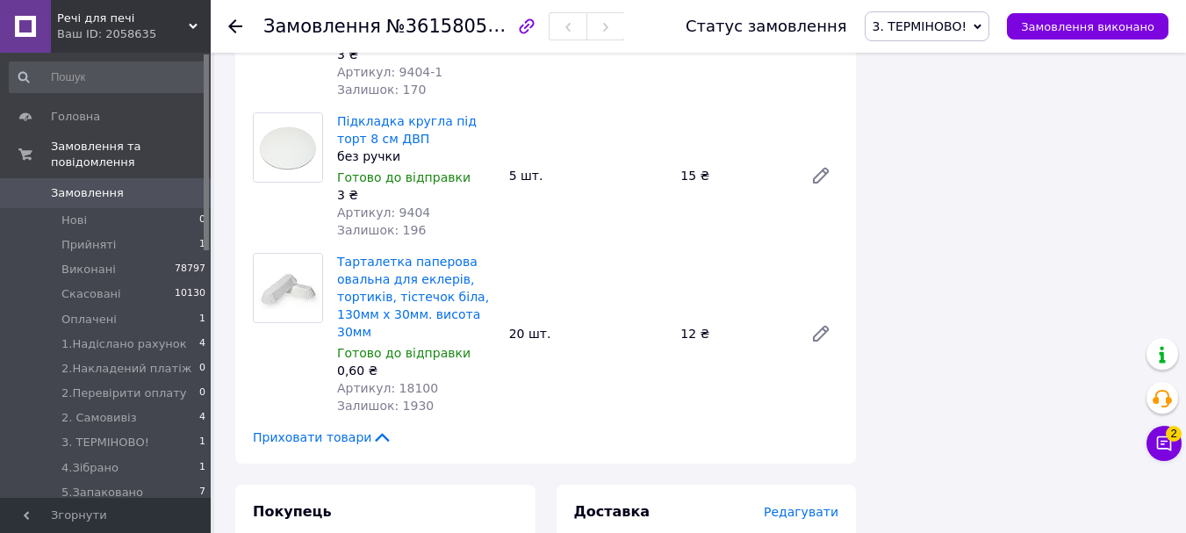
click at [795, 505] on span "Редагувати" at bounding box center [800, 512] width 75 height 14
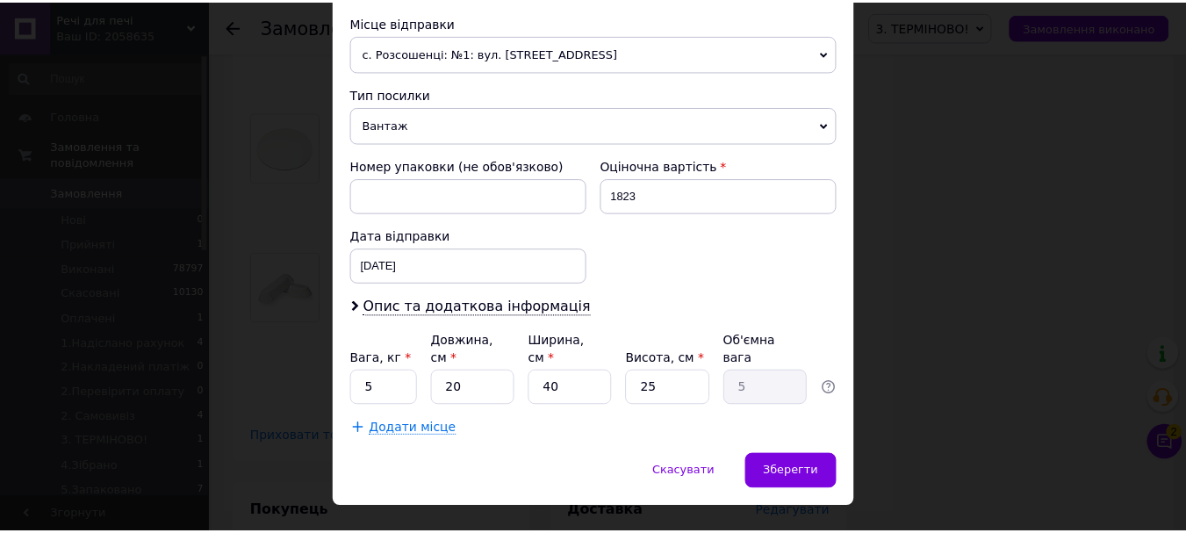
scroll to position [633, 0]
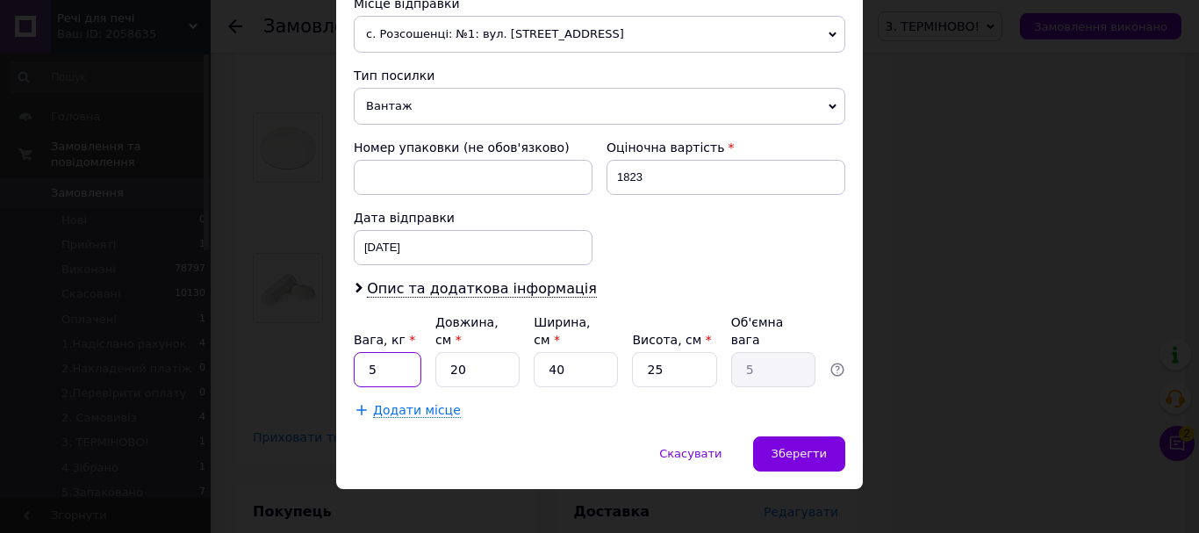
drag, startPoint x: 387, startPoint y: 348, endPoint x: 355, endPoint y: 357, distance: 33.6
click at [355, 357] on input "5" at bounding box center [388, 369] width 68 height 35
type input "3.2"
drag, startPoint x: 473, startPoint y: 353, endPoint x: 432, endPoint y: 355, distance: 41.3
click at [435, 355] on input "20" at bounding box center [477, 369] width 84 height 35
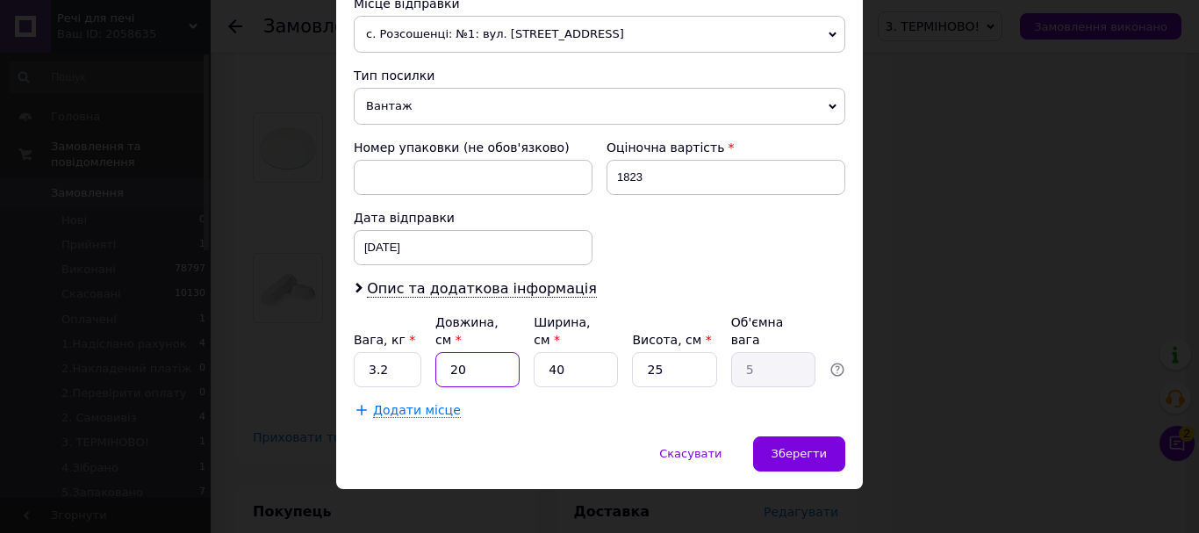
type input "3"
type input "0.75"
type input "30"
type input "7.5"
type input "30"
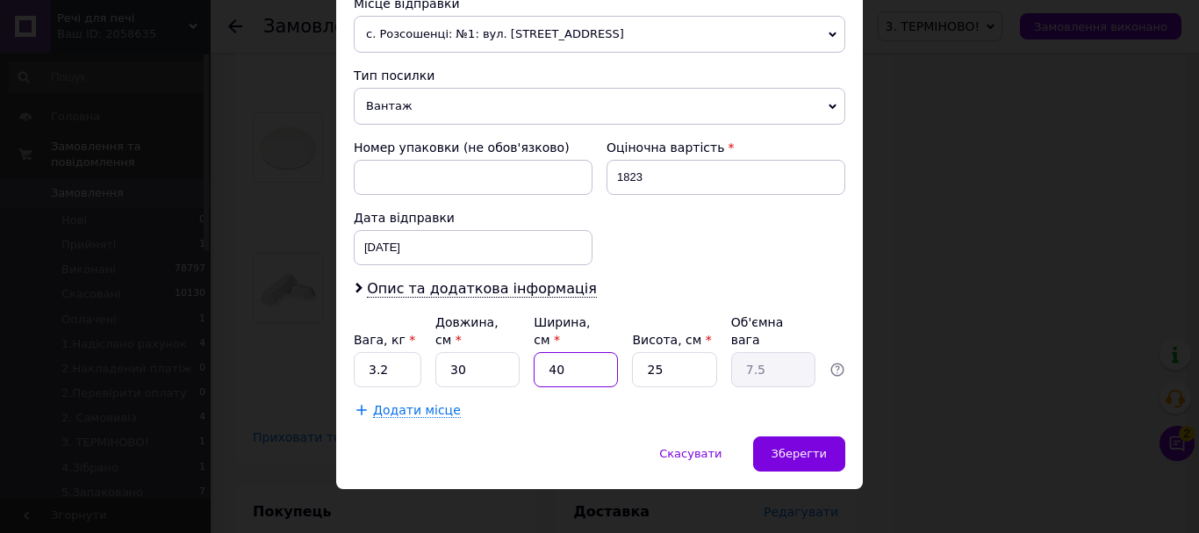
drag, startPoint x: 580, startPoint y: 354, endPoint x: 524, endPoint y: 362, distance: 56.7
click at [524, 362] on div "Вага, кг * 3.2 Довжина, см * 30 Ширина, см * 40 Висота, см * 25 Об'ємна вага 7.5" at bounding box center [599, 350] width 491 height 74
type input "3"
type input "0.56"
type input "30"
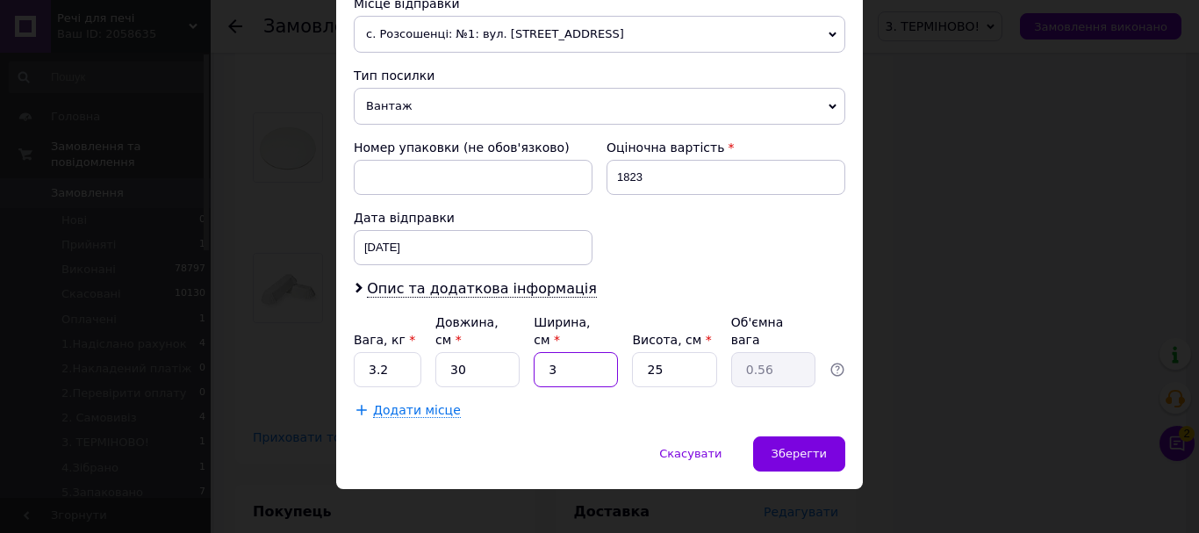
type input "5.63"
type input "30"
click at [634, 358] on input "25" at bounding box center [674, 369] width 84 height 35
type input "1"
type input "0.23"
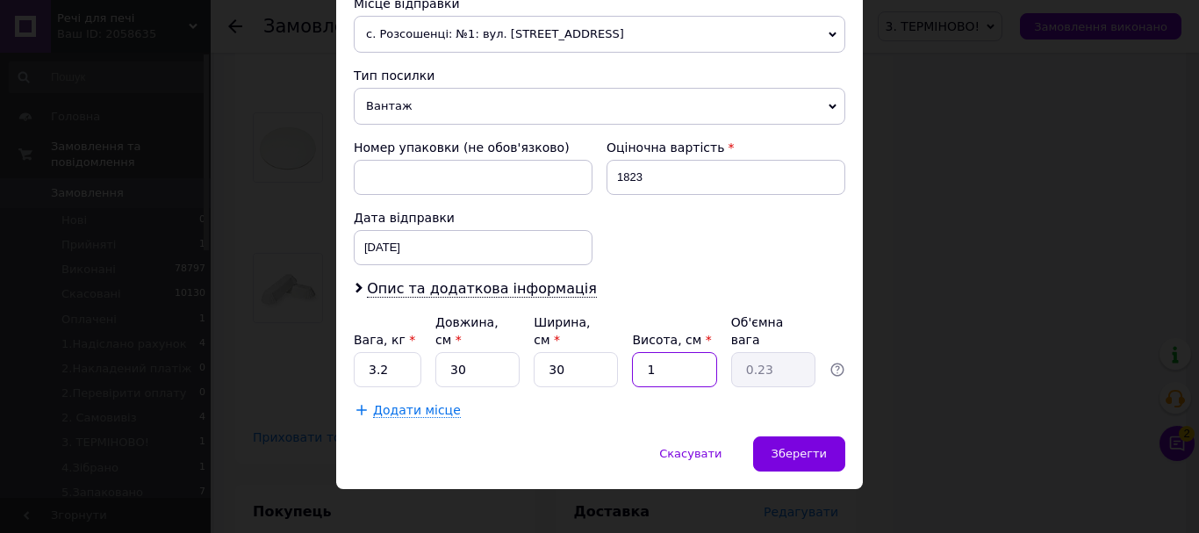
type input "10"
type input "2.25"
type input "10"
click at [820, 447] on span "Зберегти" at bounding box center [798, 453] width 55 height 13
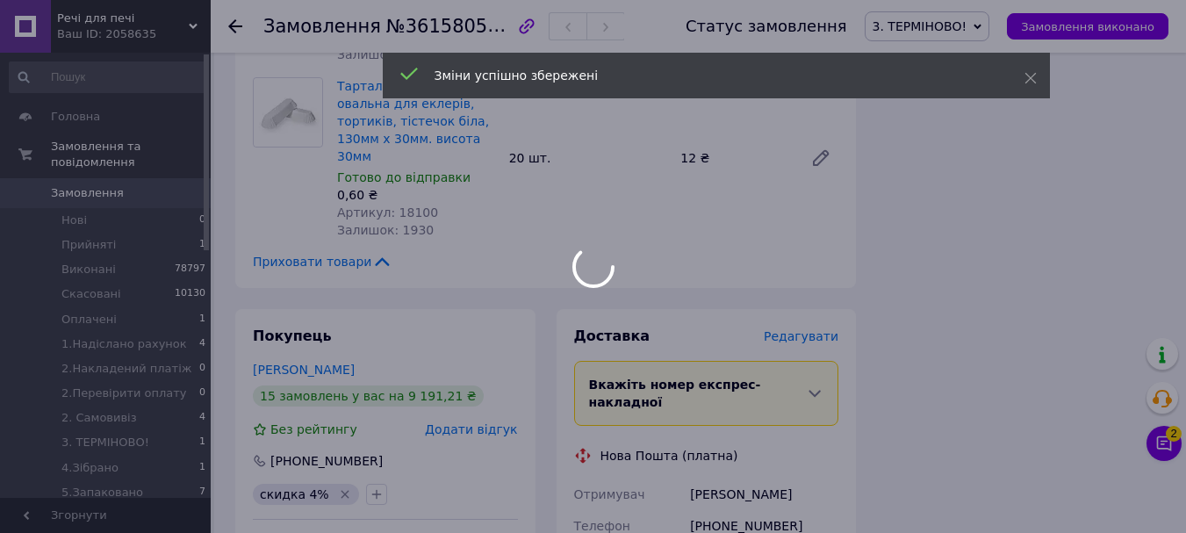
scroll to position [6143, 0]
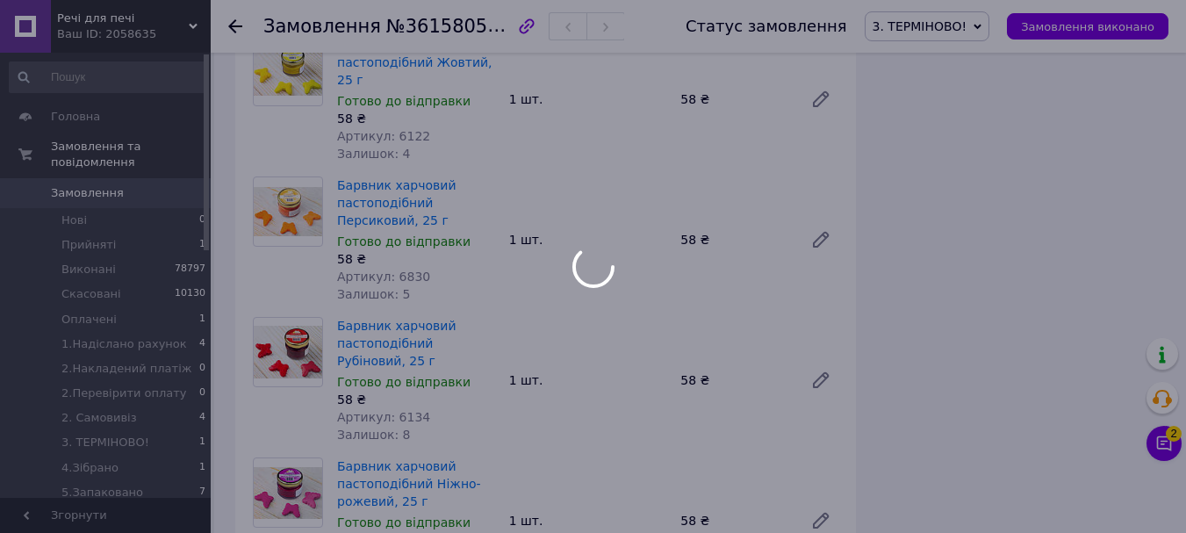
scroll to position [1063, 0]
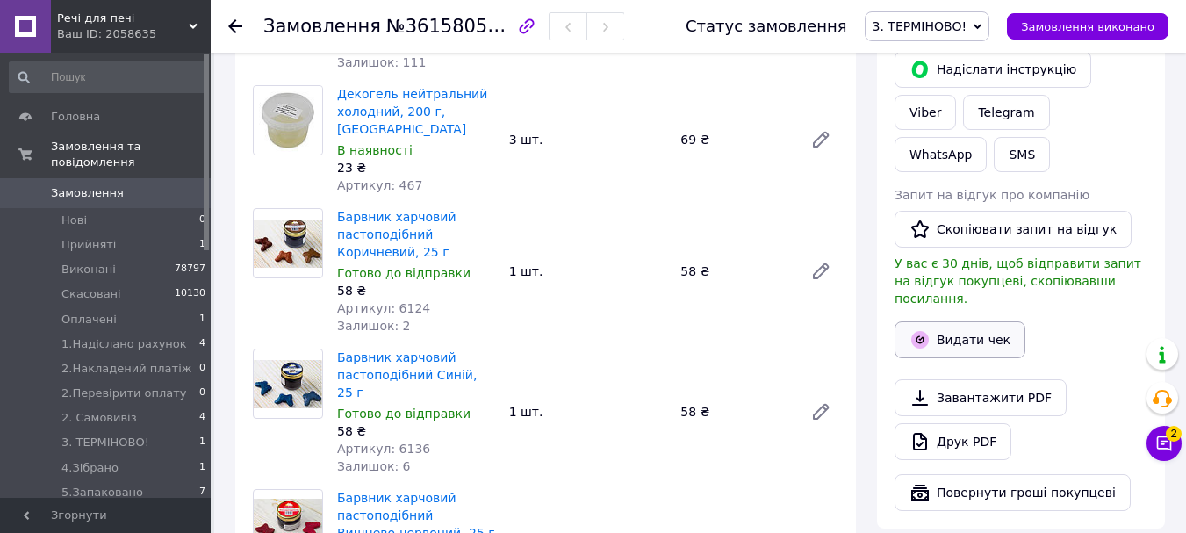
click at [973, 321] on button "Видати чек" at bounding box center [959, 339] width 131 height 37
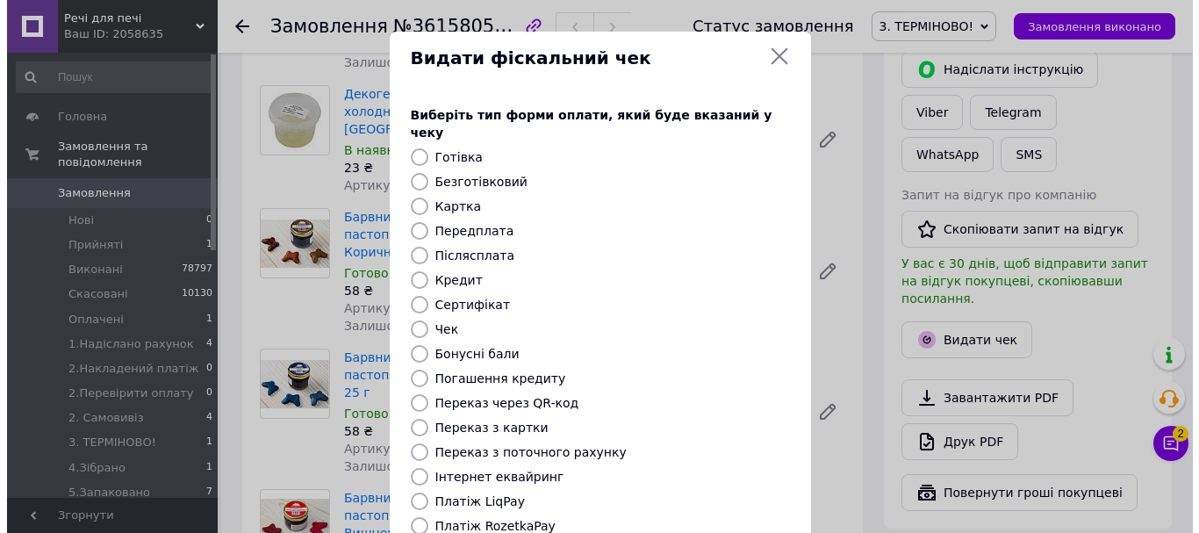
scroll to position [1045, 0]
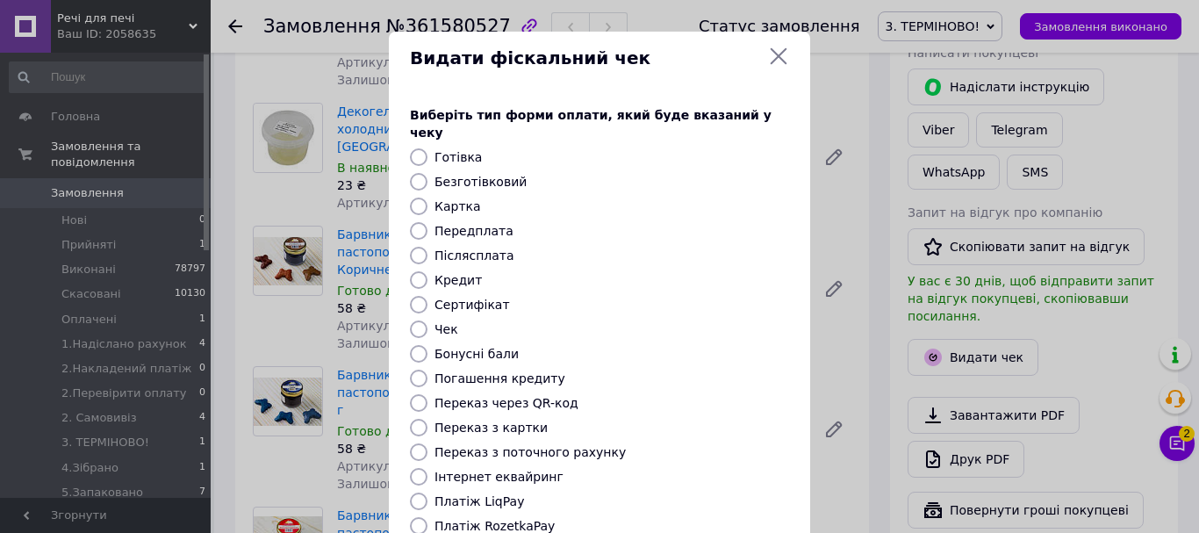
click at [415, 173] on input "Безготівковий" at bounding box center [419, 182] width 18 height 18
radio input "true"
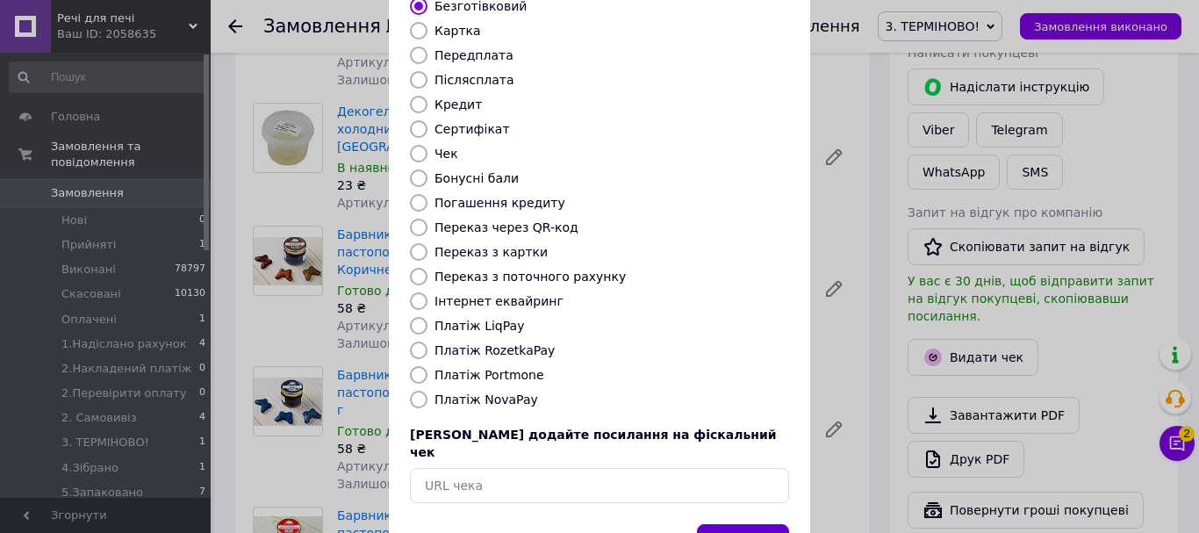
click at [729, 524] on button "Вибрати" at bounding box center [743, 543] width 92 height 38
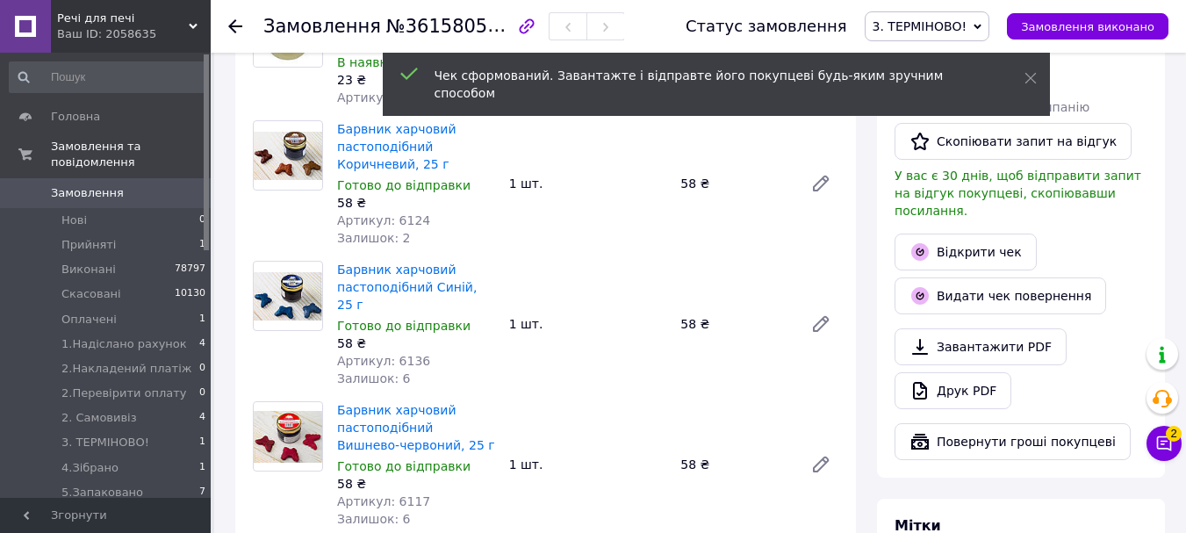
scroll to position [887, 0]
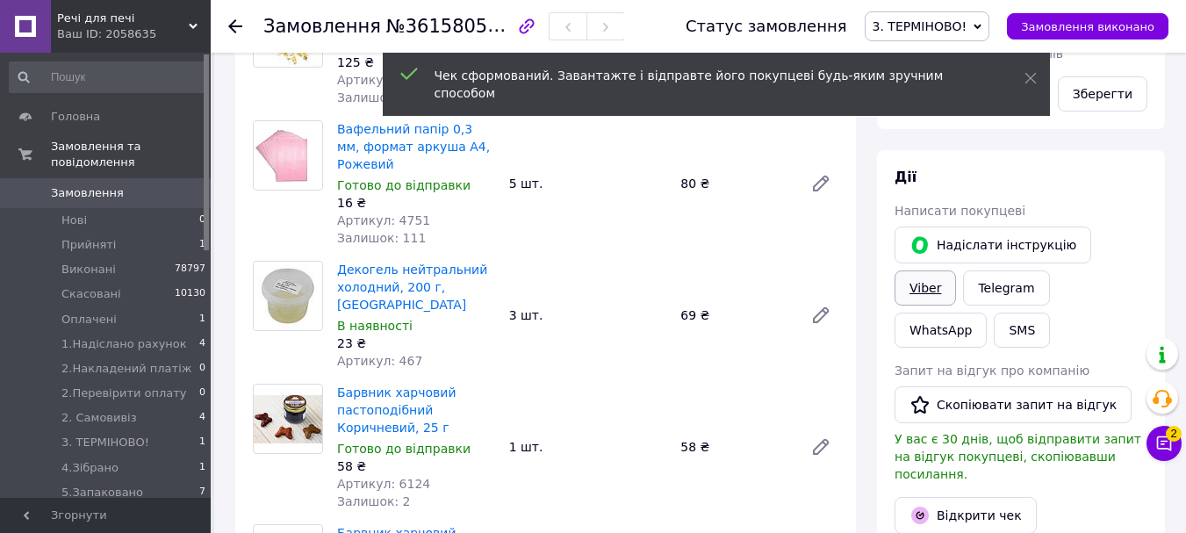
click at [956, 270] on link "Viber" at bounding box center [924, 287] width 61 height 35
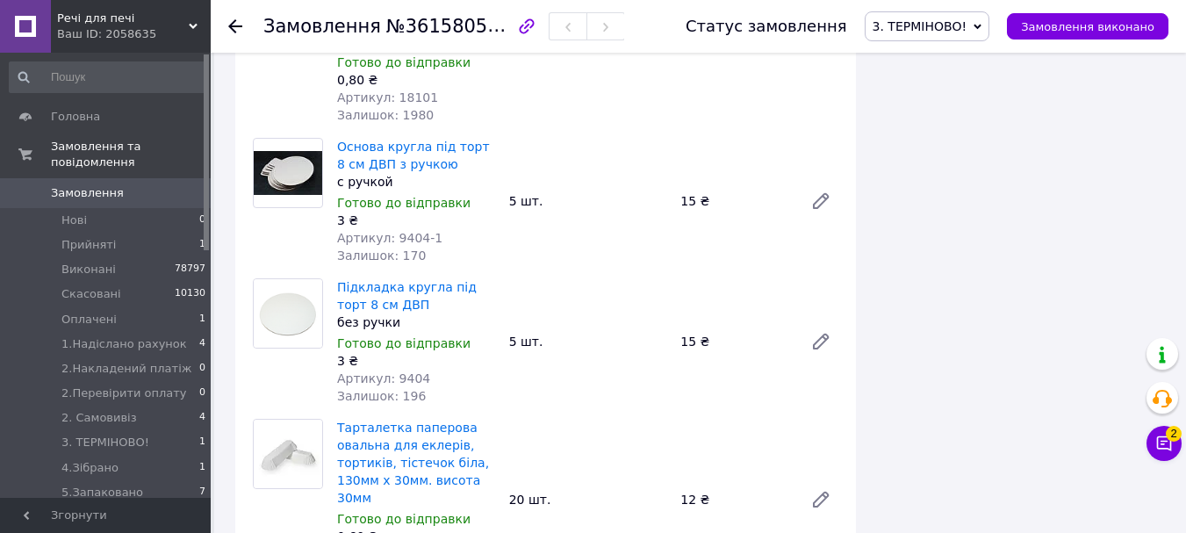
scroll to position [5889, 0]
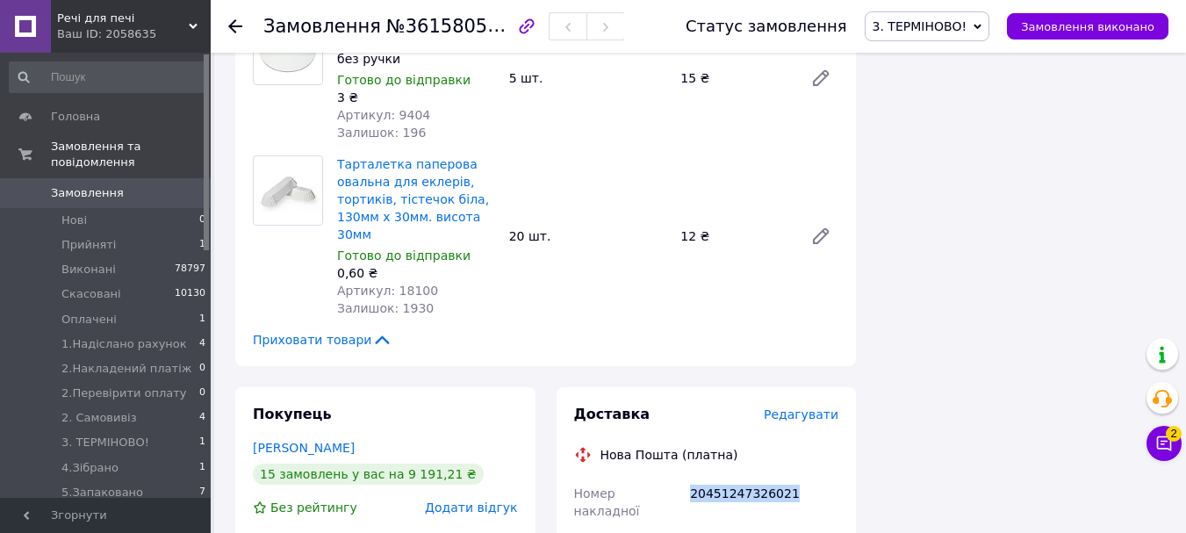
drag, startPoint x: 787, startPoint y: 229, endPoint x: 675, endPoint y: 240, distance: 112.9
copy div "Номер накладної 20451247326021"
click at [934, 28] on span "3. ТЕРМІНОВО!" at bounding box center [919, 26] width 95 height 14
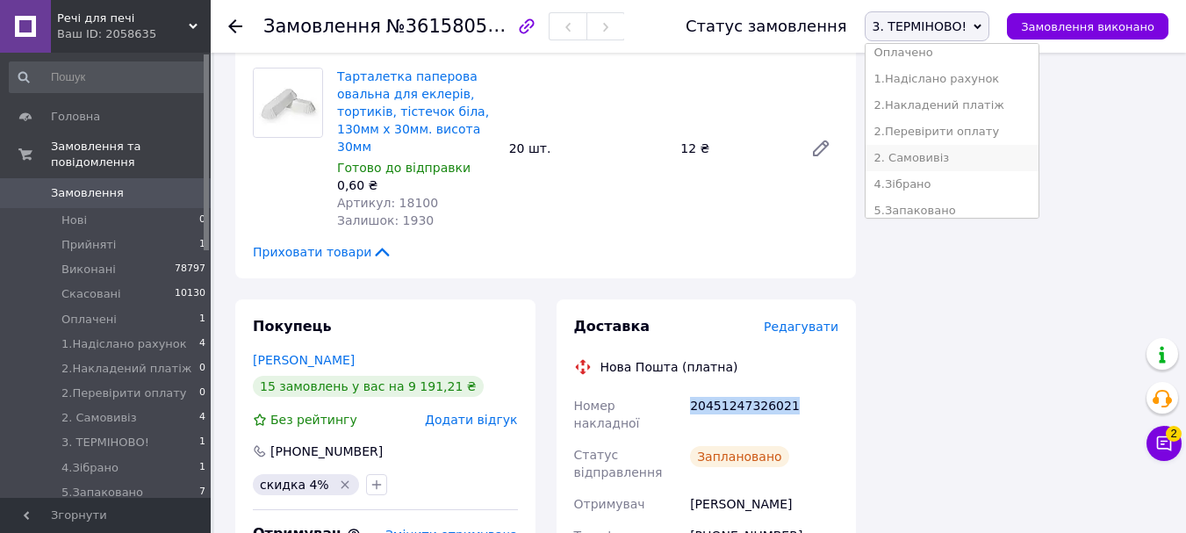
scroll to position [176, 0]
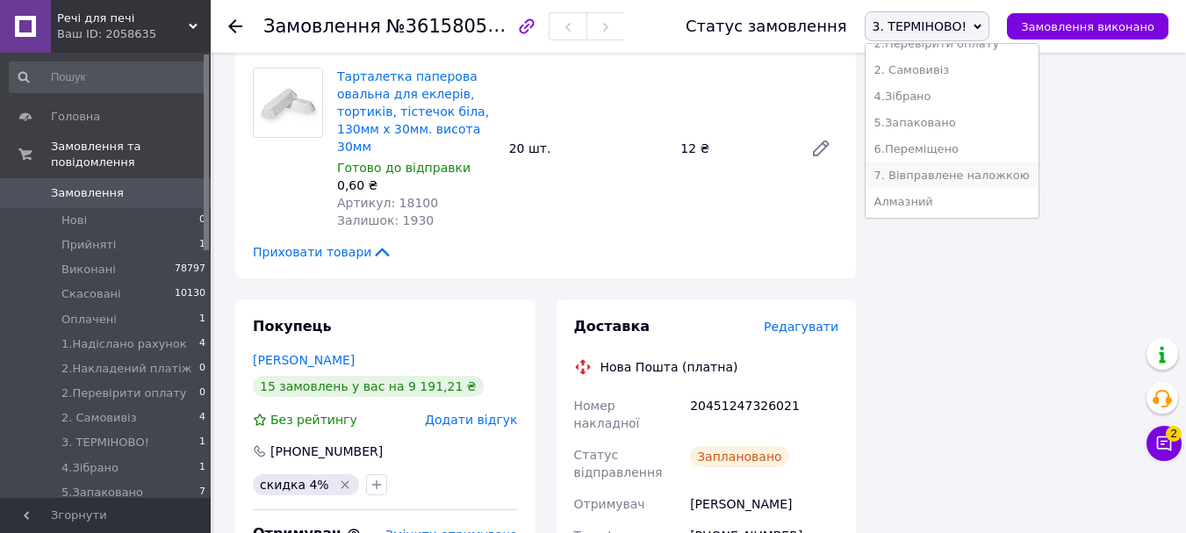
click at [992, 176] on li "7. Вівправлене наложкою" at bounding box center [951, 175] width 173 height 26
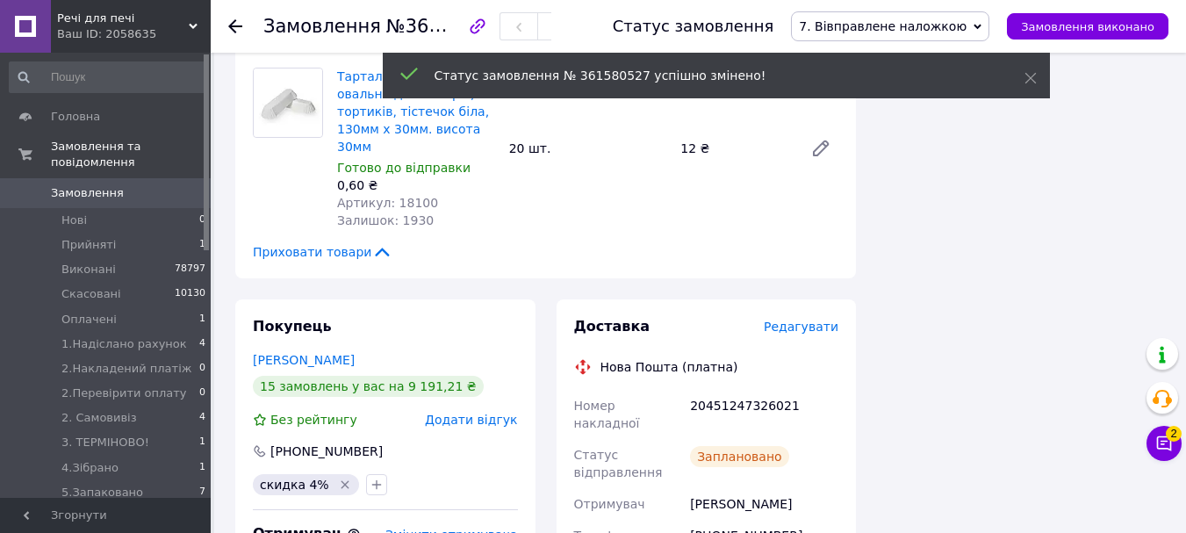
scroll to position [18, 0]
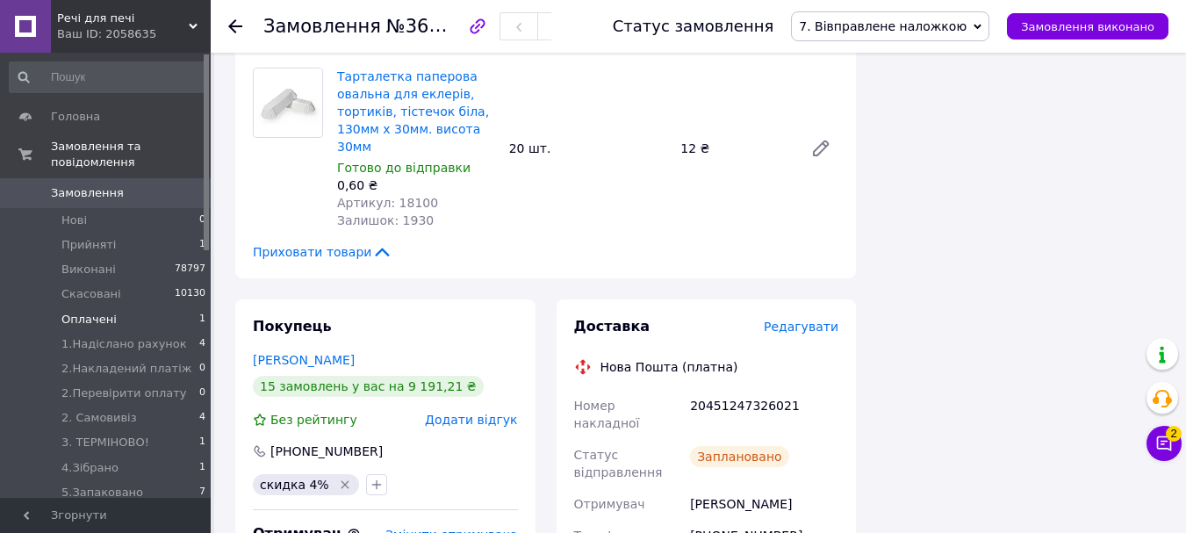
click at [97, 312] on span "Оплачені" at bounding box center [88, 320] width 55 height 16
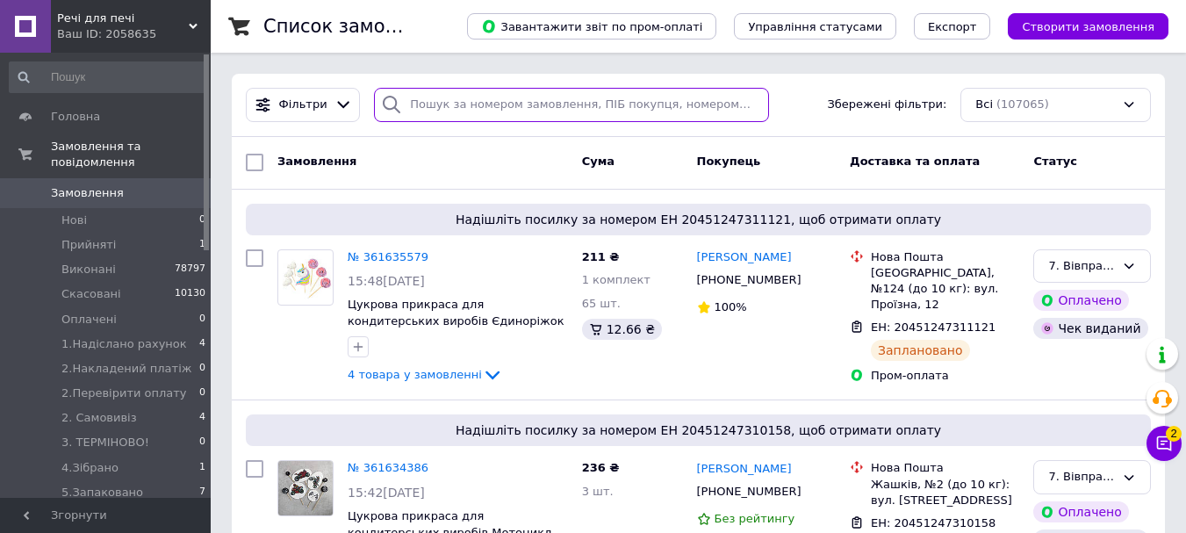
click at [455, 114] on input "search" at bounding box center [571, 105] width 394 height 34
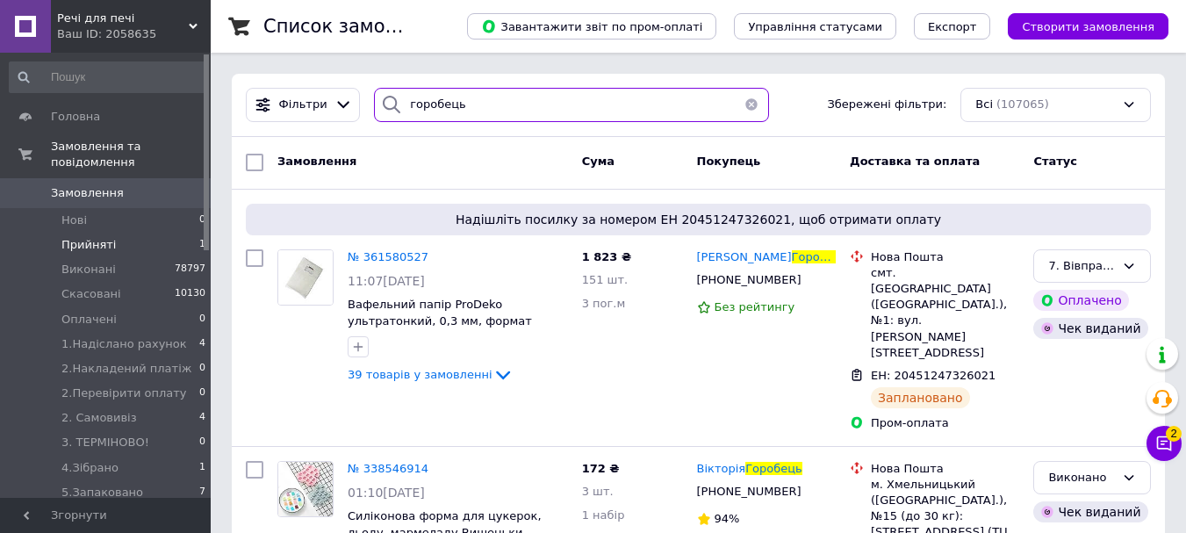
type input "горобець"
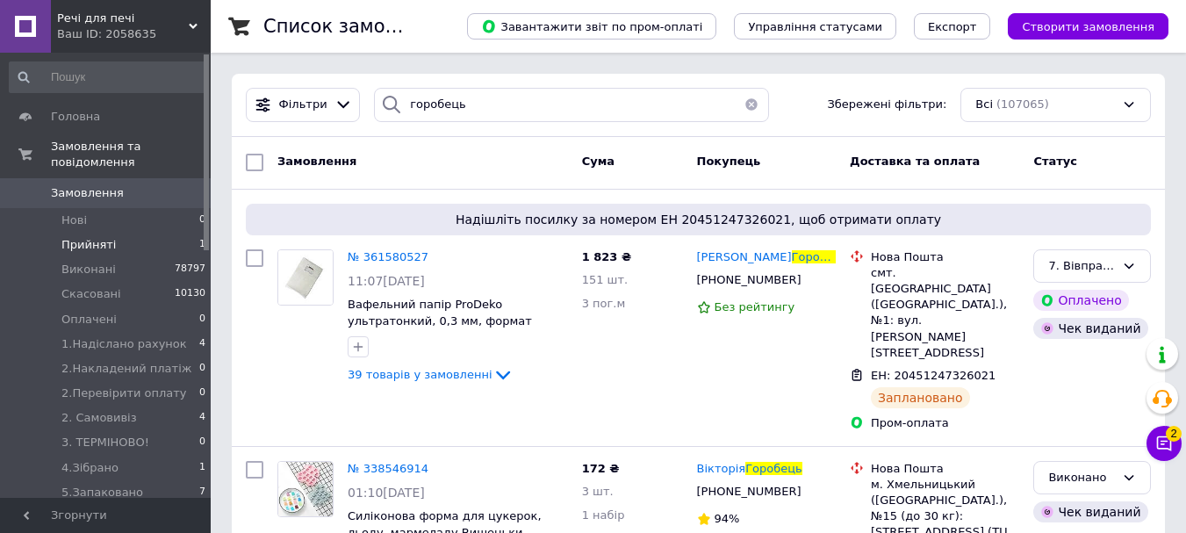
click at [93, 237] on span "Прийняті" at bounding box center [88, 245] width 54 height 16
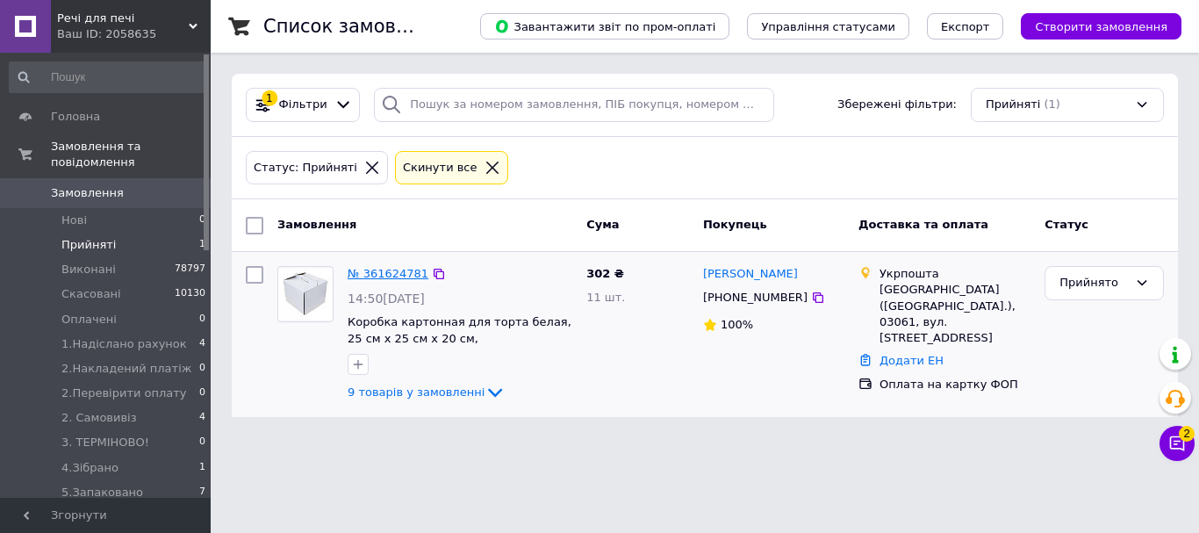
click at [379, 276] on link "№ 361624781" at bounding box center [388, 273] width 81 height 13
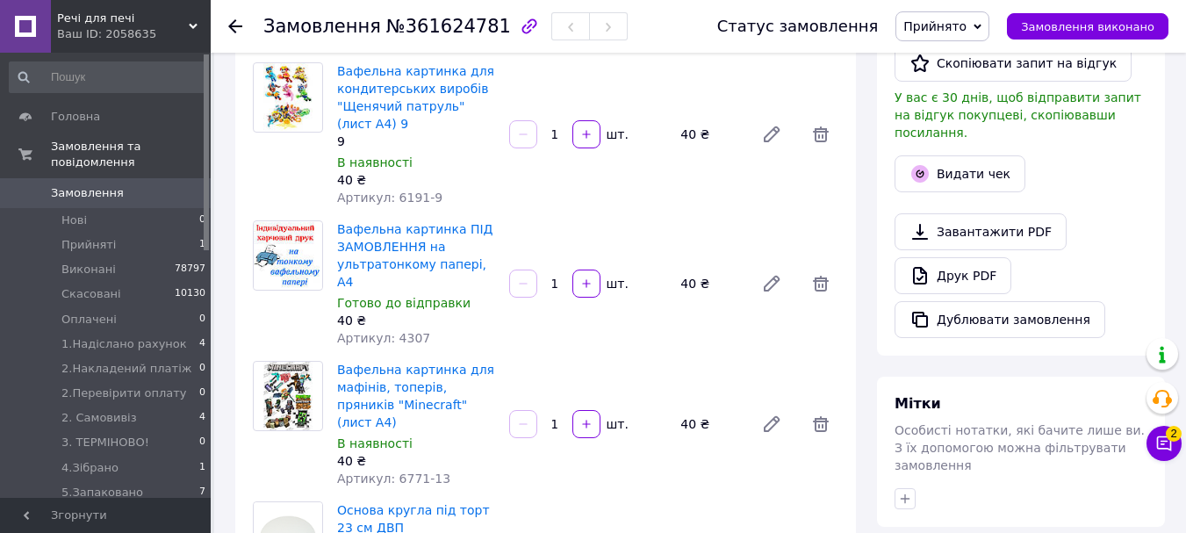
scroll to position [176, 0]
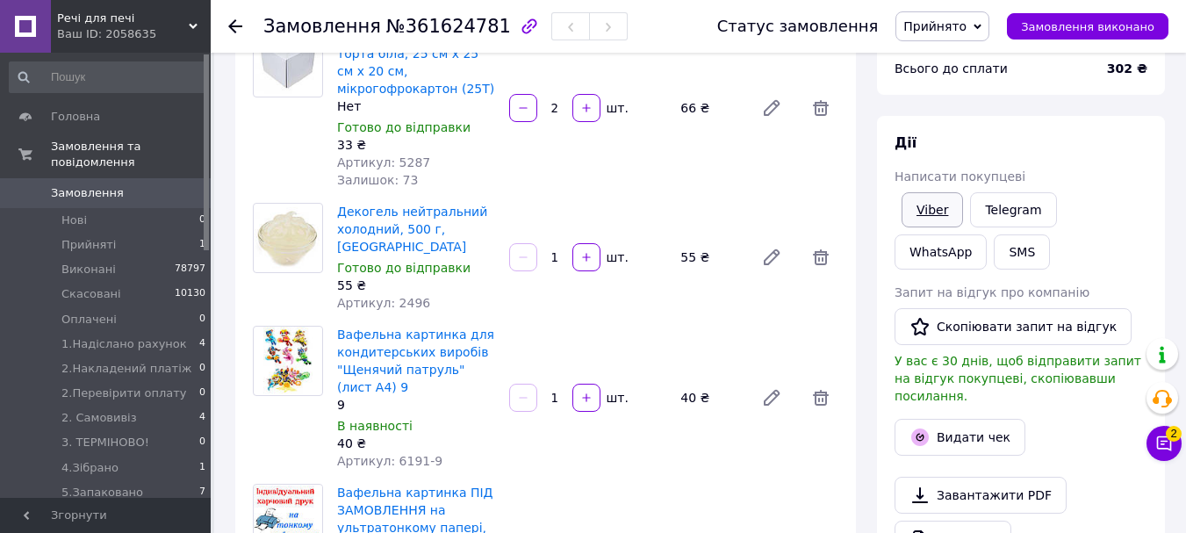
click at [940, 211] on link "Viber" at bounding box center [931, 209] width 61 height 35
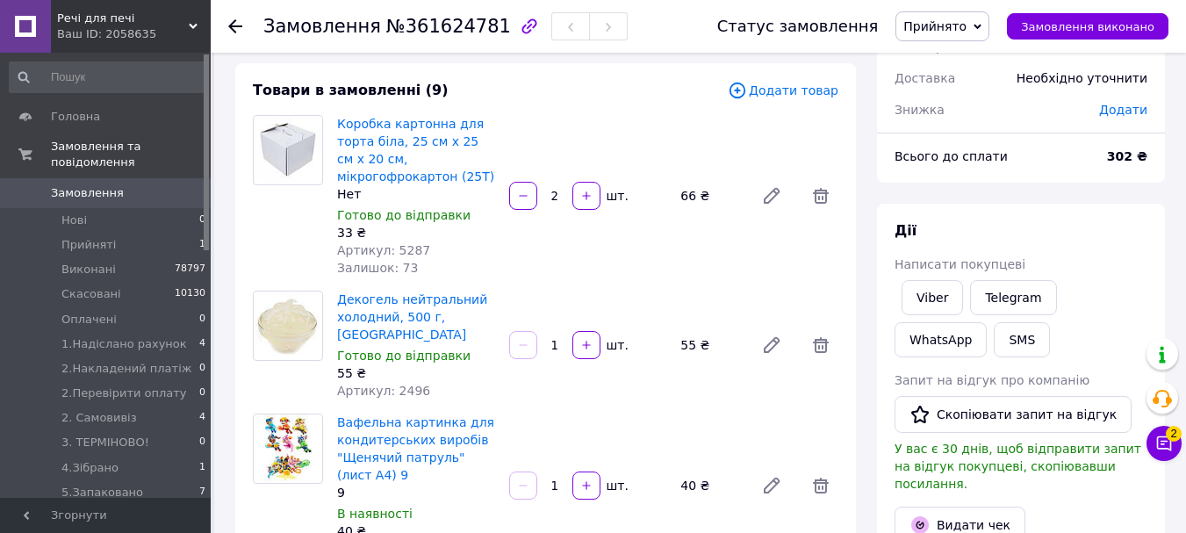
scroll to position [0, 0]
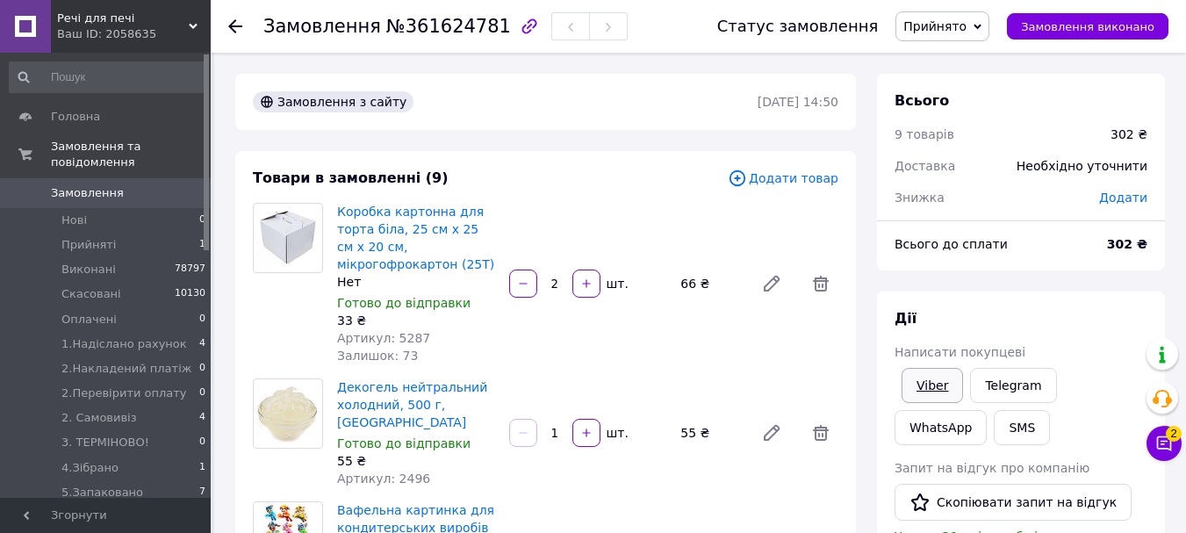
click at [928, 382] on link "Viber" at bounding box center [931, 385] width 61 height 35
click at [966, 30] on span "Прийнято" at bounding box center [934, 26] width 63 height 14
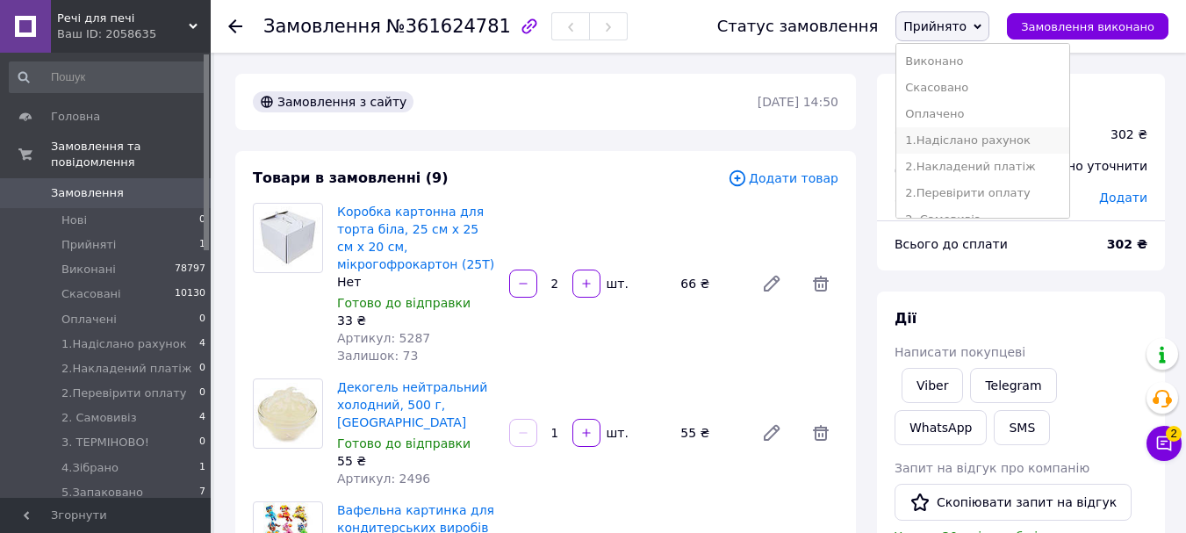
click at [978, 136] on li "1.Надіслано рахунок" at bounding box center [982, 140] width 173 height 26
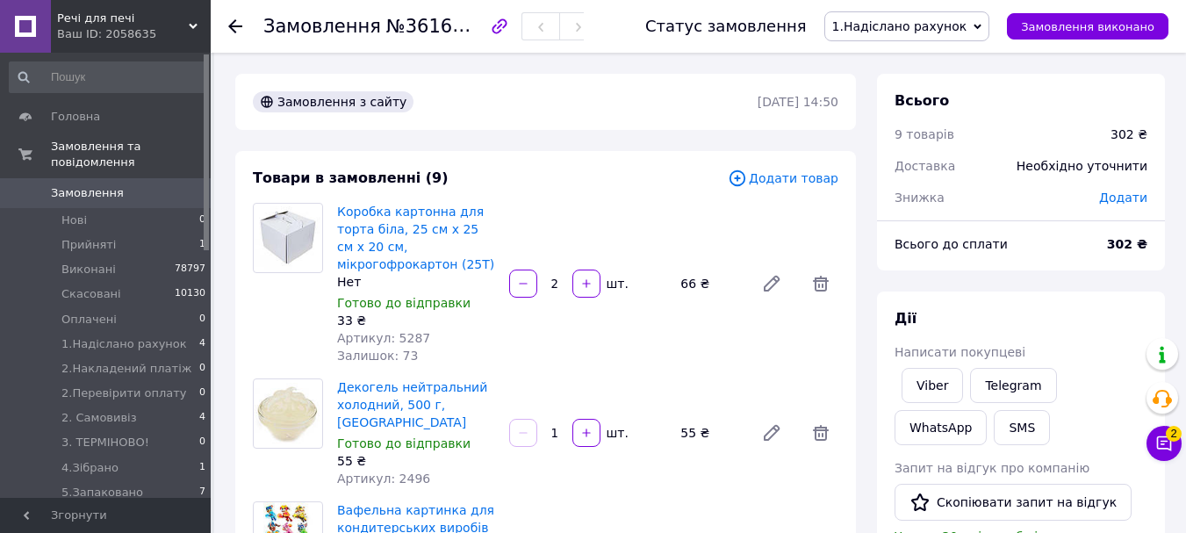
click at [98, 185] on span "Замовлення" at bounding box center [87, 193] width 73 height 16
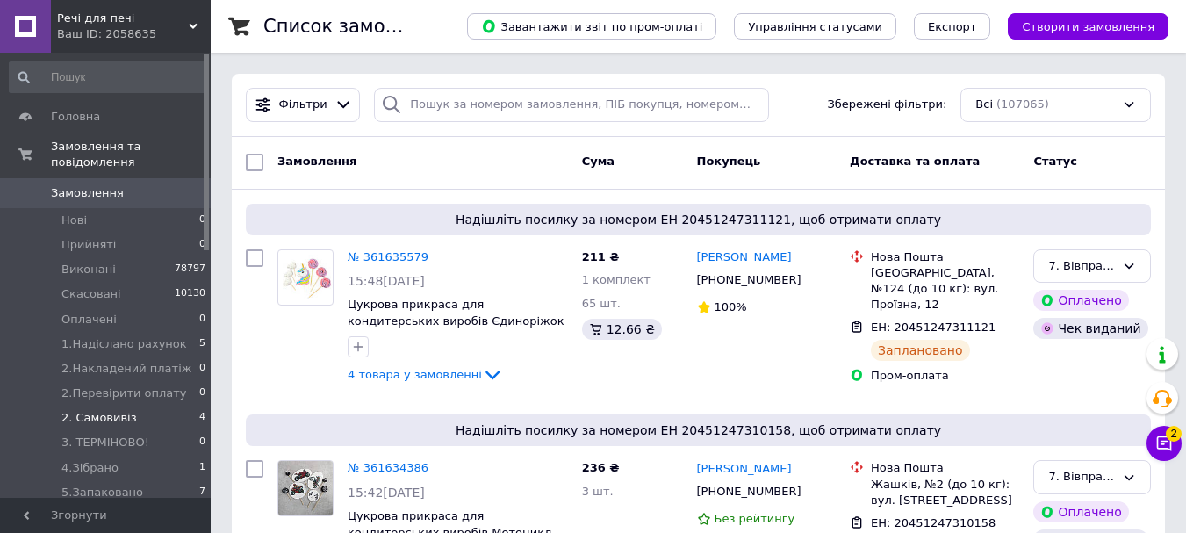
click at [112, 410] on span "2. Самовивіз" at bounding box center [98, 418] width 75 height 16
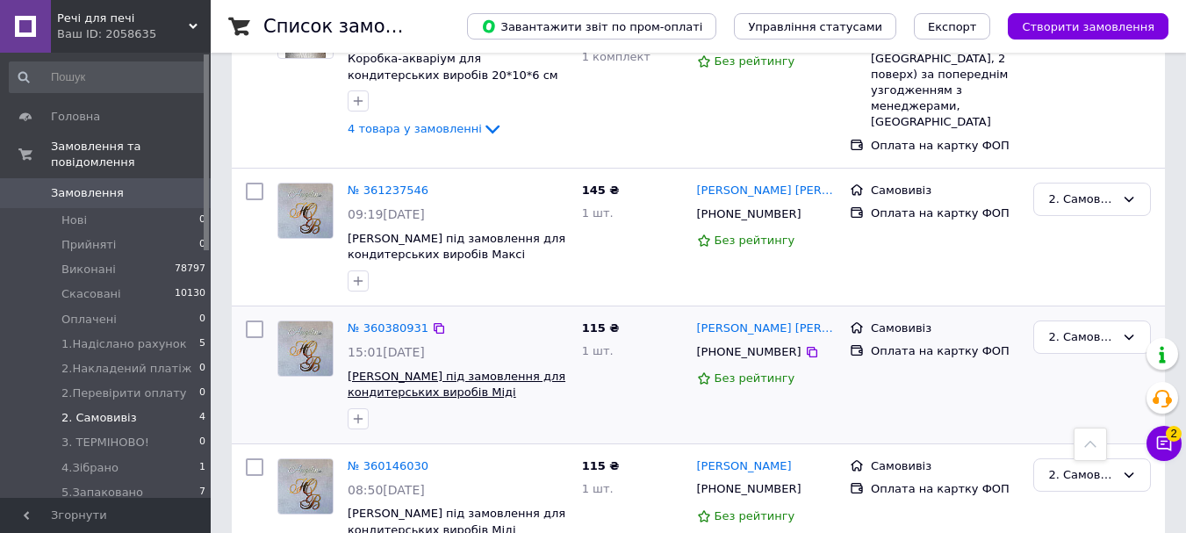
scroll to position [318, 0]
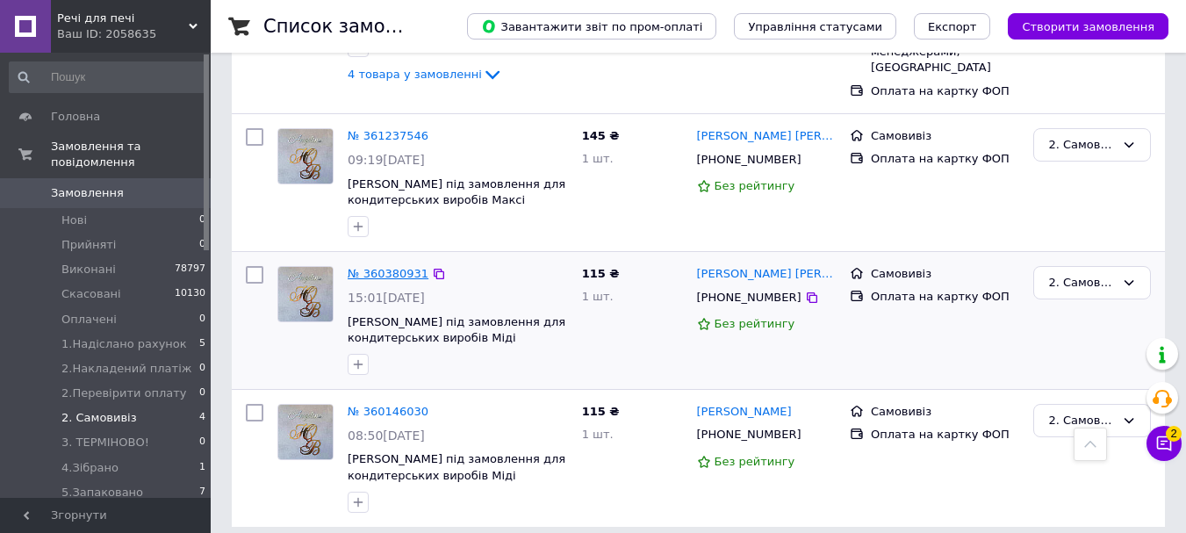
click at [395, 267] on link "№ 360380931" at bounding box center [388, 273] width 81 height 13
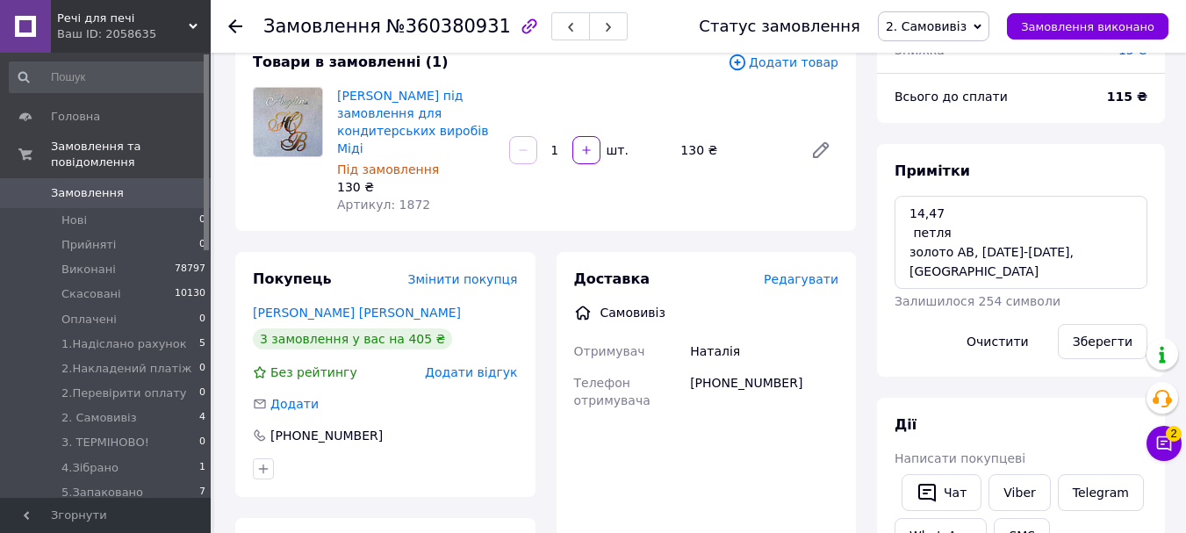
scroll to position [291, 0]
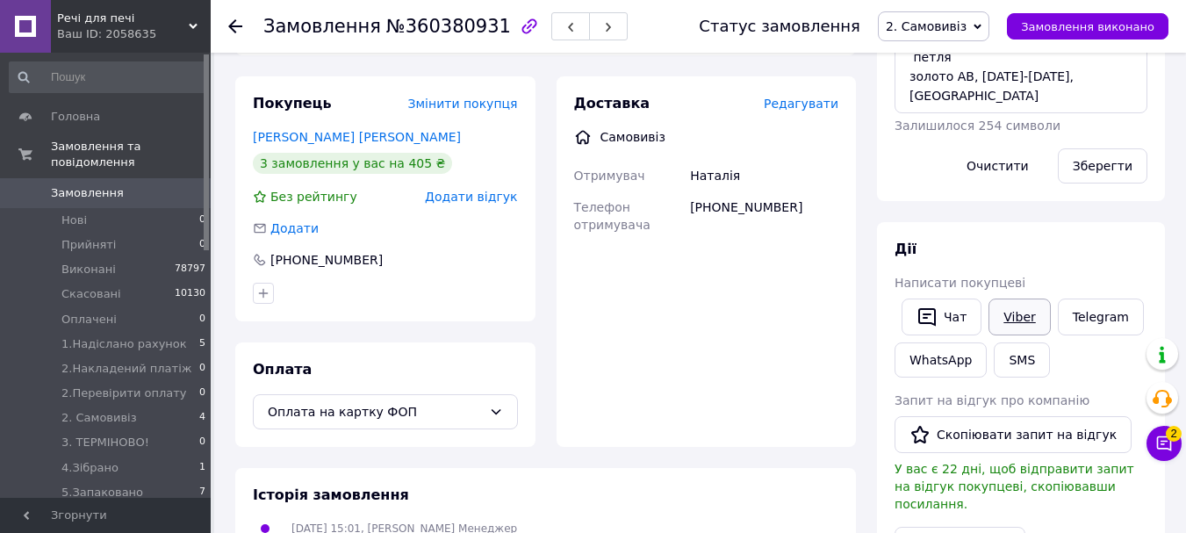
click at [1005, 318] on link "Viber" at bounding box center [1018, 316] width 61 height 37
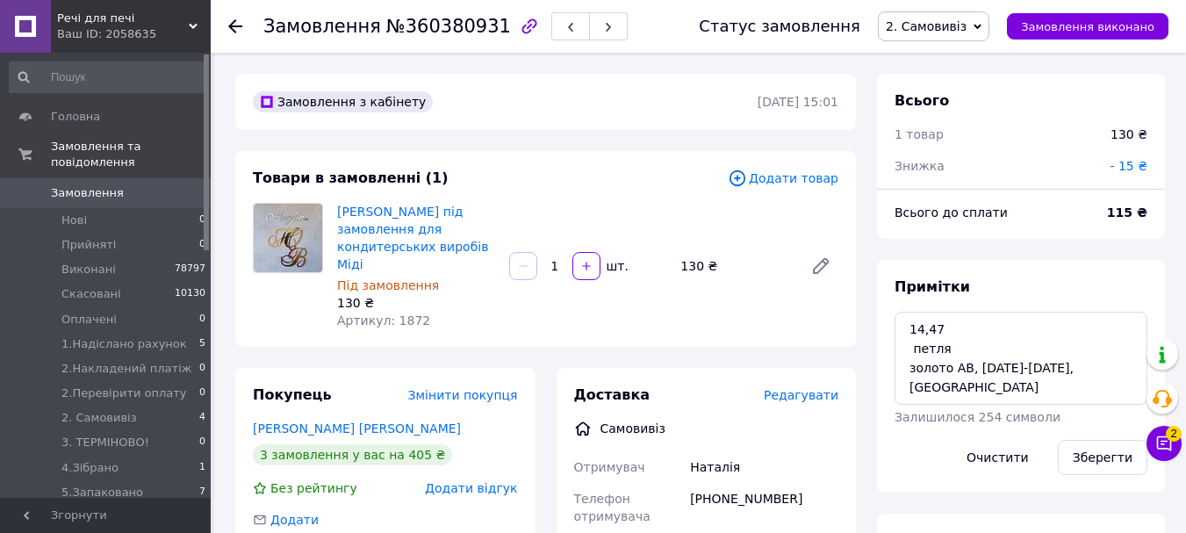
scroll to position [88, 0]
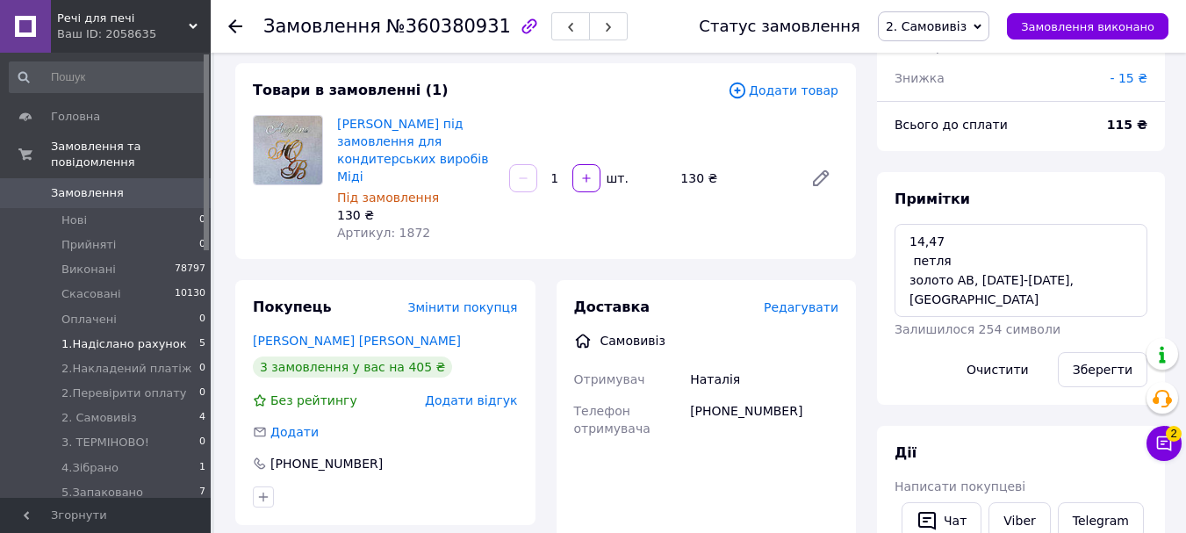
click at [121, 336] on span "1.Надіслано рахунок" at bounding box center [123, 344] width 125 height 16
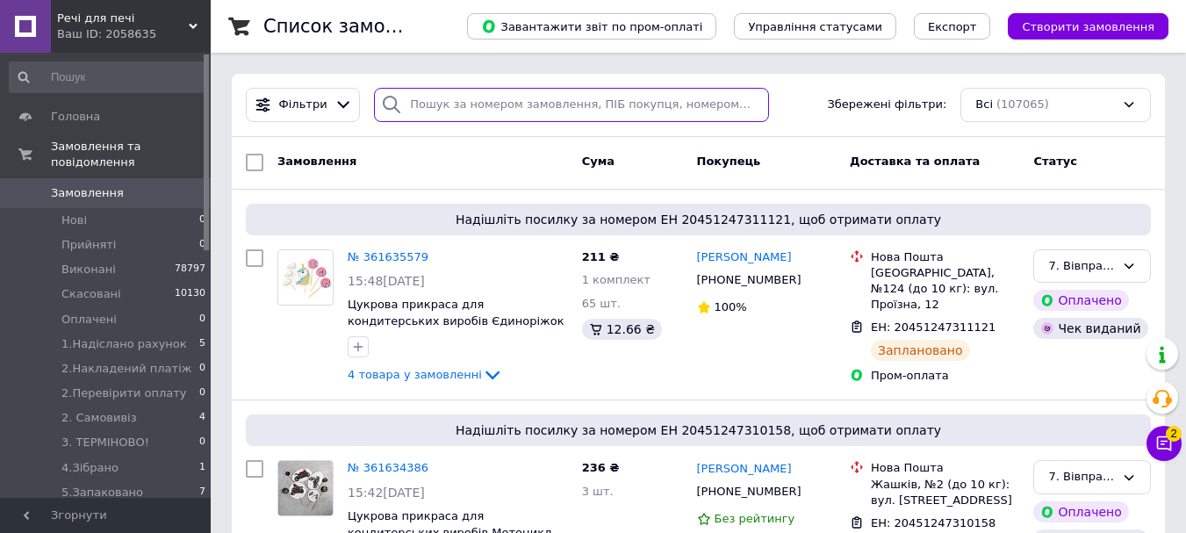
click at [491, 104] on input "search" at bounding box center [571, 105] width 394 height 34
click at [491, 104] on input "поліщук" at bounding box center [571, 105] width 394 height 34
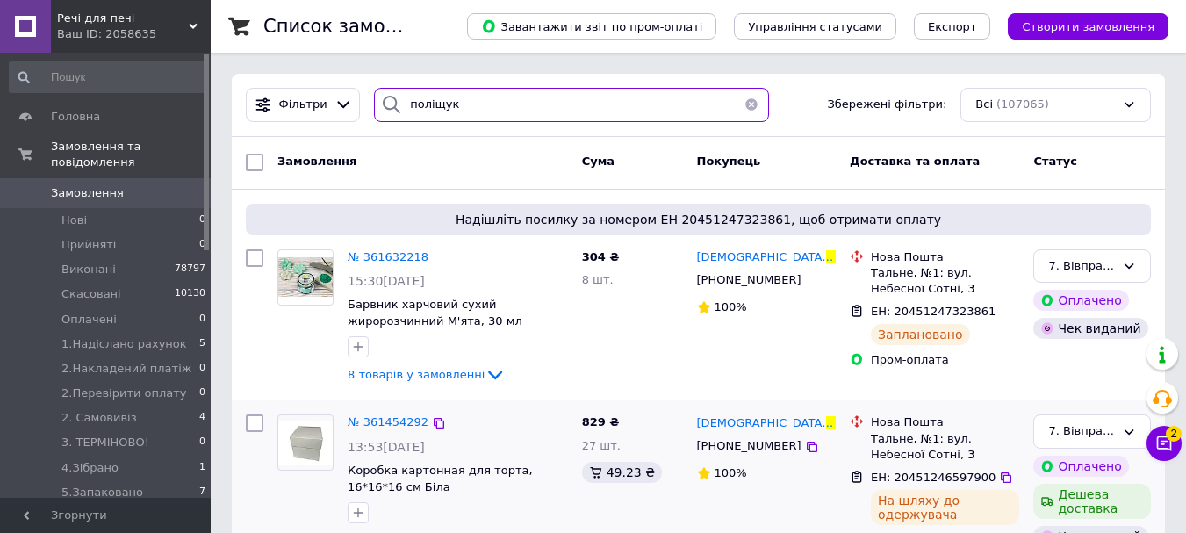
type input "поліщук"
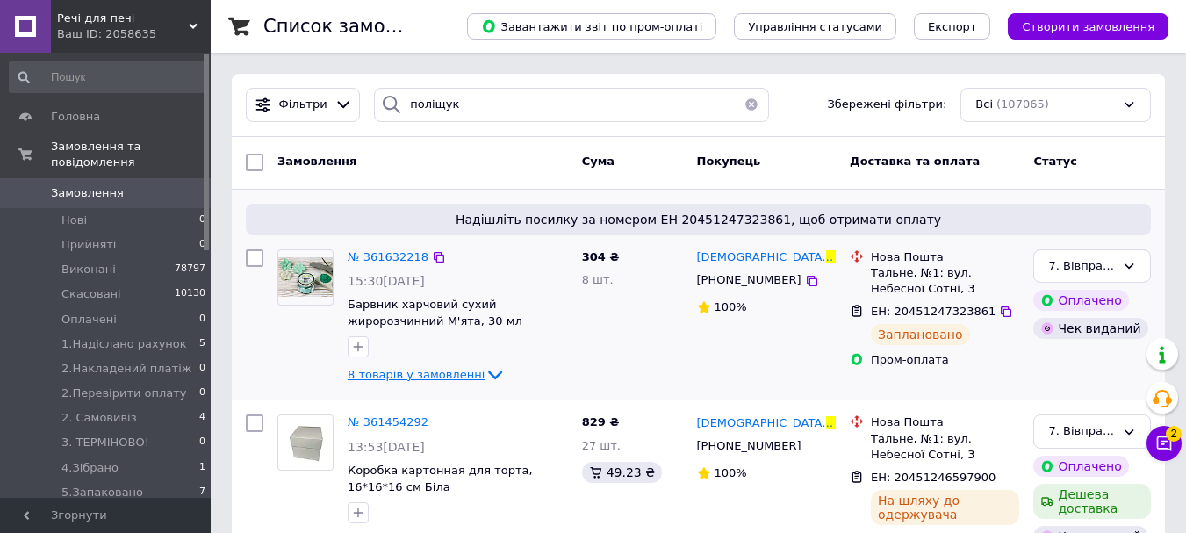
click at [376, 372] on span "8 товарів у замовленні" at bounding box center [416, 374] width 137 height 13
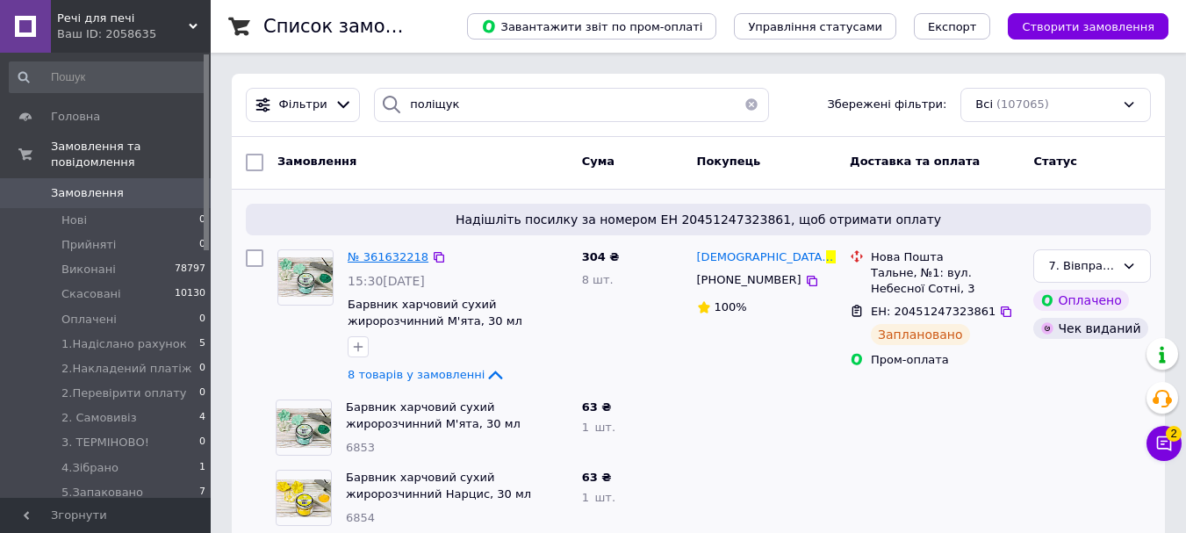
click at [381, 254] on span "№ 361632218" at bounding box center [388, 256] width 81 height 13
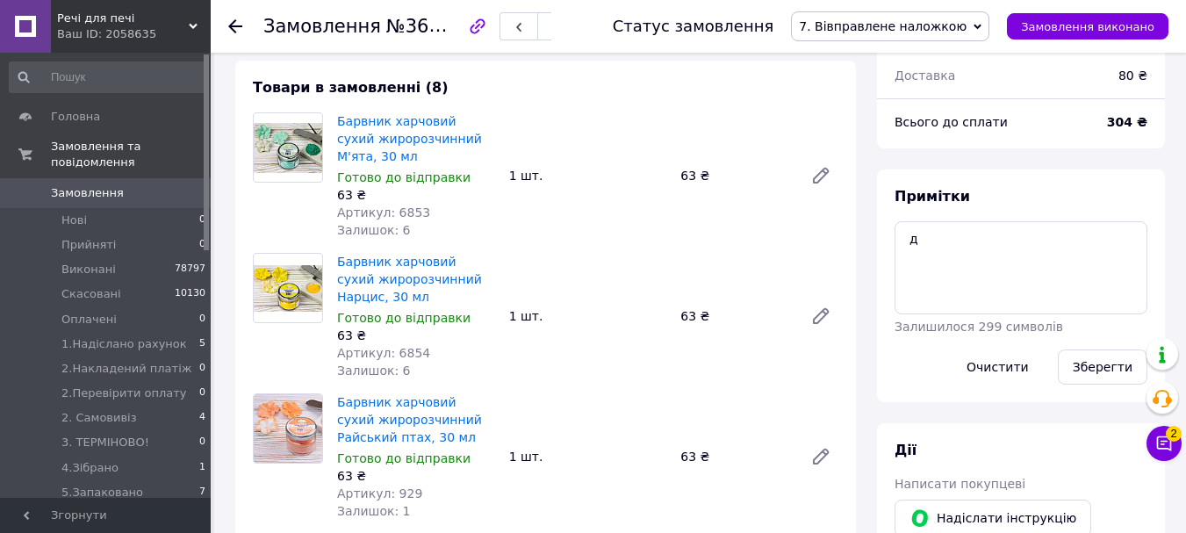
scroll to position [702, 0]
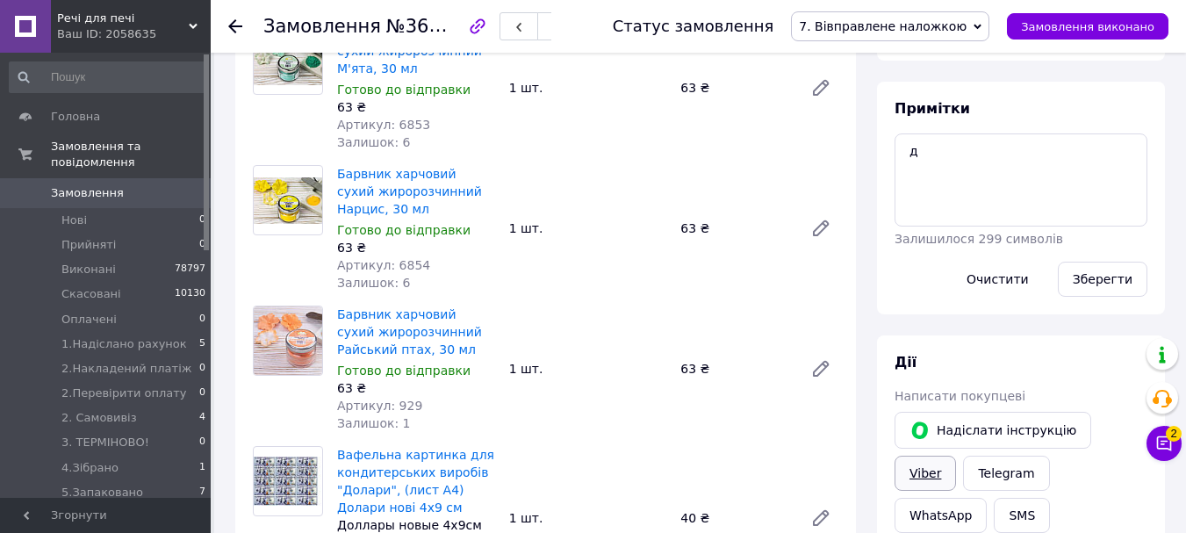
click at [956, 455] on link "Viber" at bounding box center [924, 472] width 61 height 35
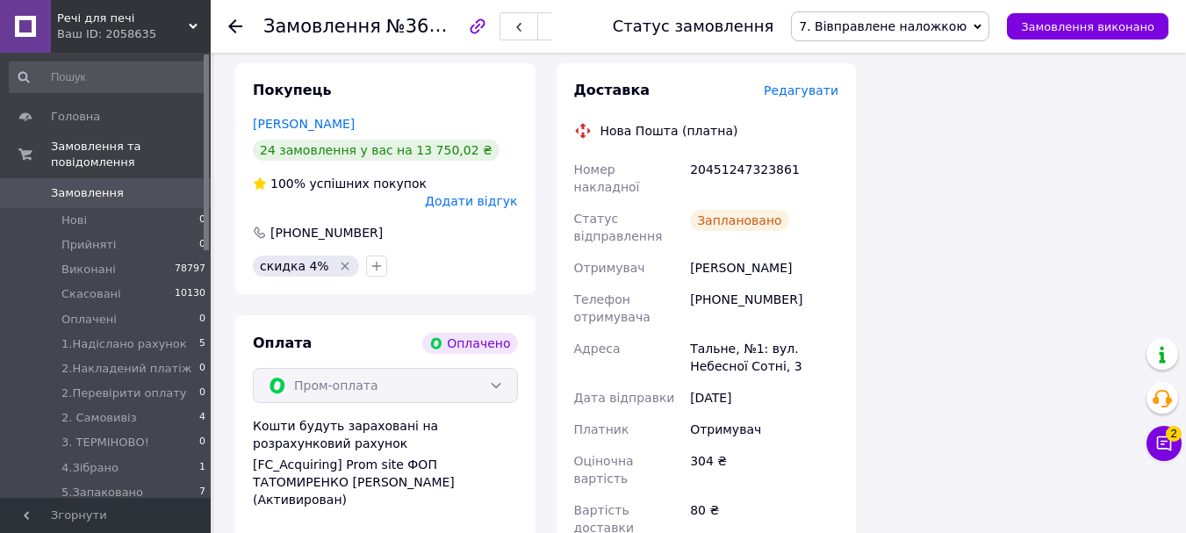
scroll to position [1667, 0]
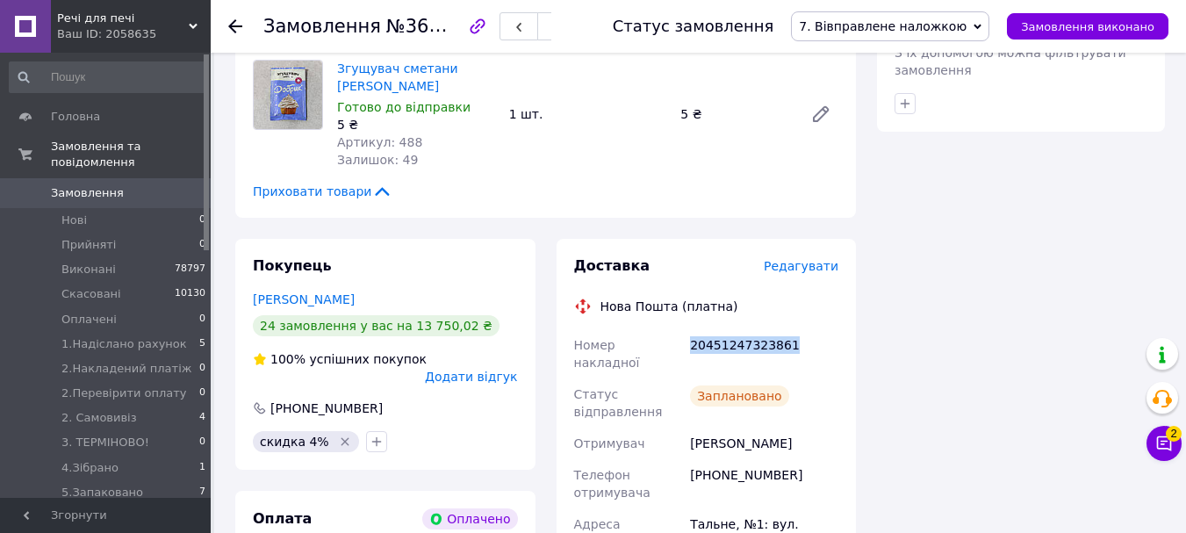
drag, startPoint x: 798, startPoint y: 313, endPoint x: 684, endPoint y: 314, distance: 113.2
click at [684, 329] on div "Номер накладної 20451247323861 Статус відправлення Заплановано Отримувач Поліщу…" at bounding box center [706, 524] width 272 height 390
copy div "Номер накладної 20451247323861"
click at [92, 185] on span "Замовлення" at bounding box center [87, 193] width 73 height 16
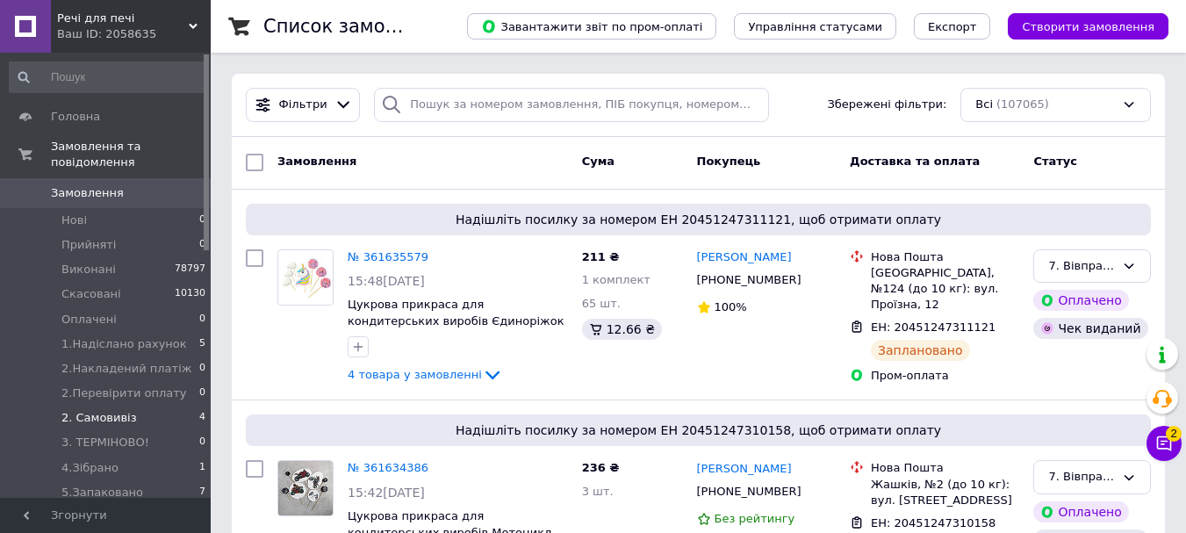
click at [114, 410] on span "2. Самовивіз" at bounding box center [98, 418] width 75 height 16
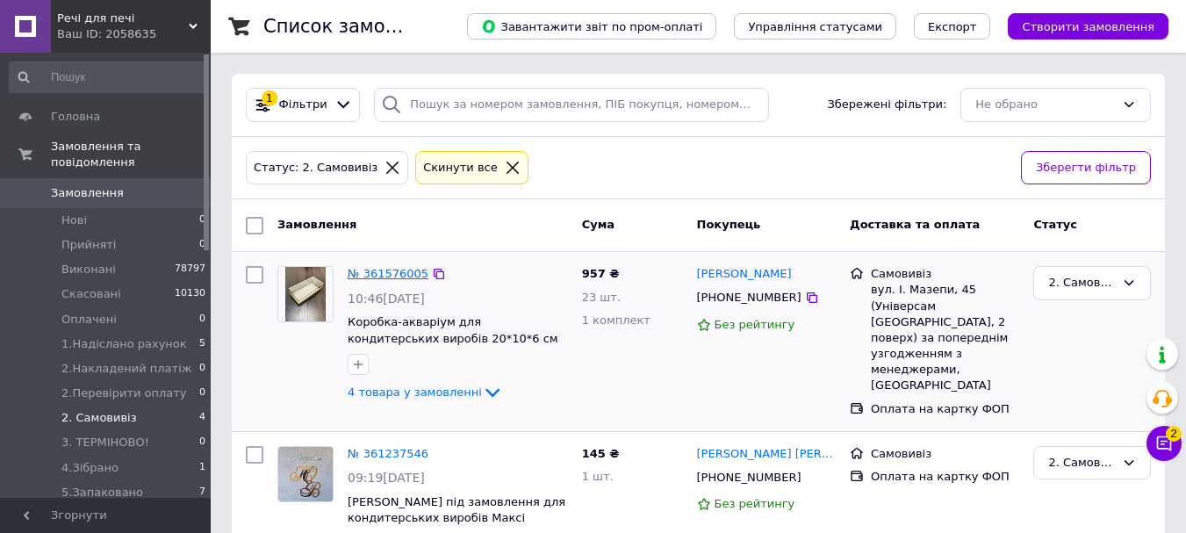
click at [374, 269] on link "№ 361576005" at bounding box center [388, 273] width 81 height 13
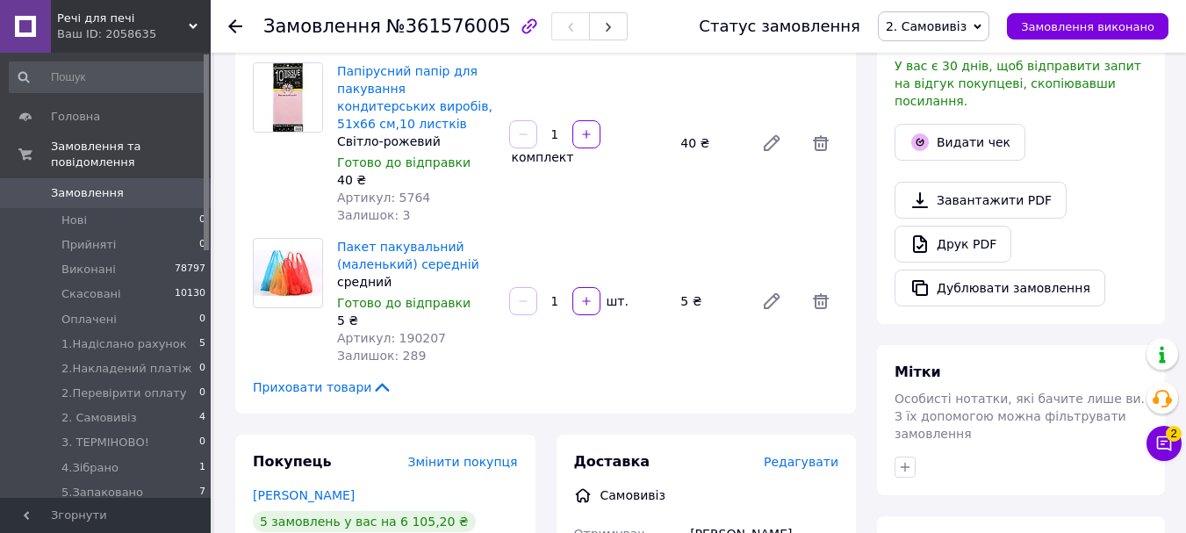
scroll to position [702, 0]
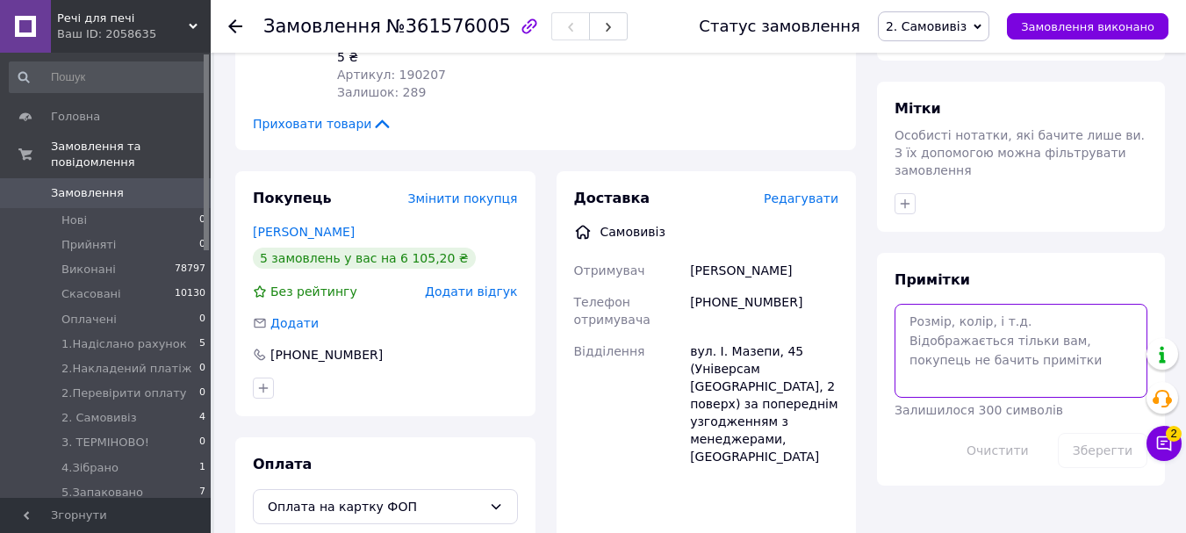
click at [1002, 348] on textarea at bounding box center [1020, 350] width 253 height 93
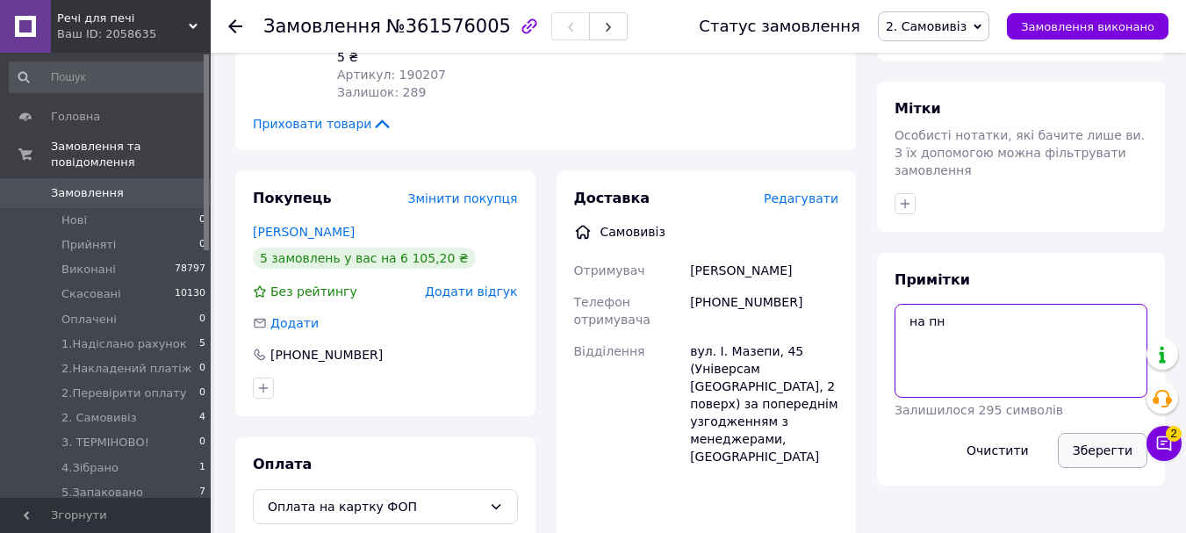
type textarea "на пн"
click at [1101, 433] on button "Зберегти" at bounding box center [1102, 450] width 90 height 35
click at [131, 336] on span "1.Надіслано рахунок" at bounding box center [123, 344] width 125 height 16
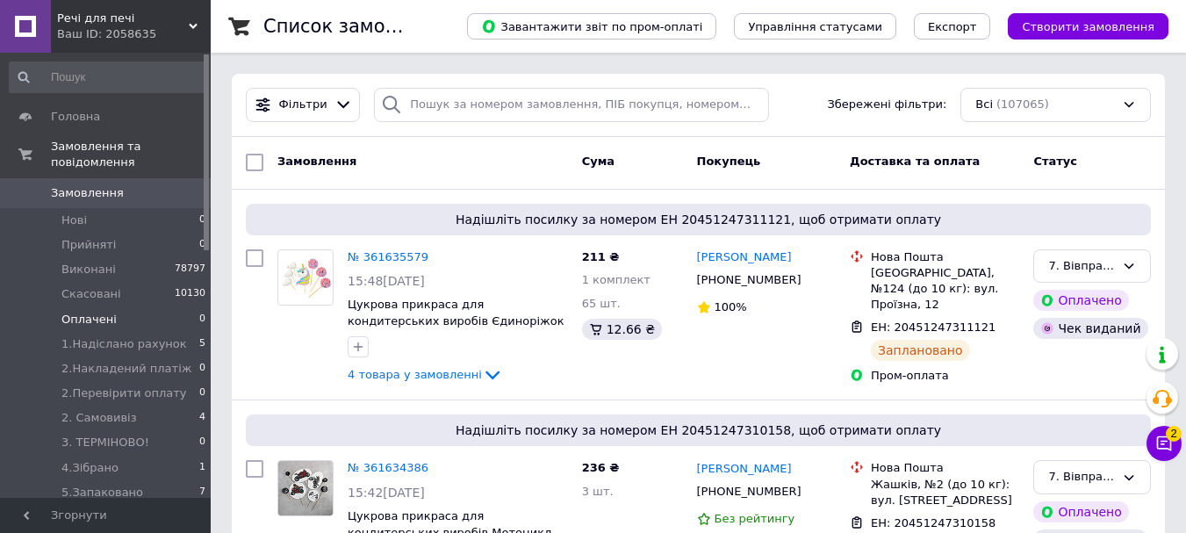
click at [98, 312] on span "Оплачені" at bounding box center [88, 320] width 55 height 16
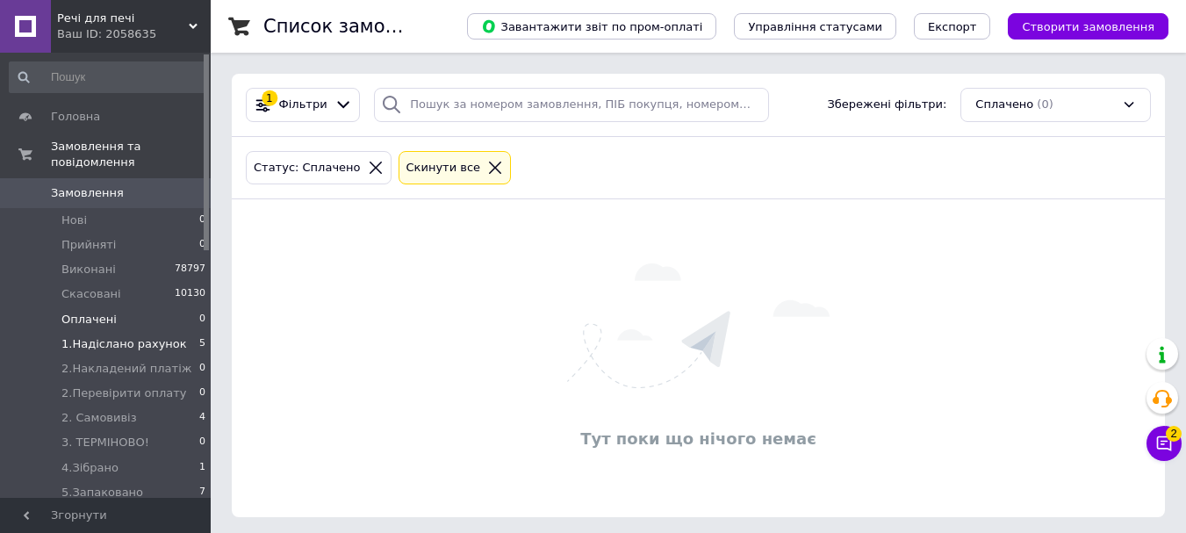
click at [96, 336] on span "1.Надіслано рахунок" at bounding box center [123, 344] width 125 height 16
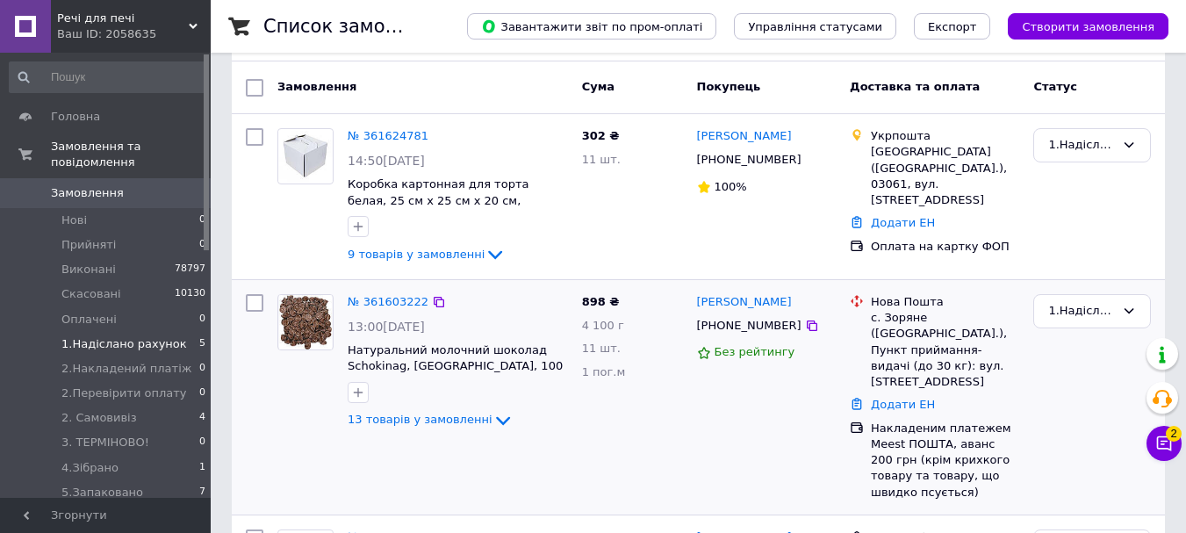
scroll to position [226, 0]
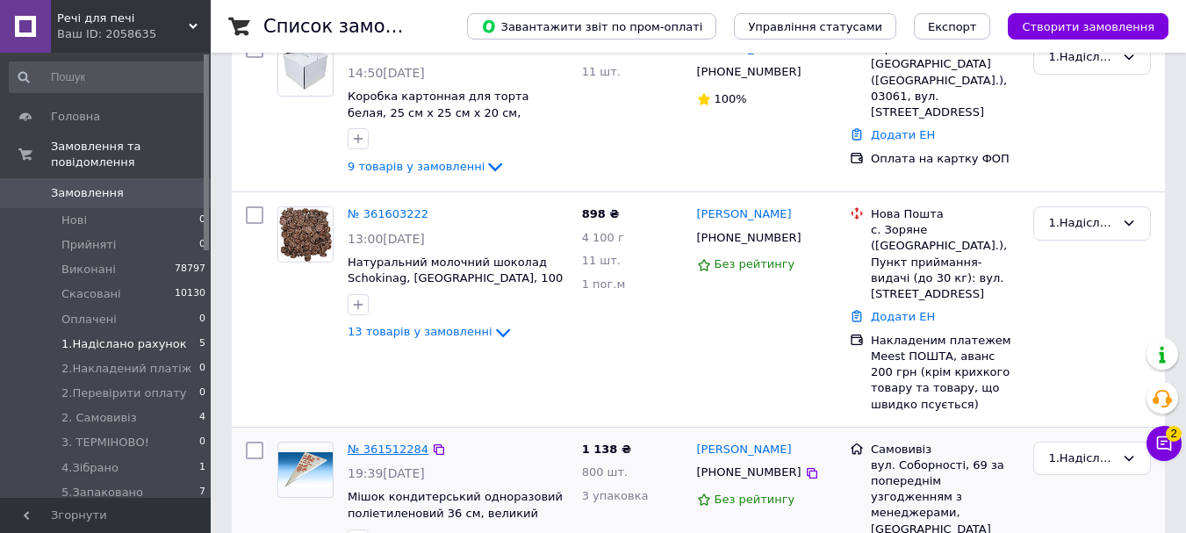
click at [398, 442] on link "№ 361512284" at bounding box center [388, 448] width 81 height 13
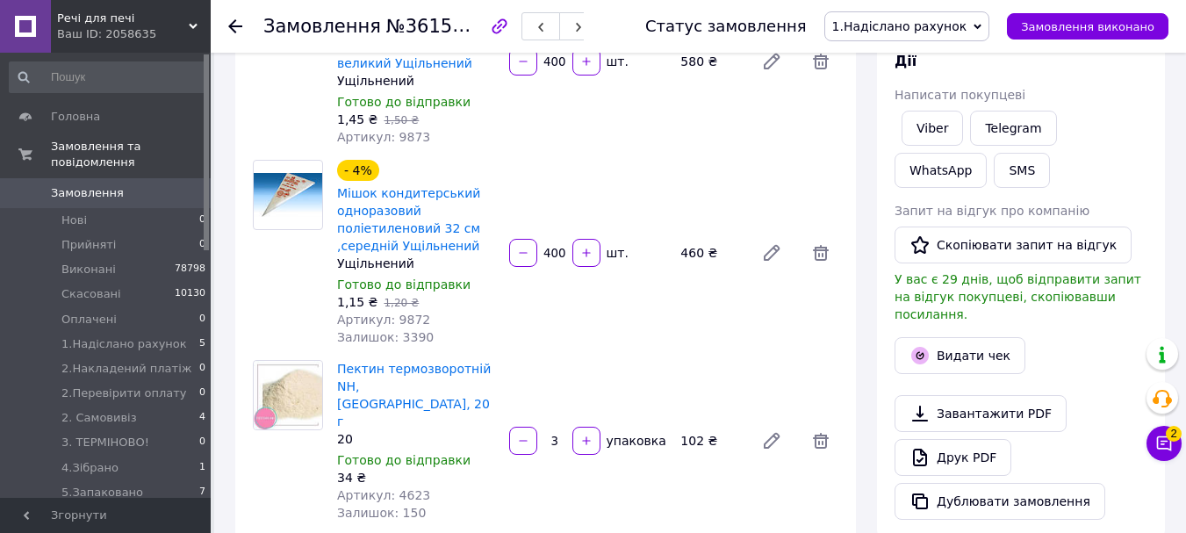
scroll to position [50, 0]
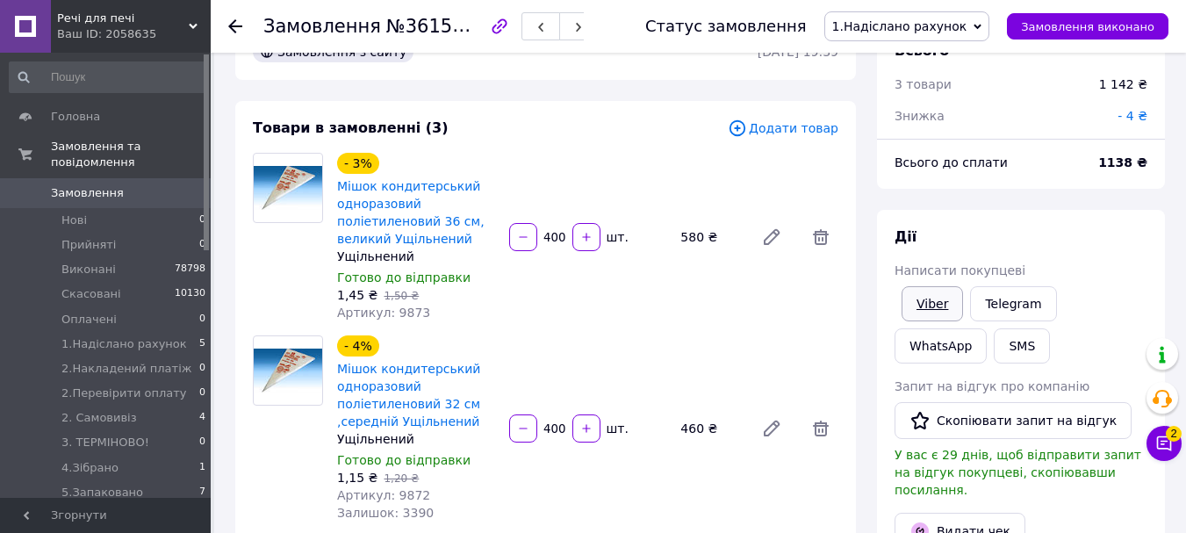
click at [934, 296] on link "Viber" at bounding box center [931, 303] width 61 height 35
click at [119, 185] on span "Замовлення" at bounding box center [106, 193] width 111 height 16
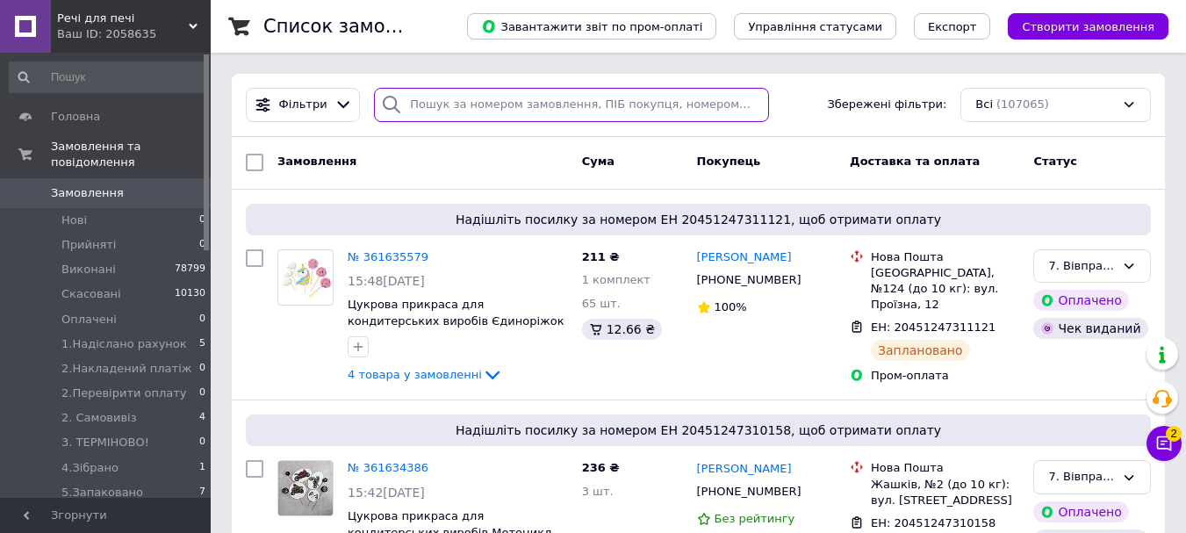
click at [477, 109] on input "search" at bounding box center [571, 105] width 394 height 34
paste input "[PHONE_NUMBER]"
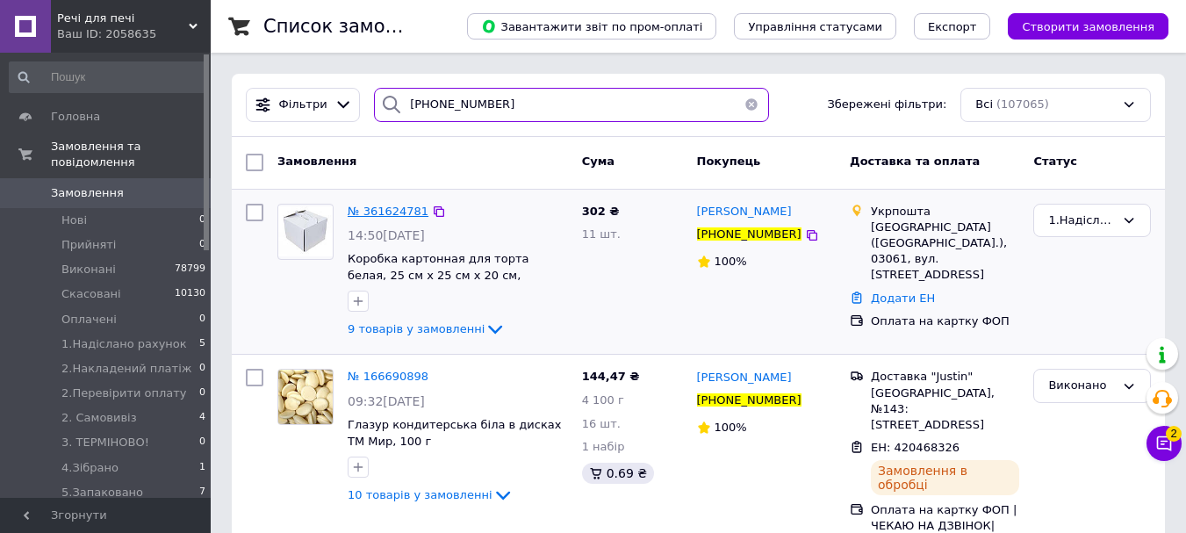
type input "[PHONE_NUMBER]"
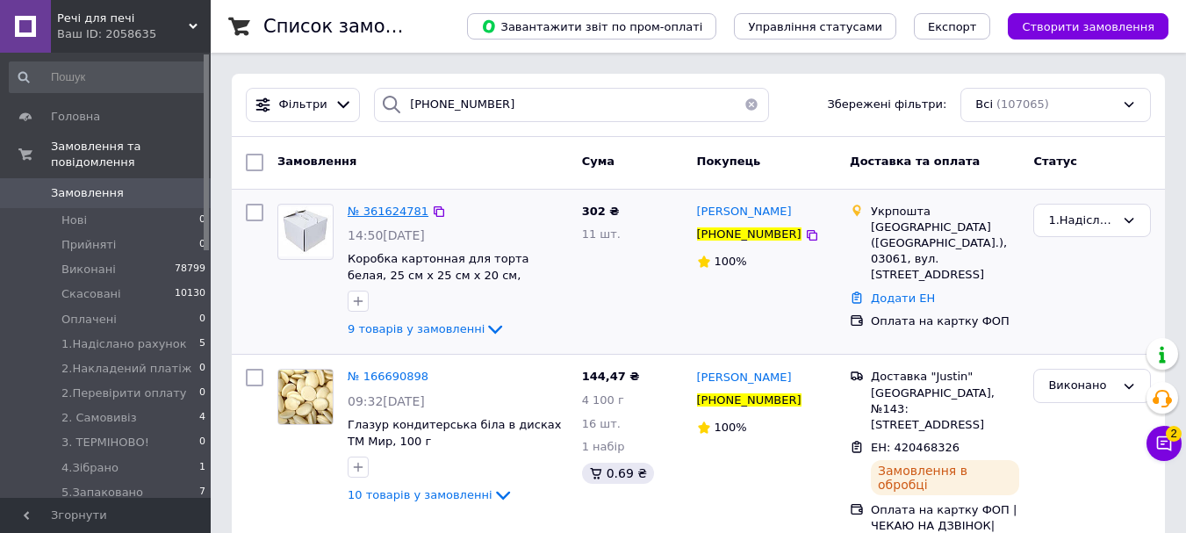
click at [393, 206] on span "№ 361624781" at bounding box center [388, 210] width 81 height 13
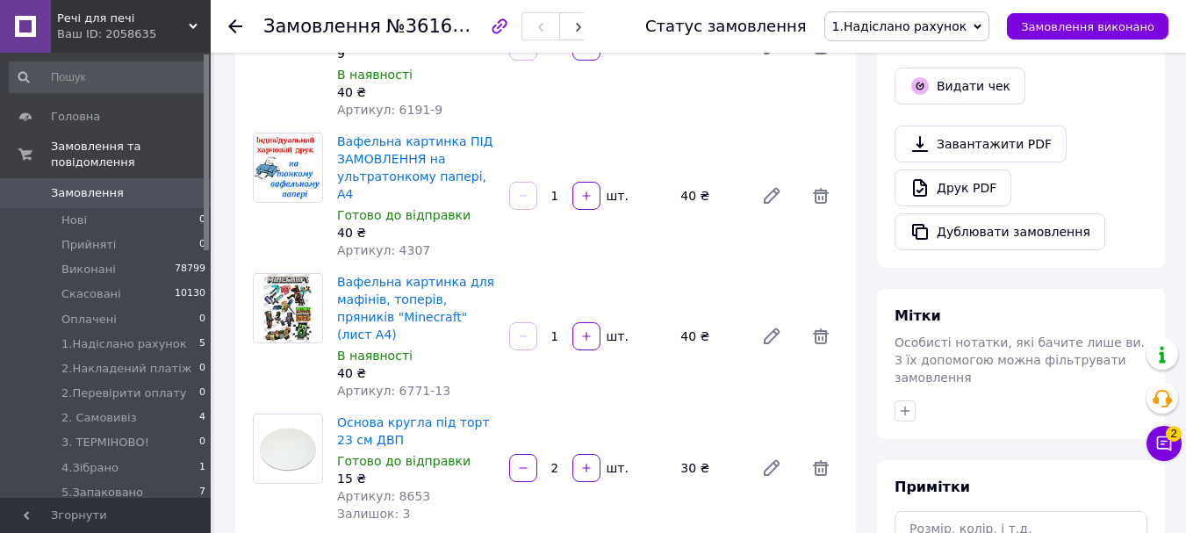
scroll to position [702, 0]
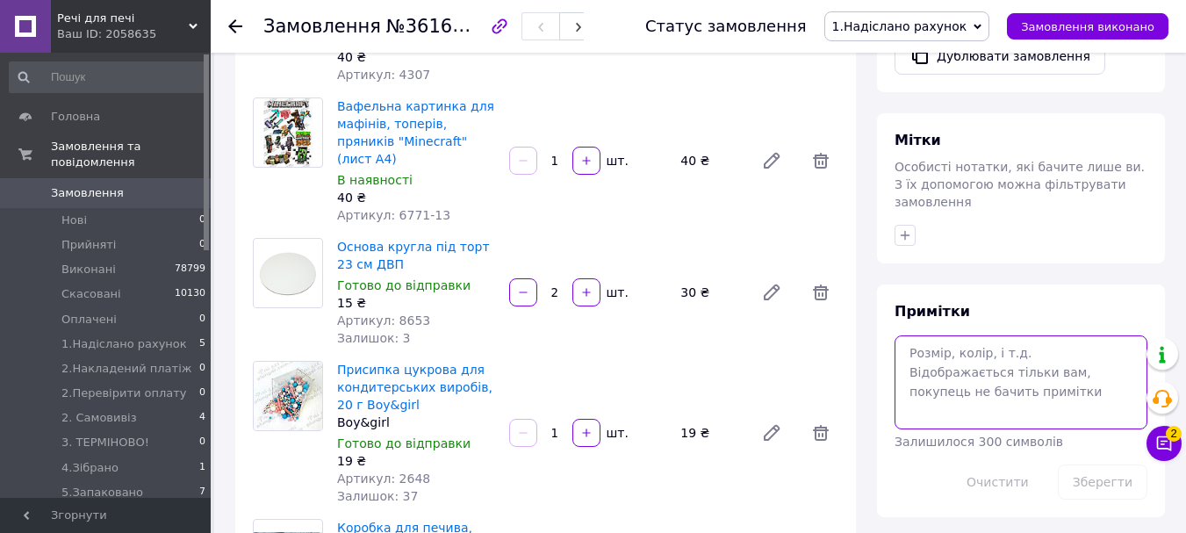
click at [968, 335] on textarea at bounding box center [1020, 381] width 253 height 93
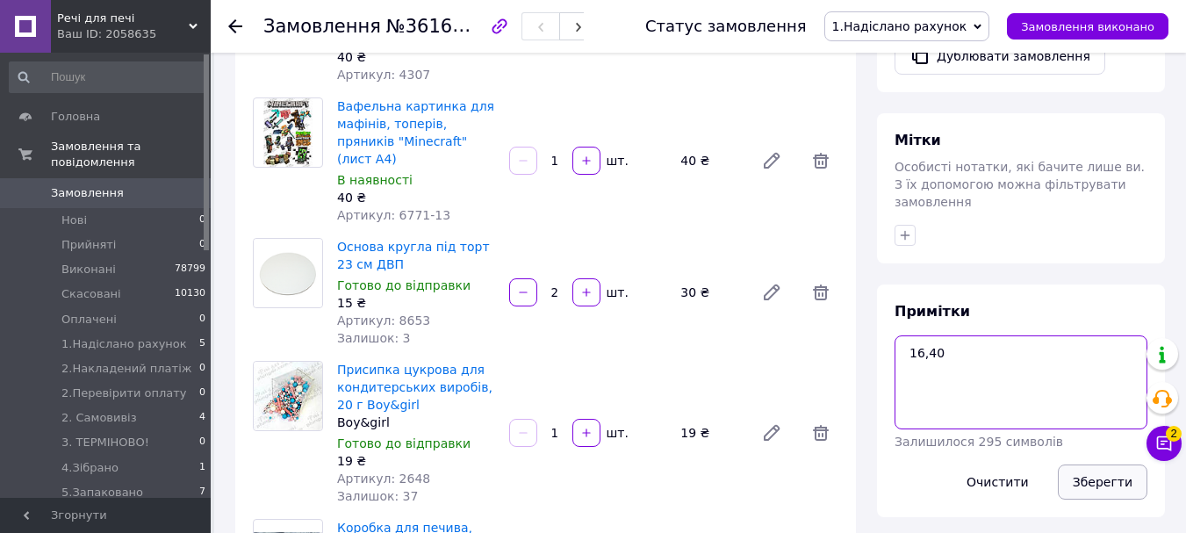
type textarea "16,40"
click at [1086, 464] on button "Зберегти" at bounding box center [1102, 481] width 90 height 35
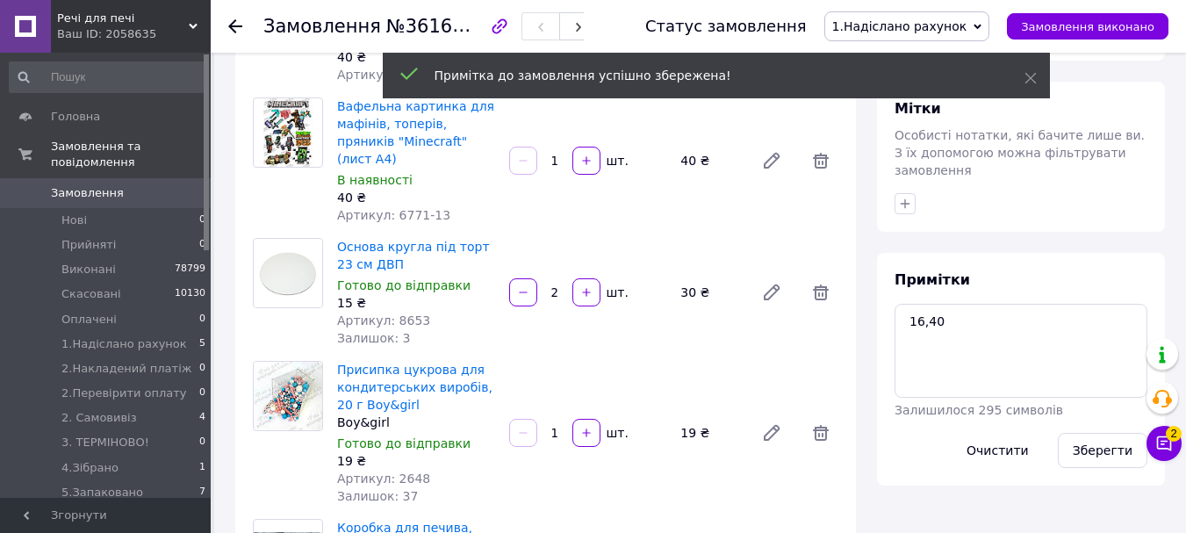
click at [955, 27] on span "1.Надіслано рахунок" at bounding box center [899, 26] width 135 height 14
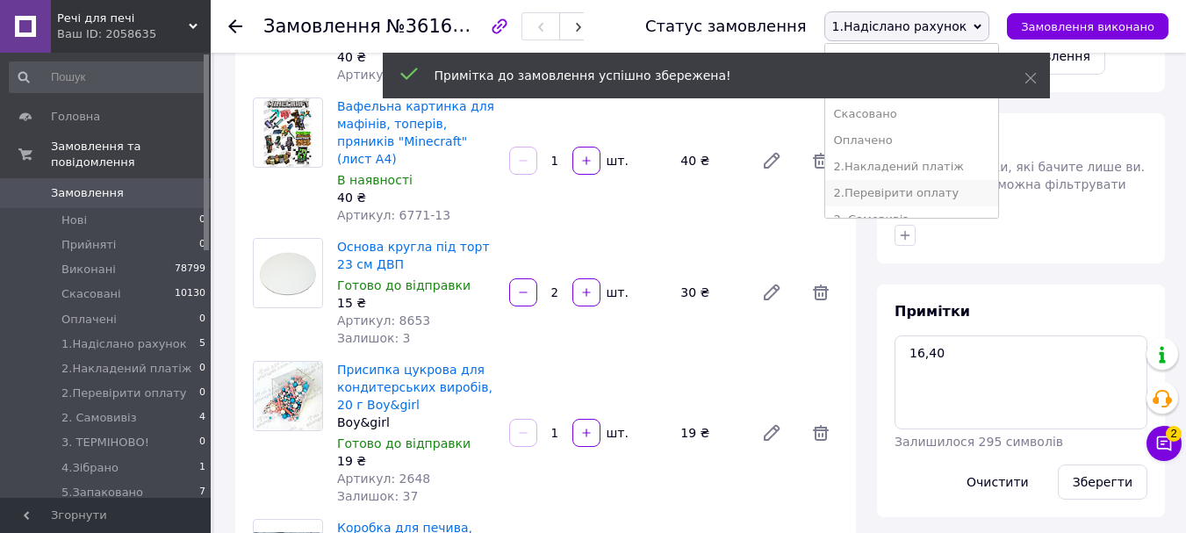
click at [949, 187] on li "2.Перевірити оплату" at bounding box center [911, 193] width 173 height 26
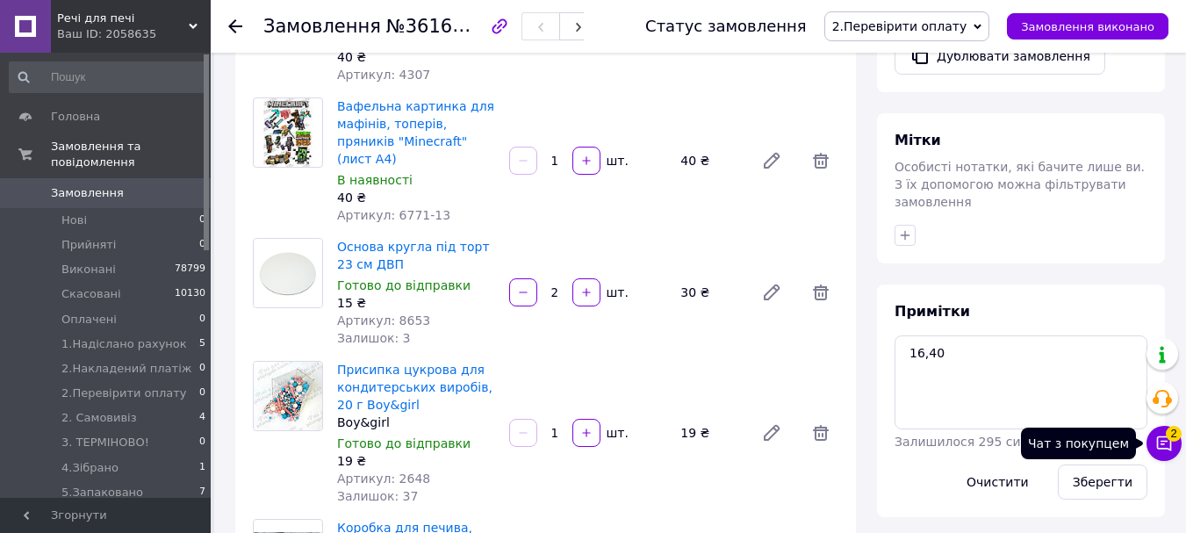
click at [1157, 441] on icon at bounding box center [1164, 443] width 15 height 15
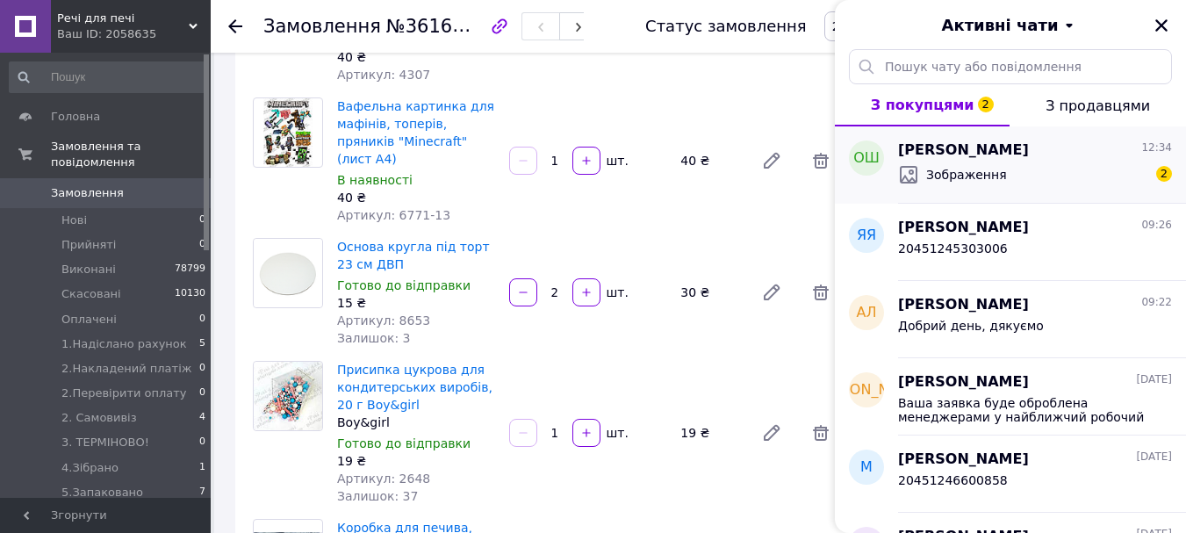
click at [959, 161] on div "Зображення 2" at bounding box center [1035, 175] width 274 height 28
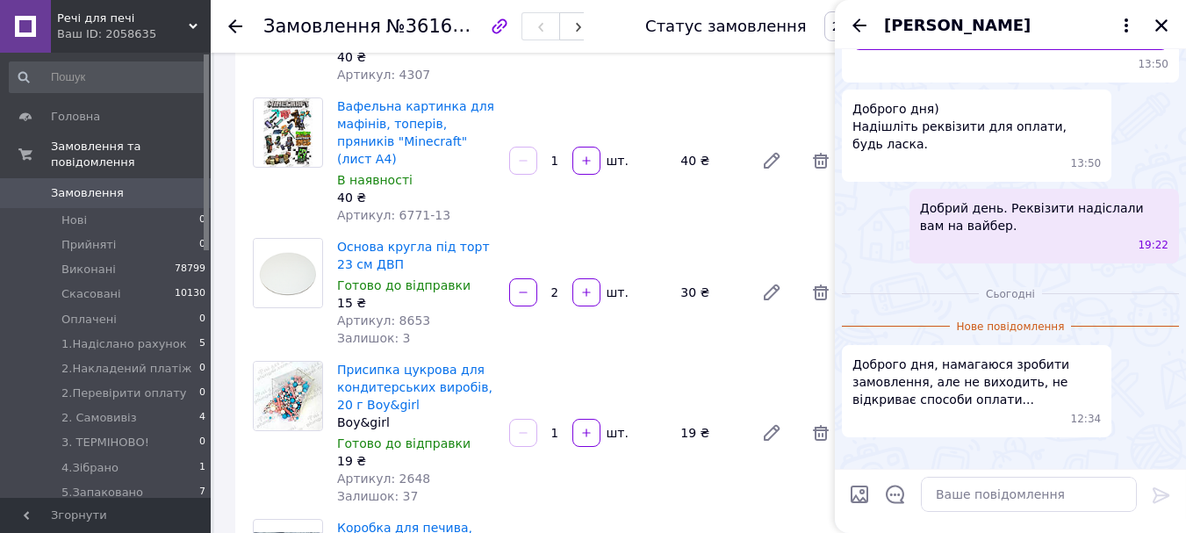
scroll to position [958, 0]
click at [1027, 487] on textarea at bounding box center [1029, 494] width 216 height 35
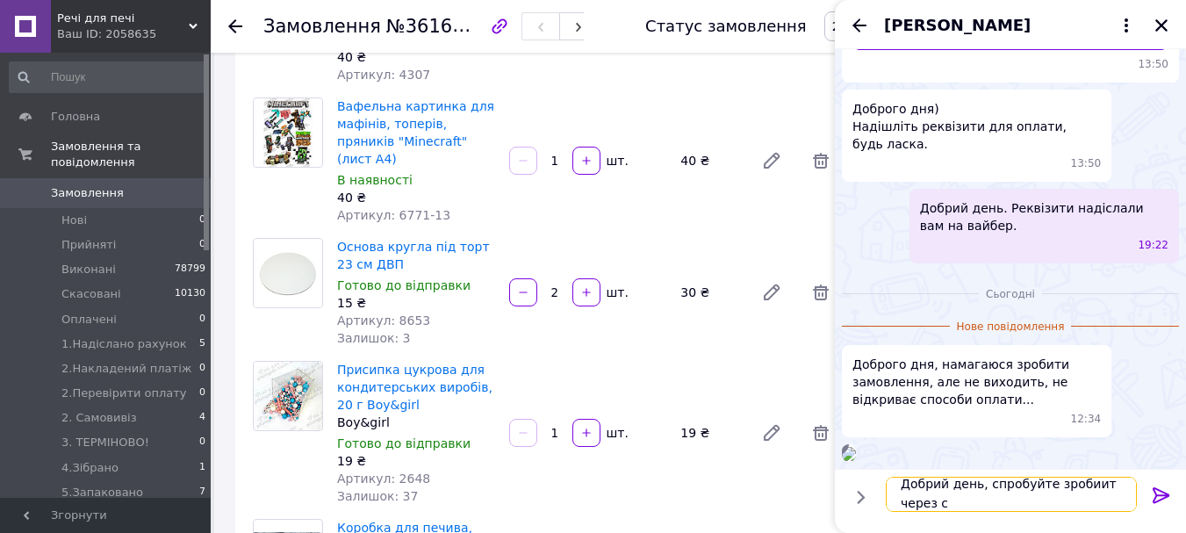
scroll to position [2, 0]
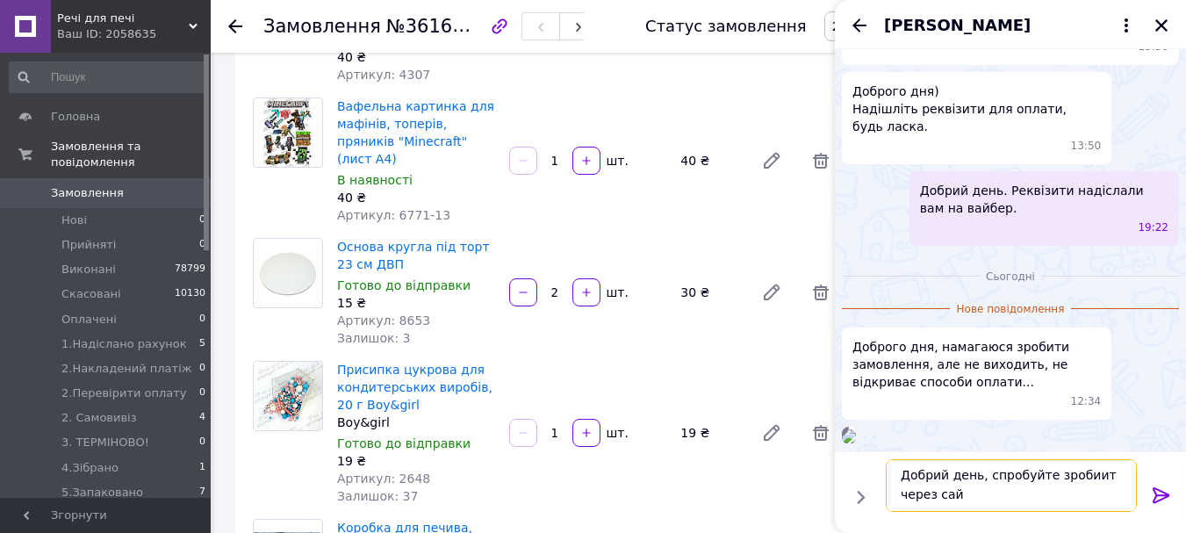
type textarea "Добрий день, спробуйте зробиит через сайт"
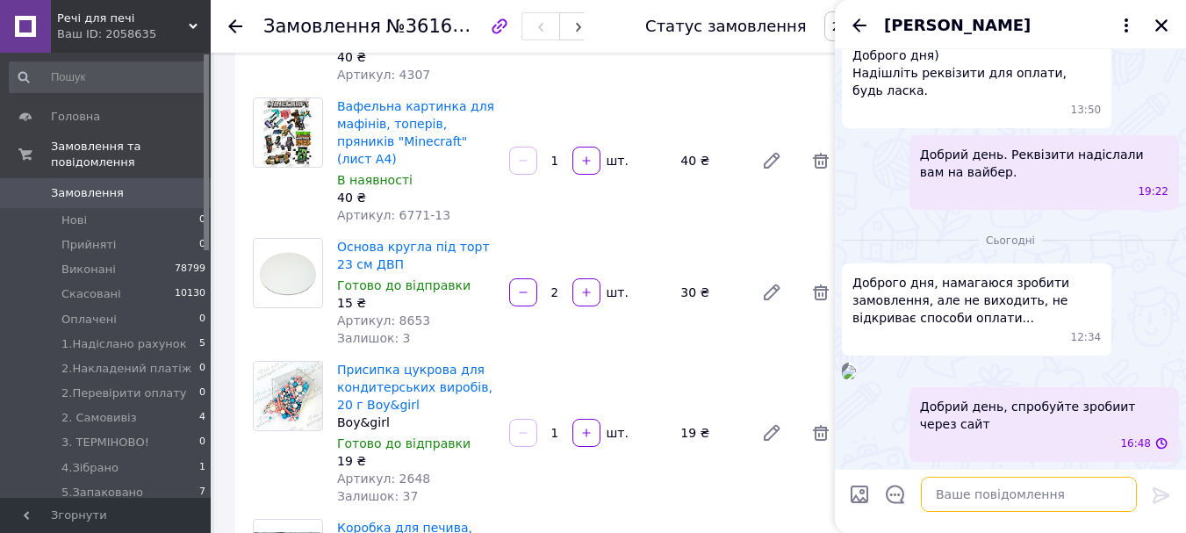
scroll to position [1012, 0]
click at [954, 484] on textarea at bounding box center [1029, 494] width 216 height 35
paste textarea "https://plunger.com.ua/ua/"
type textarea "https://plunger.com.ua/ua/"
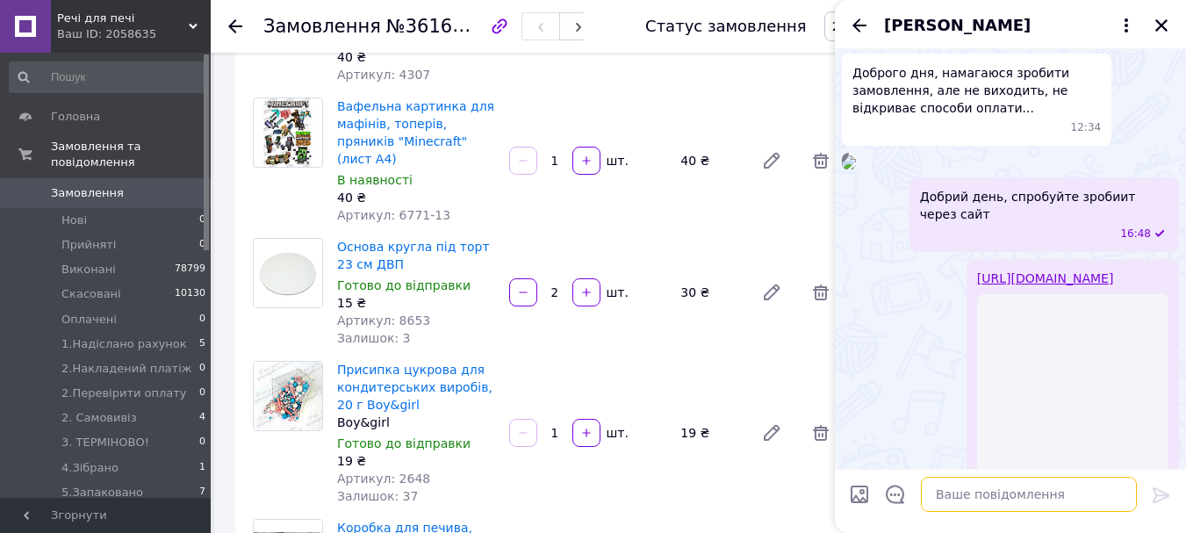
scroll to position [1294, 0]
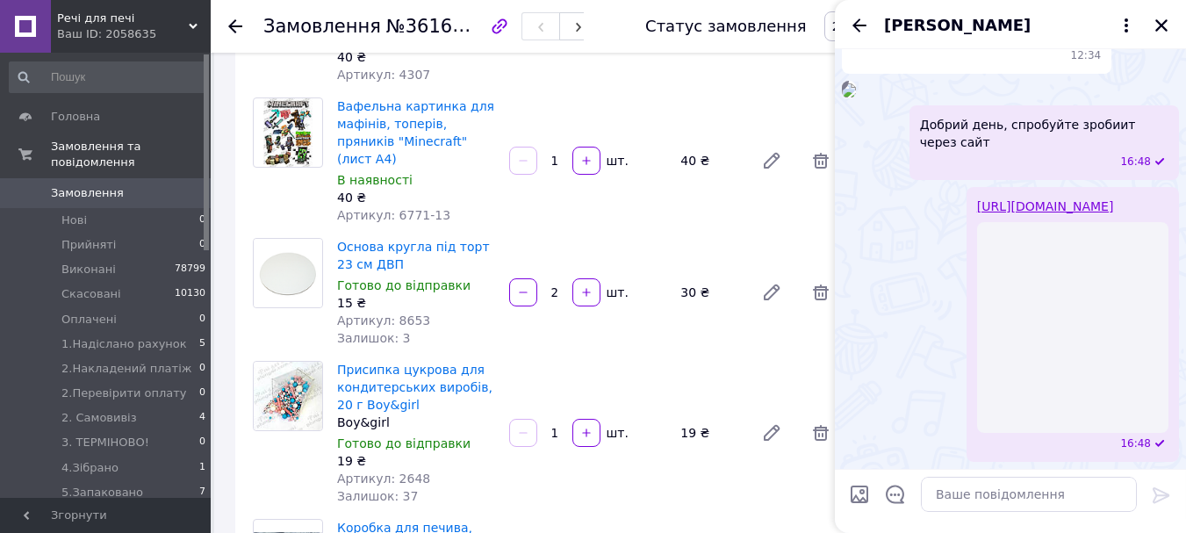
click at [1074, 127] on span "Добрий день, спробуйте зробиит через сайт" at bounding box center [1044, 133] width 248 height 35
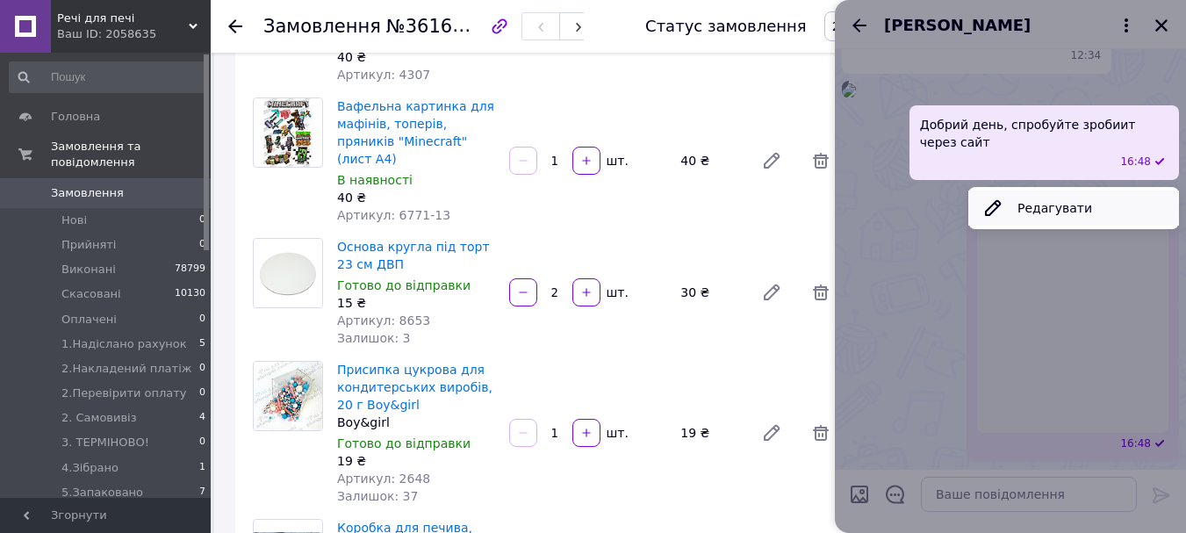
click at [993, 201] on icon at bounding box center [992, 207] width 21 height 21
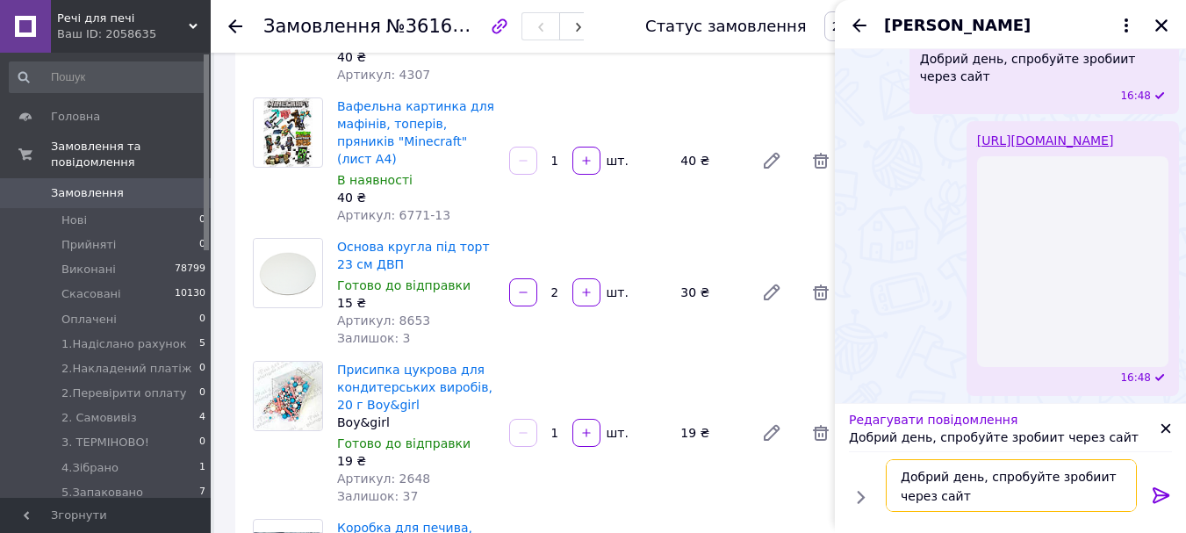
click at [1087, 479] on textarea "Добрий день, спробуйте зробиит через сайт" at bounding box center [1010, 485] width 251 height 53
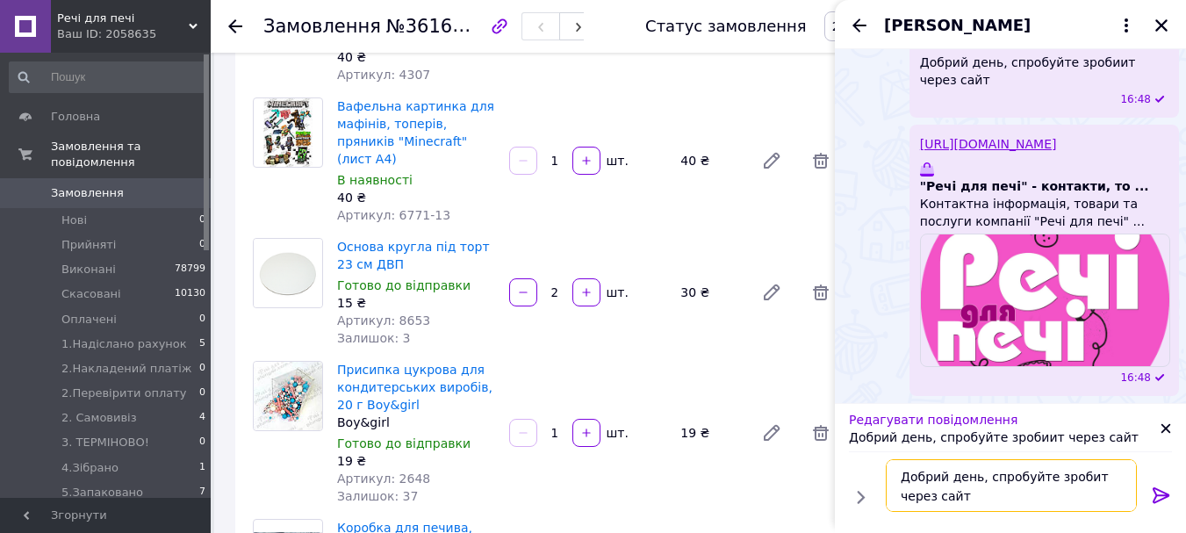
type textarea "Добрий день, спробуйте зробити через сайт"
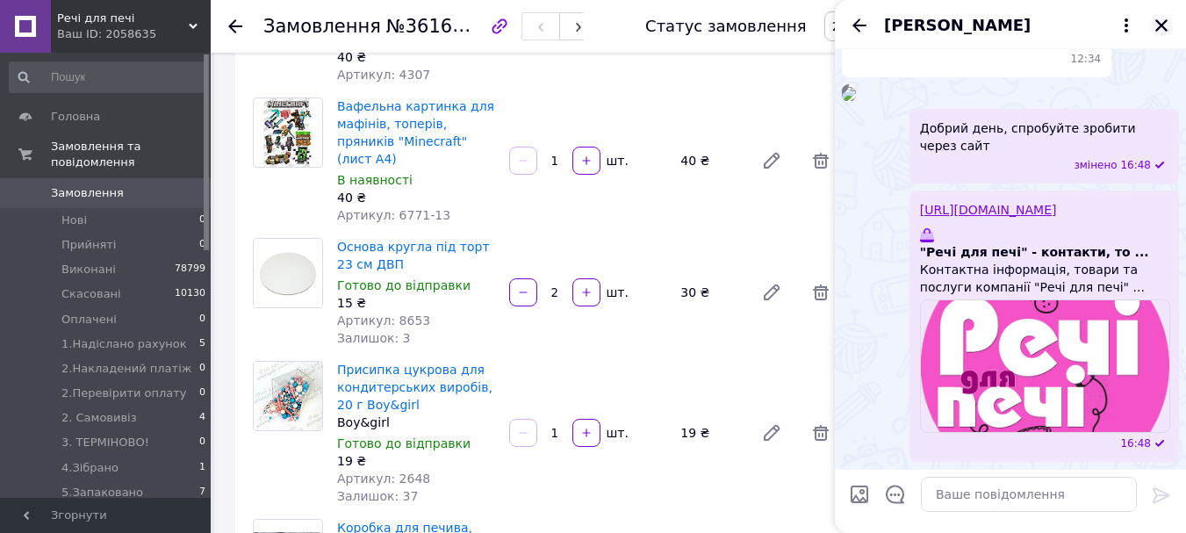
click at [1159, 24] on icon "Закрити" at bounding box center [1161, 25] width 12 height 12
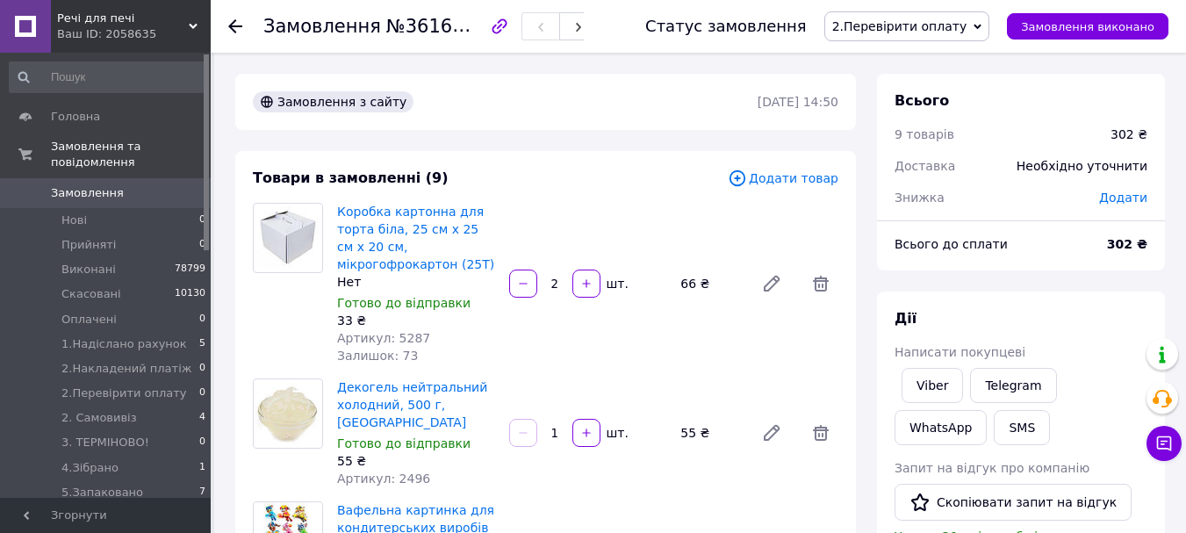
scroll to position [176, 0]
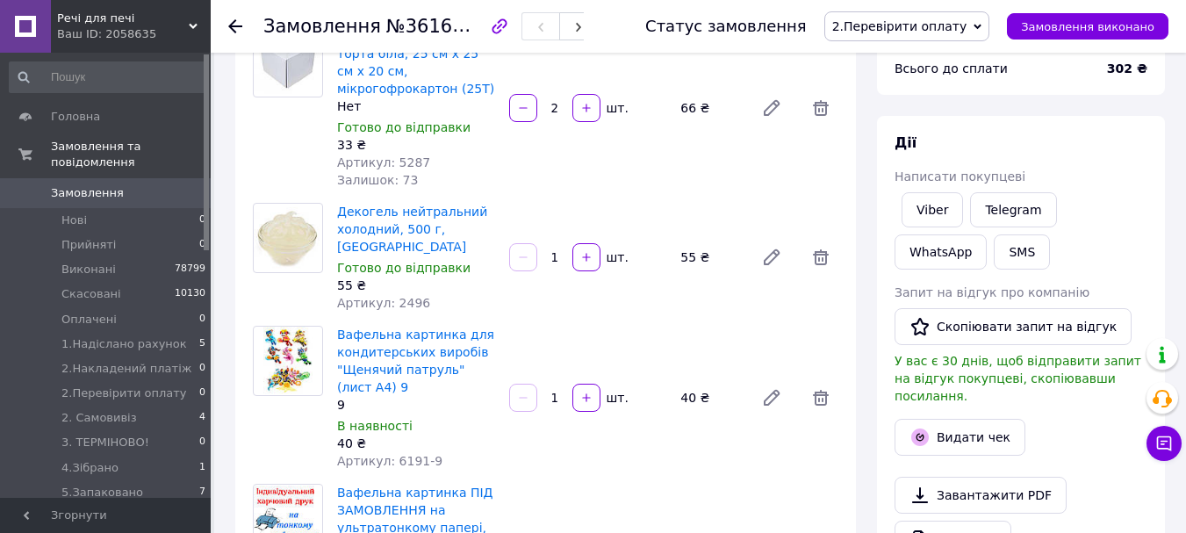
click at [104, 185] on span "Замовлення" at bounding box center [87, 193] width 73 height 16
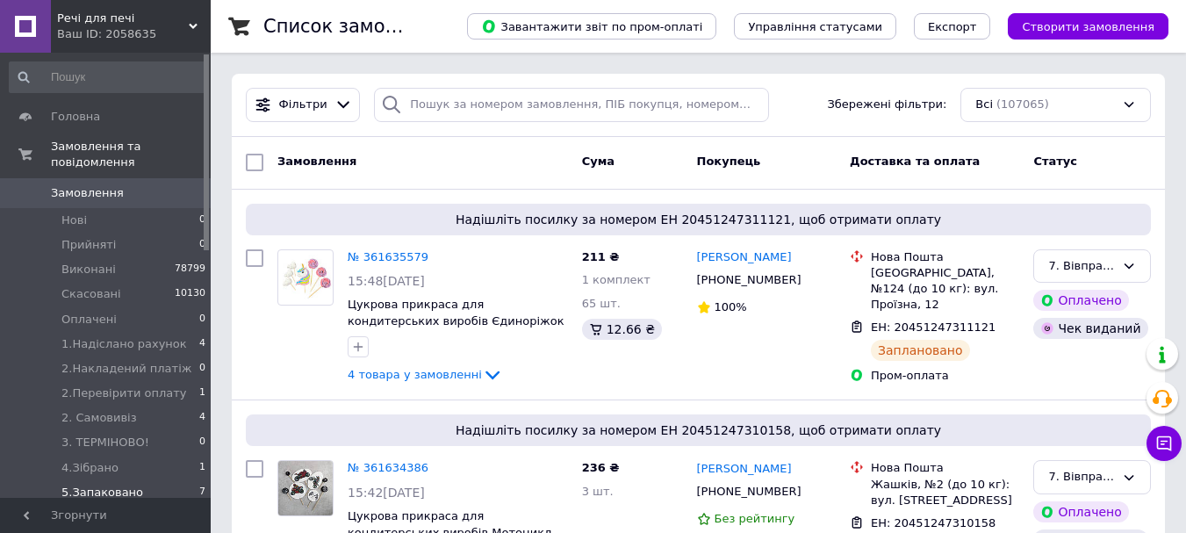
click at [119, 484] on span "5.Запаковано" at bounding box center [102, 492] width 82 height 16
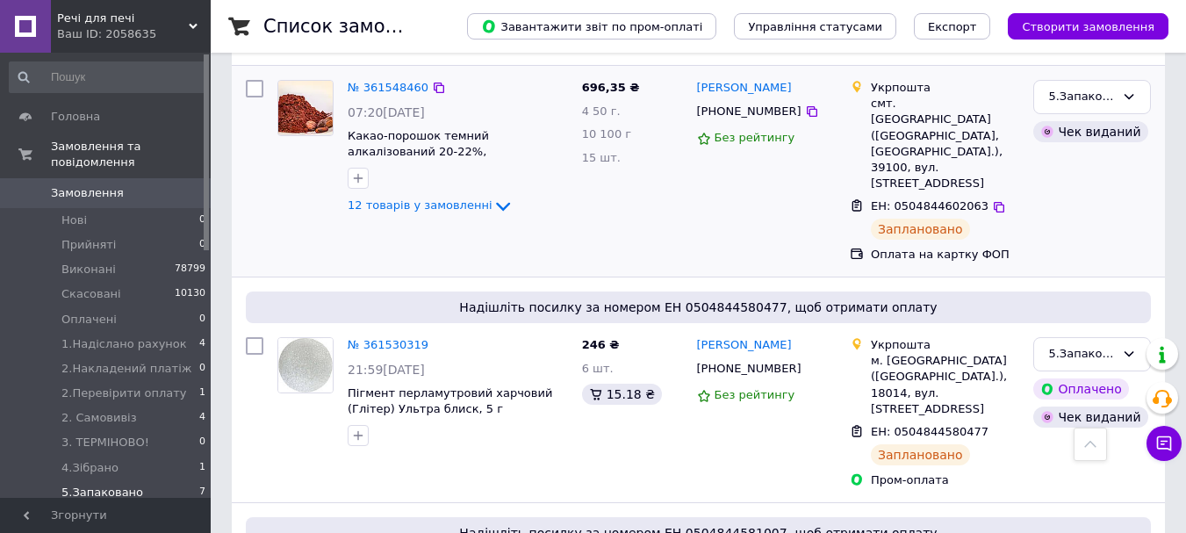
scroll to position [581, 0]
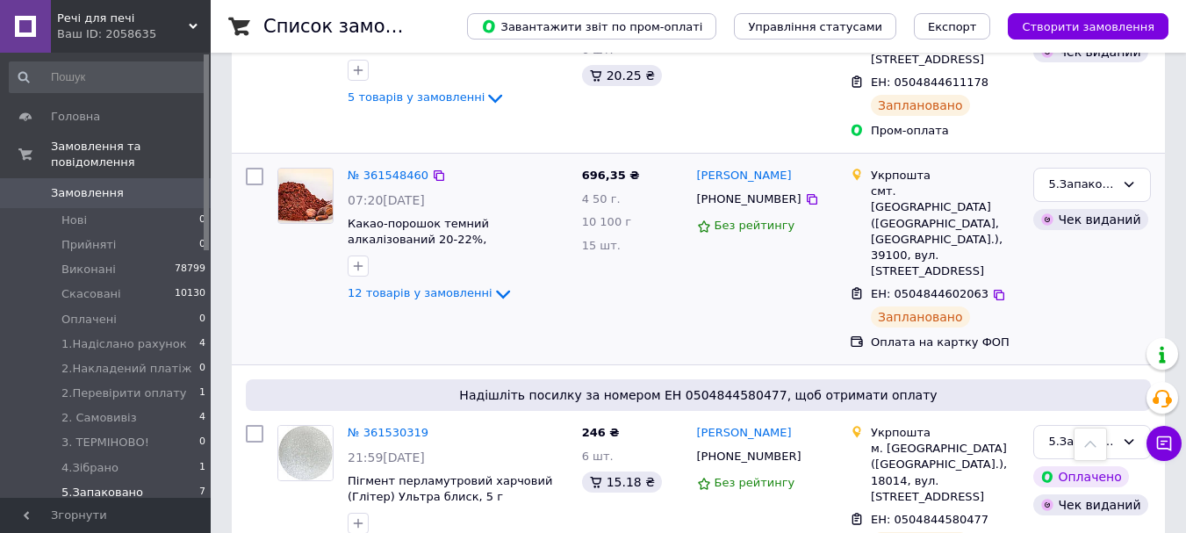
drag, startPoint x: 404, startPoint y: 132, endPoint x: 415, endPoint y: 141, distance: 14.9
click at [415, 161] on div "№ 361548460 07:20, 12.09.2025 Какао-порошок темний алкалізований 20-22%, Нідерл…" at bounding box center [457, 236] width 234 height 151
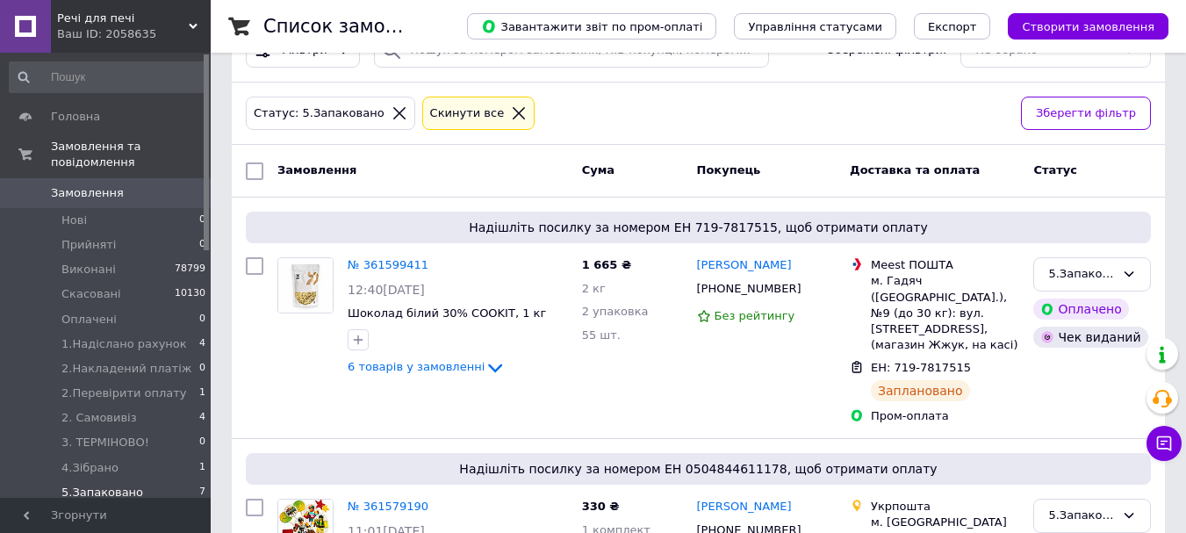
scroll to position [0, 0]
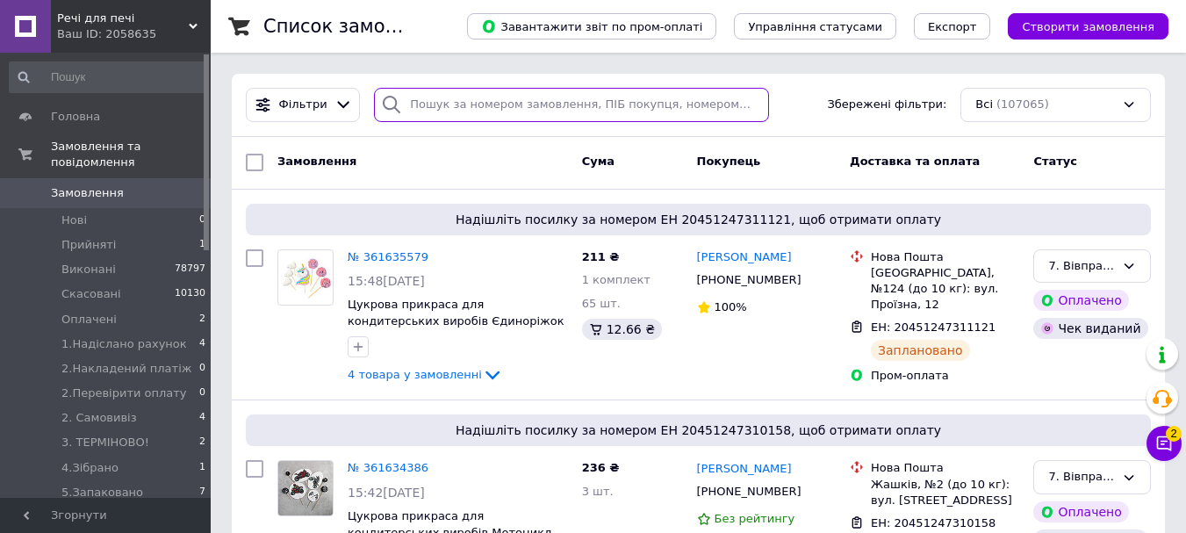
click at [475, 108] on input "search" at bounding box center [571, 105] width 394 height 34
paste input "[PHONE_NUMBER]"
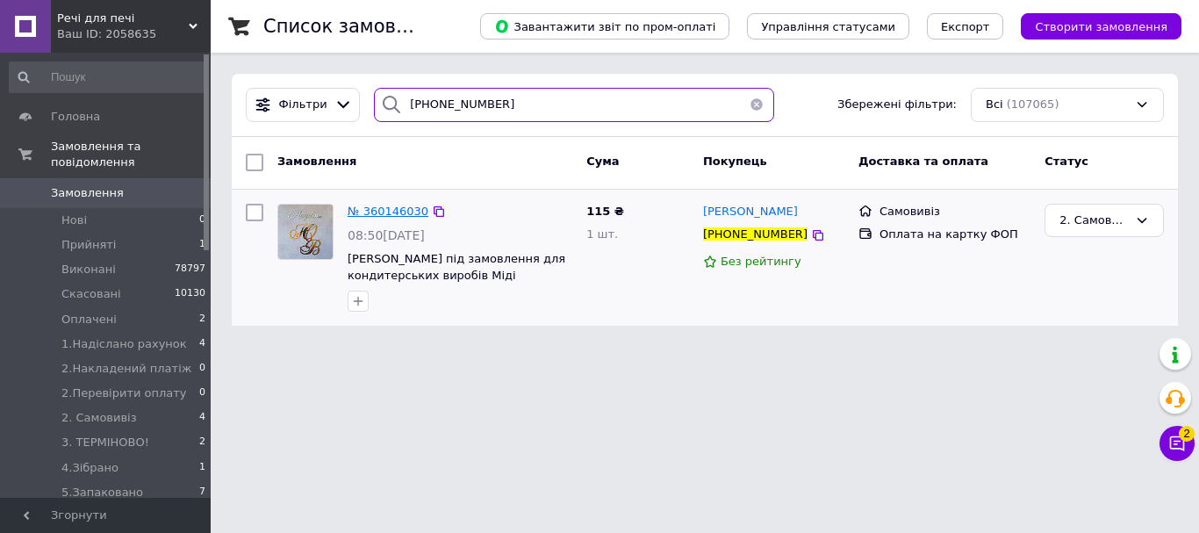
type input "[PHONE_NUMBER]"
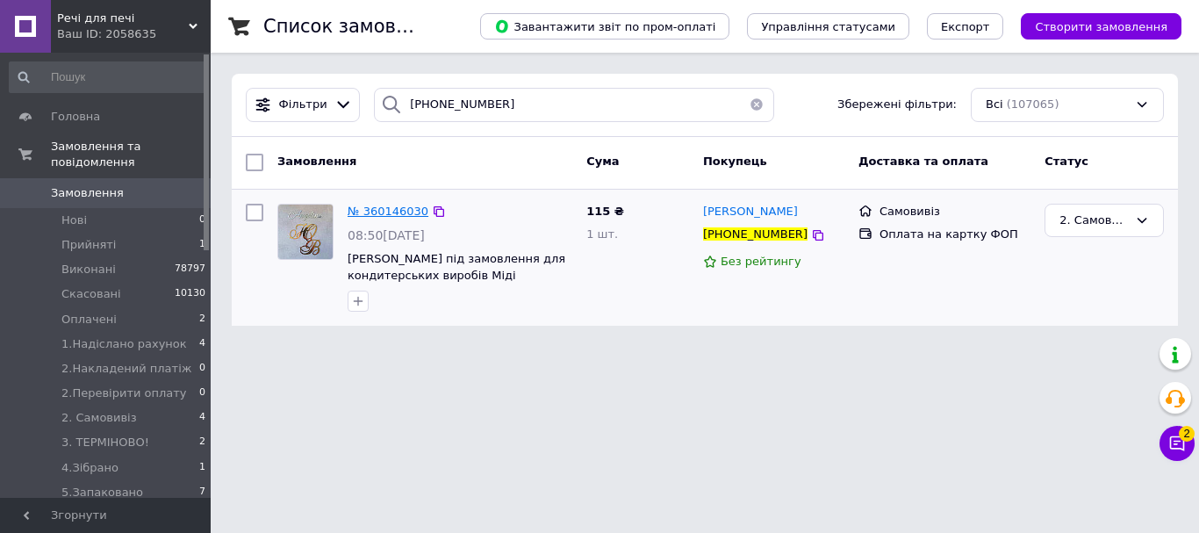
click at [397, 211] on span "№ 360146030" at bounding box center [388, 210] width 81 height 13
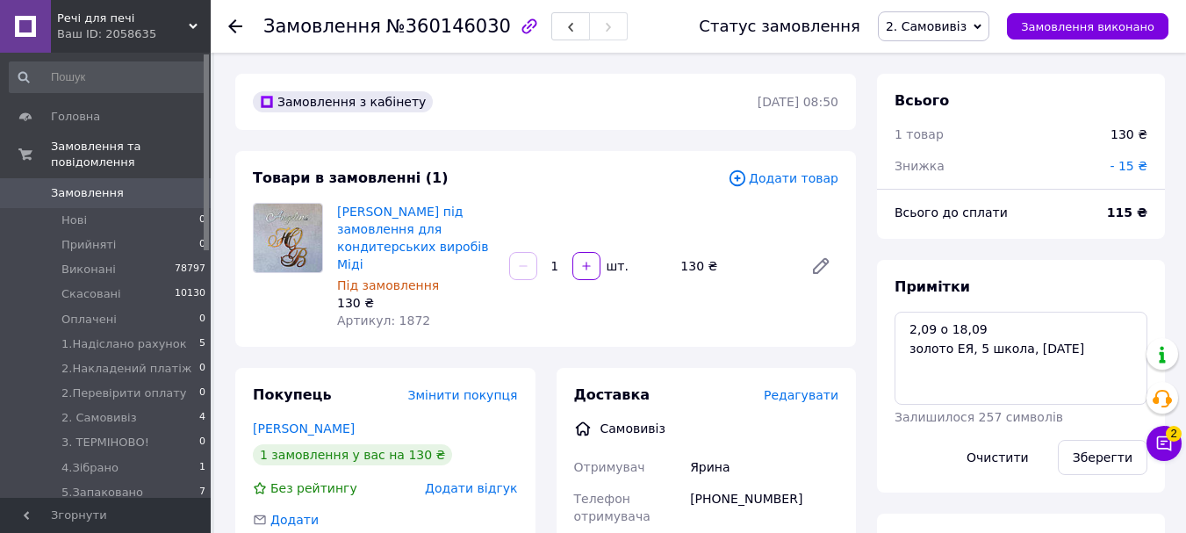
click at [805, 205] on div "[PERSON_NAME] під замовлення для кондитерських виробів Міді Під замовлення 130 …" at bounding box center [587, 265] width 515 height 133
click at [1097, 348] on textarea "2,09 о 18,09 золото ЕЯ, 5 школа, [DATE]" at bounding box center [1020, 358] width 253 height 93
click at [1023, 348] on textarea "2,09 о 18,09 золото ЕЯ, 5 школа, [DATE]" at bounding box center [1020, 358] width 253 height 93
click at [1040, 347] on textarea "2,09 о 18,09 золото ЕЯ, 5 школа, [DATE]" at bounding box center [1020, 358] width 253 height 93
click at [1101, 349] on textarea "2,09 о 18,09 золото ЕЯ, 5 школа, [DATE]" at bounding box center [1020, 358] width 253 height 93
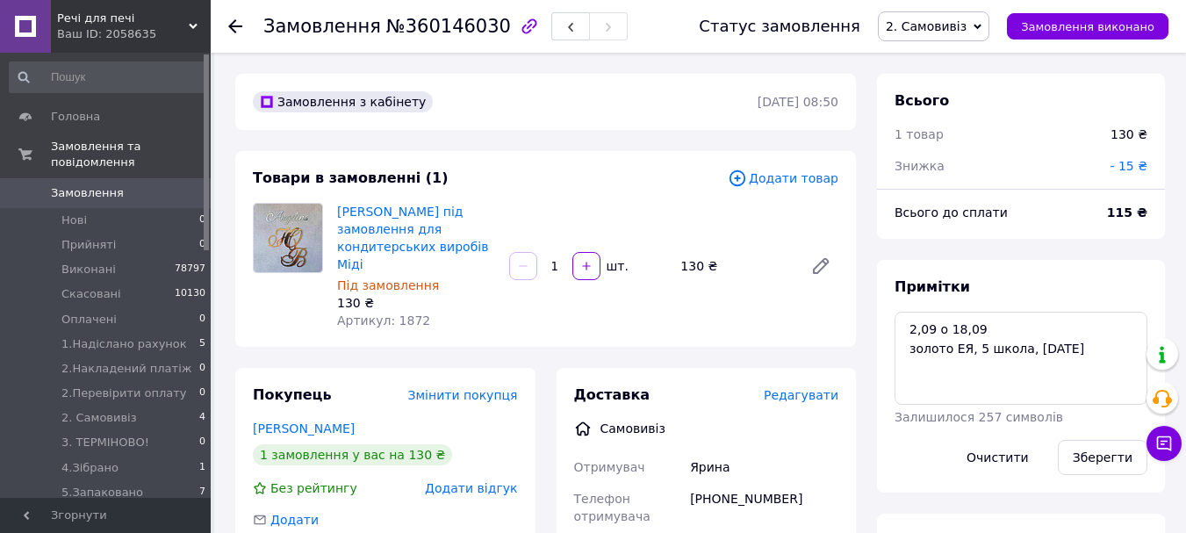
click at [65, 178] on link "Замовлення 0" at bounding box center [108, 193] width 216 height 30
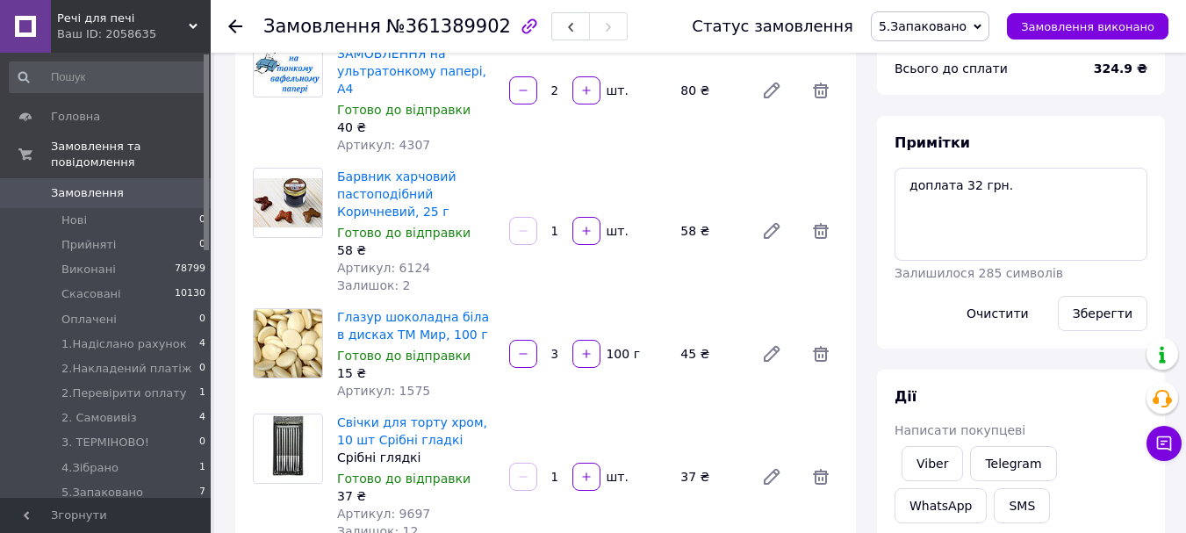
scroll to position [351, 0]
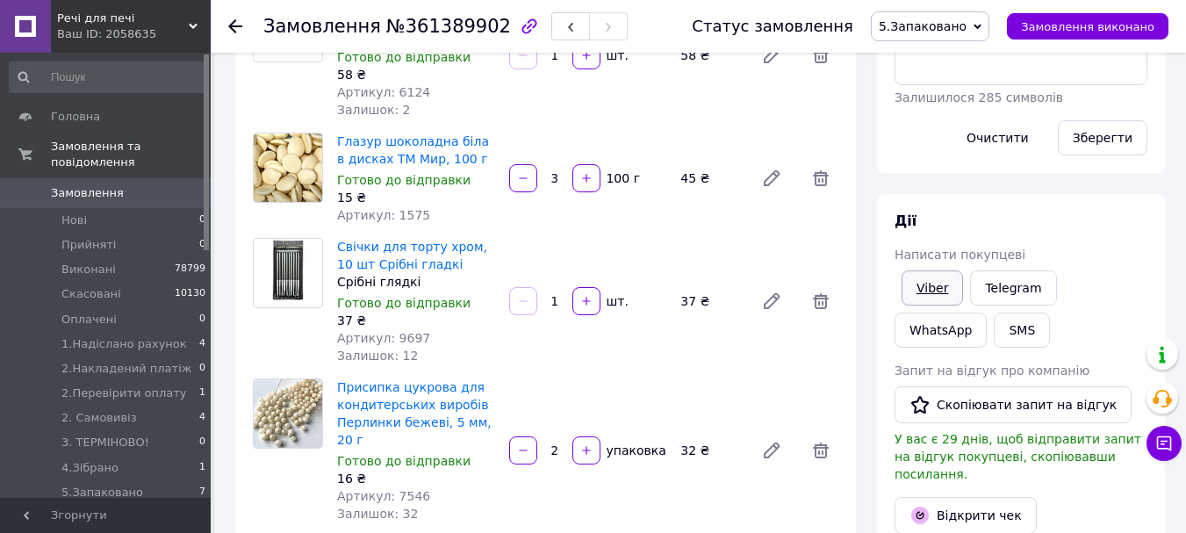
click at [921, 289] on link "Viber" at bounding box center [931, 287] width 61 height 35
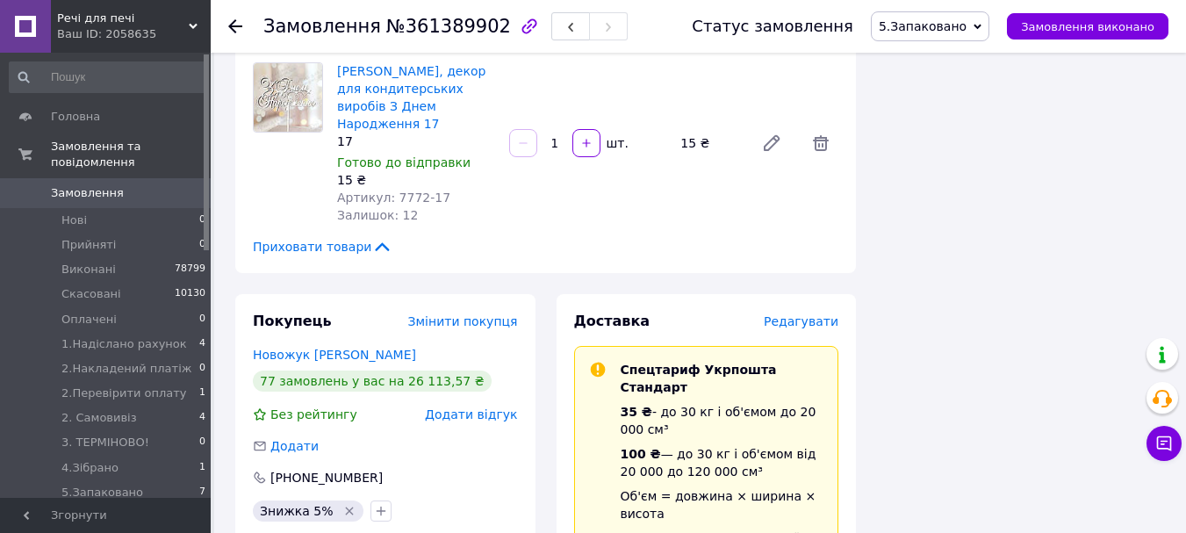
scroll to position [1667, 0]
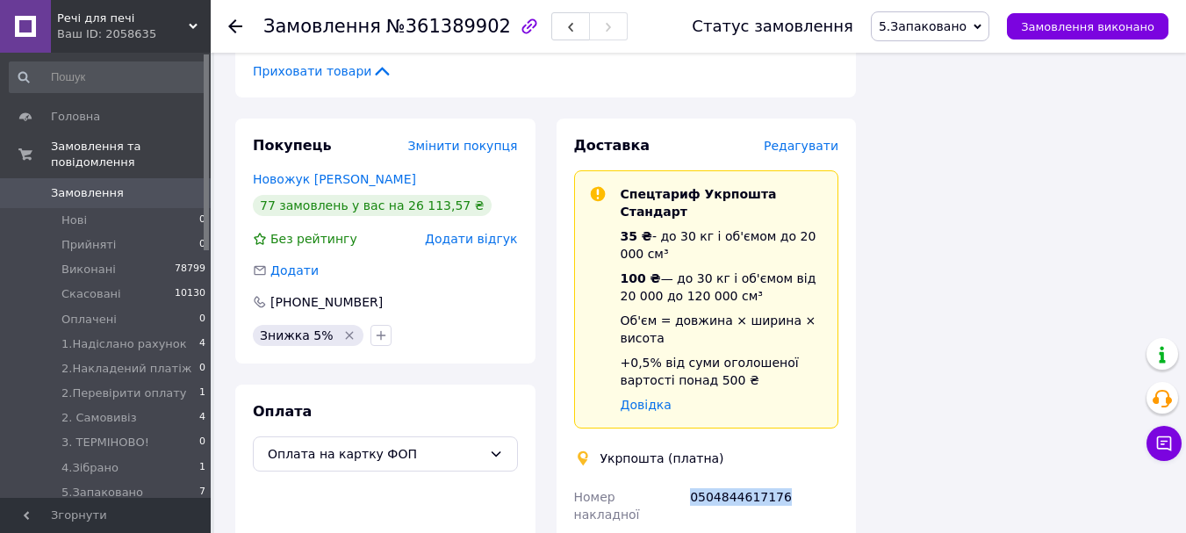
drag, startPoint x: 716, startPoint y: 376, endPoint x: 675, endPoint y: 374, distance: 41.3
copy div "Номер накладної 0504844617176"
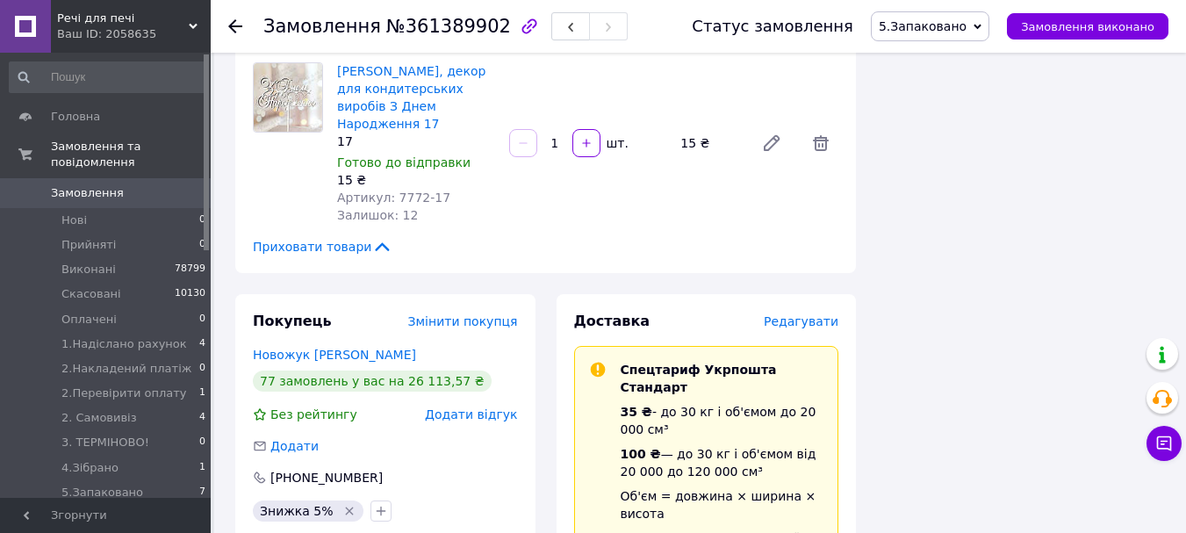
click at [966, 26] on span "5.Запаковано" at bounding box center [922, 26] width 88 height 14
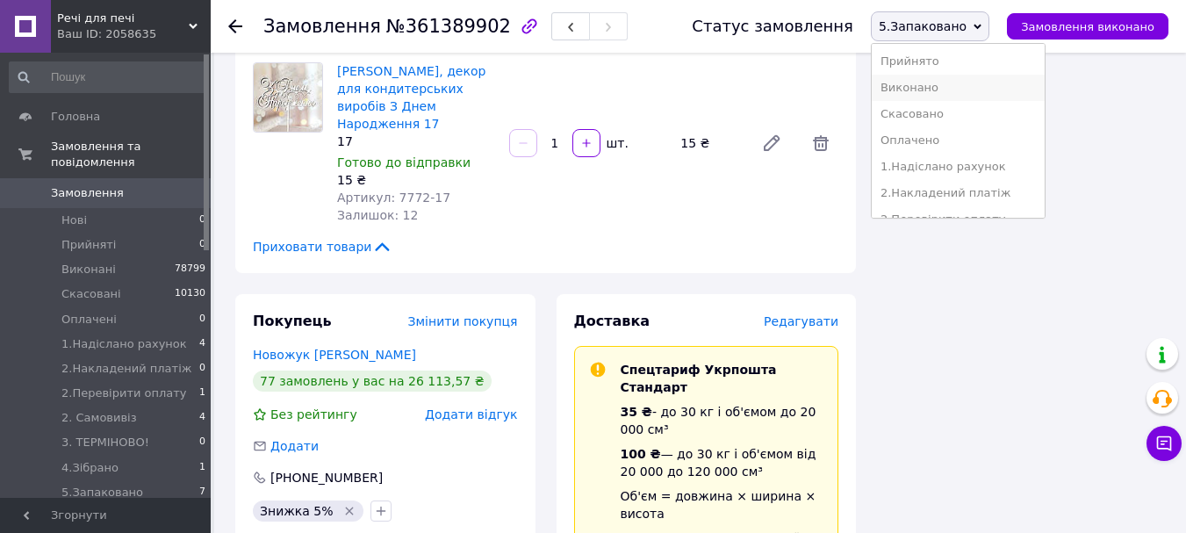
click at [971, 86] on li "Виконано" at bounding box center [957, 88] width 173 height 26
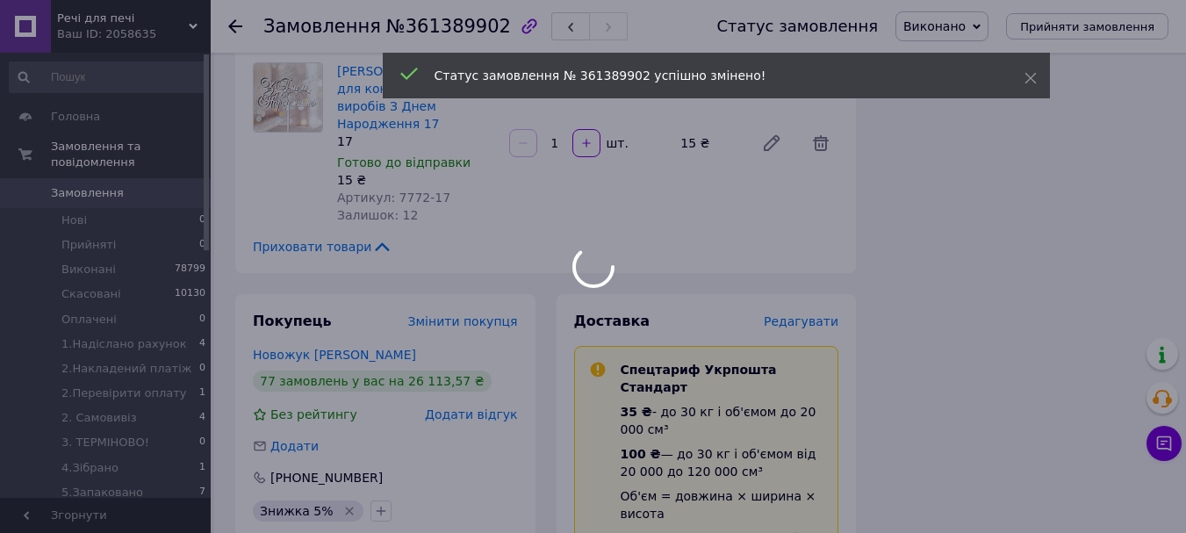
scroll to position [1404, 0]
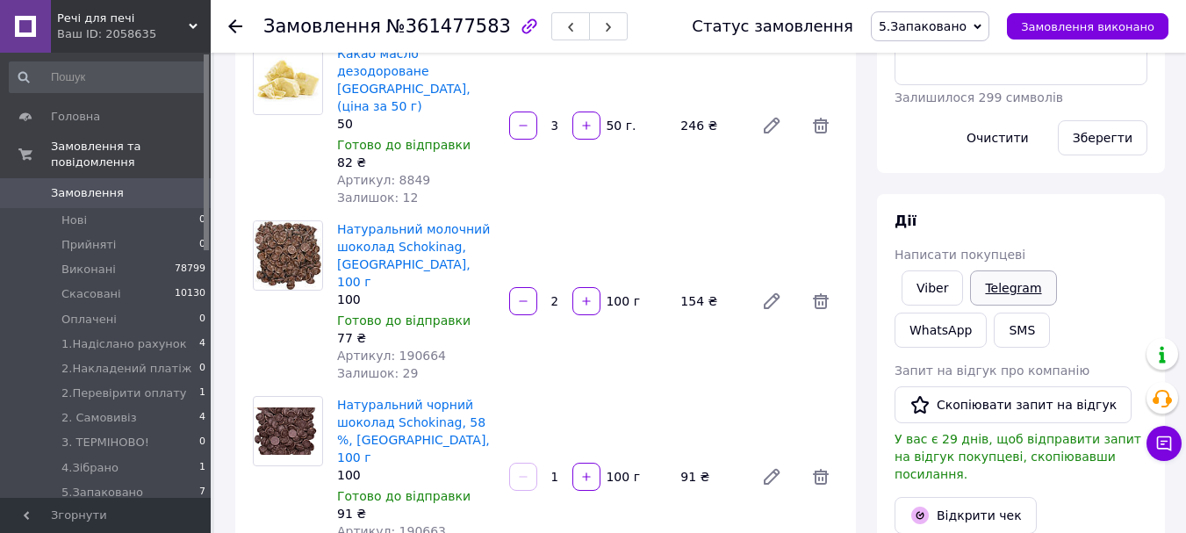
scroll to position [439, 0]
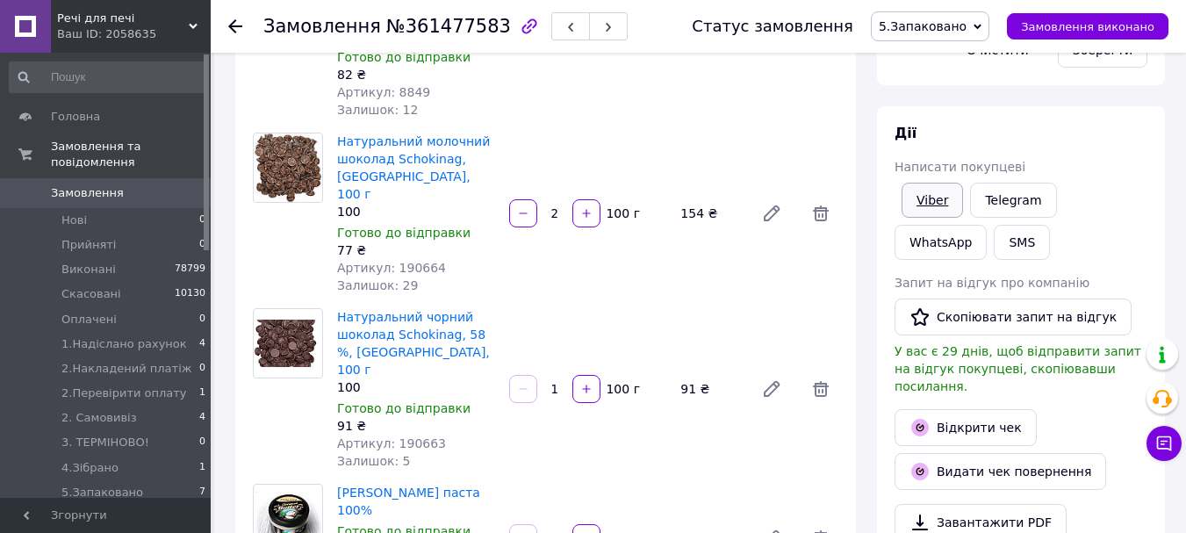
click at [941, 196] on link "Viber" at bounding box center [931, 200] width 61 height 35
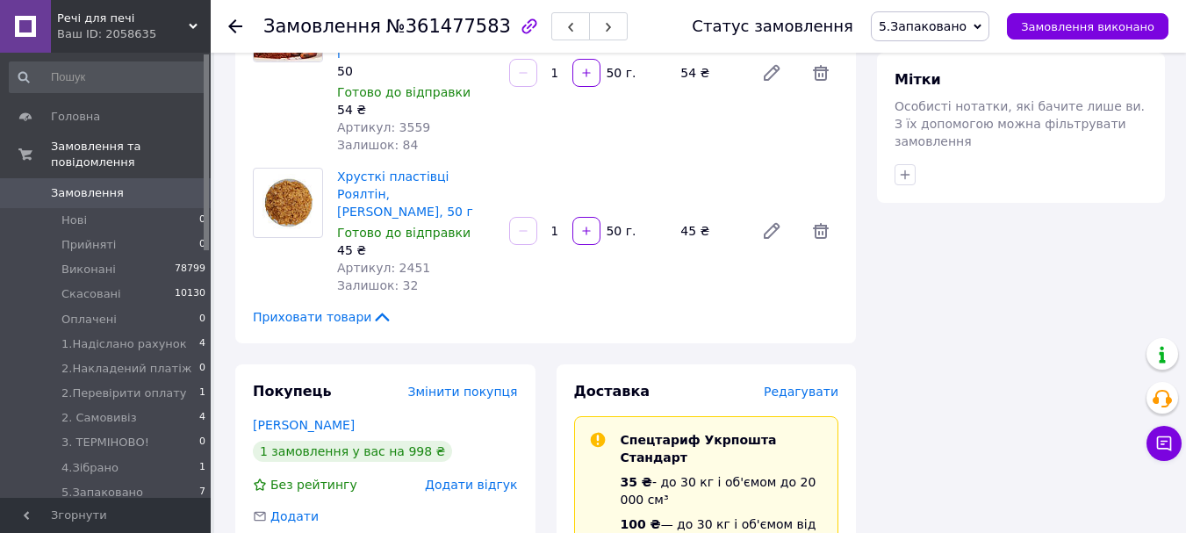
scroll to position [1229, 0]
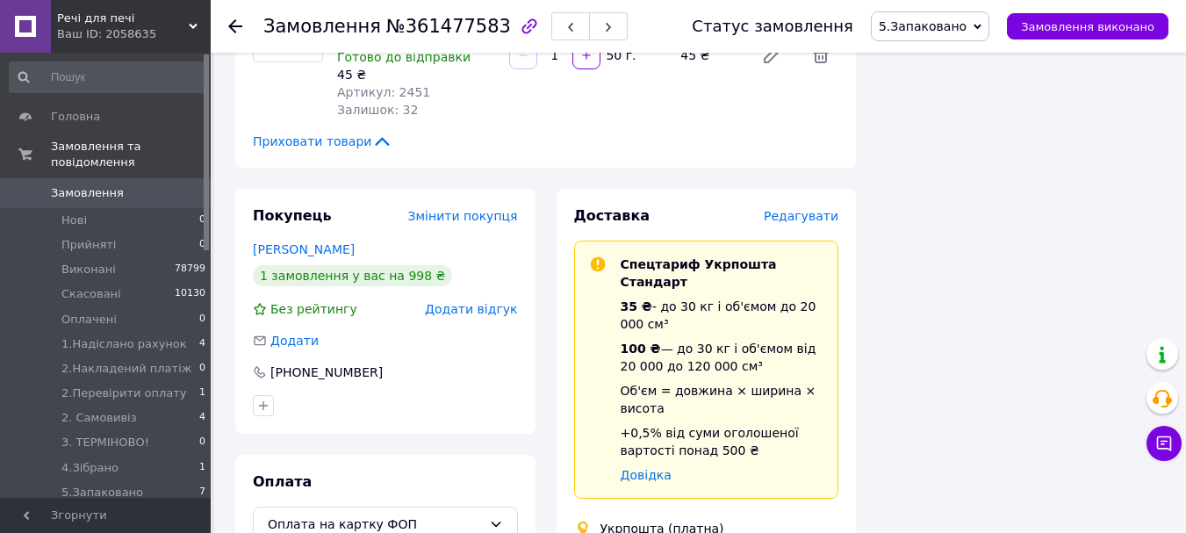
drag, startPoint x: 793, startPoint y: 373, endPoint x: 686, endPoint y: 397, distance: 109.7
copy div "0504844584685"
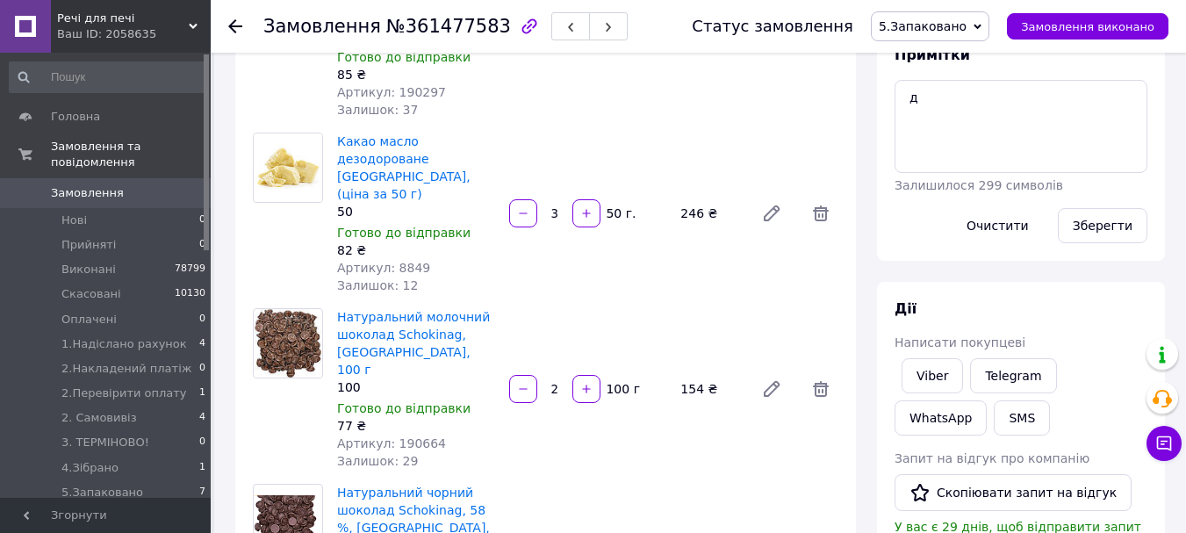
scroll to position [0, 0]
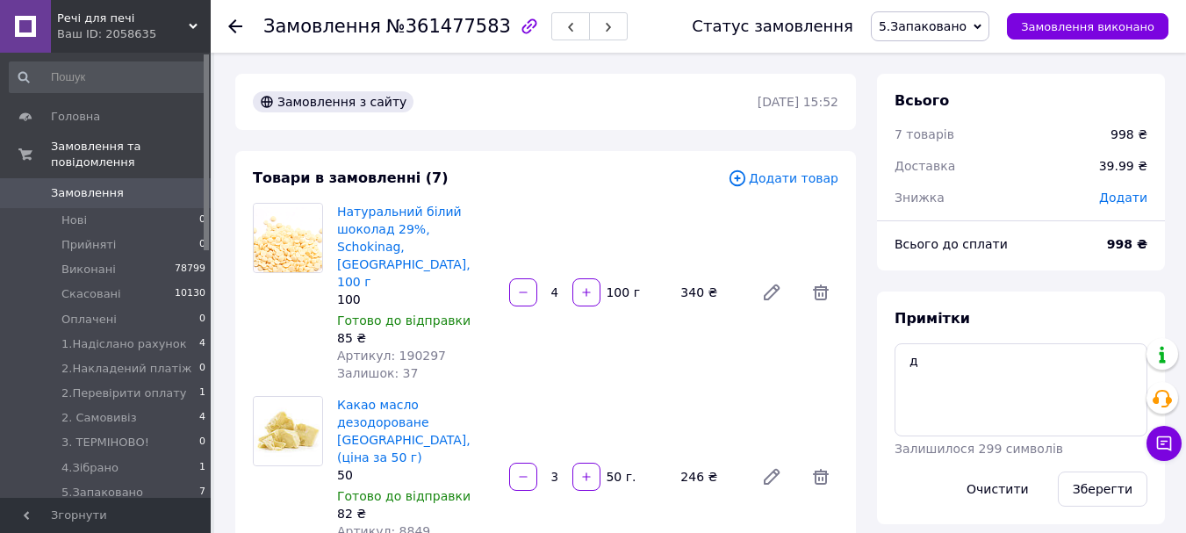
click at [944, 25] on span "5.Запаковано" at bounding box center [922, 26] width 88 height 14
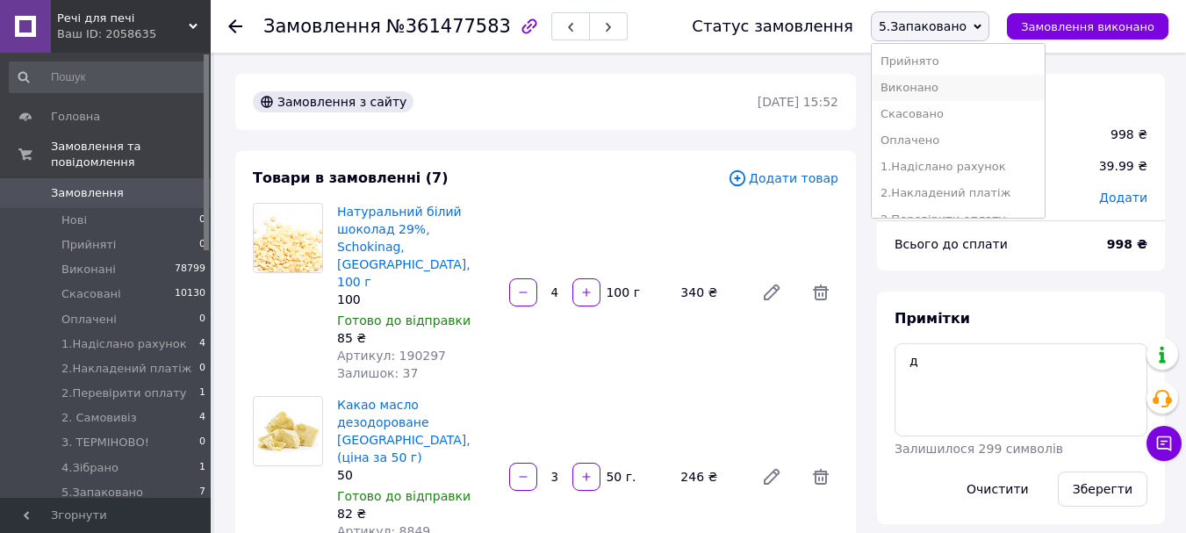
click at [956, 82] on li "Виконано" at bounding box center [957, 88] width 173 height 26
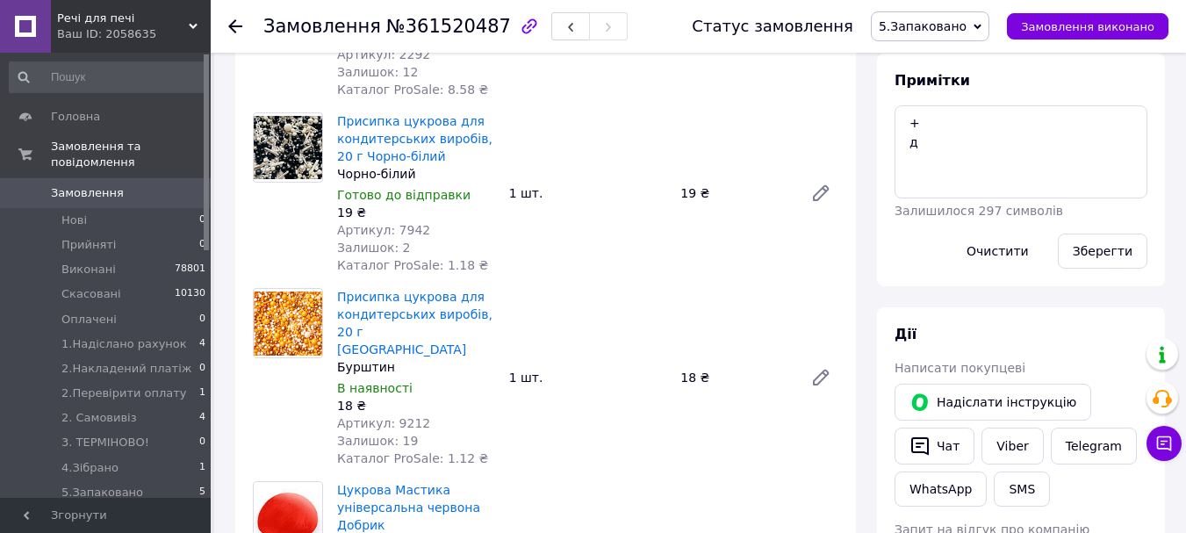
scroll to position [965, 0]
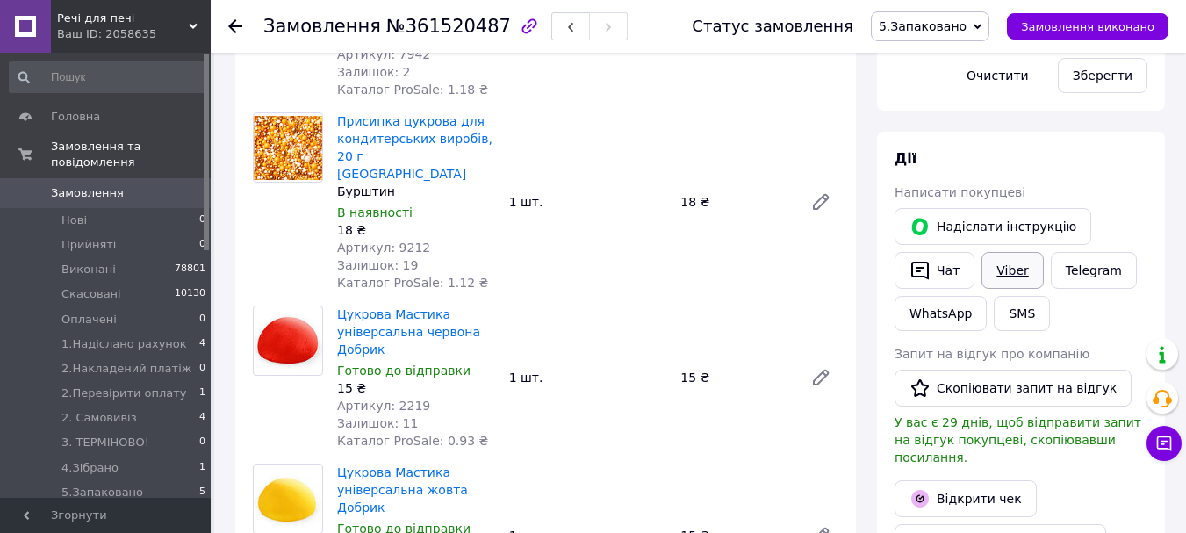
click at [1013, 252] on link "Viber" at bounding box center [1011, 270] width 61 height 37
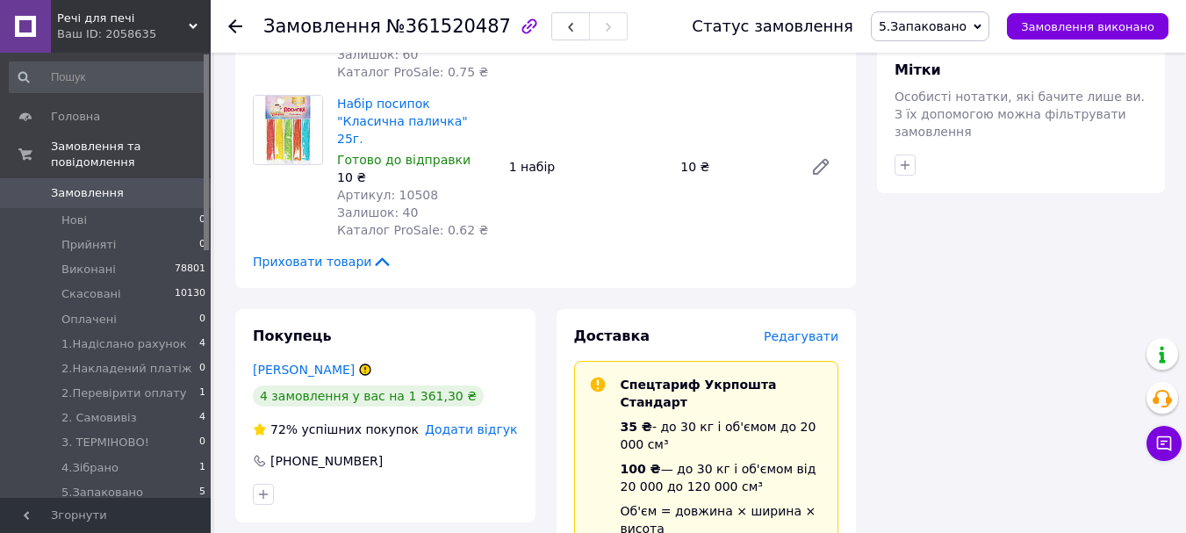
scroll to position [1843, 0]
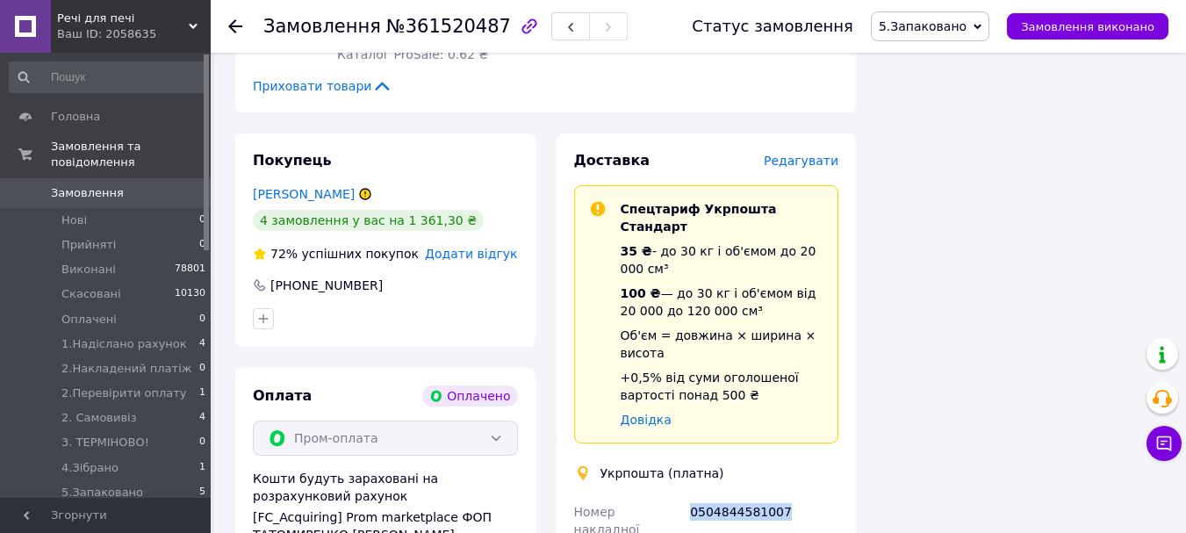
drag, startPoint x: 800, startPoint y: 376, endPoint x: 692, endPoint y: 396, distance: 109.7
click at [692, 496] on div "0504844581007" at bounding box center [763, 520] width 155 height 49
copy div "0504844581007"
click at [963, 28] on span "5.Запаковано" at bounding box center [922, 26] width 88 height 14
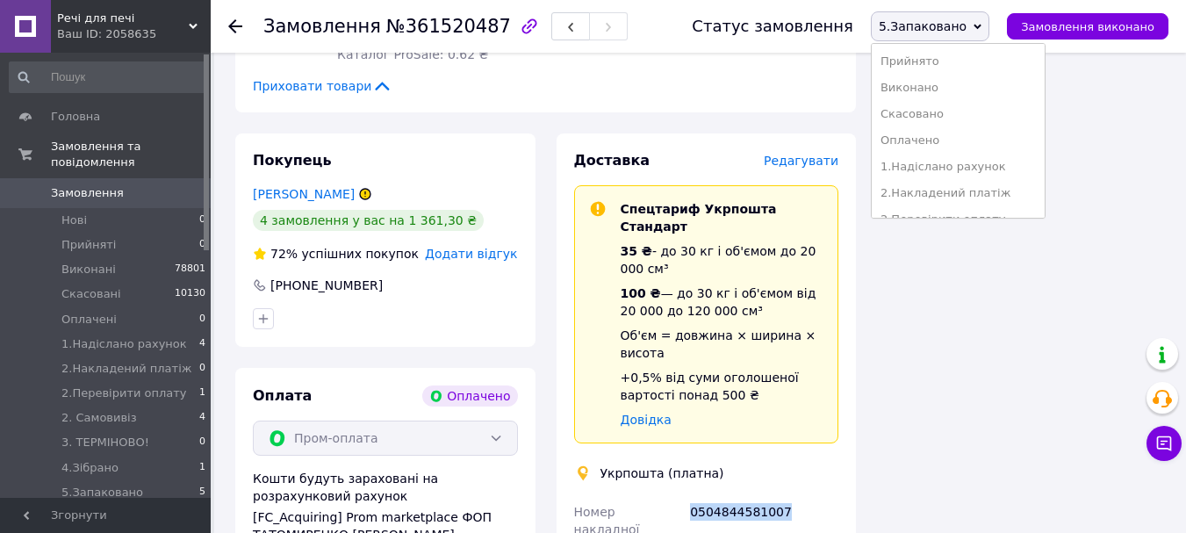
scroll to position [176, 0]
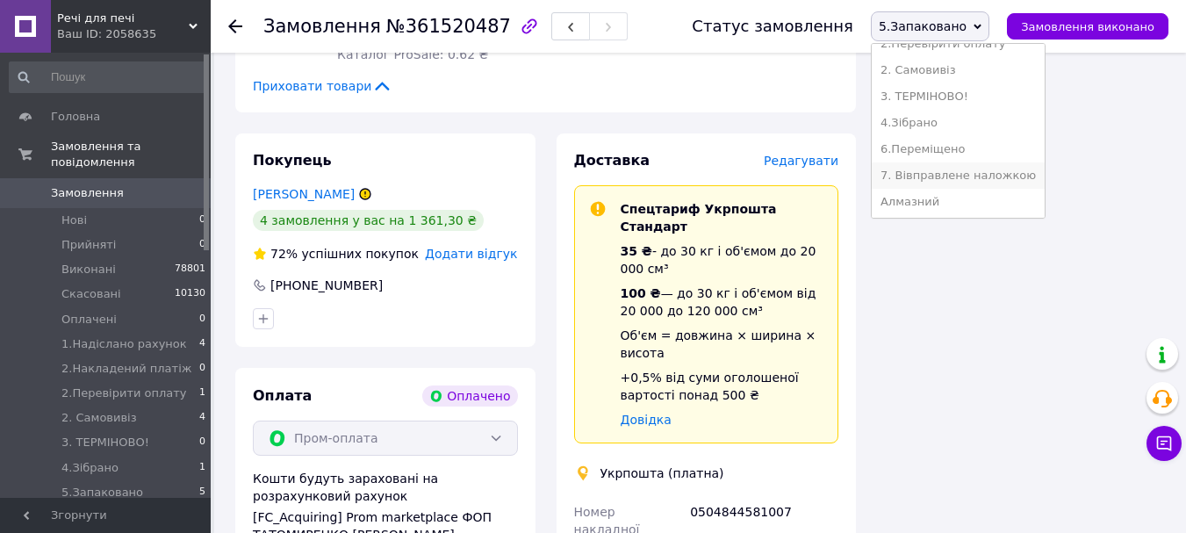
click at [1006, 178] on li "7. Вівправлене наложкою" at bounding box center [957, 175] width 173 height 26
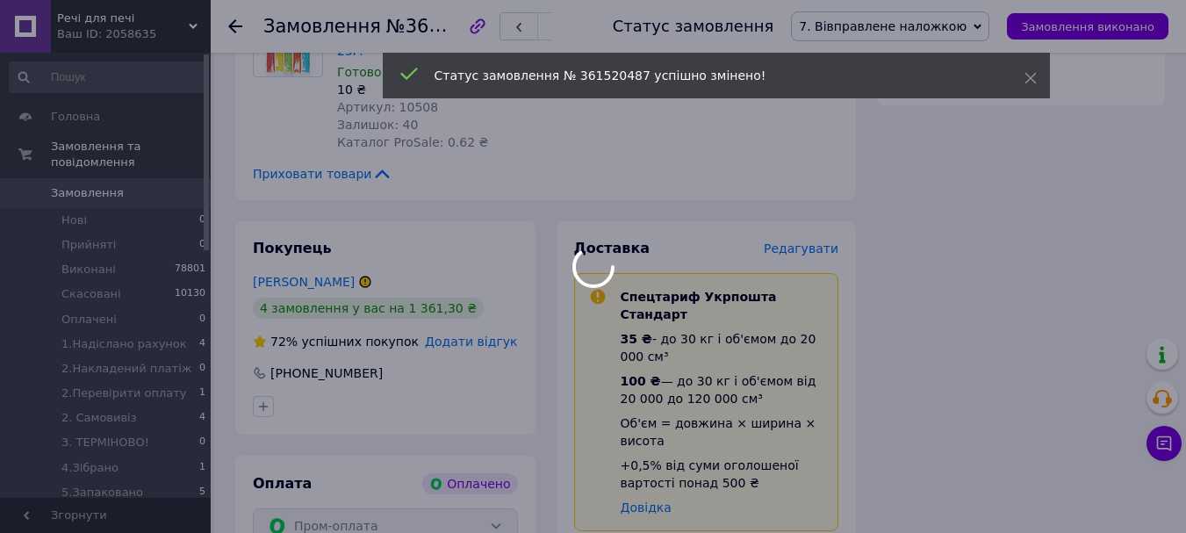
scroll to position [2106, 0]
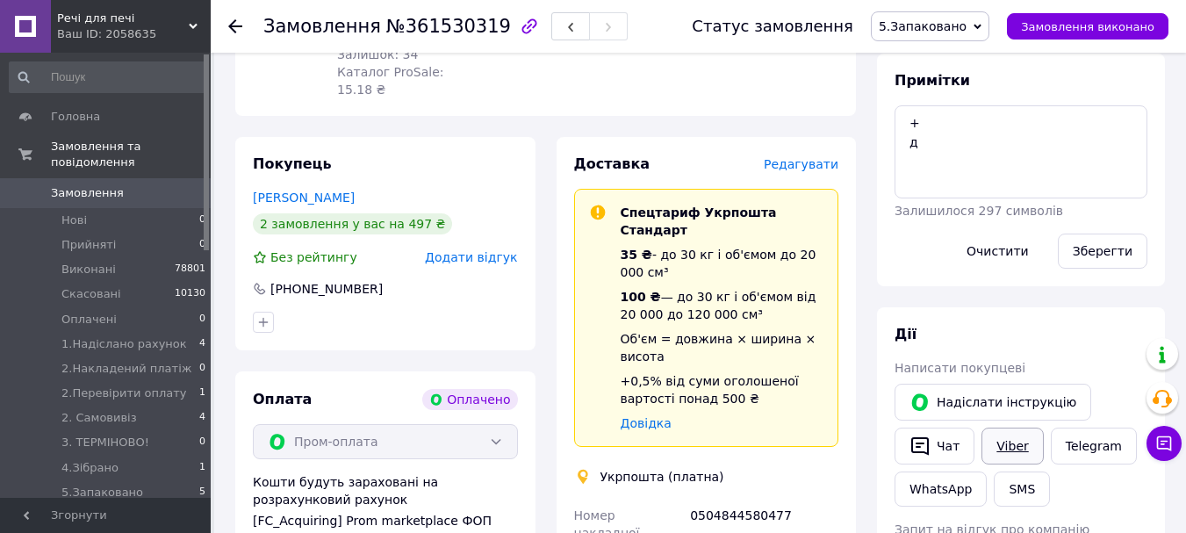
scroll to position [878, 0]
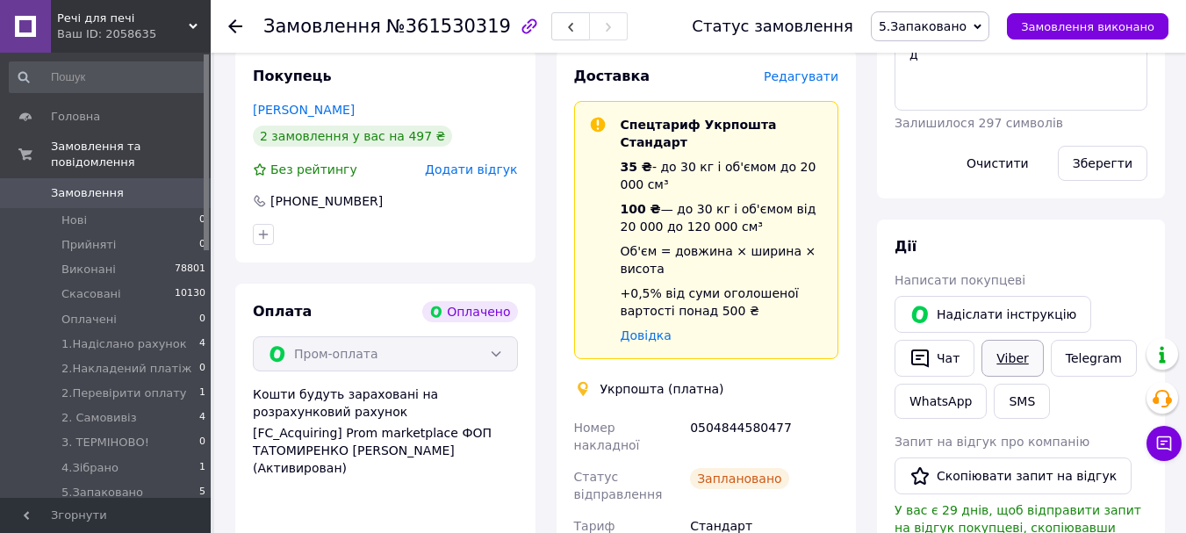
click at [998, 342] on link "Viber" at bounding box center [1011, 358] width 61 height 37
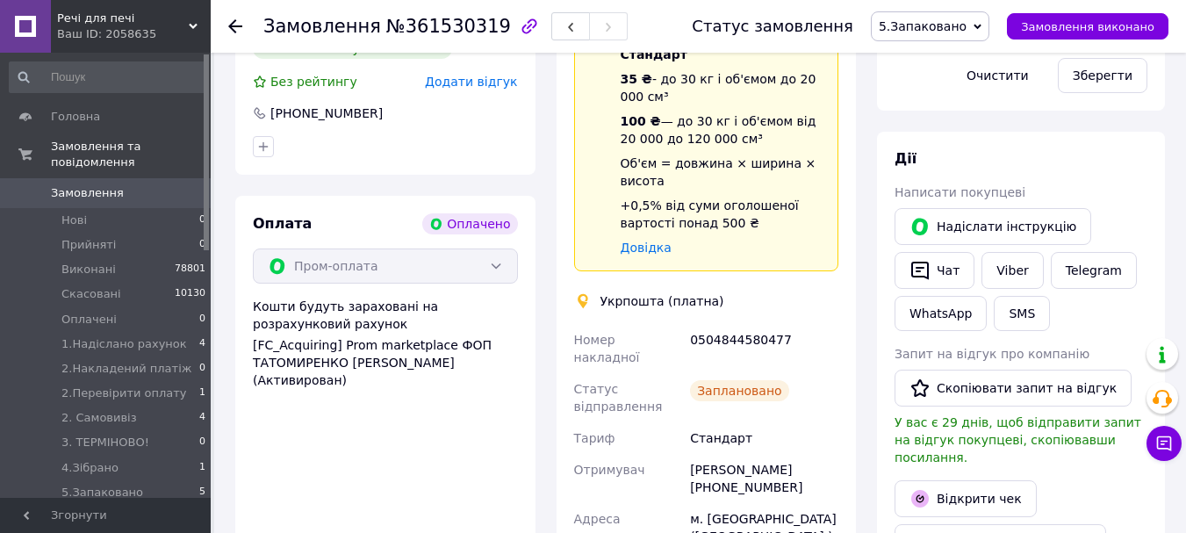
scroll to position [1053, 0]
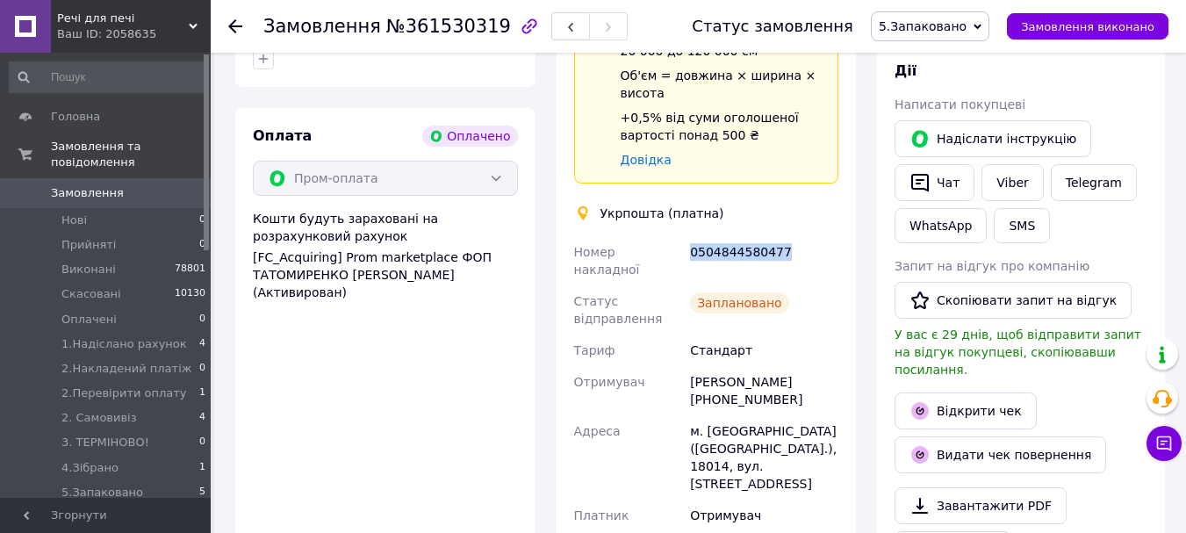
drag, startPoint x: 804, startPoint y: 186, endPoint x: 686, endPoint y: 211, distance: 120.3
click at [686, 236] on div "0504844580477" at bounding box center [763, 260] width 155 height 49
copy div "0504844580477"
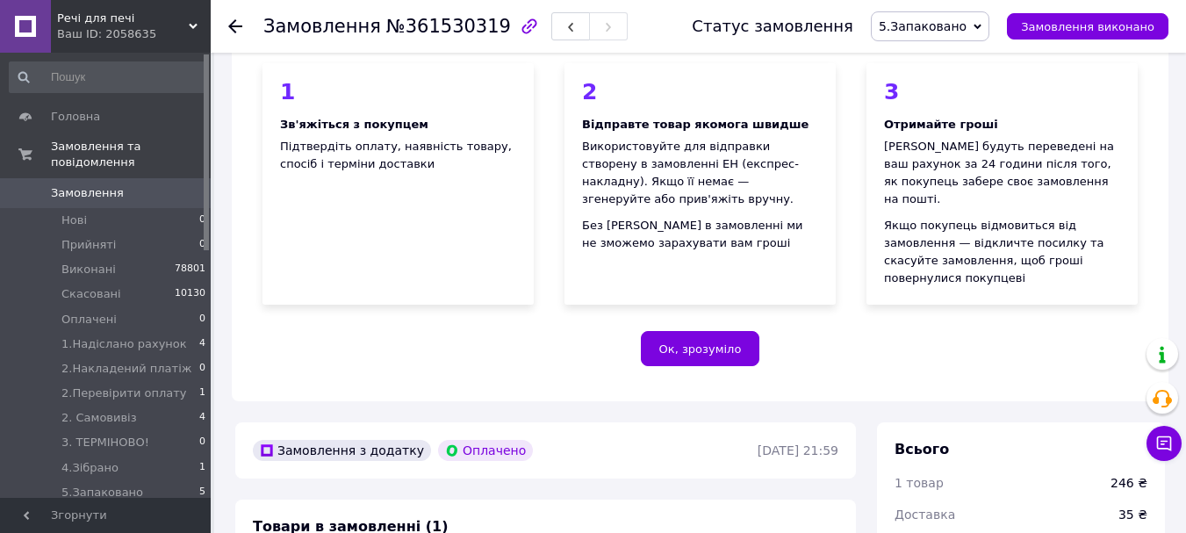
scroll to position [0, 0]
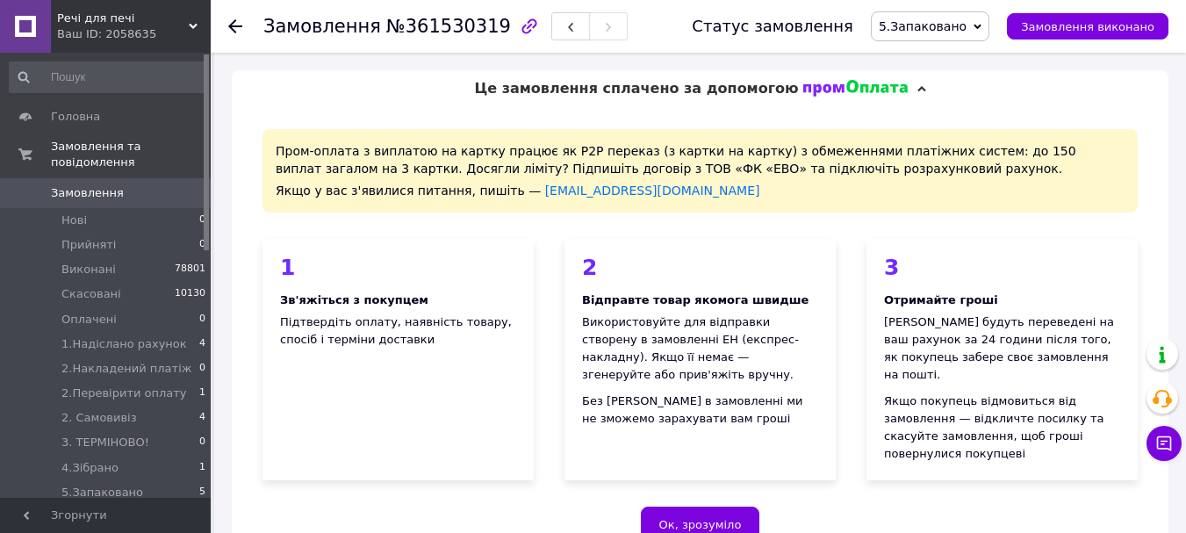
click at [961, 27] on span "5.Запаковано" at bounding box center [922, 26] width 88 height 14
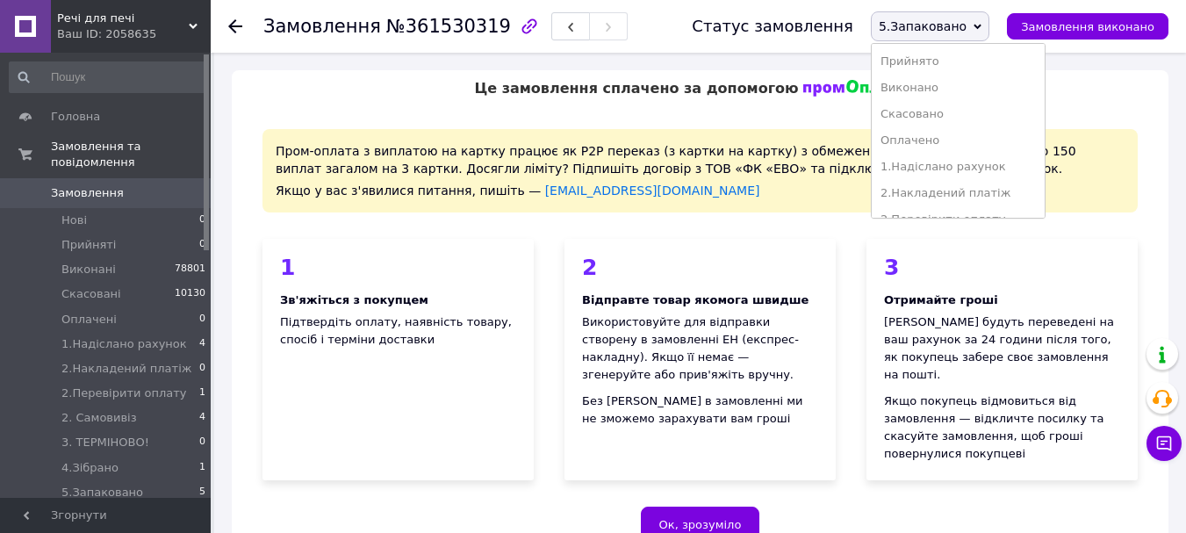
scroll to position [176, 0]
click at [1012, 176] on li "7. Вівправлене наложкою" at bounding box center [957, 175] width 173 height 26
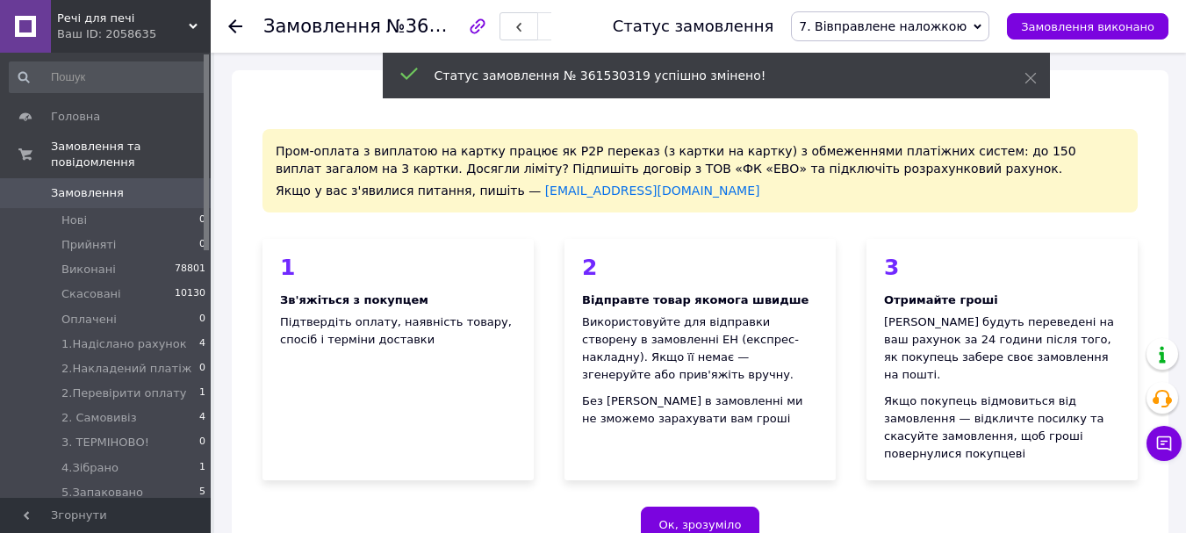
scroll to position [25, 0]
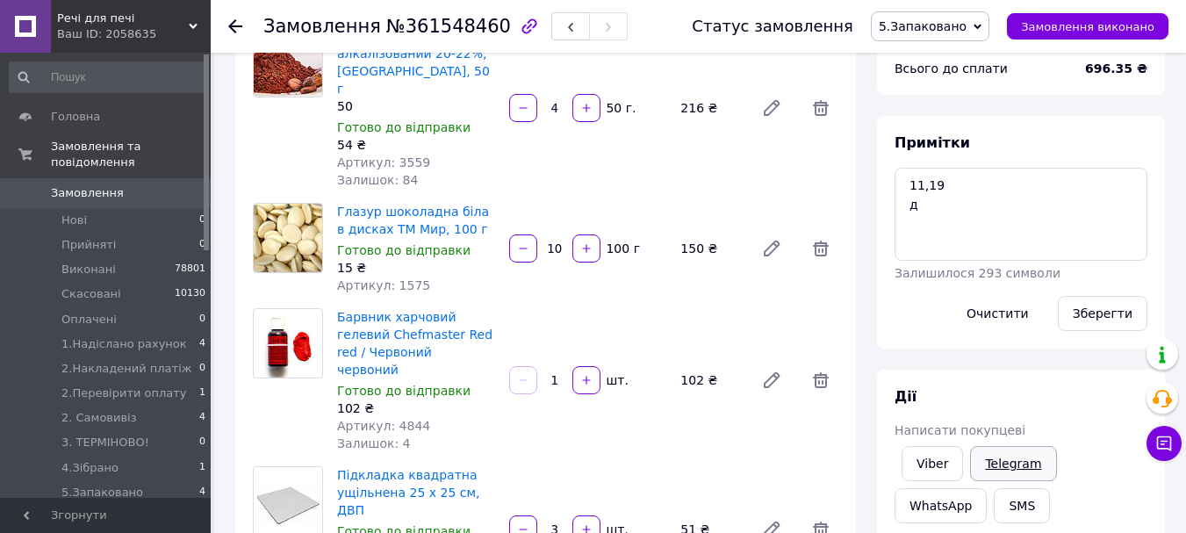
scroll to position [351, 0]
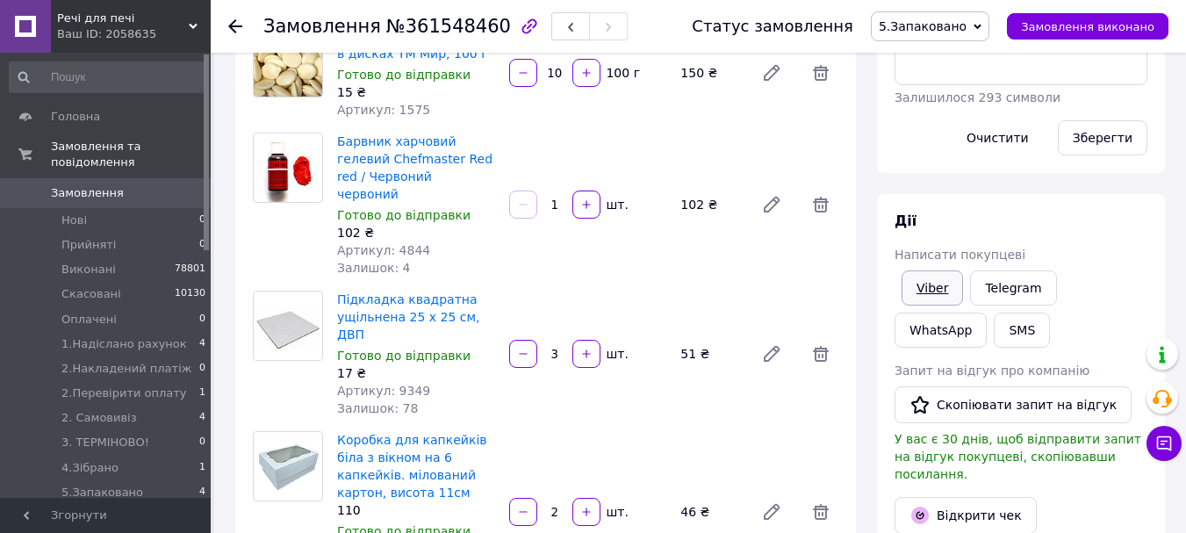
click at [930, 282] on link "Viber" at bounding box center [931, 287] width 61 height 35
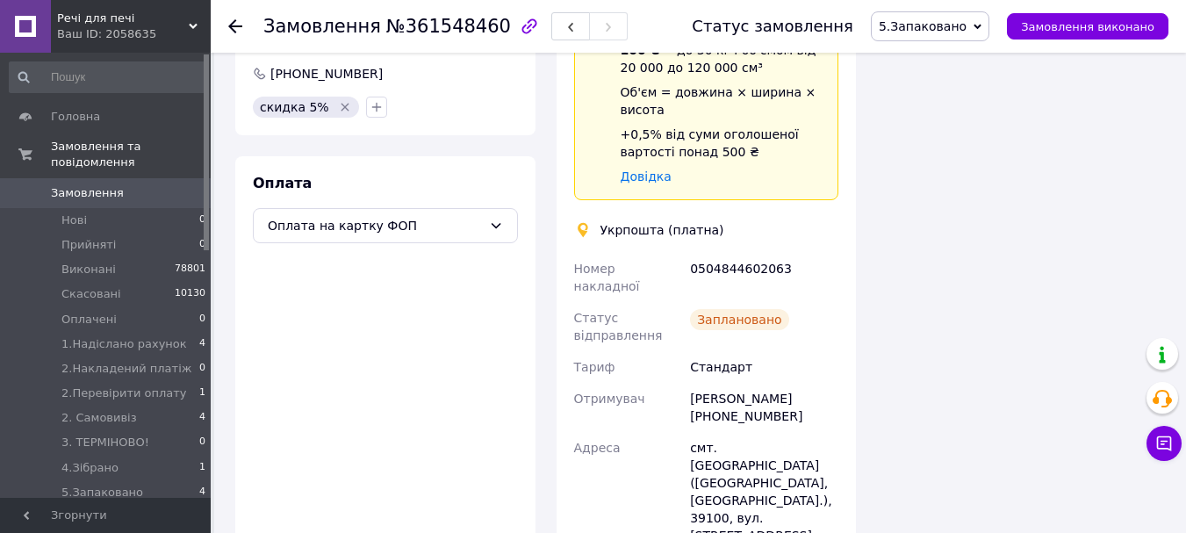
scroll to position [1931, 0]
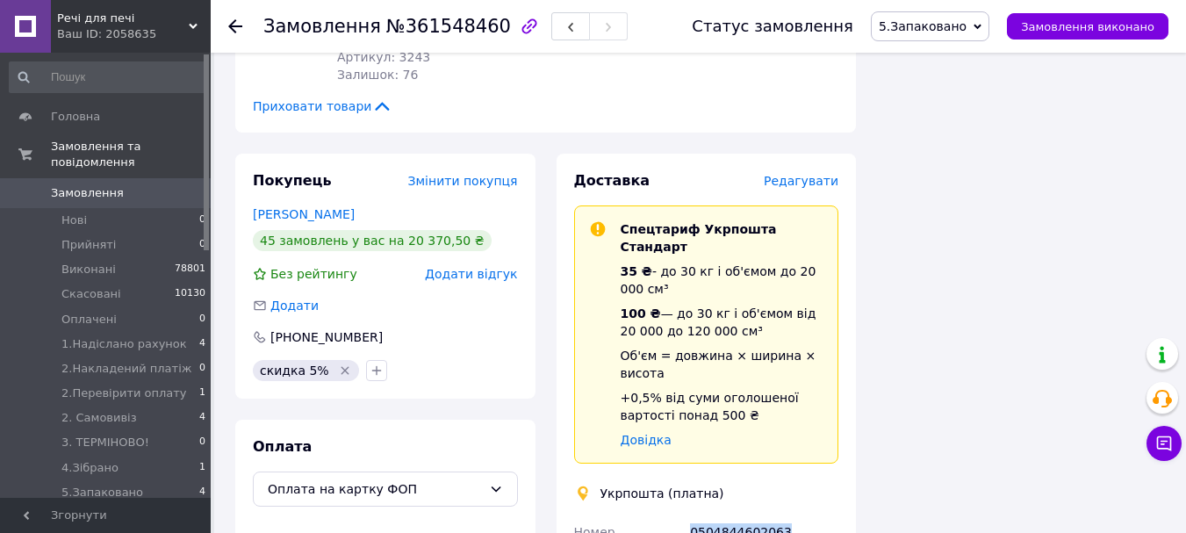
drag, startPoint x: 790, startPoint y: 382, endPoint x: 692, endPoint y: 395, distance: 99.2
click at [692, 516] on div "0504844602063" at bounding box center [763, 540] width 155 height 49
copy div "0504844602063"
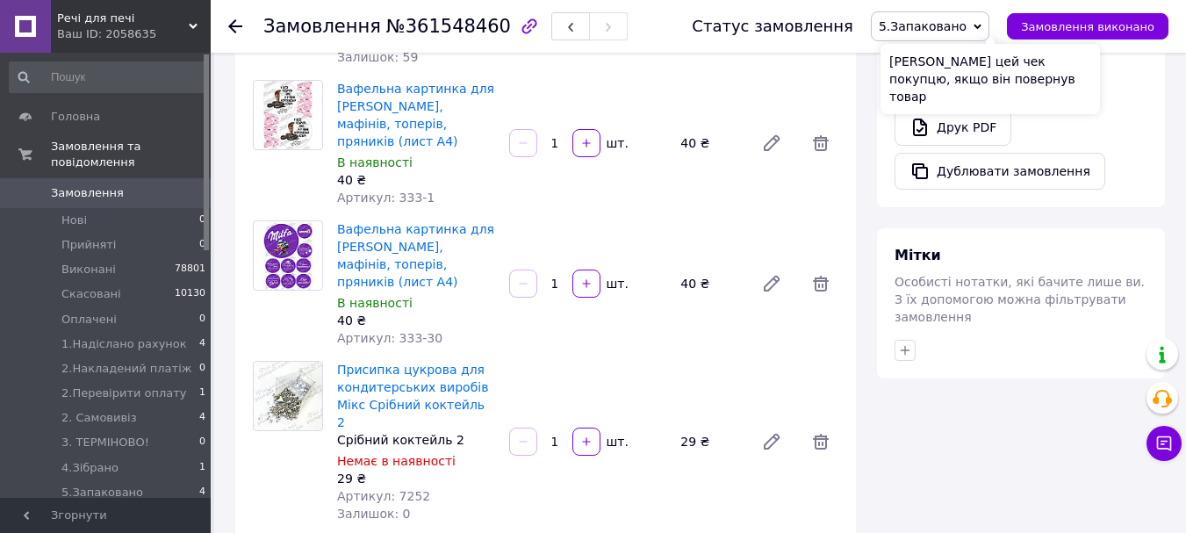
scroll to position [790, 0]
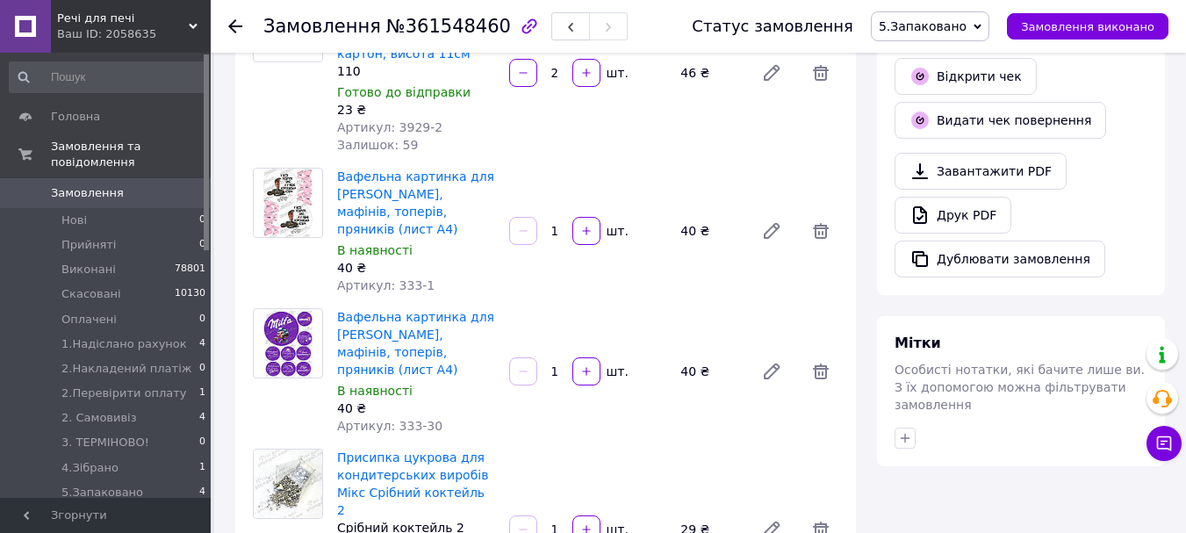
click at [959, 28] on span "5.Запаковано" at bounding box center [922, 26] width 88 height 14
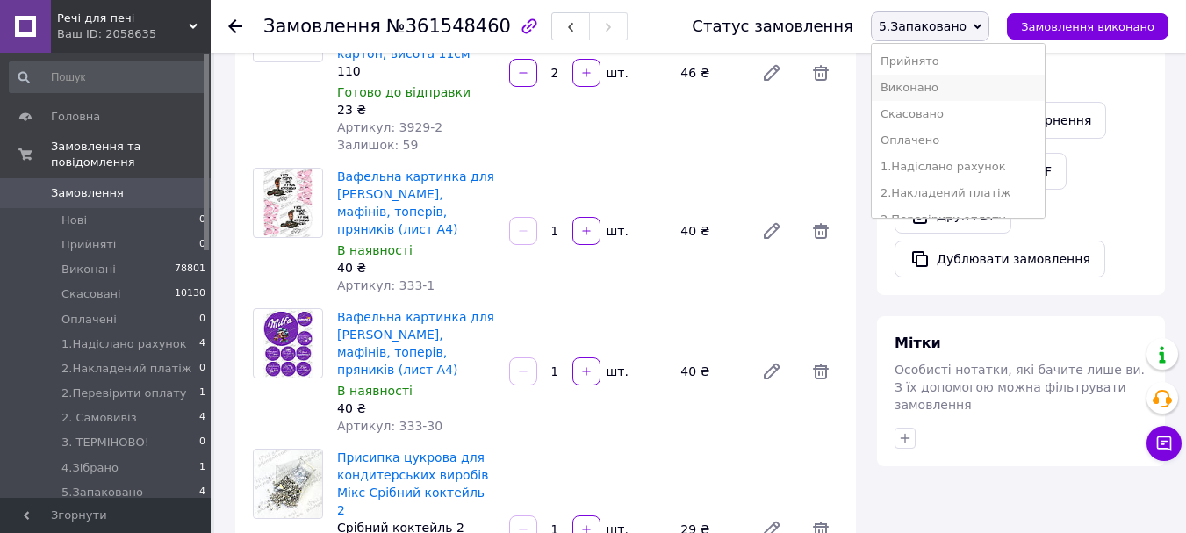
click at [973, 87] on li "Виконано" at bounding box center [957, 88] width 173 height 26
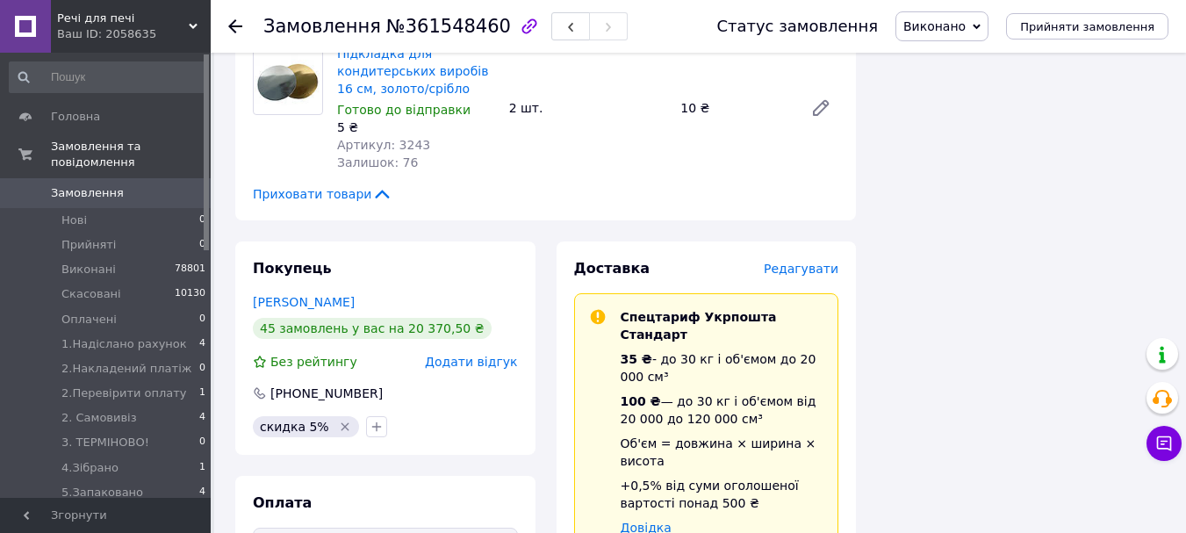
scroll to position [1667, 0]
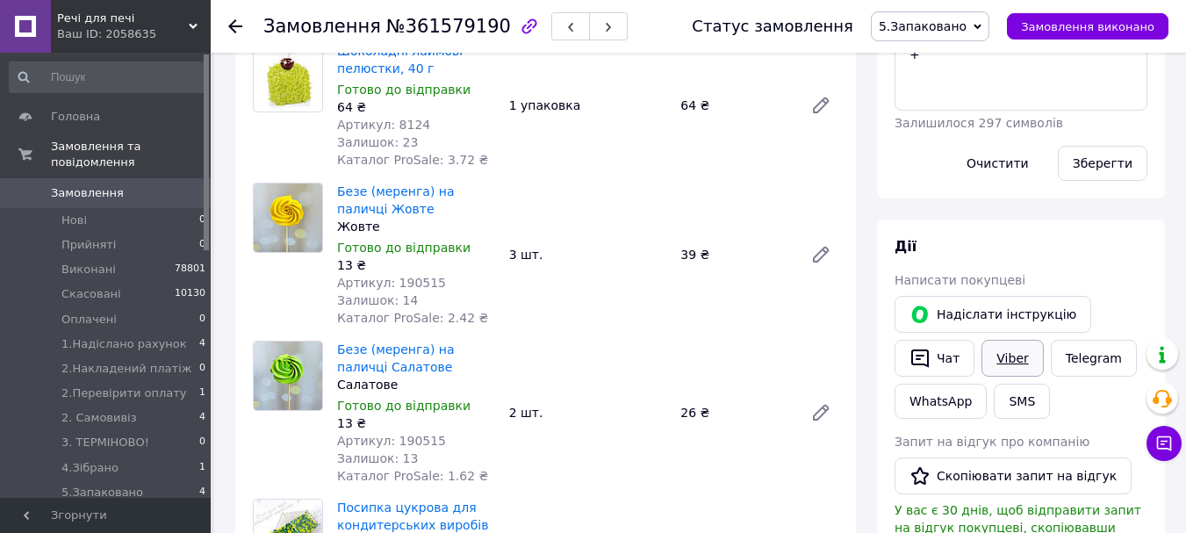
click at [1007, 341] on link "Viber" at bounding box center [1011, 358] width 61 height 37
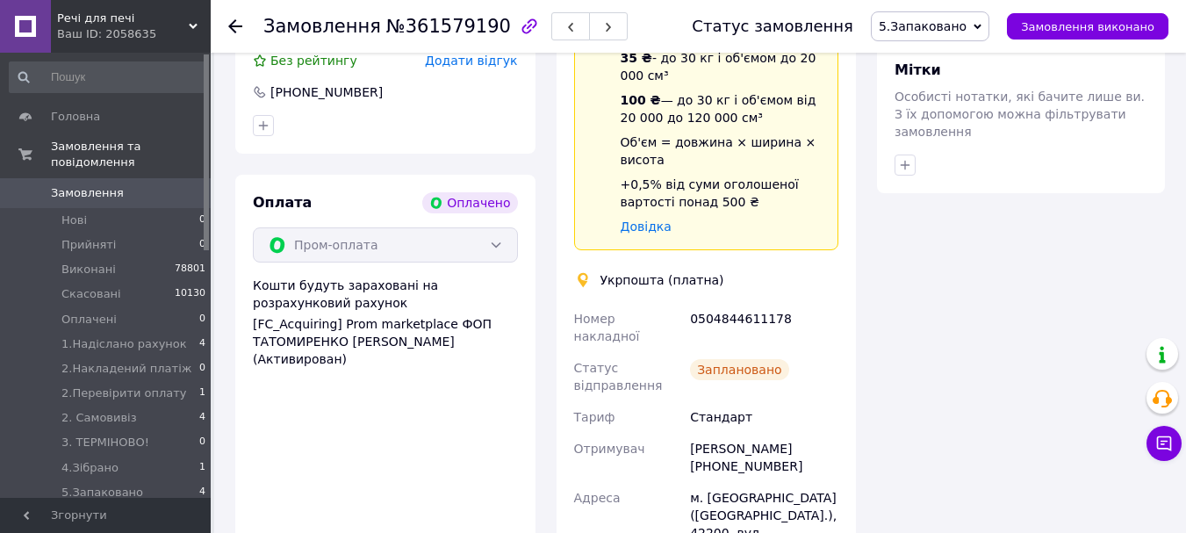
scroll to position [1580, 0]
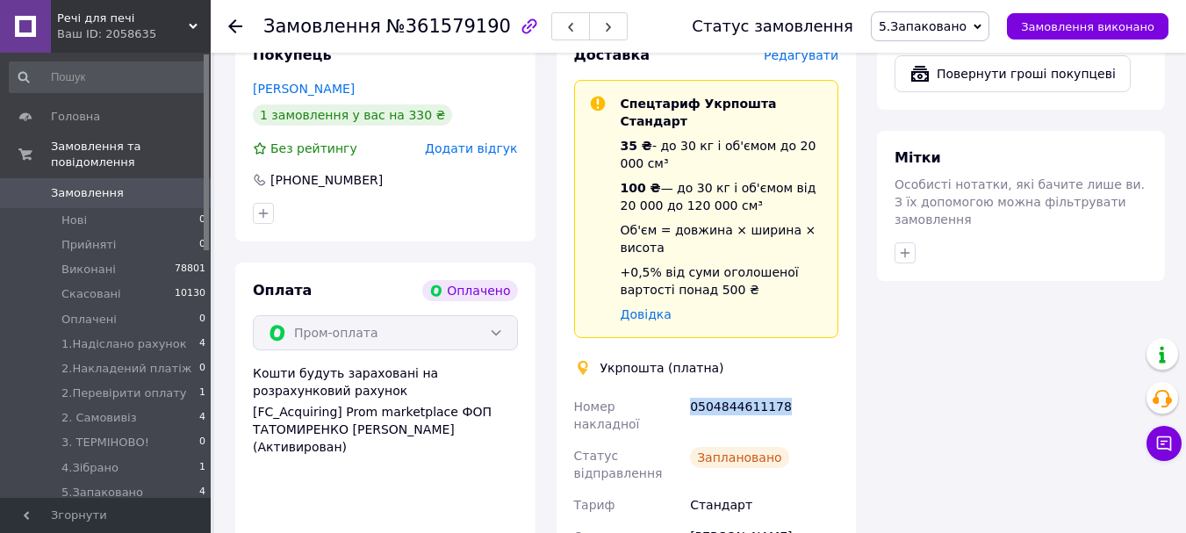
drag, startPoint x: 800, startPoint y: 332, endPoint x: 687, endPoint y: 340, distance: 113.5
click at [687, 391] on div "0504844611178" at bounding box center [763, 415] width 155 height 49
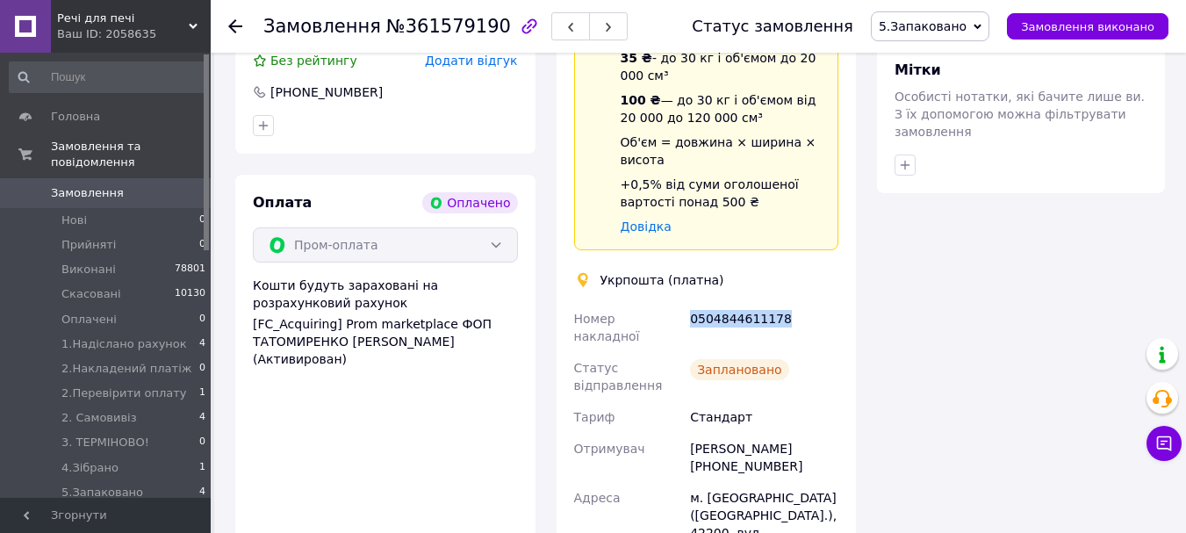
copy div "0504844611178"
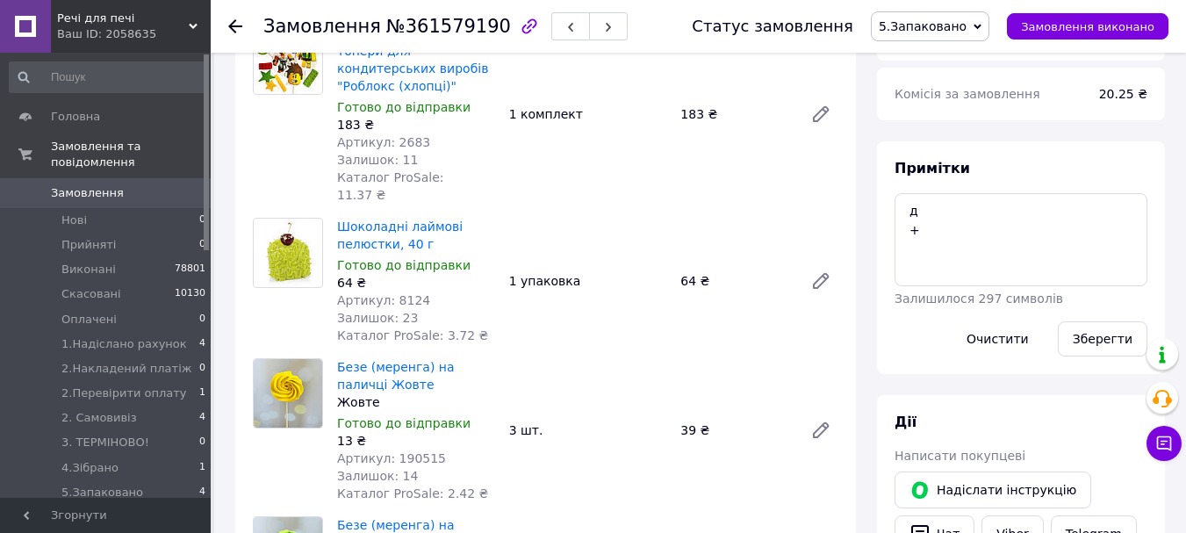
scroll to position [439, 0]
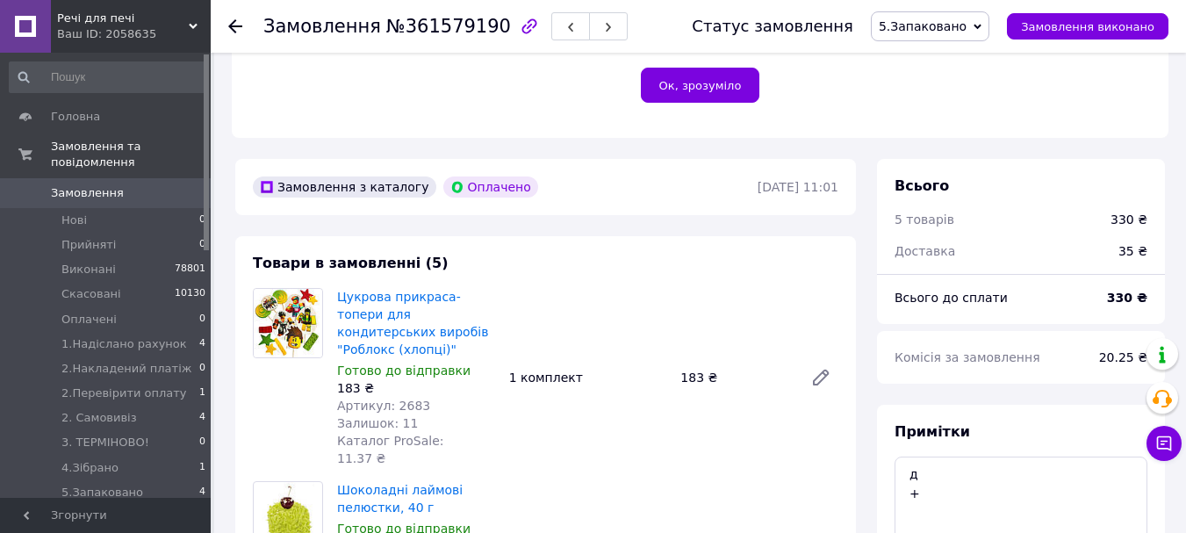
click at [945, 24] on span "5.Запаковано" at bounding box center [922, 26] width 88 height 14
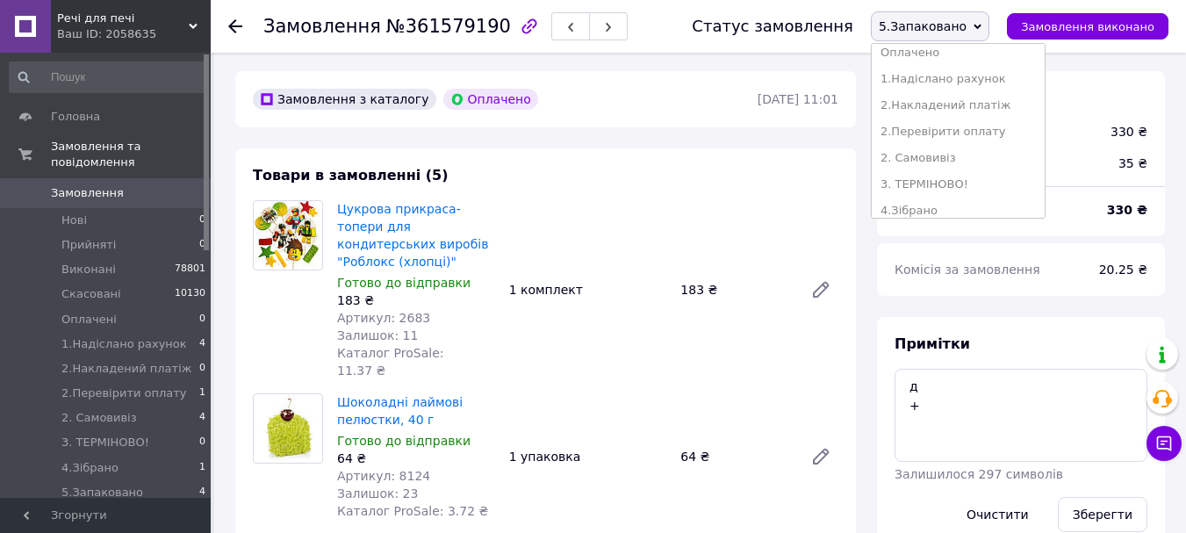
scroll to position [176, 0]
click at [991, 178] on li "7. Вівправлене наложкою" at bounding box center [957, 175] width 173 height 26
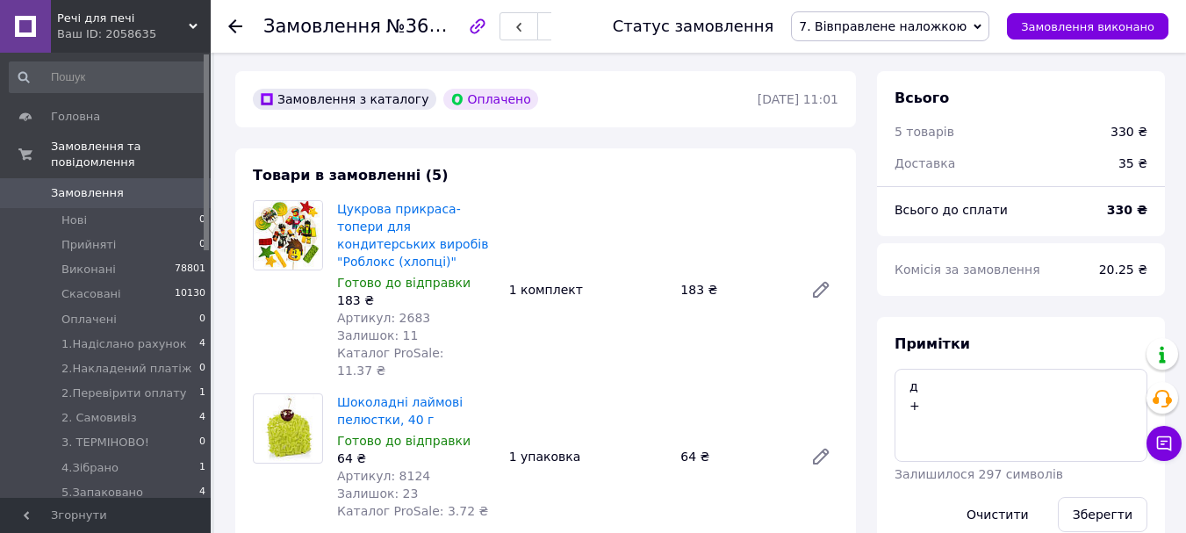
scroll to position [439, 0]
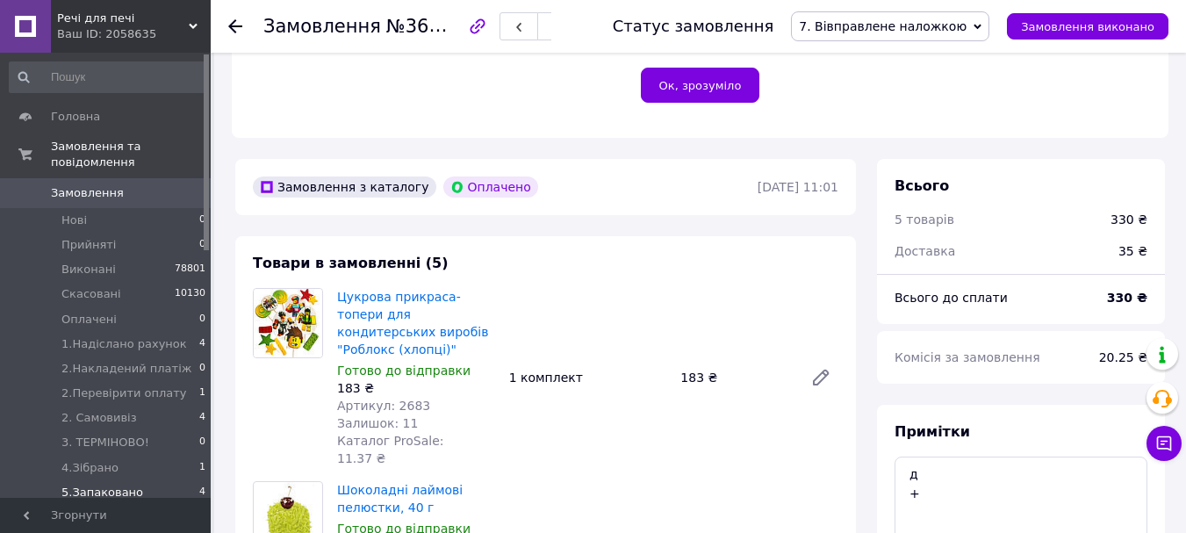
click at [106, 484] on span "5.Запаковано" at bounding box center [102, 492] width 82 height 16
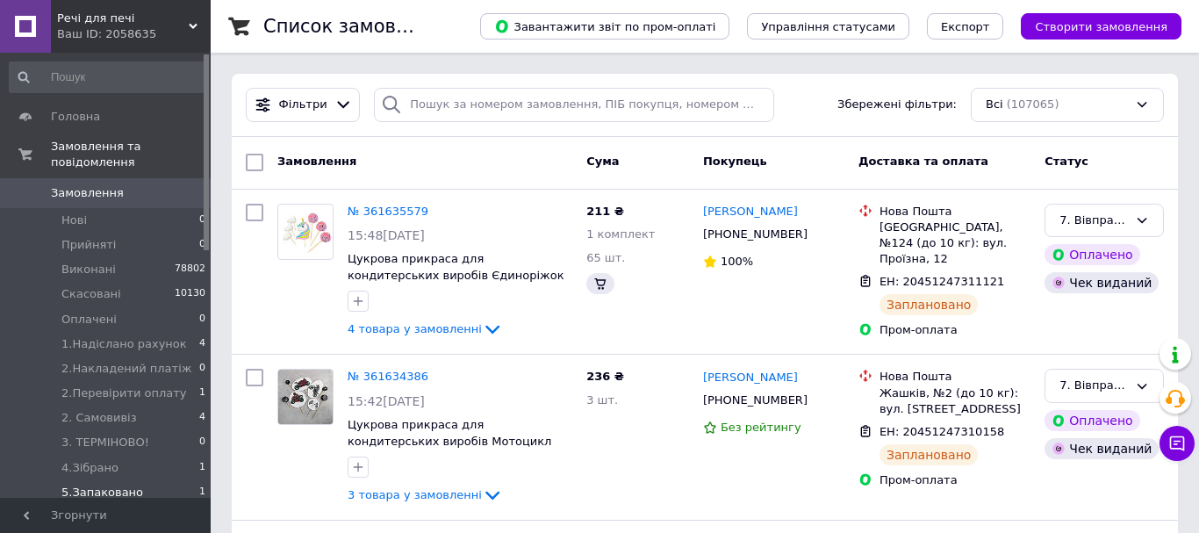
click at [124, 484] on span "5.Запаковано" at bounding box center [102, 492] width 82 height 16
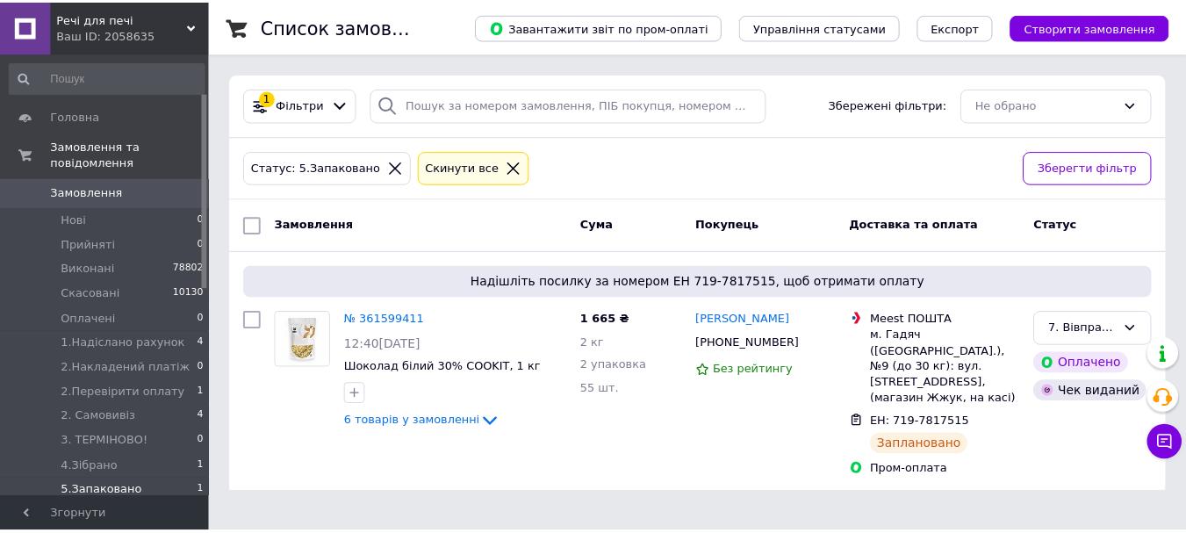
scroll to position [88, 0]
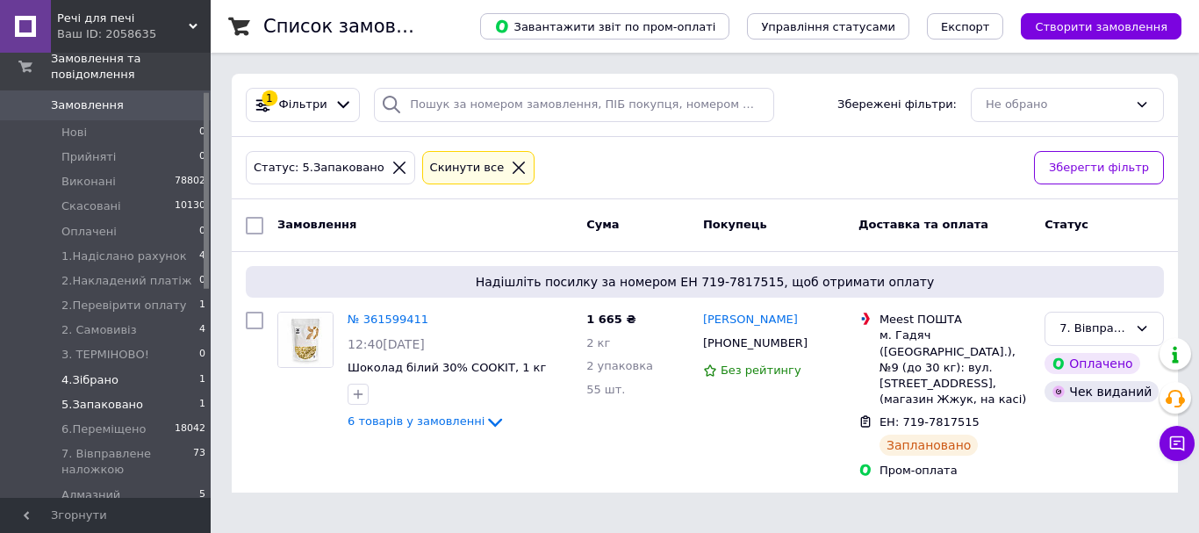
click at [108, 372] on span "4.Зібрано" at bounding box center [89, 380] width 57 height 16
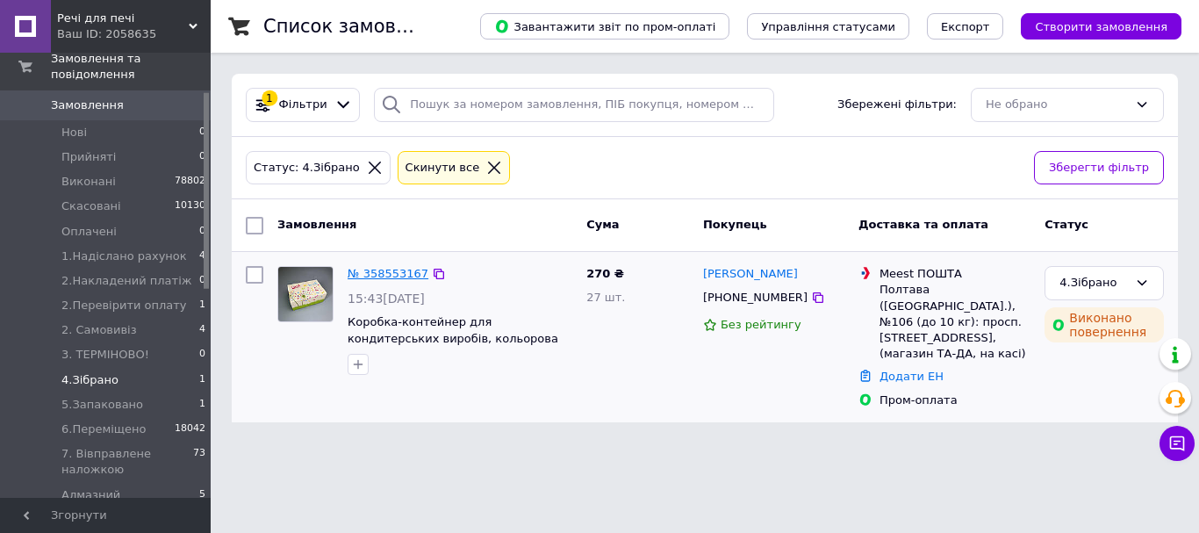
click at [390, 271] on link "№ 358553167" at bounding box center [388, 273] width 81 height 13
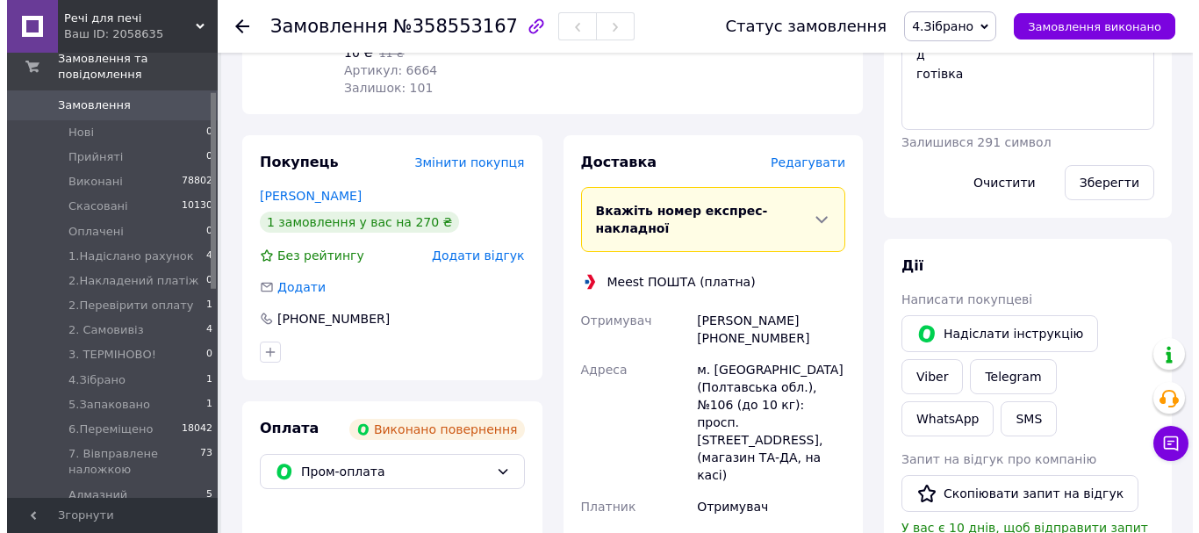
scroll to position [450, 0]
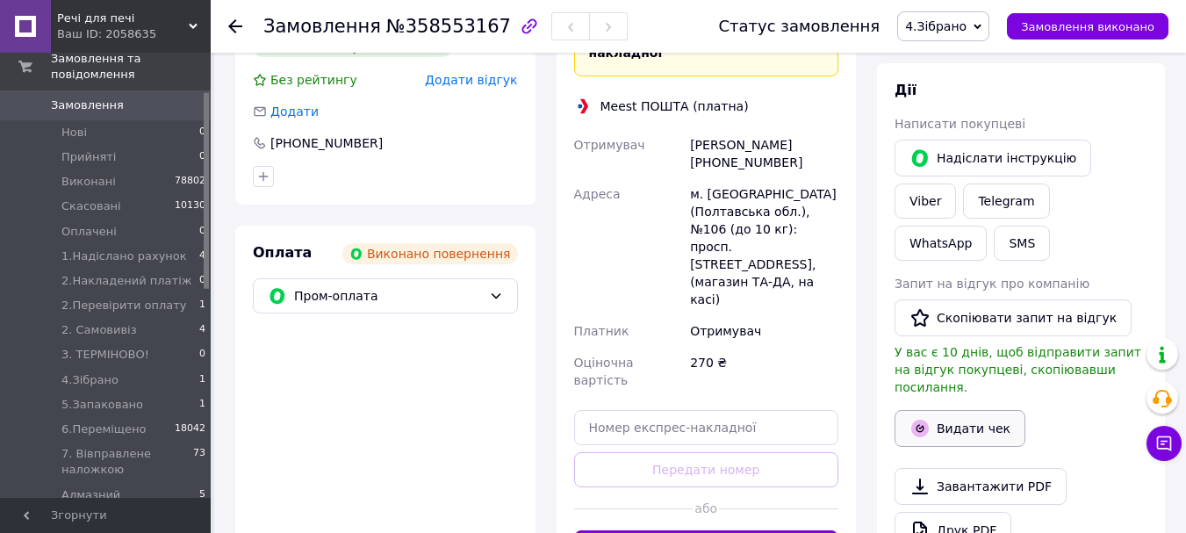
click at [968, 410] on button "Видати чек" at bounding box center [959, 428] width 131 height 37
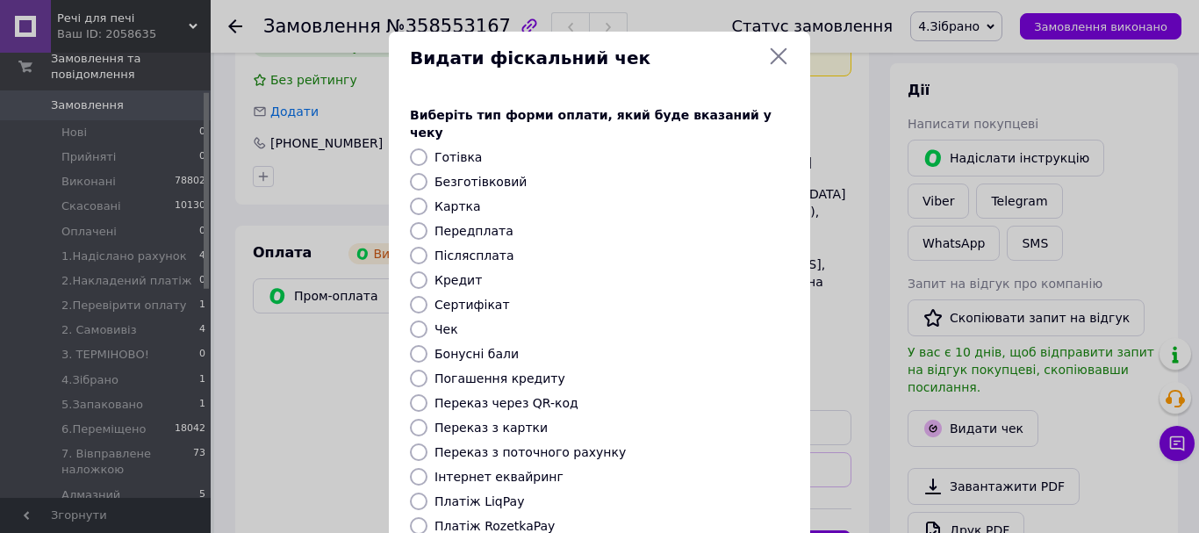
click at [417, 148] on input "Готівка" at bounding box center [419, 157] width 18 height 18
radio input "true"
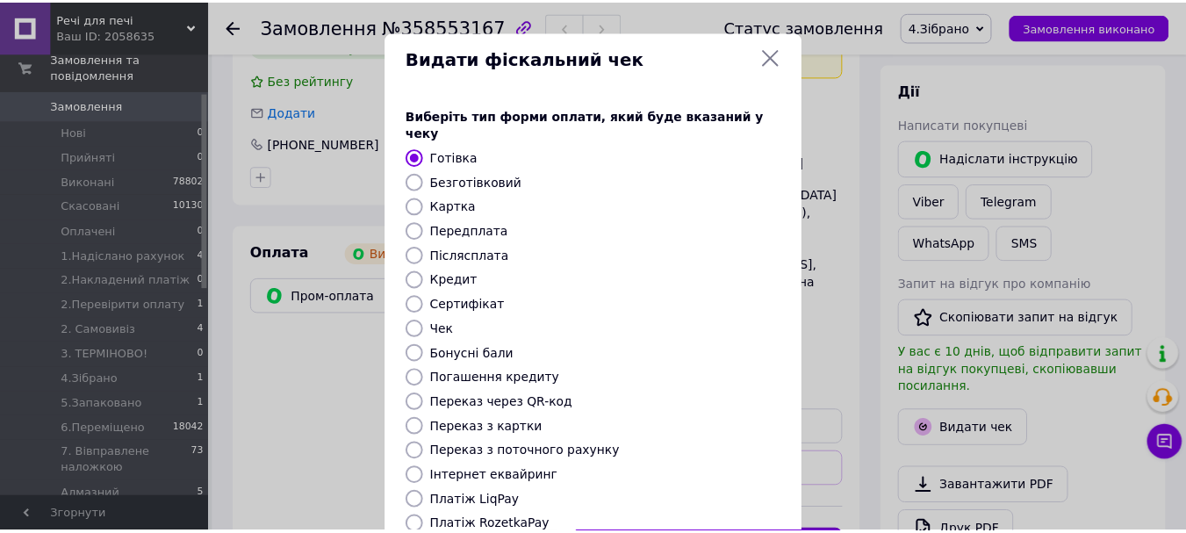
scroll to position [221, 0]
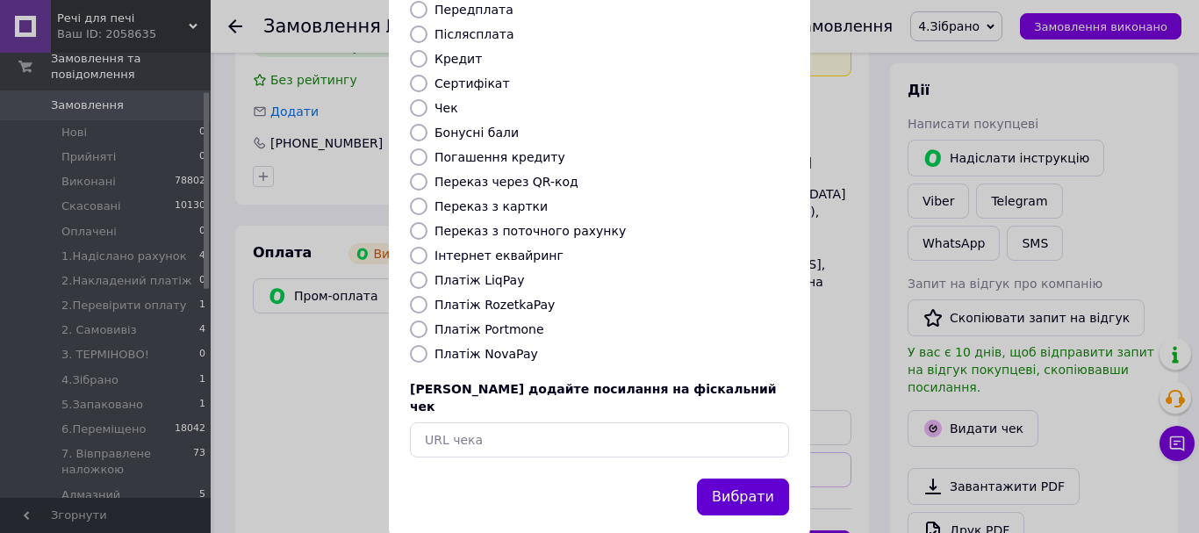
click at [748, 478] on button "Вибрати" at bounding box center [743, 497] width 92 height 38
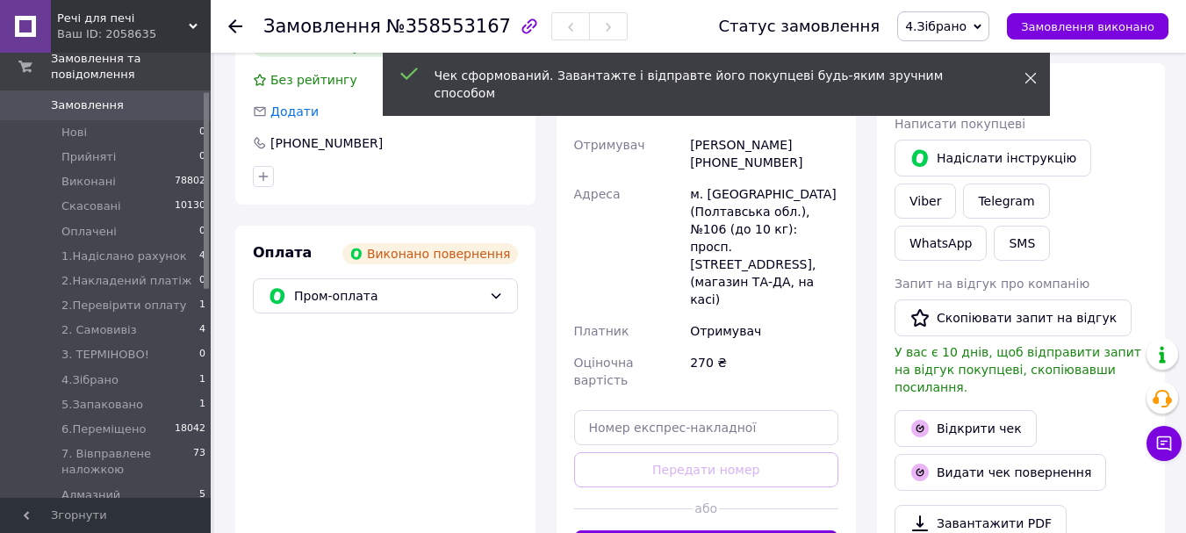
click at [1035, 80] on icon at bounding box center [1030, 78] width 12 height 12
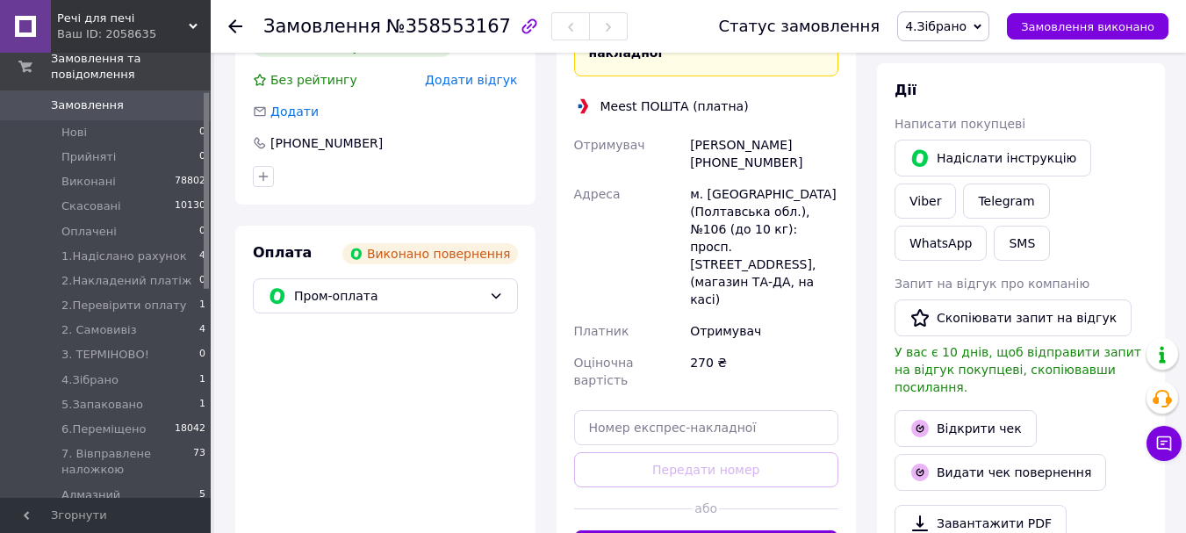
click at [961, 25] on span "4.Зібрано" at bounding box center [935, 26] width 61 height 14
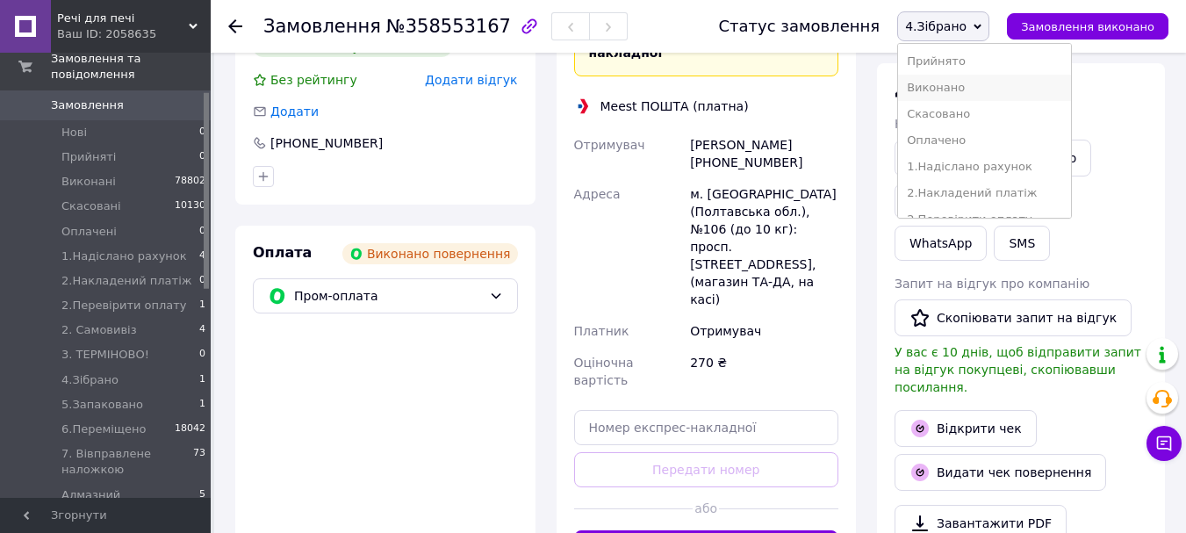
click at [971, 83] on li "Виконано" at bounding box center [984, 88] width 173 height 26
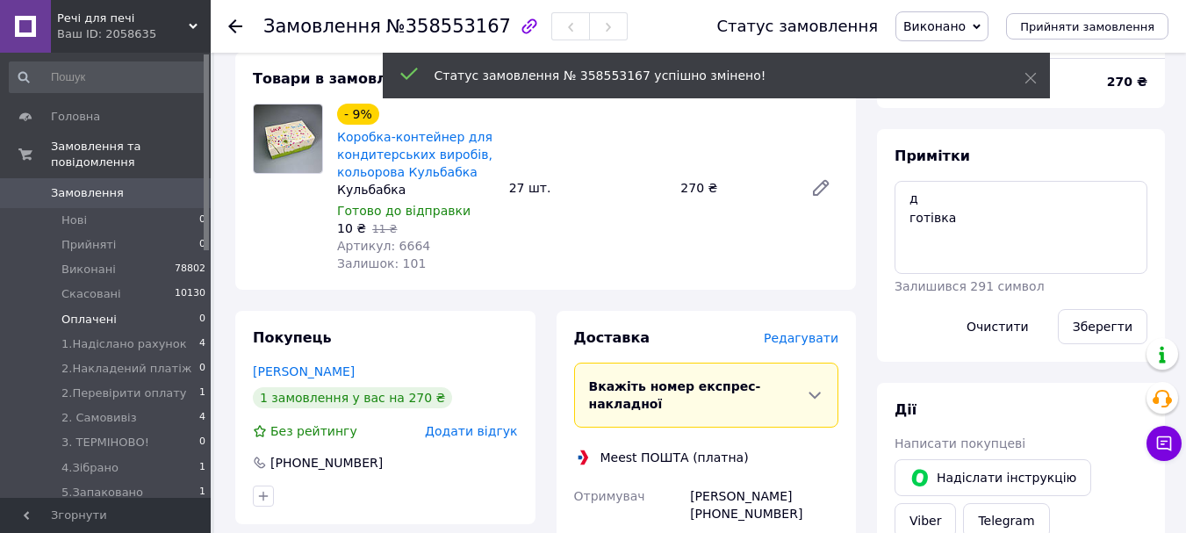
scroll to position [0, 0]
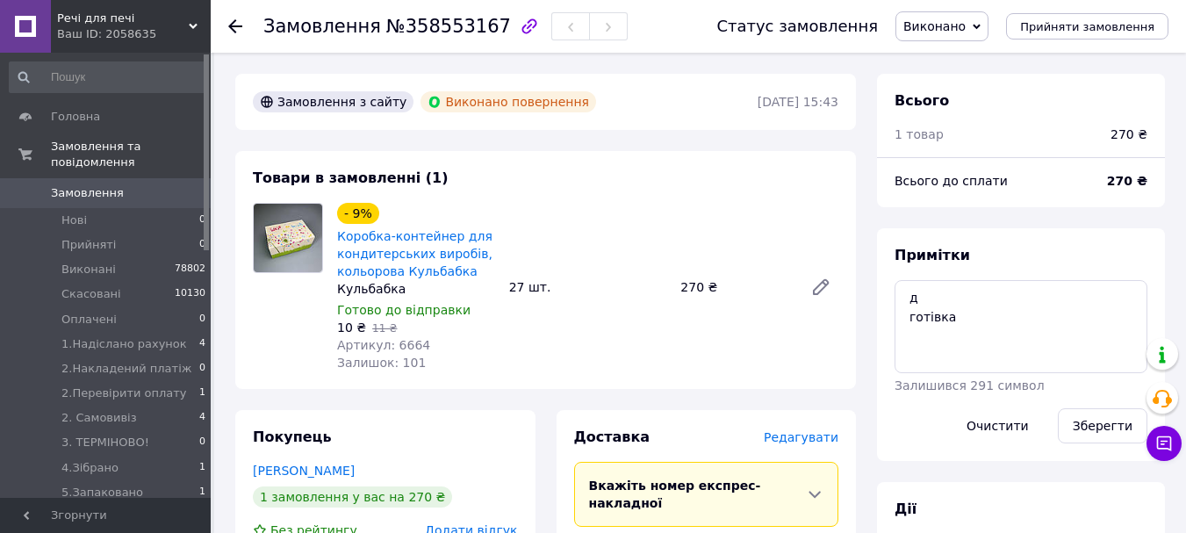
click at [97, 178] on link "Замовлення 0" at bounding box center [108, 193] width 216 height 30
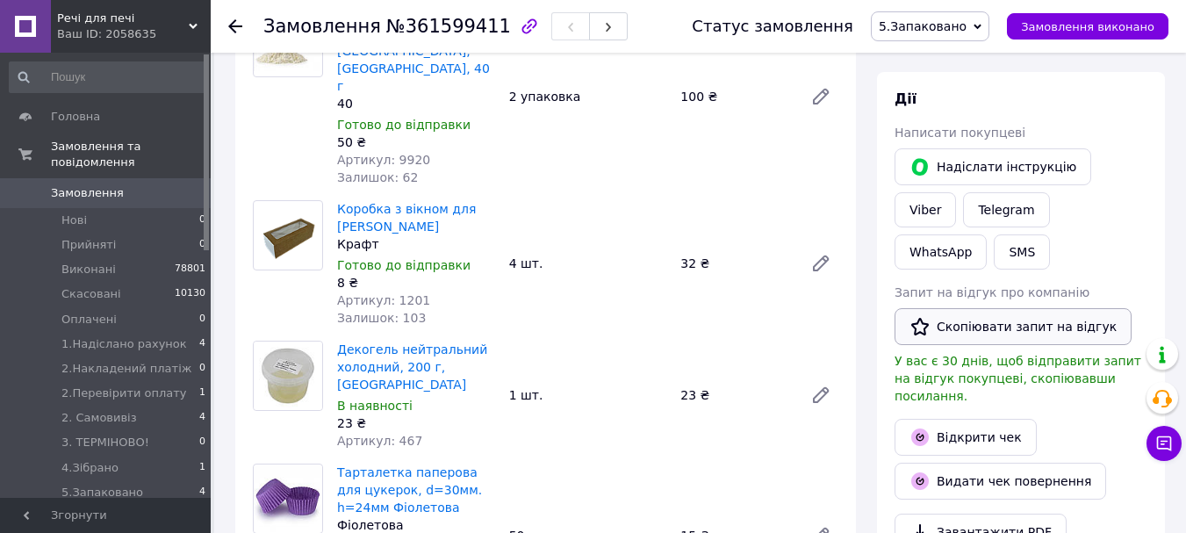
scroll to position [878, 0]
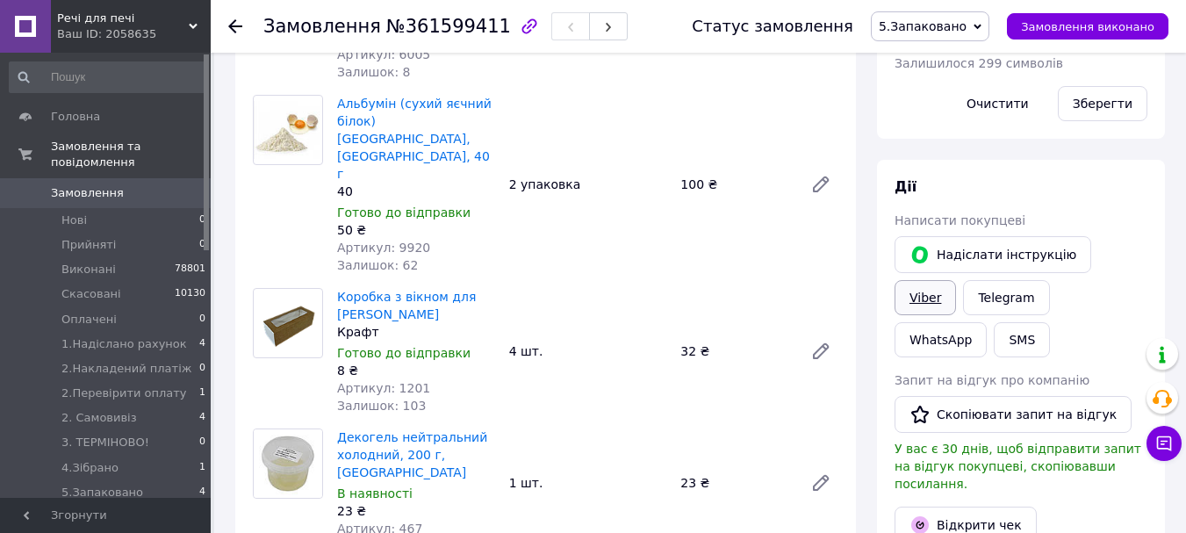
click at [956, 280] on link "Viber" at bounding box center [924, 297] width 61 height 35
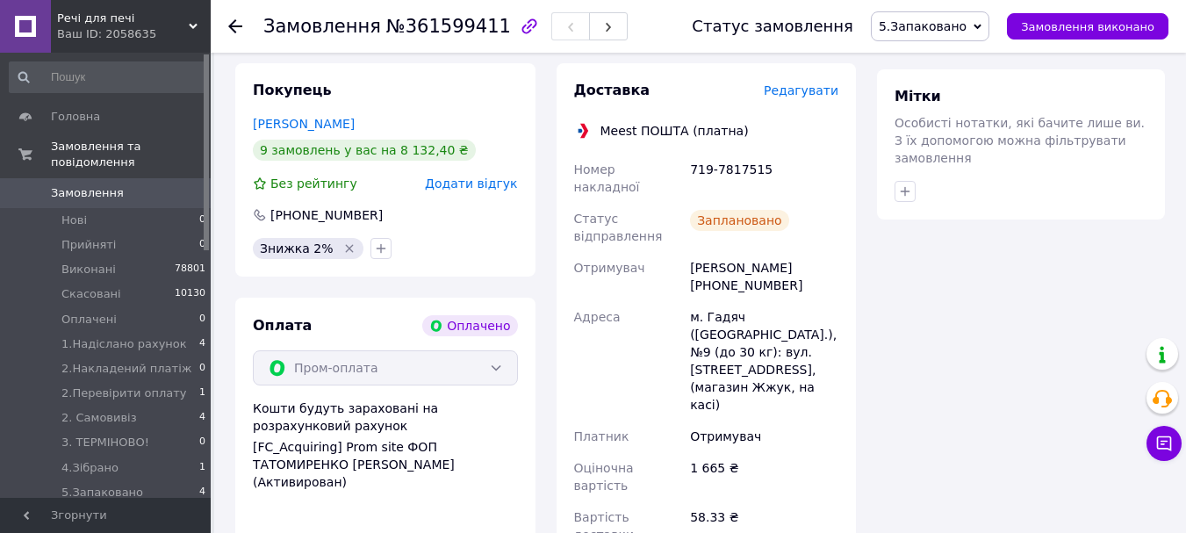
scroll to position [1404, 0]
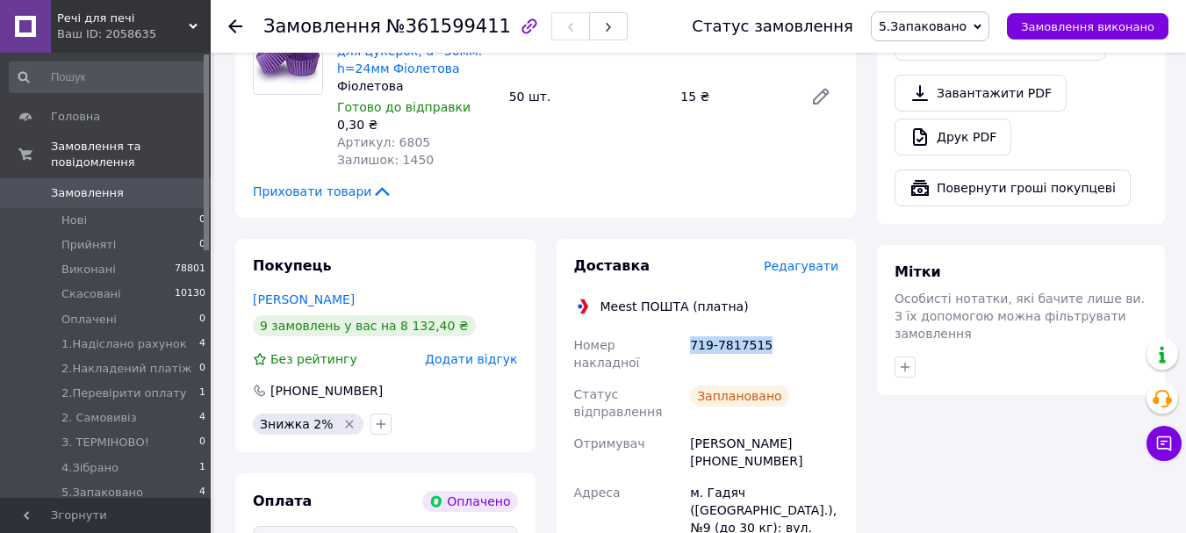
drag, startPoint x: 768, startPoint y: 254, endPoint x: 684, endPoint y: 262, distance: 83.7
click at [684, 329] on div "Номер накладної 719-7817515 Статус відправлення Заплановано Отримувач [PERSON_N…" at bounding box center [706, 527] width 272 height 397
copy div "Номер накладної 719-7817515"
click at [919, 17] on span "5.Запаковано" at bounding box center [930, 26] width 118 height 30
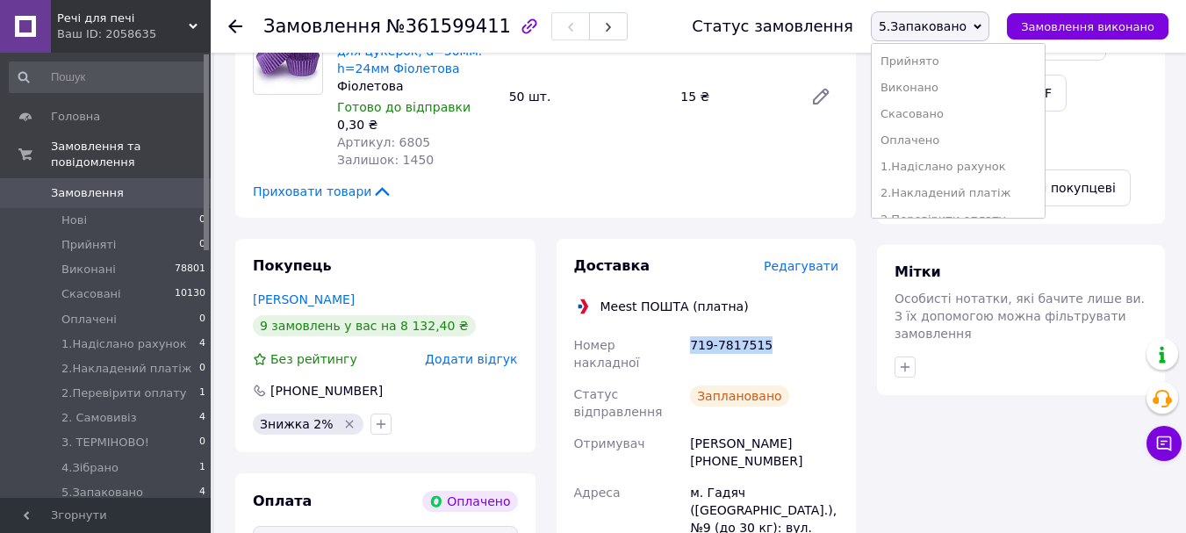
scroll to position [176, 0]
click at [1000, 168] on li "7. Вівправлене наложкою" at bounding box center [957, 175] width 173 height 26
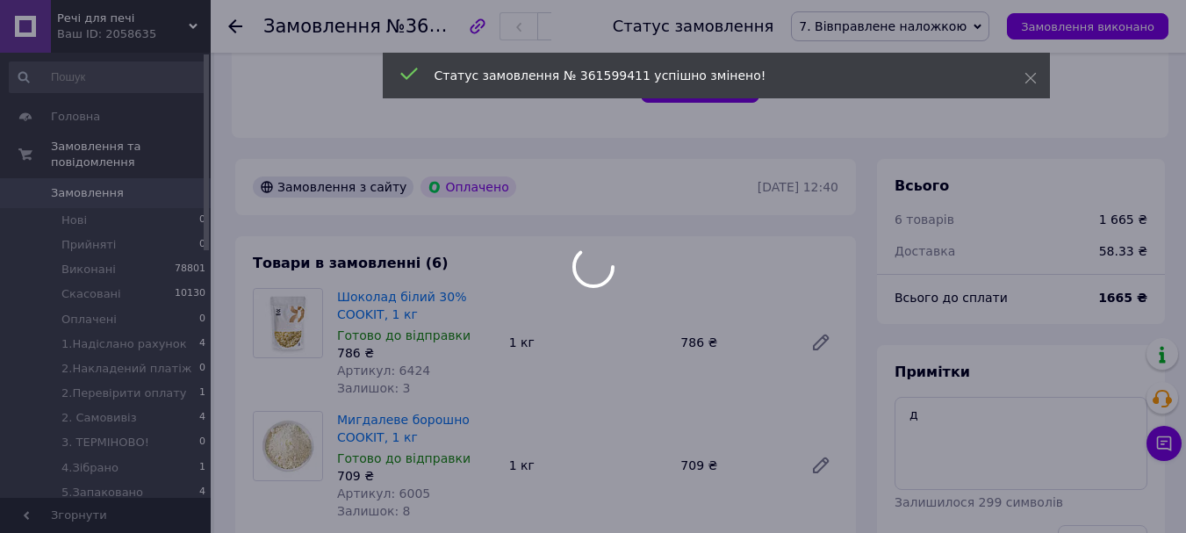
scroll to position [88, 0]
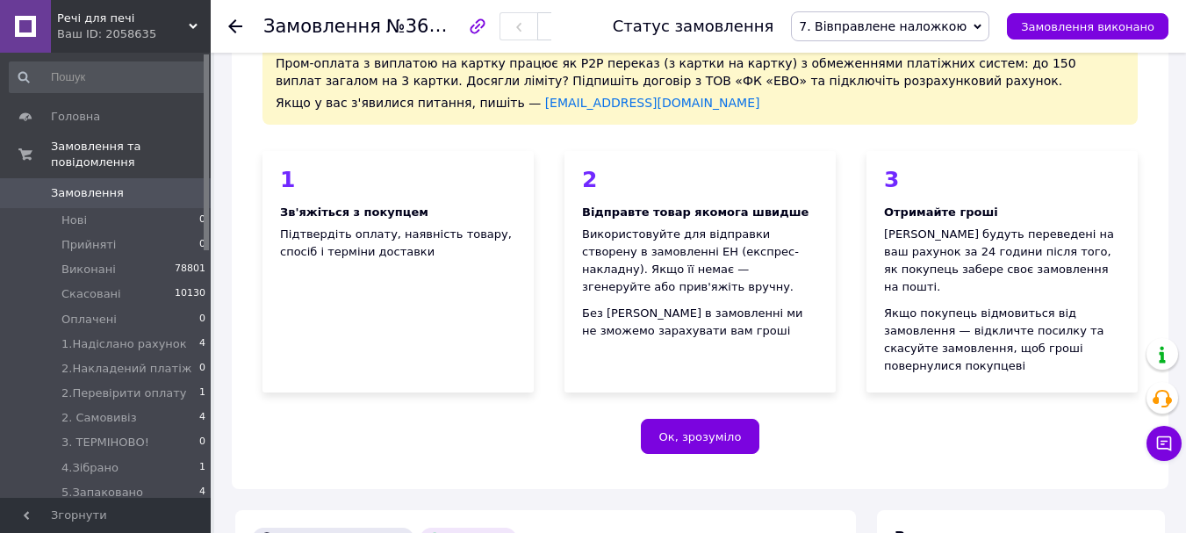
click at [77, 178] on link "Замовлення 0" at bounding box center [108, 193] width 216 height 30
